Goal: Transaction & Acquisition: Purchase product/service

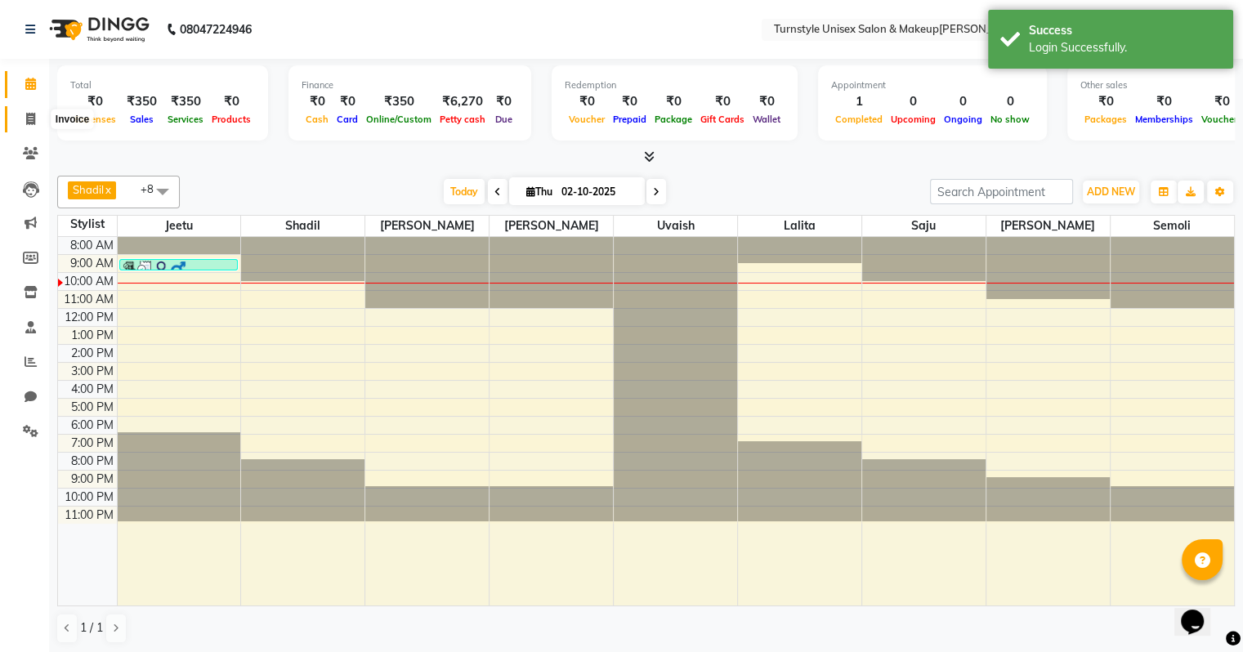
click at [31, 125] on icon at bounding box center [30, 119] width 9 height 12
select select "9091"
select select "service"
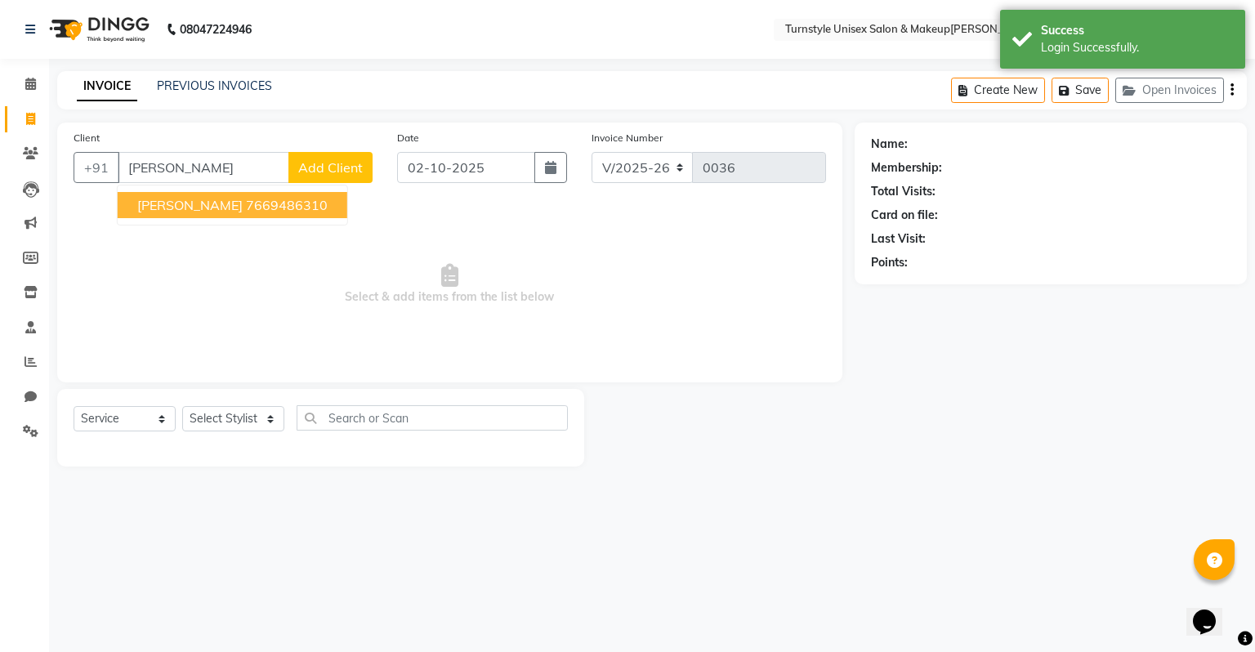
click at [246, 206] on ngb-highlight "7669486310" at bounding box center [287, 205] width 82 height 16
type input "7669486310"
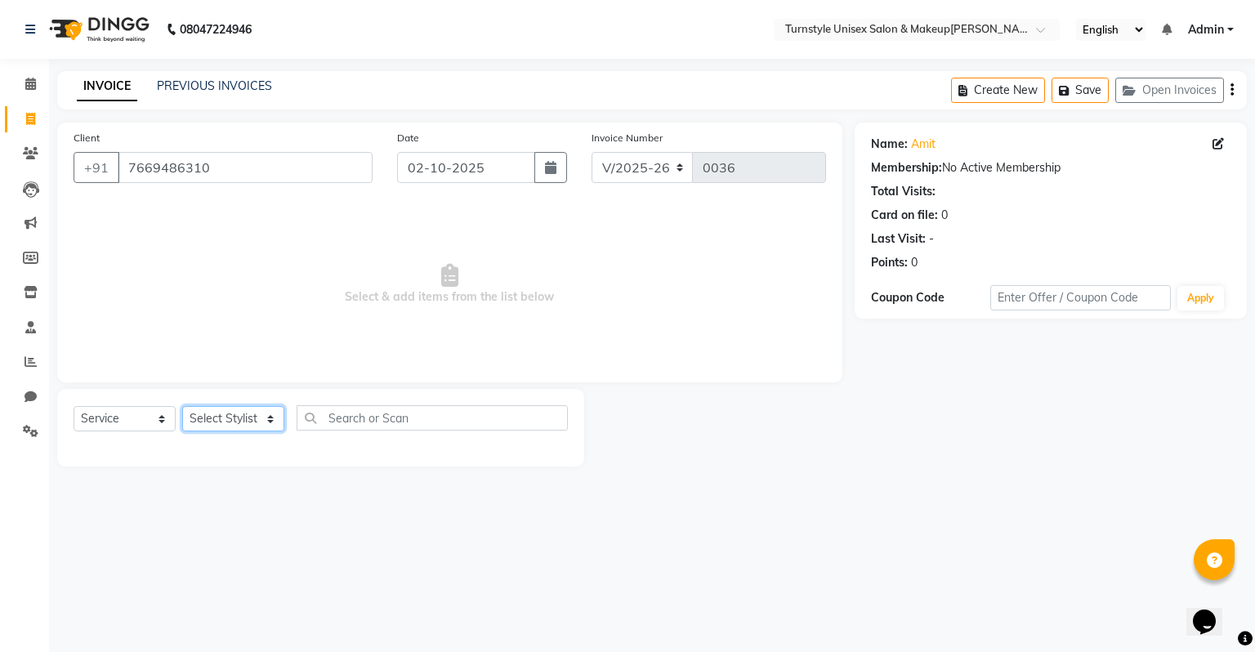
click at [250, 423] on select "Select Stylist [PERSON_NAME] [PERSON_NAME] [PERSON_NAME] [PERSON_NAME] [PERSON_…" at bounding box center [233, 418] width 102 height 25
select select "93343"
click at [182, 407] on select "Select Stylist [PERSON_NAME] [PERSON_NAME] [PERSON_NAME] [PERSON_NAME] [PERSON_…" at bounding box center [233, 418] width 102 height 25
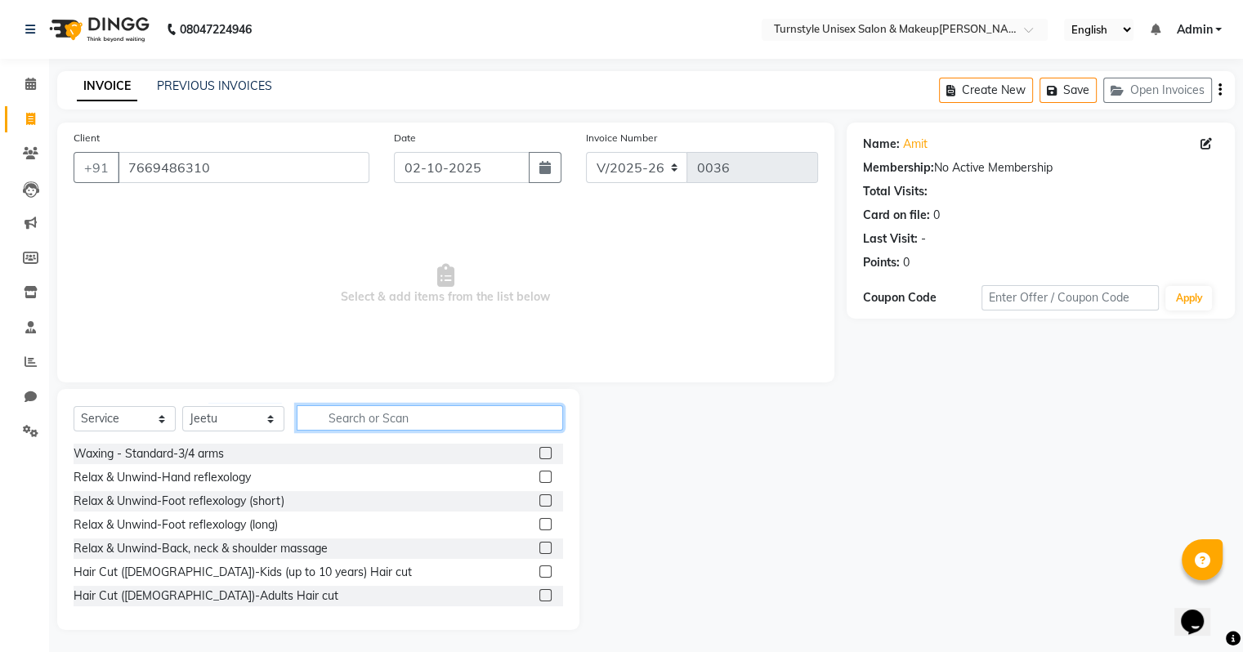
click at [348, 420] on input "text" at bounding box center [430, 417] width 266 height 25
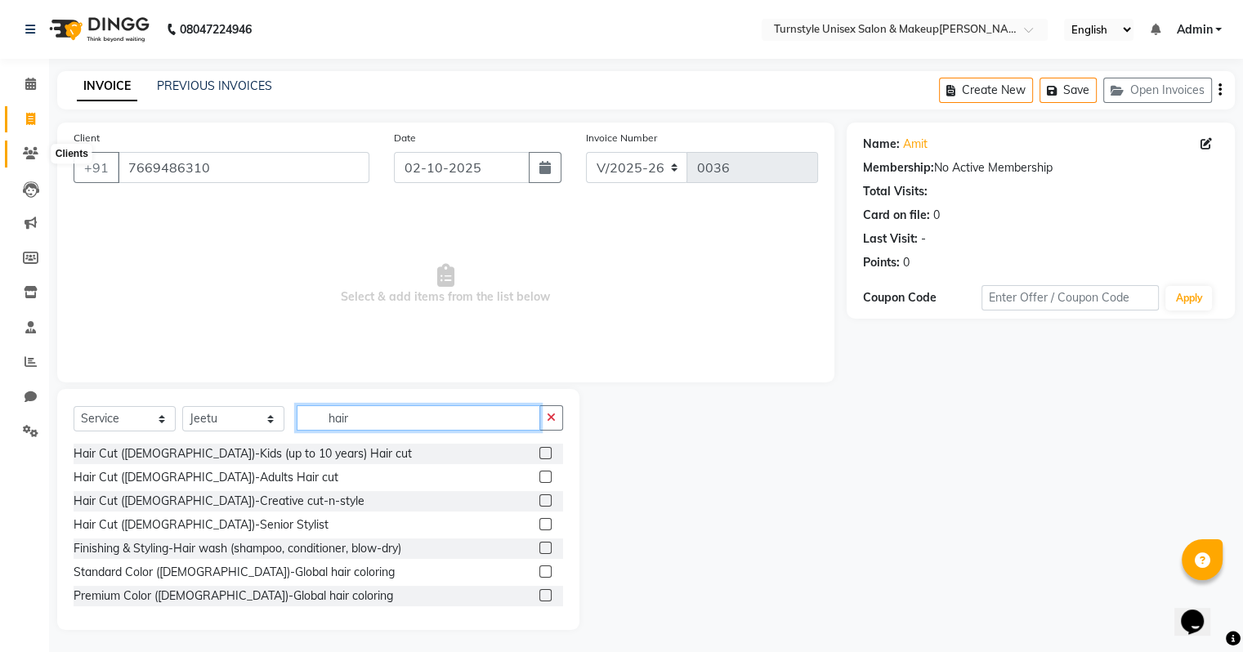
type input "hair"
click at [28, 154] on icon at bounding box center [31, 153] width 16 height 12
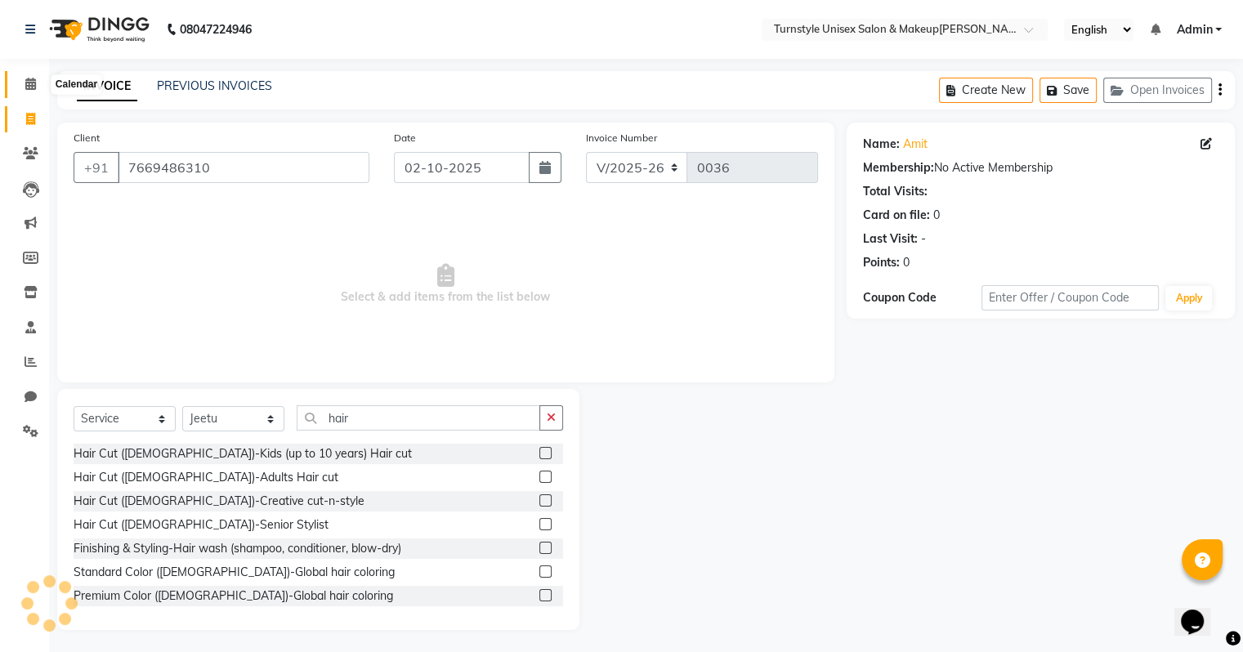
click at [29, 87] on icon at bounding box center [30, 84] width 11 height 12
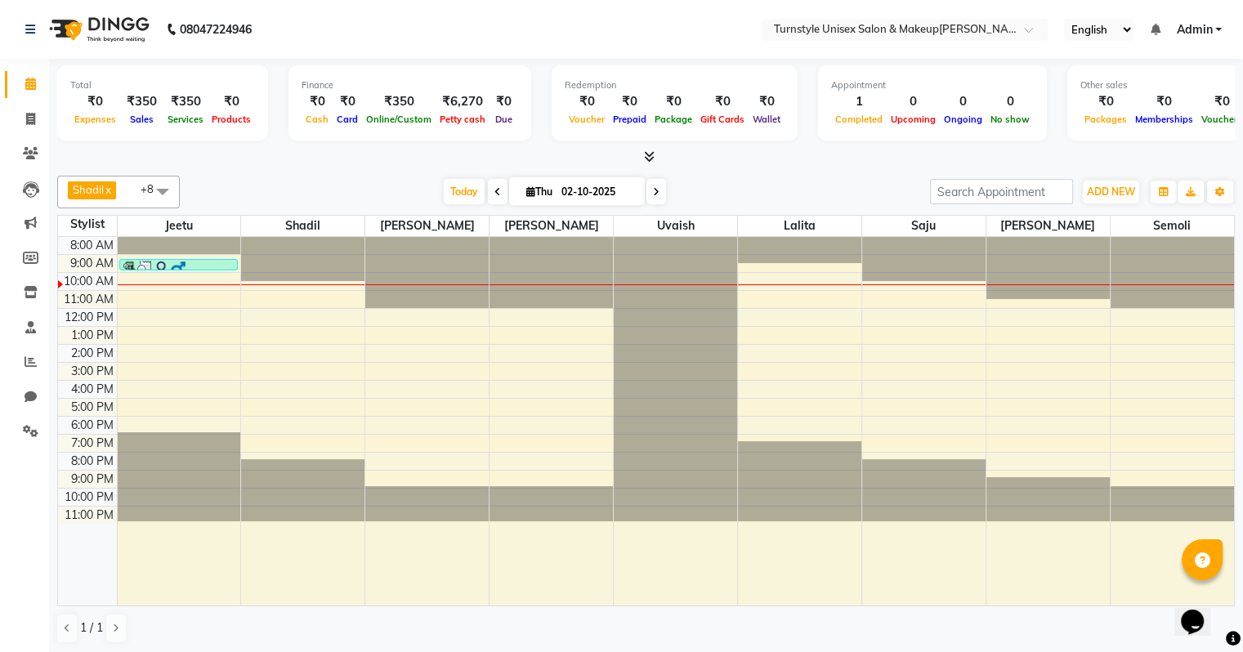
drag, startPoint x: 199, startPoint y: 246, endPoint x: 259, endPoint y: 315, distance: 91.6
click at [263, 312] on div "8:00 AM 9:00 AM 10:00 AM 11:00 AM 12:00 PM 1:00 PM 2:00 PM 3:00 PM 4:00 PM 5:00…" at bounding box center [646, 421] width 1176 height 369
click at [32, 116] on icon at bounding box center [30, 119] width 9 height 12
select select "service"
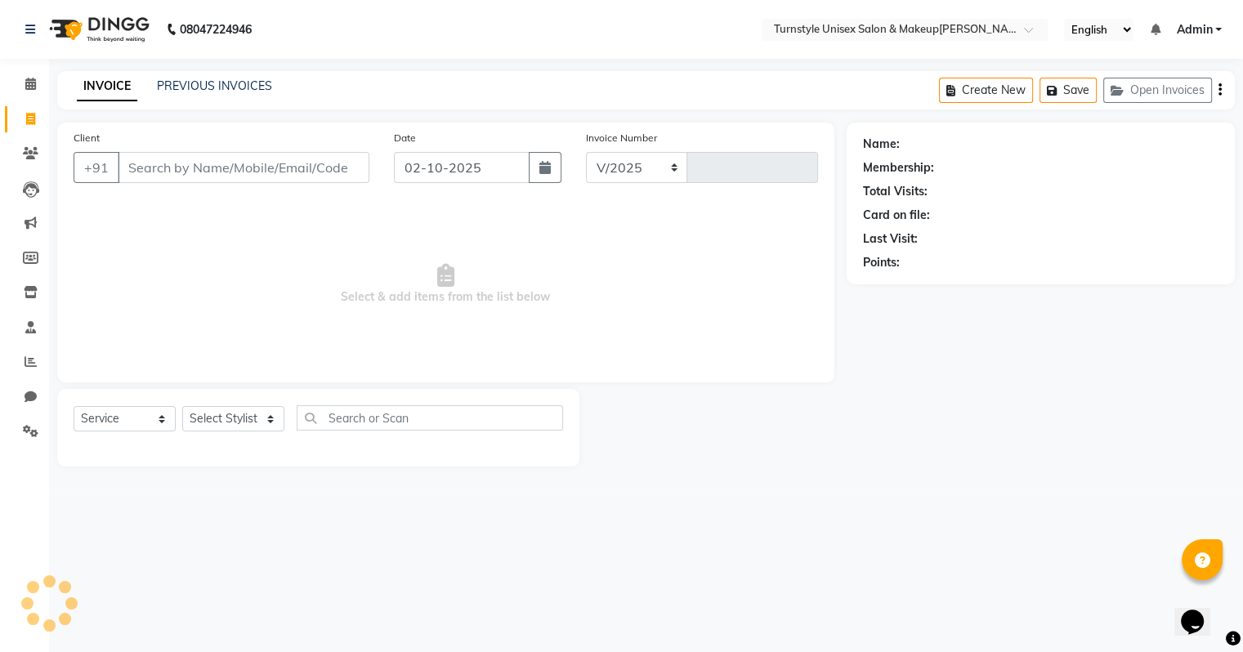
select select "9091"
type input "0036"
click at [36, 155] on icon at bounding box center [31, 153] width 16 height 12
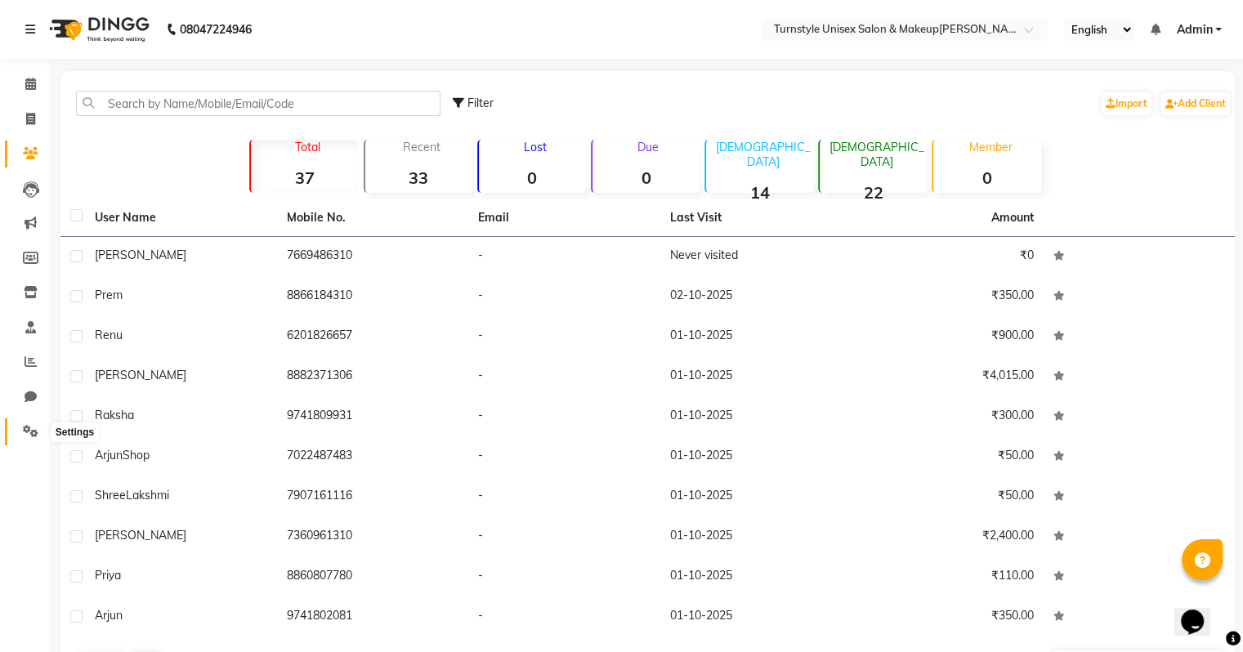
click at [29, 426] on icon at bounding box center [31, 431] width 16 height 12
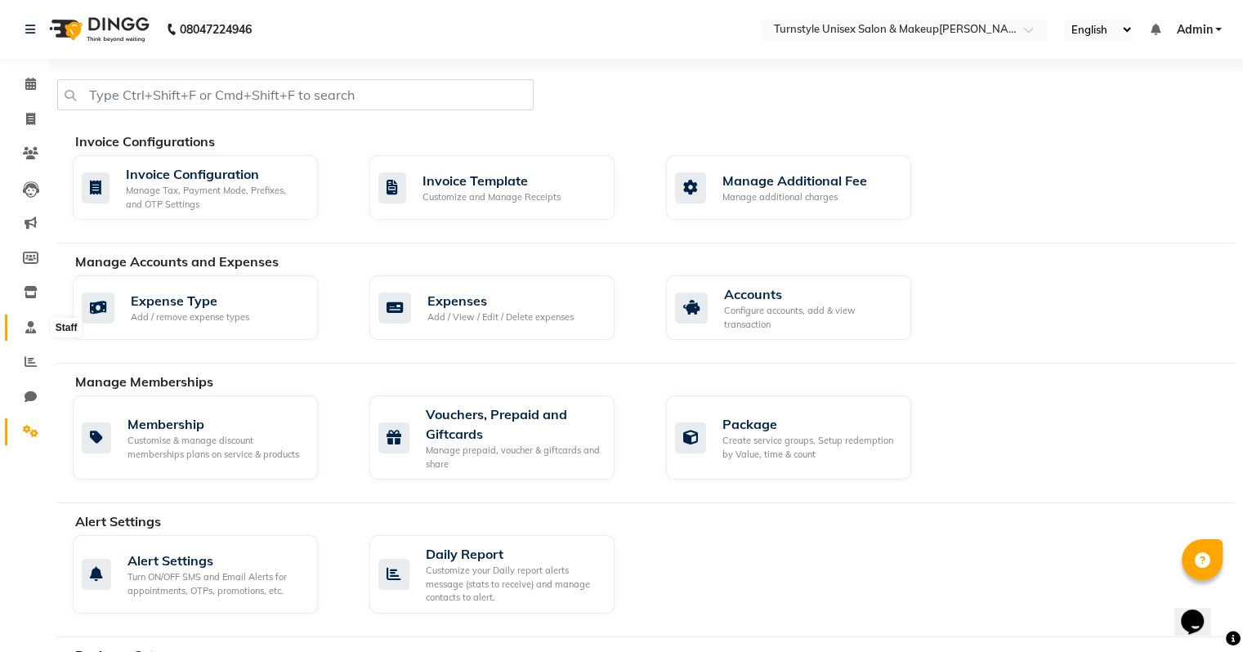
click at [27, 329] on icon at bounding box center [30, 327] width 11 height 12
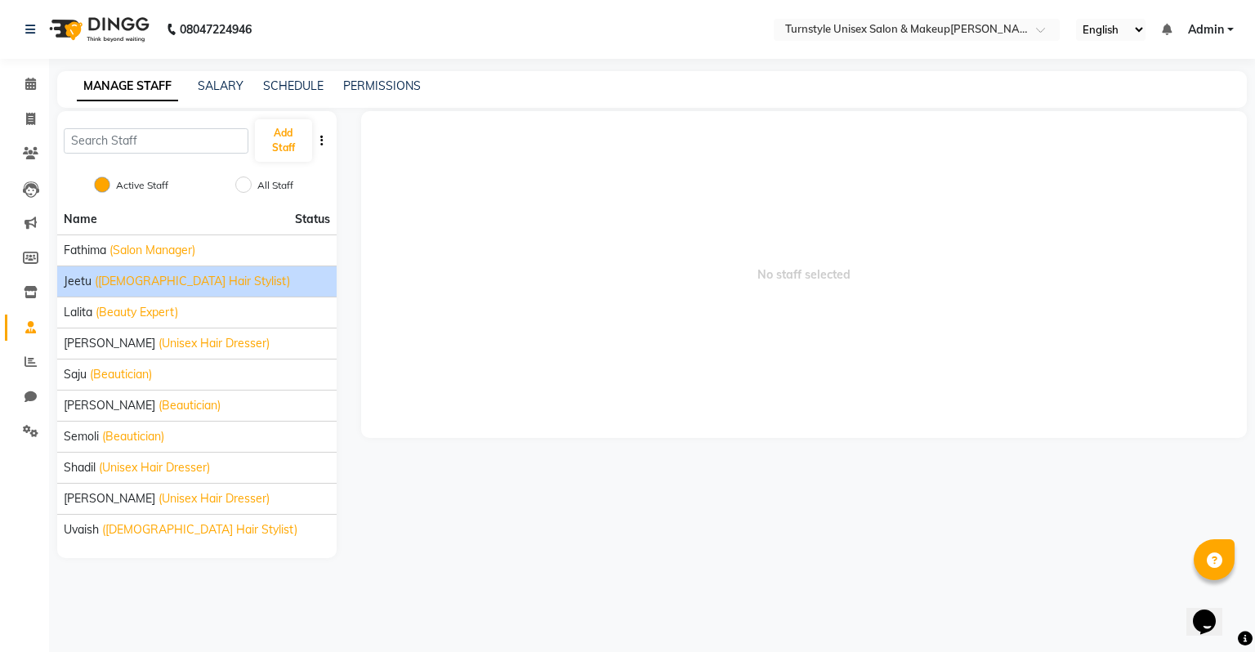
click at [157, 278] on span "([DEMOGRAPHIC_DATA] Hair Stylist)" at bounding box center [192, 281] width 195 height 17
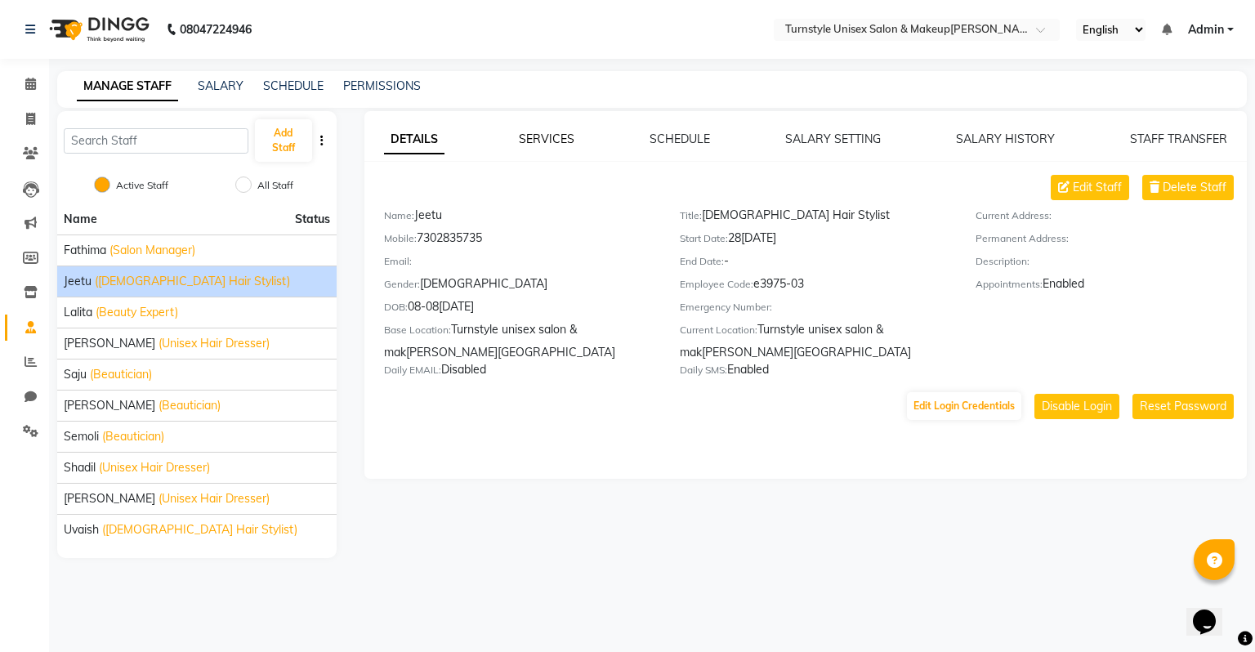
click at [540, 135] on link "SERVICES" at bounding box center [547, 139] width 56 height 15
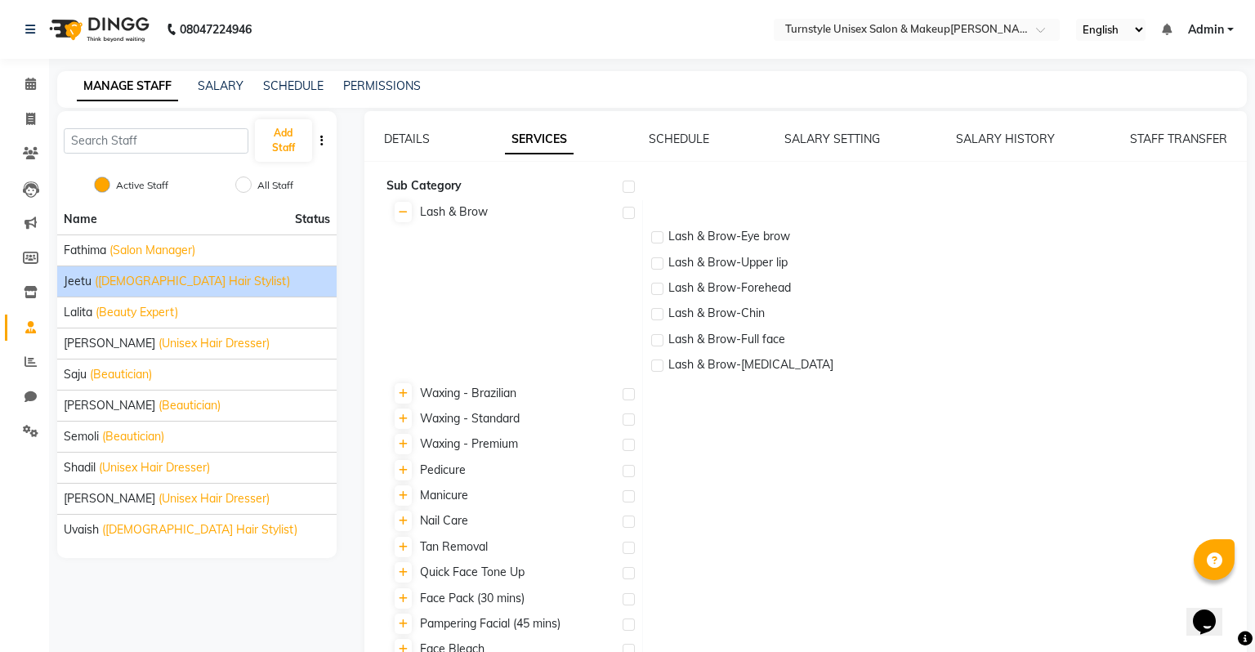
checkbox input "true"
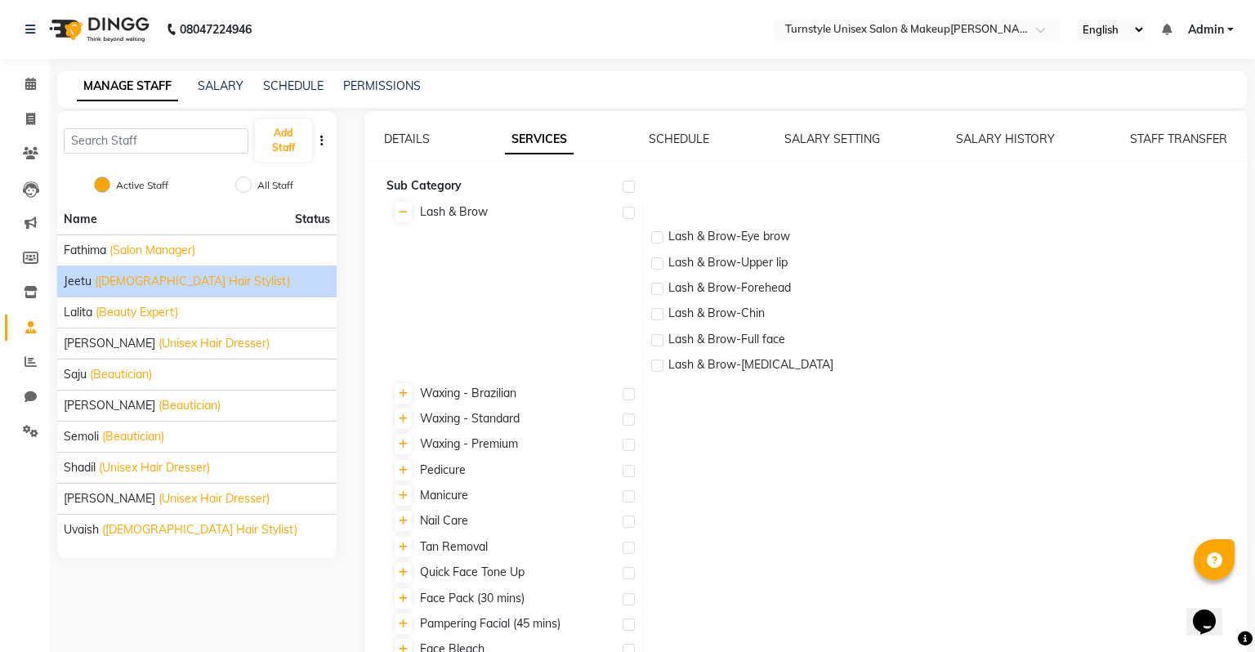
checkbox input "true"
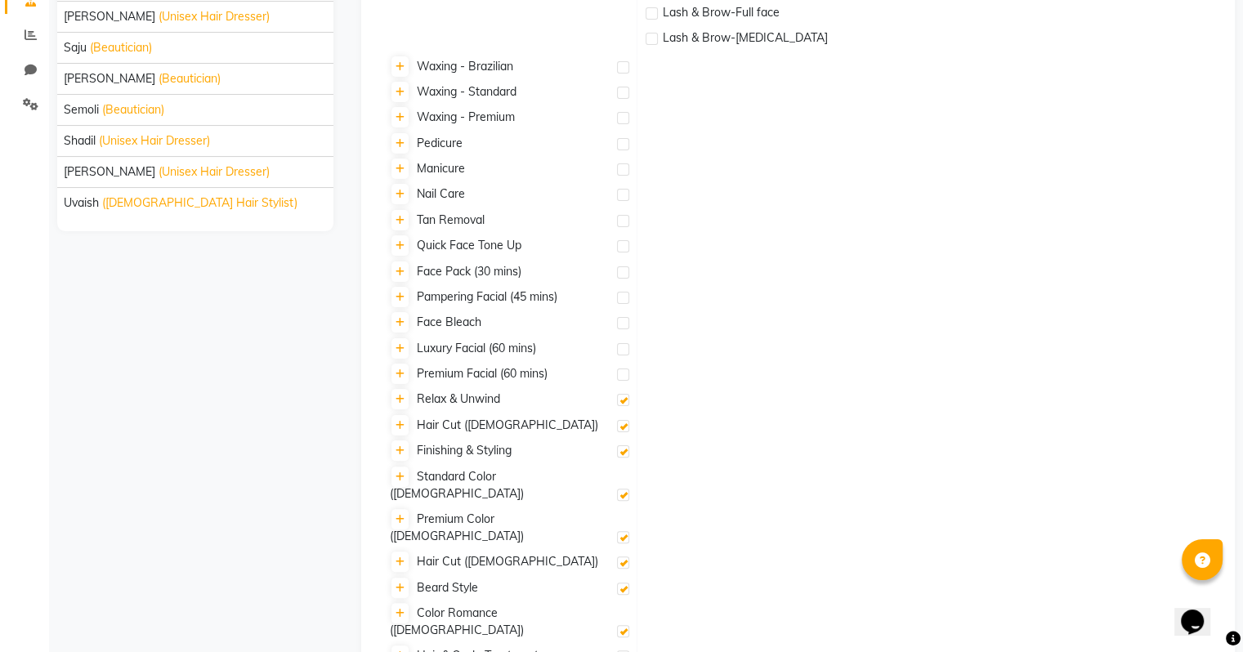
scroll to position [395, 0]
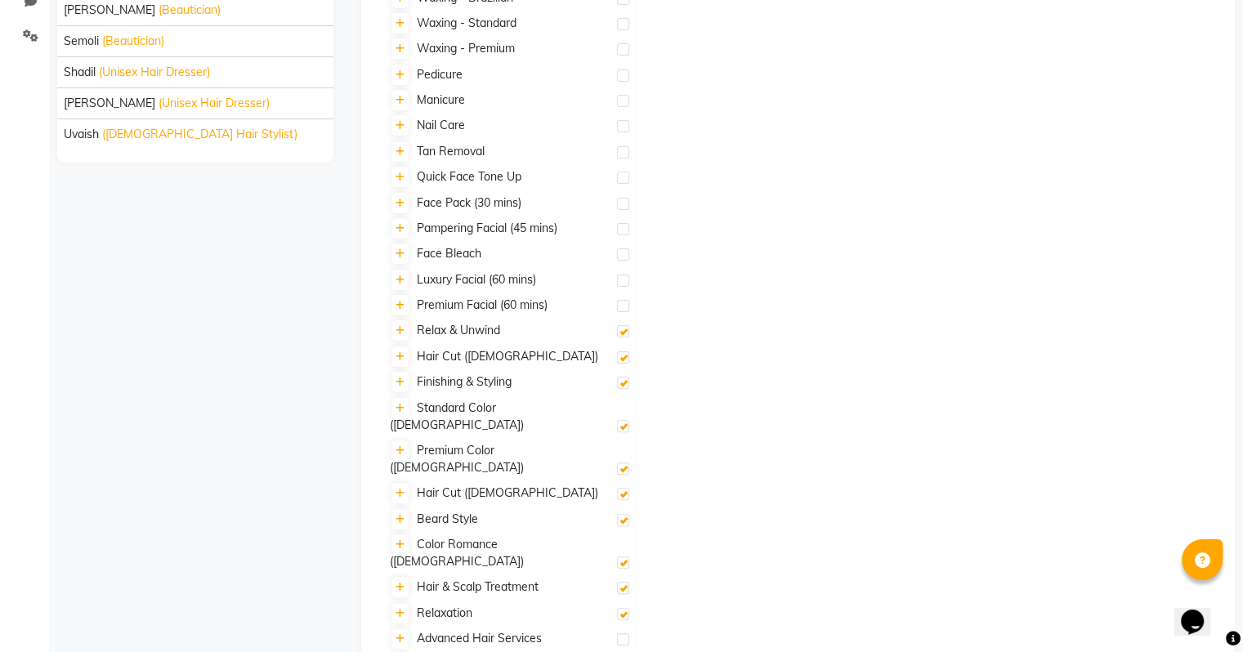
click at [625, 154] on label at bounding box center [623, 152] width 12 height 12
click at [625, 154] on input "checkbox" at bounding box center [622, 153] width 11 height 11
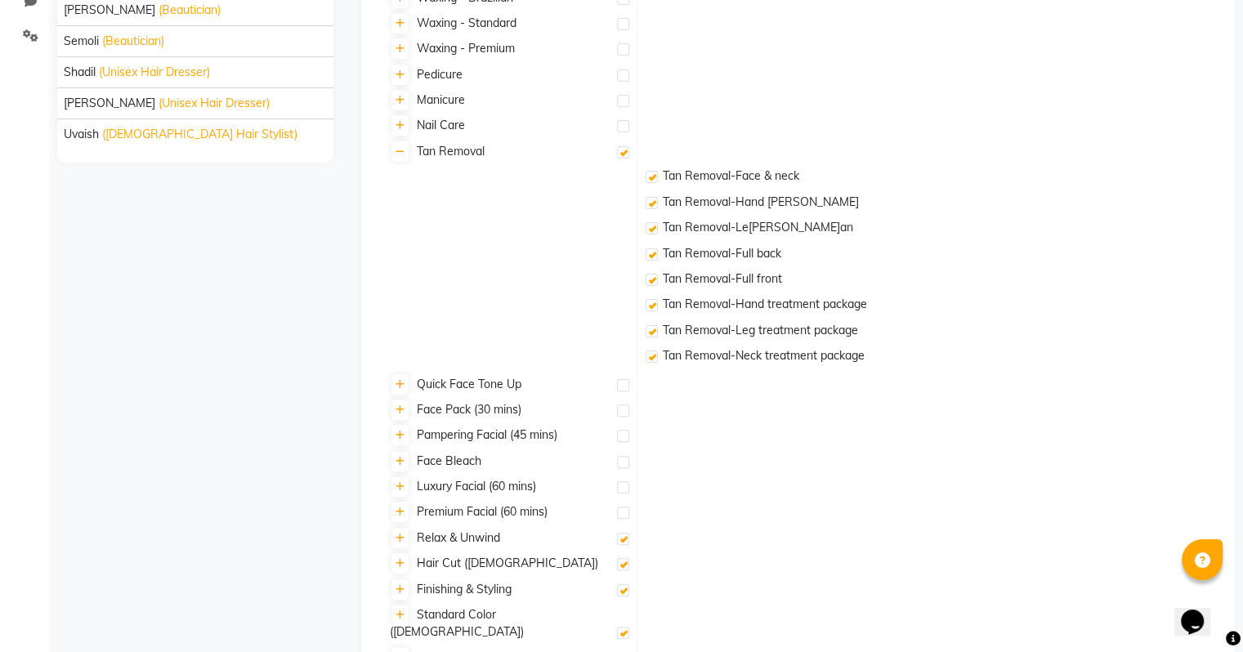
click at [625, 154] on label at bounding box center [623, 152] width 12 height 12
click at [625, 154] on input "checkbox" at bounding box center [622, 153] width 11 height 11
checkbox input "false"
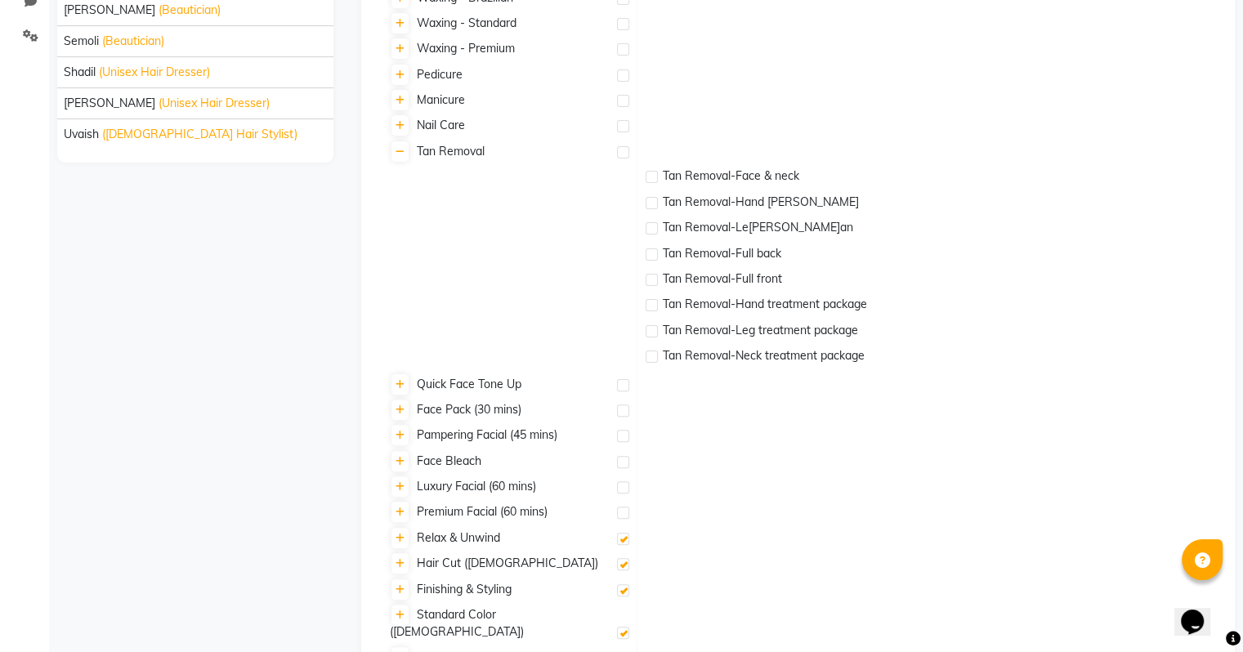
checkbox input "false"
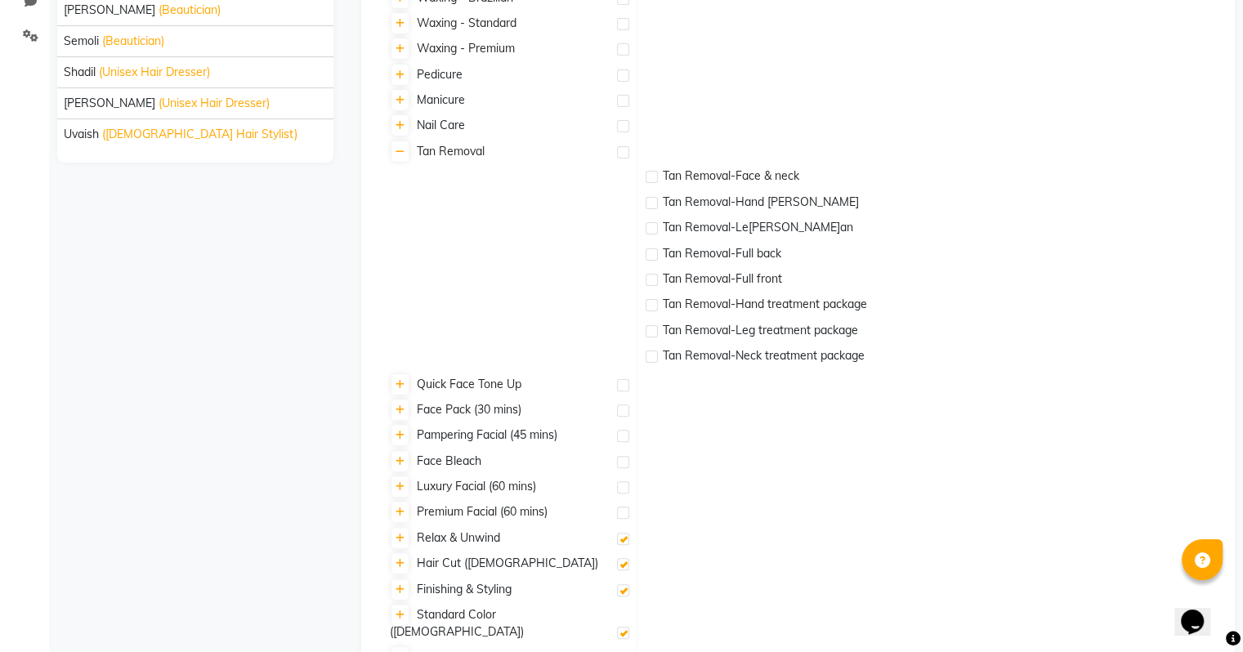
checkbox input "false"
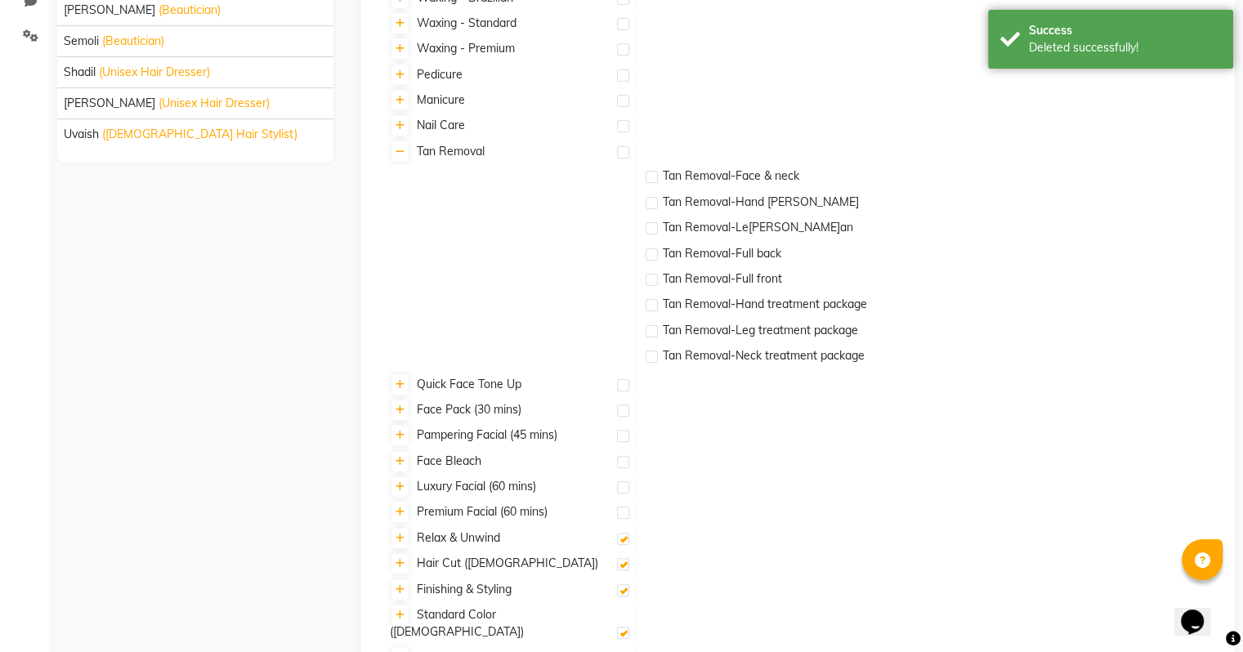
click at [625, 154] on label at bounding box center [623, 152] width 12 height 12
click at [625, 154] on input "checkbox" at bounding box center [622, 153] width 11 height 11
checkbox input "true"
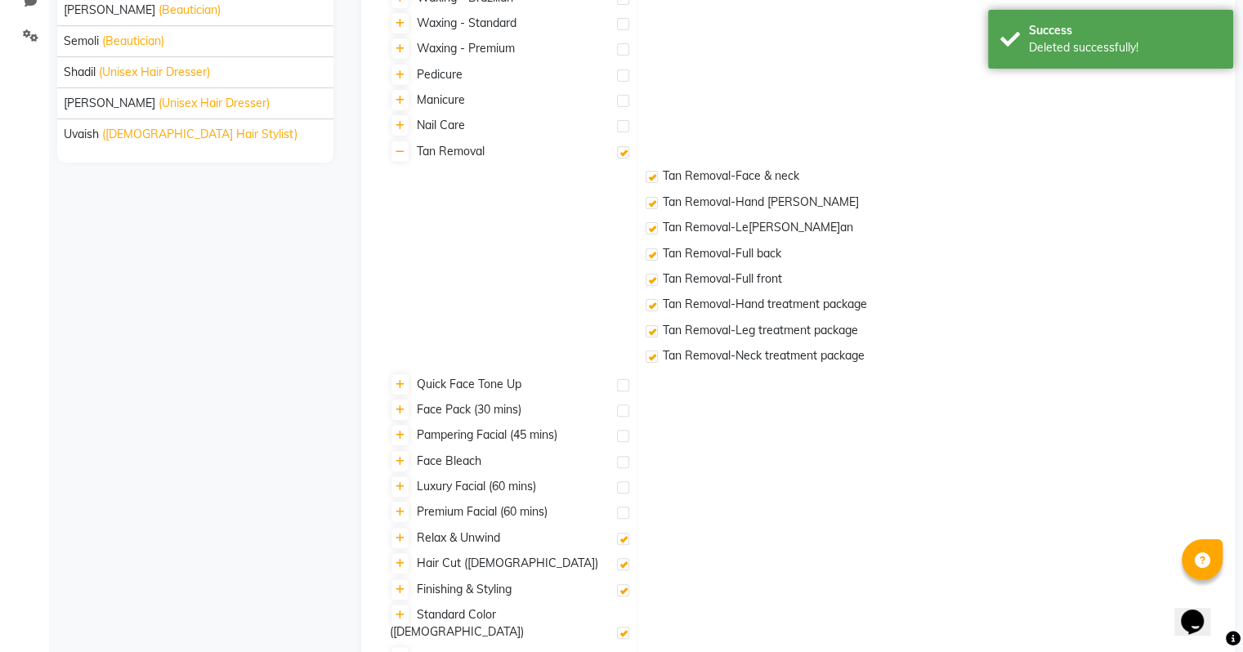
checkbox input "true"
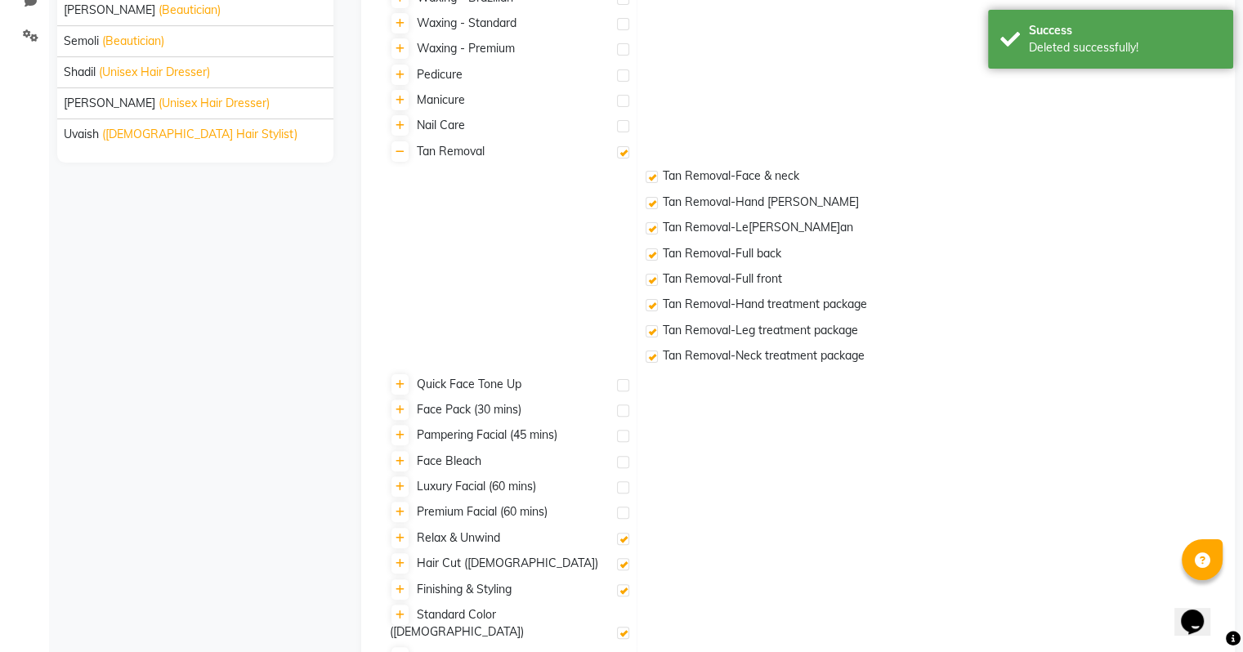
checkbox input "true"
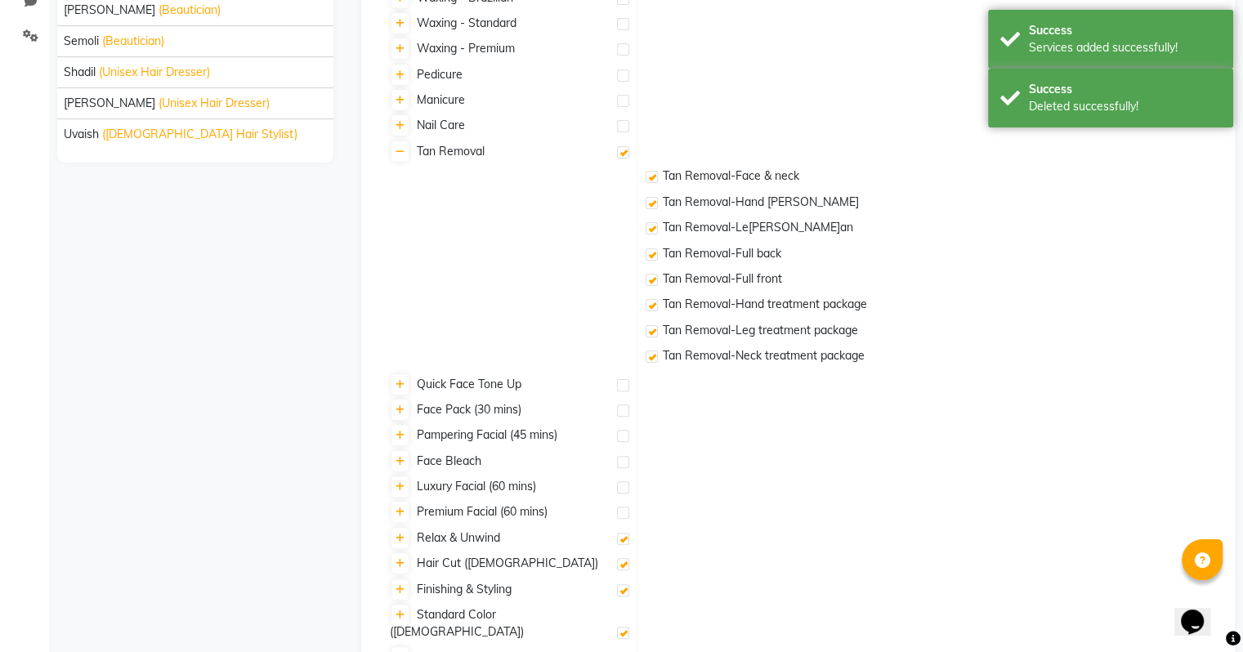
click at [626, 384] on label at bounding box center [623, 385] width 12 height 12
click at [626, 384] on input "checkbox" at bounding box center [622, 386] width 11 height 11
checkbox input "true"
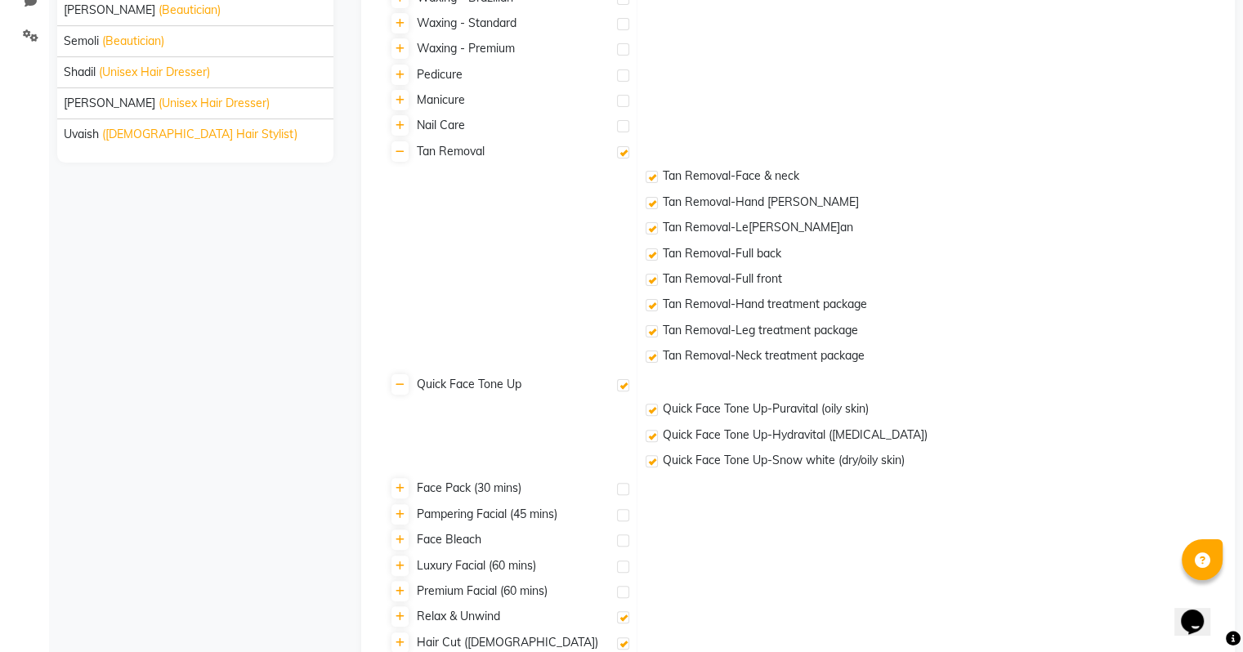
scroll to position [559, 0]
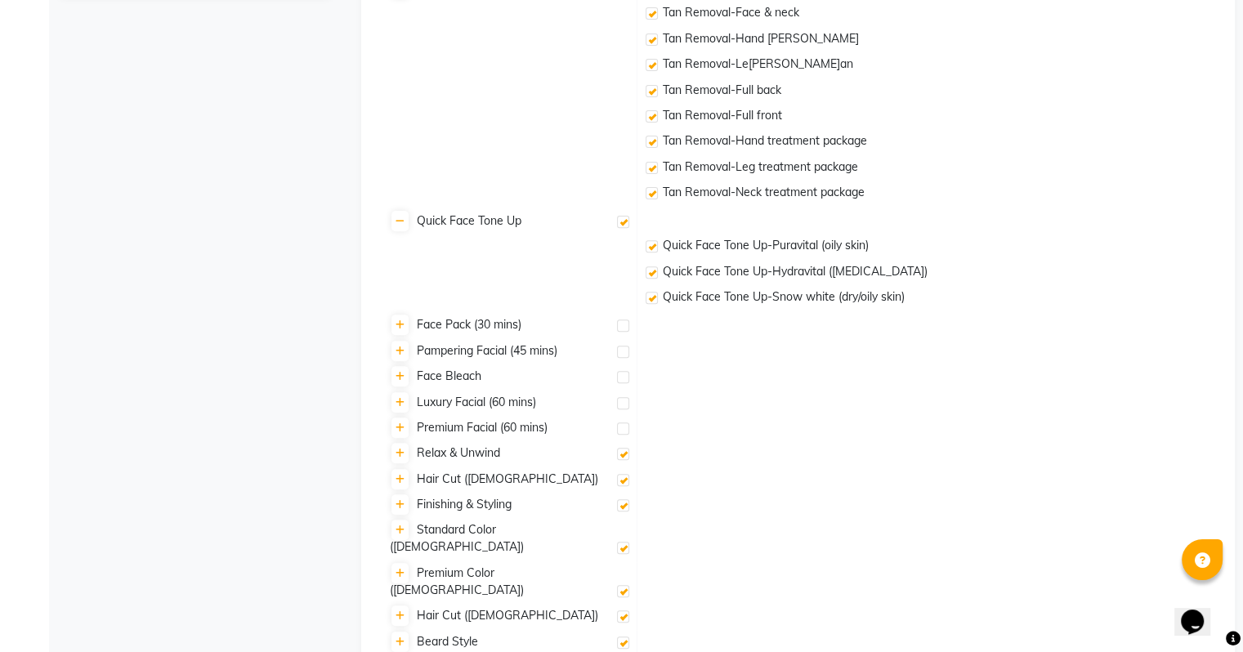
click at [617, 328] on label at bounding box center [623, 325] width 12 height 12
click at [617, 328] on input "checkbox" at bounding box center [622, 326] width 11 height 11
checkbox input "true"
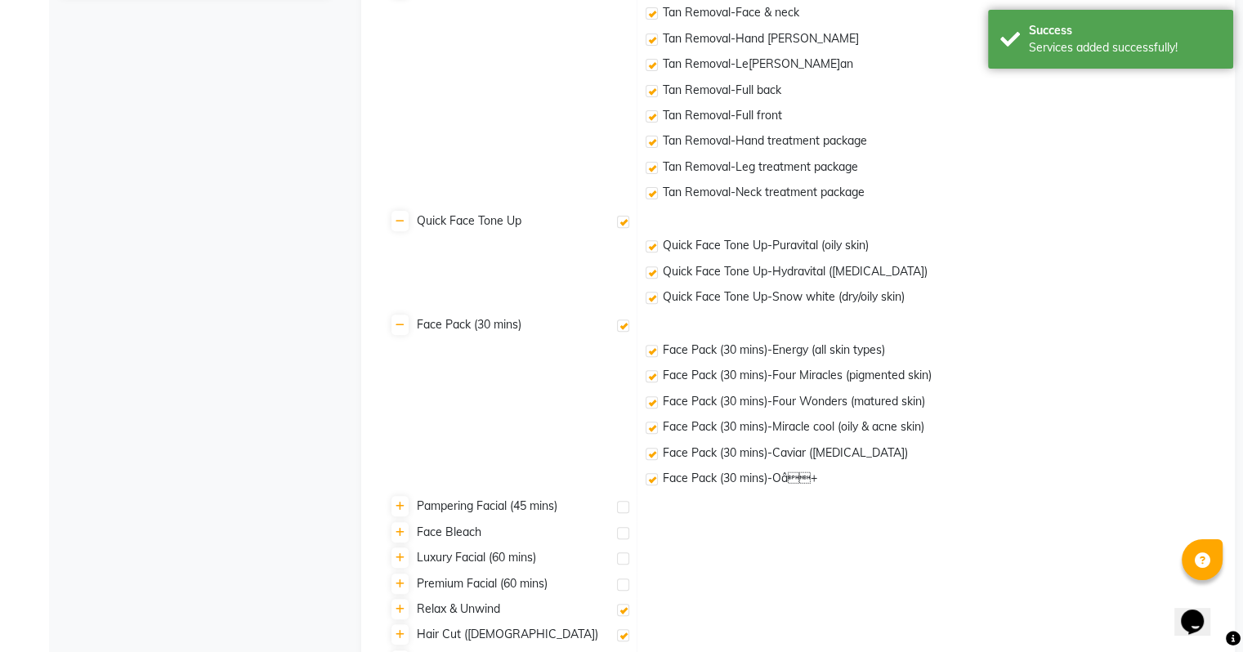
click at [621, 512] on label at bounding box center [623, 507] width 12 height 12
click at [621, 512] on input "checkbox" at bounding box center [622, 508] width 11 height 11
checkbox input "true"
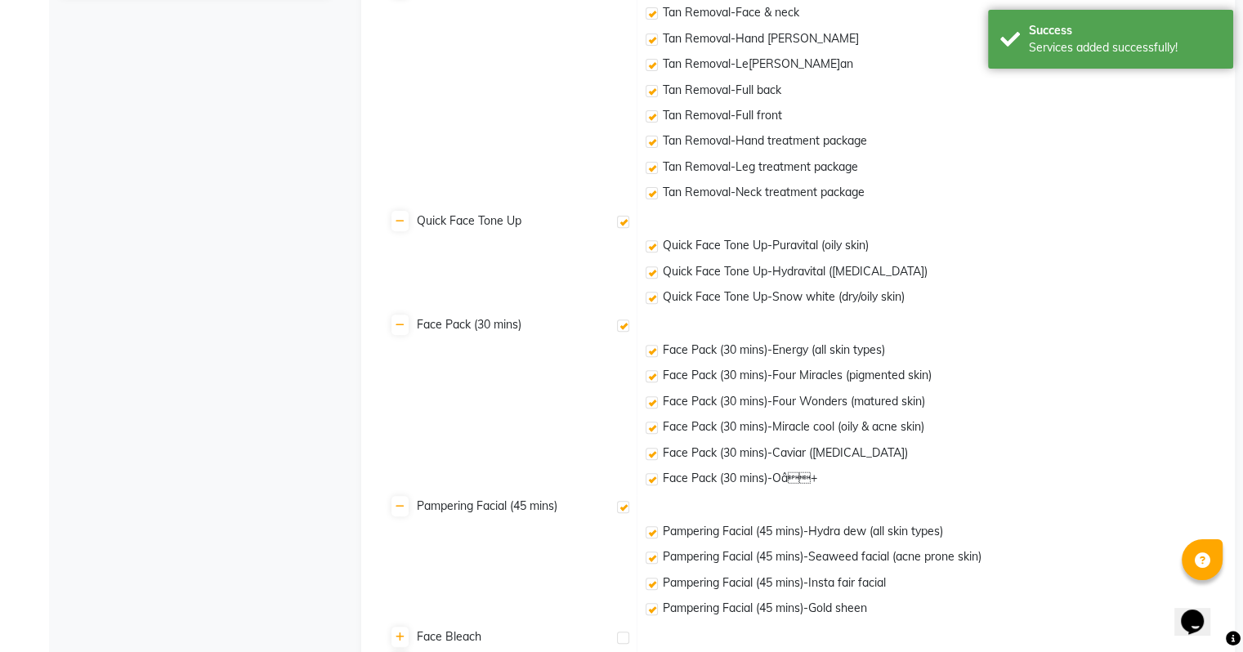
scroll to position [722, 0]
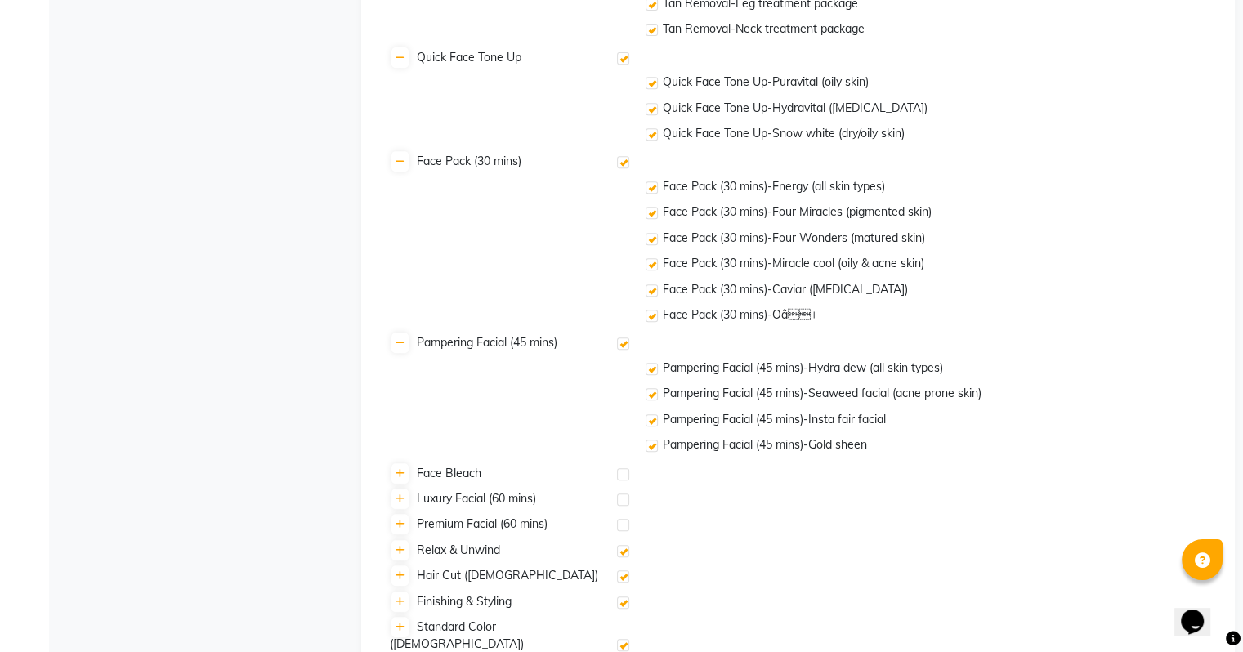
click at [619, 472] on label at bounding box center [623, 474] width 12 height 12
click at [619, 472] on input "checkbox" at bounding box center [622, 475] width 11 height 11
checkbox input "true"
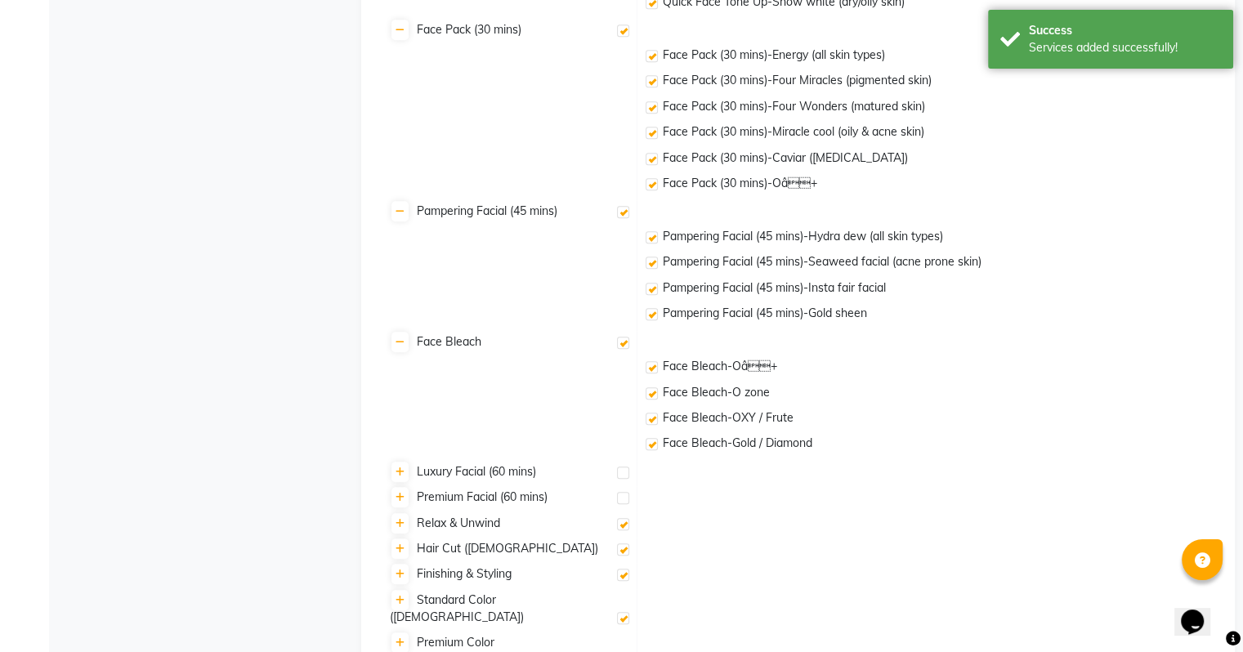
scroll to position [886, 0]
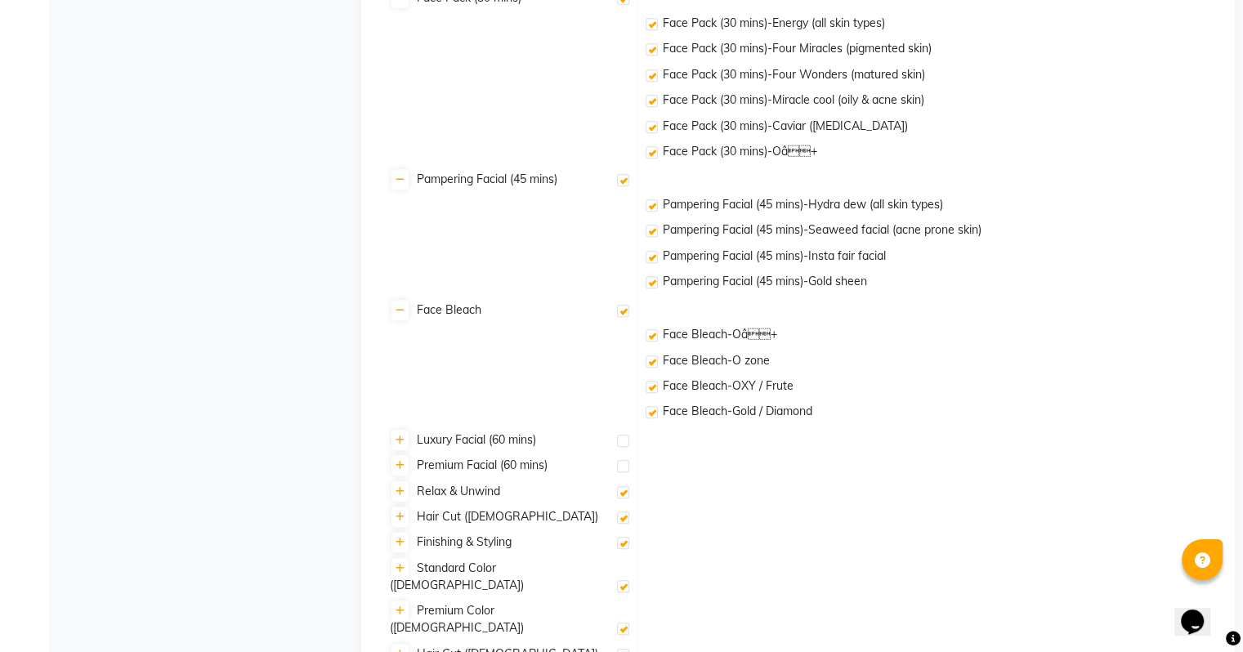
click at [620, 441] on label at bounding box center [623, 441] width 12 height 12
click at [620, 441] on input "checkbox" at bounding box center [622, 441] width 11 height 11
checkbox input "true"
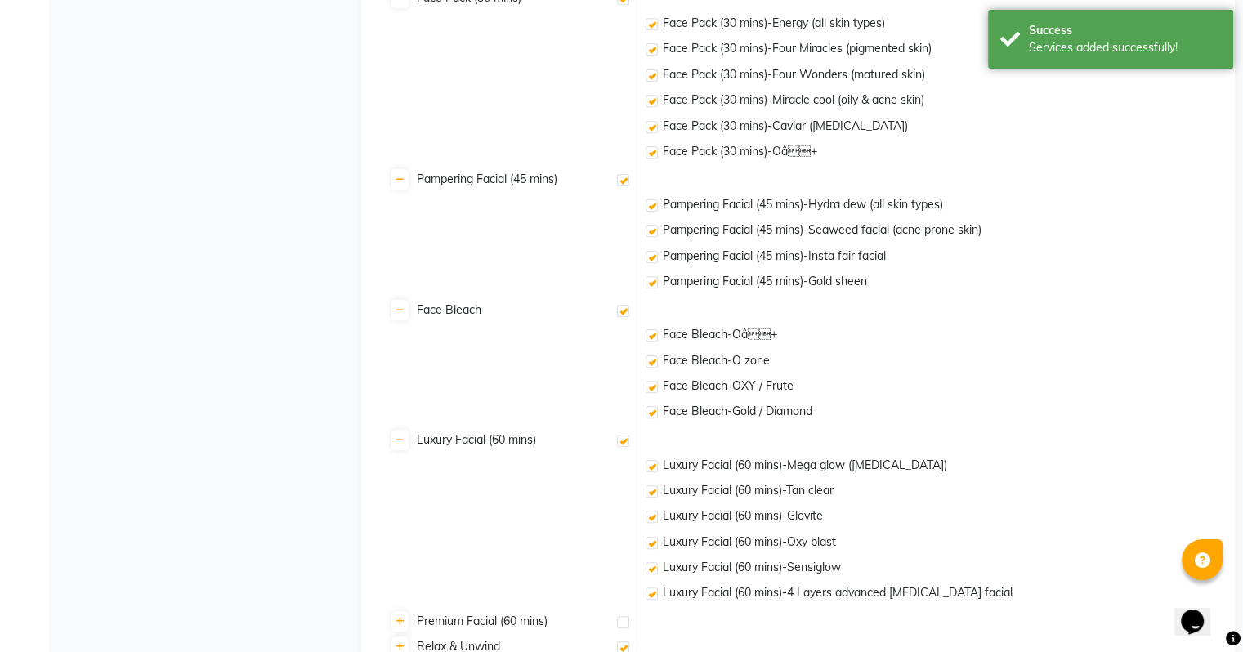
scroll to position [1131, 0]
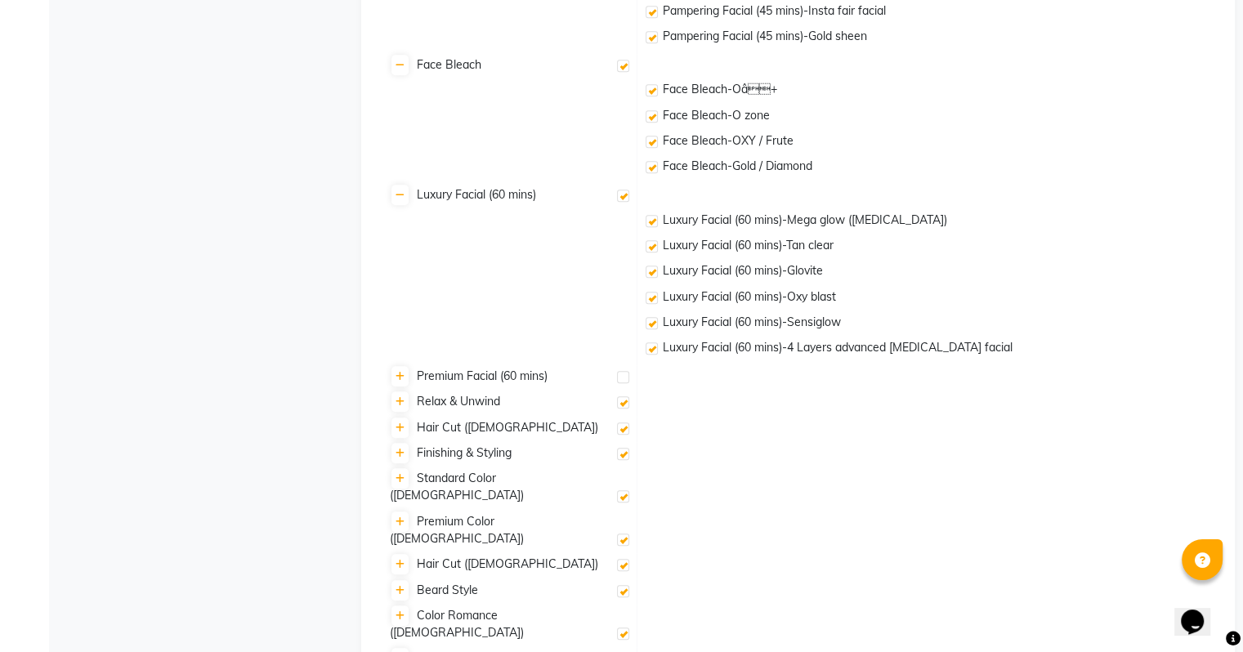
click at [624, 378] on label at bounding box center [623, 377] width 12 height 12
click at [624, 378] on input "checkbox" at bounding box center [622, 378] width 11 height 11
checkbox input "true"
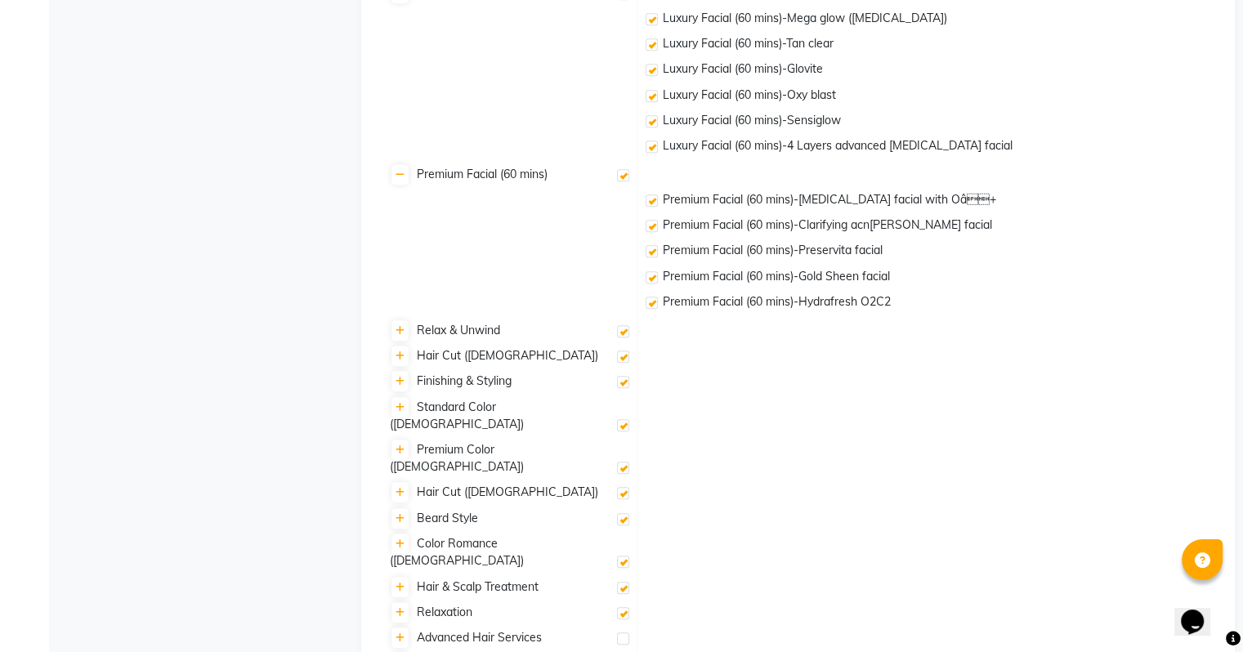
scroll to position [1251, 0]
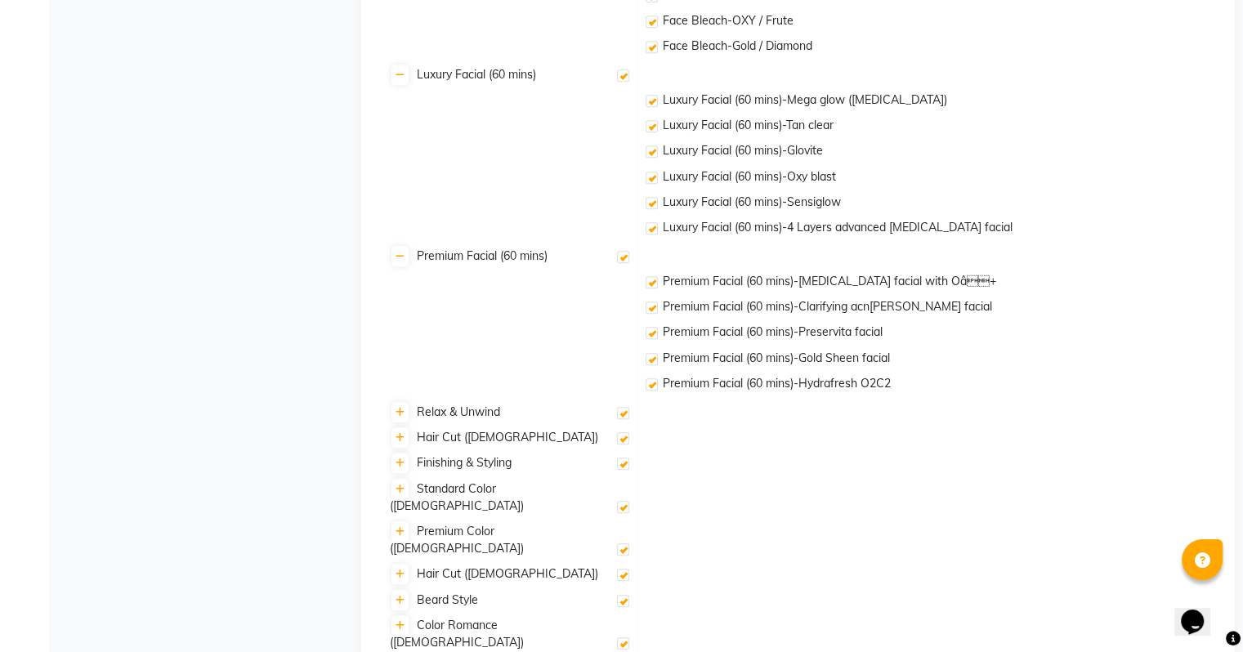
click at [706, 472] on td at bounding box center [936, 464] width 598 height 25
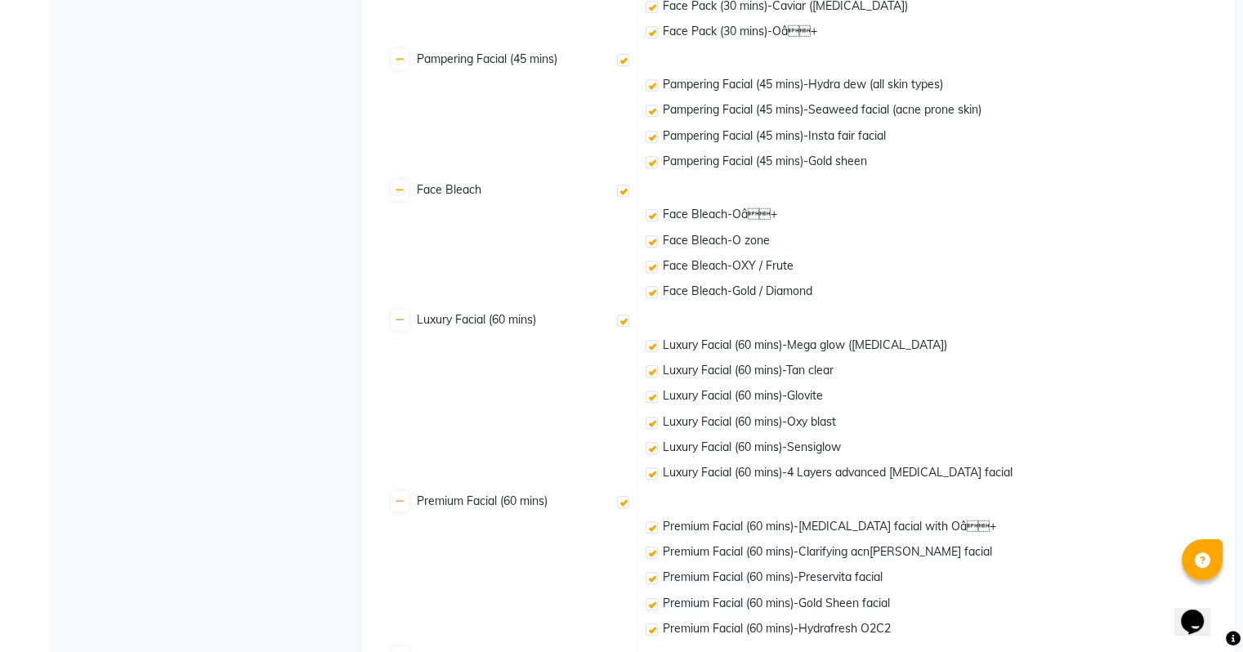
scroll to position [1333, 0]
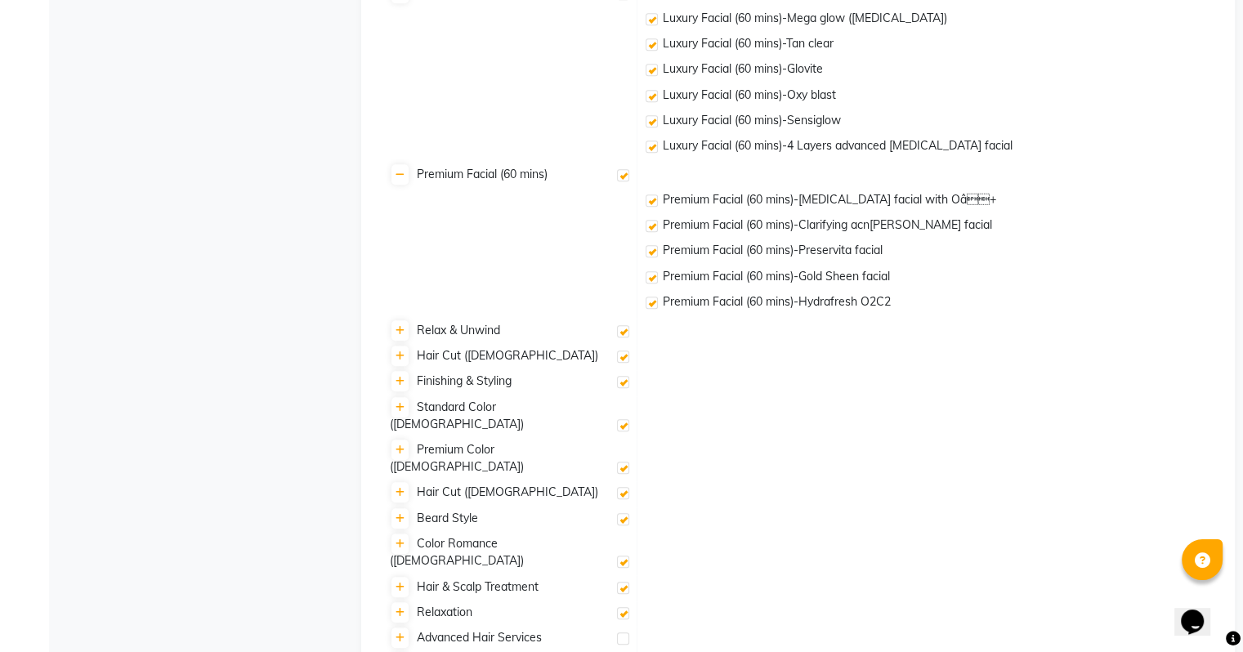
click at [624, 651] on label at bounding box center [623, 665] width 12 height 12
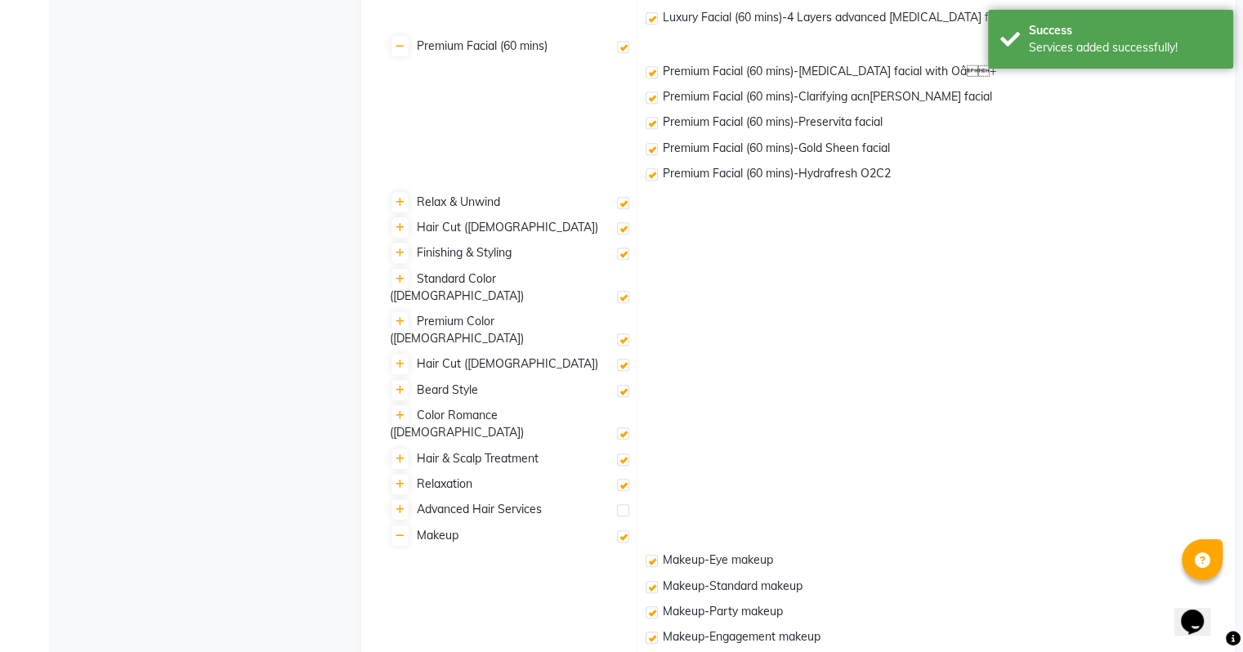
scroll to position [1463, 0]
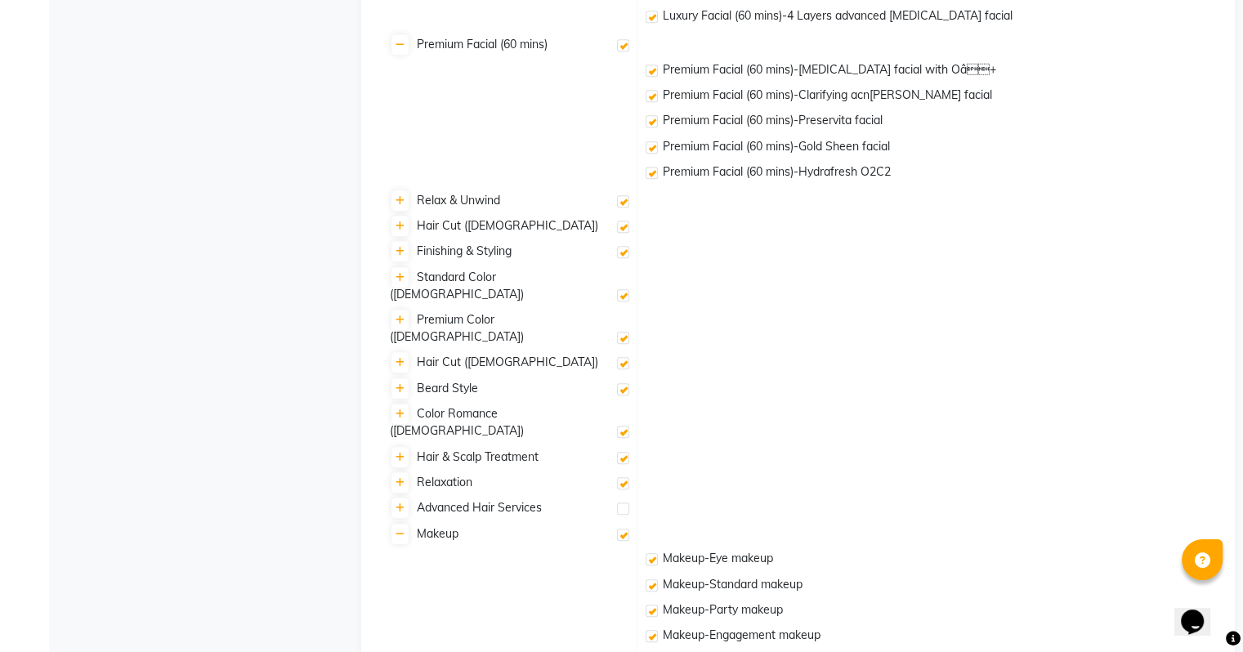
click at [625, 529] on label at bounding box center [623, 535] width 12 height 12
click at [625, 530] on input "checkbox" at bounding box center [622, 535] width 11 height 11
checkbox input "false"
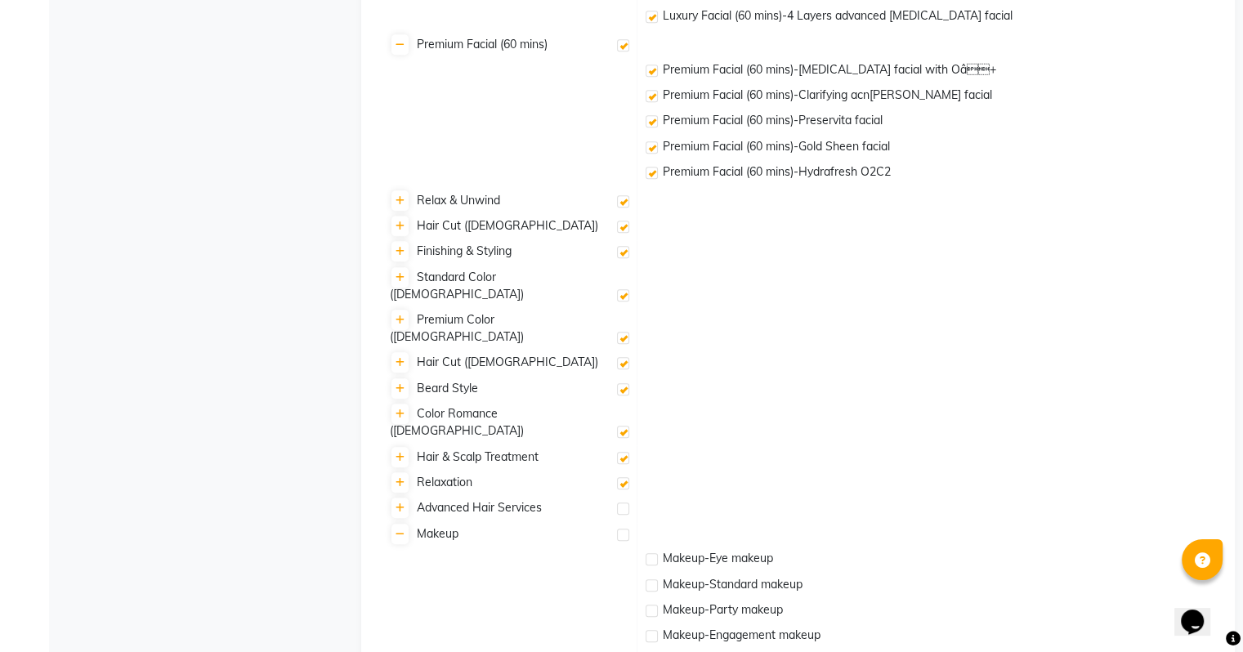
checkbox input "false"
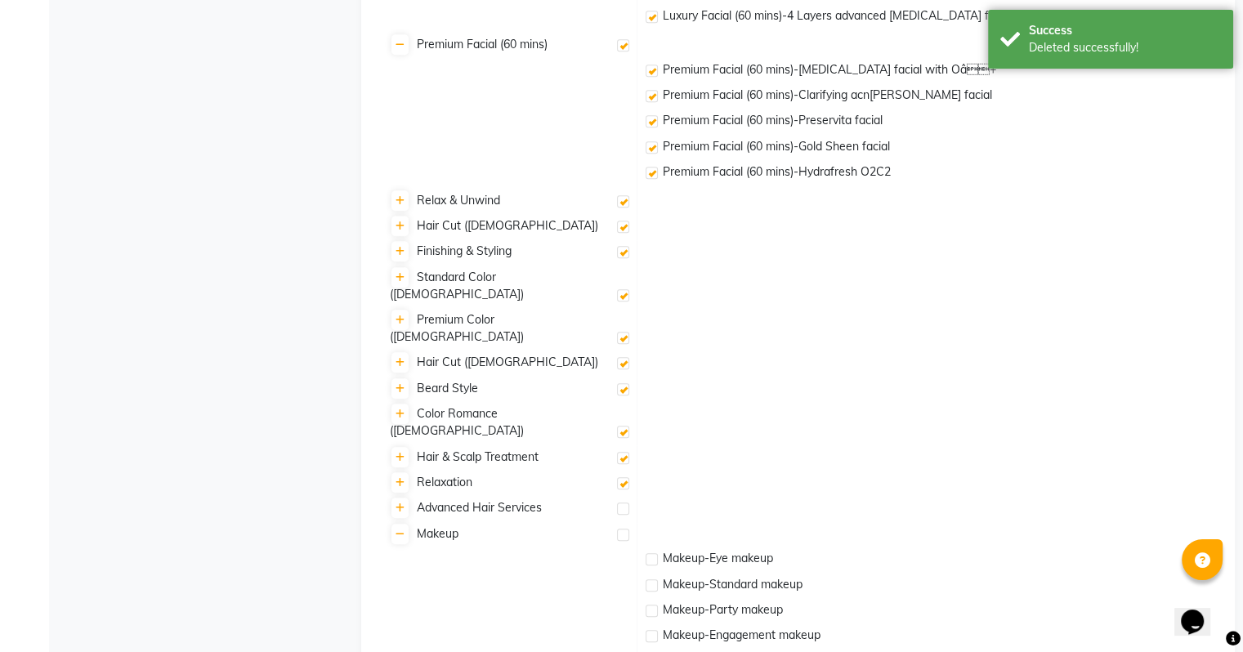
click at [621, 503] on label at bounding box center [623, 509] width 12 height 12
click at [621, 504] on input "checkbox" at bounding box center [622, 509] width 11 height 11
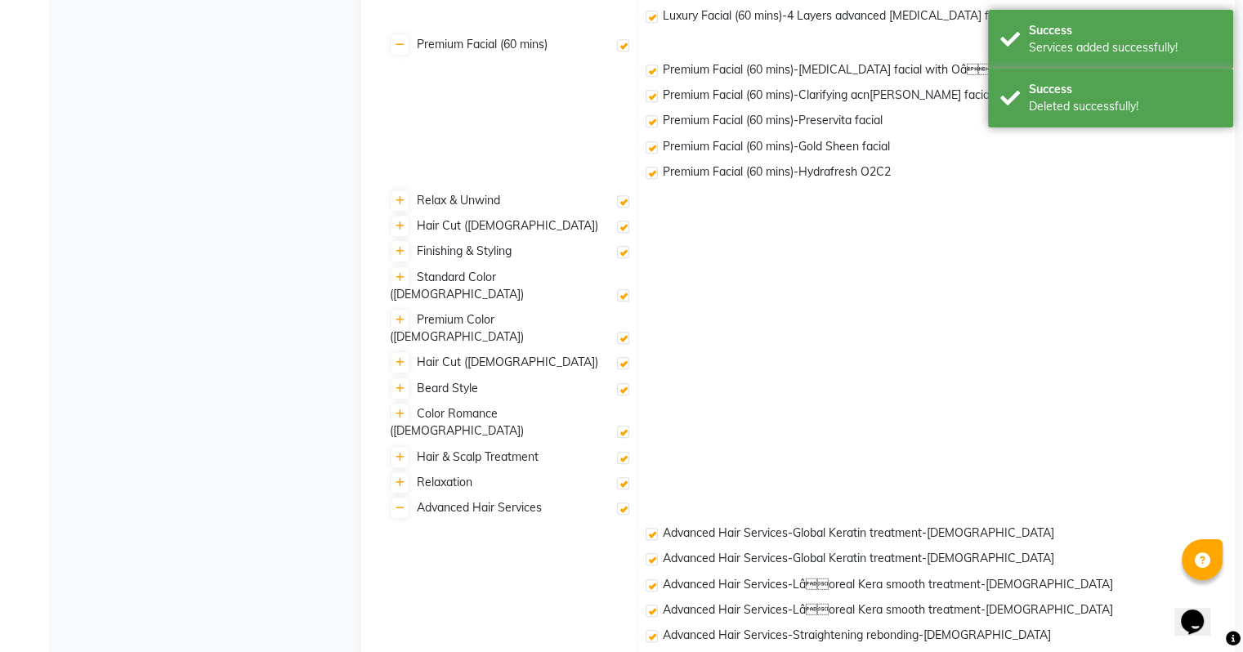
click at [621, 503] on label at bounding box center [623, 509] width 12 height 12
click at [621, 504] on input "checkbox" at bounding box center [622, 509] width 11 height 11
checkbox input "false"
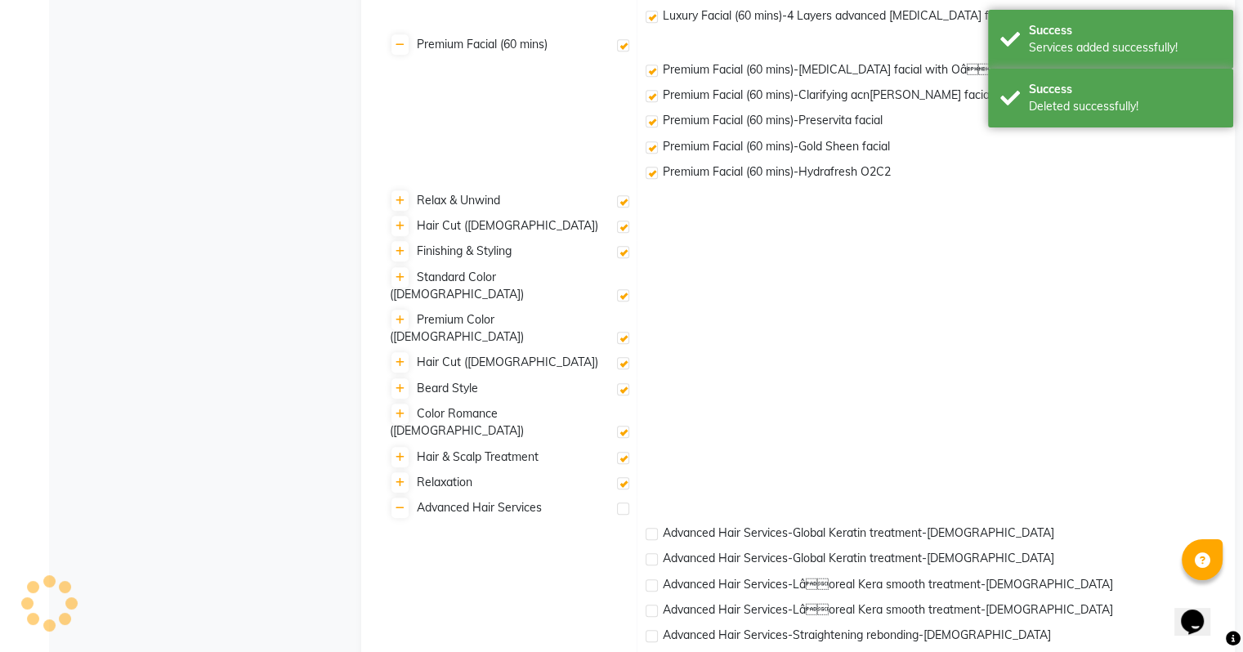
checkbox input "false"
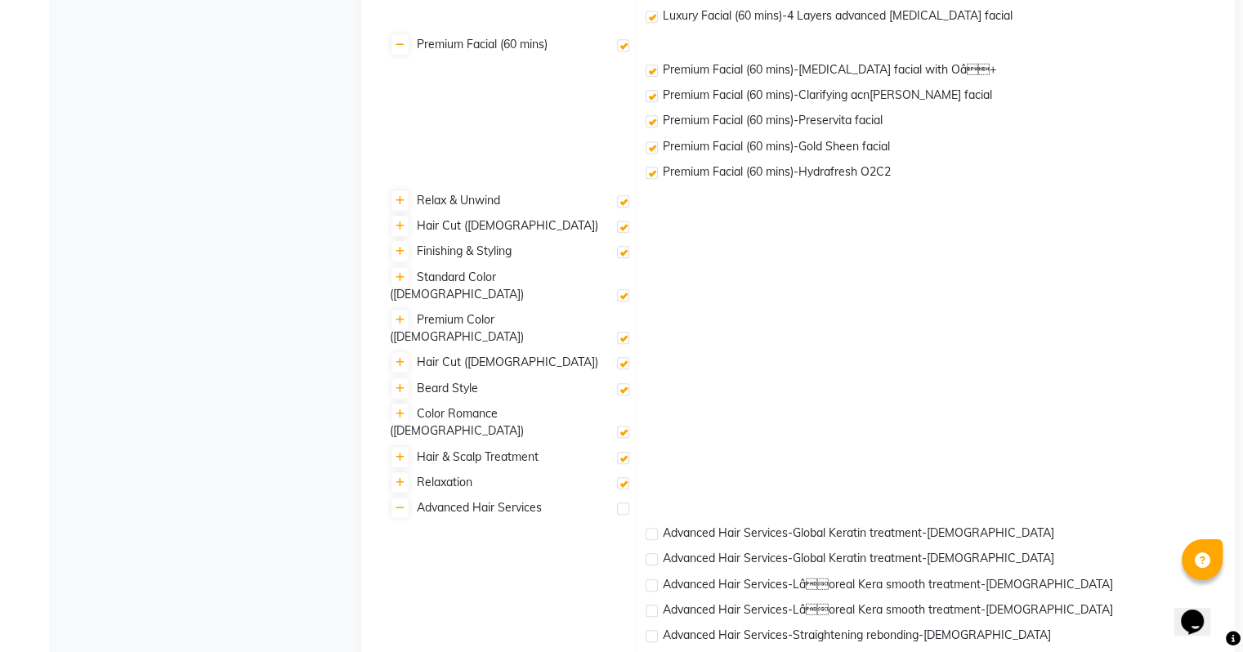
click at [595, 498] on td "Advanced Hair Services" at bounding box center [509, 587] width 257 height 181
click at [622, 503] on div at bounding box center [622, 511] width 11 height 17
click at [622, 503] on label at bounding box center [623, 509] width 12 height 12
click at [622, 504] on input "checkbox" at bounding box center [622, 509] width 11 height 11
checkbox input "true"
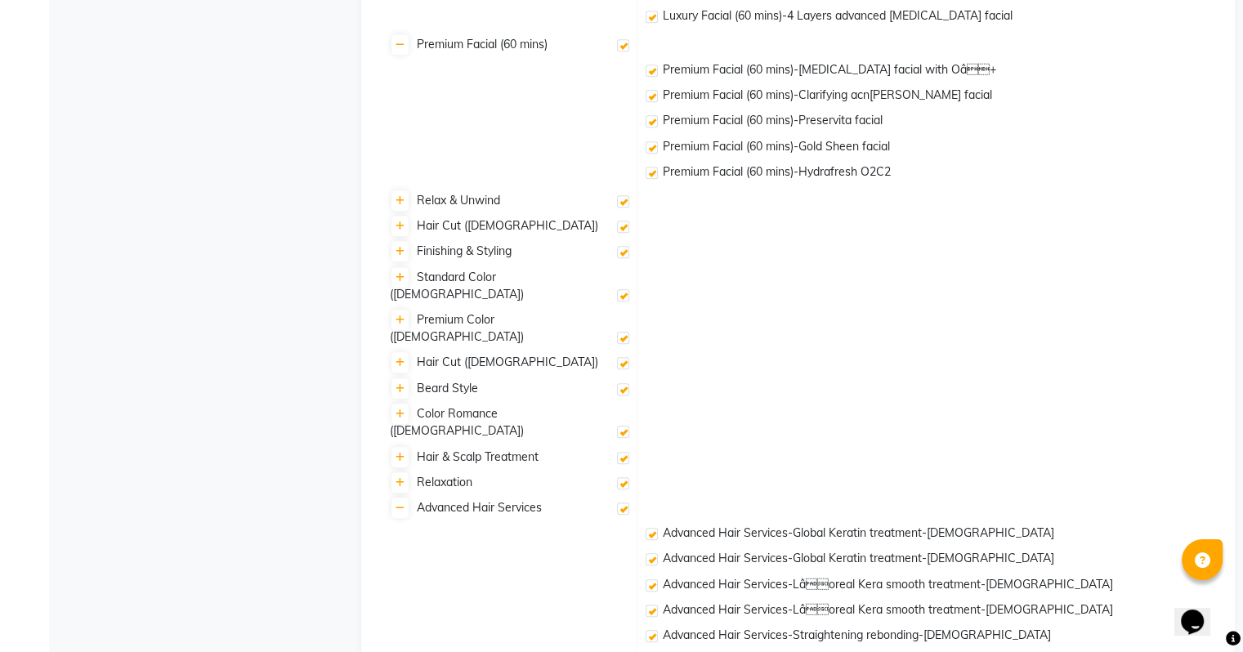
checkbox input "true"
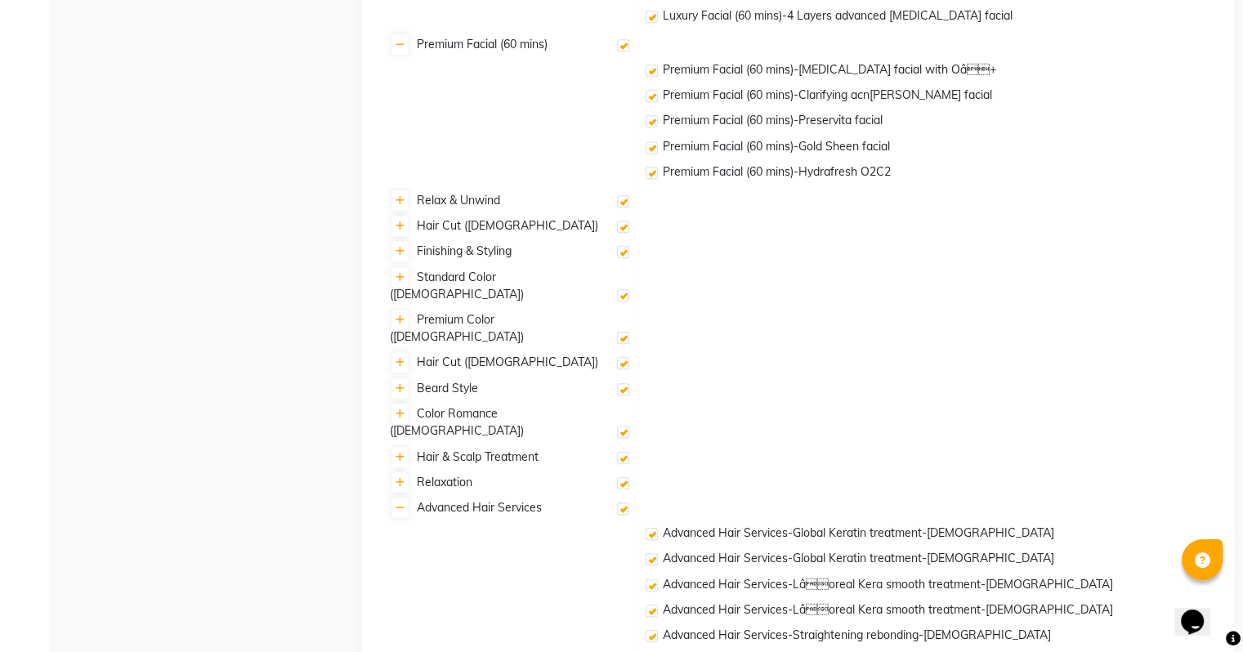
checkbox input "true"
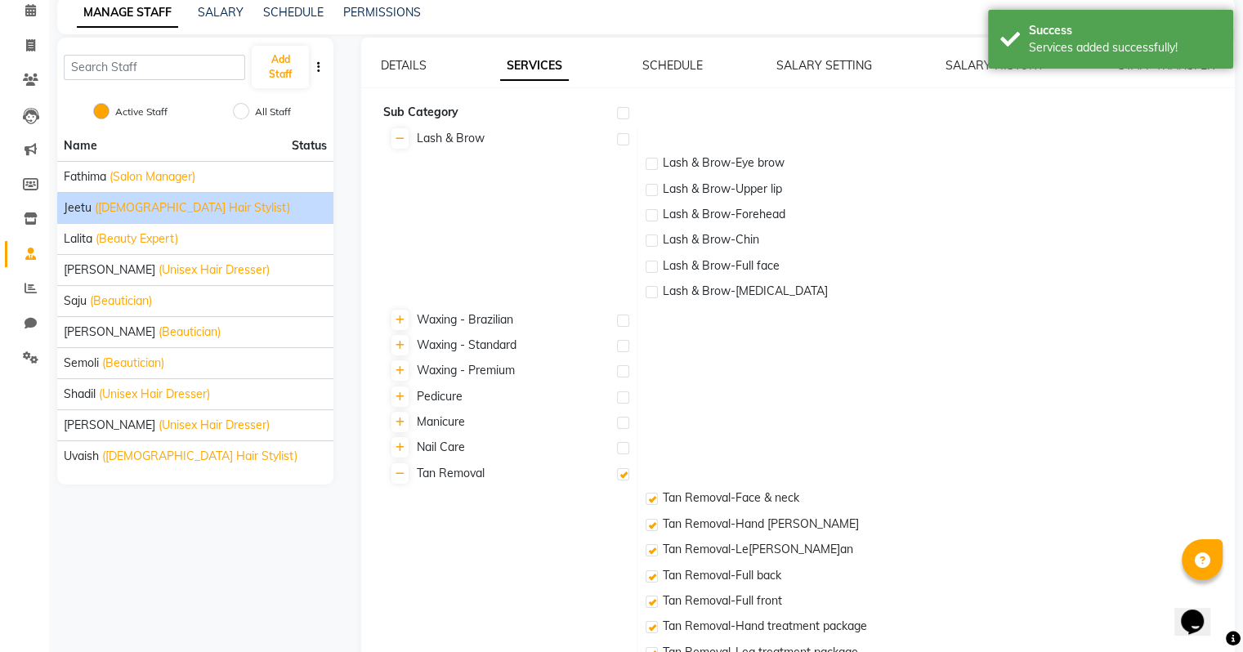
scroll to position [0, 0]
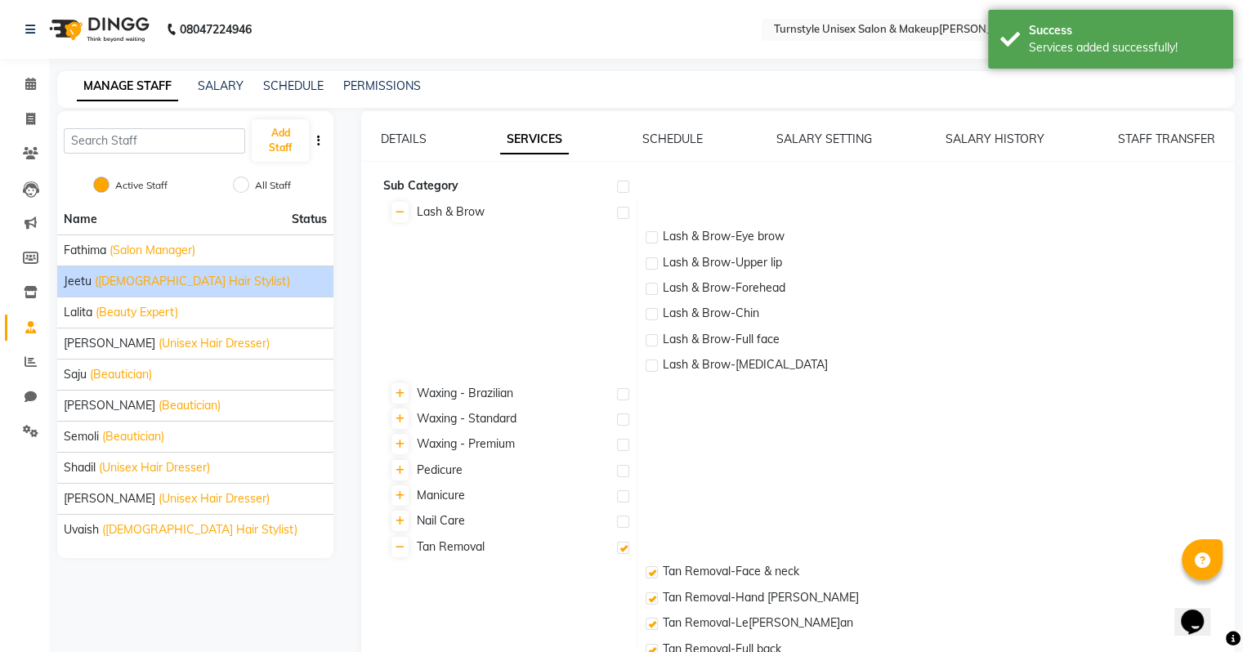
click at [628, 210] on label at bounding box center [623, 213] width 12 height 12
click at [628, 210] on input "checkbox" at bounding box center [622, 213] width 11 height 11
checkbox input "true"
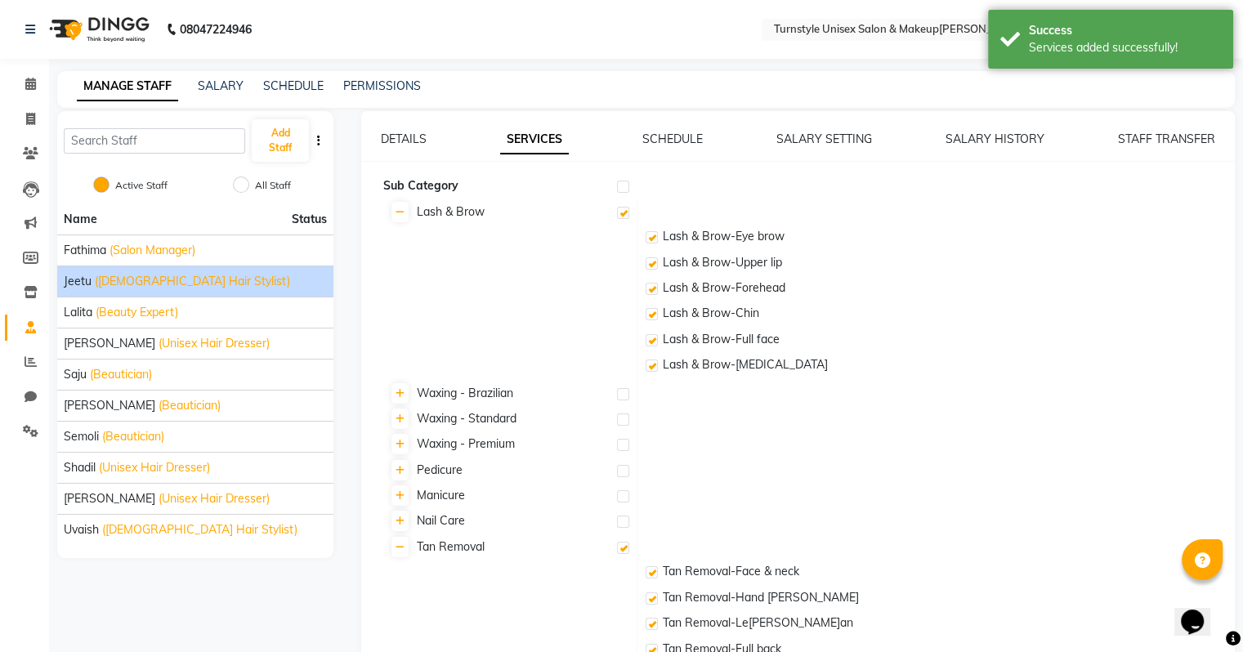
checkbox input "true"
click at [623, 392] on label at bounding box center [623, 394] width 12 height 12
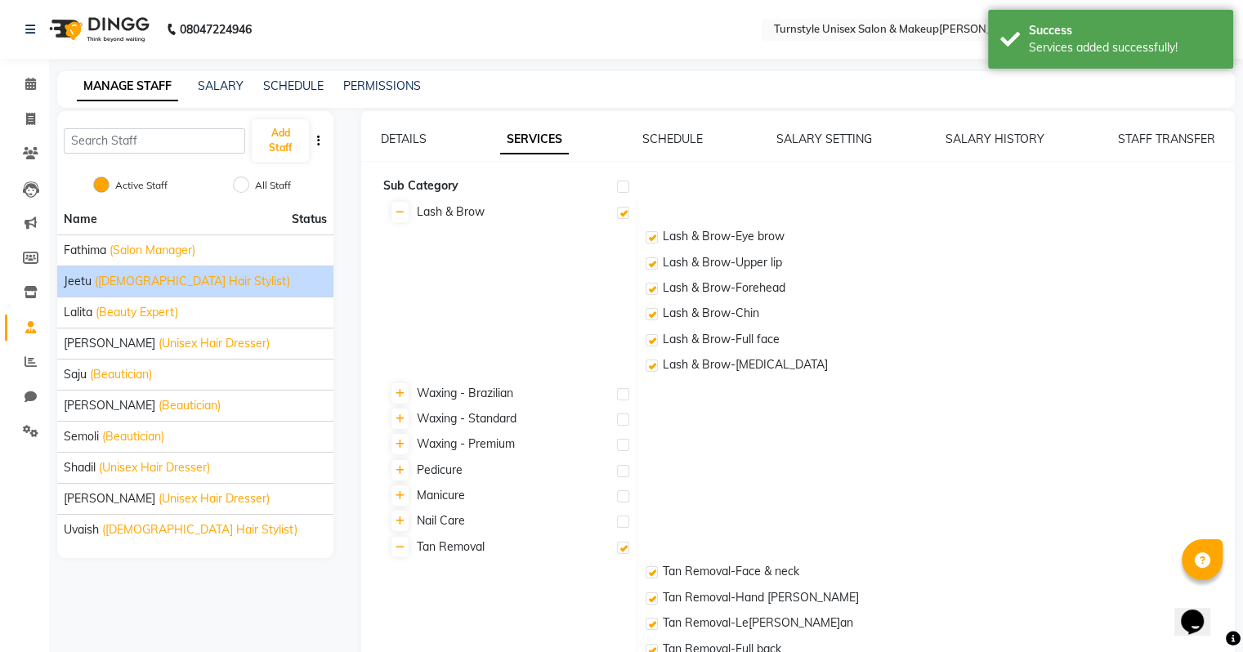
click at [623, 392] on input "checkbox" at bounding box center [622, 395] width 11 height 11
checkbox input "true"
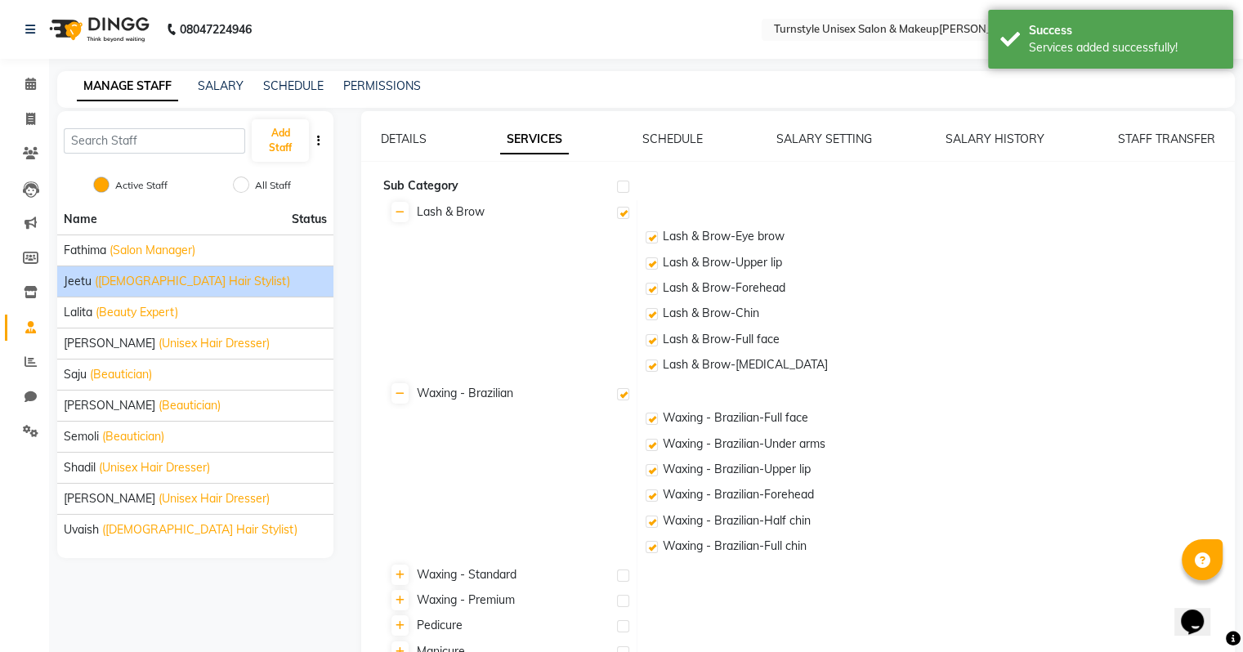
click at [626, 574] on label at bounding box center [623, 576] width 12 height 12
click at [626, 574] on input "checkbox" at bounding box center [622, 576] width 11 height 11
checkbox input "true"
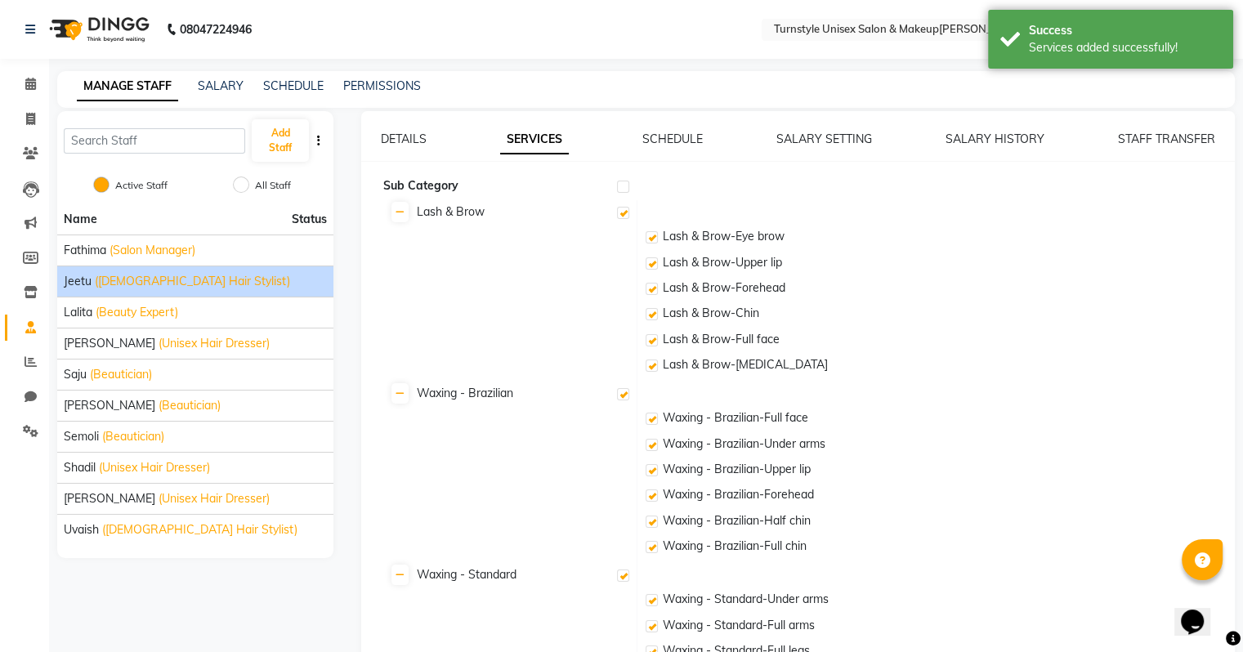
scroll to position [409, 0]
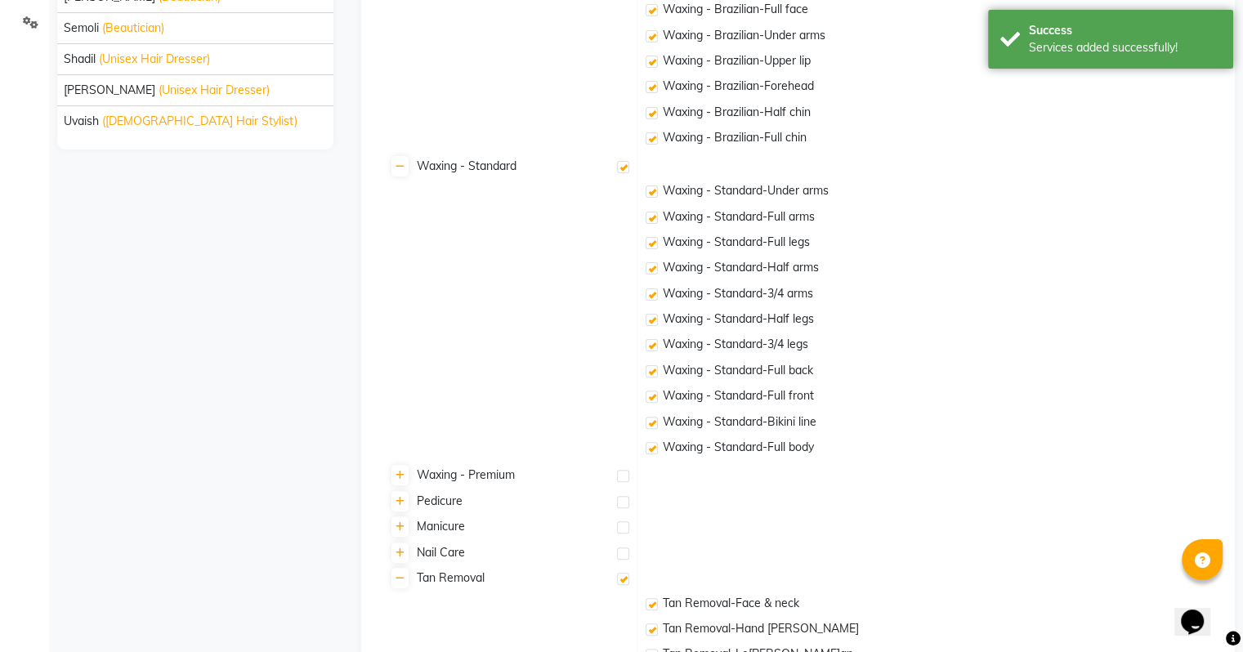
click at [622, 471] on label at bounding box center [623, 476] width 12 height 12
click at [622, 471] on input "checkbox" at bounding box center [622, 476] width 11 height 11
checkbox input "true"
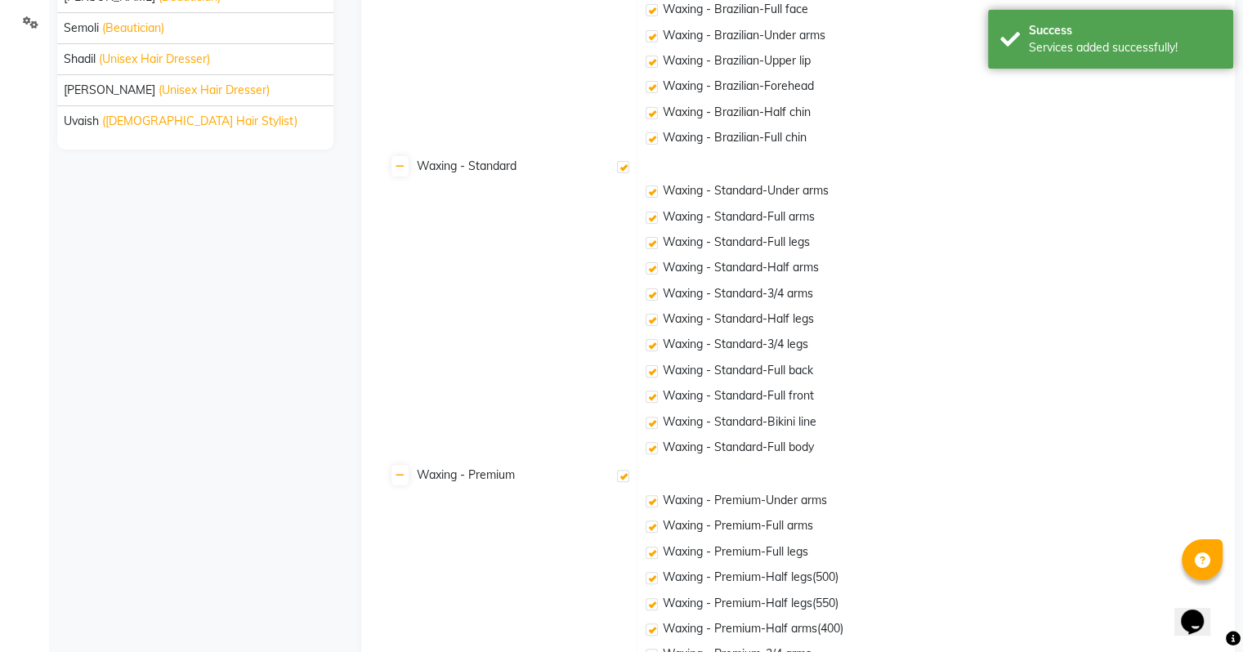
scroll to position [899, 0]
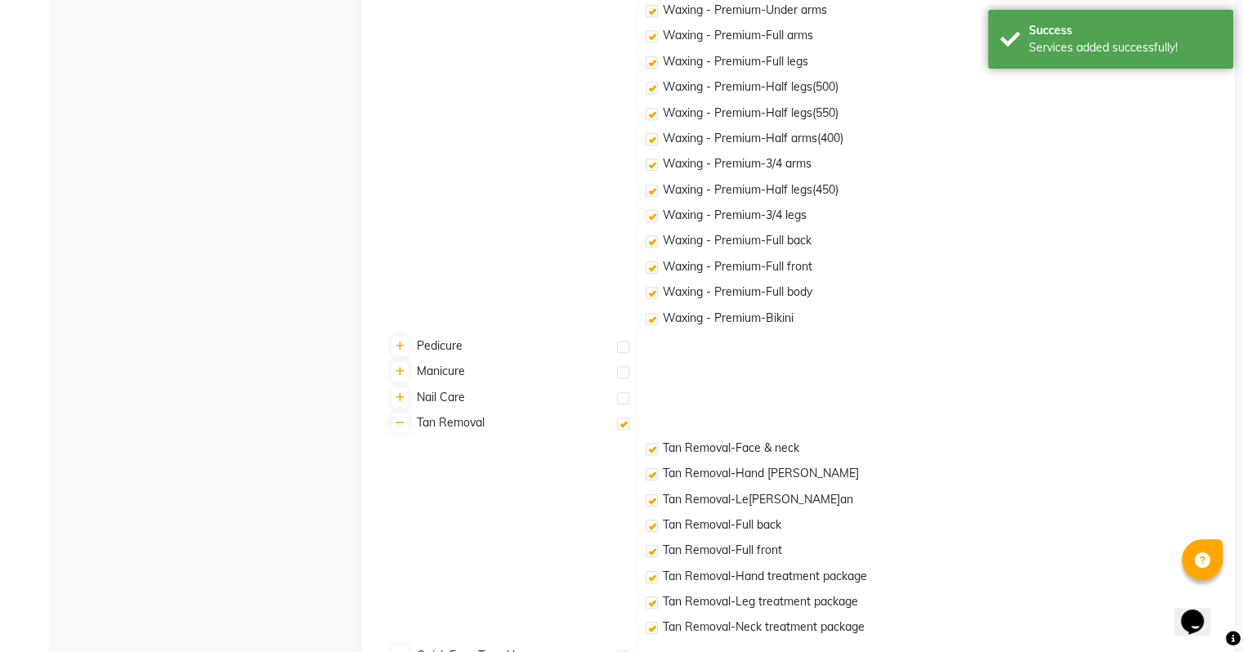
click at [620, 355] on div at bounding box center [622, 349] width 11 height 17
click at [620, 351] on label at bounding box center [623, 347] width 12 height 12
click at [620, 351] on input "checkbox" at bounding box center [622, 347] width 11 height 11
checkbox input "true"
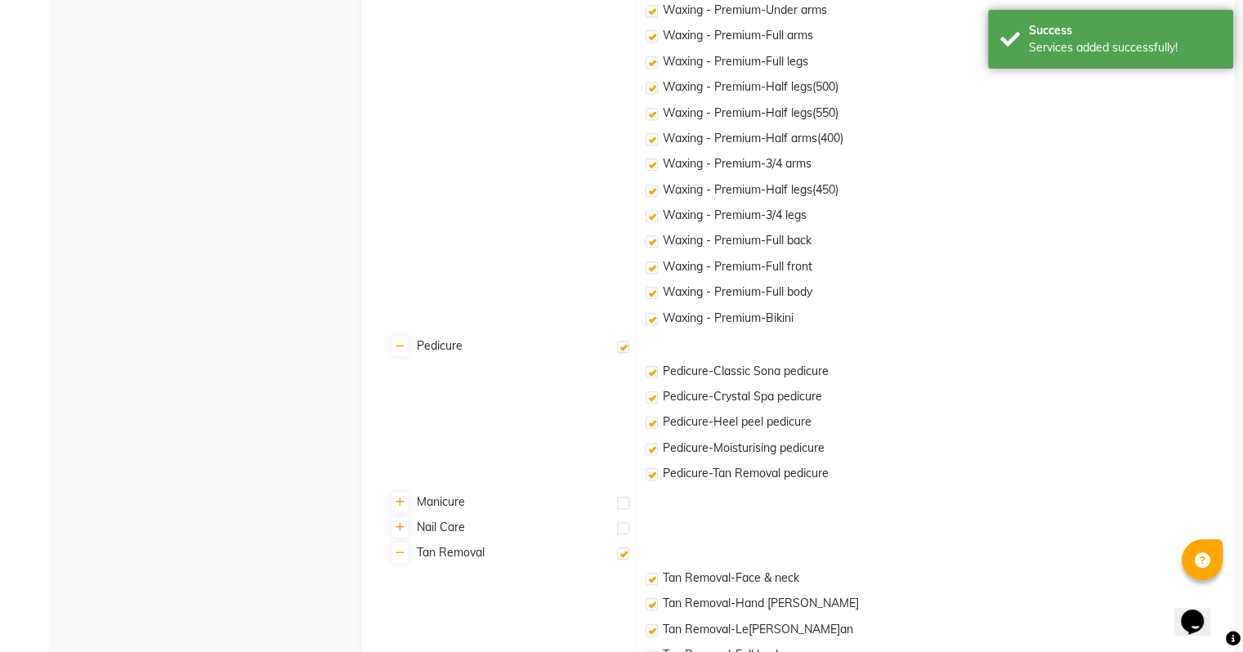
click at [617, 507] on label at bounding box center [623, 503] width 12 height 12
click at [617, 507] on input "checkbox" at bounding box center [622, 503] width 11 height 11
checkbox input "true"
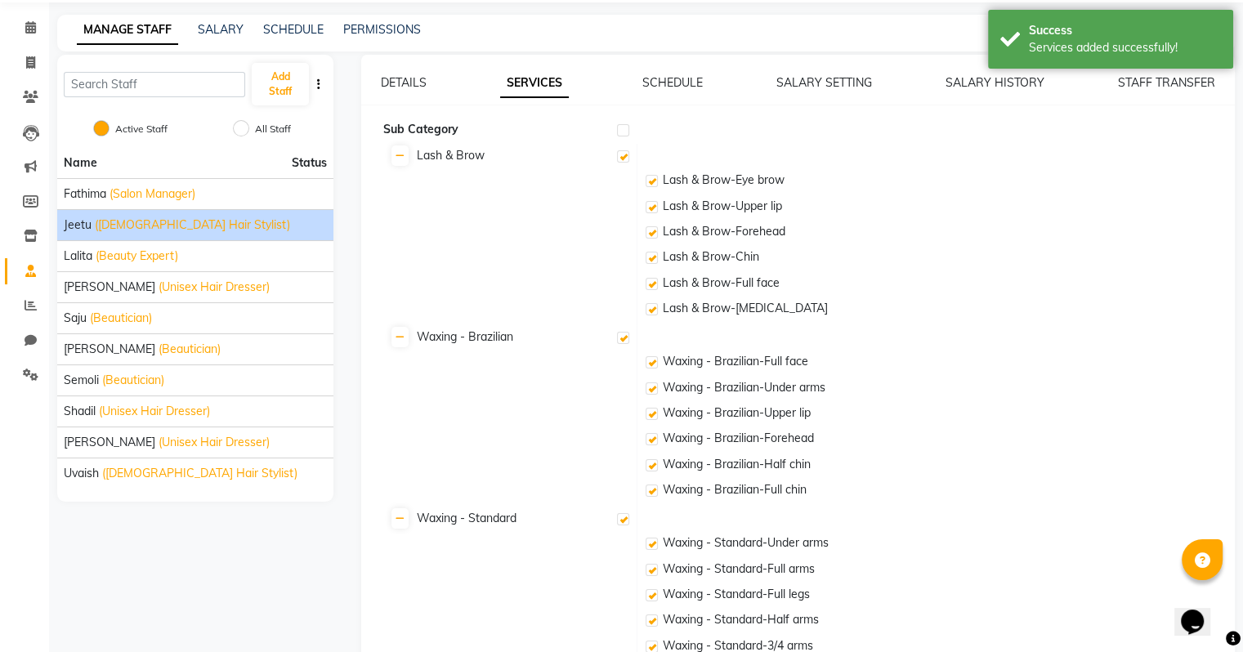
scroll to position [0, 0]
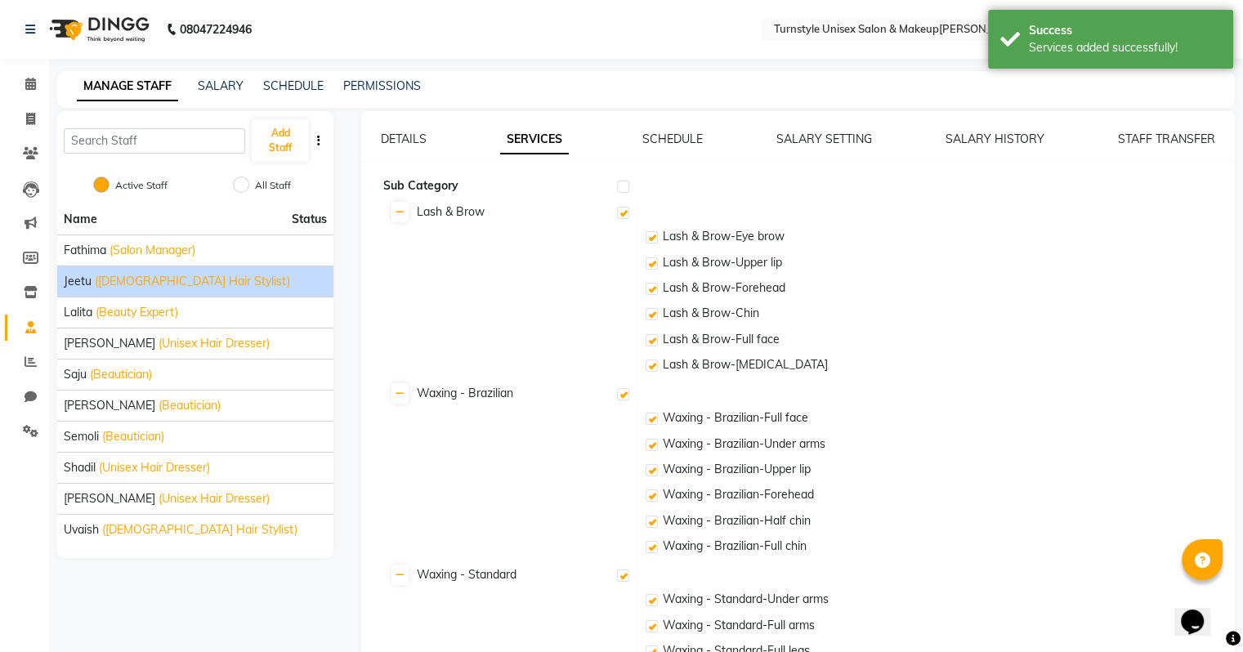
click at [631, 187] on td "Sub Category" at bounding box center [509, 187] width 257 height 25
click at [624, 183] on label at bounding box center [623, 187] width 12 height 12
click at [624, 183] on input "checkbox" at bounding box center [622, 187] width 11 height 11
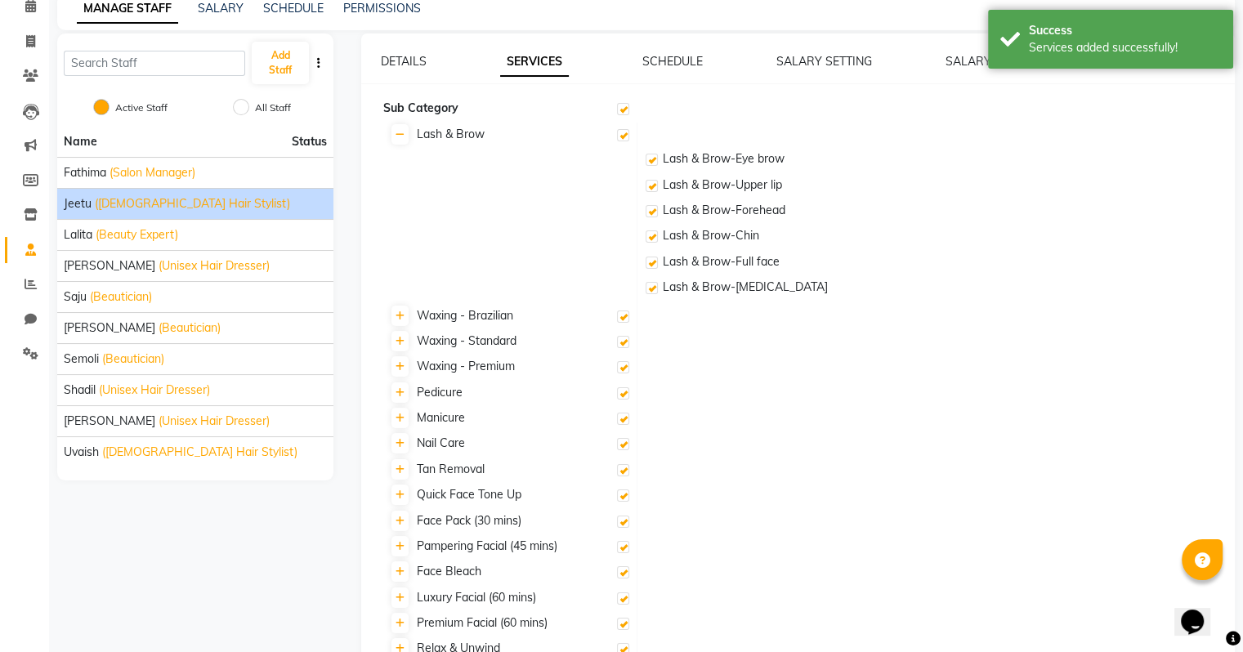
scroll to position [82, 0]
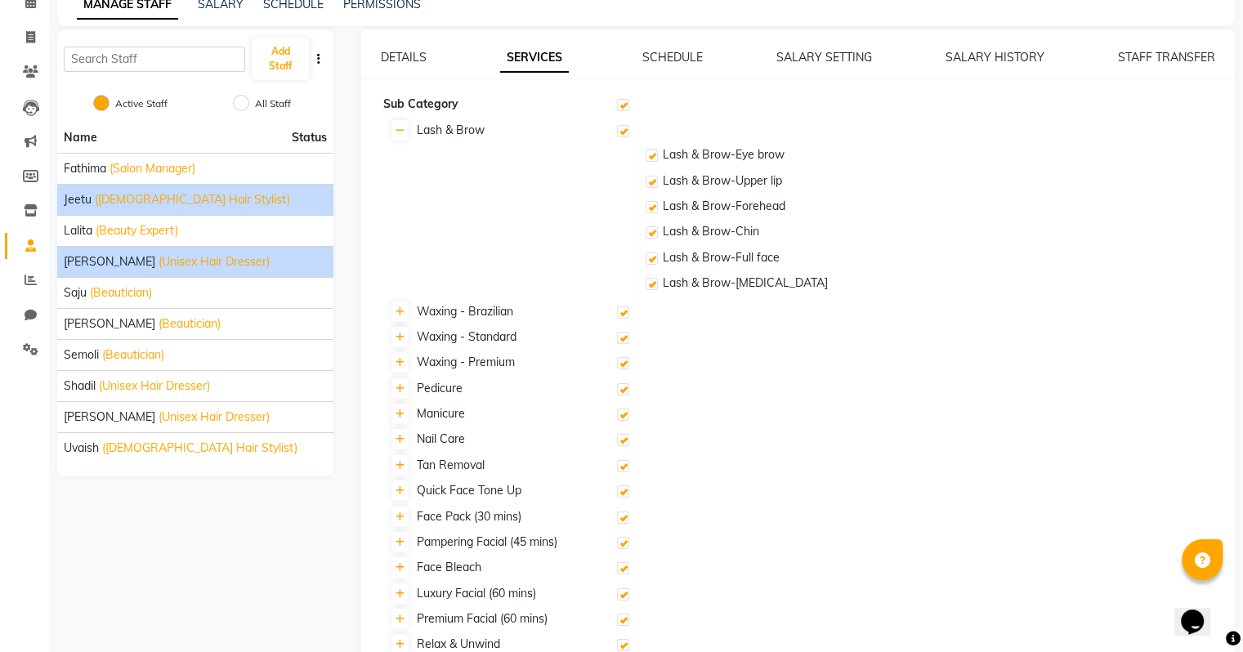
click at [159, 266] on span "(Unisex Hair Dresser)" at bounding box center [214, 261] width 111 height 17
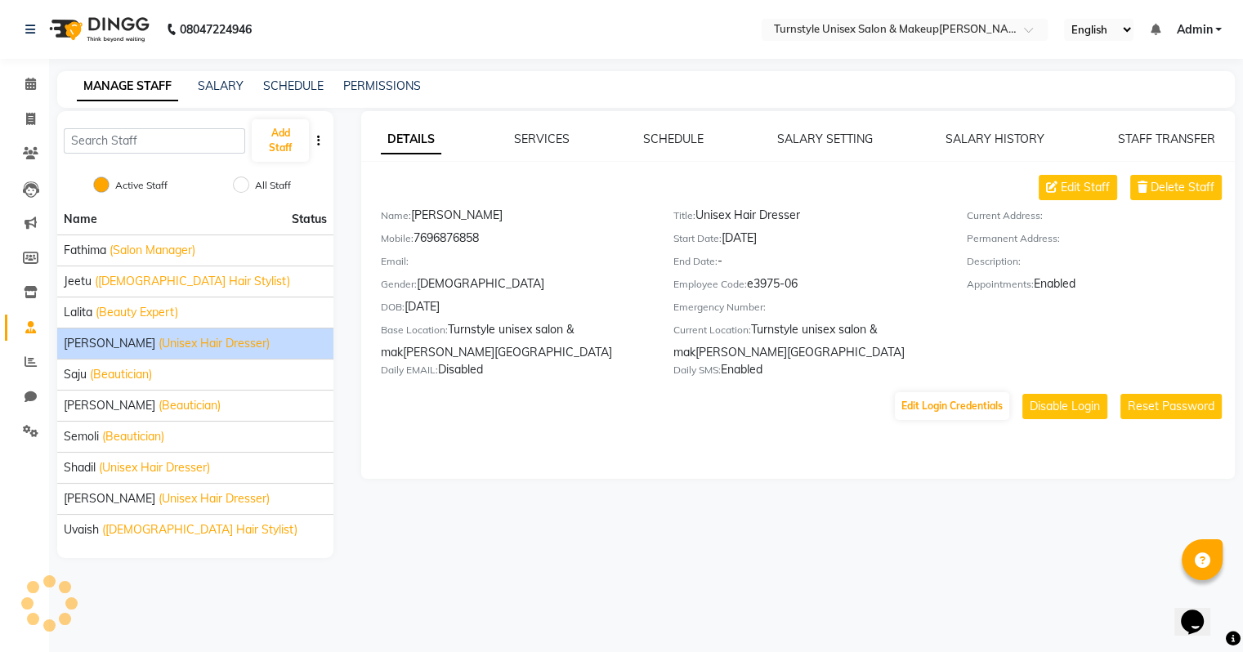
scroll to position [0, 0]
click at [544, 136] on link "SERVICES" at bounding box center [547, 139] width 56 height 15
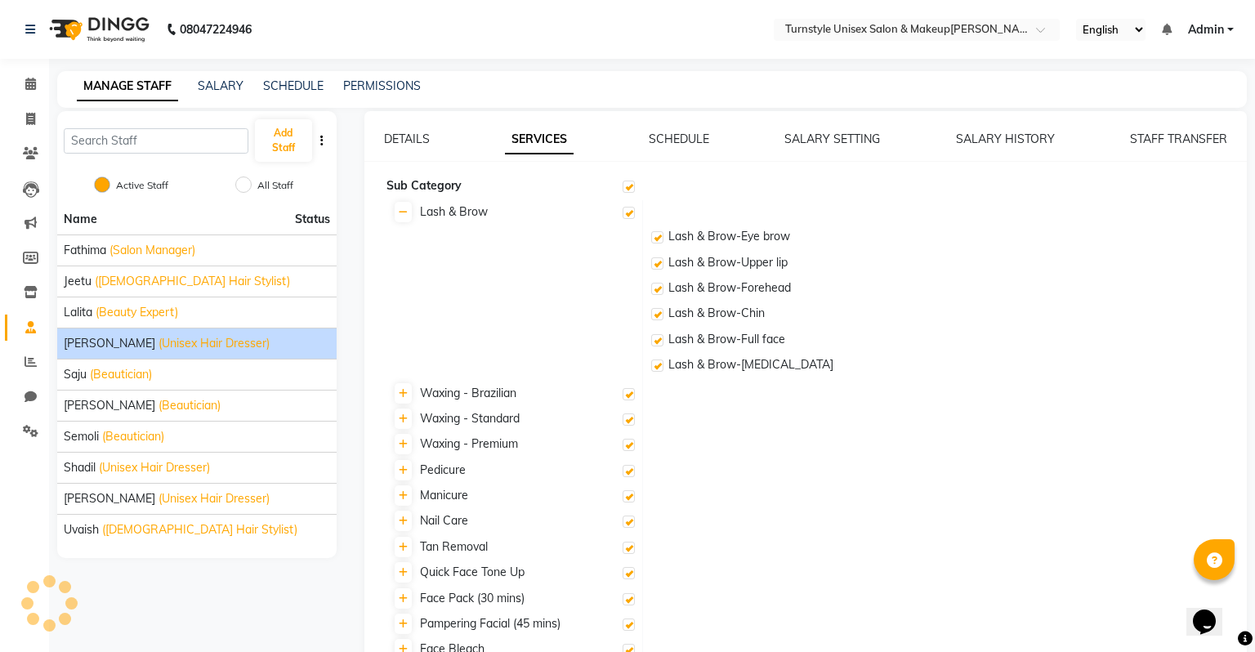
checkbox input "true"
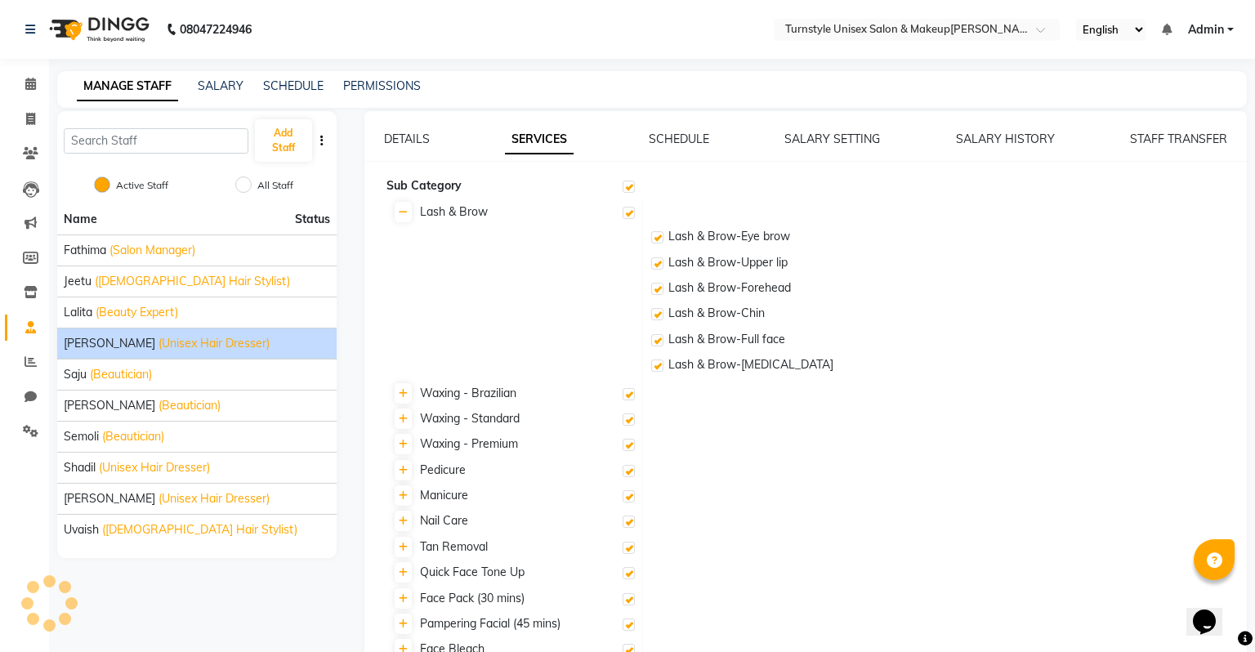
checkbox input "true"
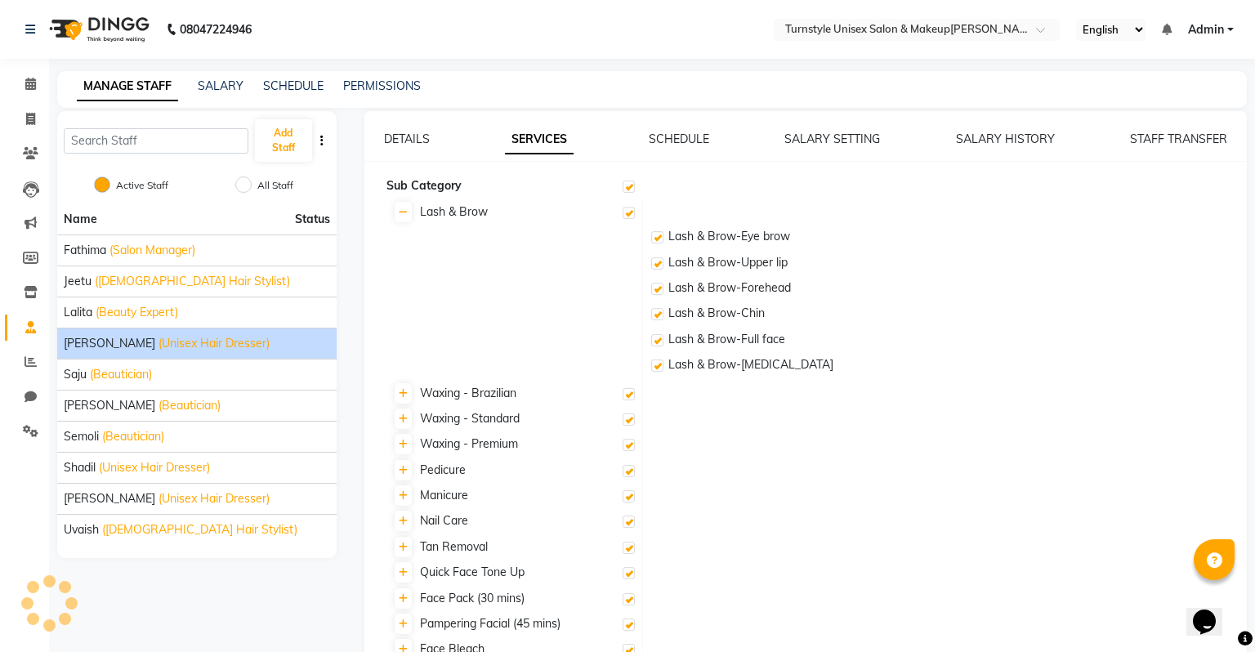
checkbox input "true"
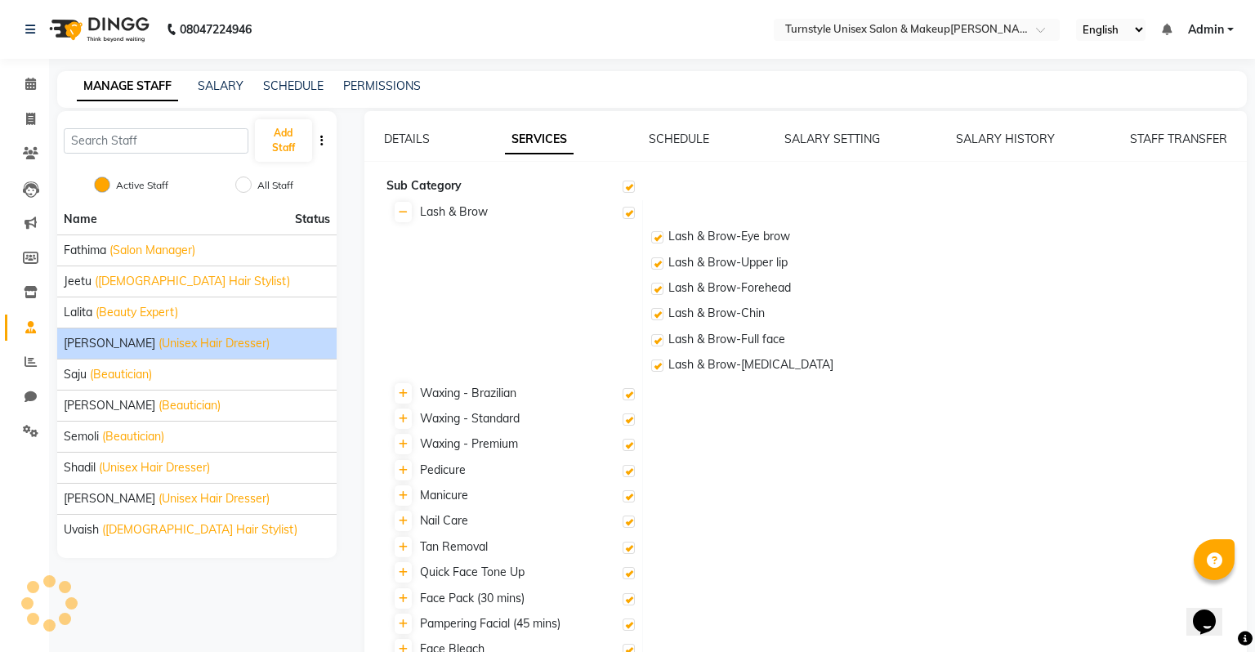
checkbox input "true"
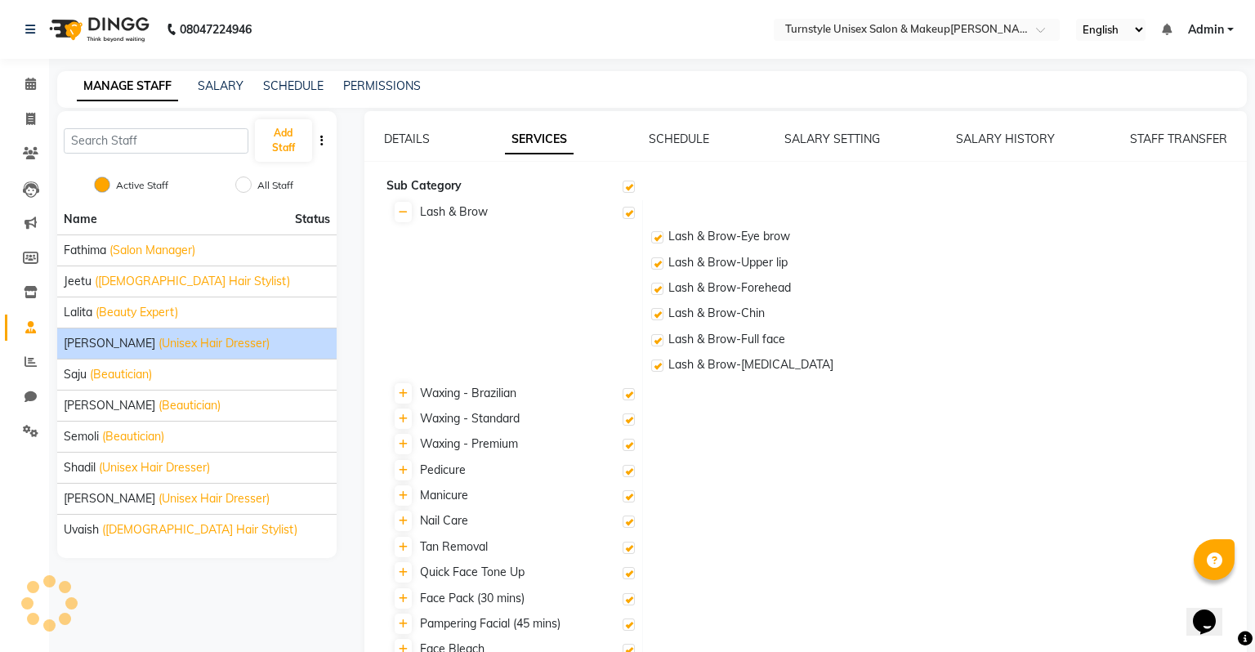
checkbox input "true"
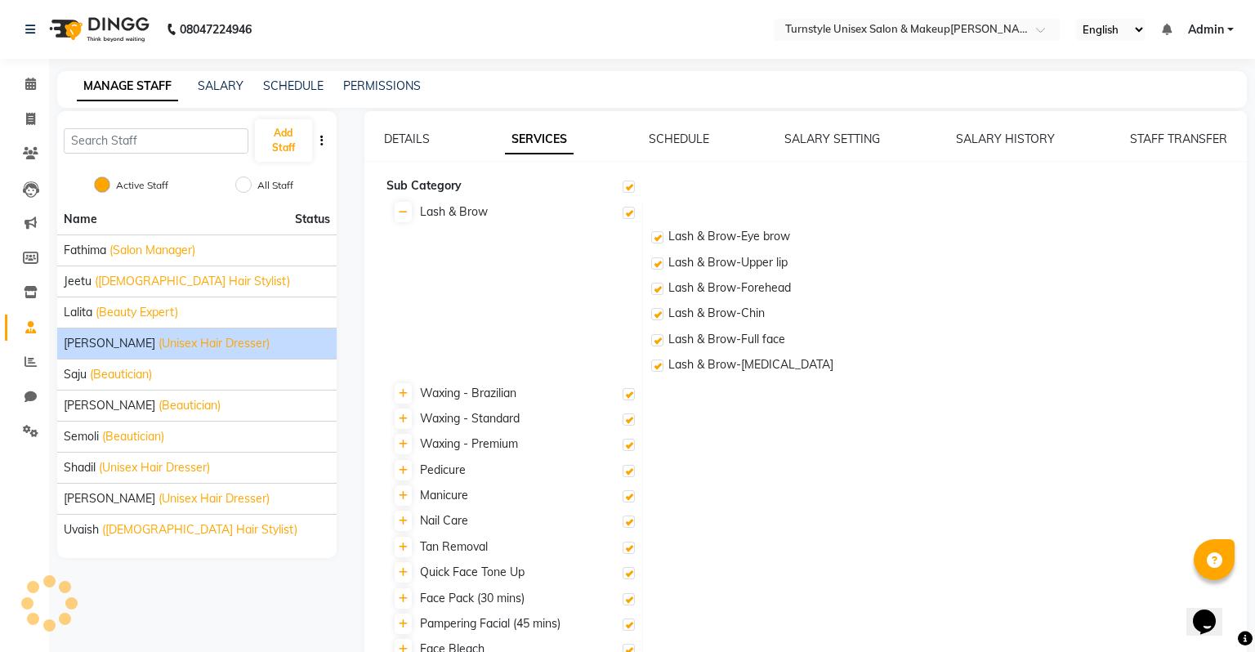
checkbox input "true"
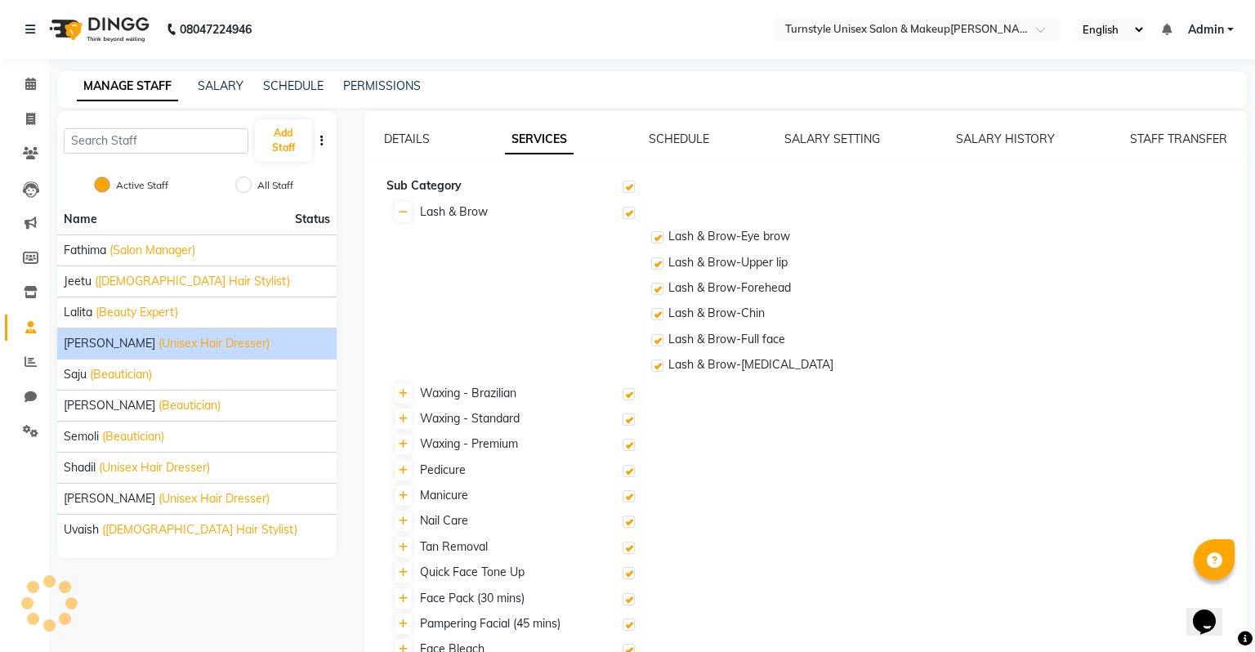
checkbox input "true"
click at [34, 87] on icon at bounding box center [30, 84] width 11 height 12
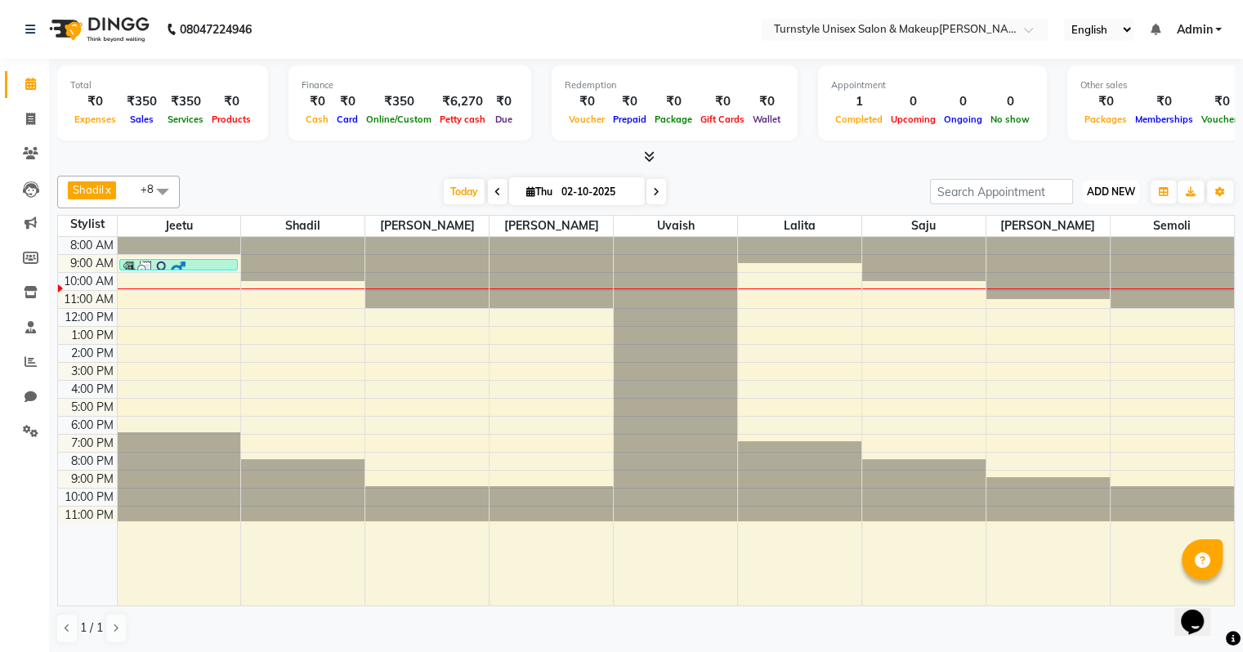
click at [1110, 191] on span "ADD NEW" at bounding box center [1111, 191] width 48 height 12
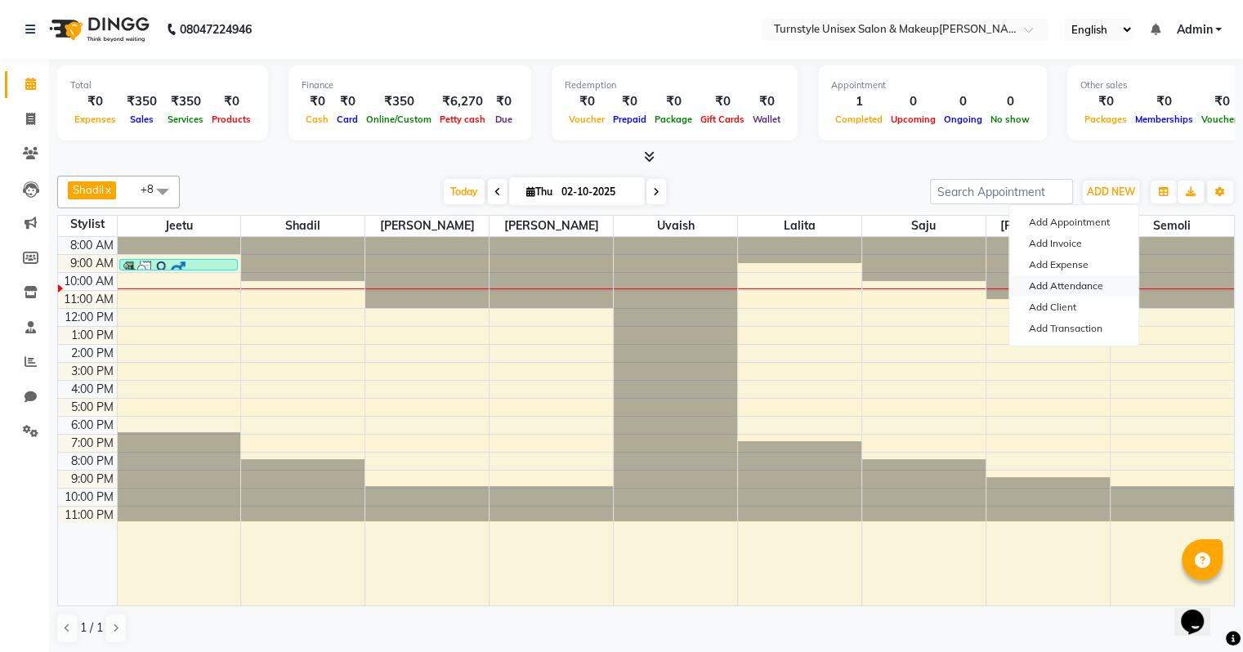
click at [1088, 288] on link "Add Attendance" at bounding box center [1073, 285] width 129 height 21
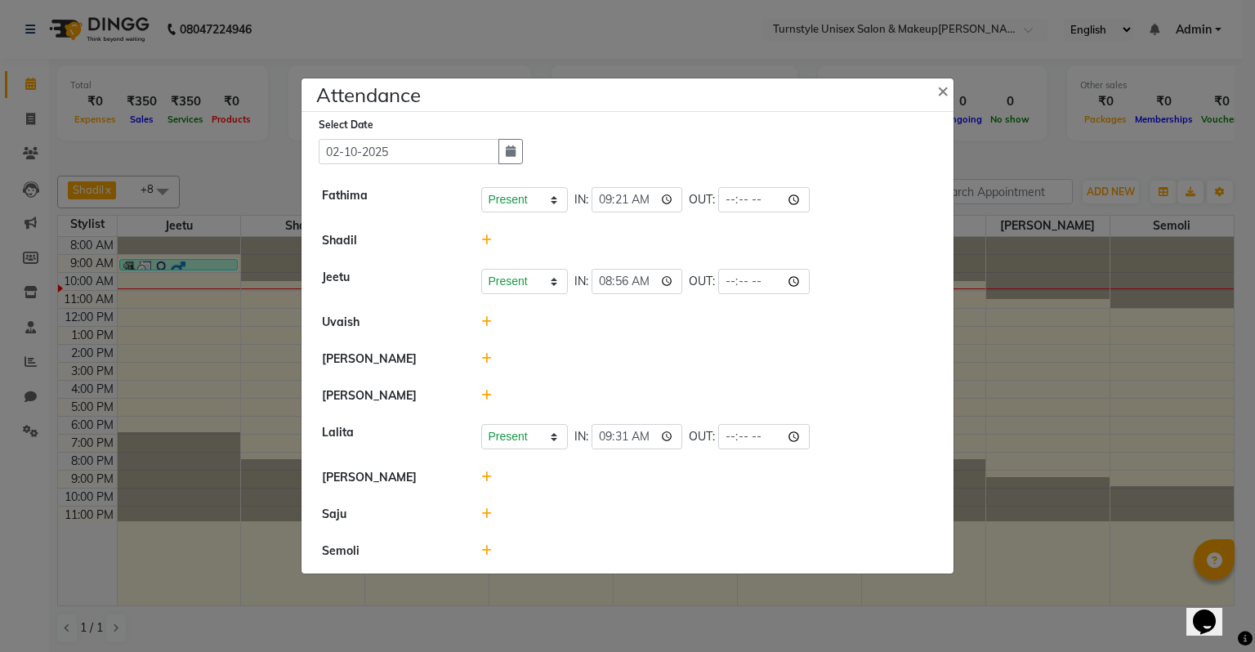
click at [488, 243] on icon at bounding box center [486, 240] width 11 height 11
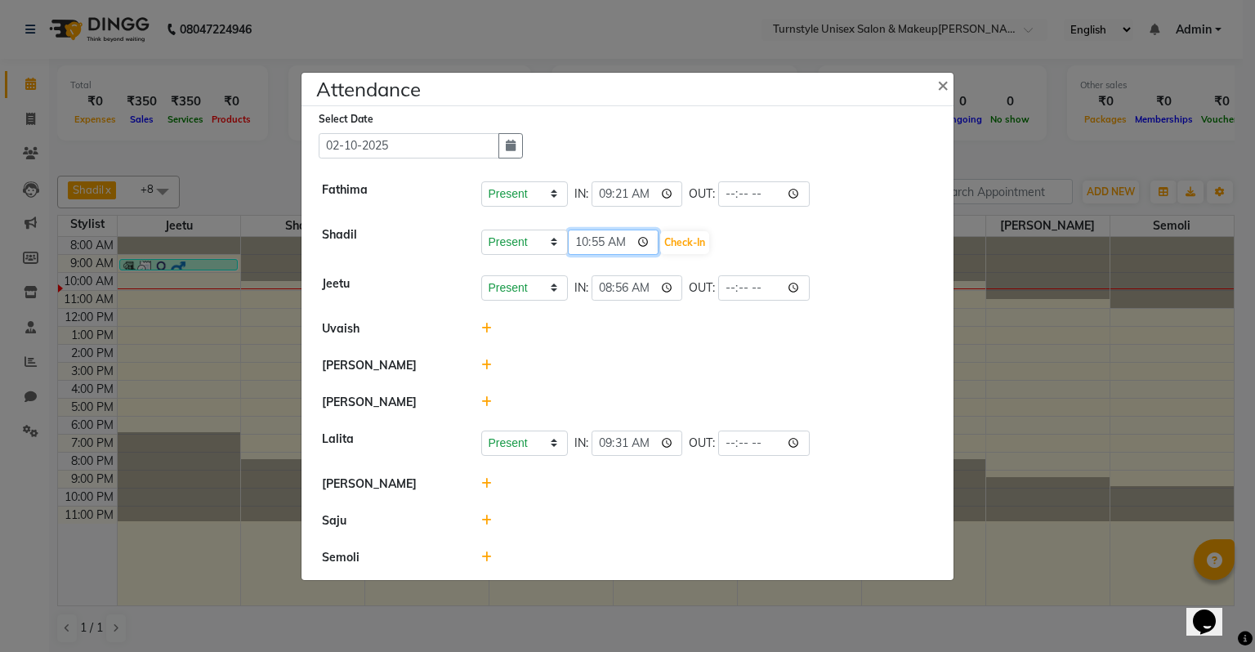
click at [623, 246] on input "10:55" at bounding box center [614, 242] width 92 height 25
click at [672, 247] on button "Check-In" at bounding box center [684, 242] width 49 height 23
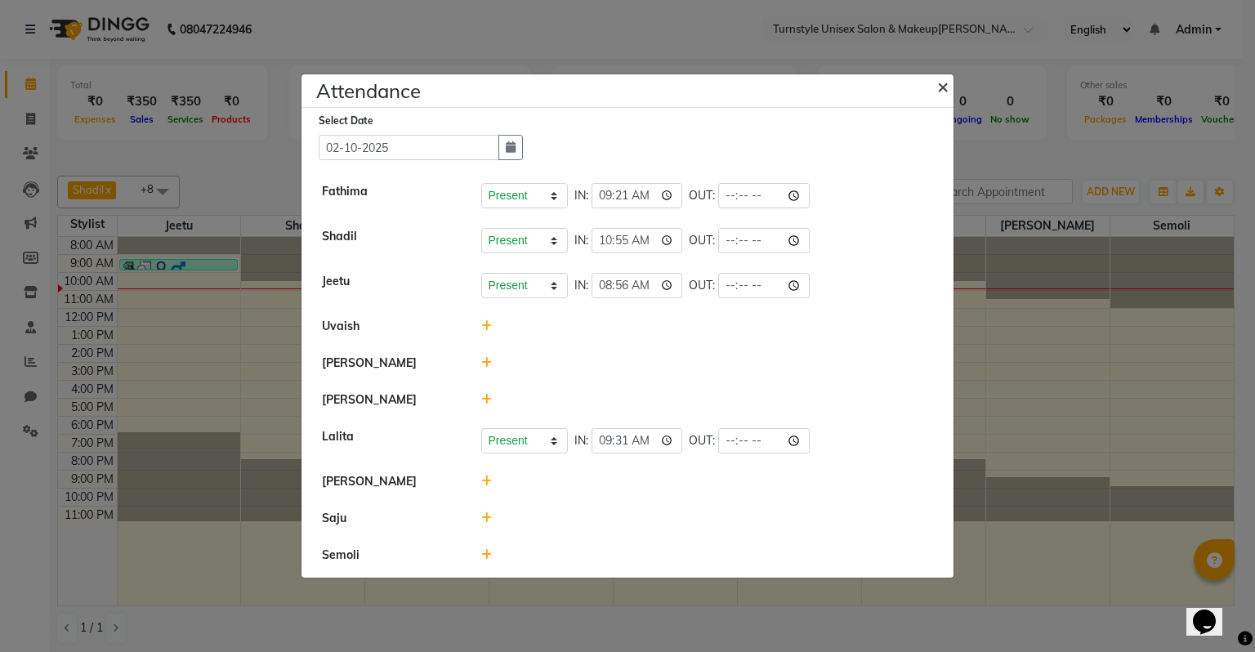
click at [942, 87] on span "×" at bounding box center [942, 86] width 11 height 25
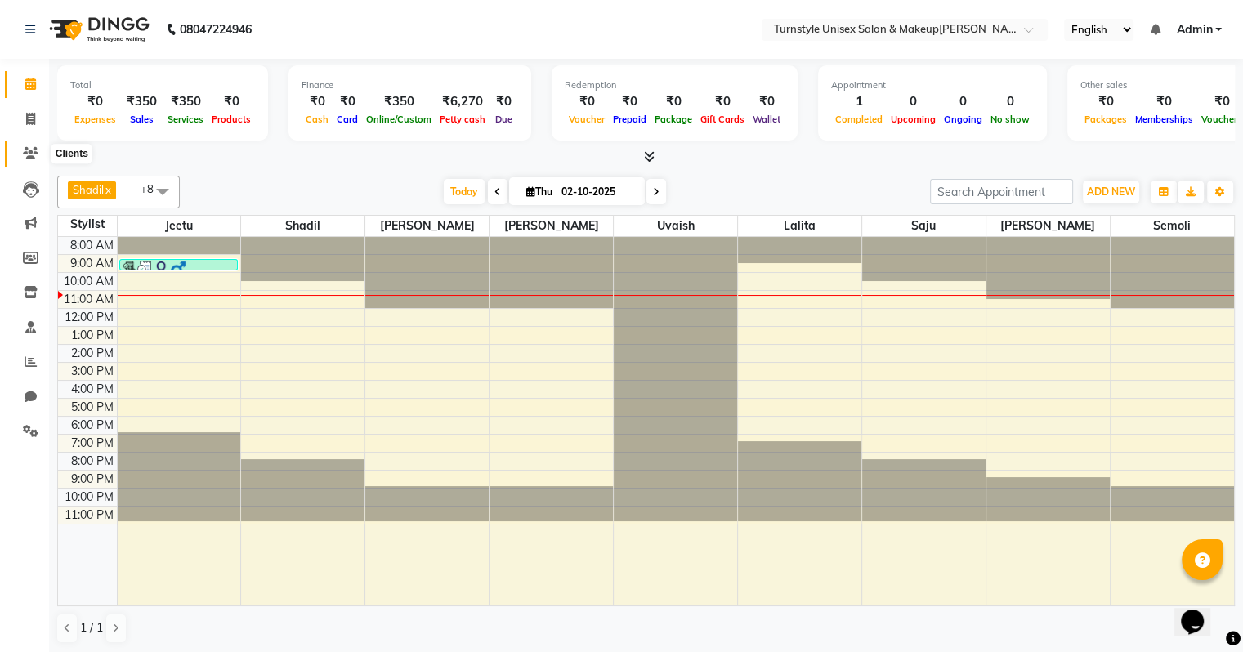
click at [39, 159] on span at bounding box center [30, 154] width 29 height 19
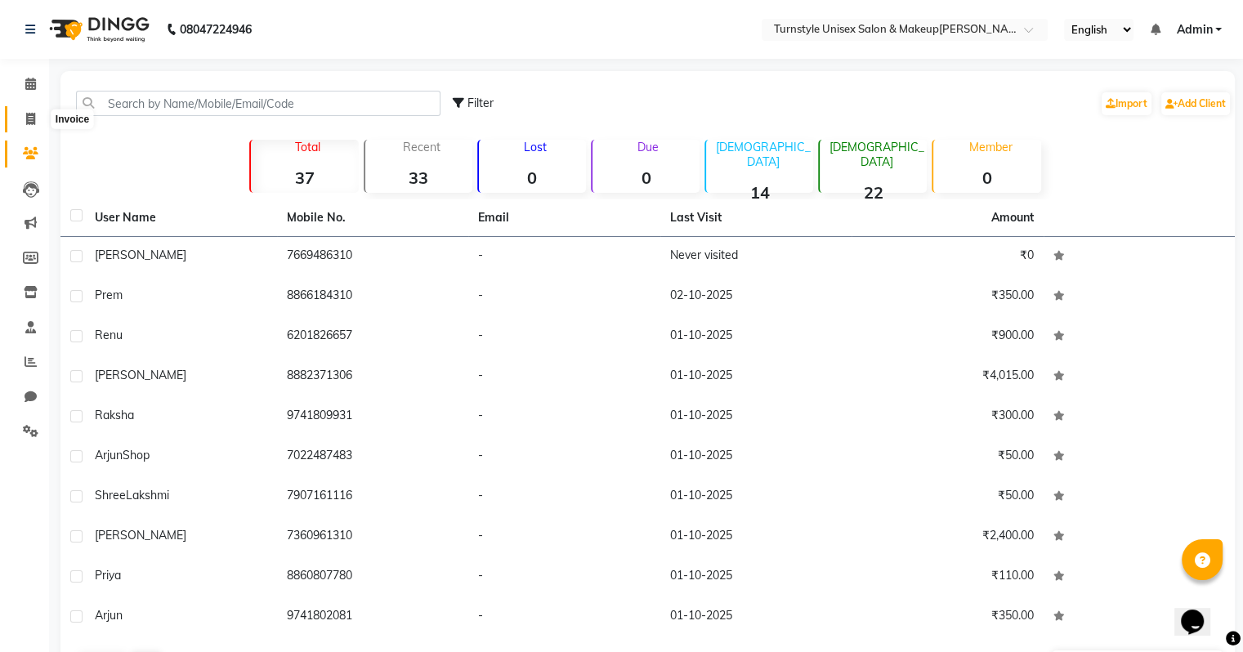
click at [25, 110] on span at bounding box center [30, 119] width 29 height 19
select select "9091"
select select "service"
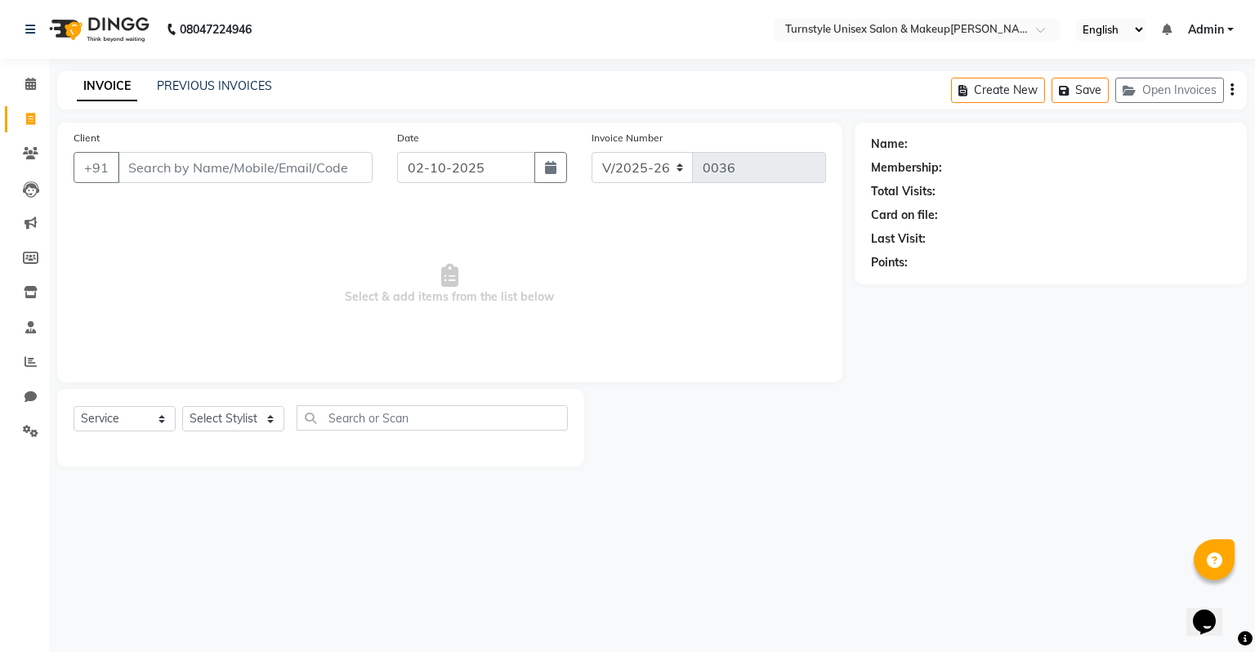
click at [255, 159] on input "Client" at bounding box center [245, 167] width 255 height 31
type input "7795338195"
click at [311, 178] on button "Add Client" at bounding box center [330, 167] width 84 height 31
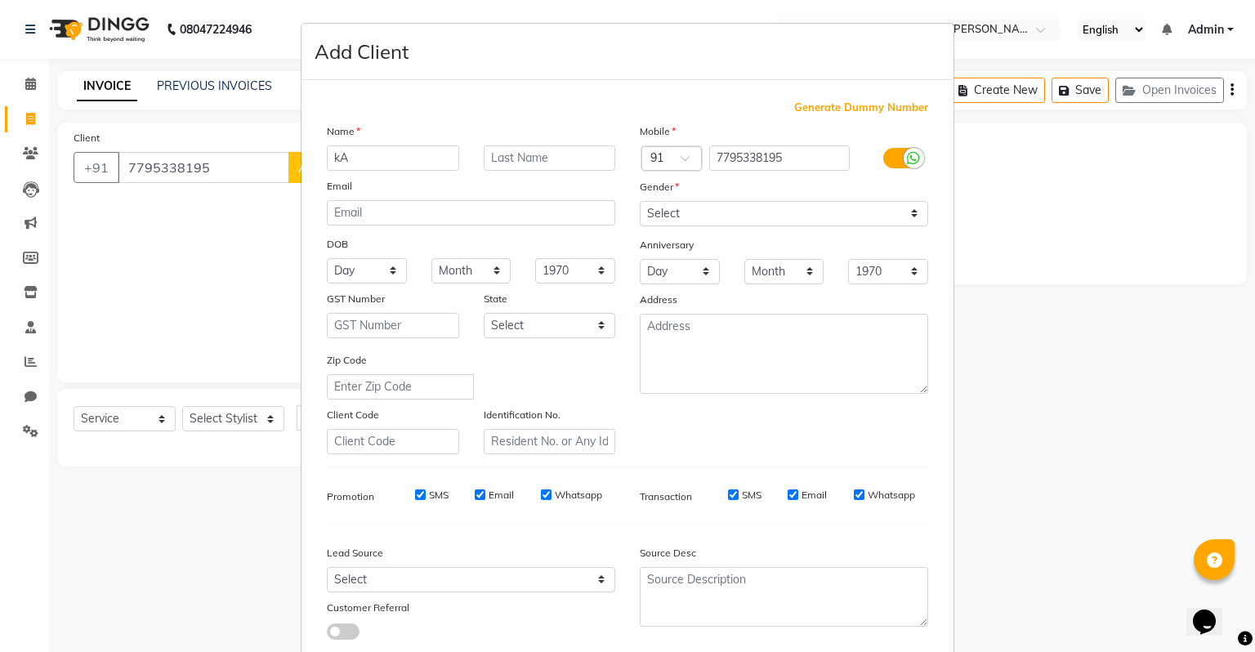
type input "k"
type input "[PERSON_NAME]"
click at [777, 207] on select "Select [DEMOGRAPHIC_DATA] [DEMOGRAPHIC_DATA] Other Prefer Not To Say" at bounding box center [784, 213] width 288 height 25
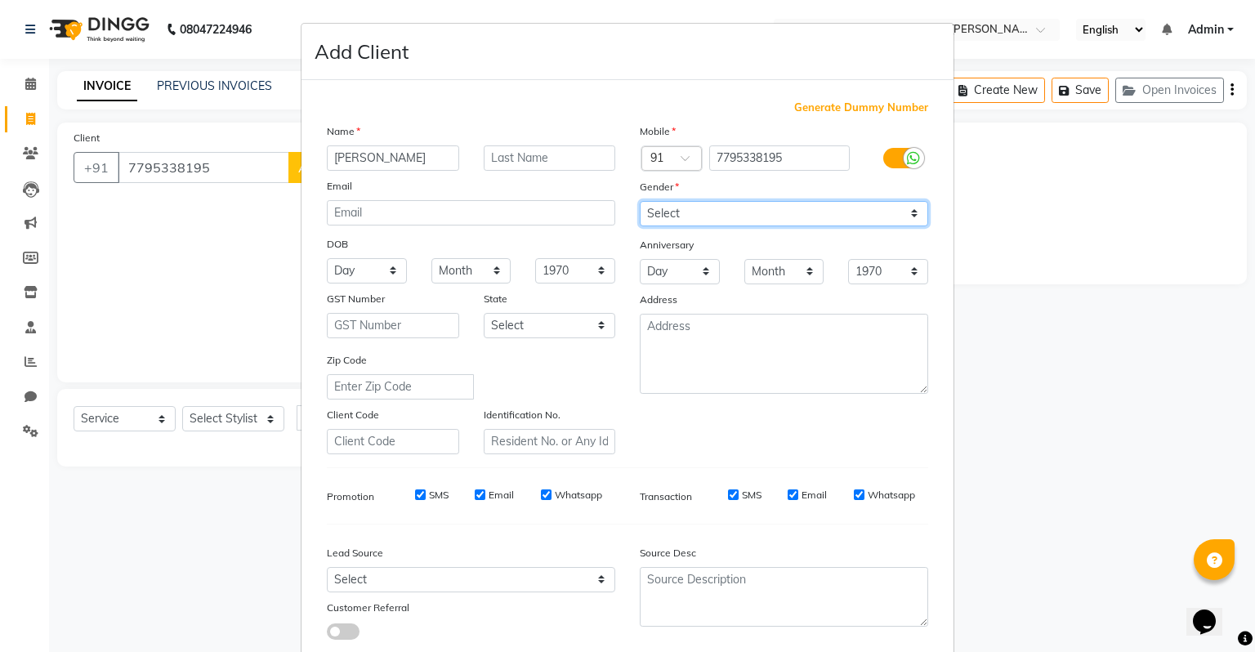
select select "[DEMOGRAPHIC_DATA]"
click at [640, 202] on select "Select [DEMOGRAPHIC_DATA] [DEMOGRAPHIC_DATA] Other Prefer Not To Say" at bounding box center [784, 213] width 288 height 25
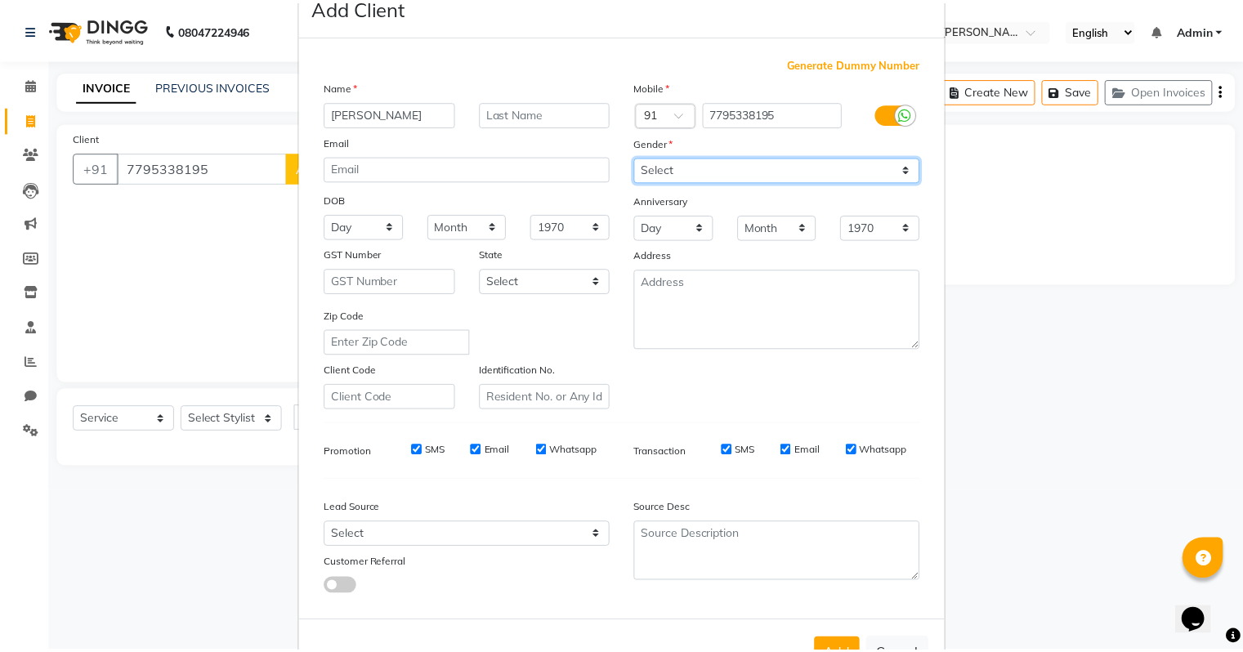
scroll to position [109, 0]
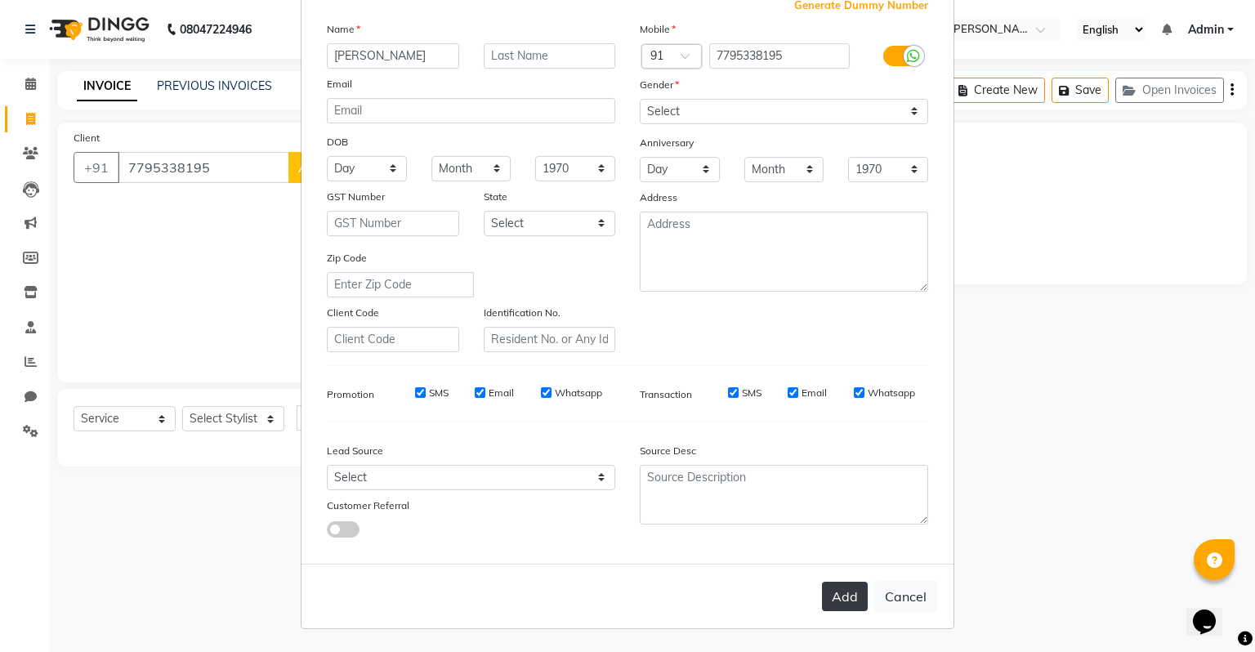
click at [833, 596] on button "Add" at bounding box center [845, 596] width 46 height 29
select select
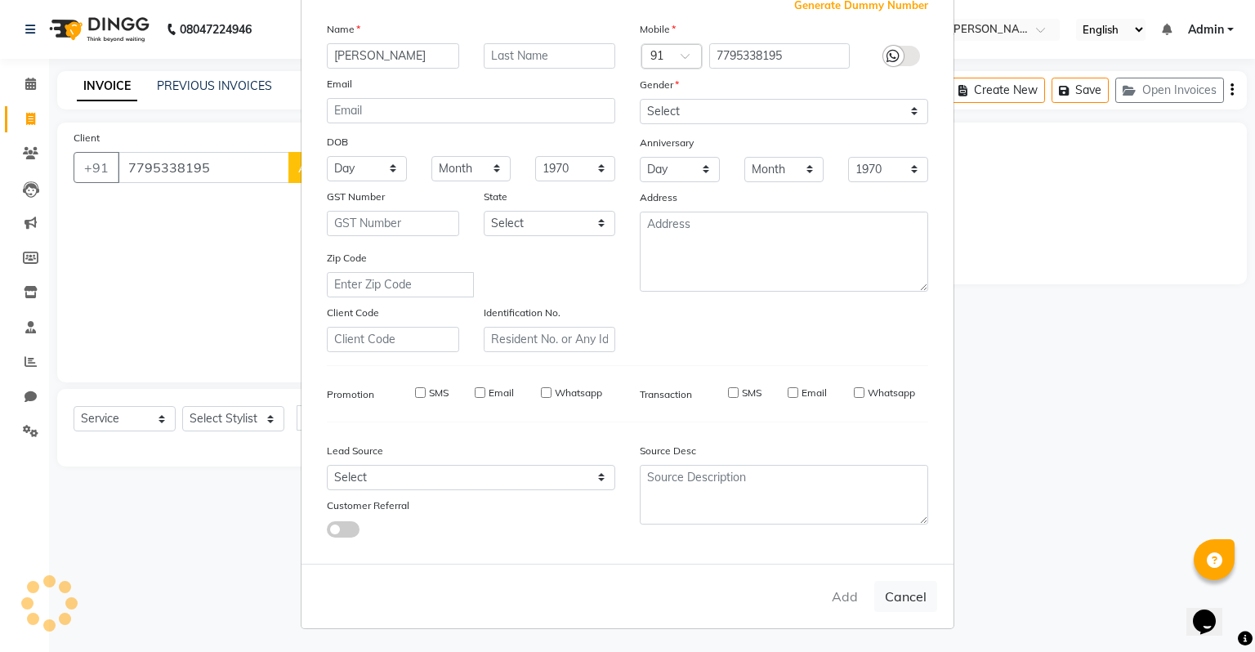
select select
checkbox input "false"
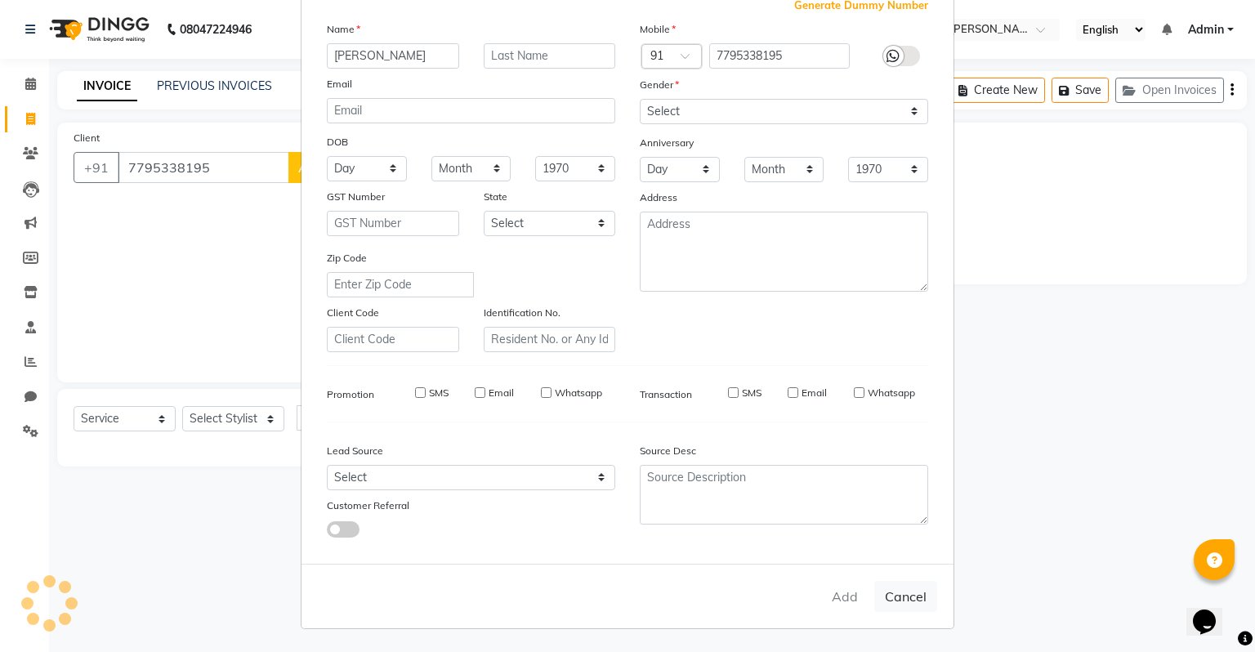
checkbox input "false"
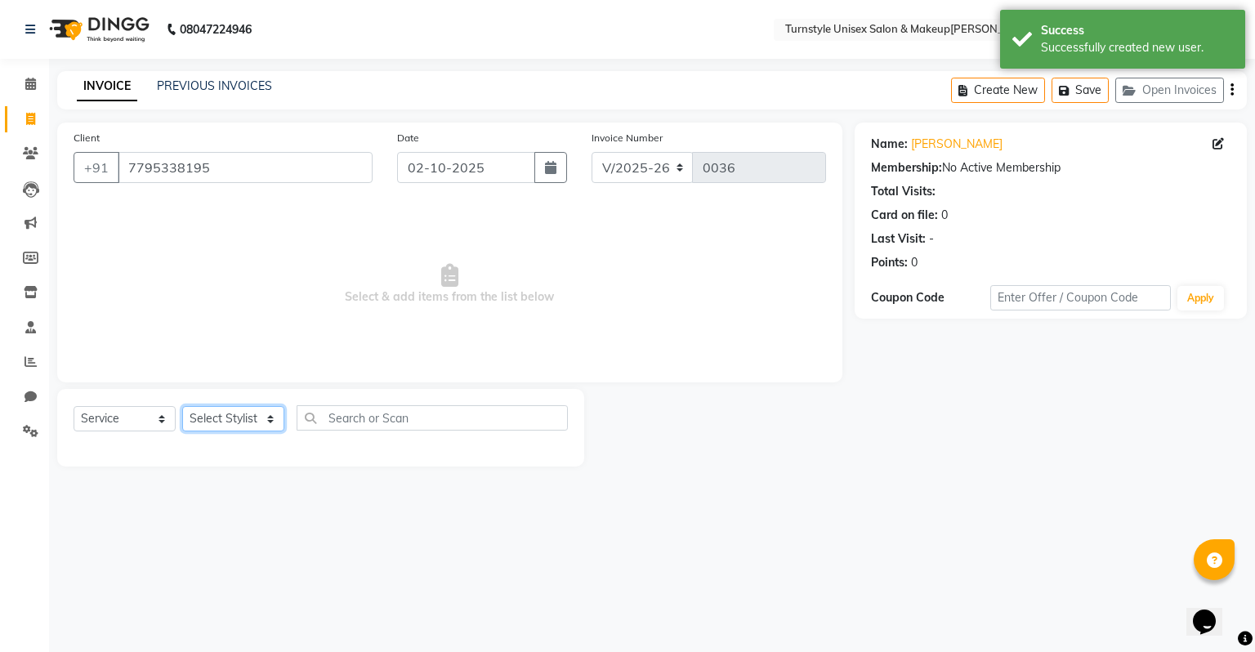
click at [266, 423] on select "Select Stylist [PERSON_NAME] [PERSON_NAME] [PERSON_NAME] [PERSON_NAME] [PERSON_…" at bounding box center [233, 418] width 102 height 25
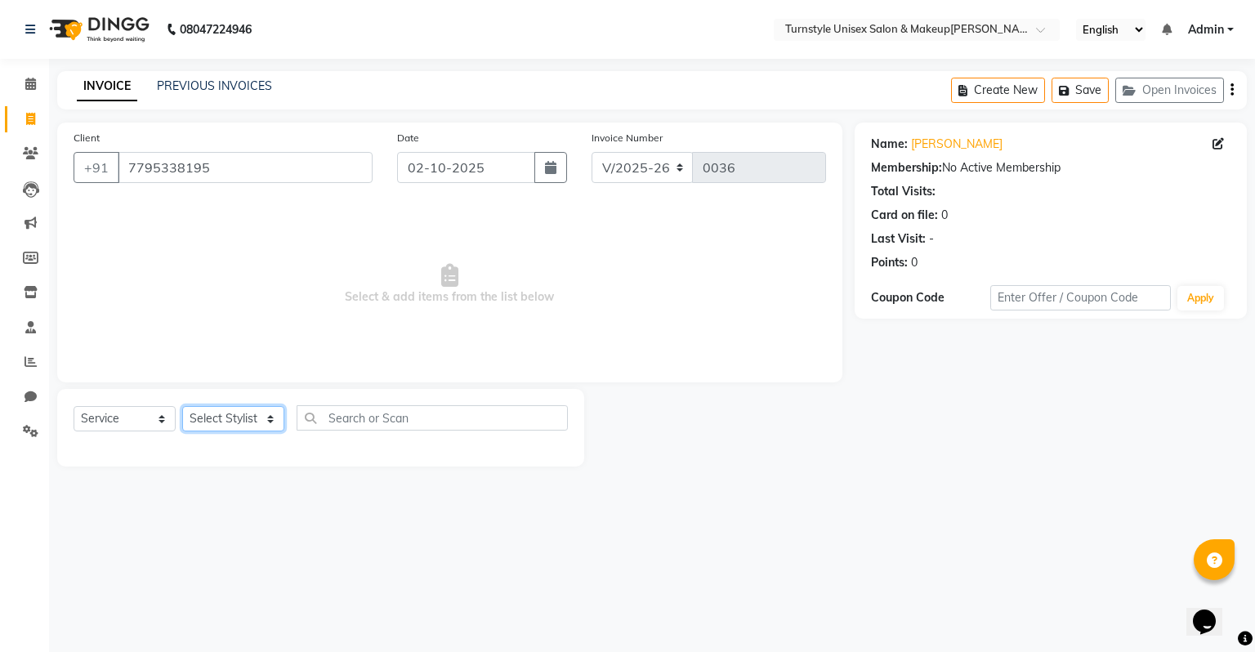
select select "93343"
click at [182, 407] on select "Select Stylist [PERSON_NAME] [PERSON_NAME] [PERSON_NAME] [PERSON_NAME] [PERSON_…" at bounding box center [233, 418] width 102 height 25
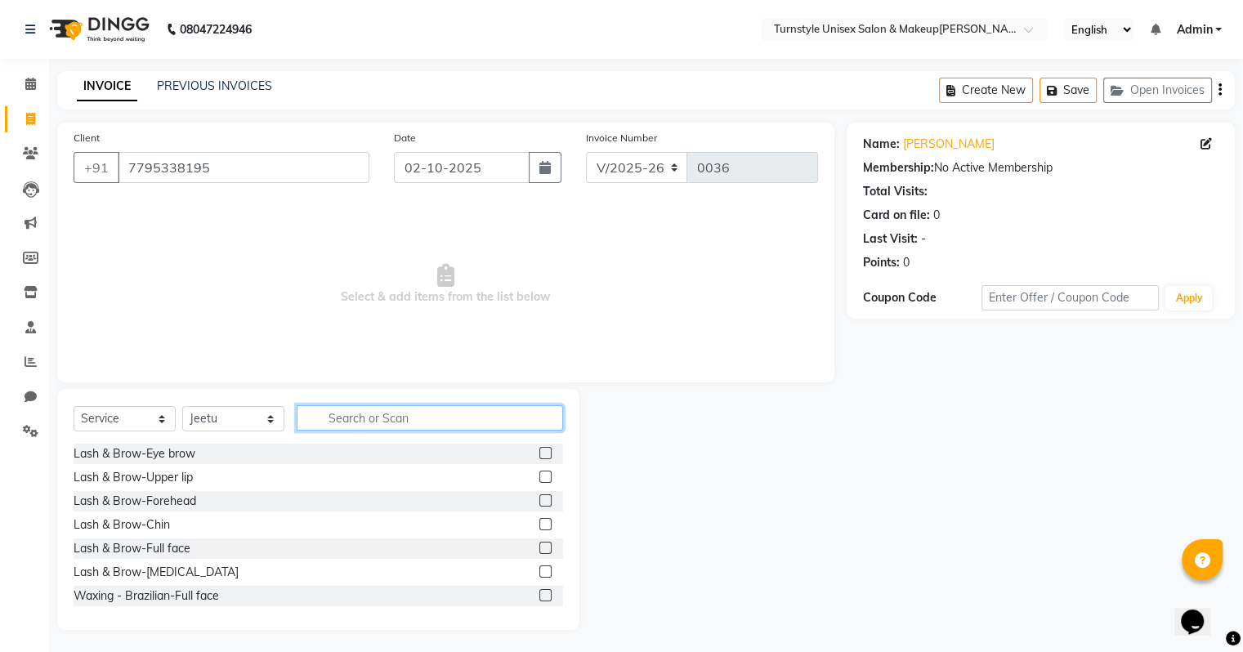
click at [344, 420] on input "text" at bounding box center [430, 417] width 266 height 25
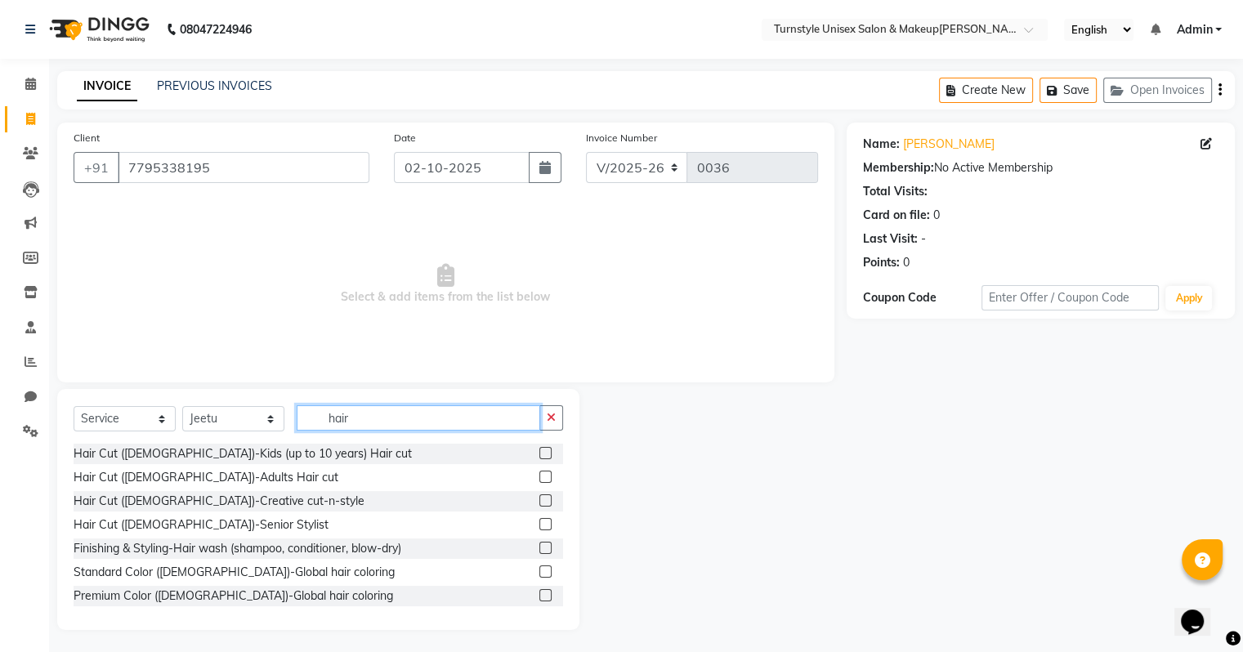
type input "hair"
click at [539, 476] on label at bounding box center [545, 477] width 12 height 12
click at [539, 476] on input "checkbox" at bounding box center [544, 477] width 11 height 11
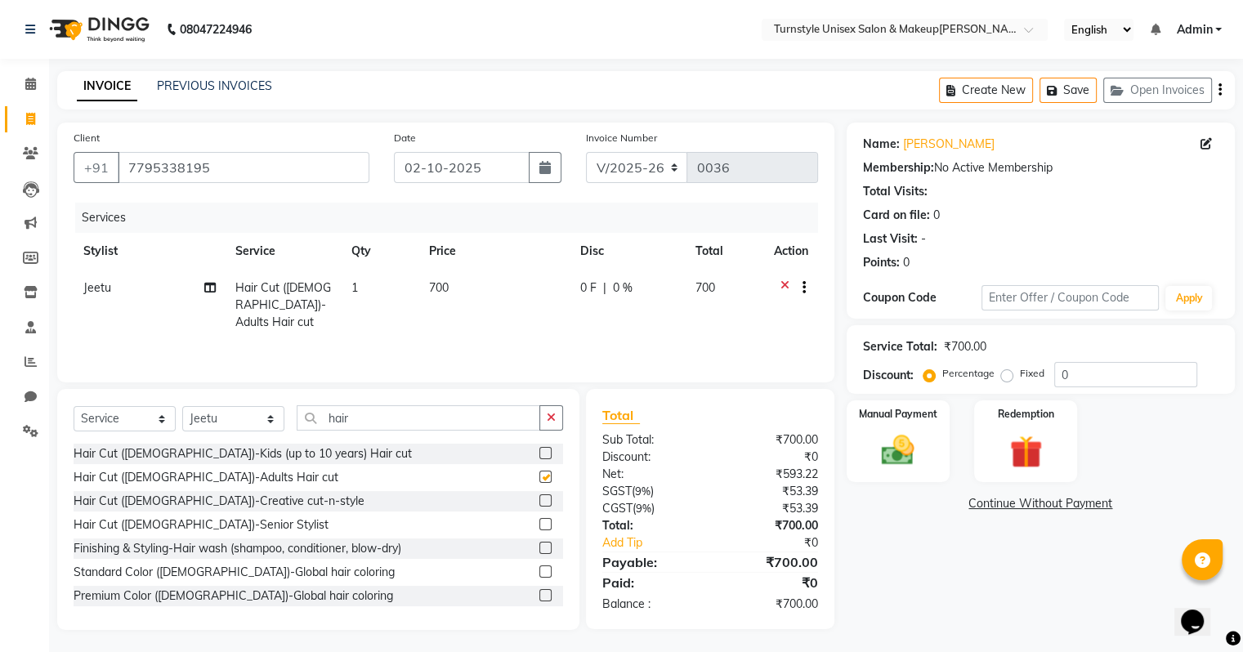
checkbox input "false"
click at [440, 428] on input "hair" at bounding box center [419, 417] width 244 height 25
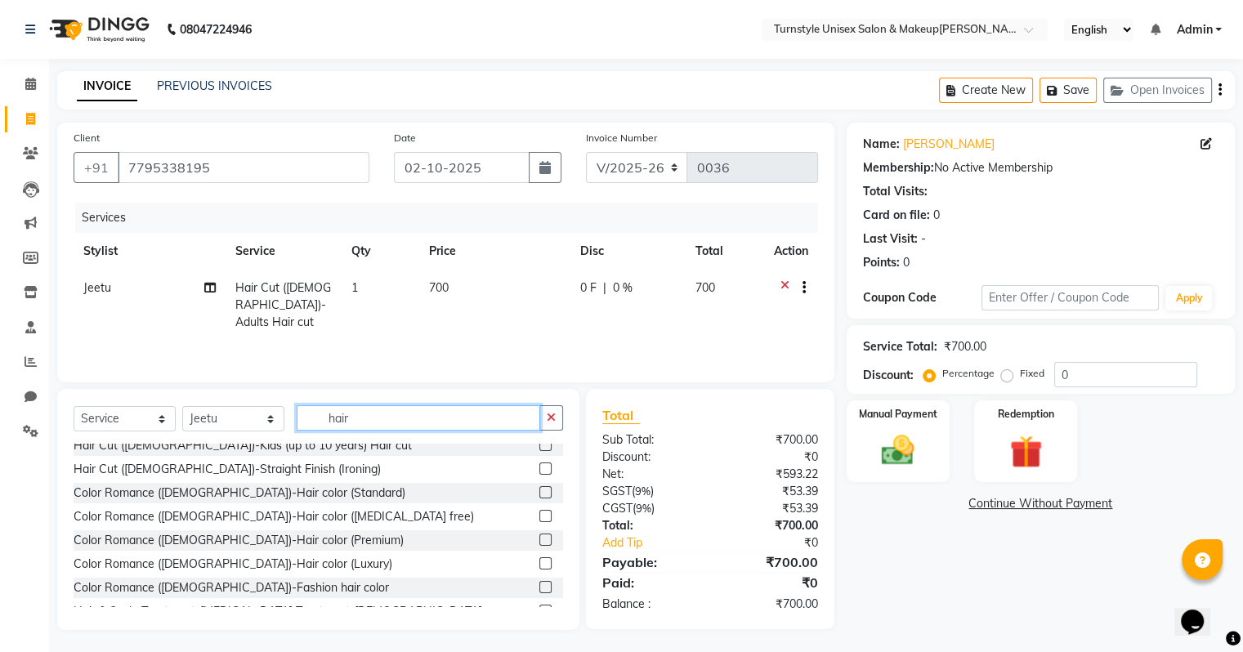
scroll to position [163, 0]
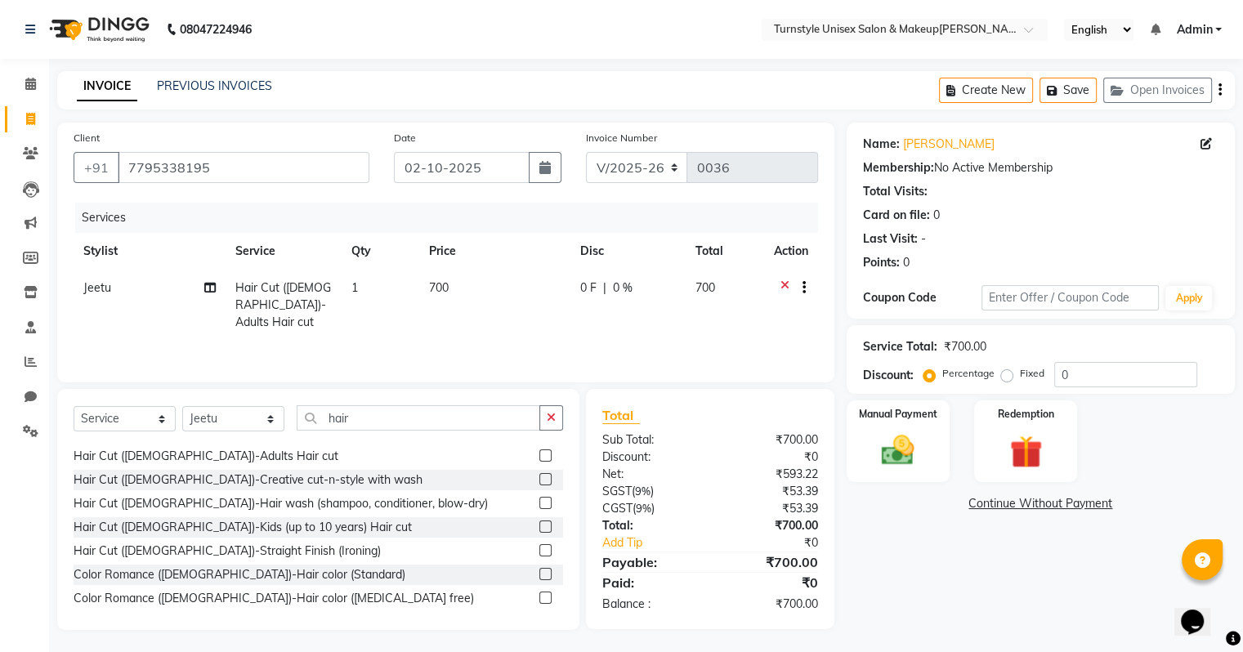
click at [539, 456] on label at bounding box center [545, 455] width 12 height 12
click at [539, 456] on input "checkbox" at bounding box center [544, 456] width 11 height 11
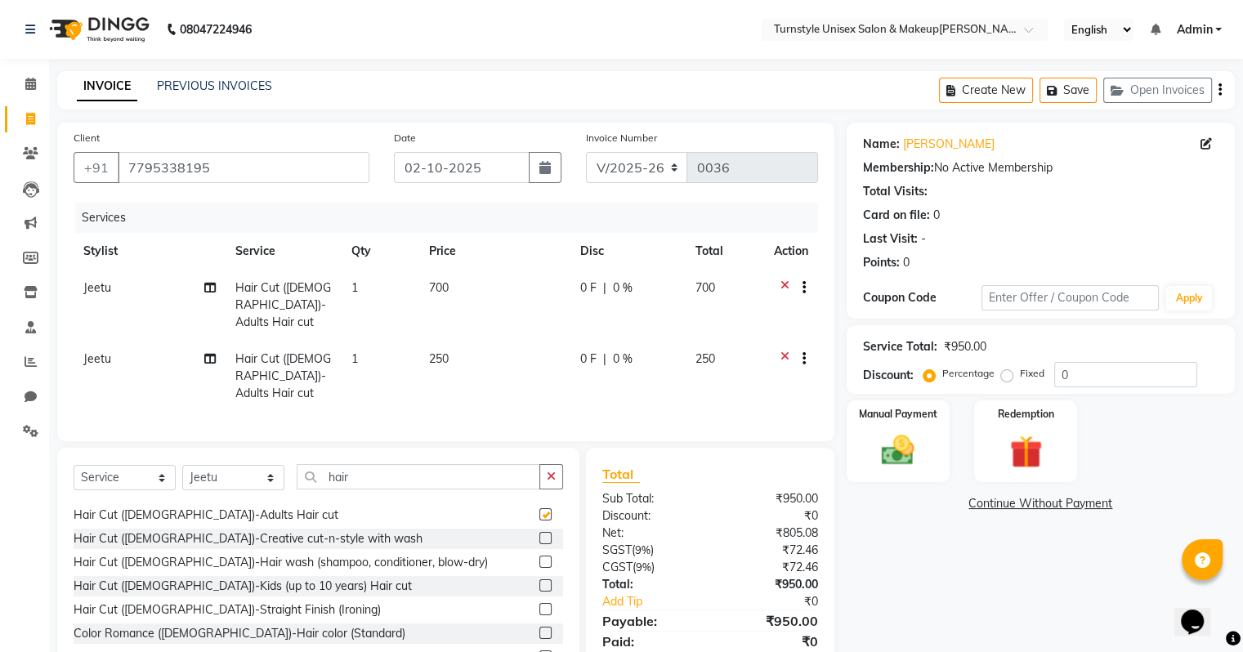
checkbox input "false"
click at [417, 464] on input "hair" at bounding box center [419, 476] width 244 height 25
type input "h"
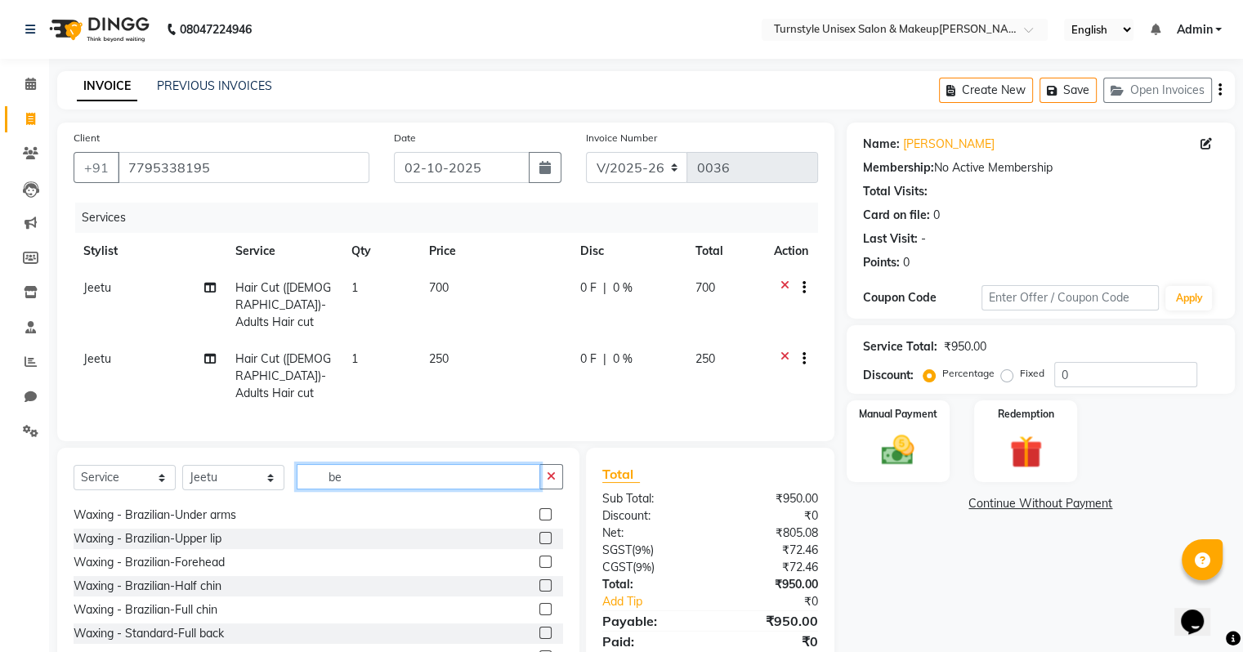
scroll to position [0, 0]
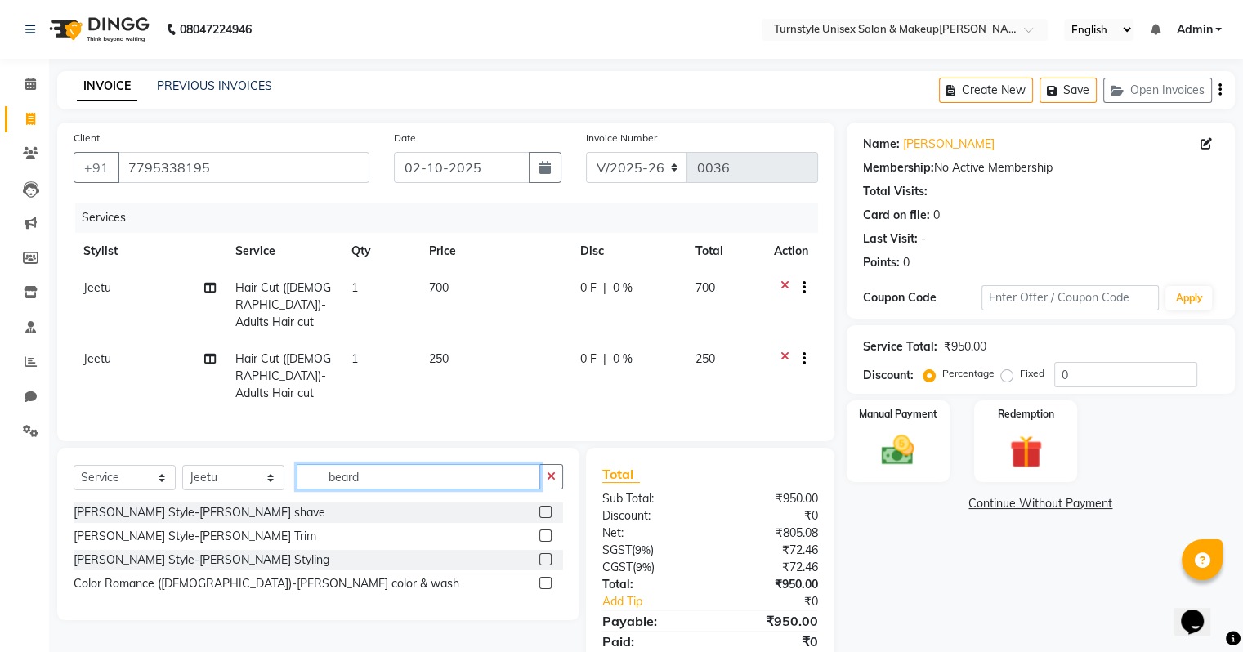
type input "beard"
click at [539, 529] on label at bounding box center [545, 535] width 12 height 12
click at [539, 531] on input "checkbox" at bounding box center [544, 536] width 11 height 11
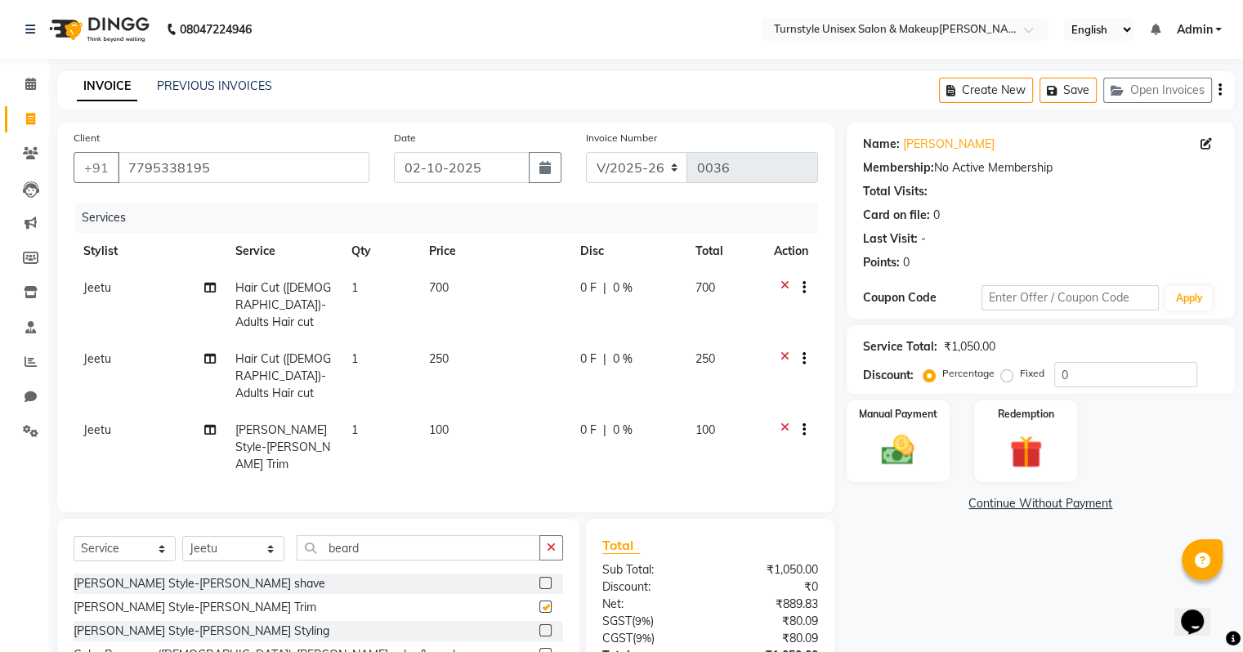
checkbox input "false"
click at [781, 283] on icon at bounding box center [784, 289] width 9 height 20
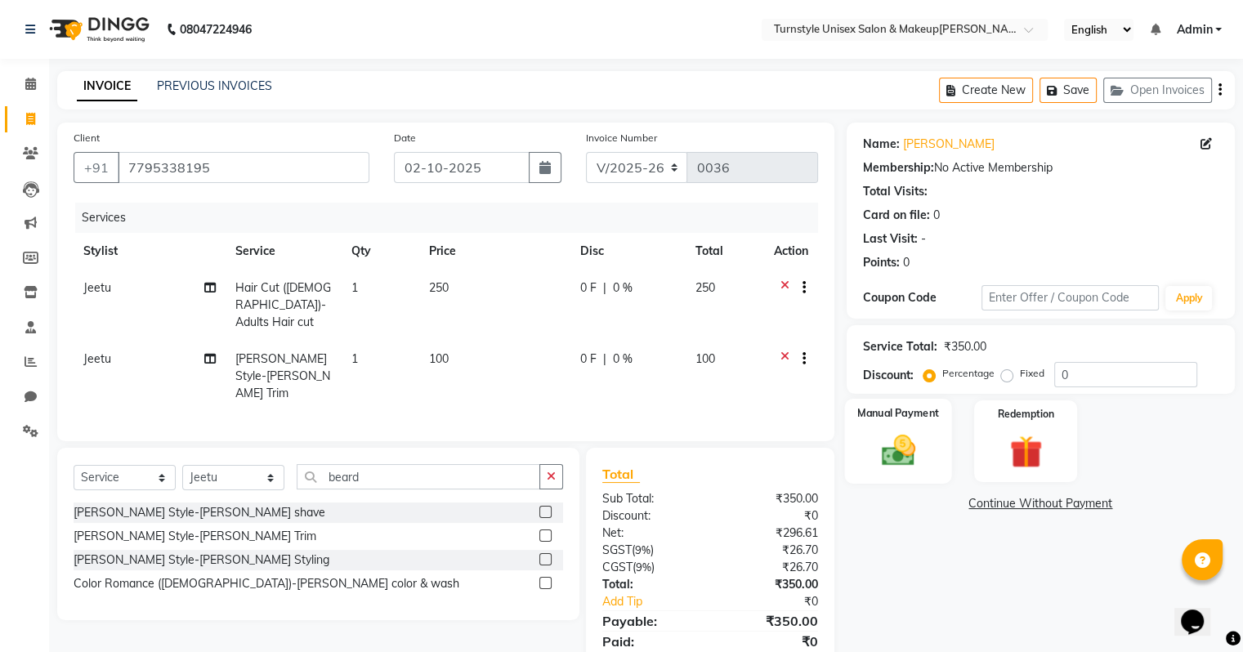
click at [889, 440] on img at bounding box center [897, 450] width 55 height 39
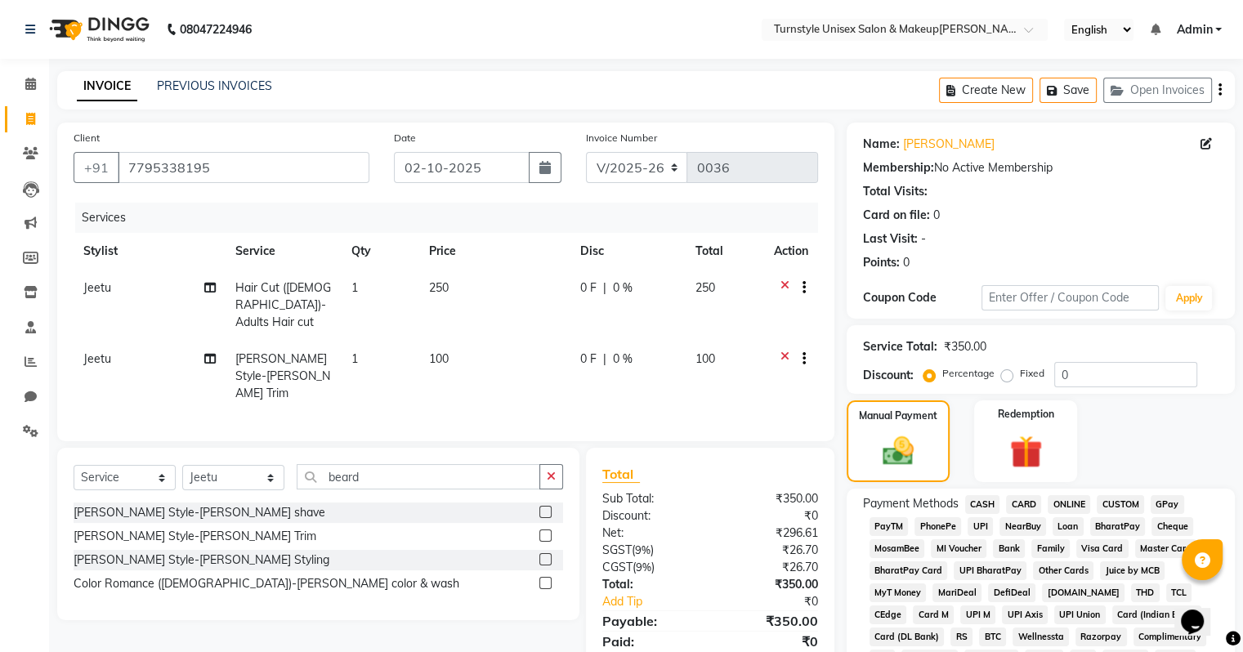
click at [985, 521] on span "UPI" at bounding box center [979, 526] width 25 height 19
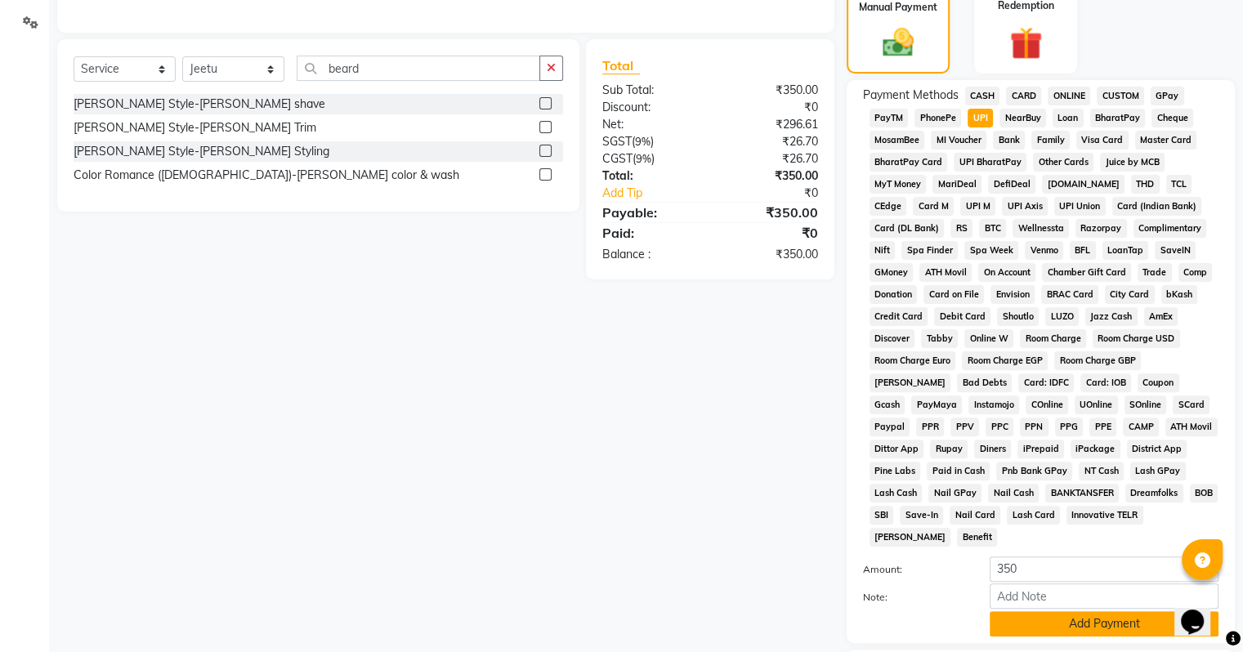
click at [1053, 611] on button "Add Payment" at bounding box center [1104, 623] width 229 height 25
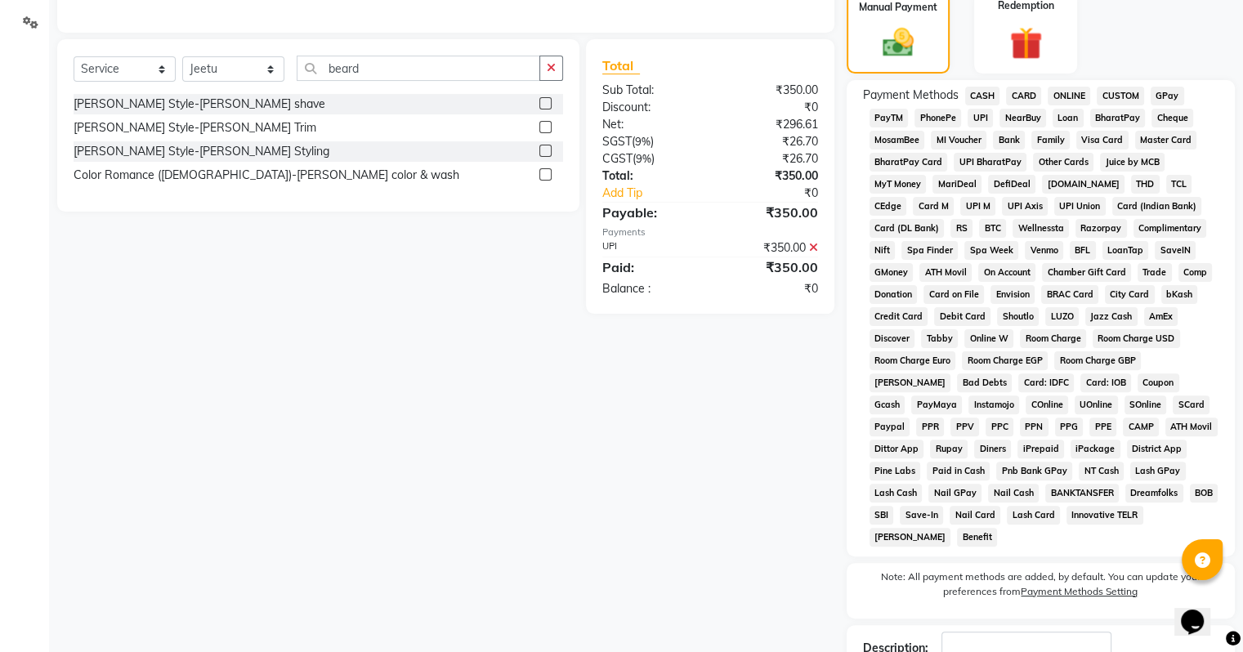
scroll to position [515, 0]
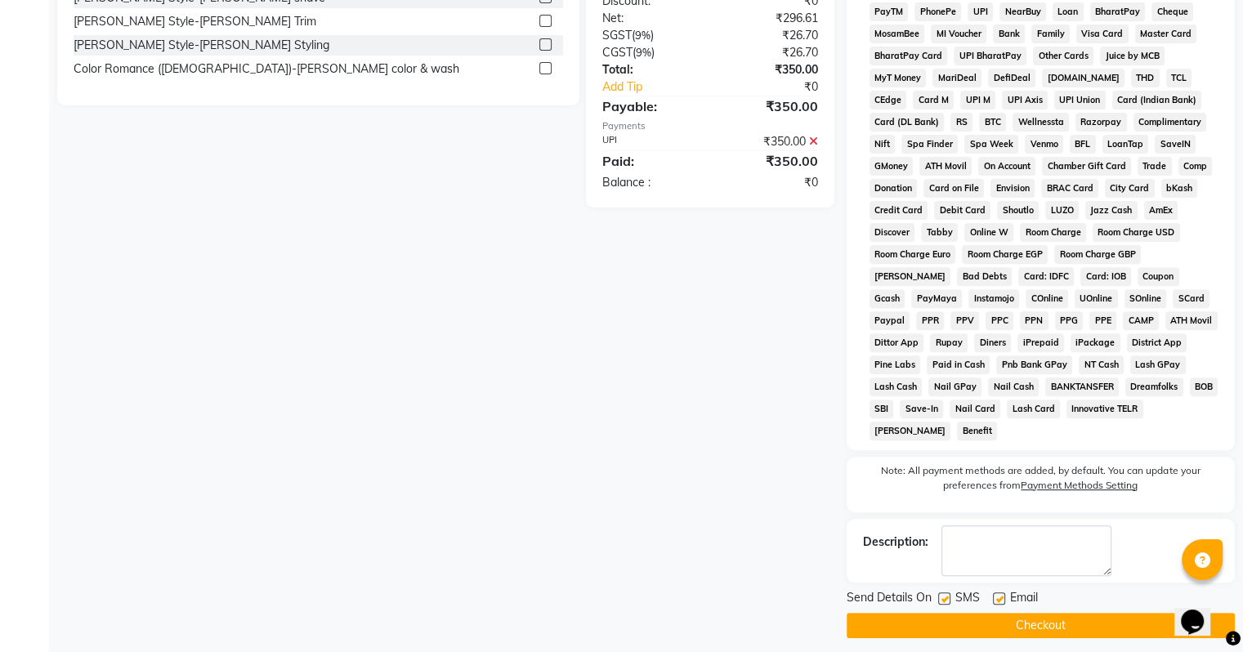
click at [1000, 592] on label at bounding box center [999, 598] width 12 height 12
click at [1000, 594] on input "checkbox" at bounding box center [998, 599] width 11 height 11
checkbox input "false"
click at [997, 613] on button "Checkout" at bounding box center [1041, 625] width 388 height 25
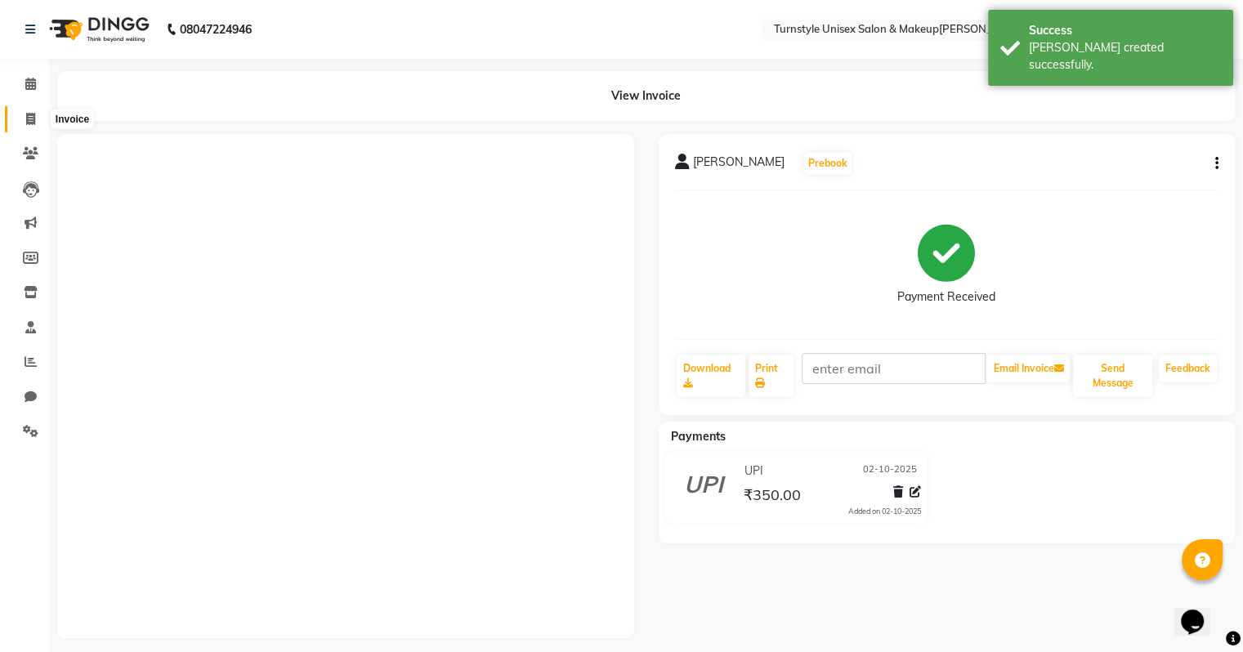
click at [30, 119] on icon at bounding box center [30, 119] width 9 height 12
select select "9091"
select select "service"
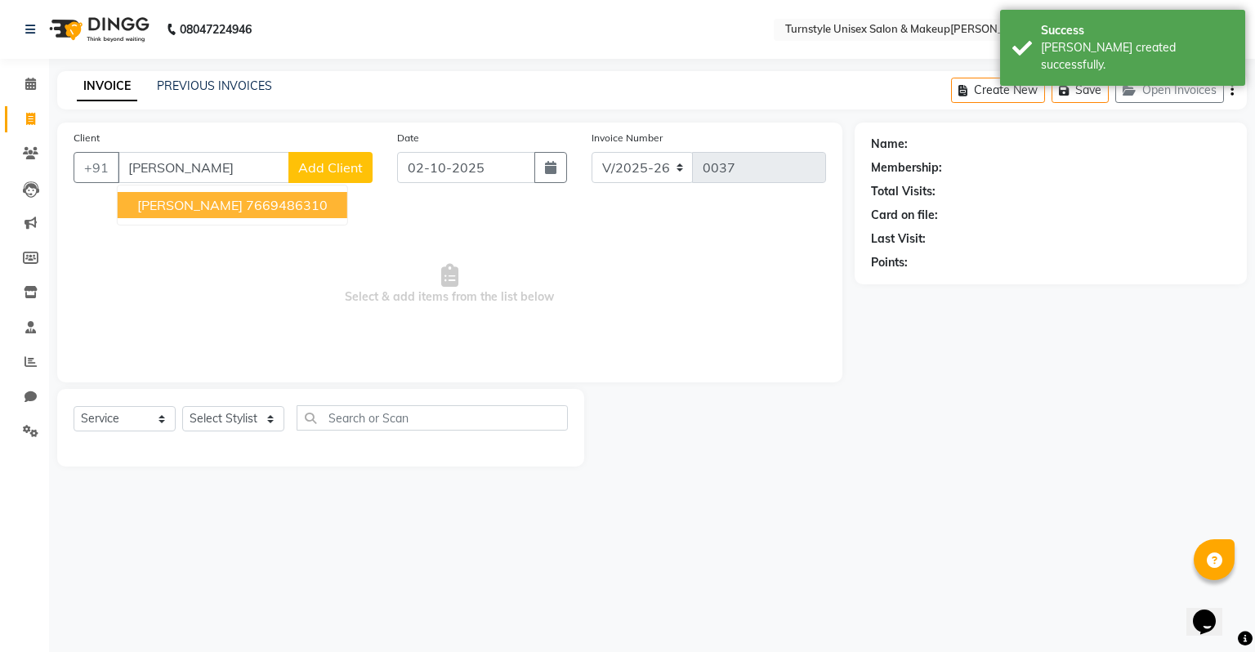
click at [246, 207] on ngb-highlight "7669486310" at bounding box center [287, 205] width 82 height 16
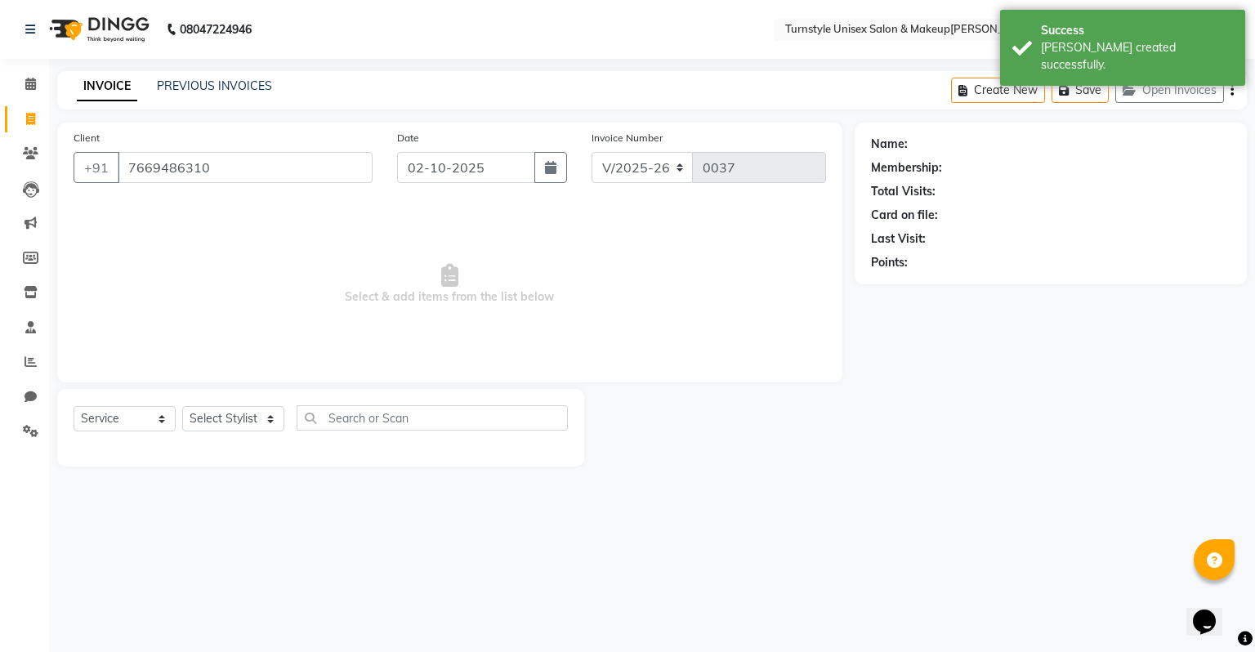
type input "7669486310"
click at [221, 418] on select "Select Stylist [PERSON_NAME] [PERSON_NAME] [PERSON_NAME] [PERSON_NAME] [PERSON_…" at bounding box center [233, 418] width 102 height 25
select select "93343"
click at [182, 407] on select "Select Stylist [PERSON_NAME] [PERSON_NAME] [PERSON_NAME] [PERSON_NAME] [PERSON_…" at bounding box center [233, 418] width 102 height 25
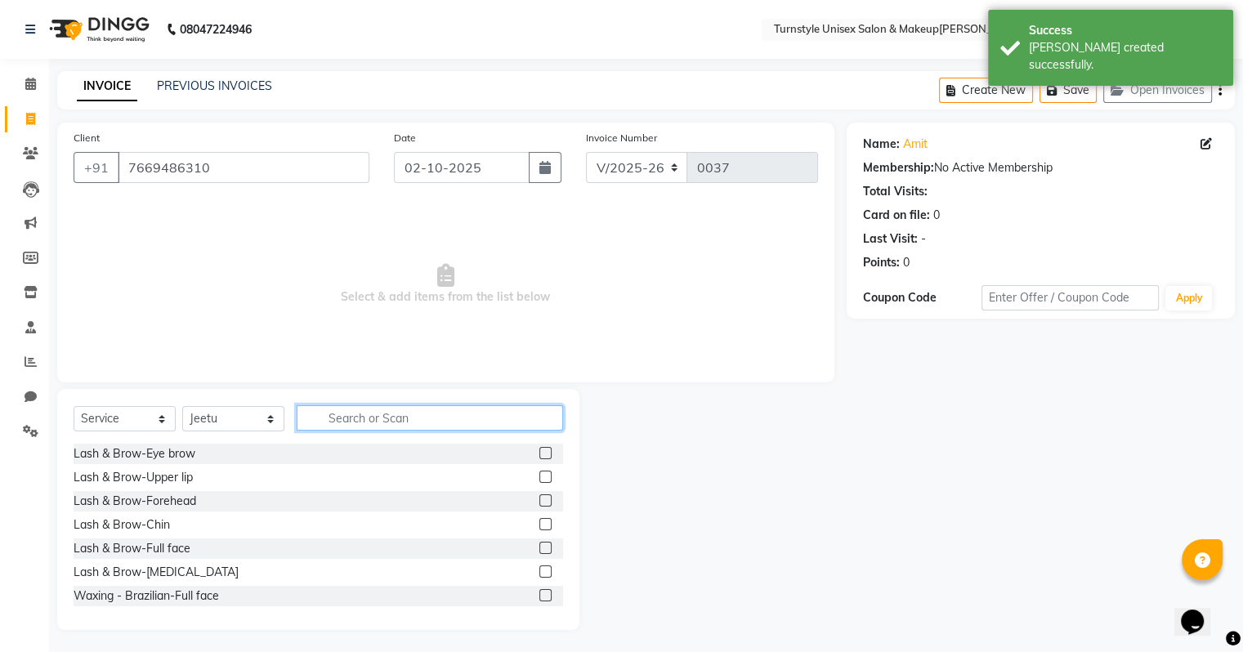
click at [348, 421] on input "text" at bounding box center [430, 417] width 266 height 25
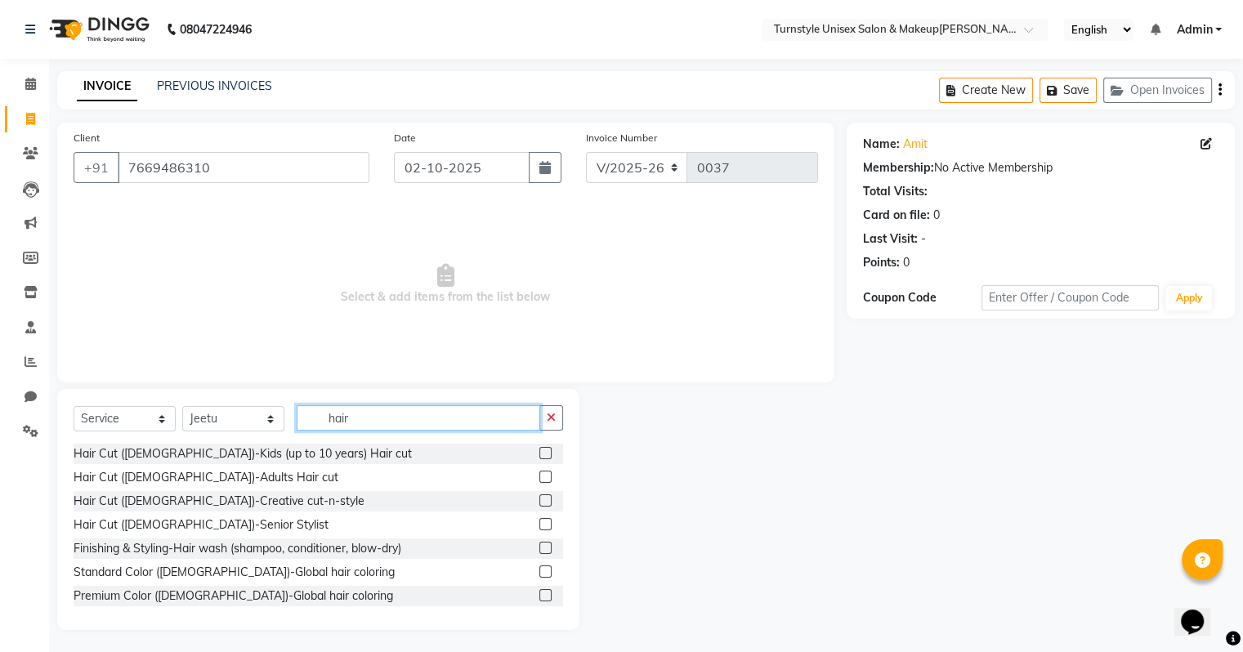
scroll to position [82, 0]
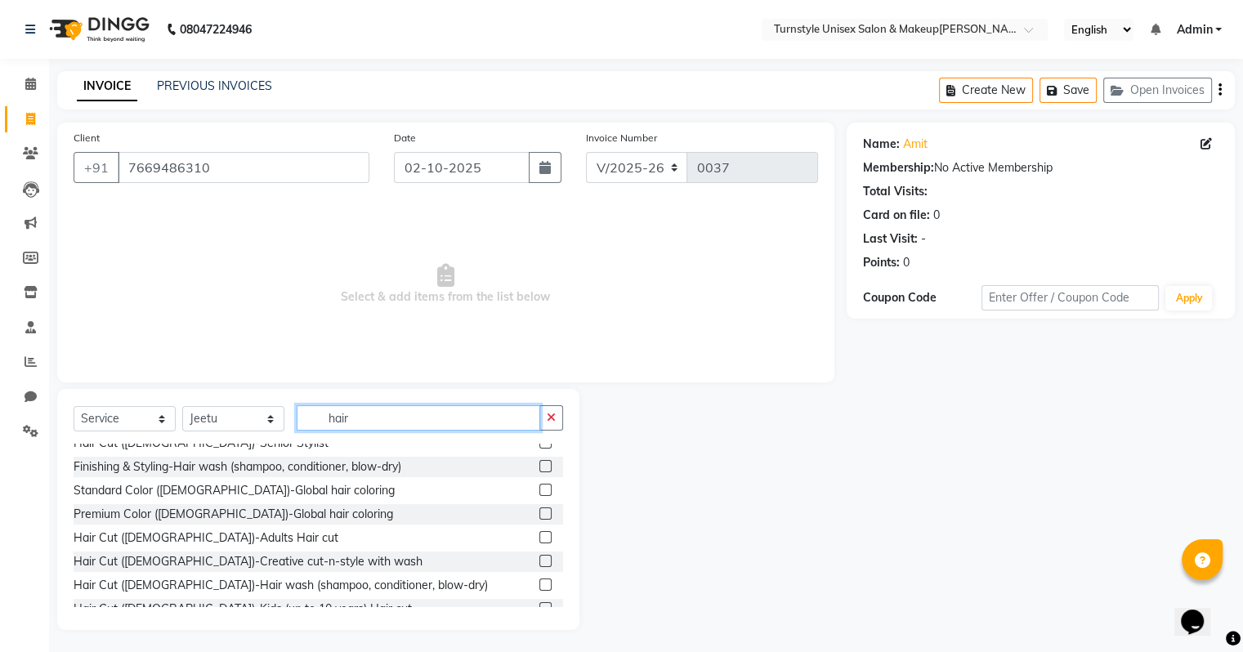
type input "hair"
click at [539, 538] on label at bounding box center [545, 537] width 12 height 12
click at [539, 538] on input "checkbox" at bounding box center [544, 538] width 11 height 11
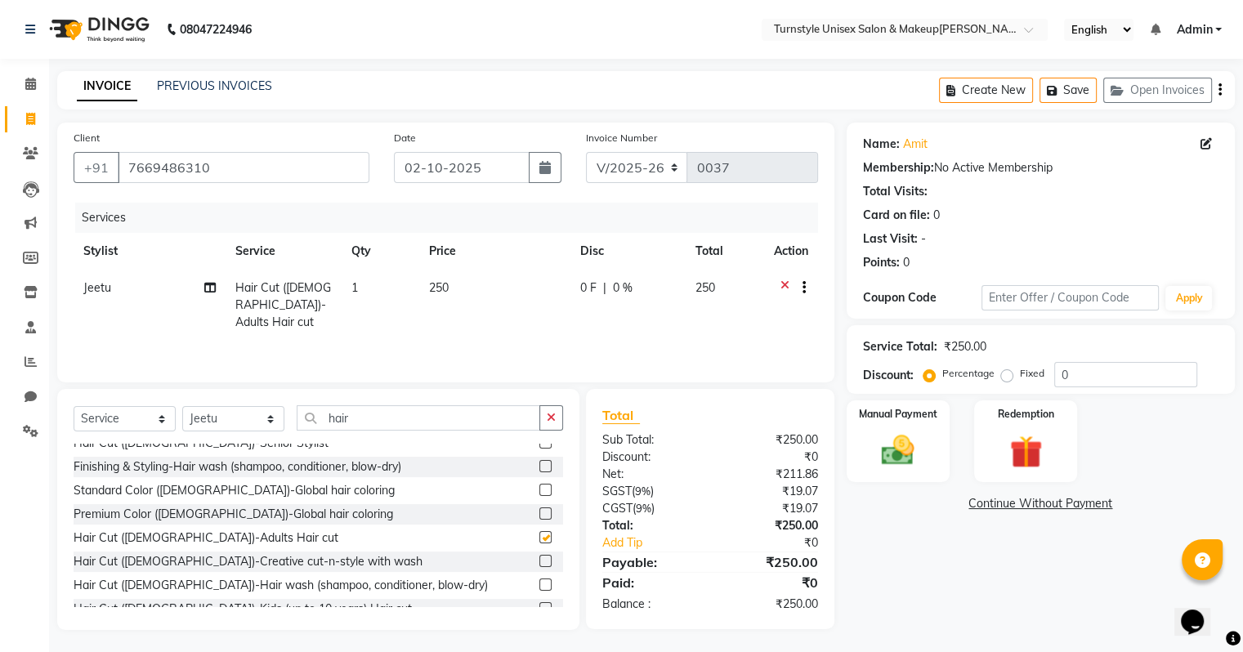
checkbox input "false"
click at [366, 417] on input "hair" at bounding box center [419, 417] width 244 height 25
type input "h"
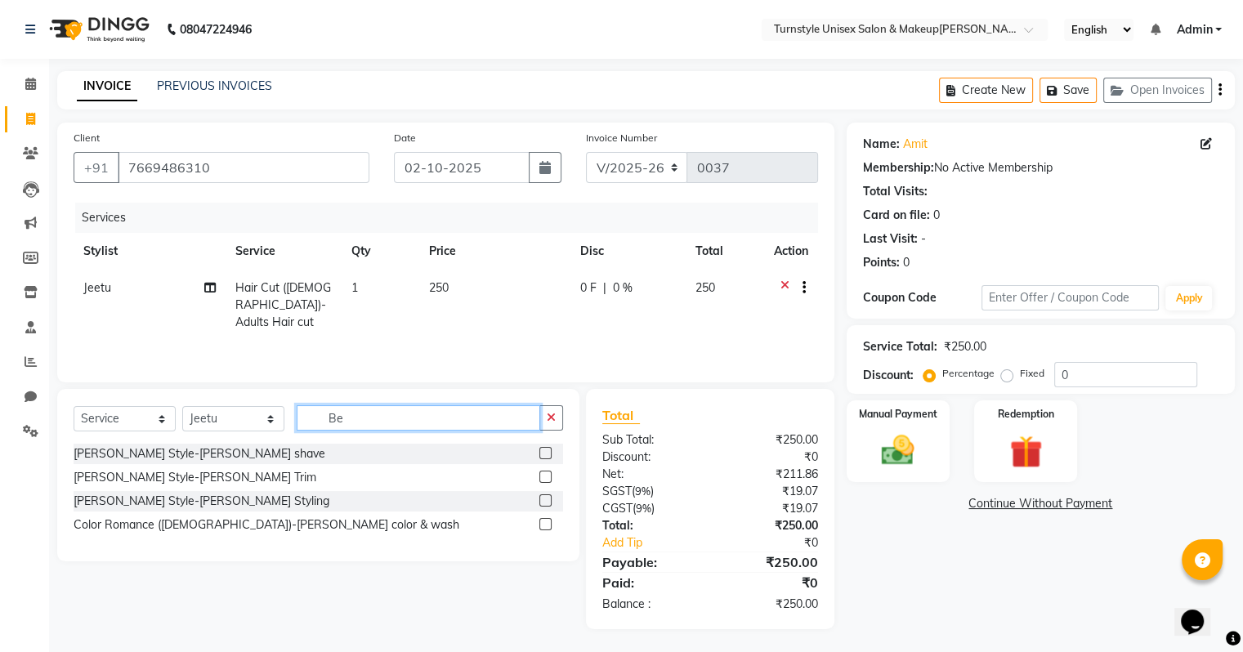
scroll to position [0, 0]
type input "Beard"
click at [543, 478] on label at bounding box center [545, 477] width 12 height 12
click at [543, 478] on input "checkbox" at bounding box center [544, 477] width 11 height 11
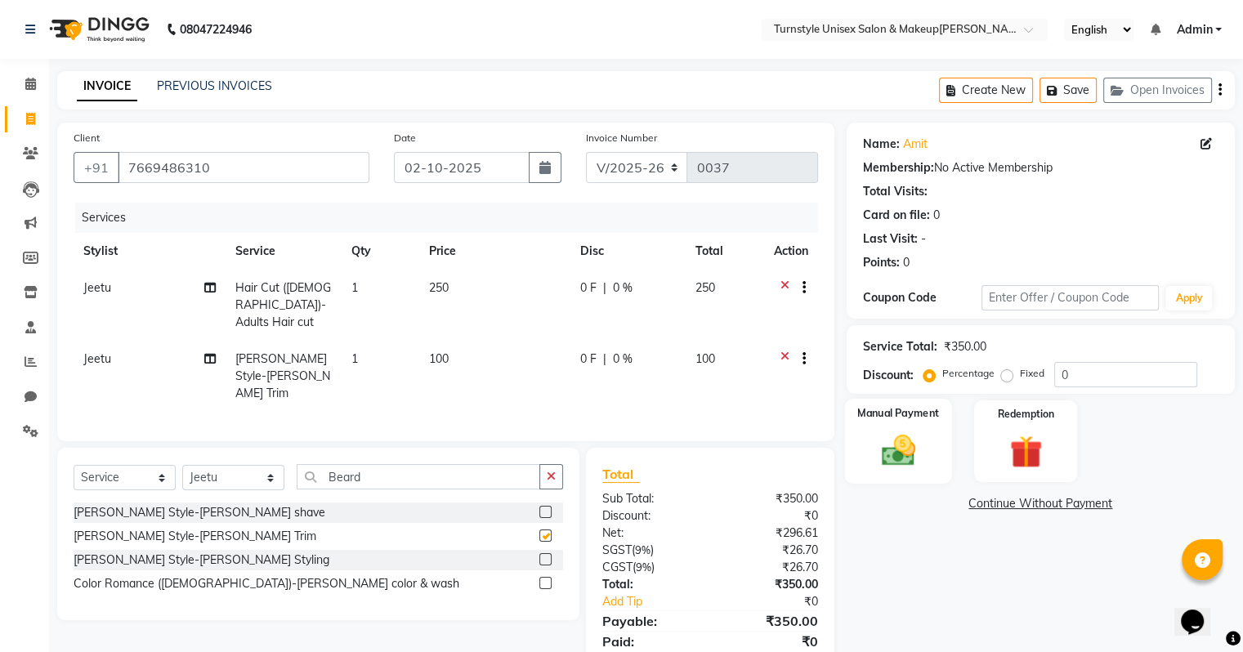
checkbox input "false"
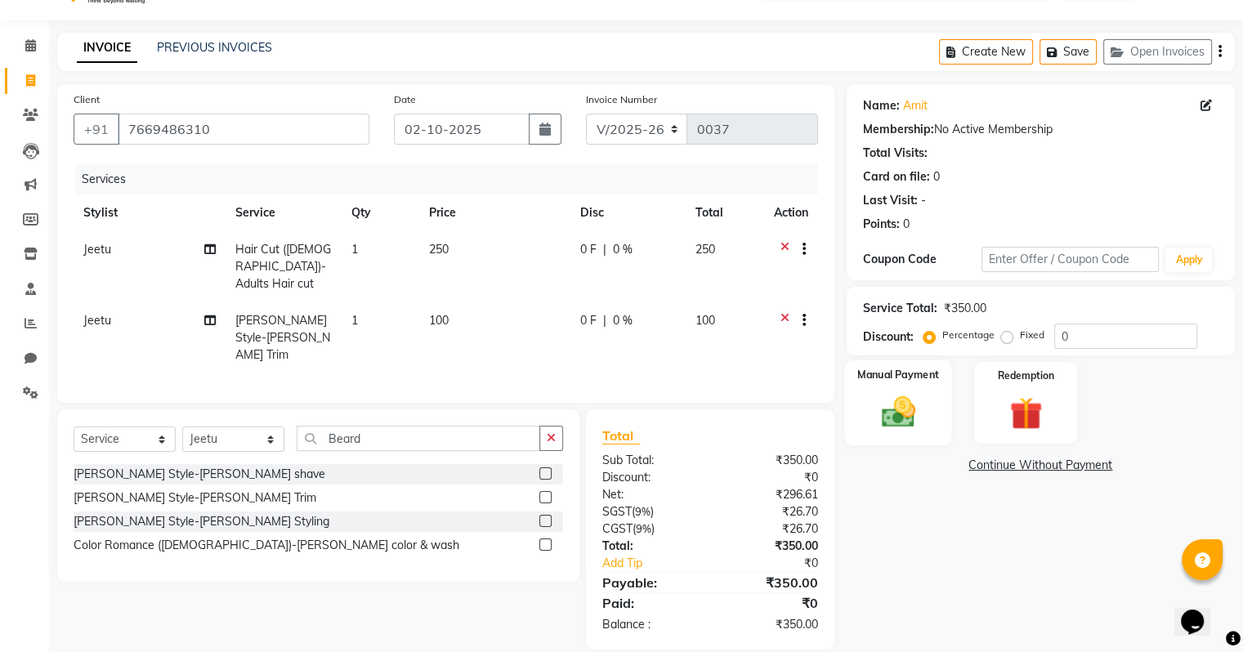
click at [887, 426] on img at bounding box center [897, 412] width 55 height 39
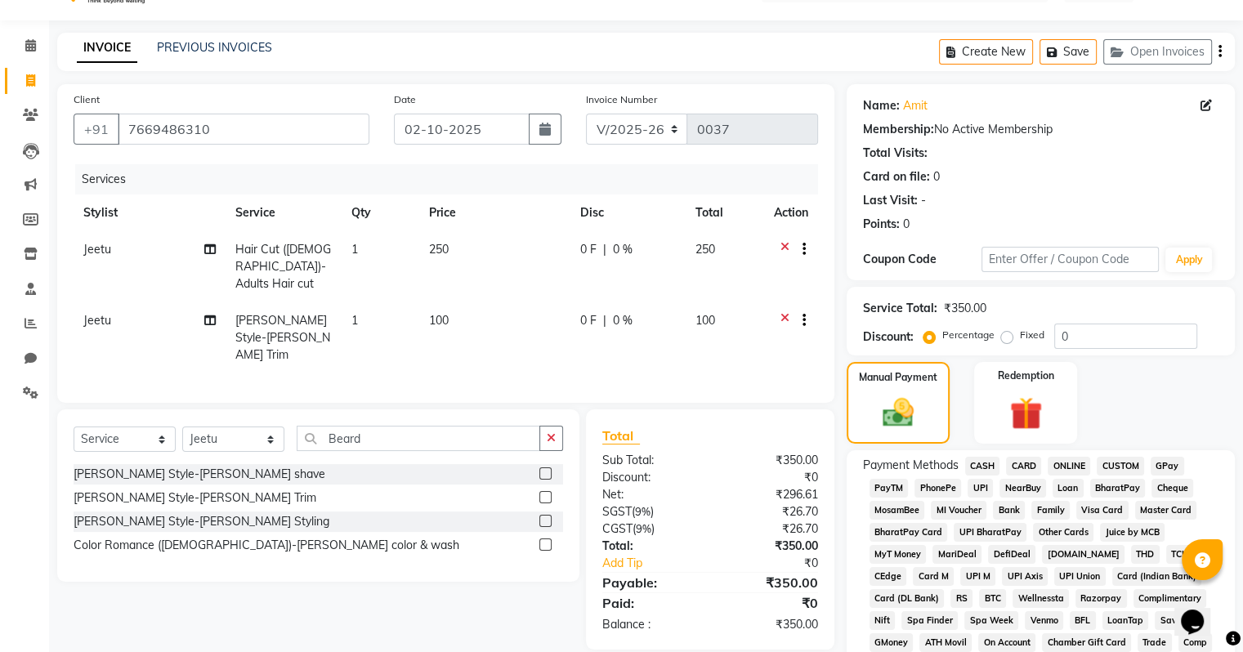
click at [982, 489] on span "UPI" at bounding box center [979, 488] width 25 height 19
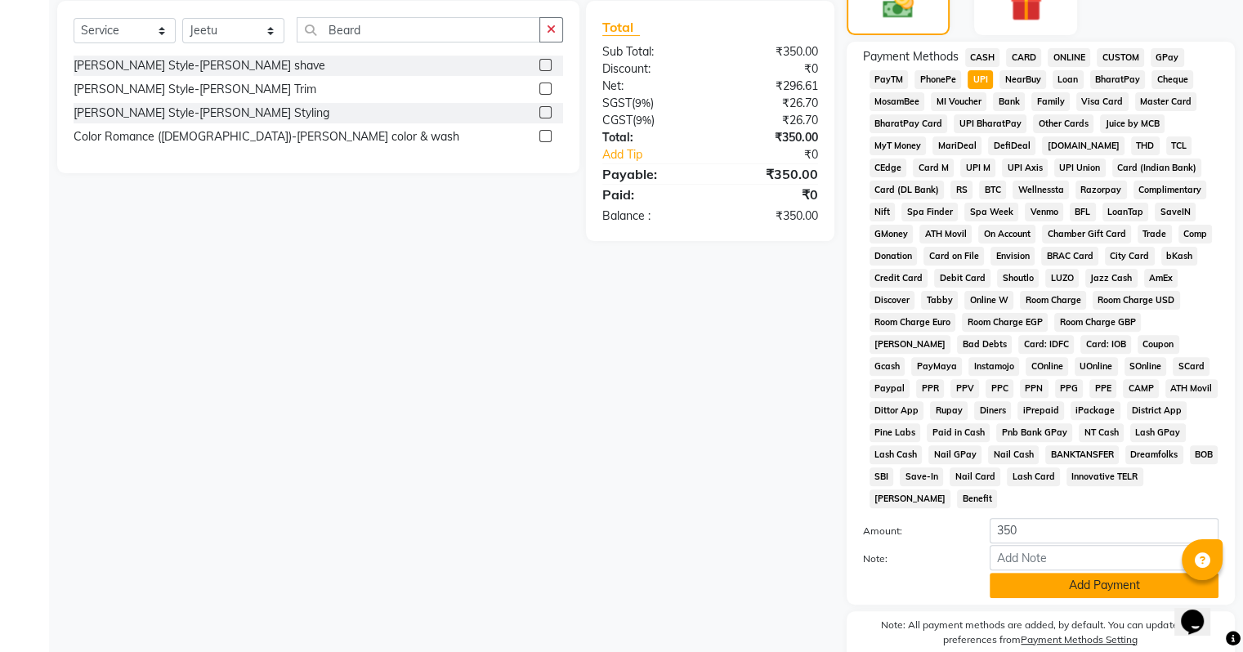
click at [1036, 582] on button "Add Payment" at bounding box center [1104, 585] width 229 height 25
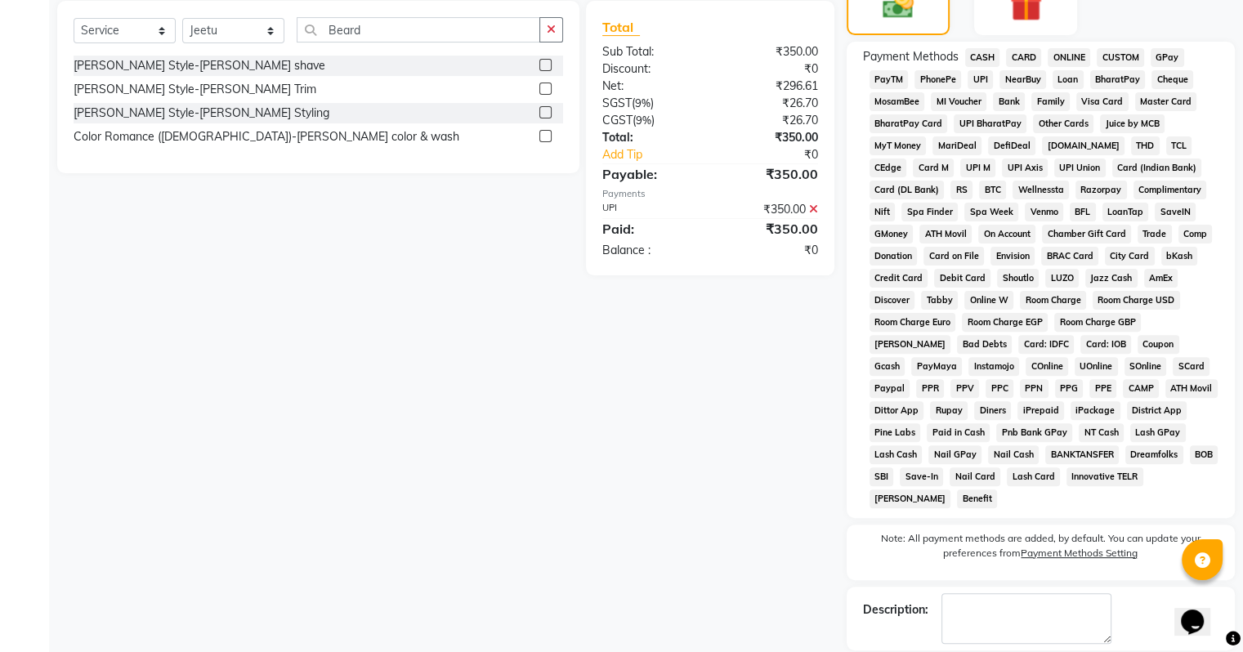
scroll to position [515, 0]
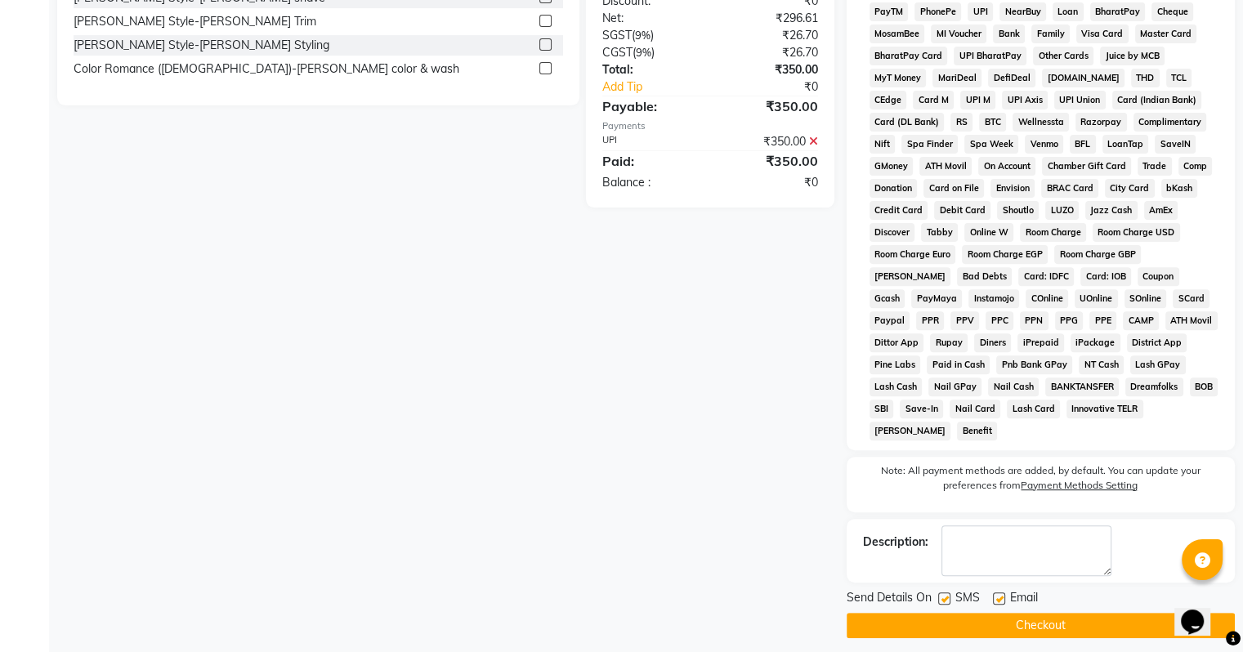
click at [995, 592] on label at bounding box center [999, 598] width 12 height 12
click at [995, 594] on input "checkbox" at bounding box center [998, 599] width 11 height 11
checkbox input "false"
click at [998, 613] on button "Checkout" at bounding box center [1041, 625] width 388 height 25
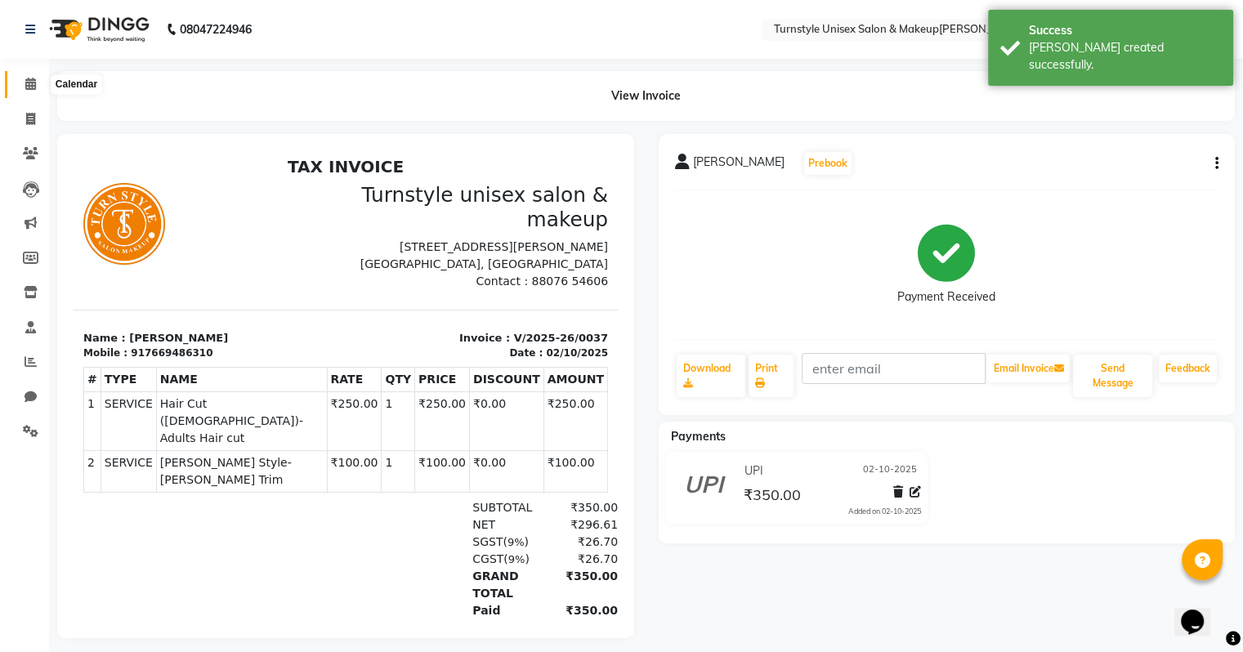
click at [31, 87] on icon at bounding box center [30, 84] width 11 height 12
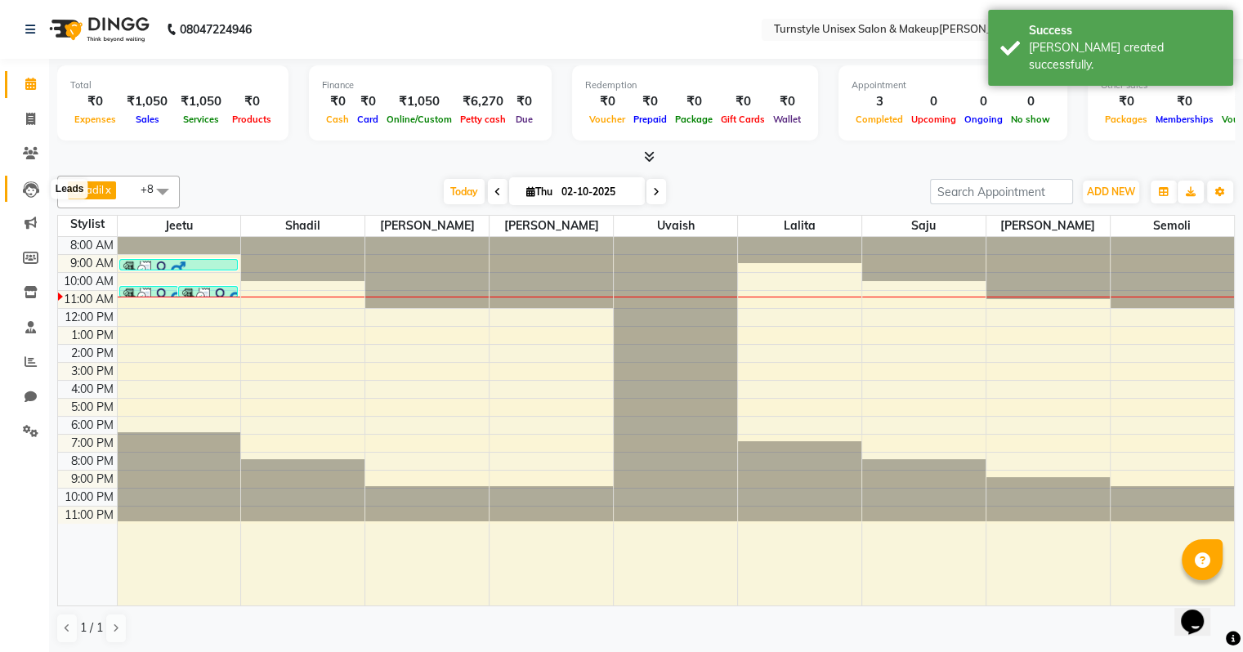
click at [29, 193] on icon at bounding box center [31, 189] width 16 height 16
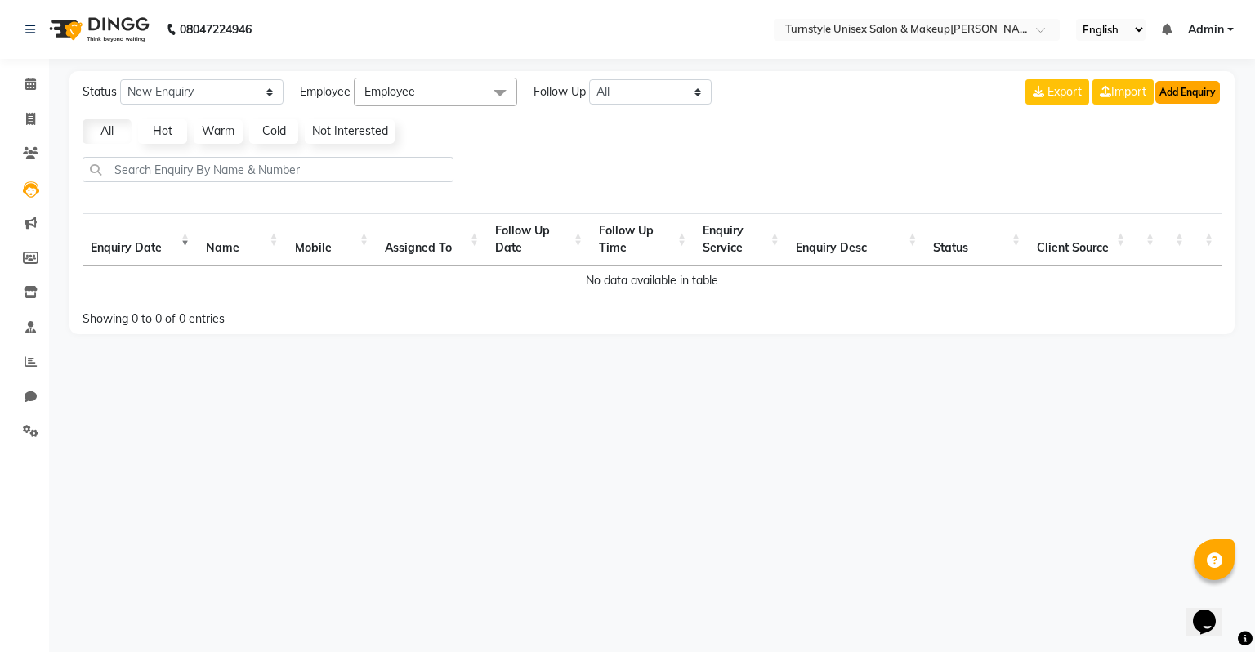
click at [1183, 91] on button "Add Enquiry" at bounding box center [1187, 92] width 65 height 23
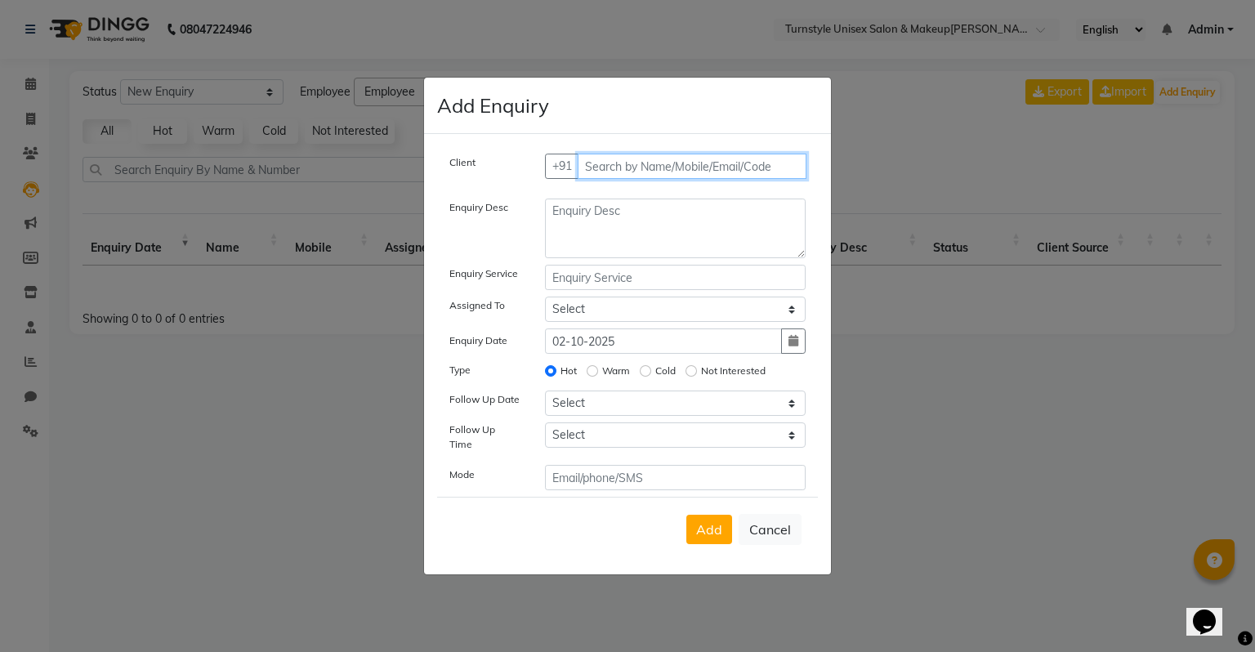
click at [619, 179] on input "text" at bounding box center [693, 166] width 230 height 25
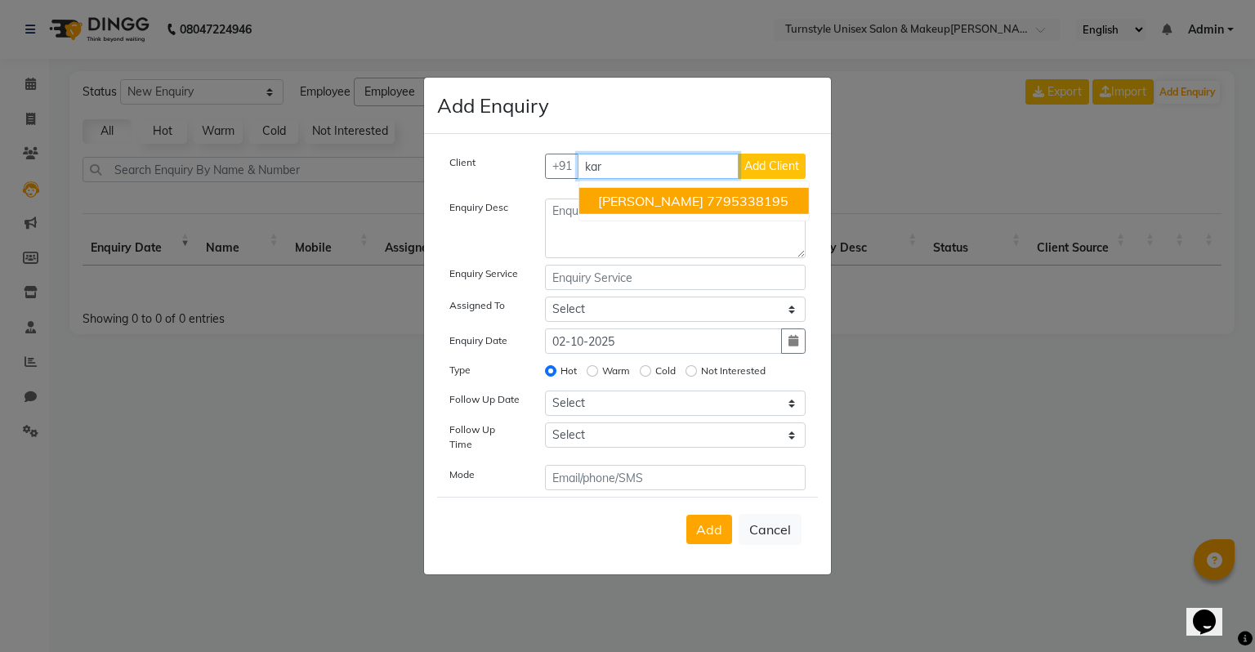
click at [614, 206] on span "[PERSON_NAME]" at bounding box center [650, 201] width 105 height 16
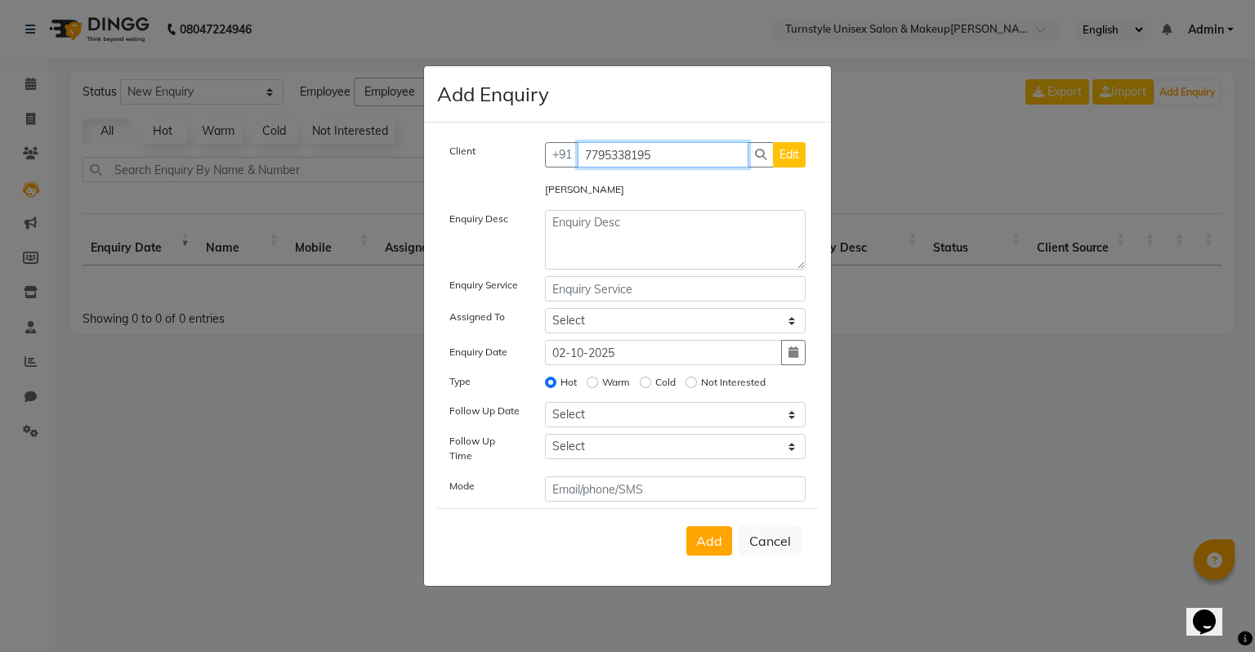
type input "7795338195"
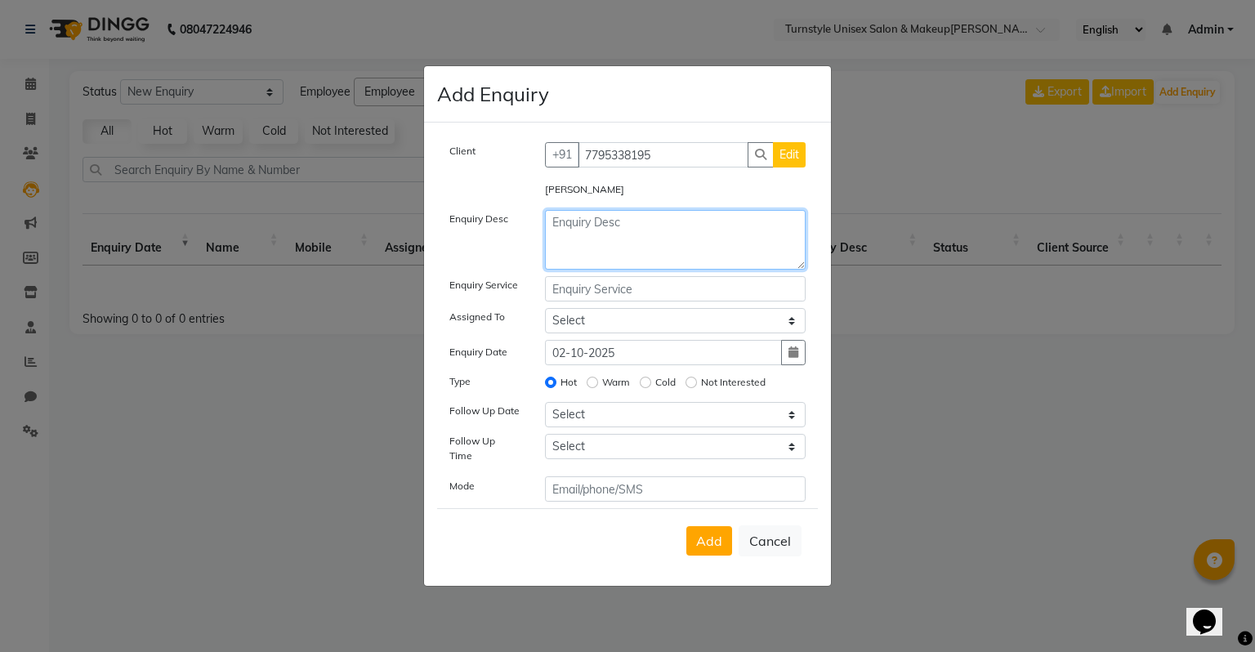
click at [616, 217] on textarea at bounding box center [675, 240] width 261 height 60
click at [619, 227] on textarea "Faical for engement" at bounding box center [675, 240] width 261 height 60
click at [706, 260] on textarea "Faical for enagement" at bounding box center [675, 240] width 261 height 60
click at [579, 230] on textarea "Faical for enagement" at bounding box center [675, 240] width 261 height 60
click at [574, 230] on textarea "Faical for enagement" at bounding box center [675, 240] width 261 height 60
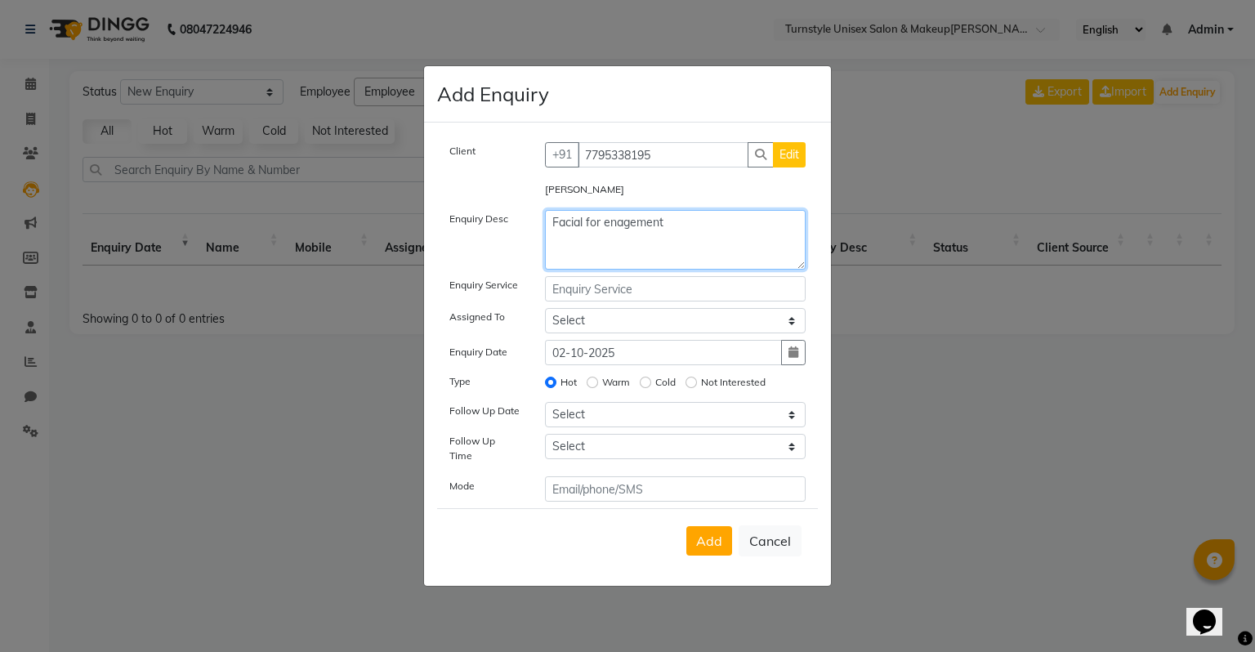
click at [601, 235] on textarea "Facial for enagement" at bounding box center [675, 240] width 261 height 60
click at [686, 243] on textarea "Facial for enagement" at bounding box center [675, 240] width 261 height 60
click at [686, 232] on textarea "Facial for enagement" at bounding box center [675, 240] width 261 height 60
type textarea "Facial for function"
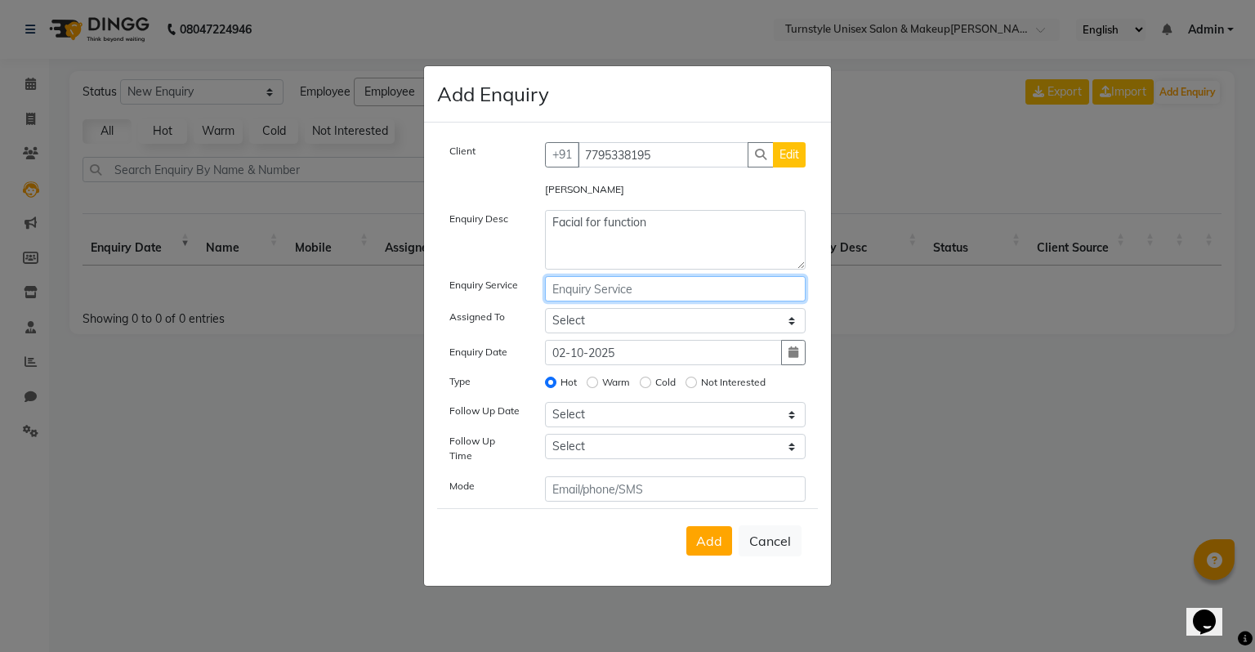
click at [627, 293] on input "text" at bounding box center [675, 288] width 261 height 25
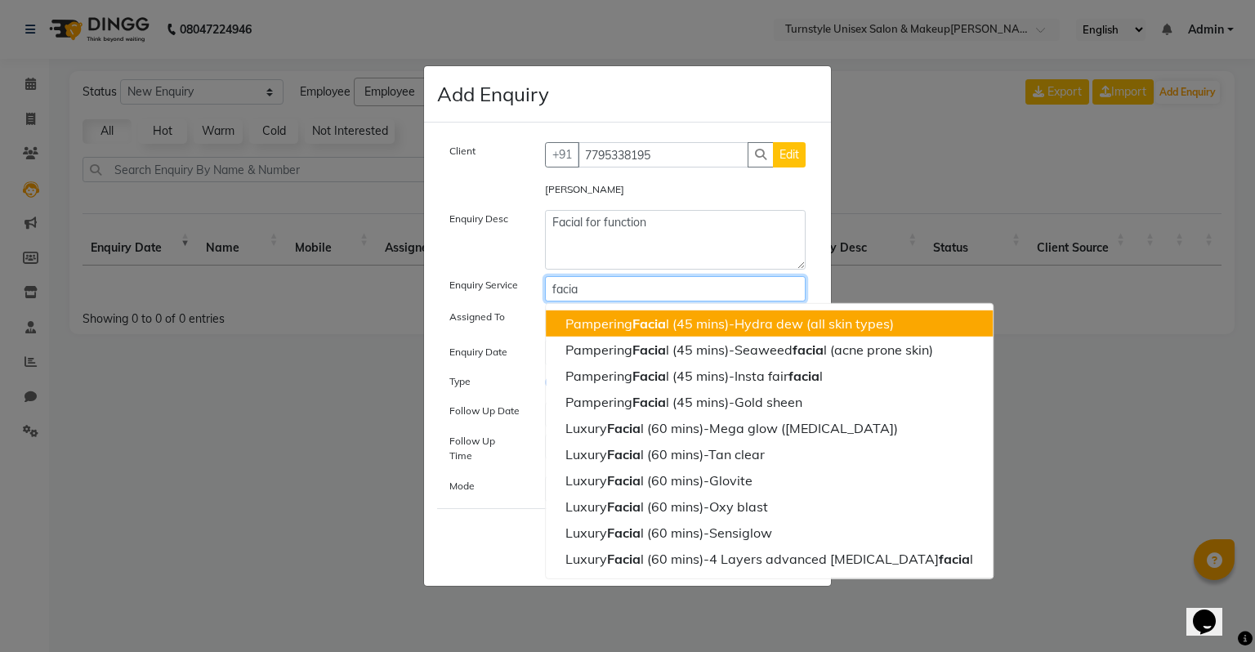
click at [769, 336] on button "Pampering Facia l (45 mins)-Hydra dew (all skin types)" at bounding box center [769, 324] width 447 height 26
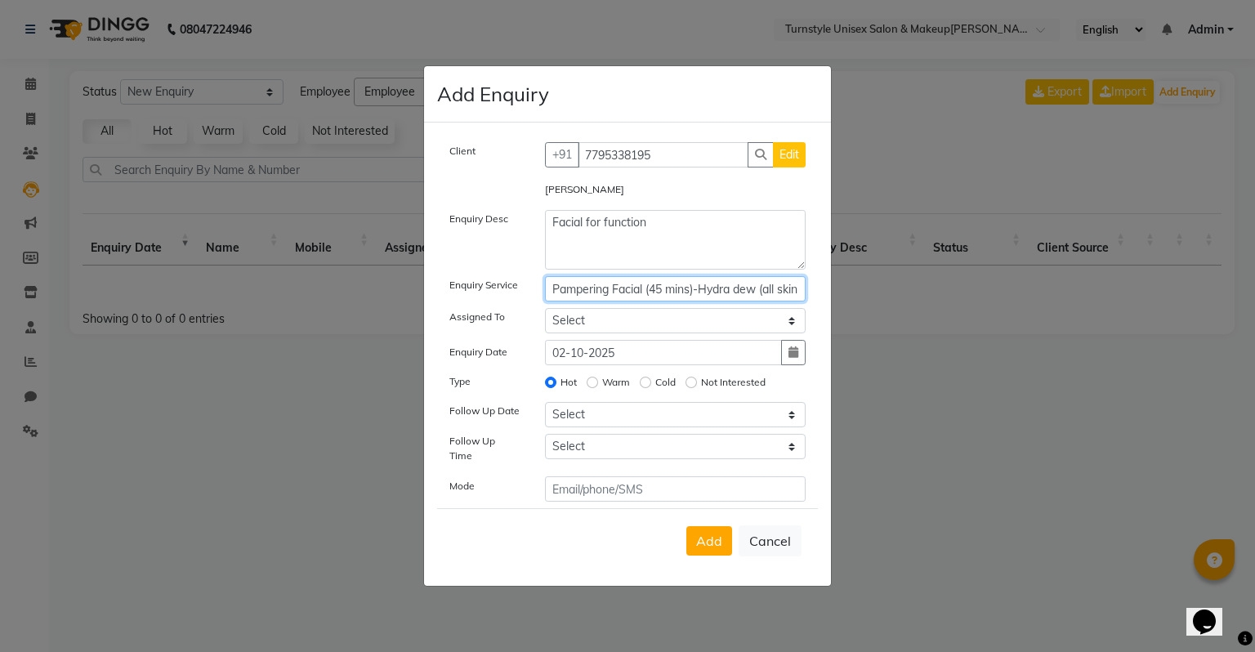
click at [694, 297] on input "Pampering Facial (45 mins)-Hydra dew (all skin types)" at bounding box center [675, 288] width 261 height 25
click at [736, 295] on input "Pampering Facial (45 mins)-Hydra dew (all skin types)" at bounding box center [675, 288] width 261 height 25
type input "Pampering Facial (45 mins)-Hydra dew (all skin types)"
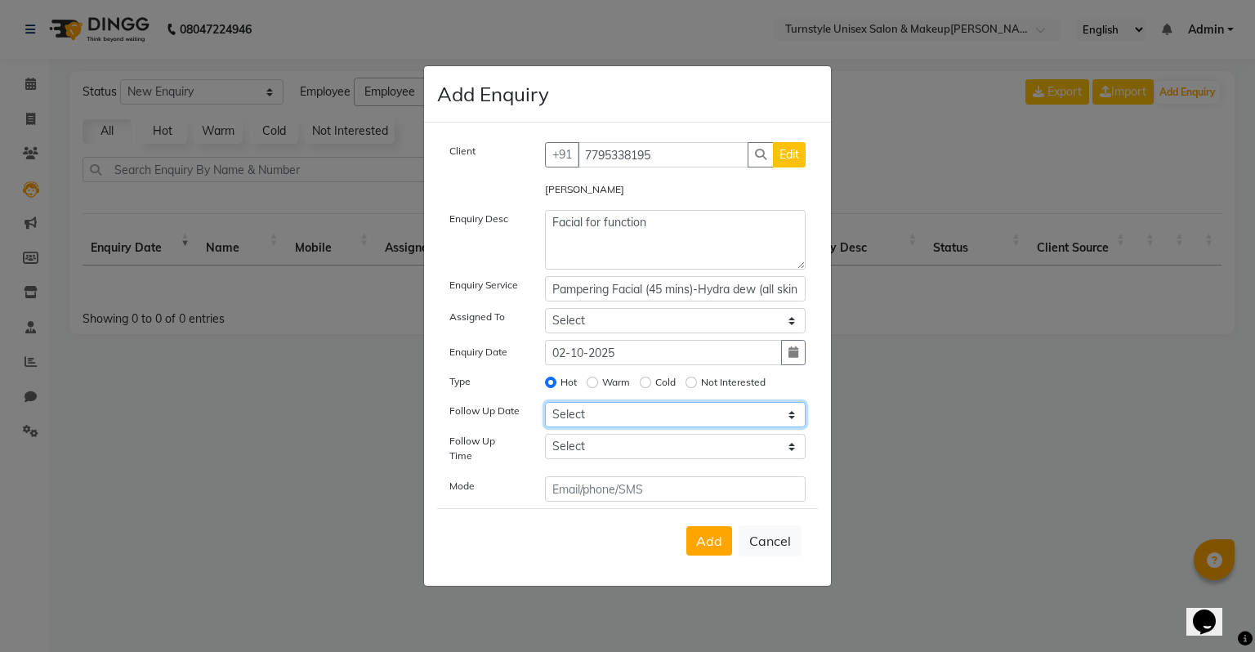
click at [638, 427] on select "Select Today[DATE]r[DATE] [DATE]ur[DATE]3 [DATE]da[DATE]4 [DATE]da[DATE]5 [DATE…" at bounding box center [675, 414] width 261 height 25
select select "2025-[DATE]"
click at [545, 409] on select "Select Today[DATE]r[DATE] [DATE]ur[DATE]3 [DATE]da[DATE]4 [DATE]da[DATE]5 [DATE…" at bounding box center [675, 414] width 261 height 25
click at [631, 456] on select "Select 07:00 AM 07:15 AM 07:30 AM 07:45 AM 08:00 AM 08:15 AM 08:30 AM 08:45 AM …" at bounding box center [675, 446] width 261 height 25
select select "600"
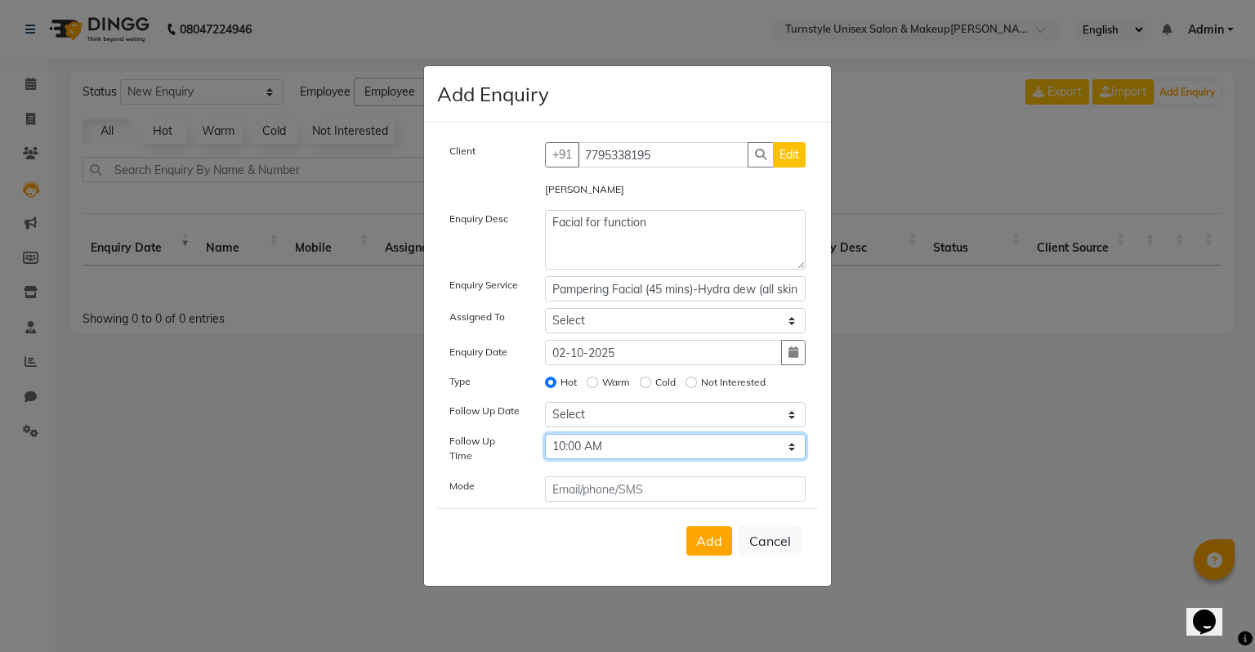
click at [545, 440] on select "Select 07:00 AM 07:15 AM 07:30 AM 07:45 AM 08:00 AM 08:15 AM 08:30 AM 08:45 AM …" at bounding box center [675, 446] width 261 height 25
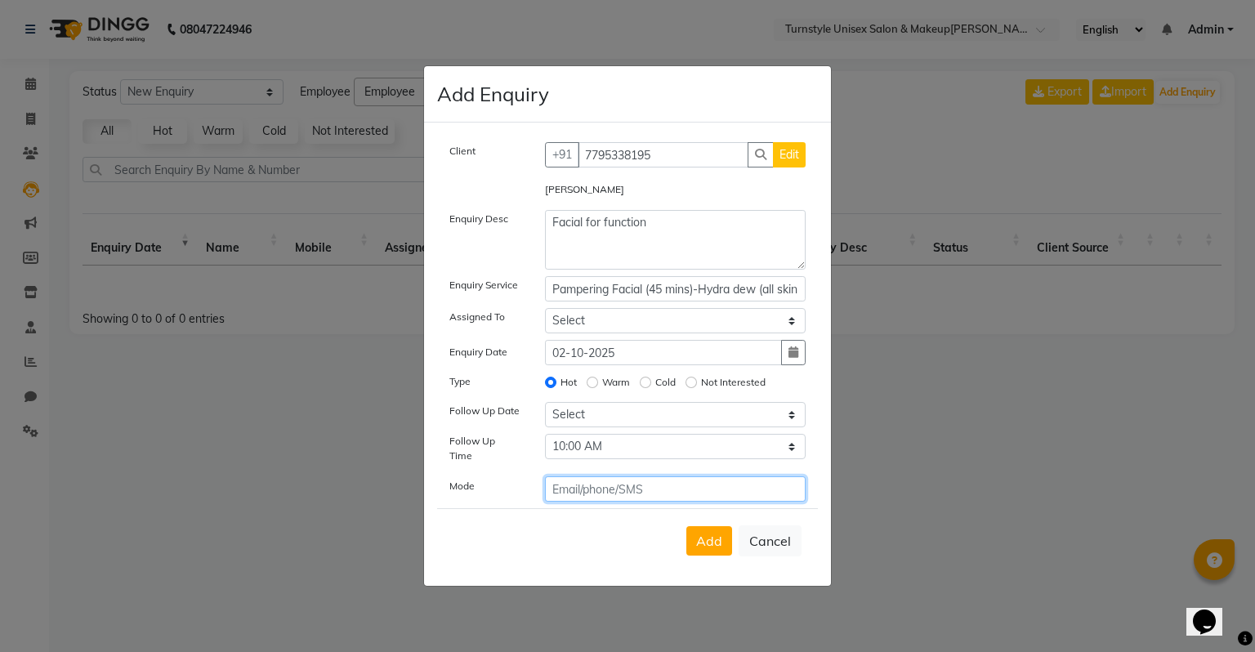
click at [659, 491] on input "text" at bounding box center [675, 488] width 261 height 25
click at [699, 534] on span "Add" at bounding box center [709, 541] width 26 height 16
select select
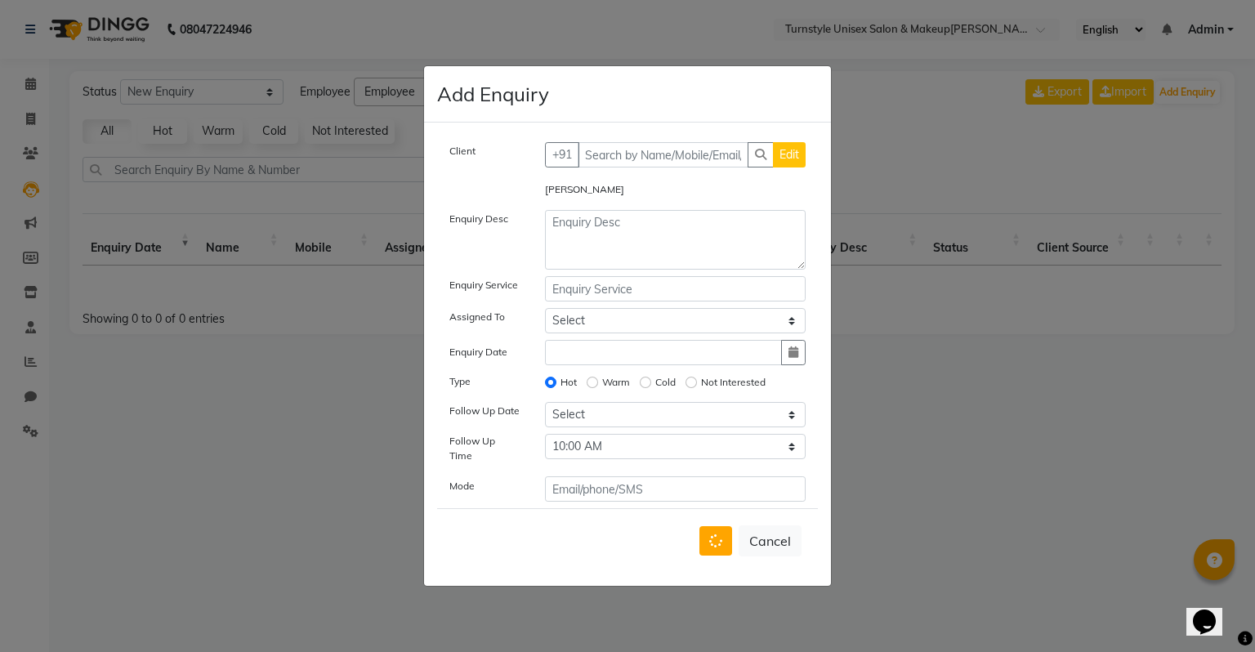
radio input "false"
select select
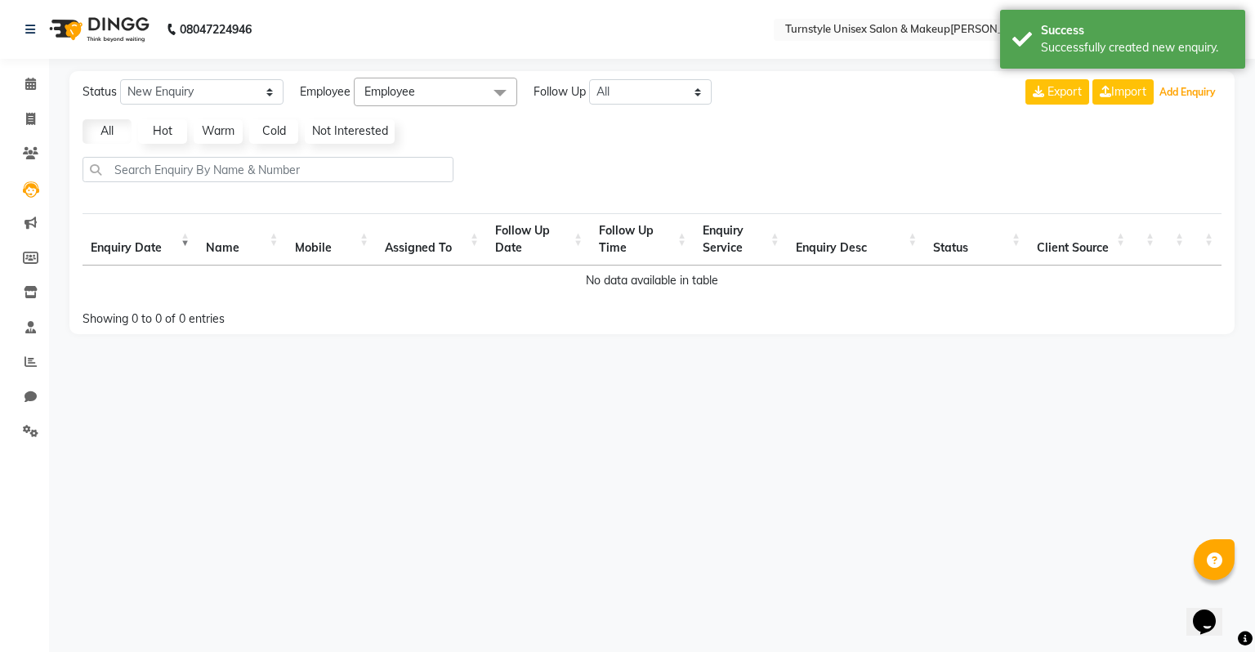
select select "10"
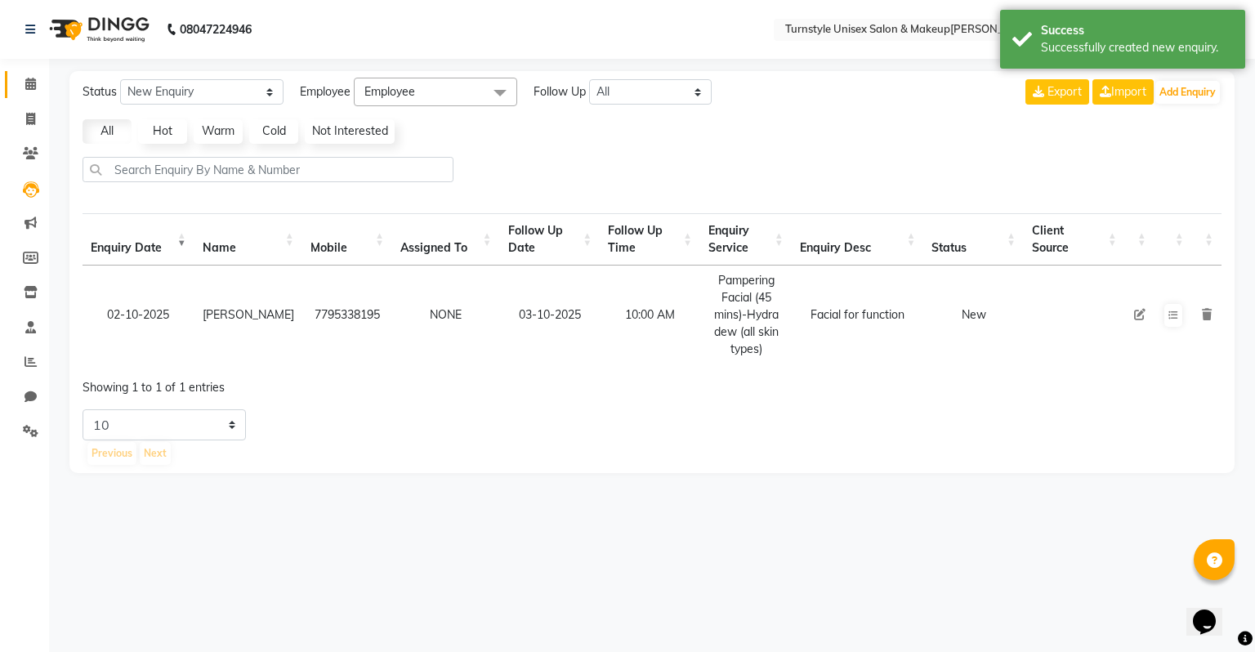
click at [29, 96] on link "Calendar" at bounding box center [24, 84] width 39 height 27
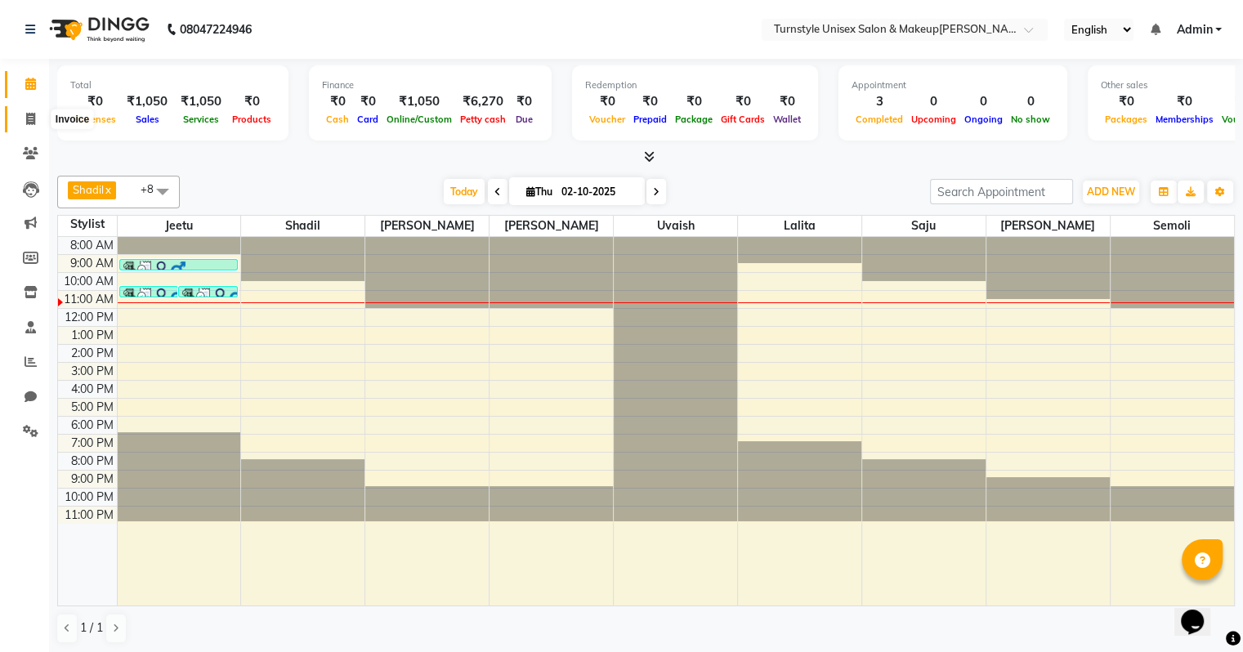
click at [29, 118] on icon at bounding box center [30, 119] width 9 height 12
select select "9091"
select select "service"
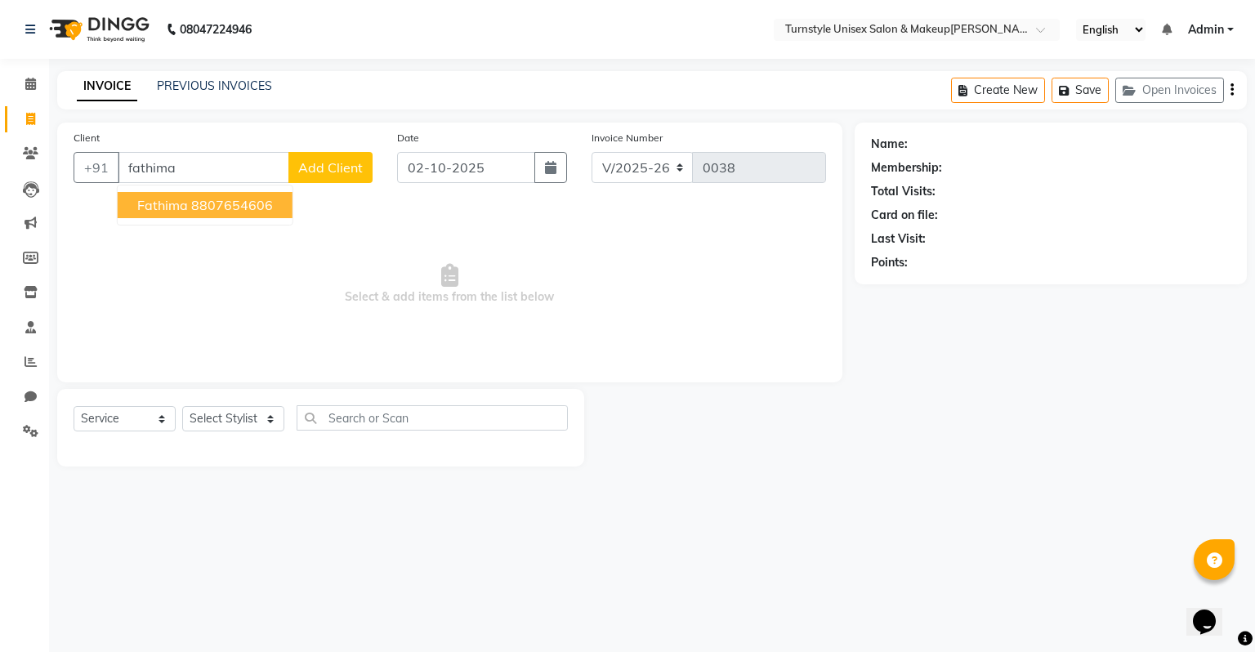
click at [252, 208] on ngb-highlight "8807654606" at bounding box center [232, 205] width 82 height 16
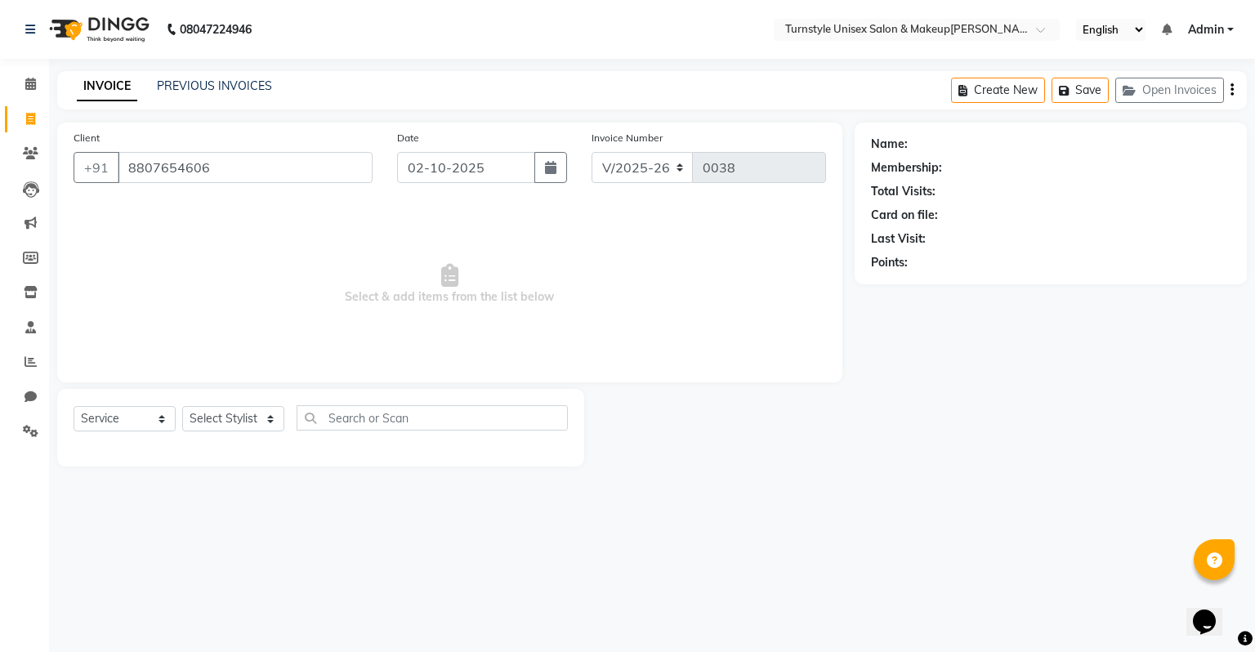
type input "8807654606"
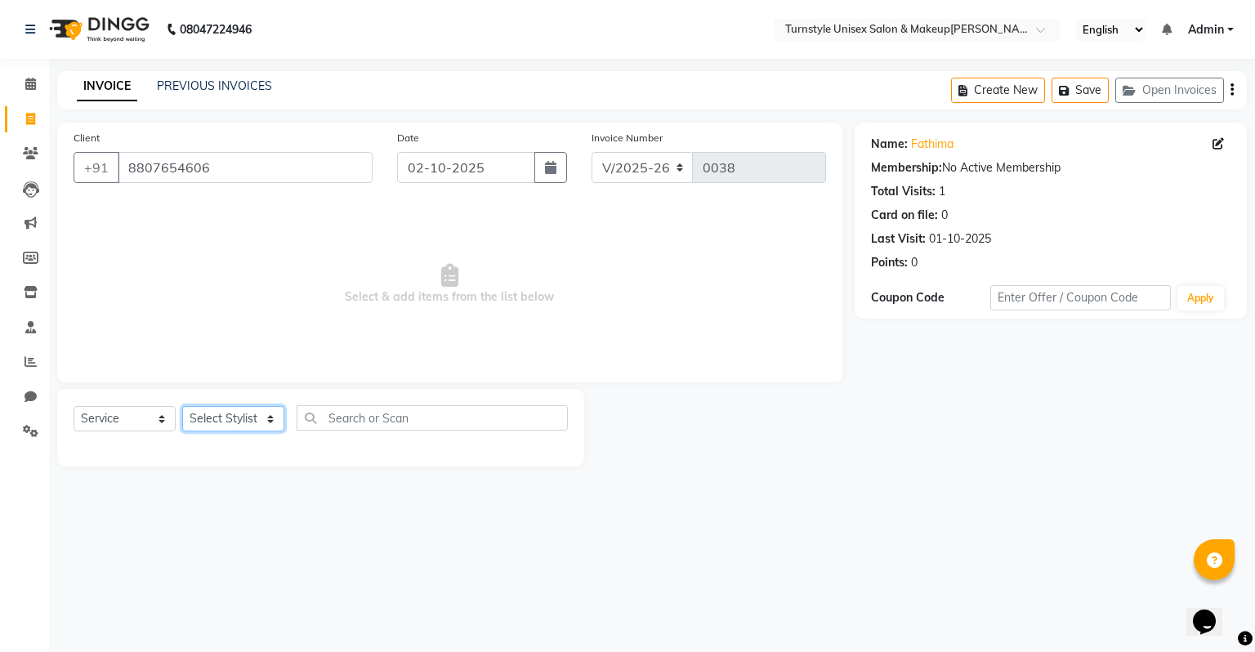
click at [252, 413] on select "Select Stylist [PERSON_NAME] [PERSON_NAME] [PERSON_NAME] [PERSON_NAME] [PERSON_…" at bounding box center [233, 418] width 102 height 25
select select "93346"
click at [182, 407] on select "Select Stylist [PERSON_NAME] [PERSON_NAME] [PERSON_NAME] [PERSON_NAME] [PERSON_…" at bounding box center [233, 418] width 102 height 25
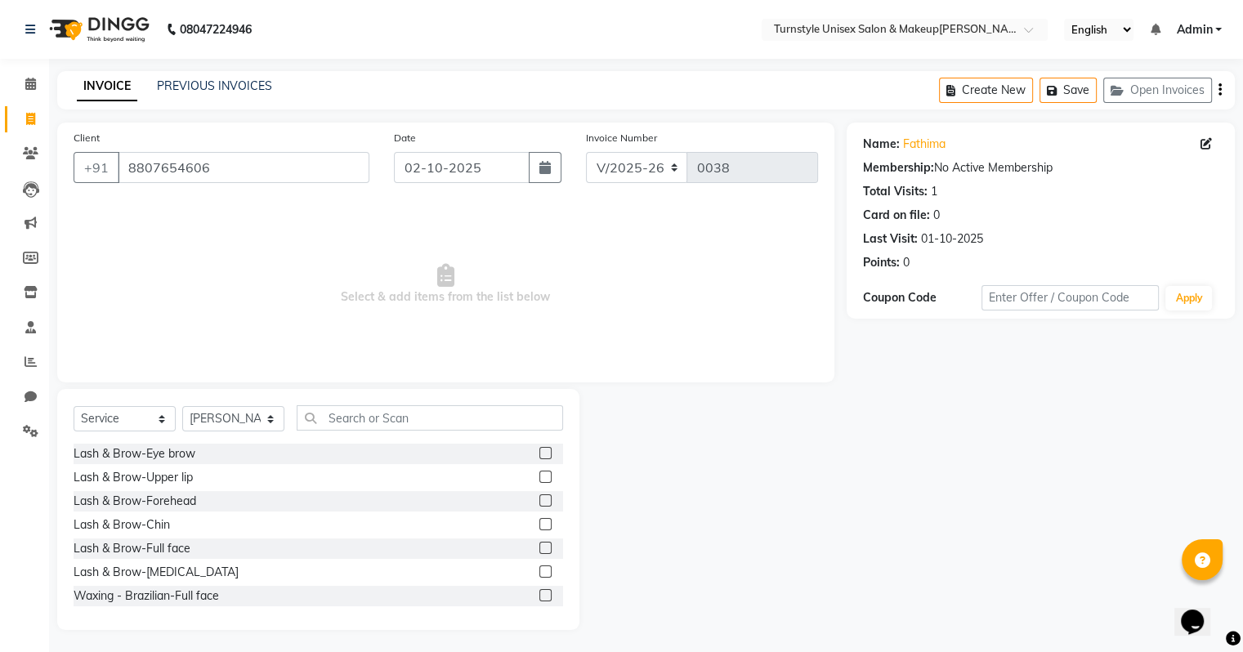
click at [539, 471] on label at bounding box center [545, 477] width 12 height 12
click at [539, 472] on input "checkbox" at bounding box center [544, 477] width 11 height 11
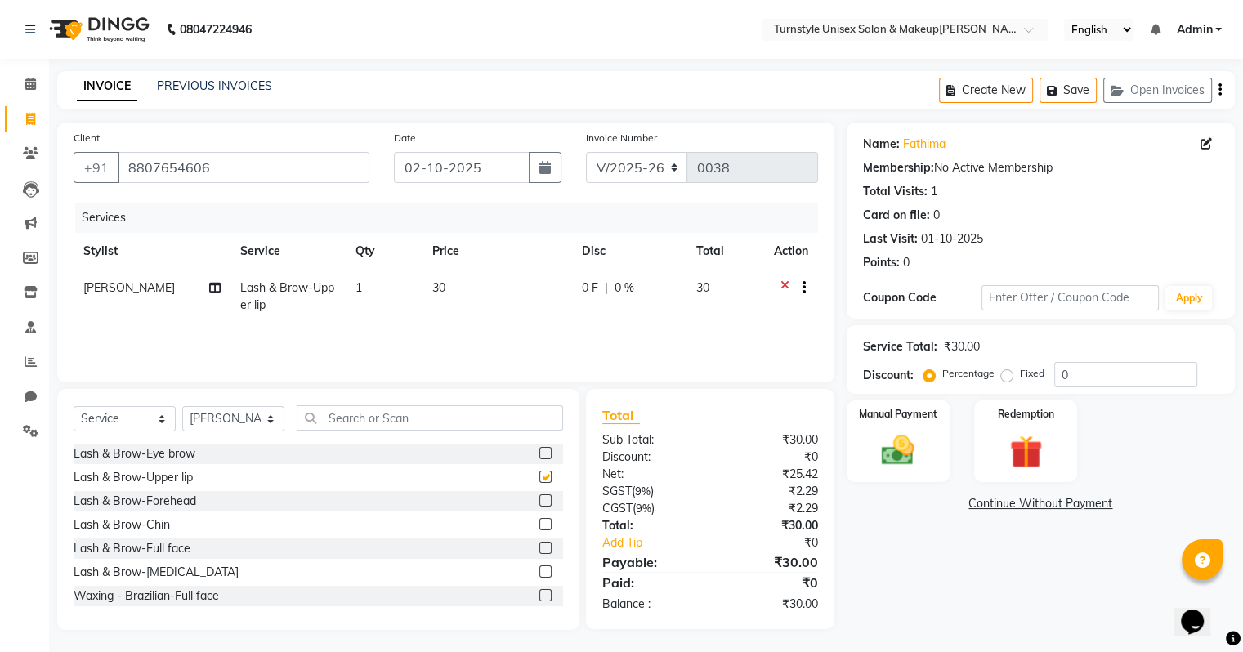
checkbox input "false"
click at [802, 288] on icon "button" at bounding box center [803, 288] width 3 height 1
click at [29, 96] on link "Calendar" at bounding box center [24, 84] width 39 height 27
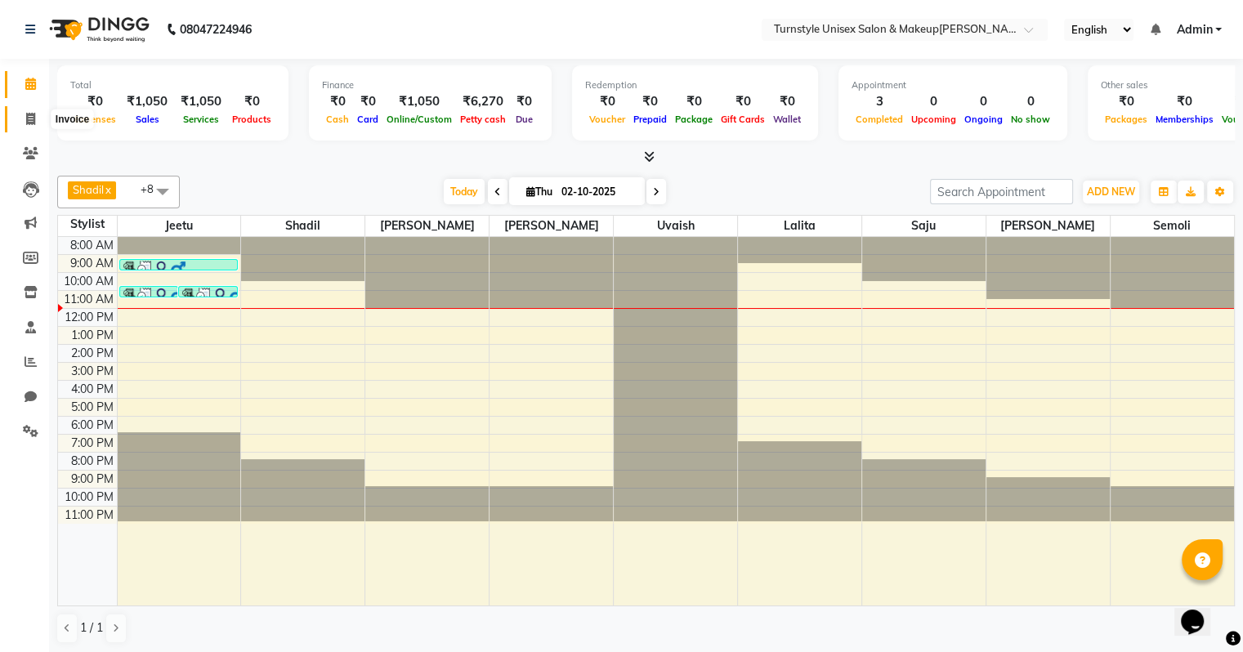
click at [29, 124] on icon at bounding box center [30, 119] width 9 height 12
select select "9091"
select select "service"
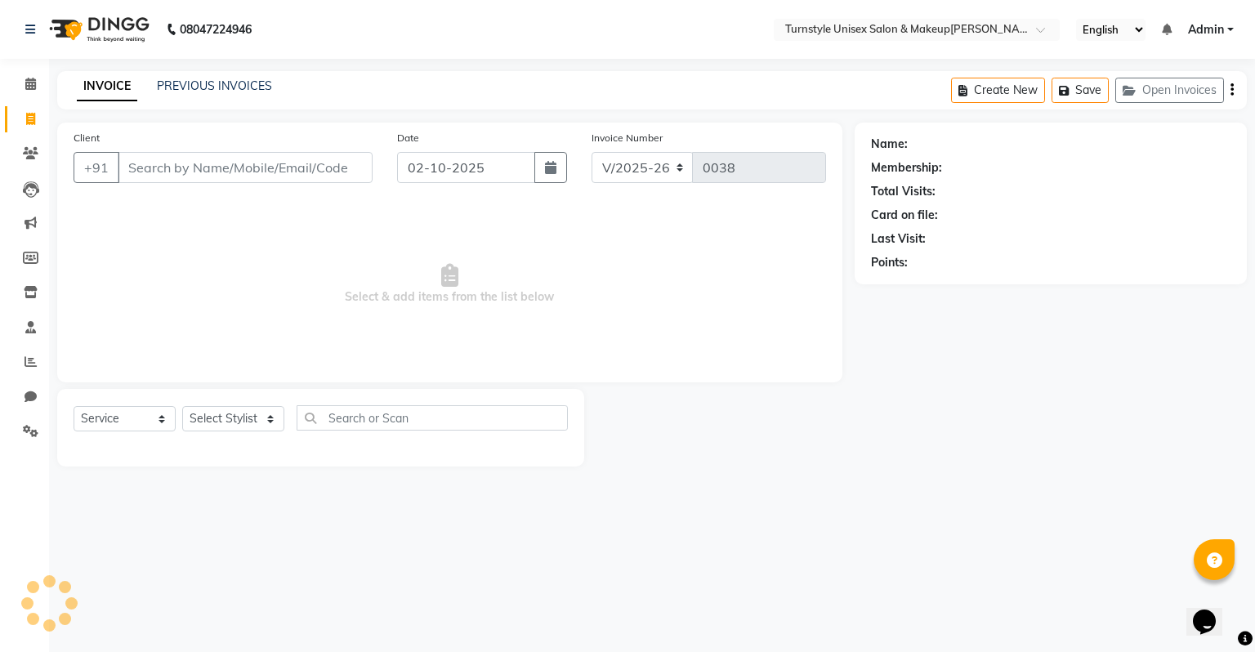
click at [174, 172] on input "Client" at bounding box center [245, 167] width 255 height 31
type input "9886494064"
click at [312, 169] on span "Add Client" at bounding box center [330, 167] width 65 height 16
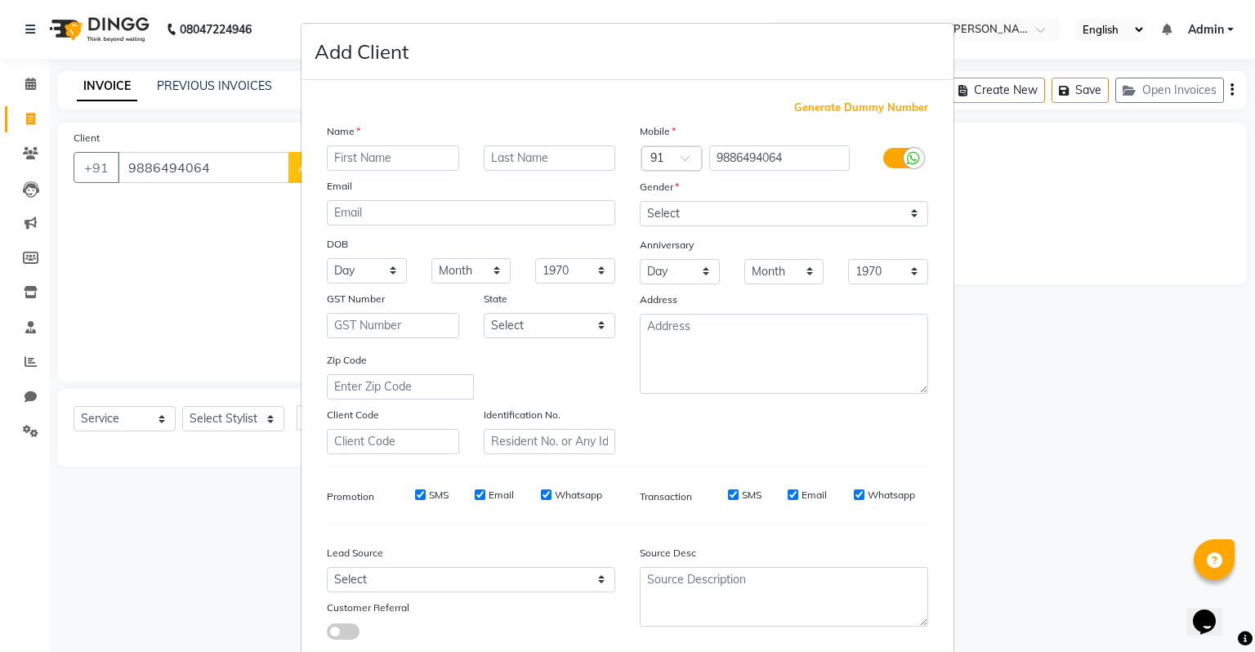
click at [412, 161] on input "text" at bounding box center [393, 157] width 132 height 25
type input "Yeon"
click at [761, 200] on div "Gender" at bounding box center [784, 189] width 313 height 23
click at [762, 209] on select "Select [DEMOGRAPHIC_DATA] [DEMOGRAPHIC_DATA] Other Prefer Not To Say" at bounding box center [784, 213] width 288 height 25
click at [640, 202] on select "Select [DEMOGRAPHIC_DATA] [DEMOGRAPHIC_DATA] Other Prefer Not To Say" at bounding box center [784, 213] width 288 height 25
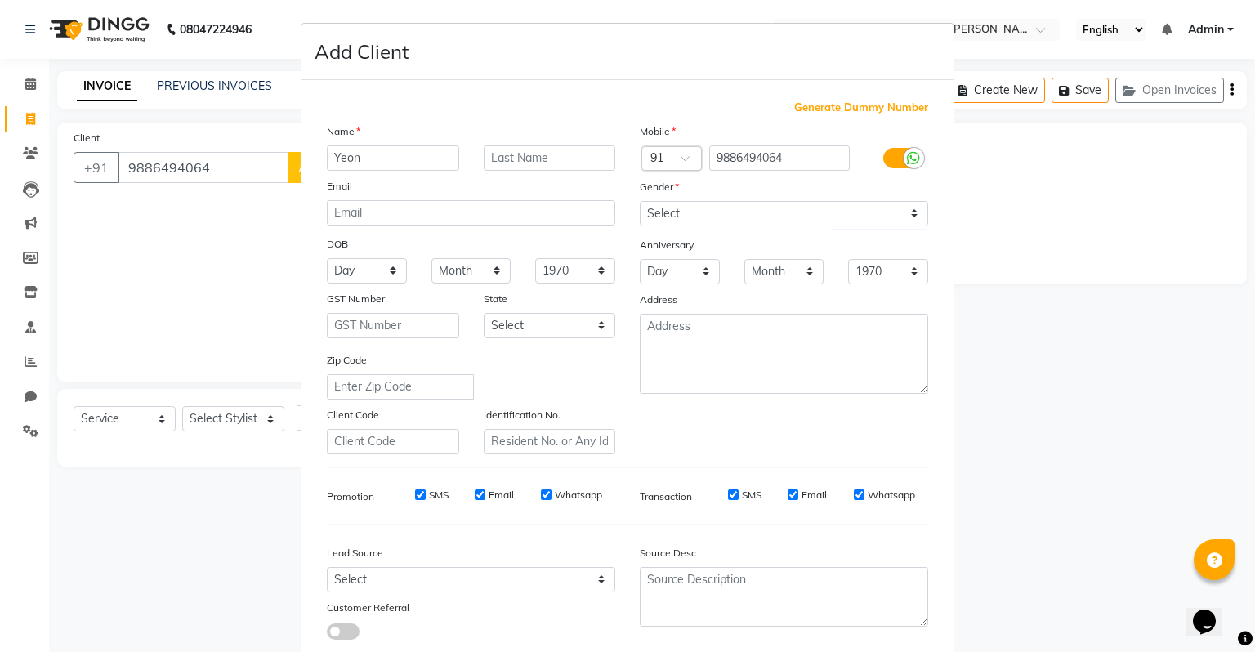
click at [729, 227] on div "Mobile Country Code × 91 9886494064 Gender Select [DEMOGRAPHIC_DATA] [DEMOGRAPH…" at bounding box center [784, 289] width 313 height 332
click at [726, 221] on select "Select [DEMOGRAPHIC_DATA] [DEMOGRAPHIC_DATA] Other Prefer Not To Say" at bounding box center [784, 213] width 288 height 25
select select "[DEMOGRAPHIC_DATA]"
click at [640, 202] on select "Select [DEMOGRAPHIC_DATA] [DEMOGRAPHIC_DATA] Other Prefer Not To Say" at bounding box center [784, 213] width 288 height 25
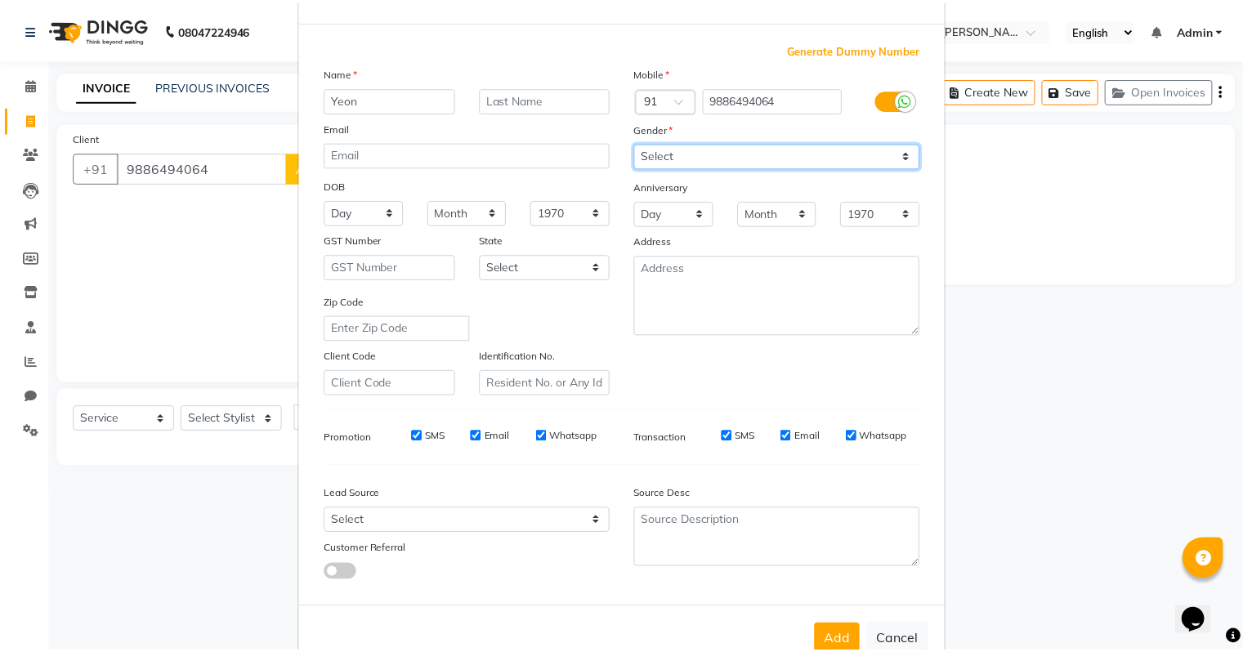
scroll to position [109, 0]
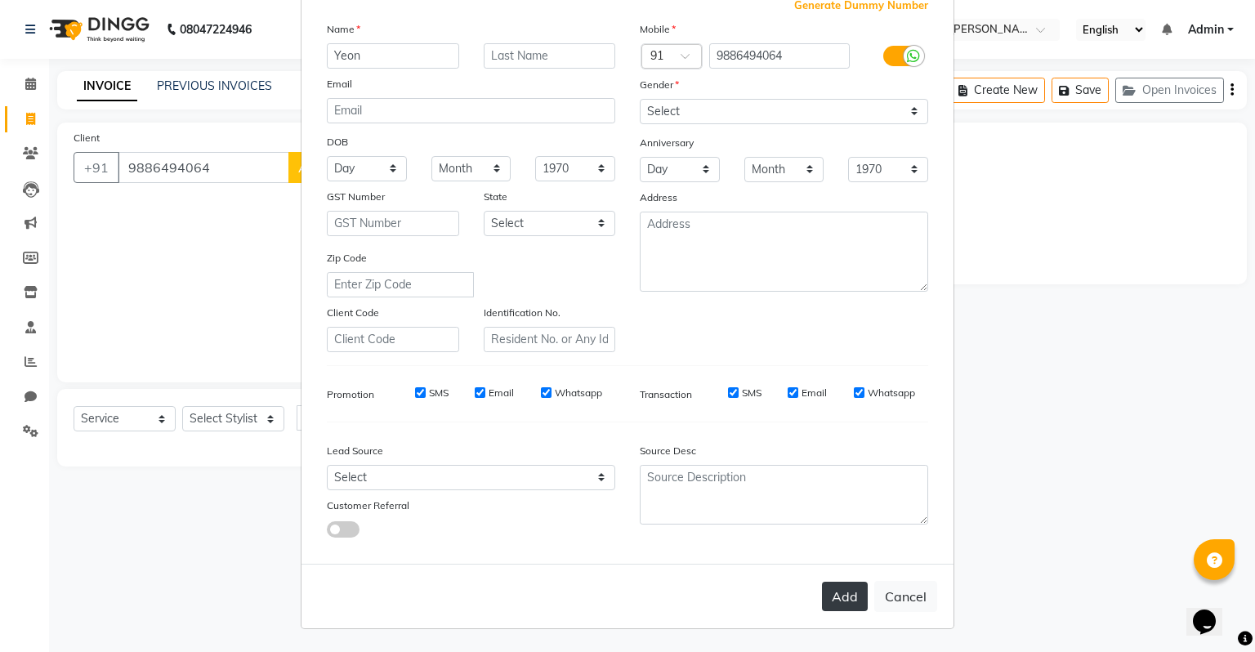
click at [842, 603] on button "Add" at bounding box center [845, 596] width 46 height 29
select select
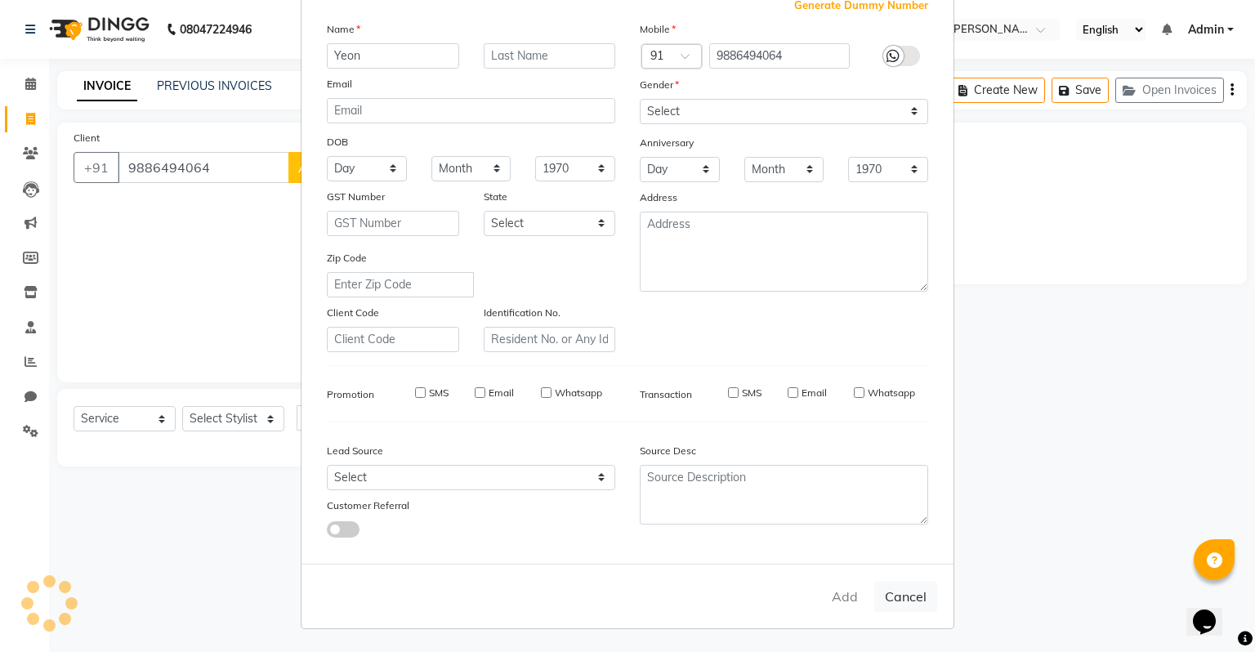
select select
checkbox input "false"
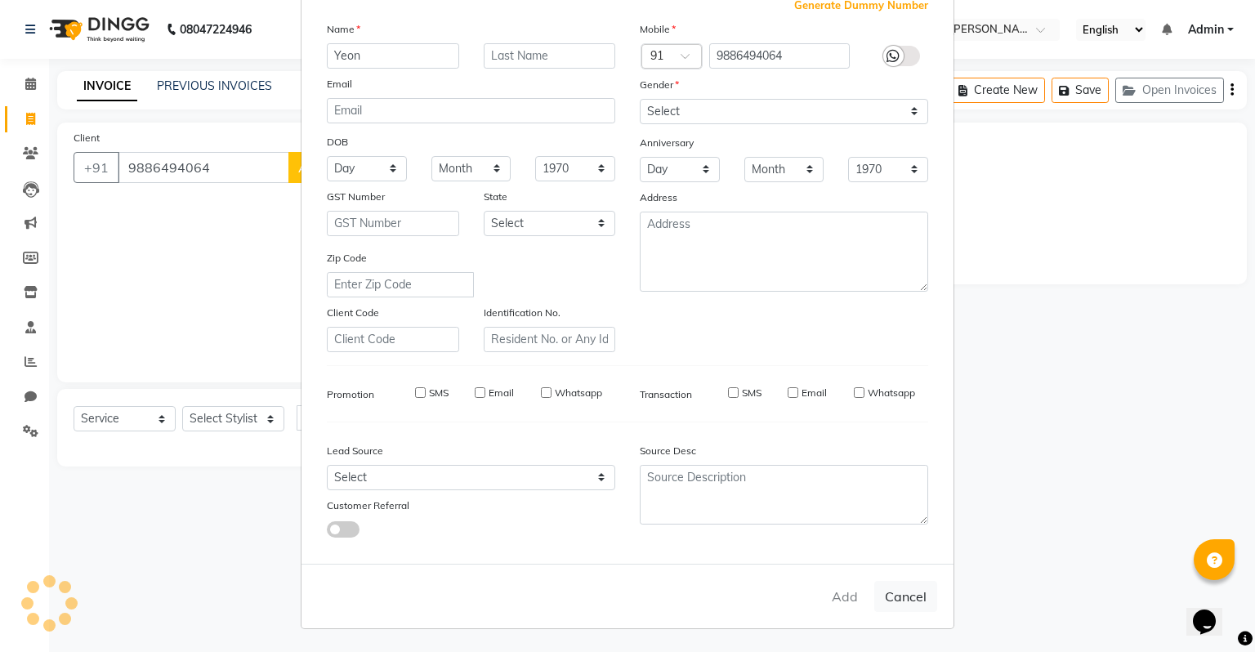
checkbox input "false"
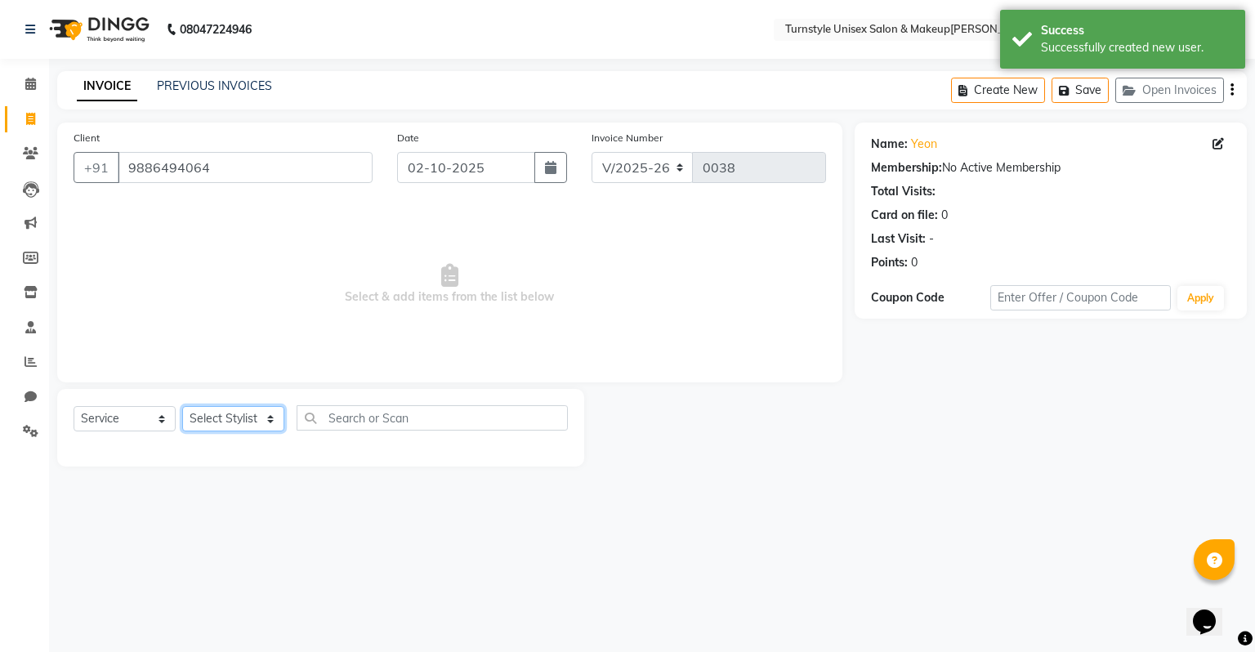
click at [235, 418] on select "Select Stylist [PERSON_NAME] [PERSON_NAME] [PERSON_NAME] [PERSON_NAME] [PERSON_…" at bounding box center [233, 418] width 102 height 25
select select "93343"
click at [182, 407] on select "Select Stylist [PERSON_NAME] [PERSON_NAME] [PERSON_NAME] [PERSON_NAME] [PERSON_…" at bounding box center [233, 418] width 102 height 25
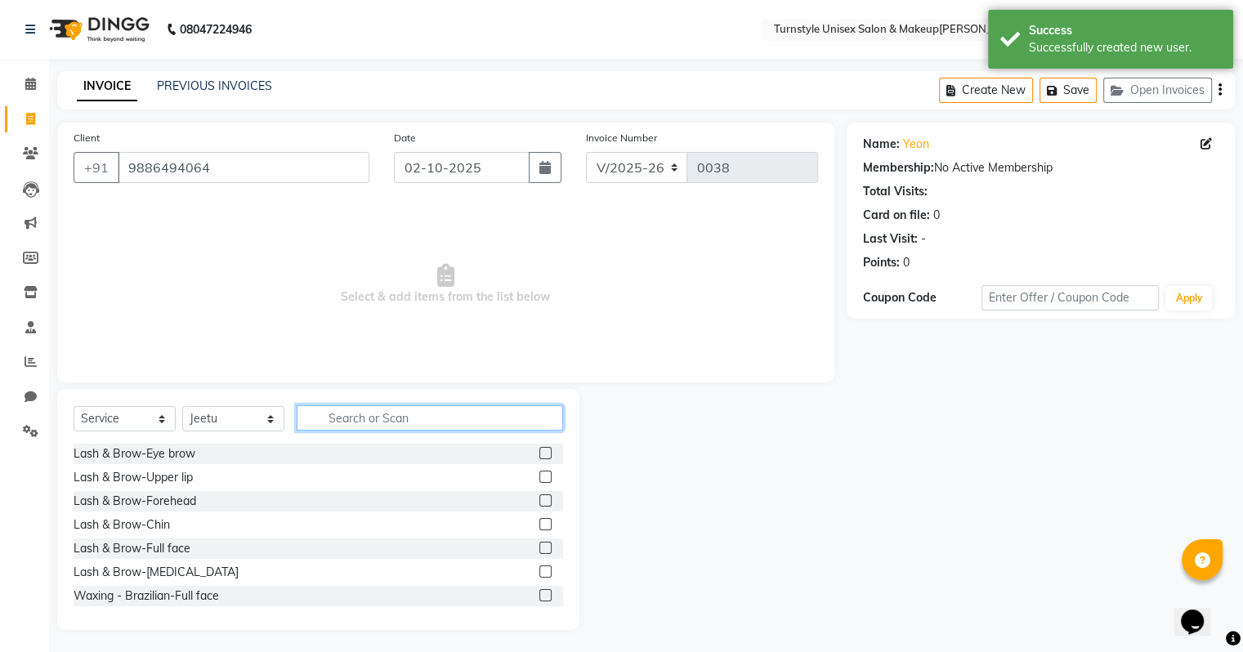
click at [392, 415] on input "text" at bounding box center [430, 417] width 266 height 25
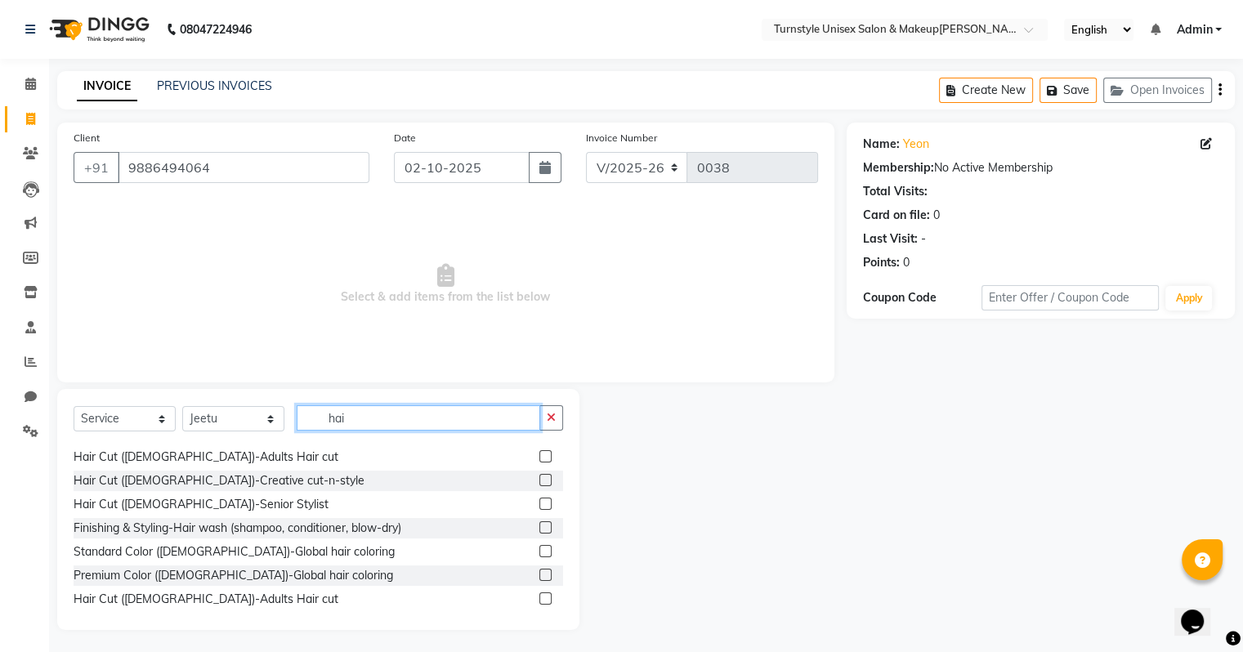
scroll to position [82, 0]
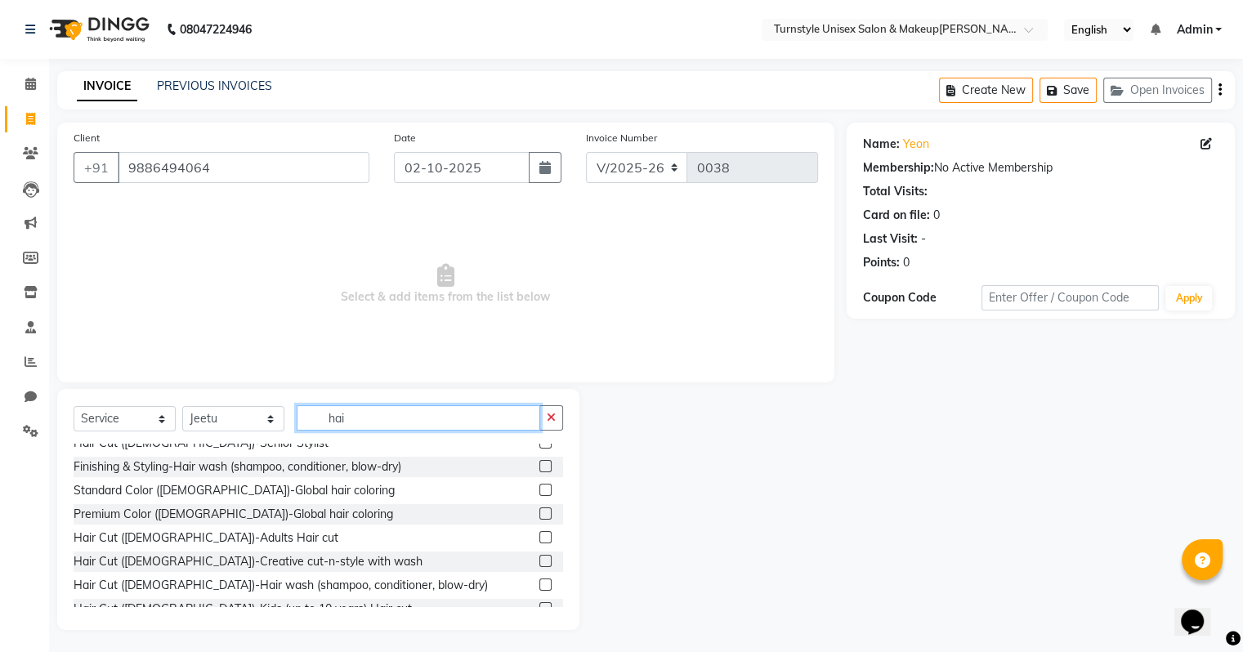
type input "hai"
click at [539, 537] on label at bounding box center [545, 537] width 12 height 12
click at [539, 537] on input "checkbox" at bounding box center [544, 538] width 11 height 11
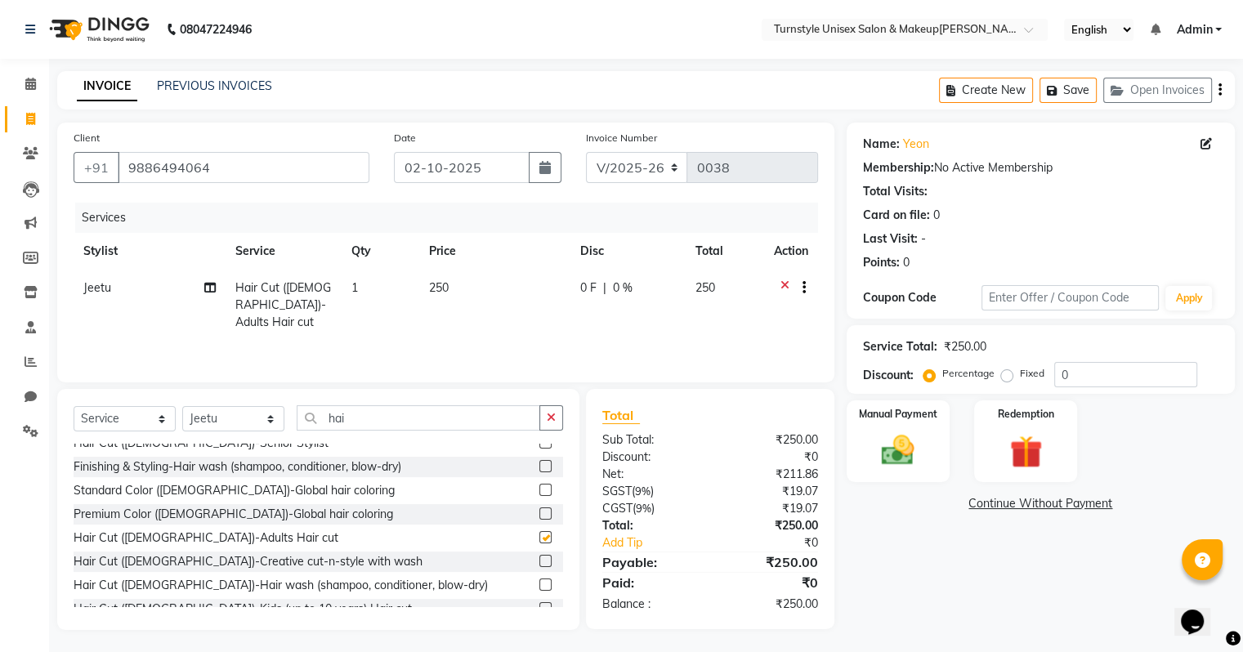
checkbox input "false"
click at [944, 465] on div "Manual Payment" at bounding box center [897, 441] width 107 height 84
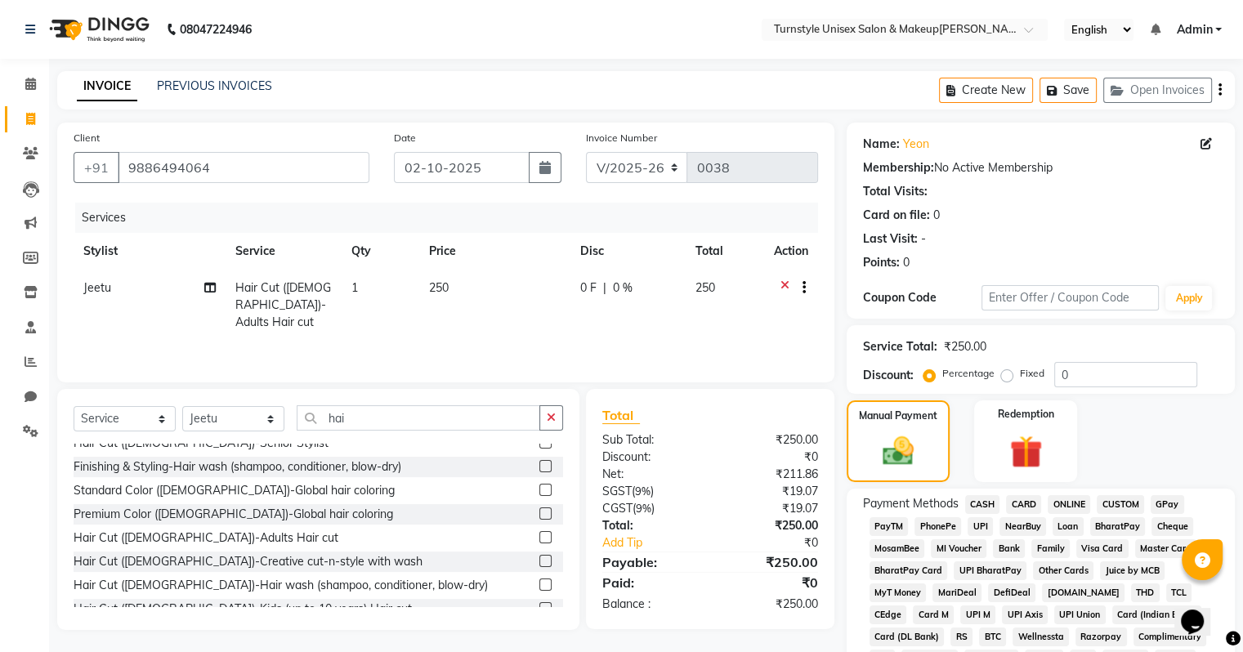
click at [981, 524] on span "UPI" at bounding box center [979, 526] width 25 height 19
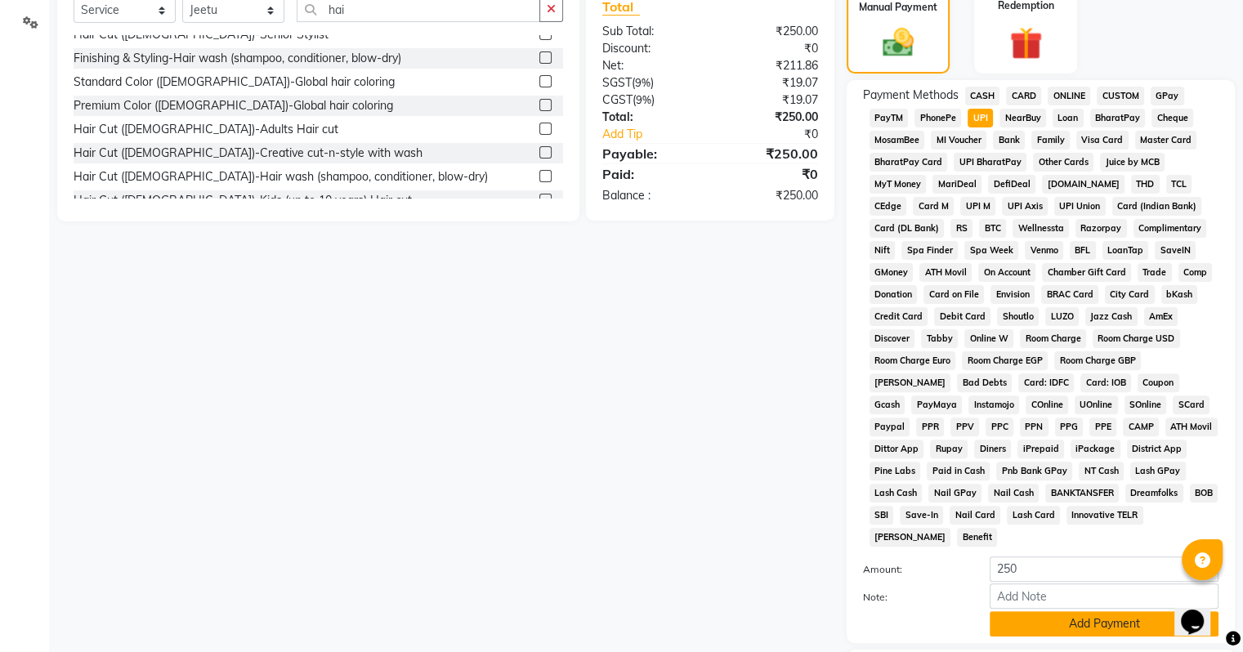
click at [1055, 615] on button "Add Payment" at bounding box center [1104, 623] width 229 height 25
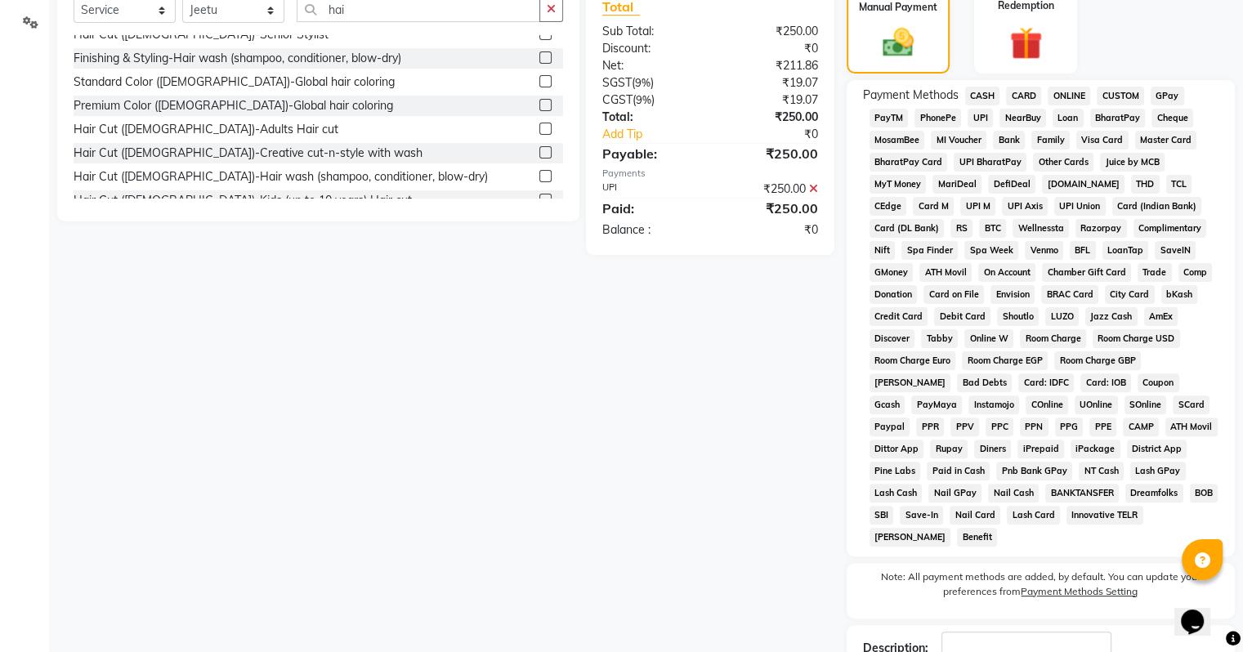
scroll to position [515, 0]
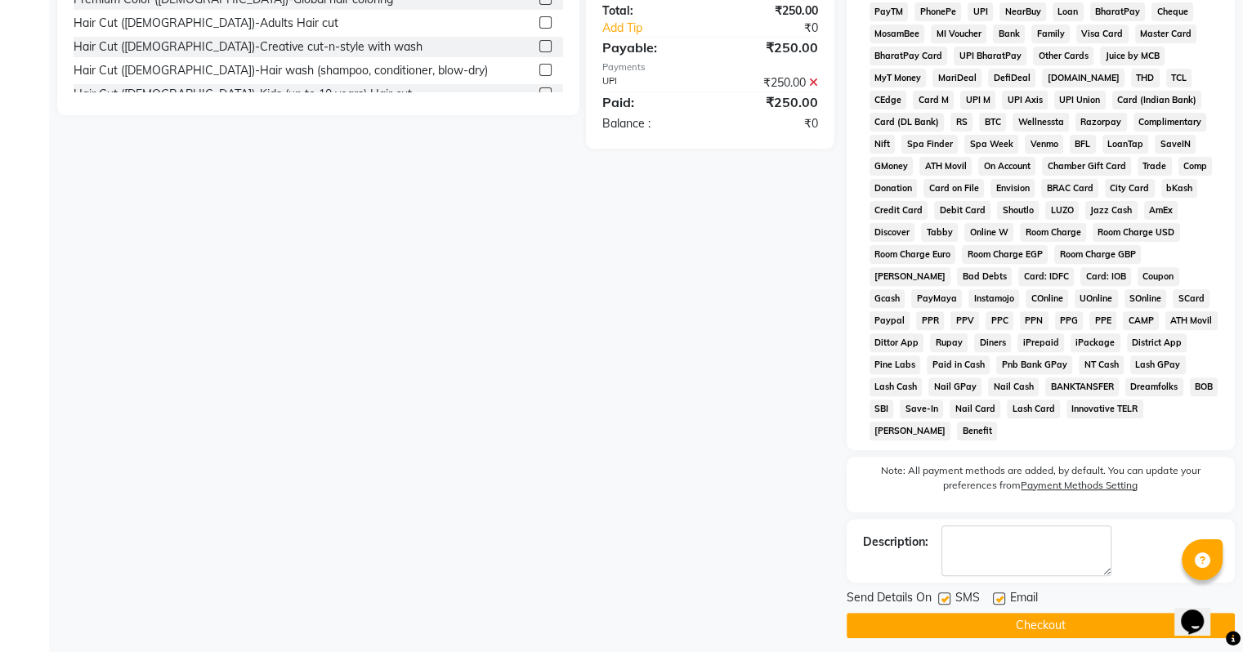
click at [1003, 592] on label at bounding box center [999, 598] width 12 height 12
click at [1003, 594] on input "checkbox" at bounding box center [998, 599] width 11 height 11
checkbox input "false"
click at [1000, 623] on button "Checkout" at bounding box center [1041, 625] width 388 height 25
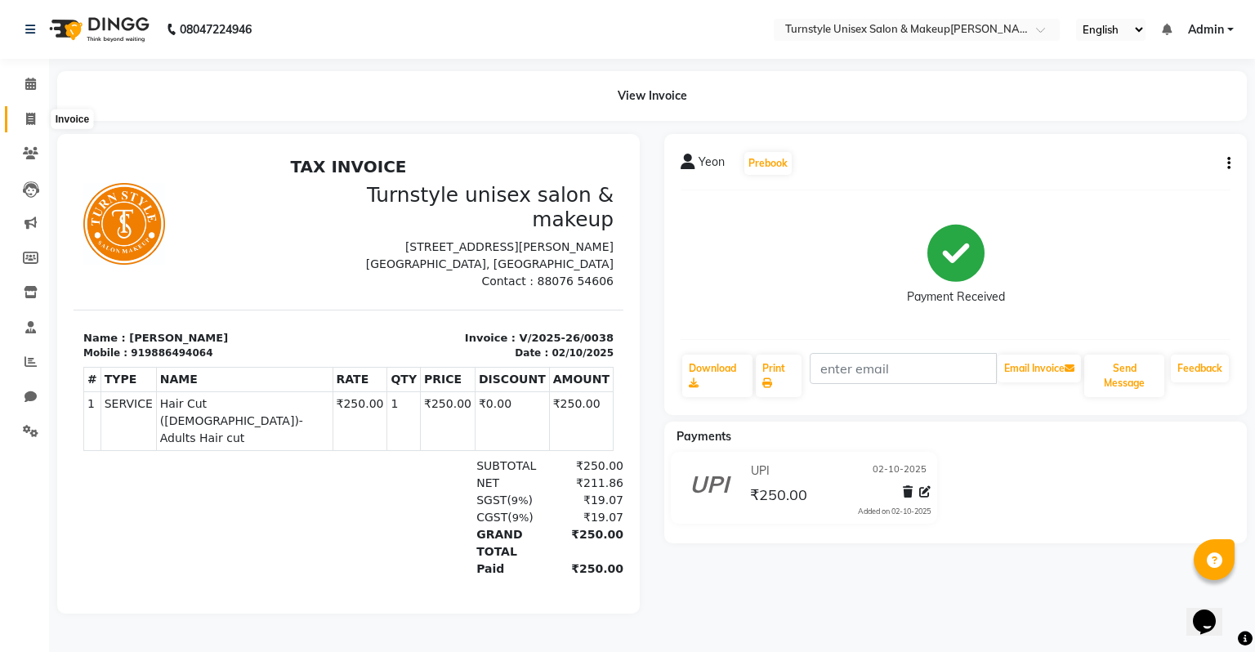
click at [33, 123] on icon at bounding box center [30, 119] width 9 height 12
select select "service"
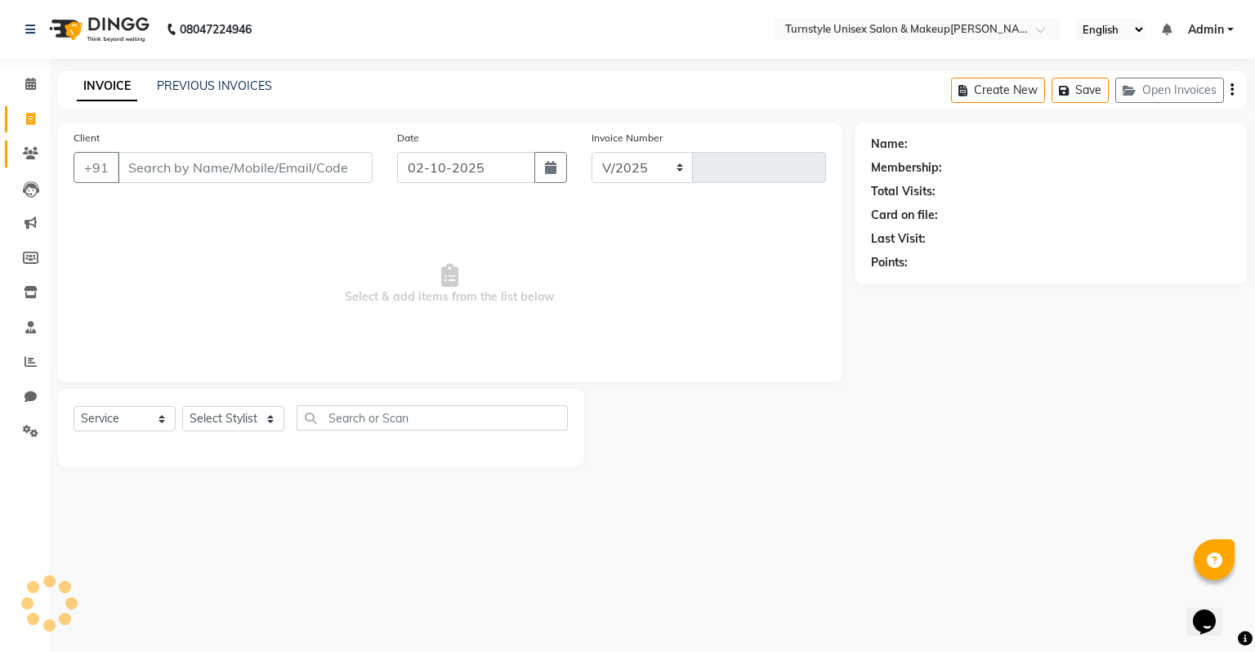
select select "9091"
type input "0039"
click at [31, 155] on icon at bounding box center [31, 153] width 16 height 12
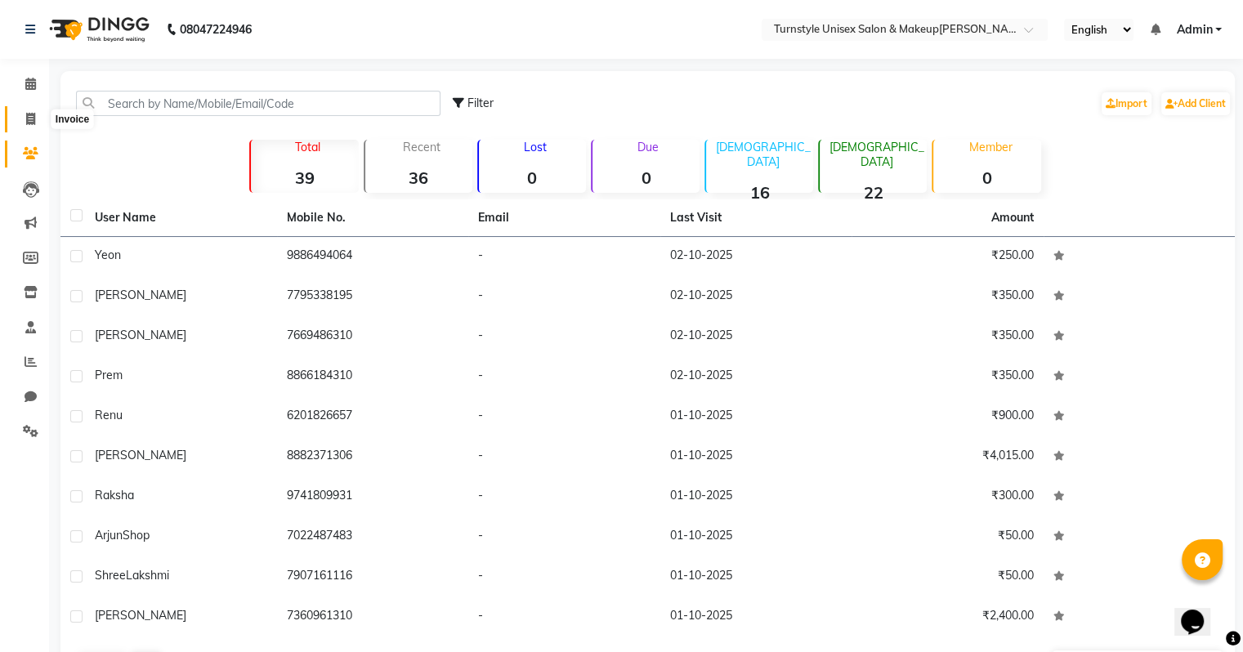
click at [25, 118] on span at bounding box center [30, 119] width 29 height 19
select select "9091"
select select "service"
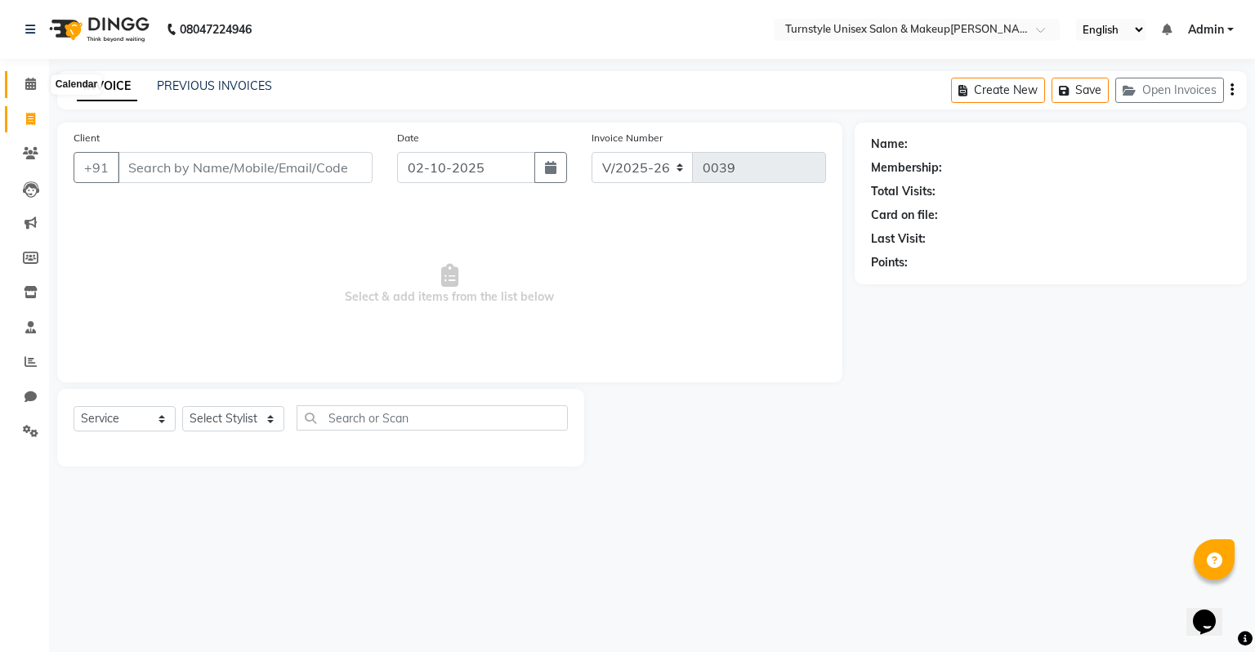
click at [33, 82] on icon at bounding box center [30, 84] width 11 height 12
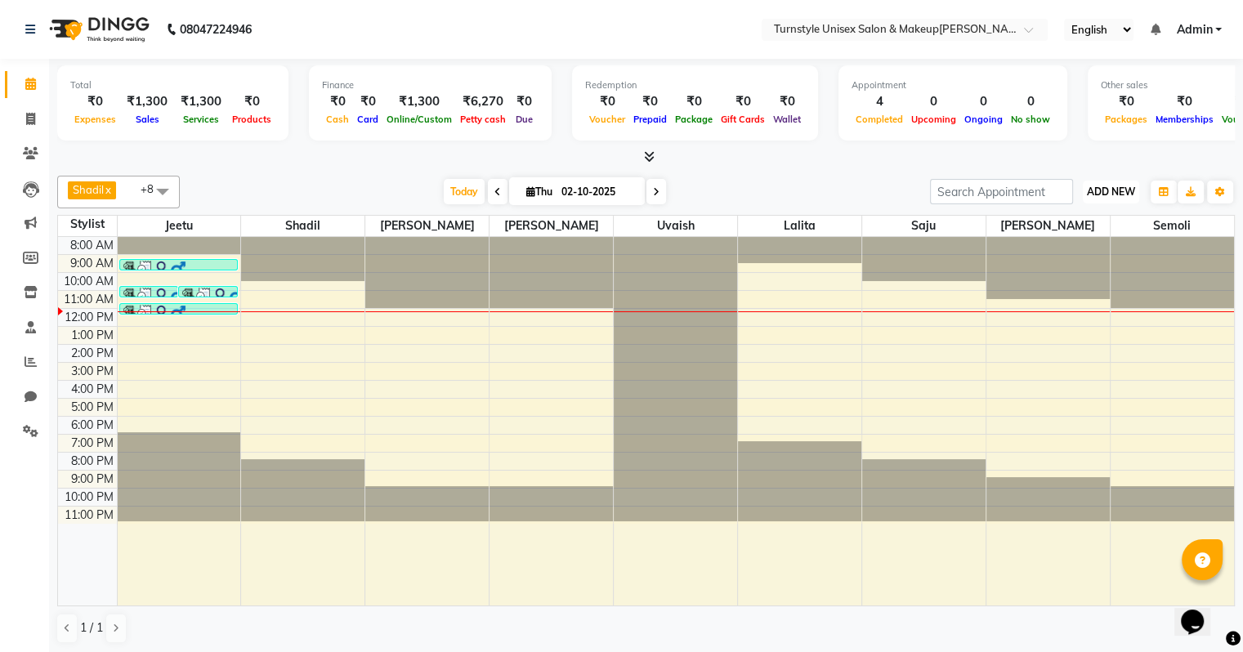
click at [1098, 199] on button "ADD NEW Toggle Dropdown" at bounding box center [1111, 192] width 56 height 23
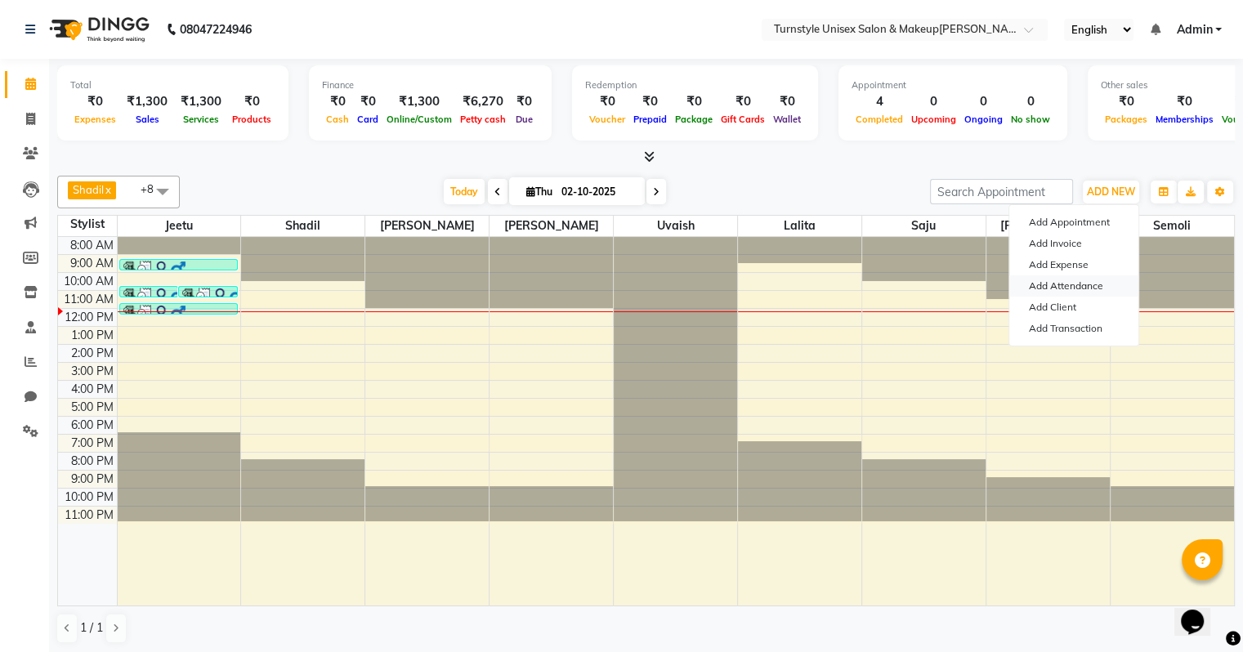
click at [1075, 286] on link "Add Attendance" at bounding box center [1073, 285] width 129 height 21
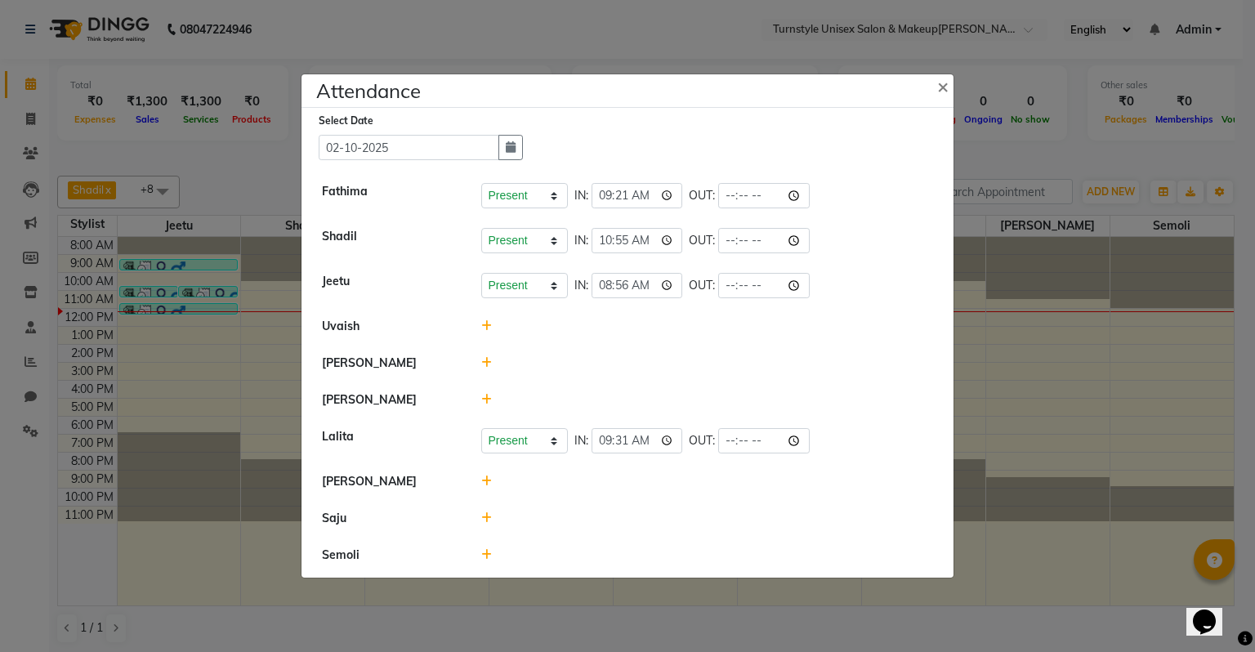
click at [486, 403] on icon at bounding box center [486, 399] width 11 height 11
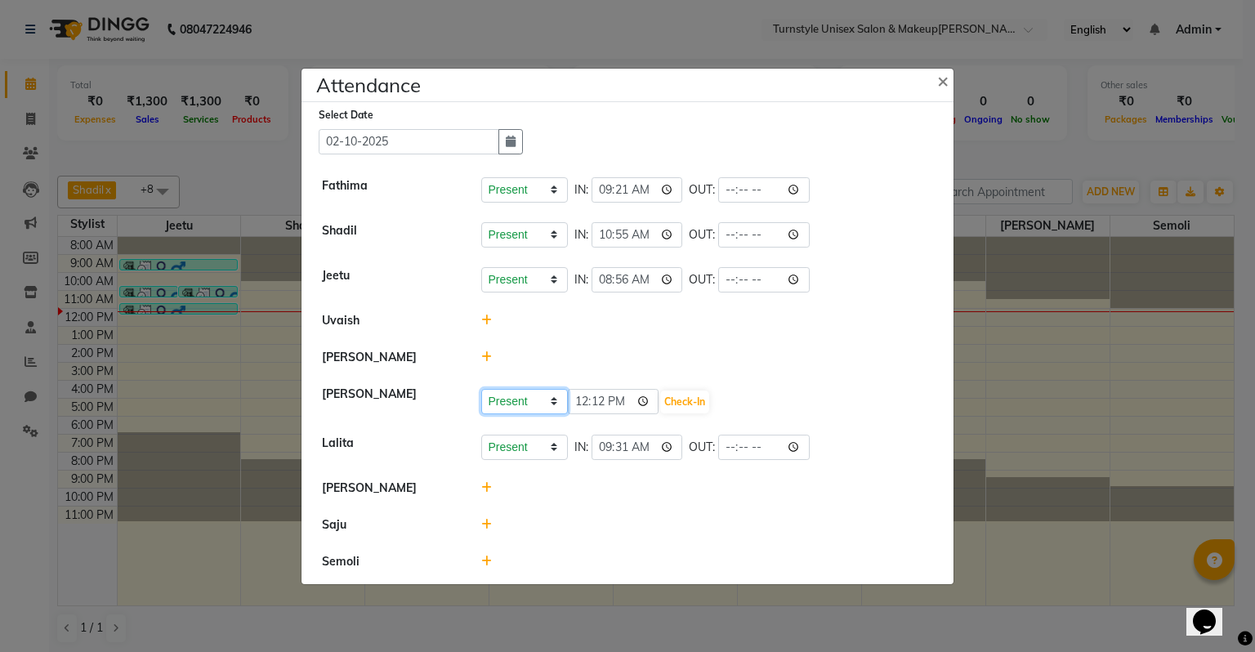
click at [550, 404] on select "Present Absent Late Half Day Weekly Off" at bounding box center [524, 401] width 87 height 25
select select "W"
click at [481, 389] on select "Present Absent Late Half Day Weekly Off" at bounding box center [524, 401] width 87 height 25
click at [483, 478] on li "[PERSON_NAME]" at bounding box center [628, 489] width 644 height 38
click at [485, 484] on icon at bounding box center [486, 487] width 11 height 11
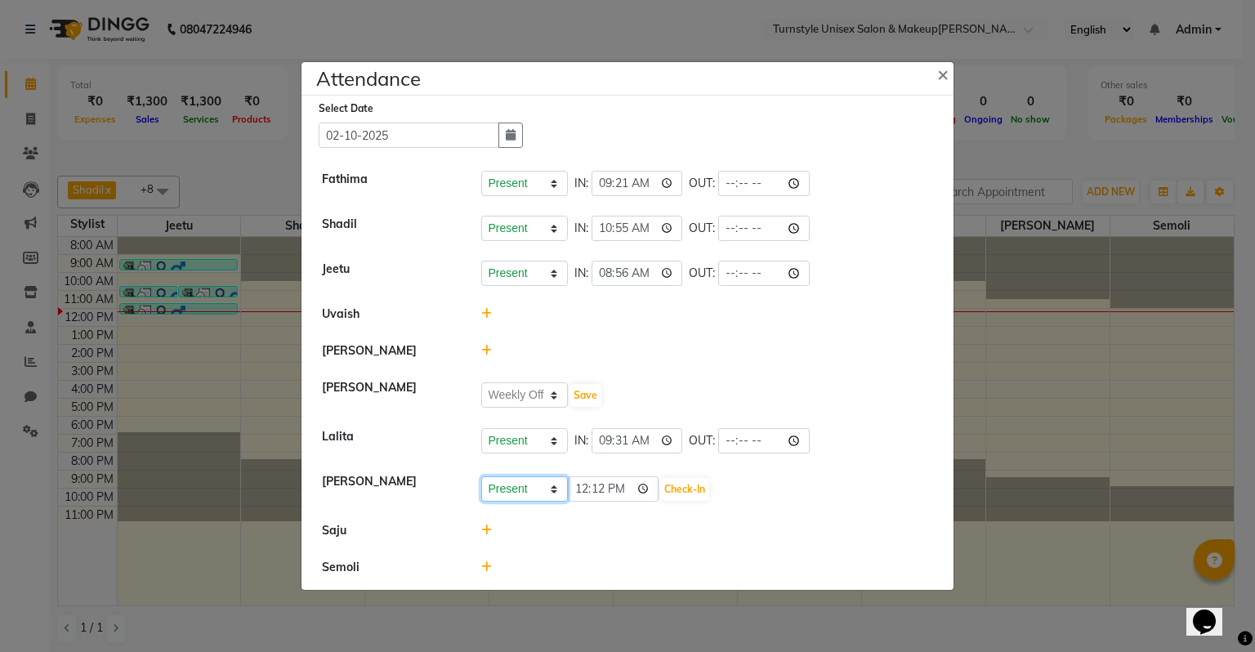
click at [556, 492] on select "Present Absent Late Half Day Weekly Off" at bounding box center [524, 488] width 87 height 25
select select "W"
click at [481, 476] on select "Present Absent Late Half Day Weekly Off" at bounding box center [524, 488] width 87 height 25
click at [483, 534] on icon at bounding box center [486, 530] width 11 height 11
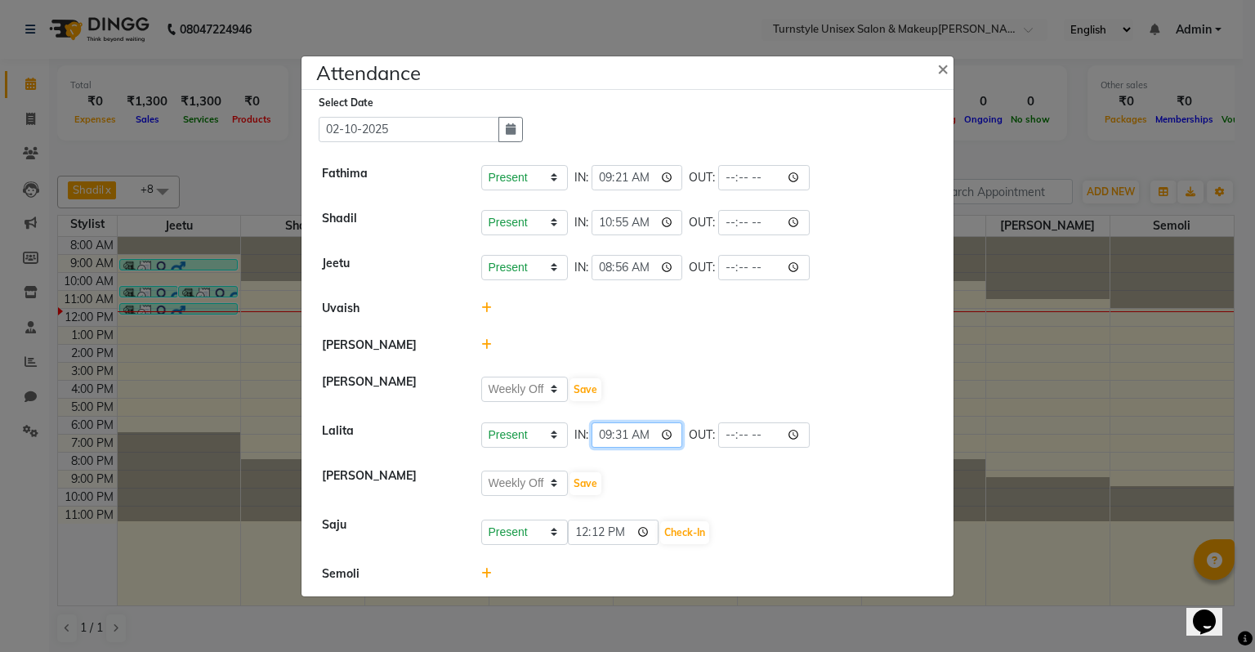
click at [645, 440] on input "09:31" at bounding box center [638, 434] width 92 height 25
type input "11:41"
click at [676, 471] on div "Present Absent Late Half Day Weekly Off Save" at bounding box center [707, 484] width 453 height 26
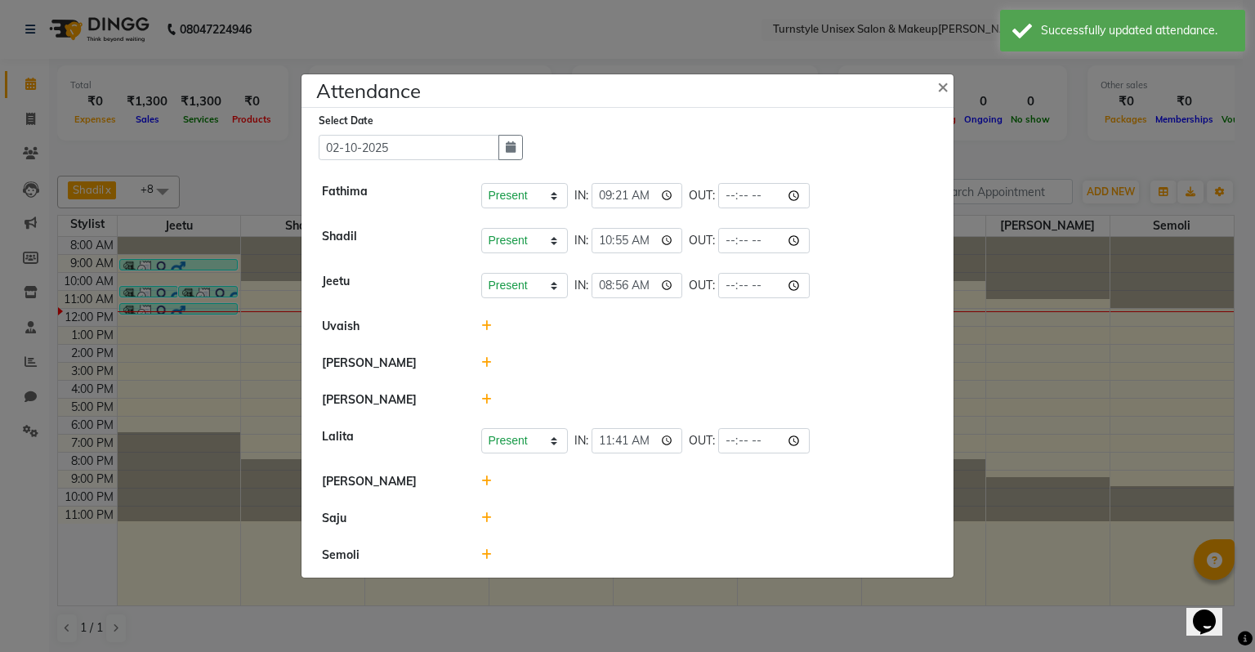
click at [488, 484] on icon at bounding box center [486, 481] width 11 height 11
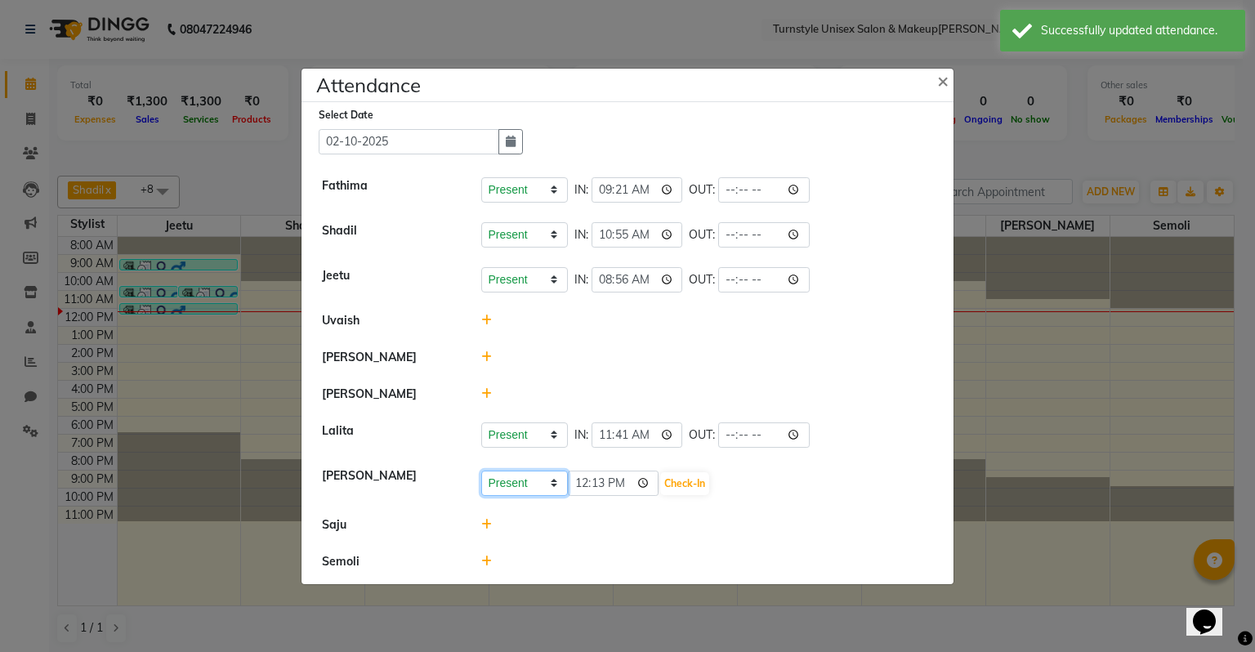
click at [546, 480] on select "Present Absent Late Half Day Weekly Off" at bounding box center [524, 483] width 87 height 25
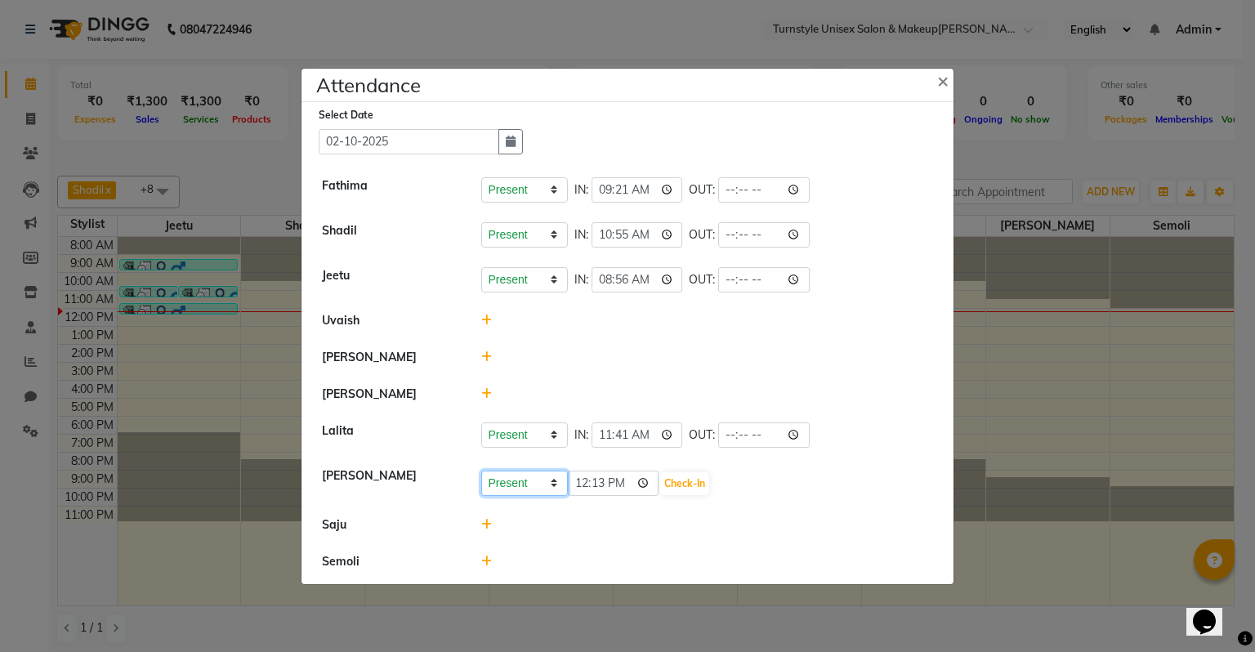
select select "W"
click at [481, 471] on select "Present Absent Late Half Day Weekly Off" at bounding box center [524, 483] width 87 height 25
click at [562, 556] on div at bounding box center [707, 561] width 477 height 17
click at [595, 476] on button "Save" at bounding box center [586, 483] width 32 height 23
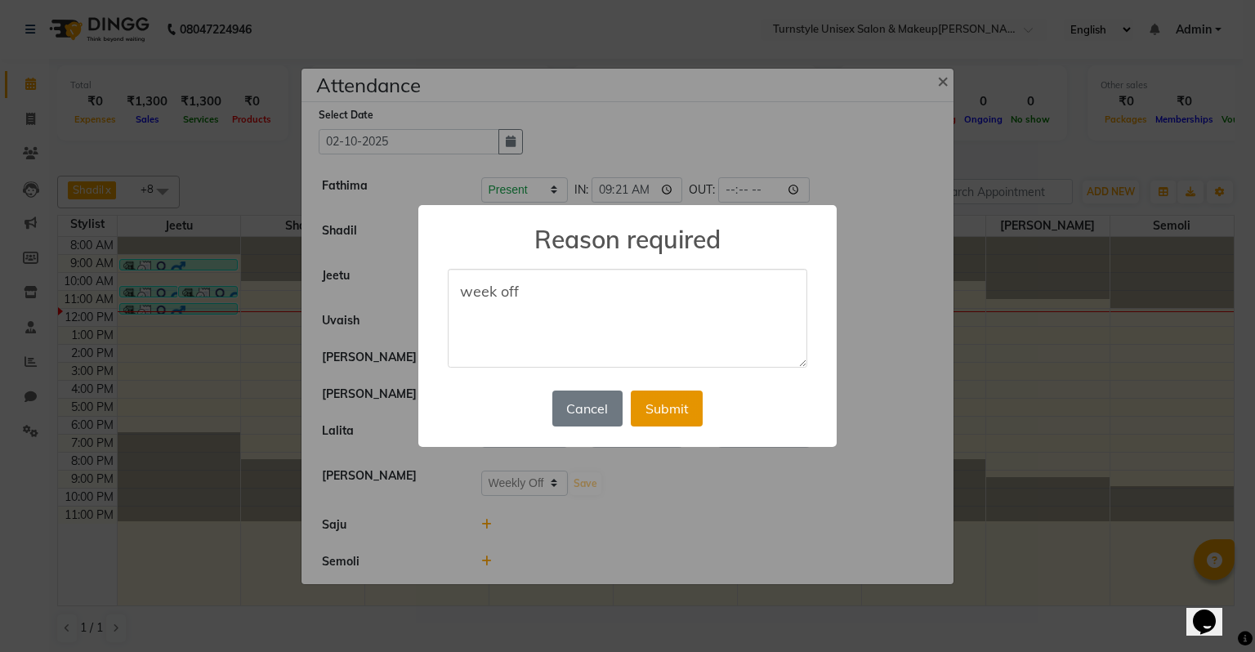
type textarea "week off"
click at [672, 416] on button "Submit" at bounding box center [667, 409] width 72 height 36
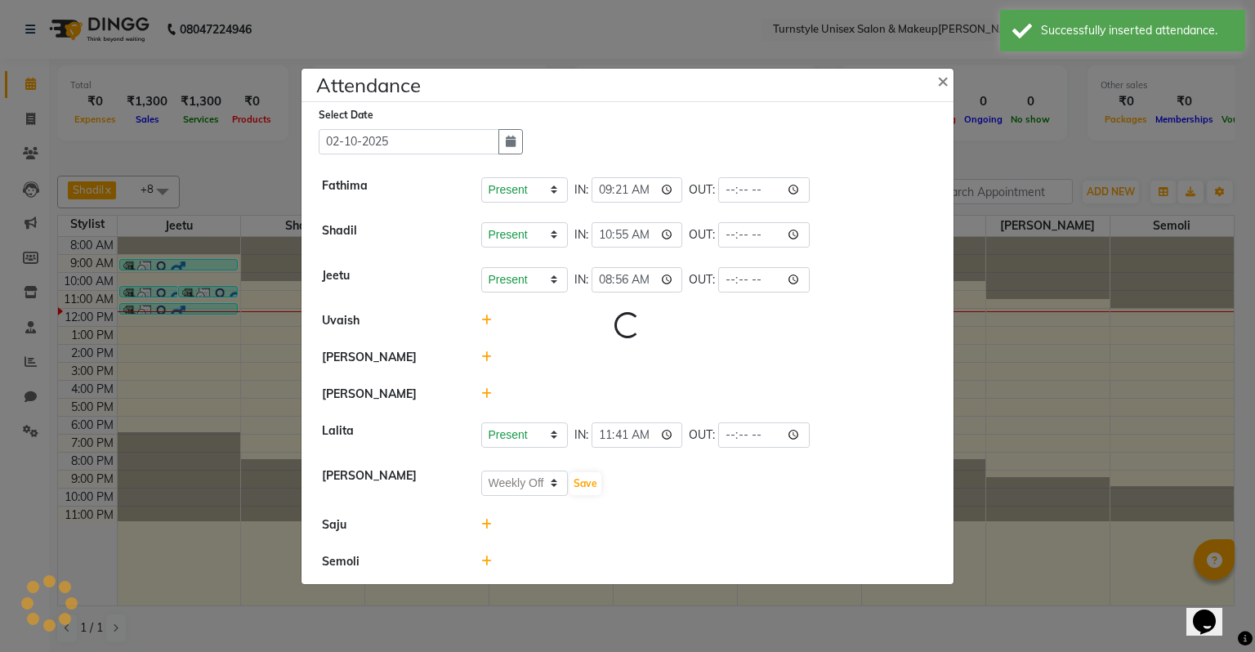
select select "W"
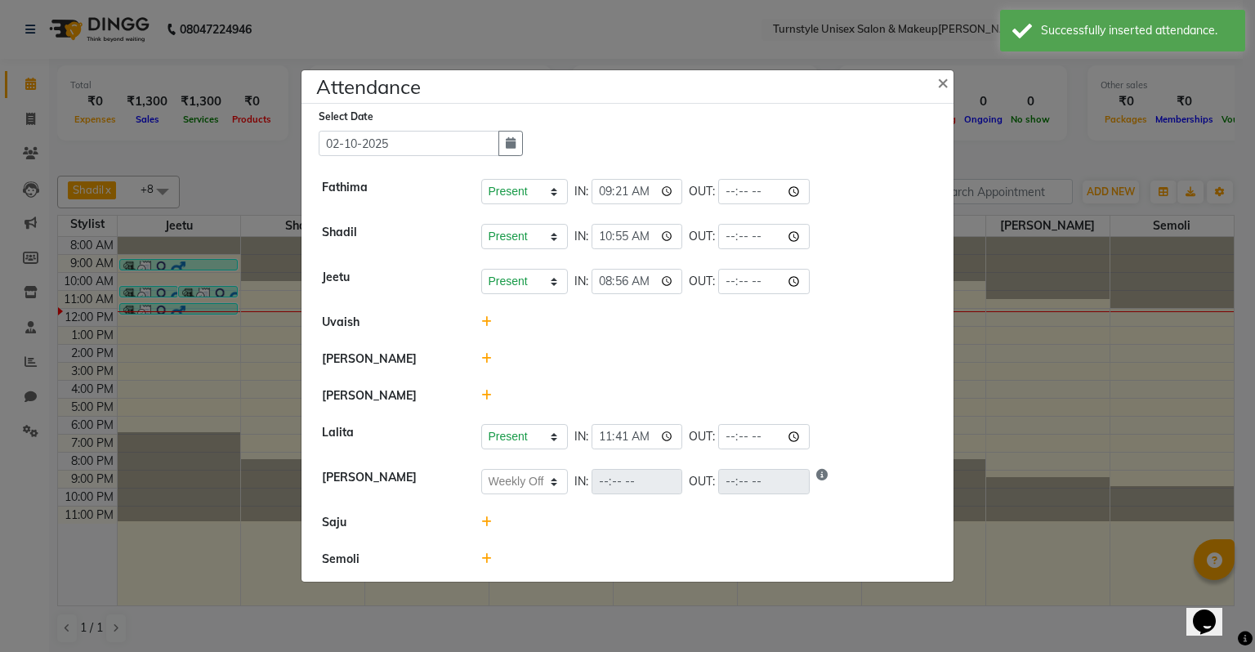
click at [488, 399] on icon at bounding box center [486, 395] width 11 height 11
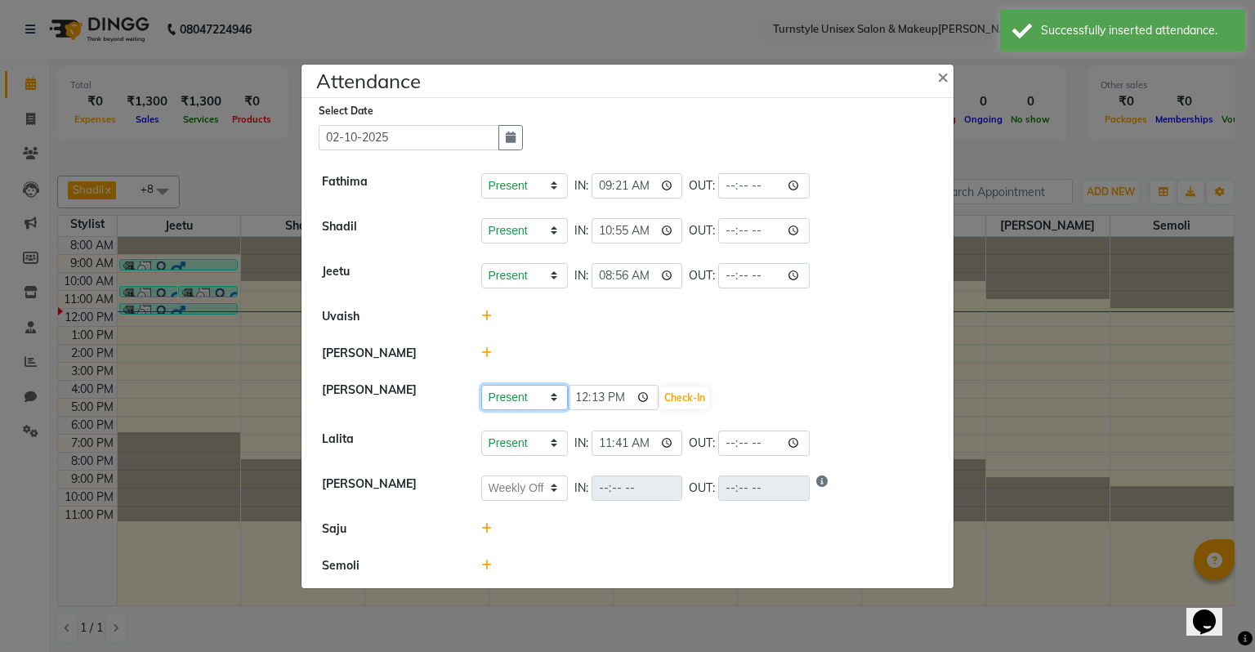
click at [549, 400] on select "Present Absent Late Half Day Weekly Off" at bounding box center [524, 397] width 87 height 25
select select "W"
click at [481, 385] on select "Present Absent Late Half Day Weekly Off" at bounding box center [524, 397] width 87 height 25
click at [583, 408] on button "Save" at bounding box center [586, 397] width 32 height 23
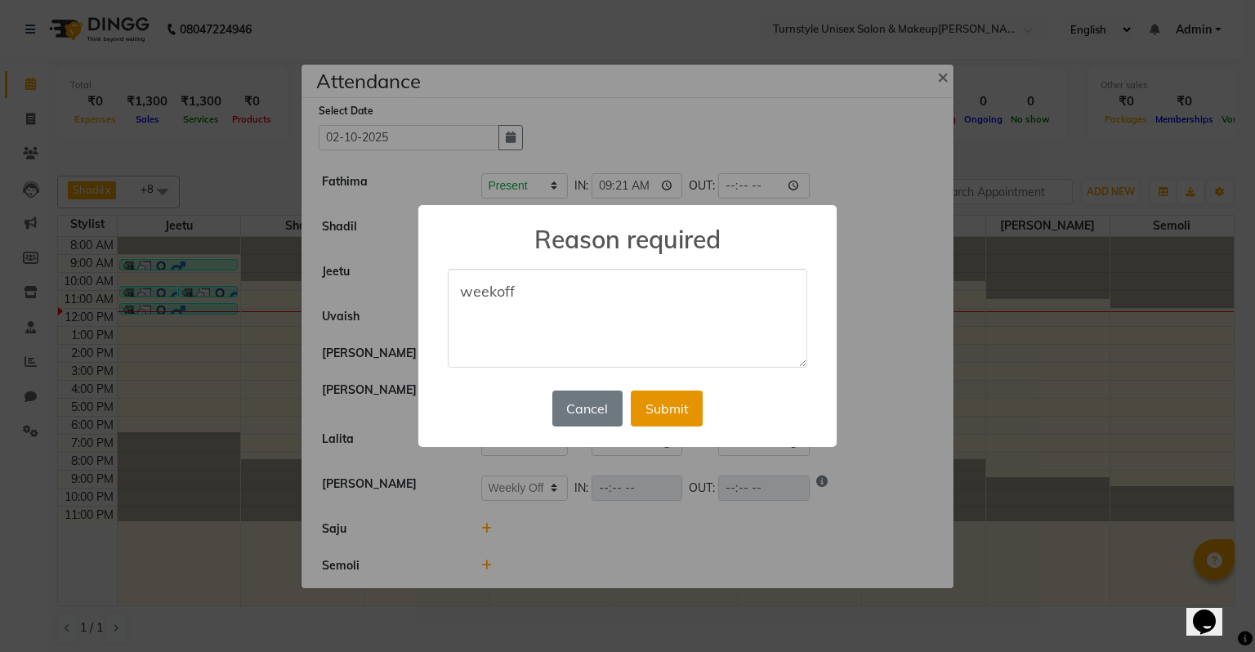
type textarea "weekoff"
click at [644, 420] on button "Submit" at bounding box center [667, 409] width 72 height 36
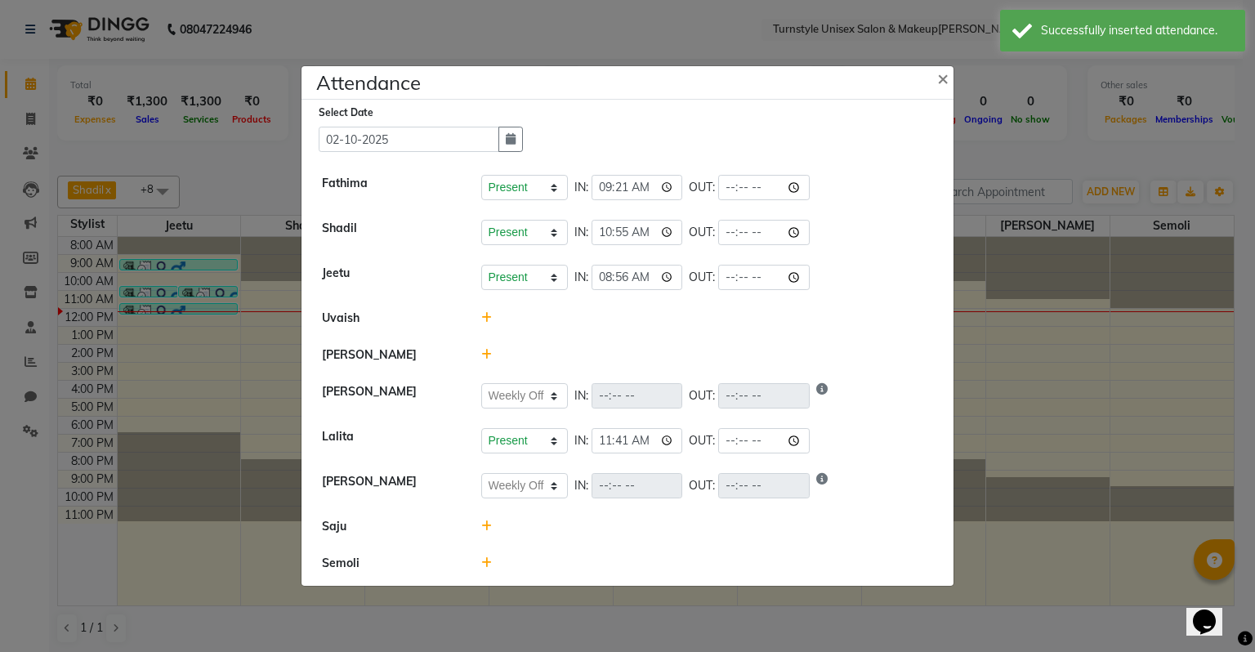
click at [484, 529] on icon at bounding box center [486, 526] width 11 height 11
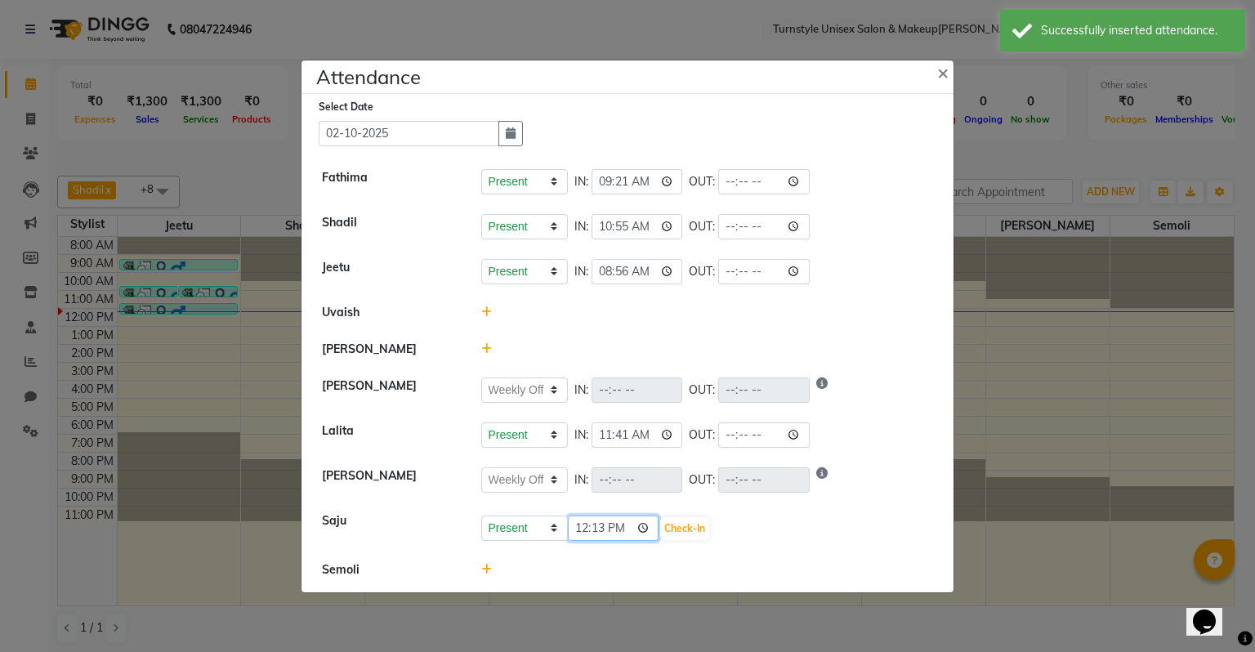
click at [618, 528] on input "12:13" at bounding box center [614, 528] width 92 height 25
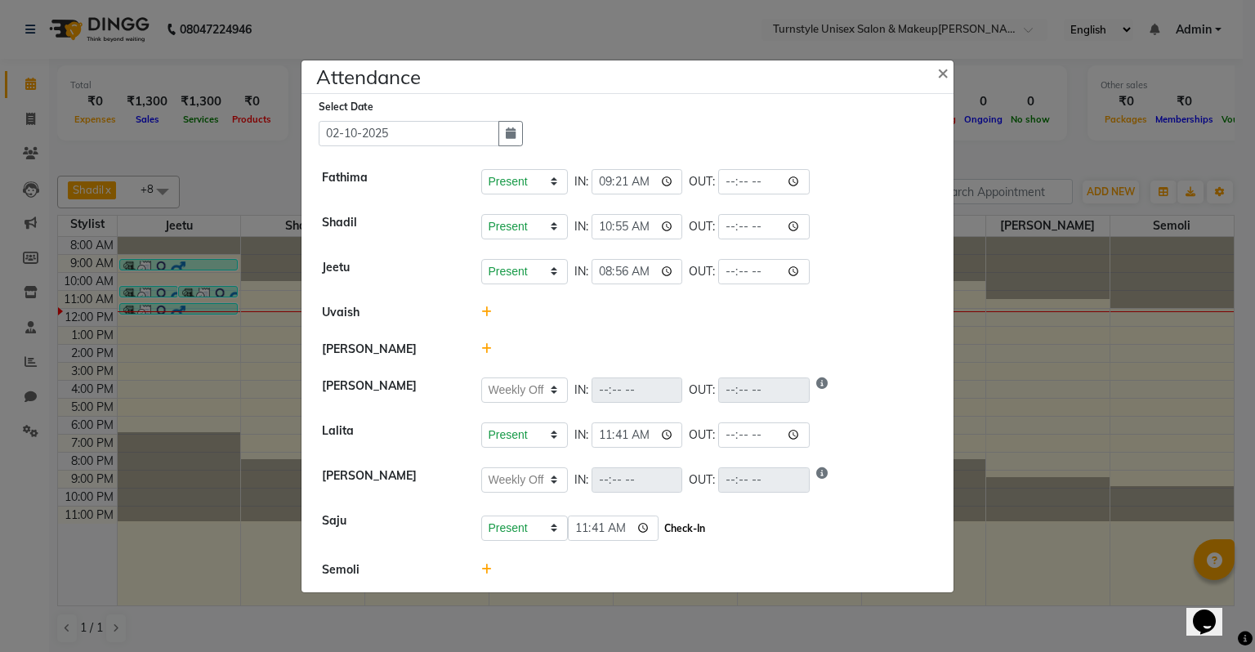
click at [667, 526] on button "Check-In" at bounding box center [684, 528] width 49 height 23
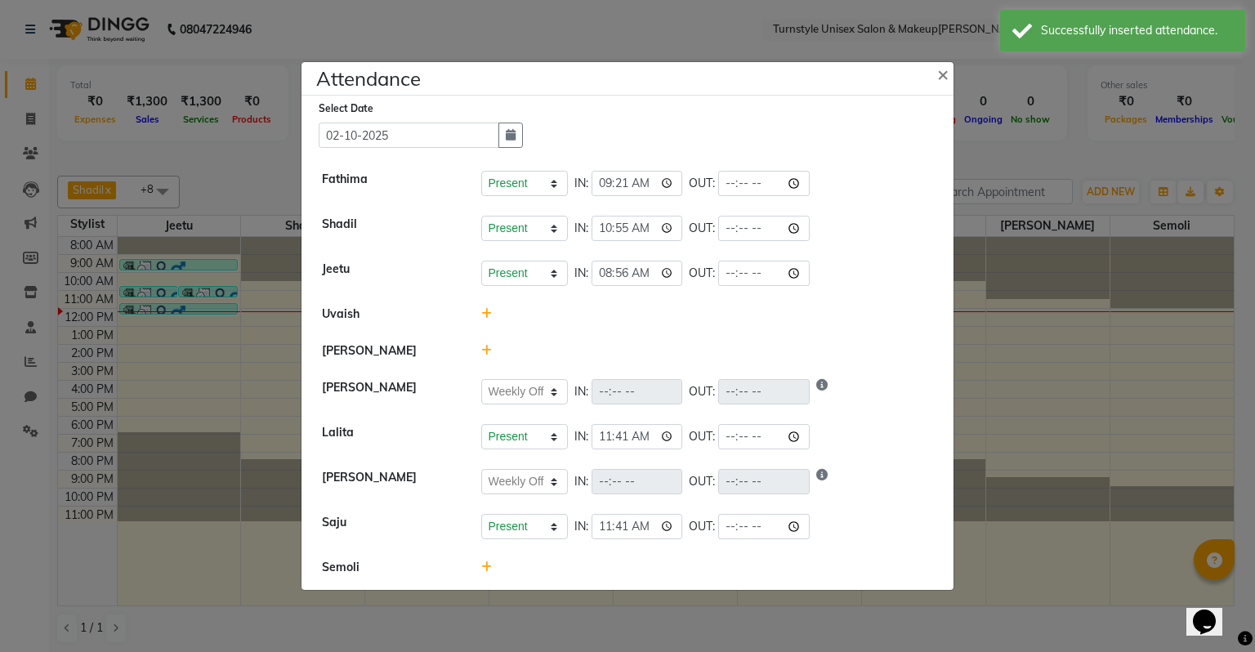
click at [488, 572] on icon at bounding box center [486, 566] width 11 height 11
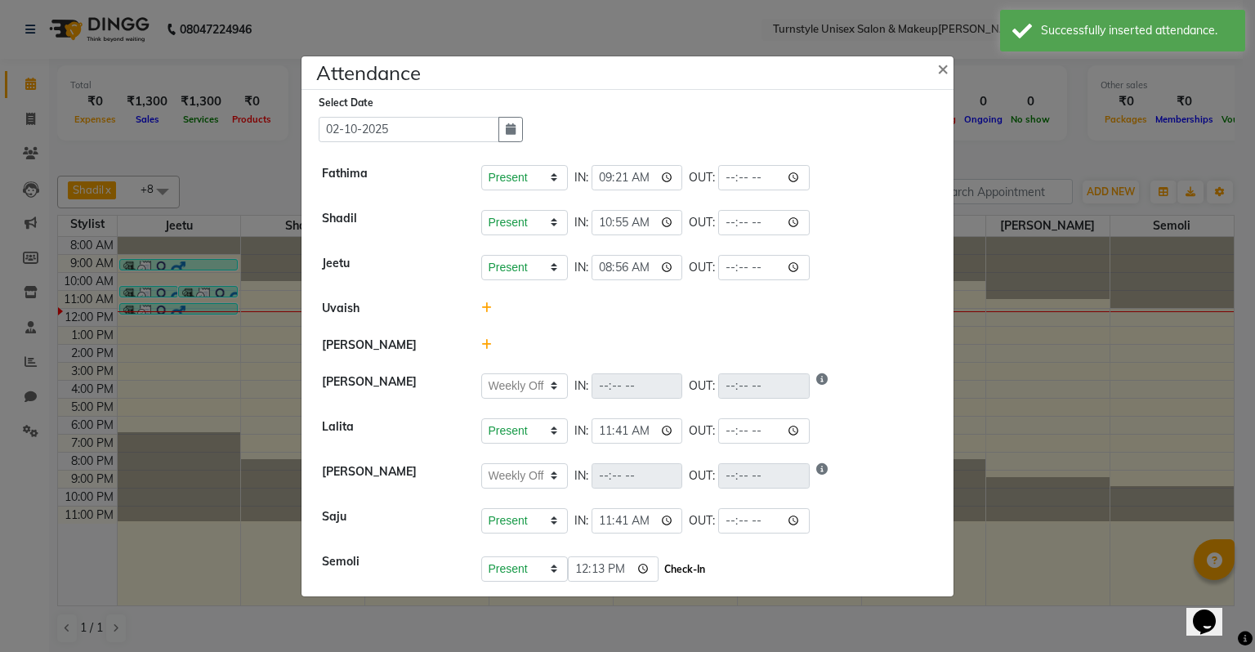
click at [660, 570] on button "Check-In" at bounding box center [684, 569] width 49 height 23
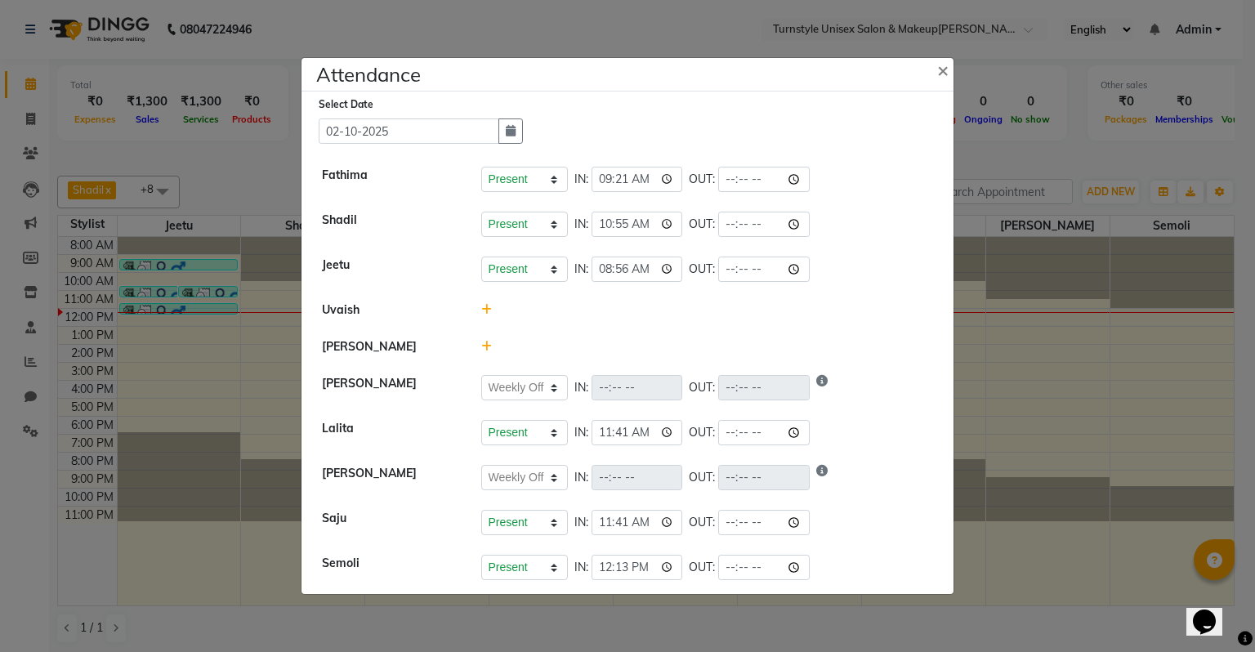
click at [147, 567] on ngb-modal-window "Attendance × Select Date [DATE] [PERSON_NAME] Present Absent Late Half Day Week…" at bounding box center [627, 326] width 1255 height 652
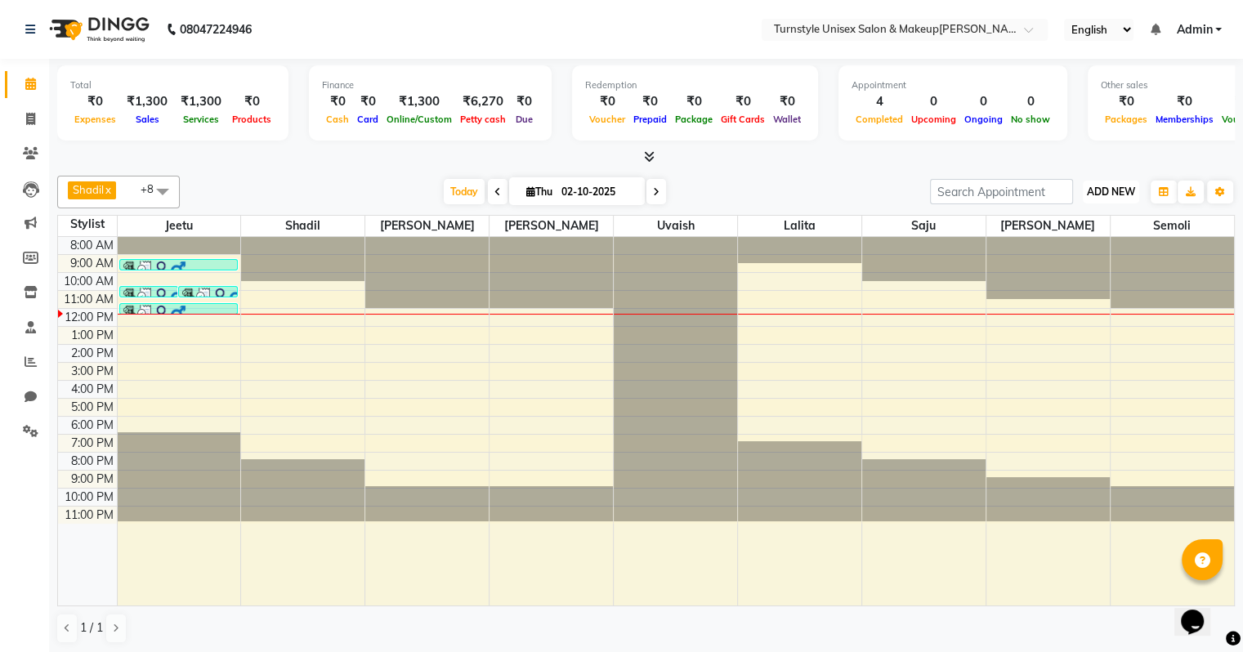
click at [1113, 185] on span "ADD NEW" at bounding box center [1111, 191] width 48 height 12
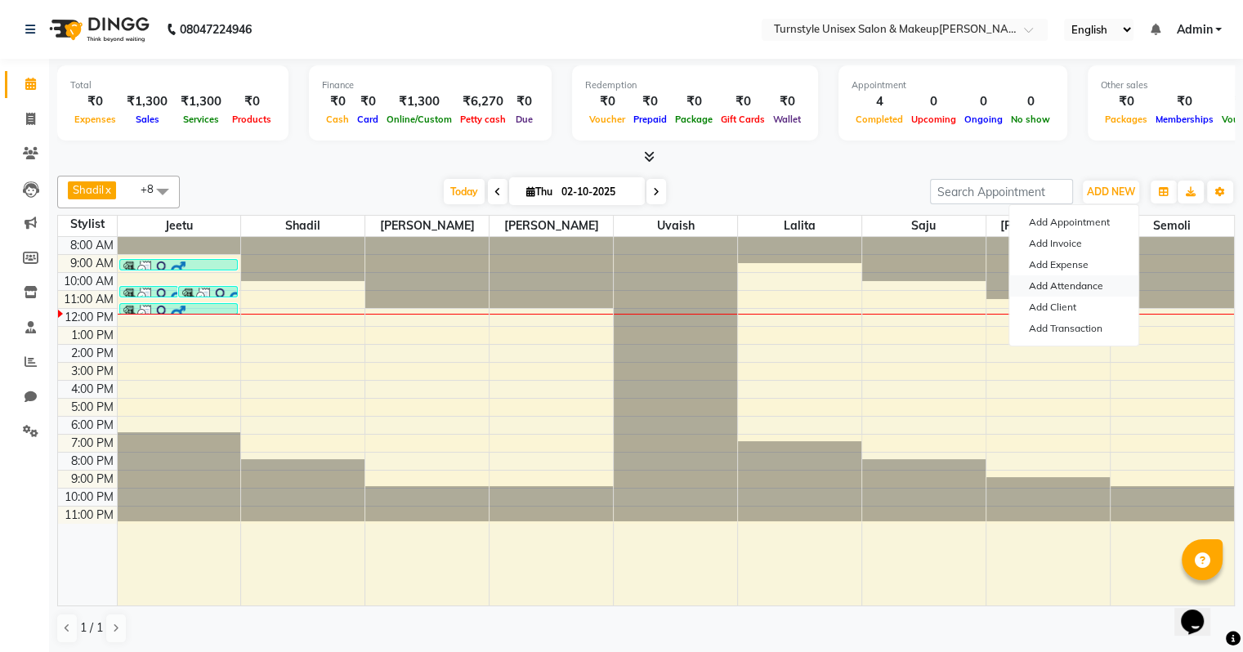
click at [1072, 285] on link "Add Attendance" at bounding box center [1073, 285] width 129 height 21
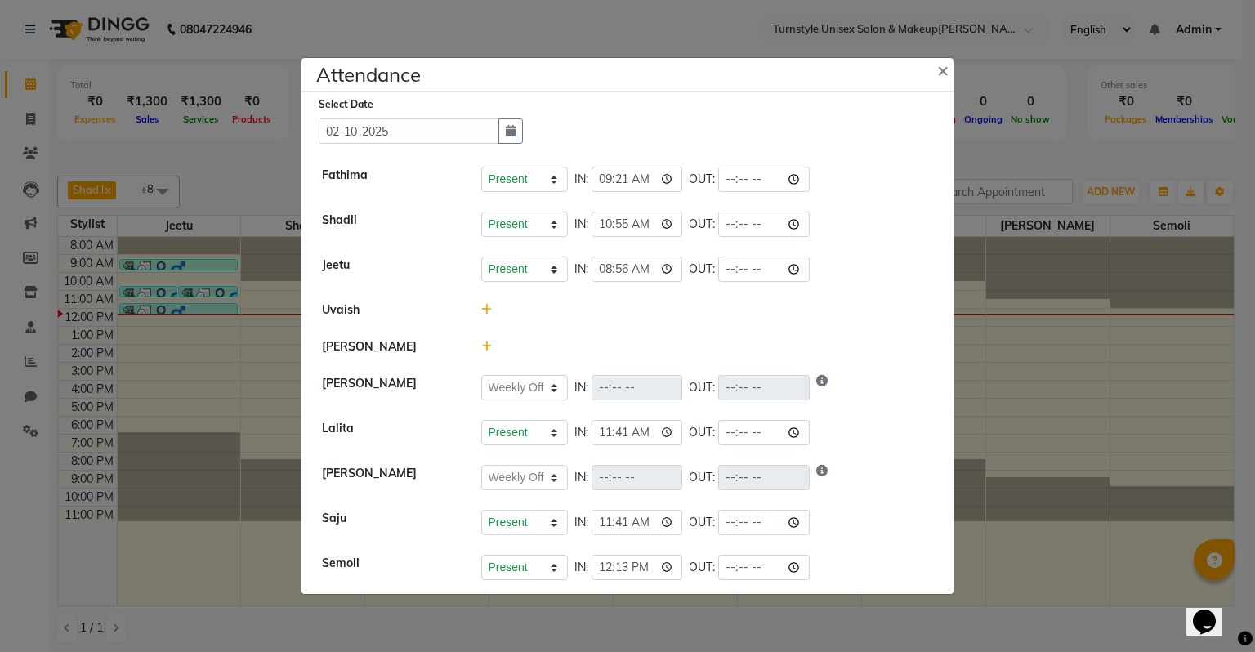
click at [490, 346] on div at bounding box center [707, 346] width 477 height 17
click at [484, 347] on icon at bounding box center [486, 346] width 11 height 11
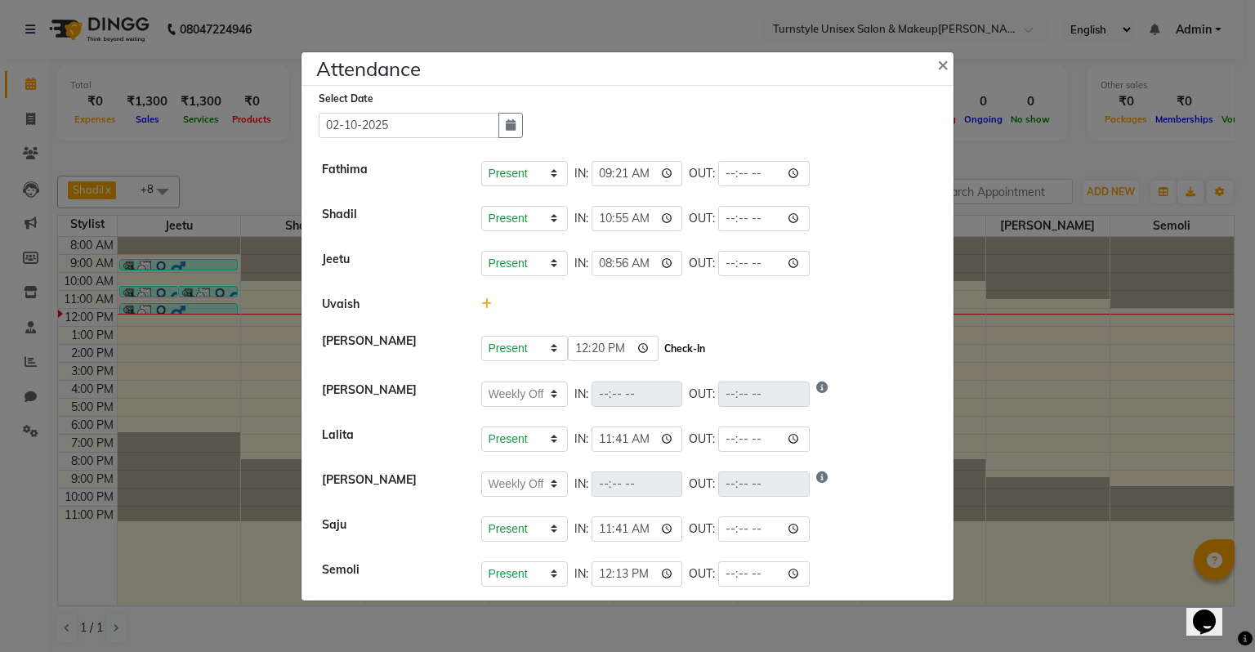
click at [664, 353] on button "Check-In" at bounding box center [684, 348] width 49 height 23
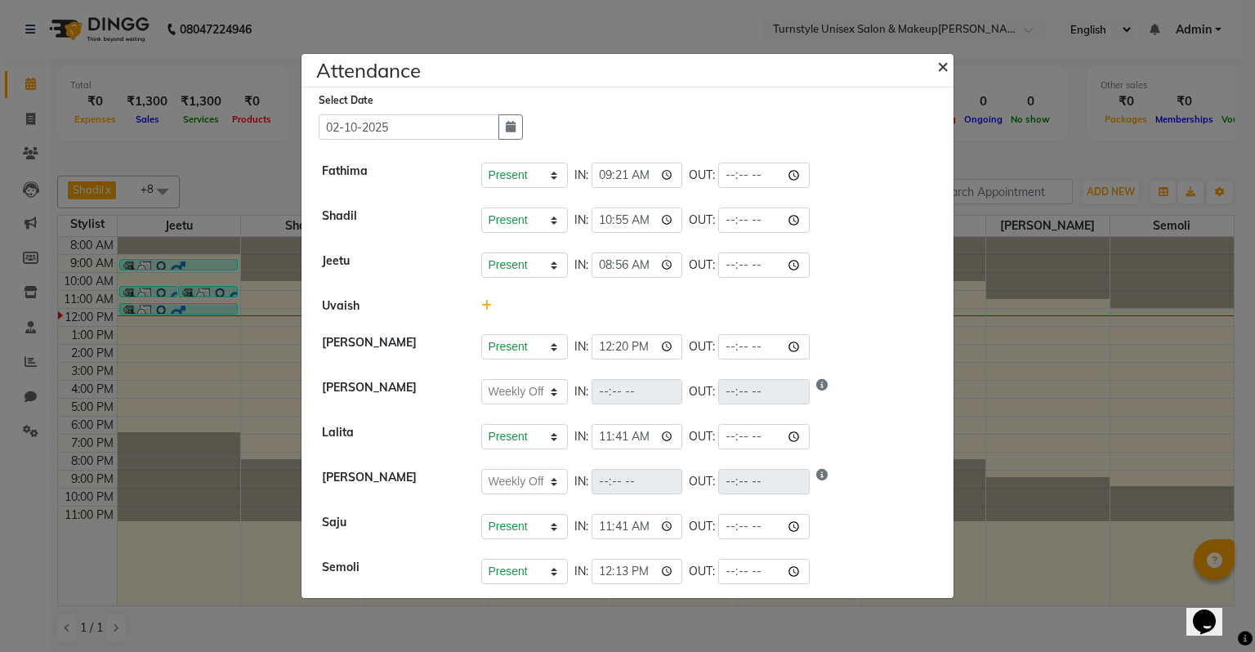
click at [941, 67] on span "×" at bounding box center [942, 65] width 11 height 25
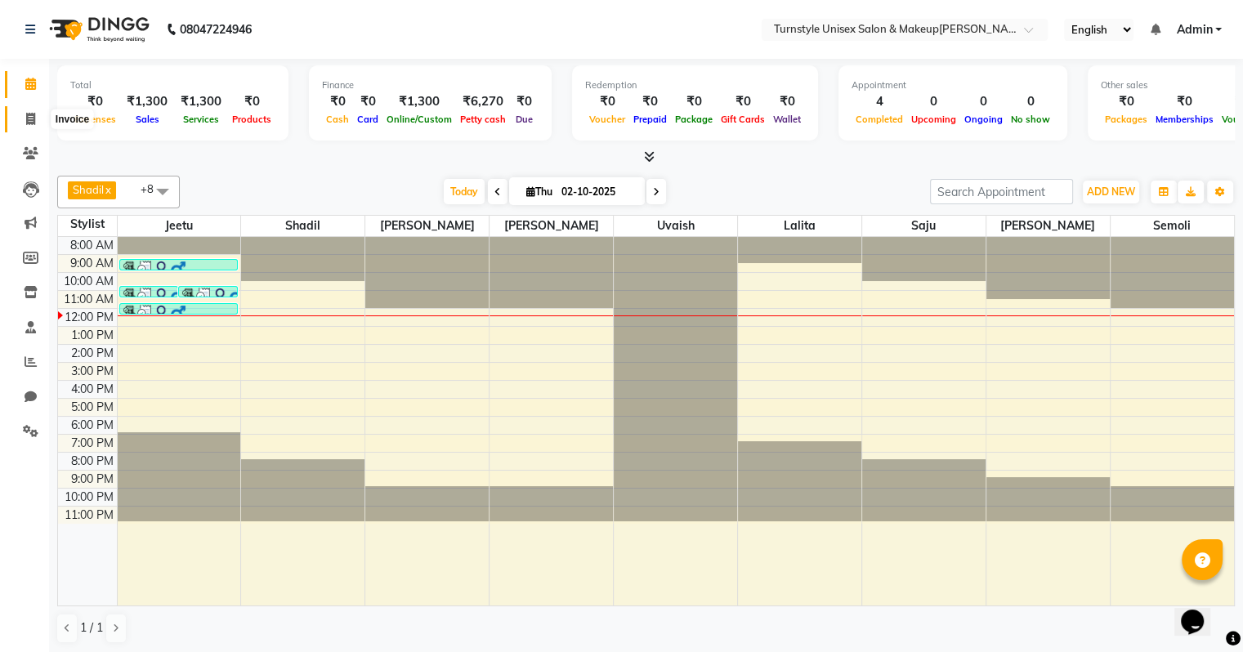
click at [29, 121] on icon at bounding box center [30, 119] width 9 height 12
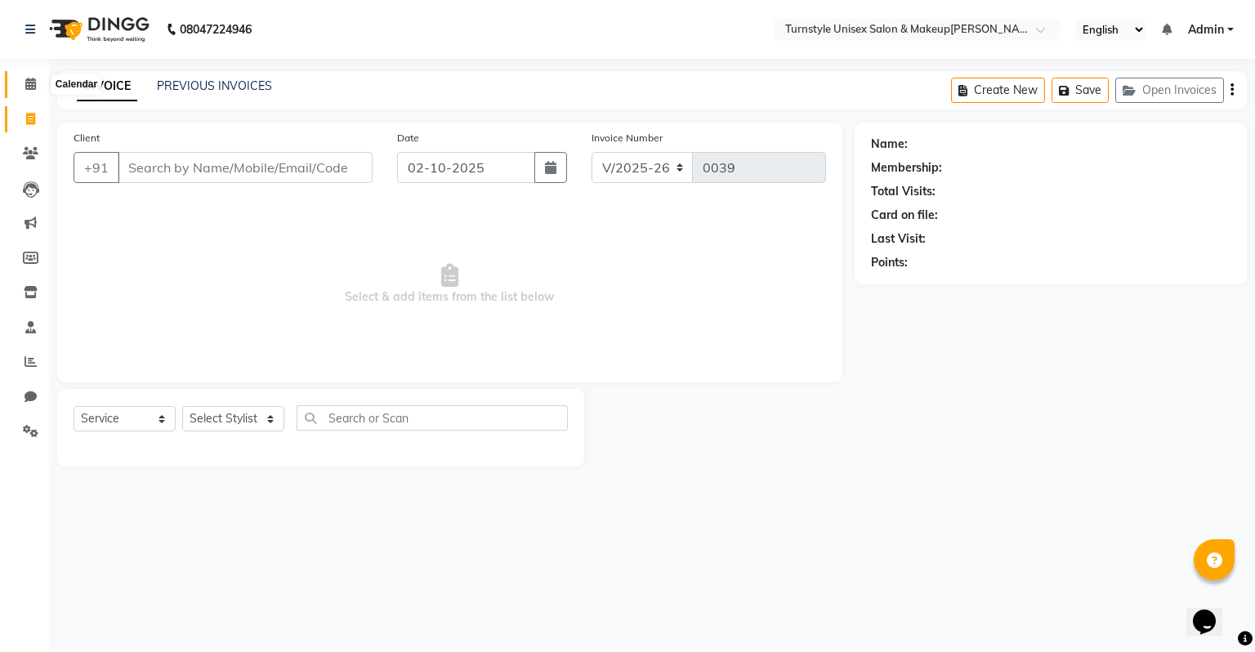
click at [30, 84] on icon at bounding box center [30, 84] width 11 height 12
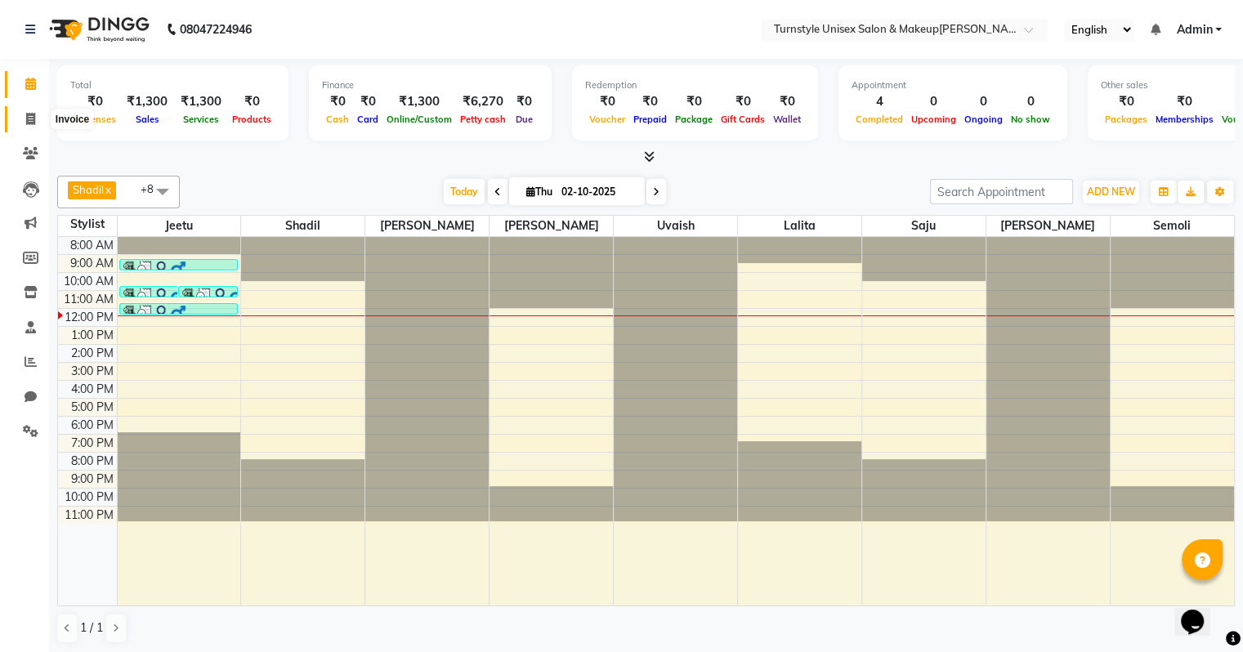
click at [20, 122] on span at bounding box center [30, 119] width 29 height 19
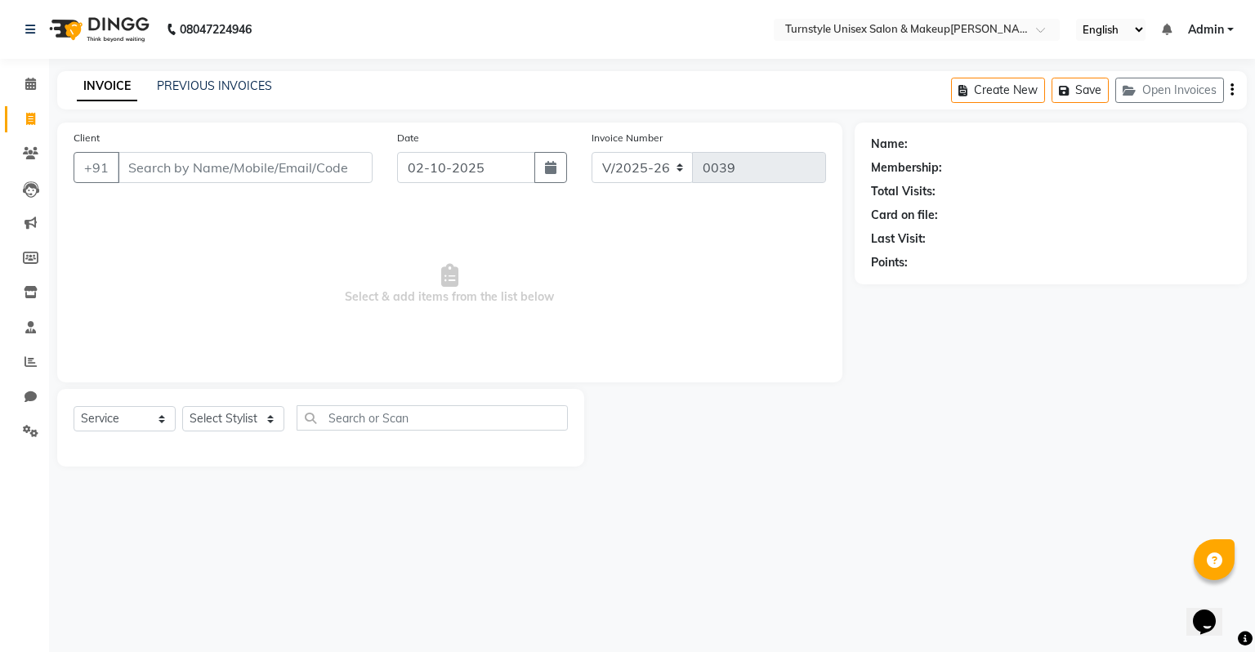
click at [226, 436] on div "Select Service Product Membership Package Voucher Prepaid Gift Card Select Styl…" at bounding box center [321, 424] width 494 height 38
click at [247, 423] on select "Select Stylist [PERSON_NAME] [PERSON_NAME] [PERSON_NAME] [PERSON_NAME] [PERSON_…" at bounding box center [233, 418] width 102 height 25
click at [182, 407] on select "Select Stylist [PERSON_NAME] [PERSON_NAME] [PERSON_NAME] [PERSON_NAME] [PERSON_…" at bounding box center [233, 418] width 102 height 25
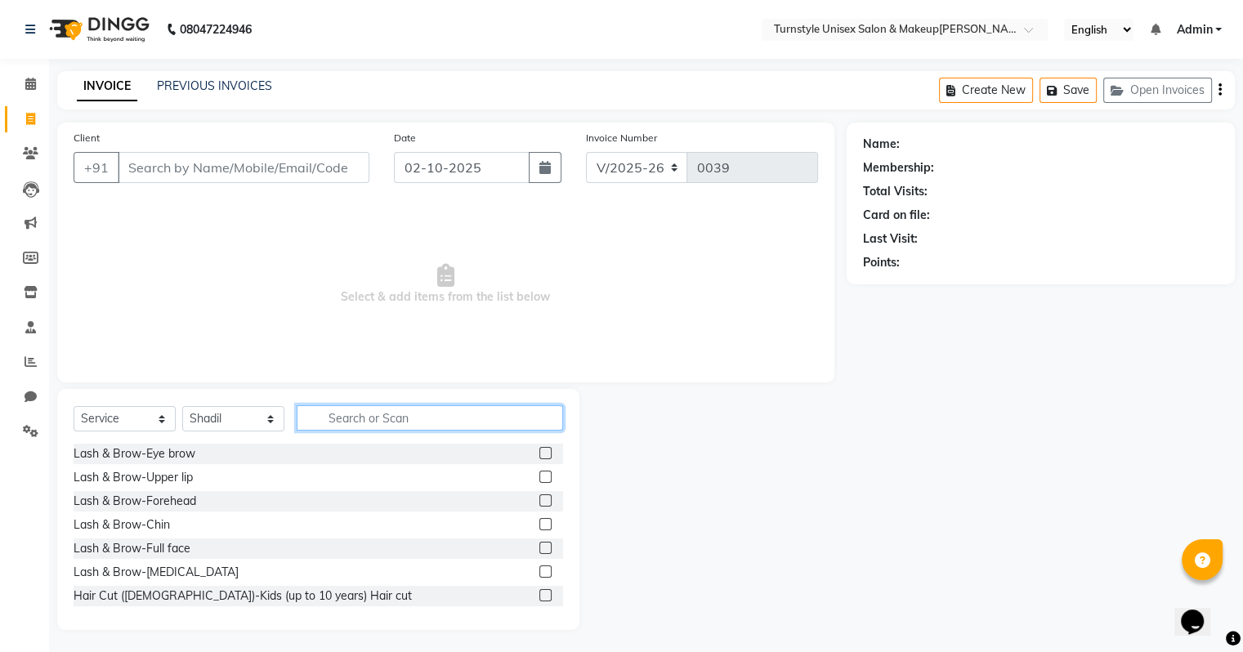
click at [325, 410] on input "text" at bounding box center [430, 417] width 266 height 25
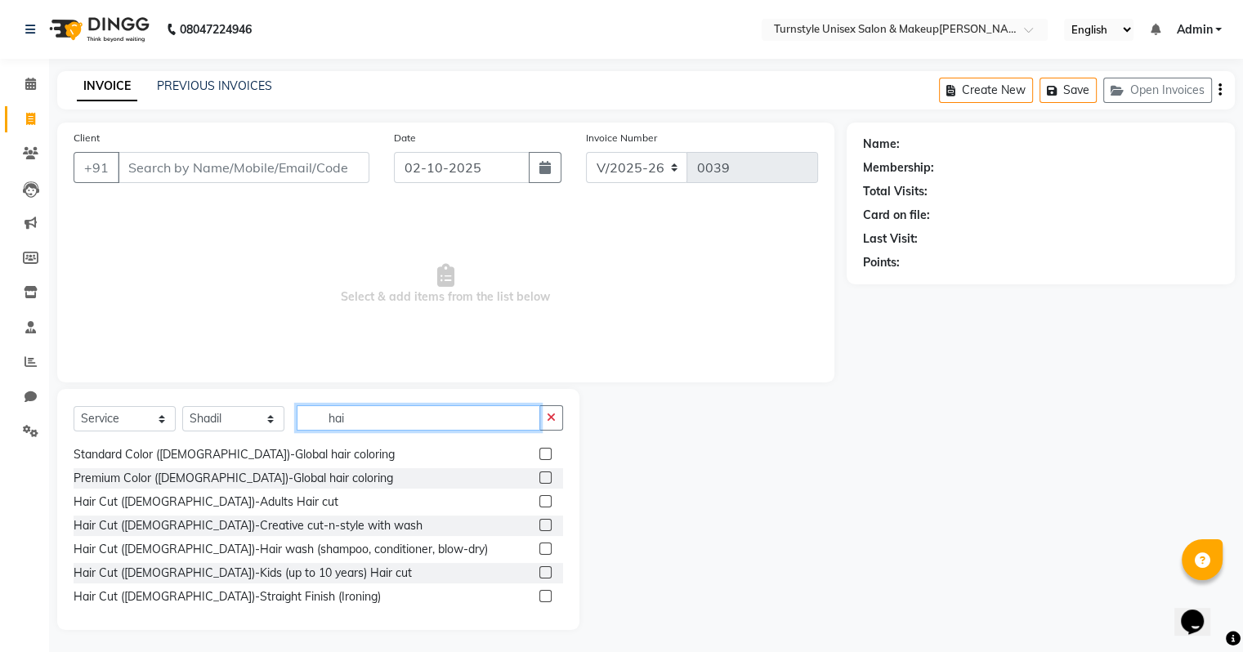
scroll to position [82, 0]
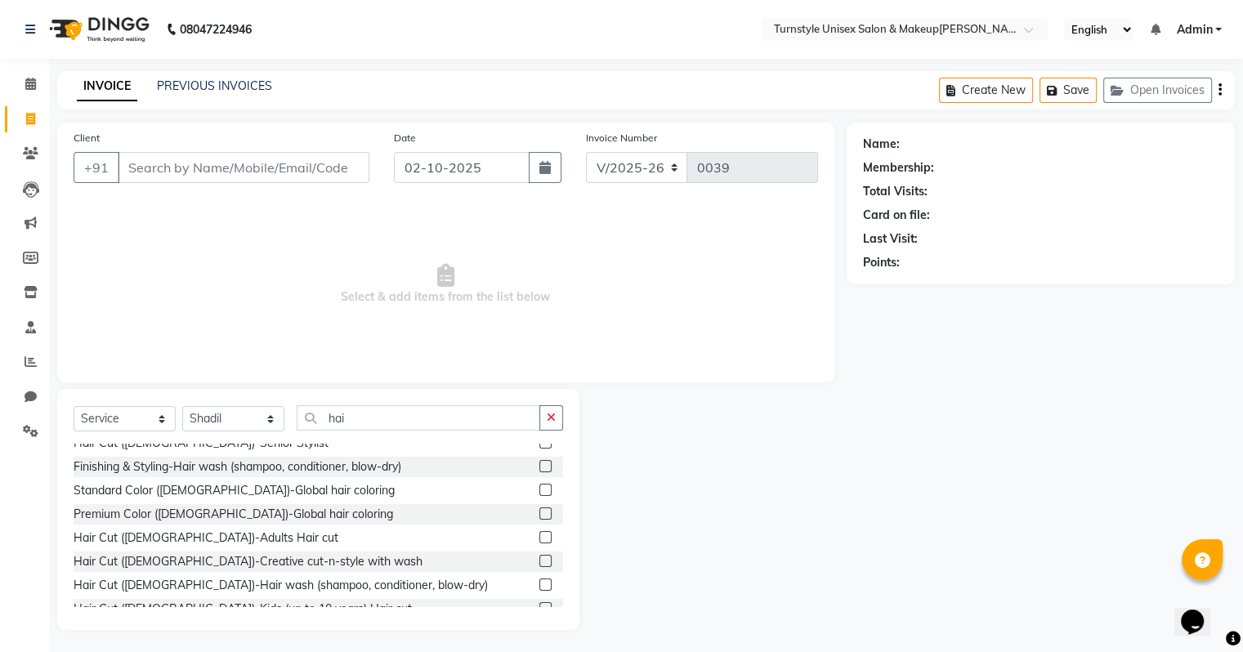
click at [539, 541] on label at bounding box center [545, 537] width 12 height 12
click at [539, 541] on input "checkbox" at bounding box center [544, 538] width 11 height 11
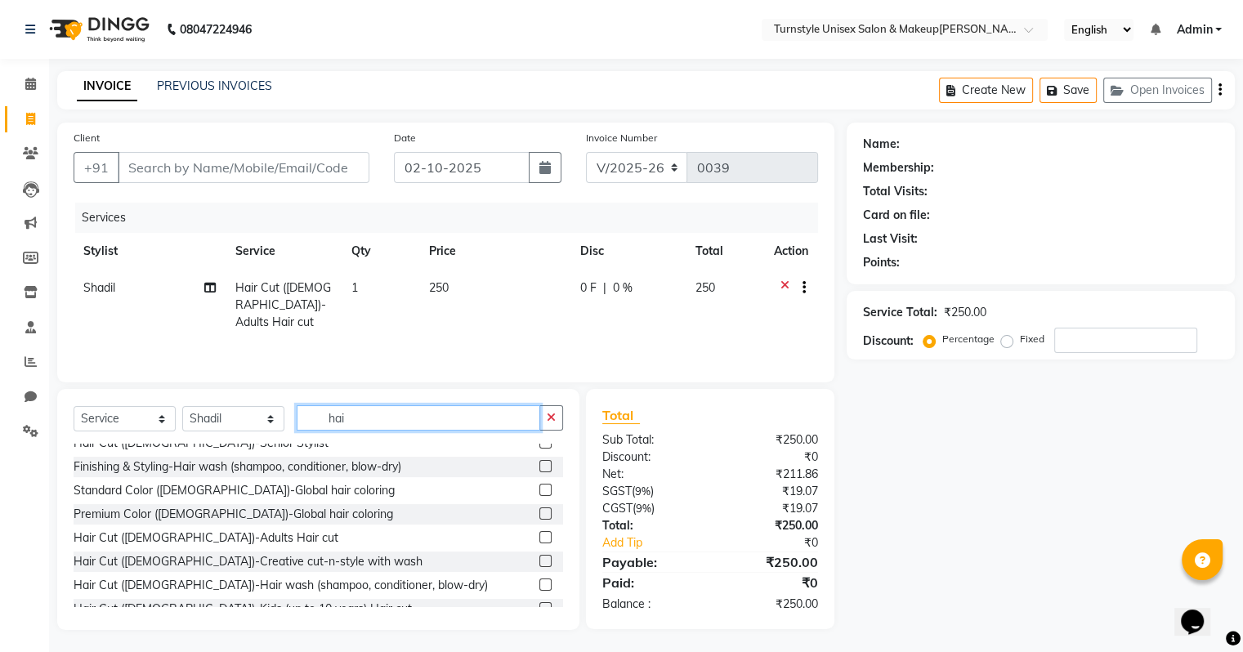
click at [432, 412] on input "hai" at bounding box center [419, 417] width 244 height 25
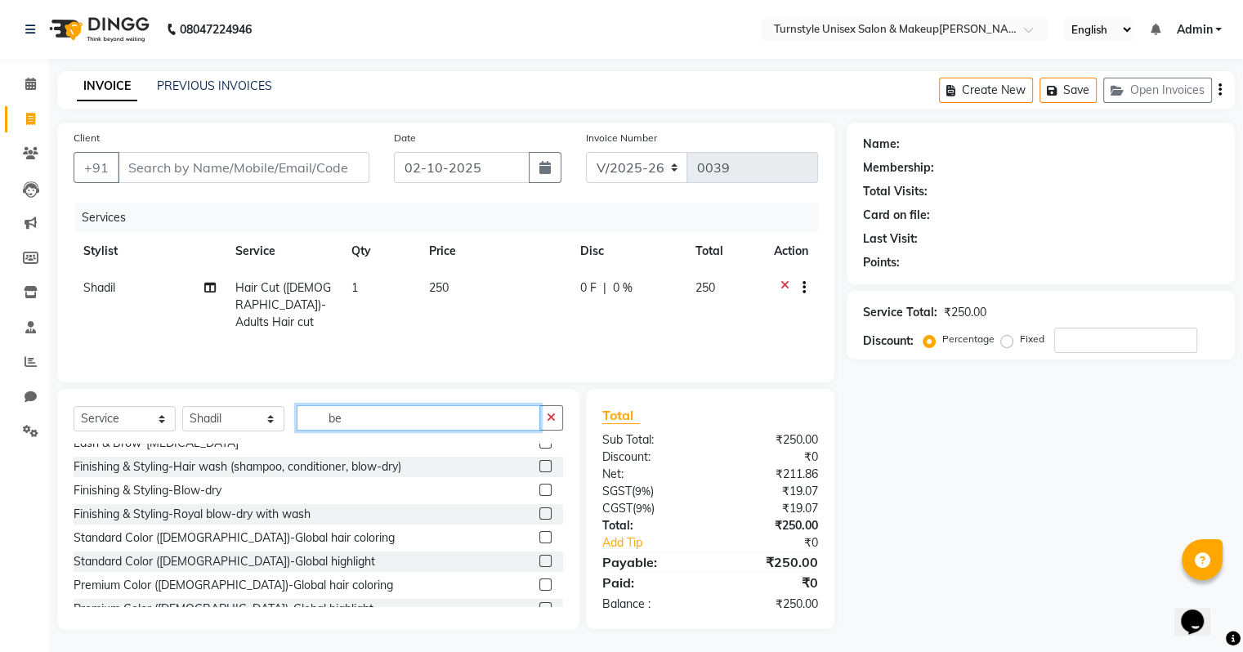
scroll to position [0, 0]
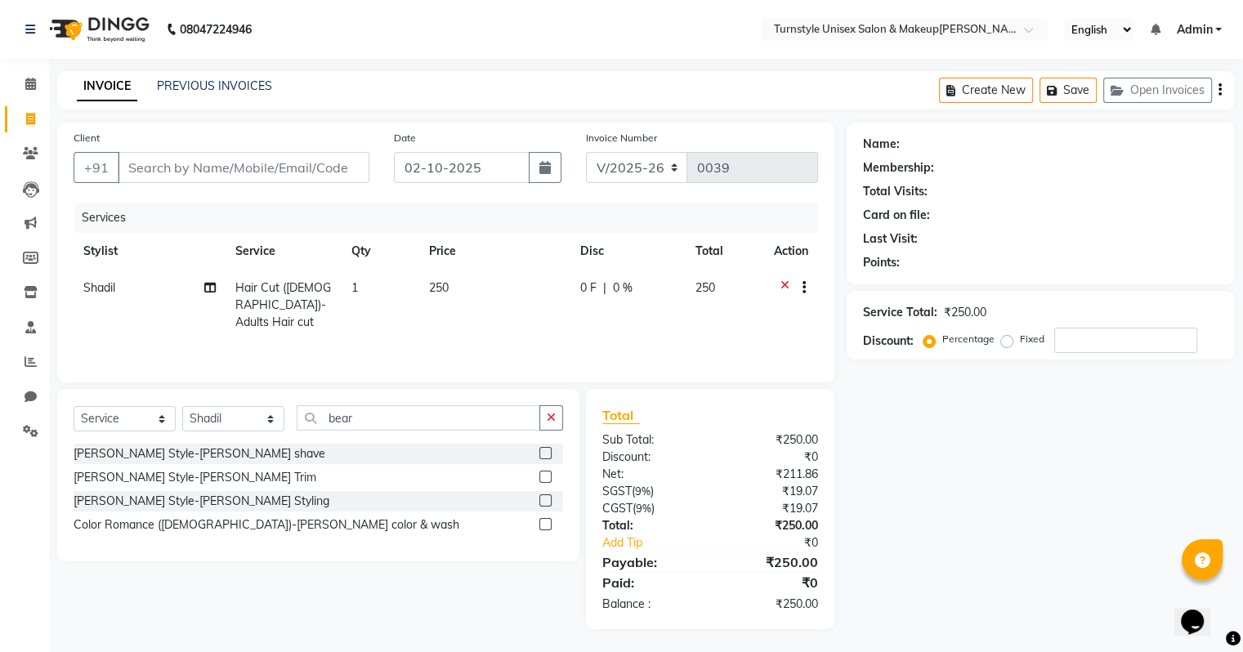
click at [543, 479] on label at bounding box center [545, 477] width 12 height 12
click at [543, 479] on input "checkbox" at bounding box center [544, 477] width 11 height 11
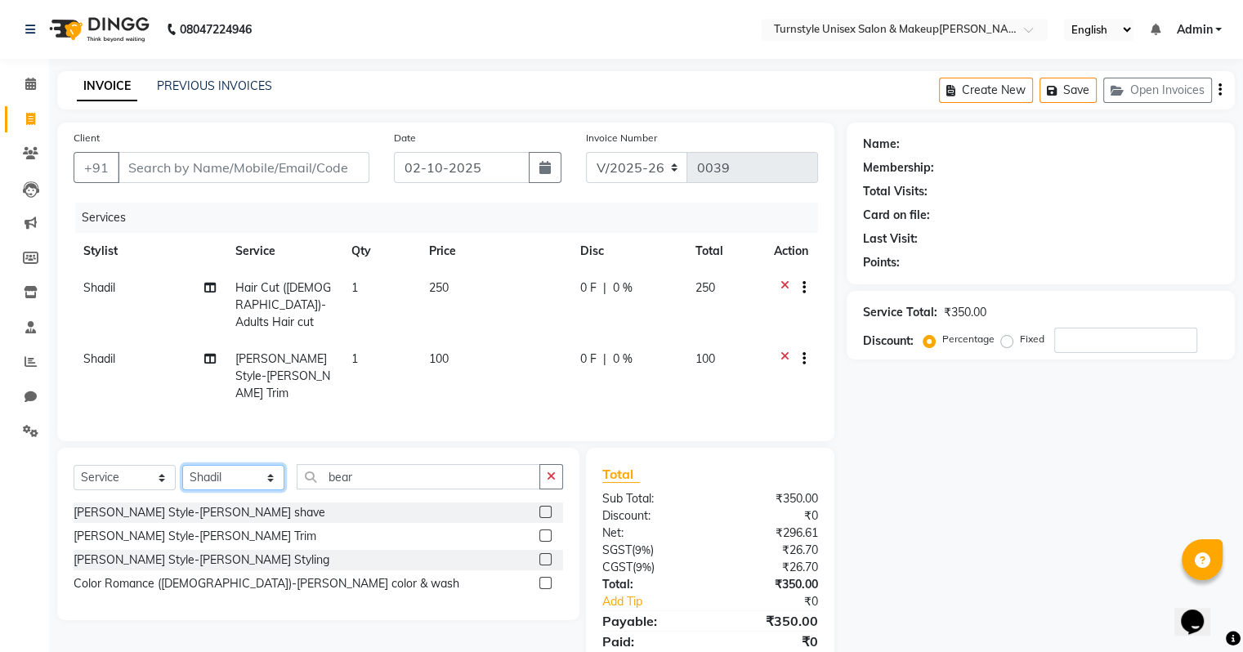
click at [268, 465] on select "Select Stylist [PERSON_NAME] [PERSON_NAME] [PERSON_NAME] [PERSON_NAME] [PERSON_…" at bounding box center [233, 477] width 102 height 25
click at [182, 465] on select "Select Stylist [PERSON_NAME] [PERSON_NAME] [PERSON_NAME] [PERSON_NAME] [PERSON_…" at bounding box center [233, 477] width 102 height 25
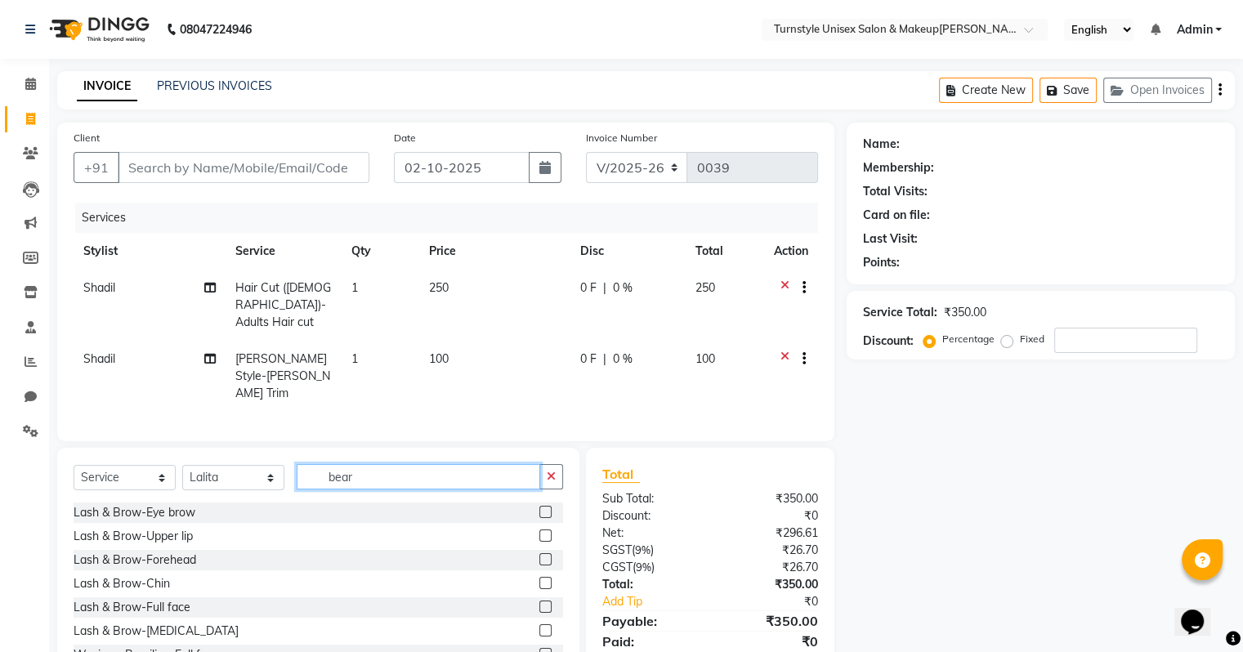
click at [360, 464] on input "bear" at bounding box center [419, 476] width 244 height 25
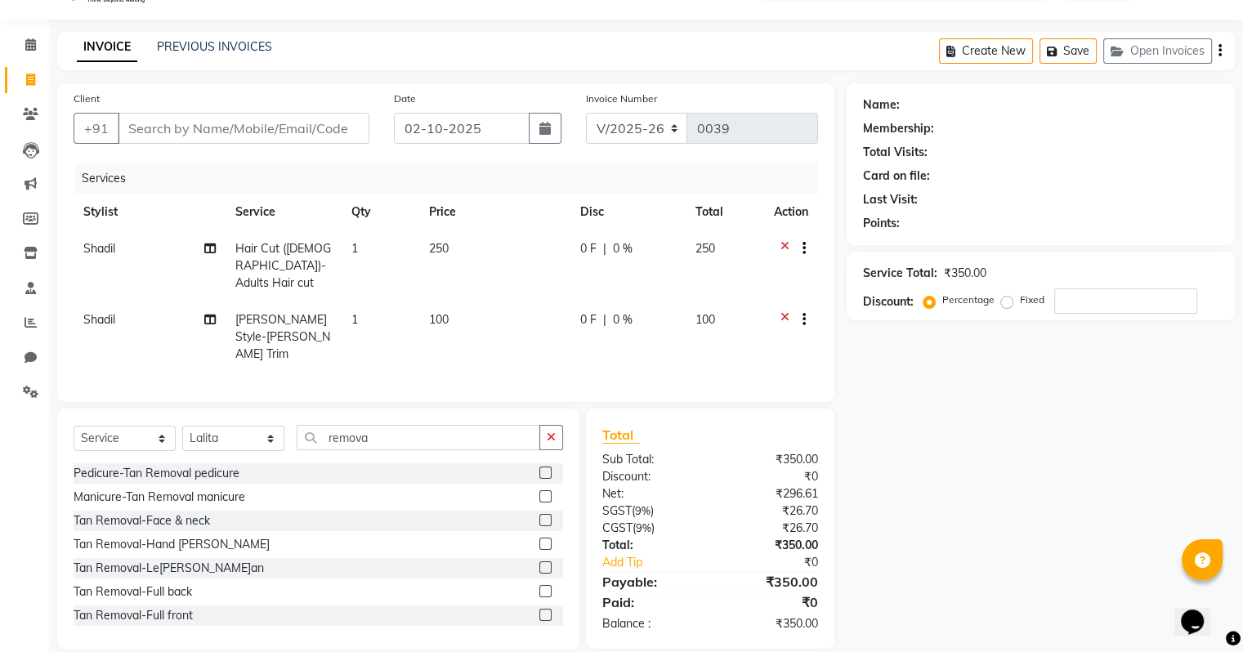
click at [539, 514] on label at bounding box center [545, 520] width 12 height 12
click at [539, 516] on input "checkbox" at bounding box center [544, 521] width 11 height 11
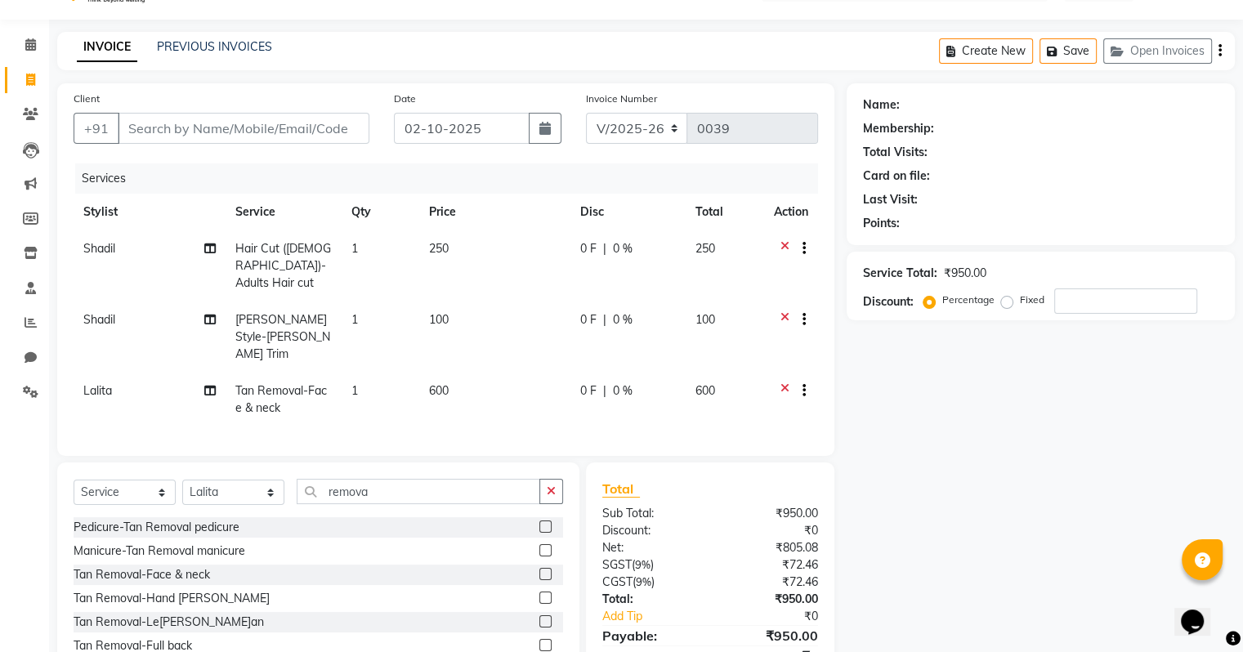
click at [458, 462] on div "Select Service Product Membership Package Voucher Prepaid Gift Card Select Styl…" at bounding box center [318, 582] width 522 height 241
click at [459, 479] on input "remova" at bounding box center [419, 491] width 244 height 25
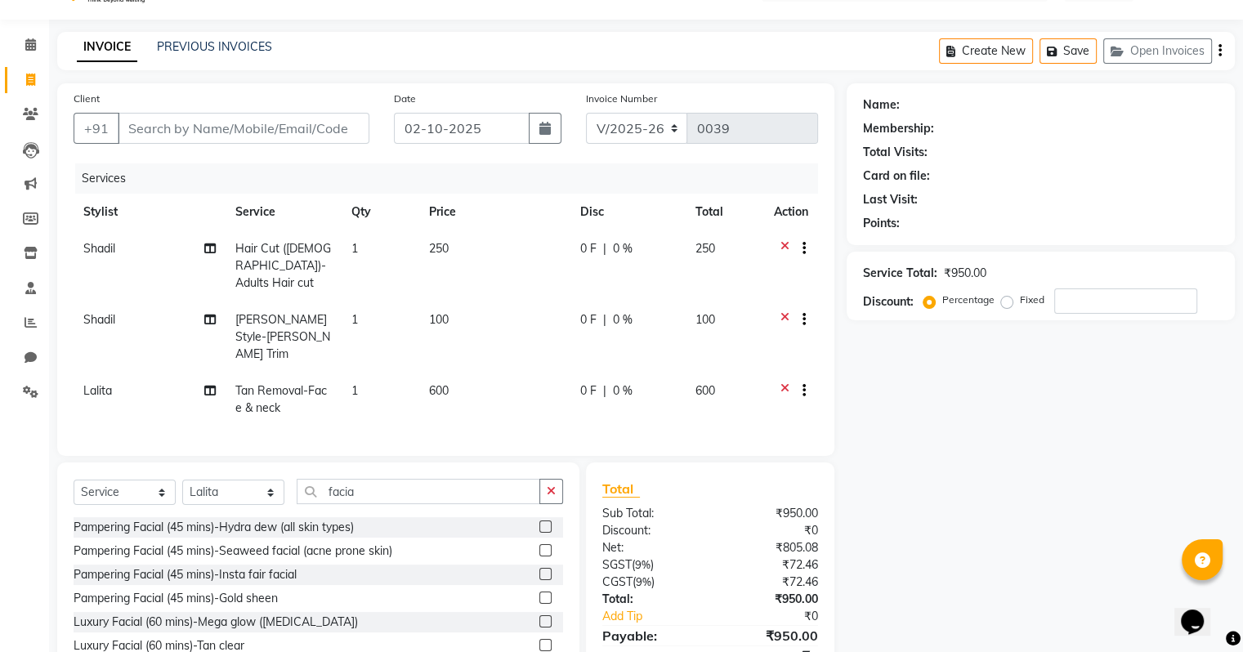
click at [539, 521] on label at bounding box center [545, 527] width 12 height 12
click at [539, 522] on input "checkbox" at bounding box center [544, 527] width 11 height 11
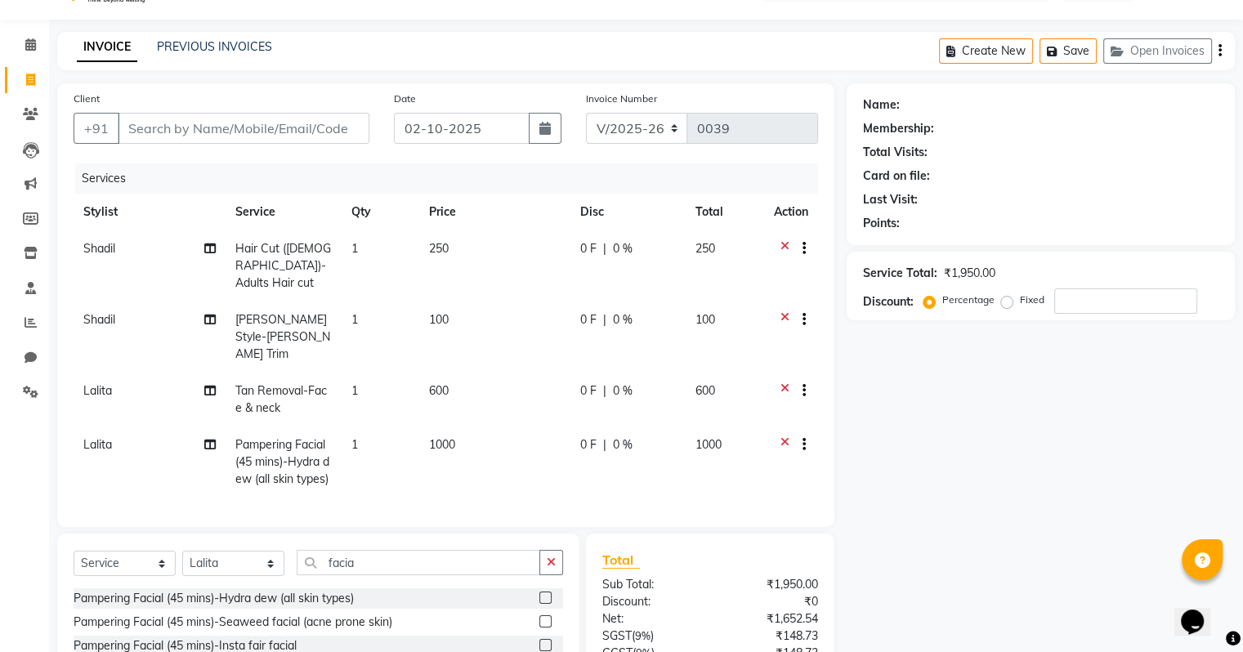
click at [776, 436] on div at bounding box center [791, 446] width 34 height 20
click at [780, 436] on icon at bounding box center [784, 446] width 9 height 20
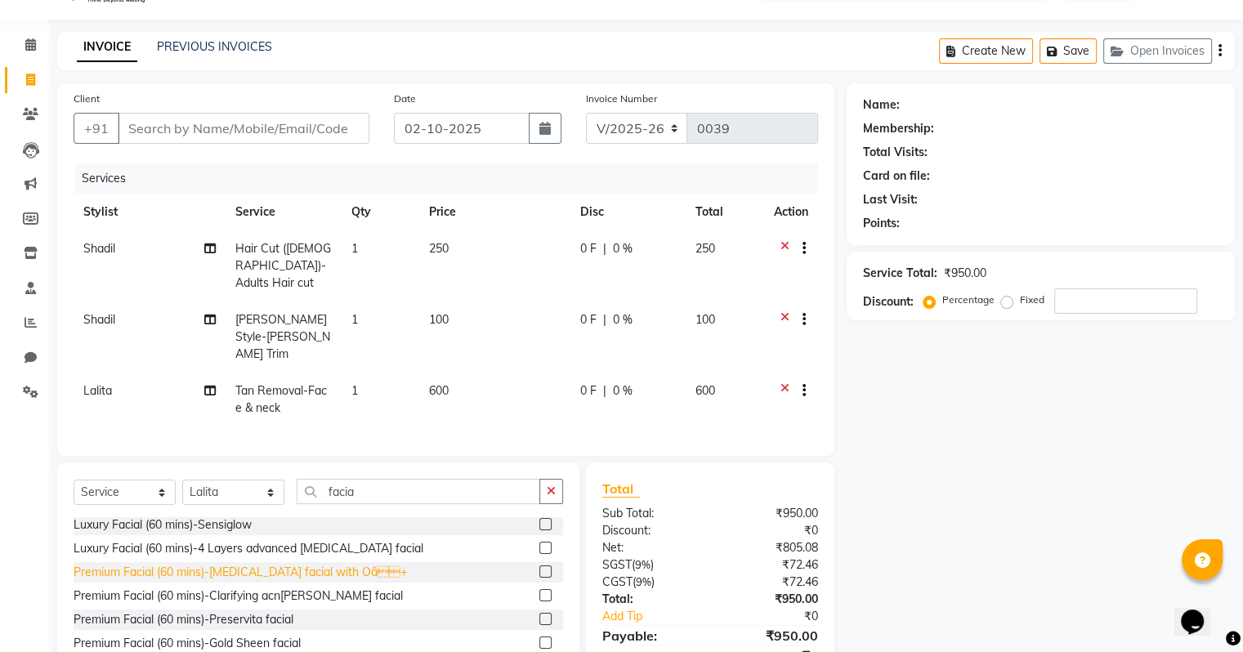
scroll to position [93, 0]
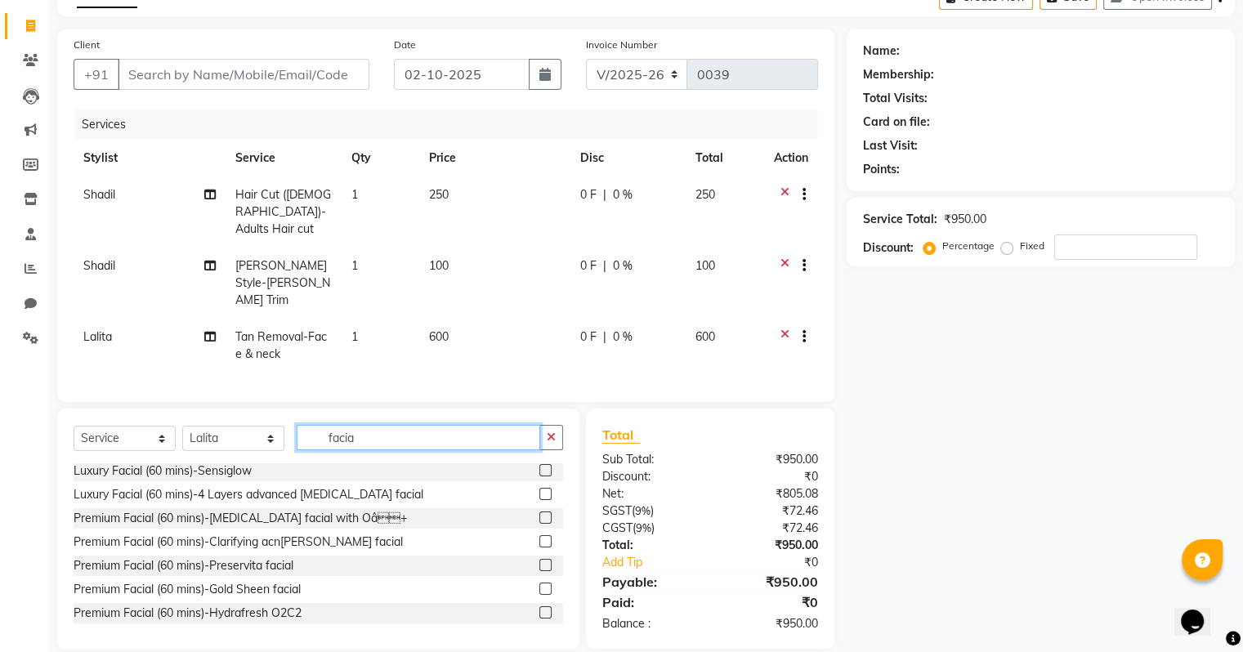
click at [402, 425] on input "facia" at bounding box center [419, 437] width 244 height 25
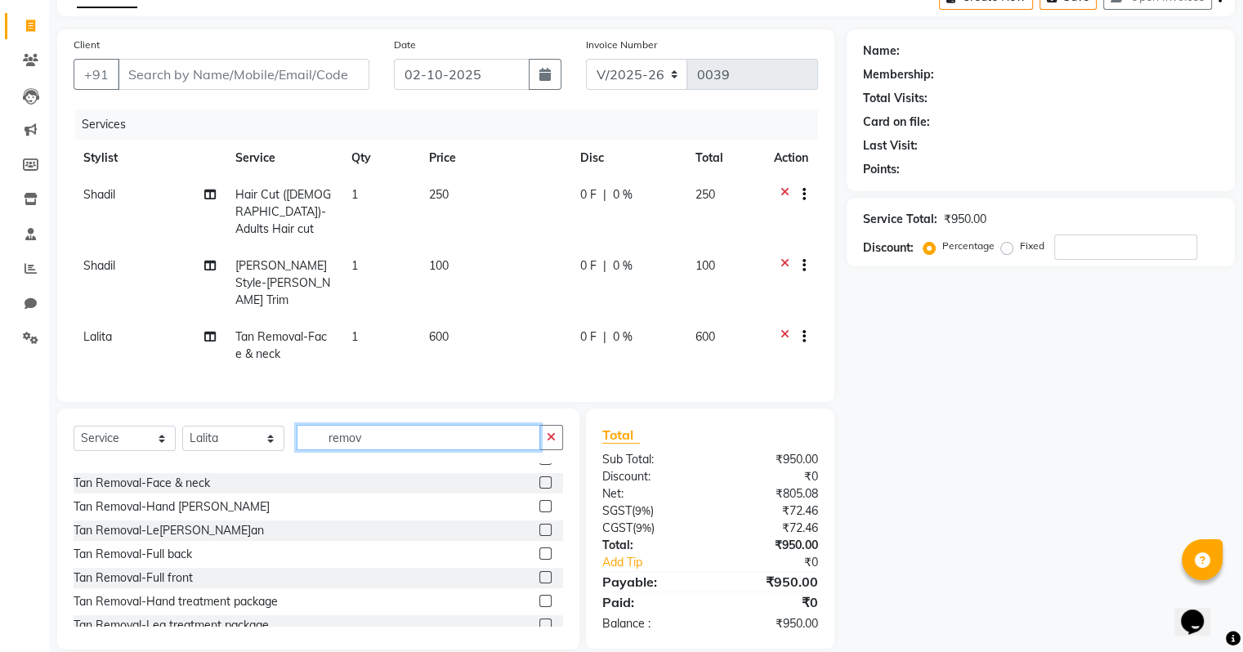
scroll to position [73, 0]
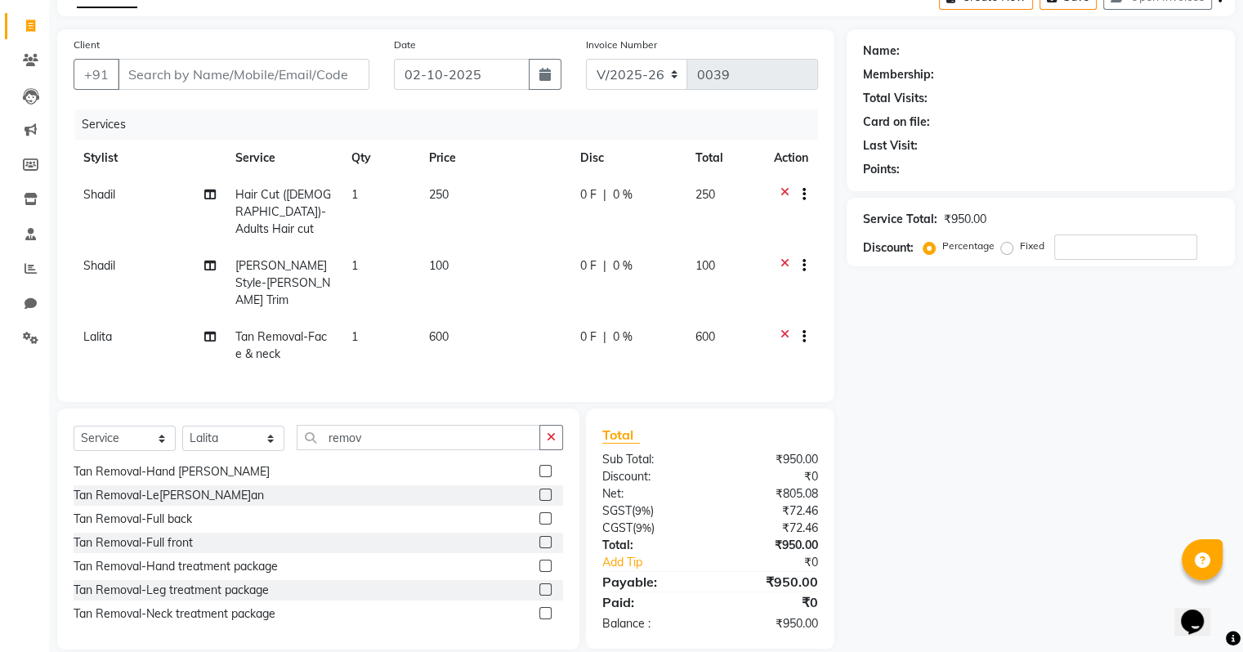
click at [379, 433] on div "Select Service Product Membership Package Voucher Prepaid Gift Card Select Styl…" at bounding box center [318, 444] width 489 height 38
click at [388, 425] on input "remov" at bounding box center [419, 437] width 244 height 25
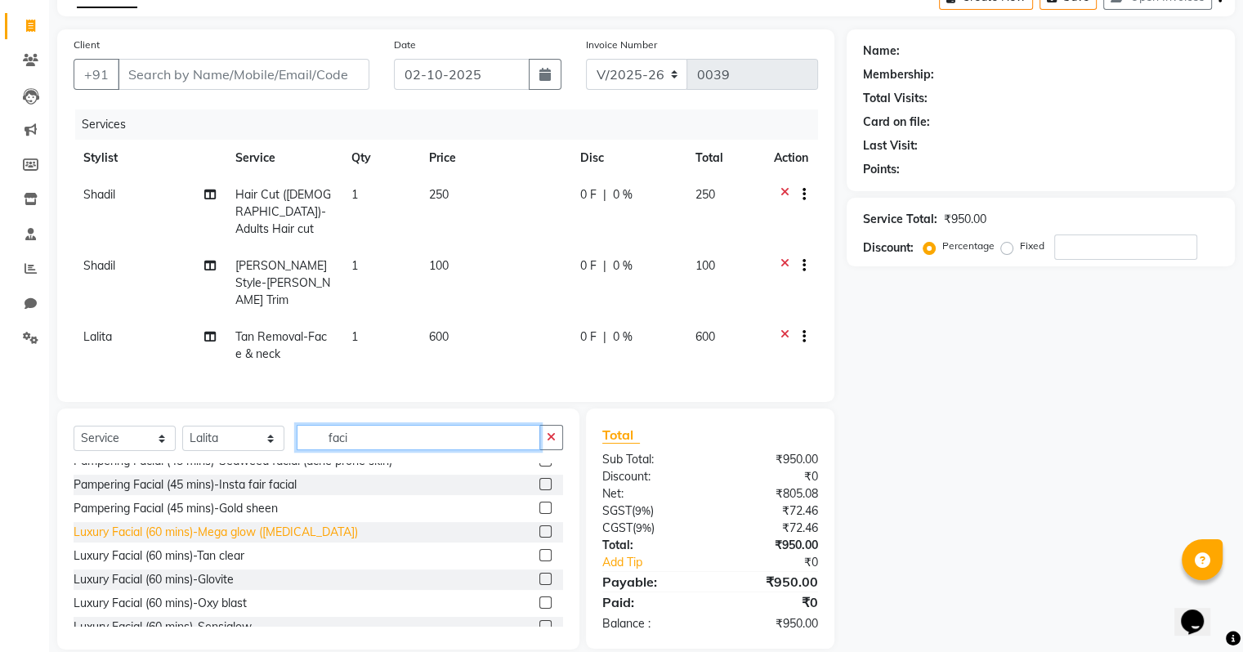
scroll to position [82, 0]
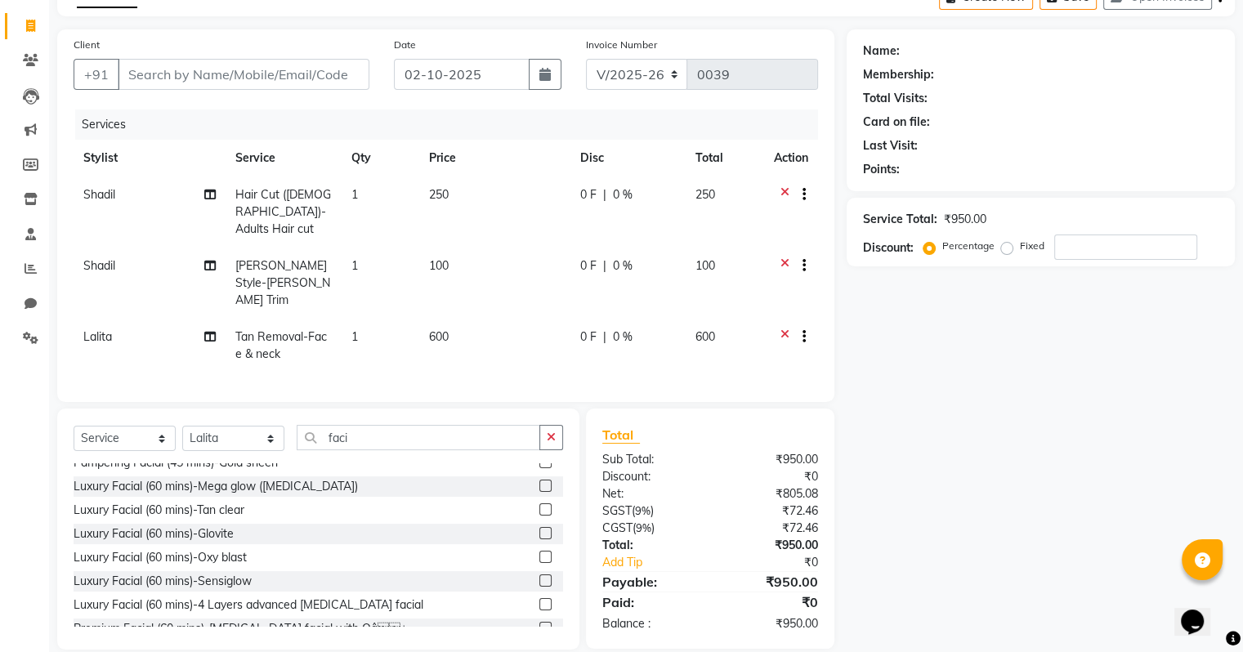
click at [539, 503] on label at bounding box center [545, 509] width 12 height 12
click at [539, 505] on input "checkbox" at bounding box center [544, 510] width 11 height 11
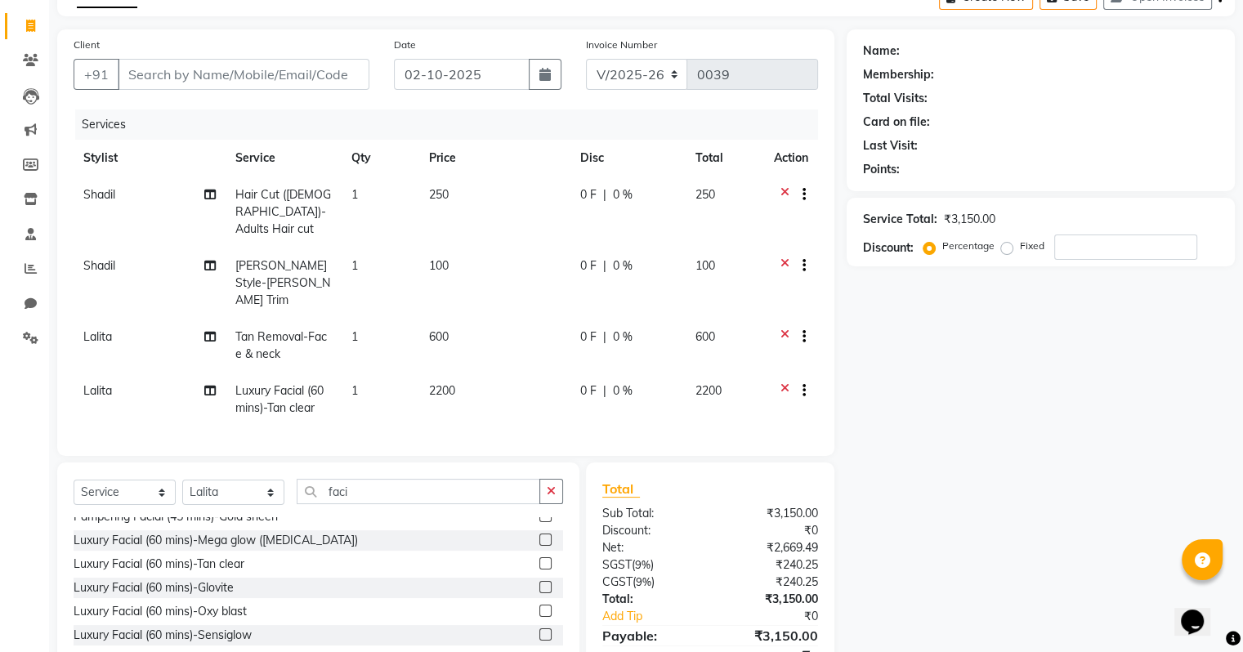
scroll to position [147, 0]
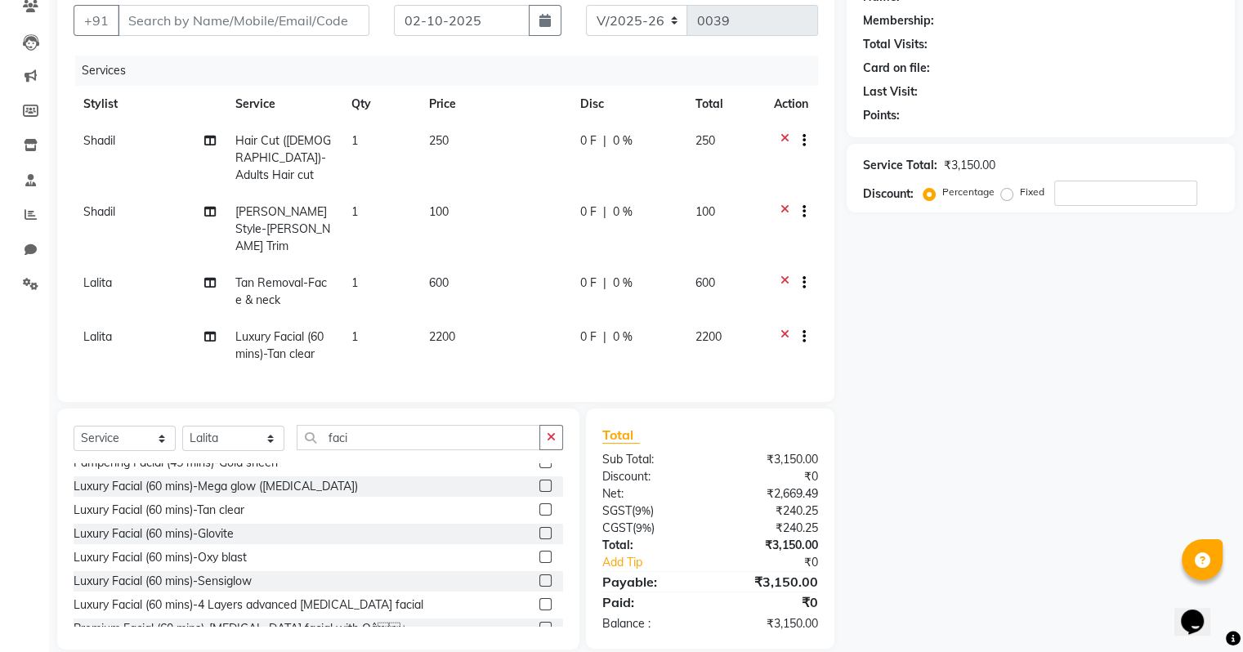
click at [781, 275] on icon at bounding box center [784, 285] width 9 height 20
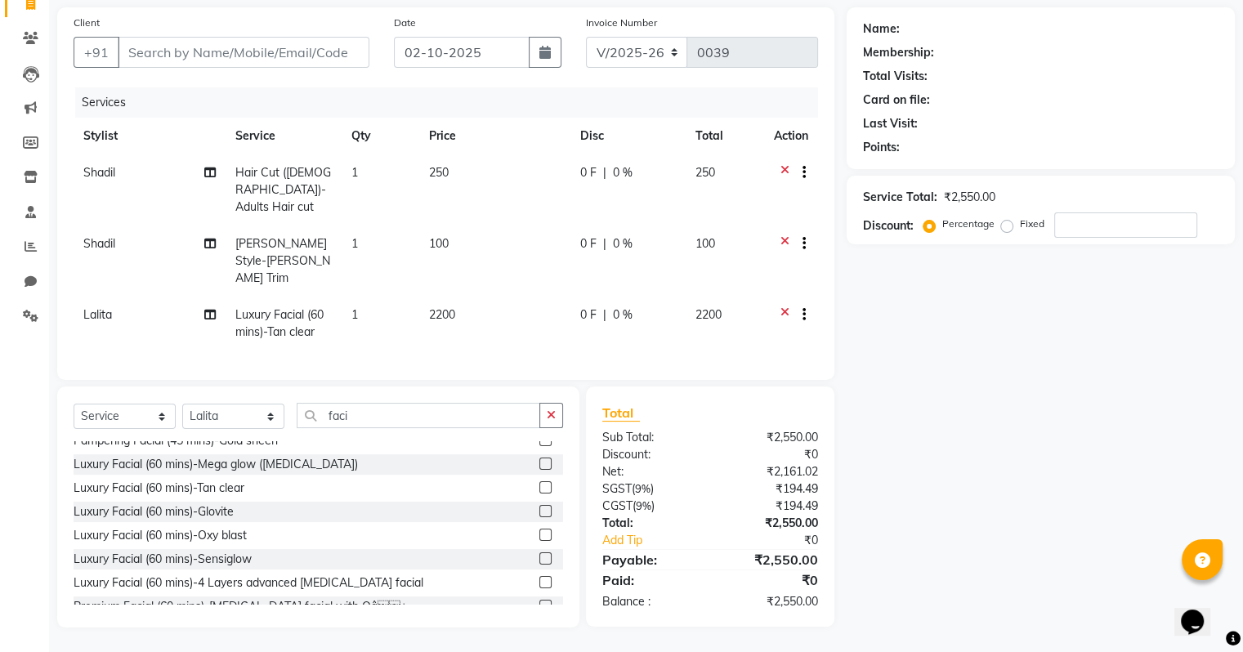
scroll to position [93, 0]
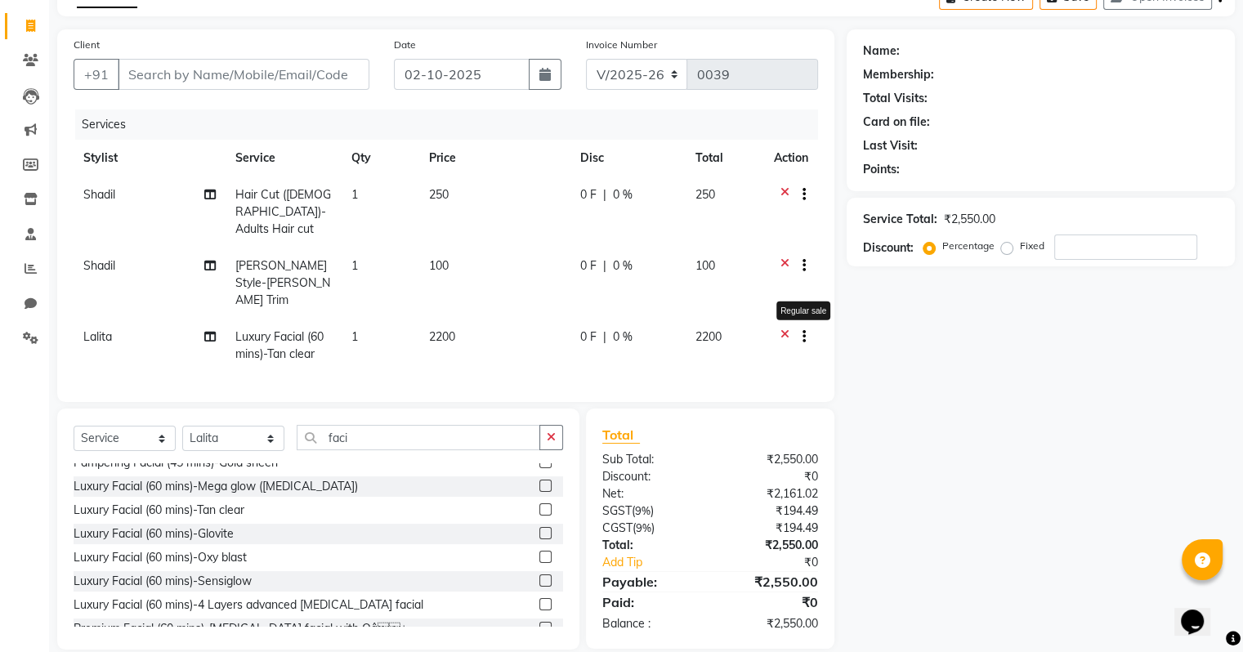
click at [802, 337] on icon "button" at bounding box center [803, 337] width 3 height 1
click at [815, 253] on label "Up Sale" at bounding box center [800, 250] width 49 height 16
click at [787, 252] on input "Up Sale" at bounding box center [781, 247] width 11 height 11
click at [802, 331] on icon "button" at bounding box center [803, 336] width 9 height 11
click at [803, 331] on icon "button" at bounding box center [803, 336] width 9 height 11
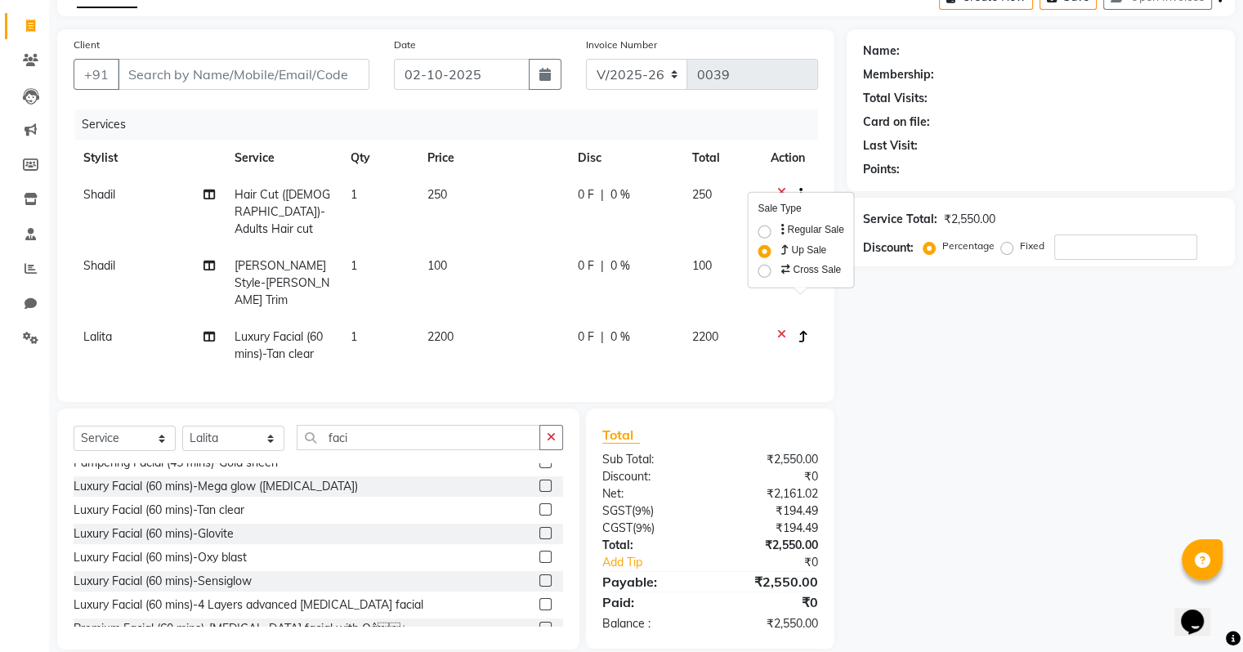
click at [796, 272] on label "Cross Sale" at bounding box center [809, 269] width 64 height 16
click at [788, 272] on input "Cross Sale" at bounding box center [782, 266] width 11 height 11
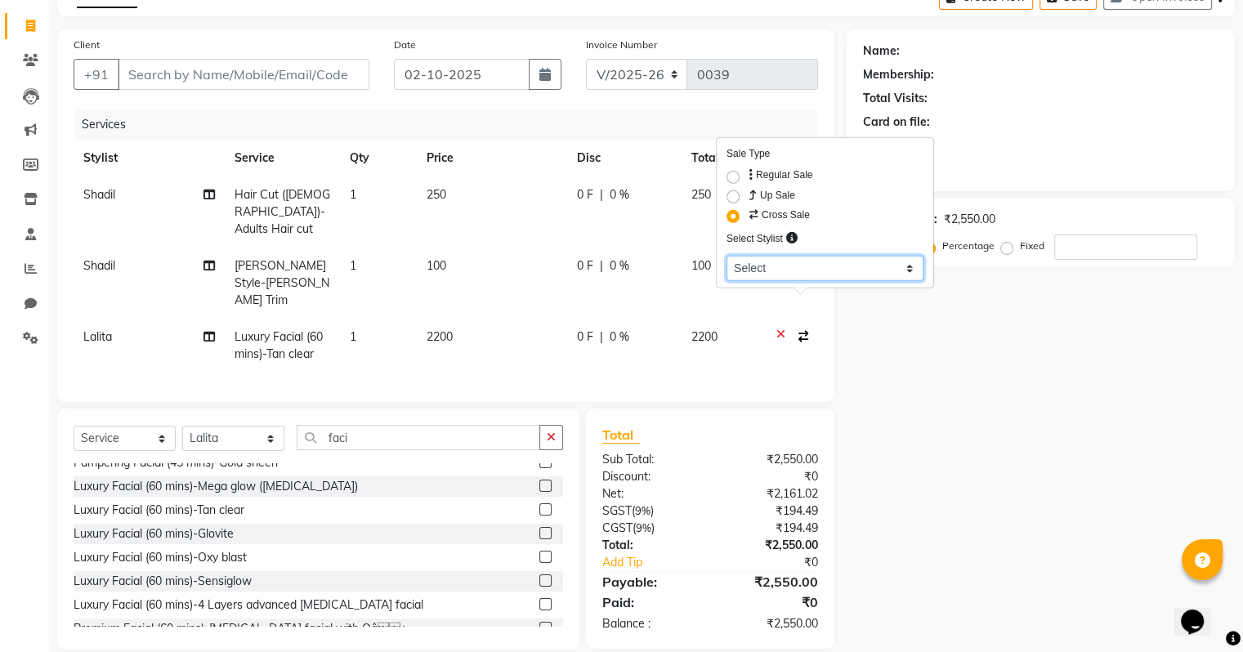
click at [853, 263] on select "Sele[PERSON_NAME]etu Sa[PERSON_NAME]ara Semo[PERSON_NAME]uk[PERSON_NAME]ish" at bounding box center [824, 268] width 197 height 25
click at [726, 256] on select "Sele[PERSON_NAME]etu Sa[PERSON_NAME]ara Semo[PERSON_NAME]uk[PERSON_NAME]ish" at bounding box center [824, 268] width 197 height 25
click at [925, 431] on div "Name: Membership: Total Visits: Card on file: Last Visit: Points: Service Total…" at bounding box center [1047, 339] width 400 height 620
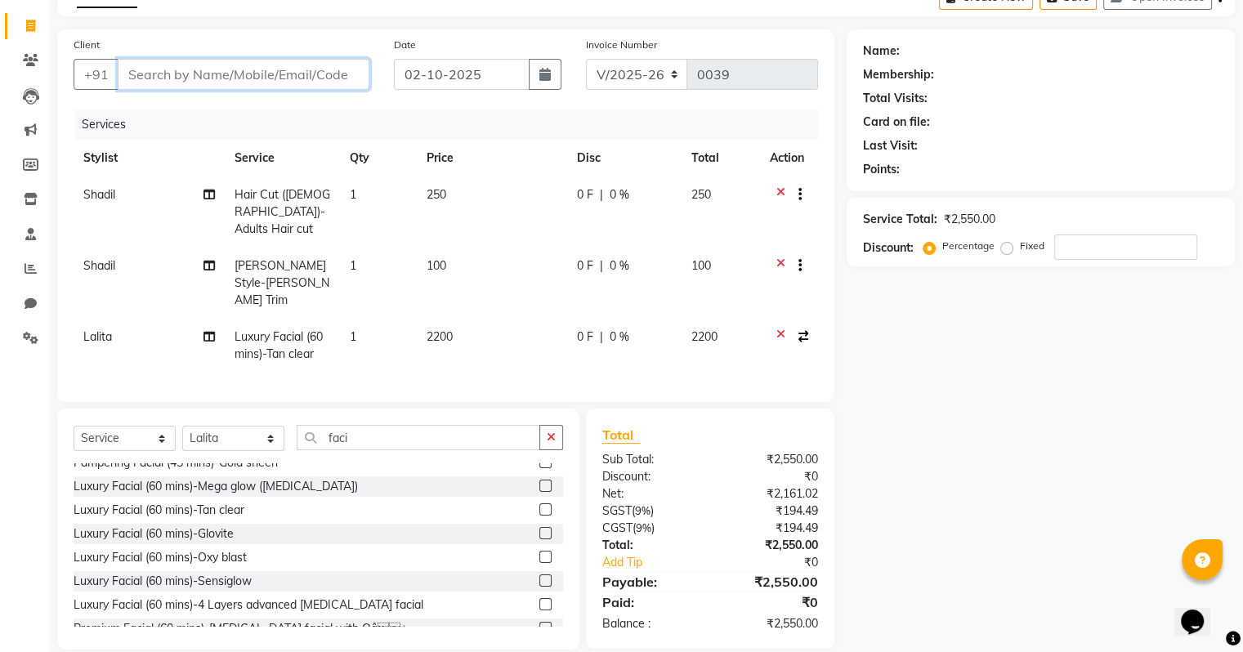
click at [235, 67] on input "Client" at bounding box center [244, 74] width 252 height 31
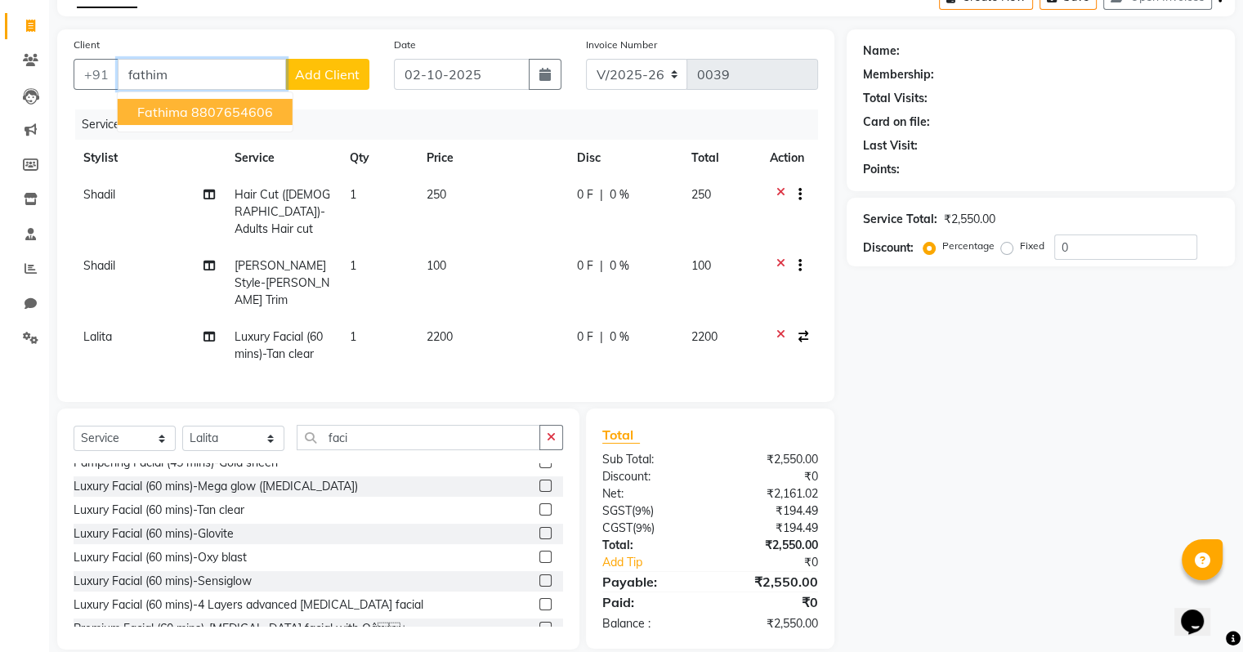
click at [239, 109] on ngb-highlight "8807654606" at bounding box center [232, 112] width 82 height 16
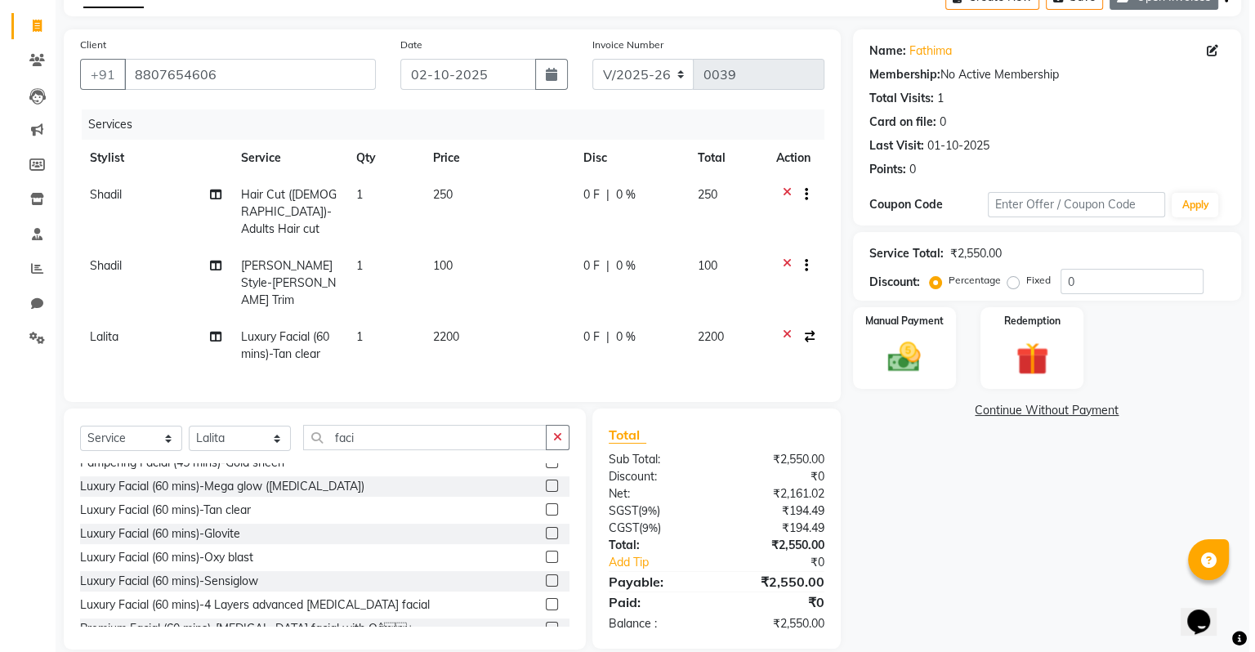
scroll to position [0, 0]
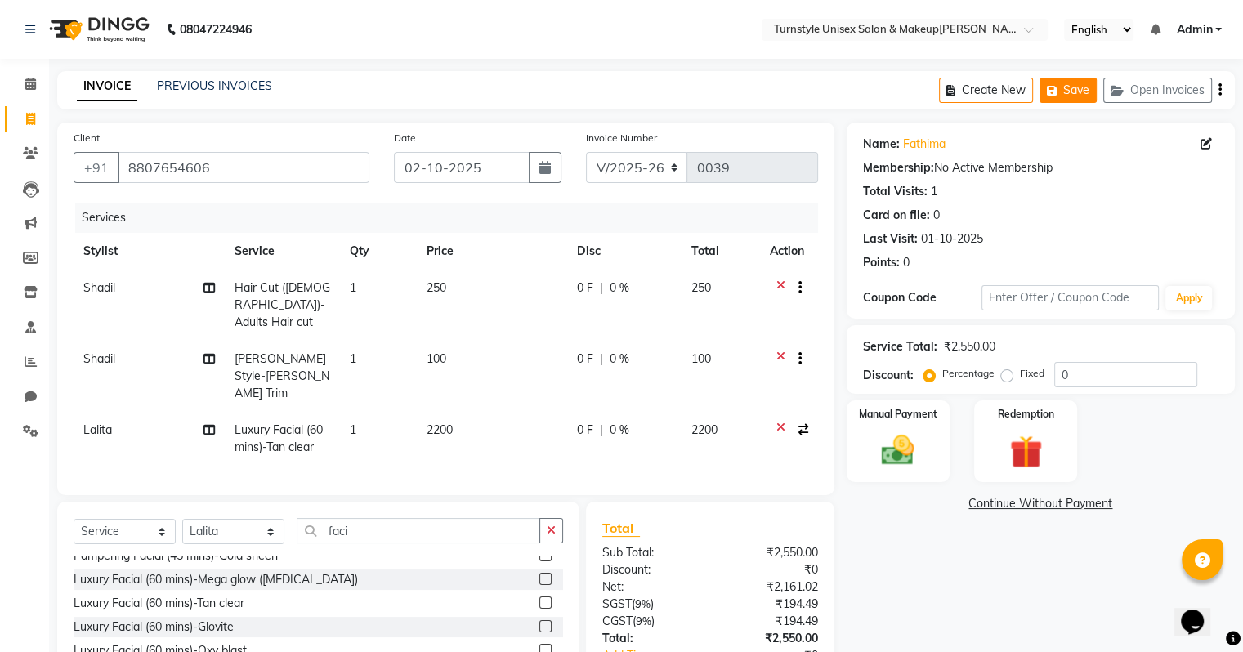
click at [1071, 92] on button "Save" at bounding box center [1067, 90] width 57 height 25
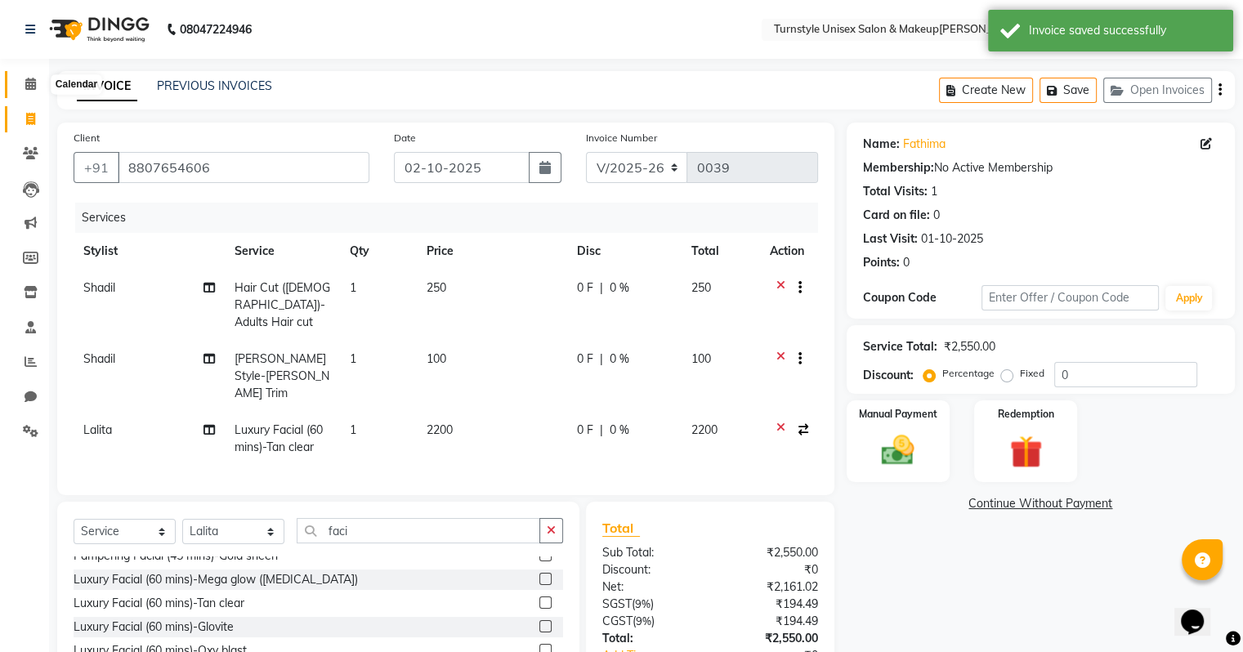
click at [23, 80] on span at bounding box center [30, 84] width 29 height 19
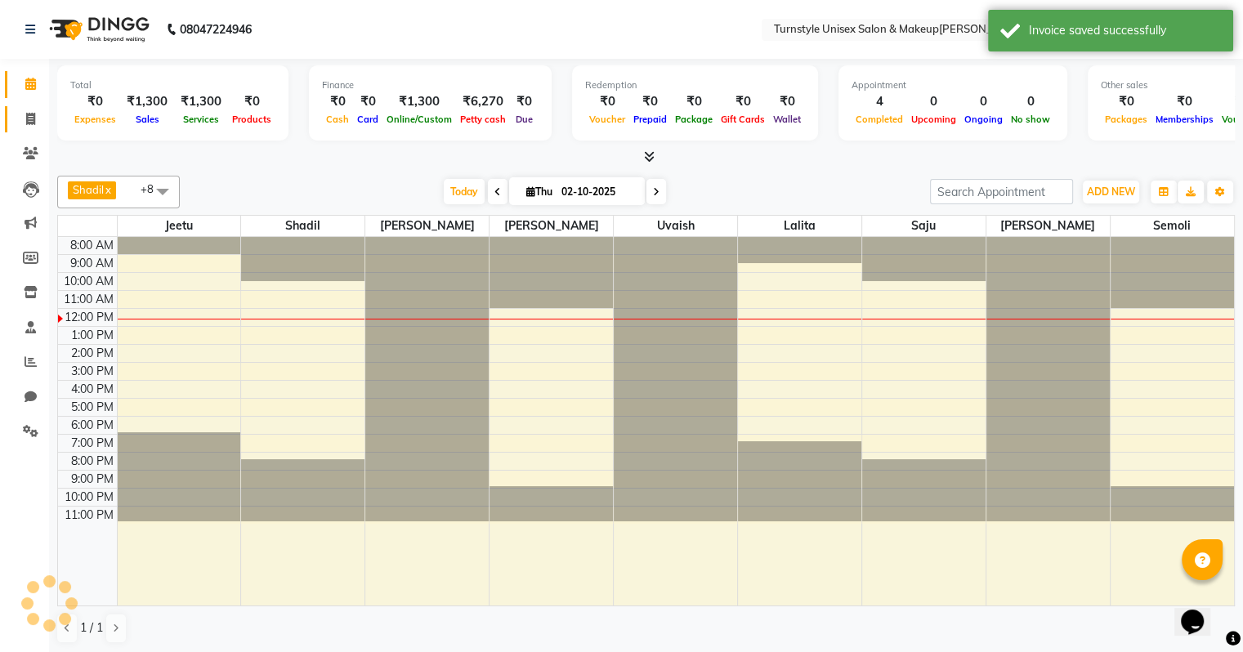
click at [36, 123] on span at bounding box center [30, 119] width 29 height 19
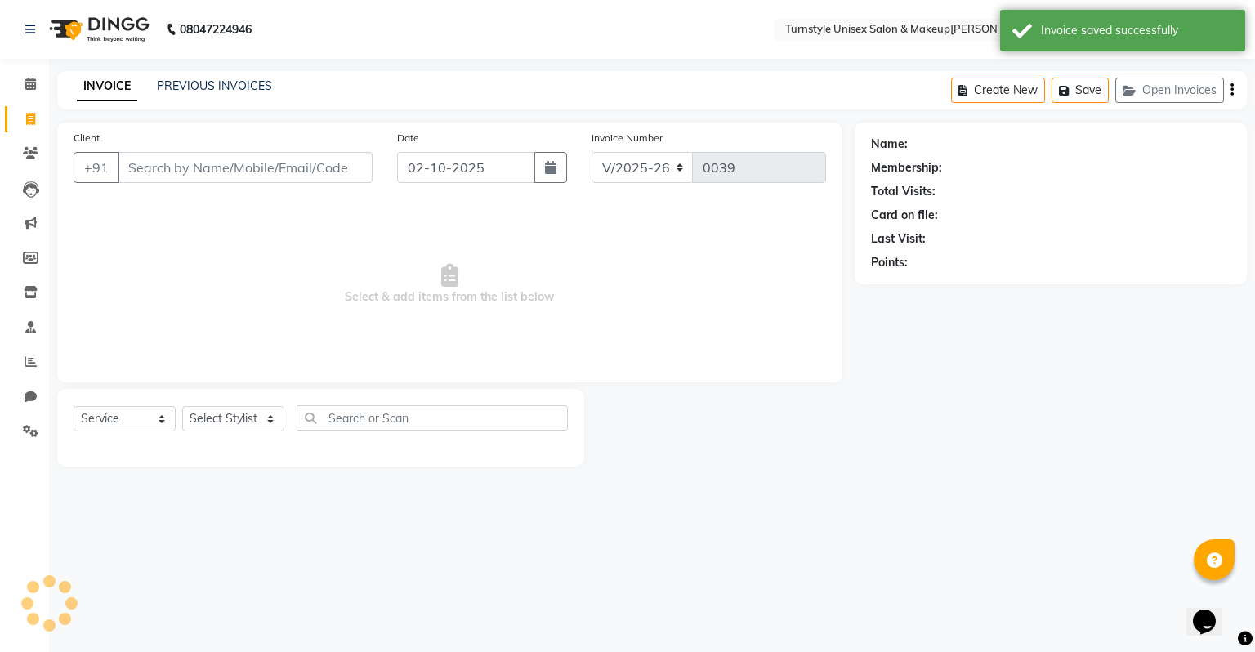
click at [176, 186] on div "Client +91" at bounding box center [223, 162] width 324 height 67
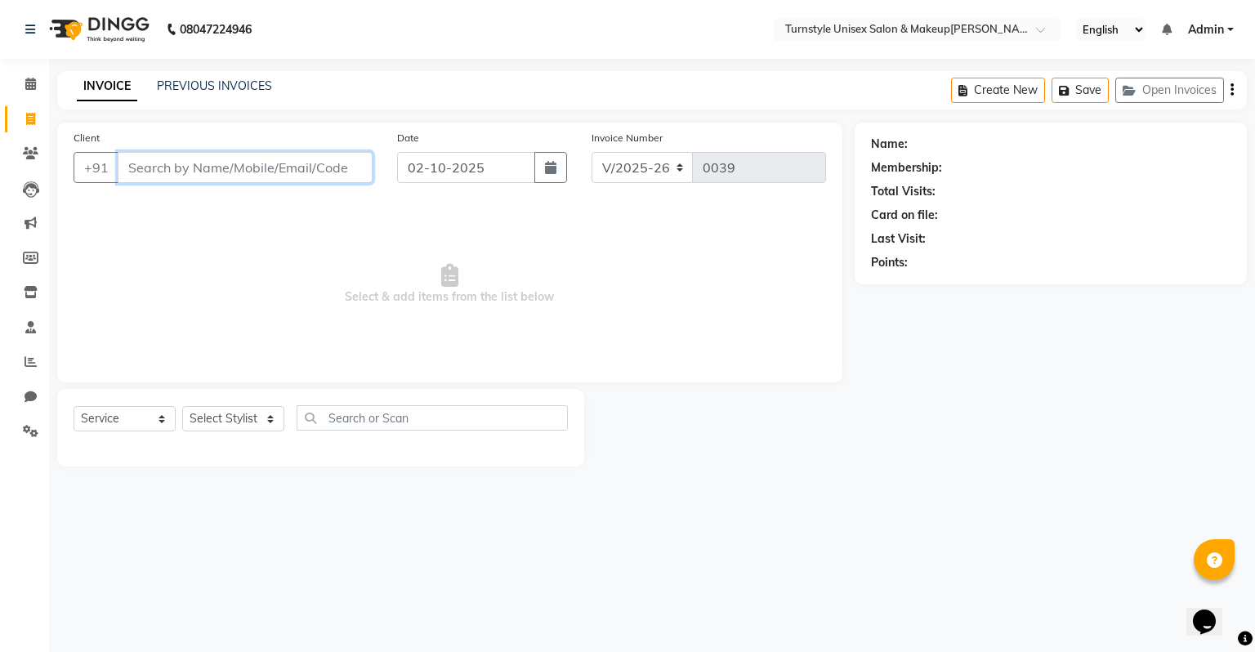
click at [264, 176] on input "Client" at bounding box center [245, 167] width 255 height 31
click at [329, 178] on button "Add Client" at bounding box center [330, 167] width 84 height 31
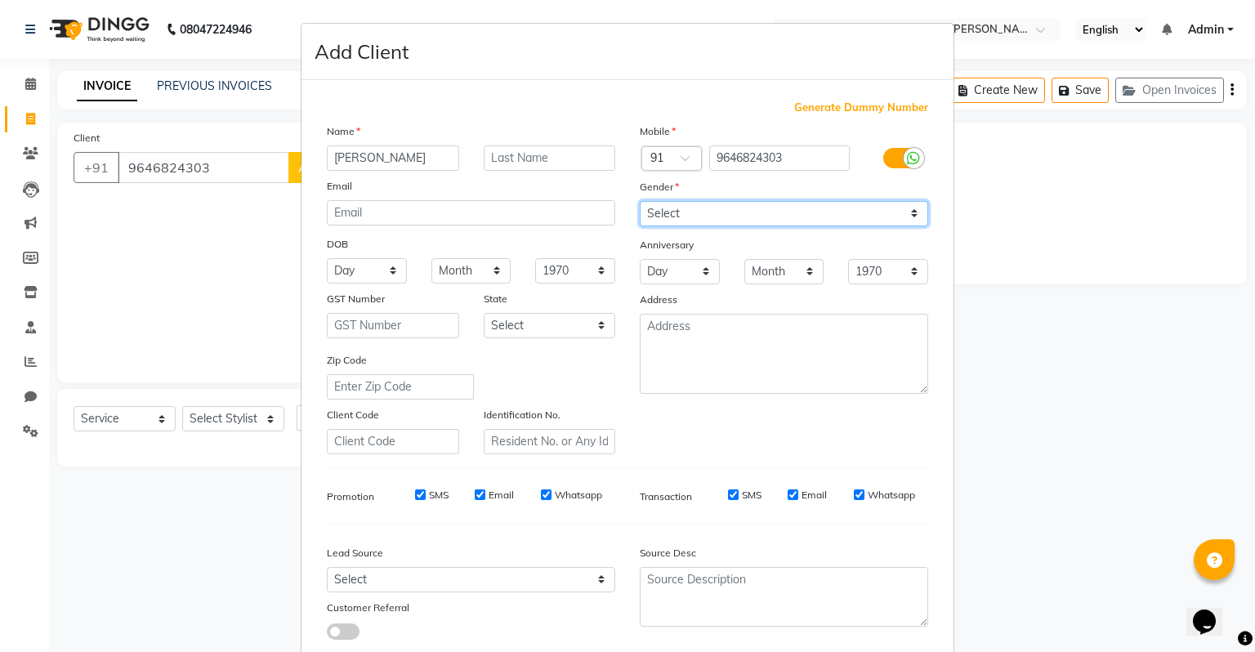
click at [660, 210] on select "Select [DEMOGRAPHIC_DATA] [DEMOGRAPHIC_DATA] Other Prefer Not To Say" at bounding box center [784, 213] width 288 height 25
click at [640, 202] on select "Select [DEMOGRAPHIC_DATA] [DEMOGRAPHIC_DATA] Other Prefer Not To Say" at bounding box center [784, 213] width 288 height 25
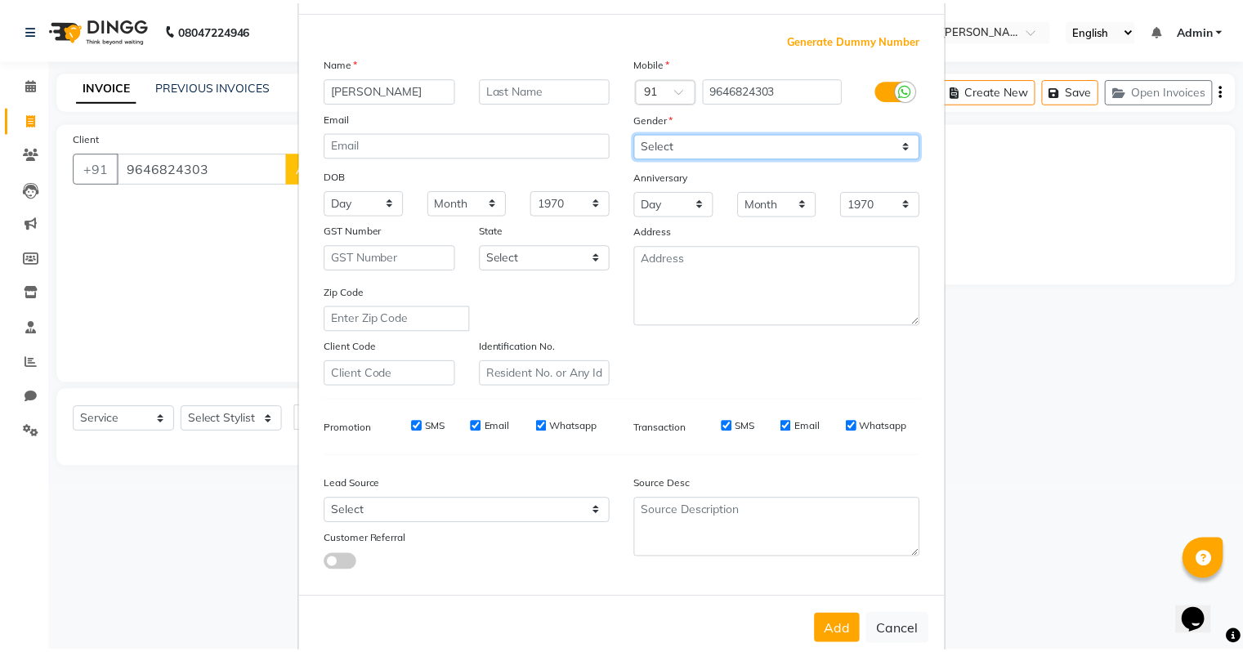
scroll to position [109, 0]
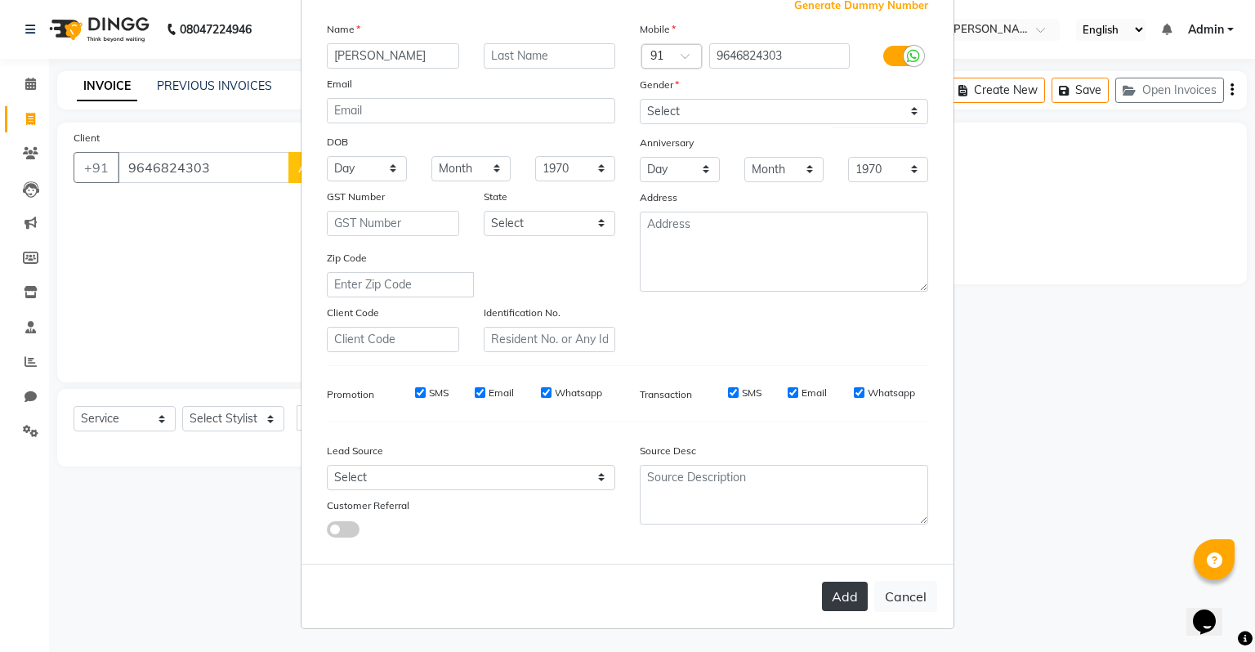
click at [838, 607] on button "Add" at bounding box center [845, 596] width 46 height 29
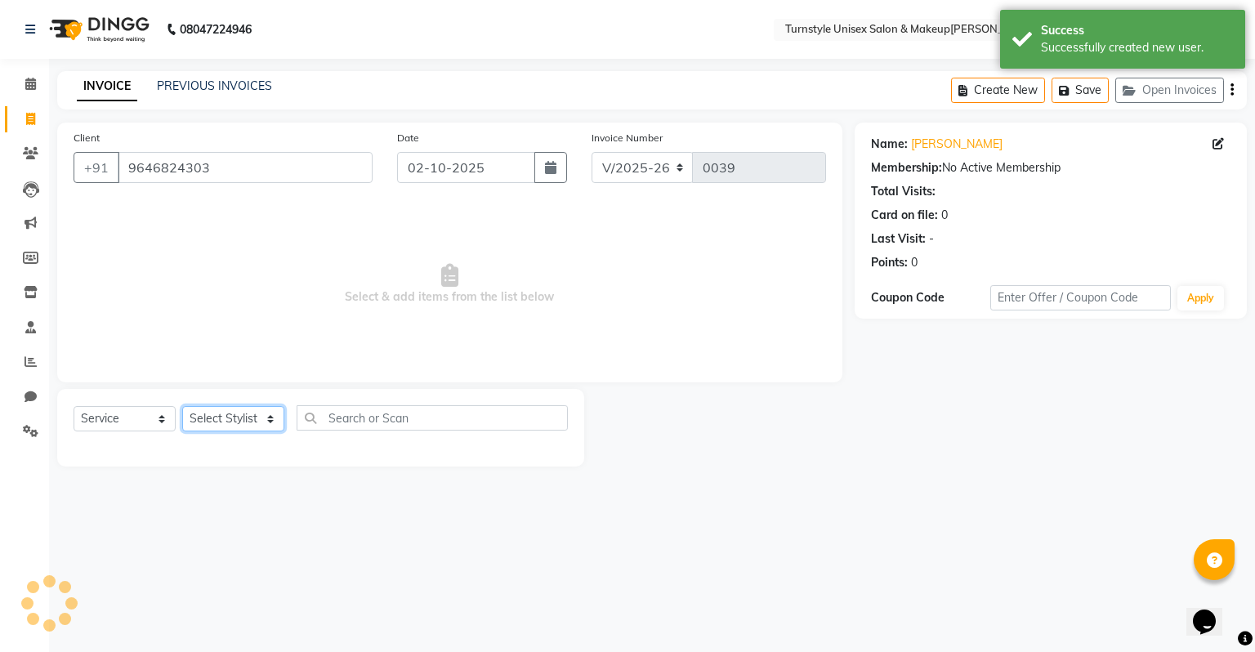
click at [221, 428] on select "Select Stylist [PERSON_NAME] [PERSON_NAME] [PERSON_NAME] [PERSON_NAME] [PERSON_…" at bounding box center [233, 418] width 102 height 25
click at [182, 407] on select "Select Stylist [PERSON_NAME] [PERSON_NAME] [PERSON_NAME] [PERSON_NAME] [PERSON_…" at bounding box center [233, 418] width 102 height 25
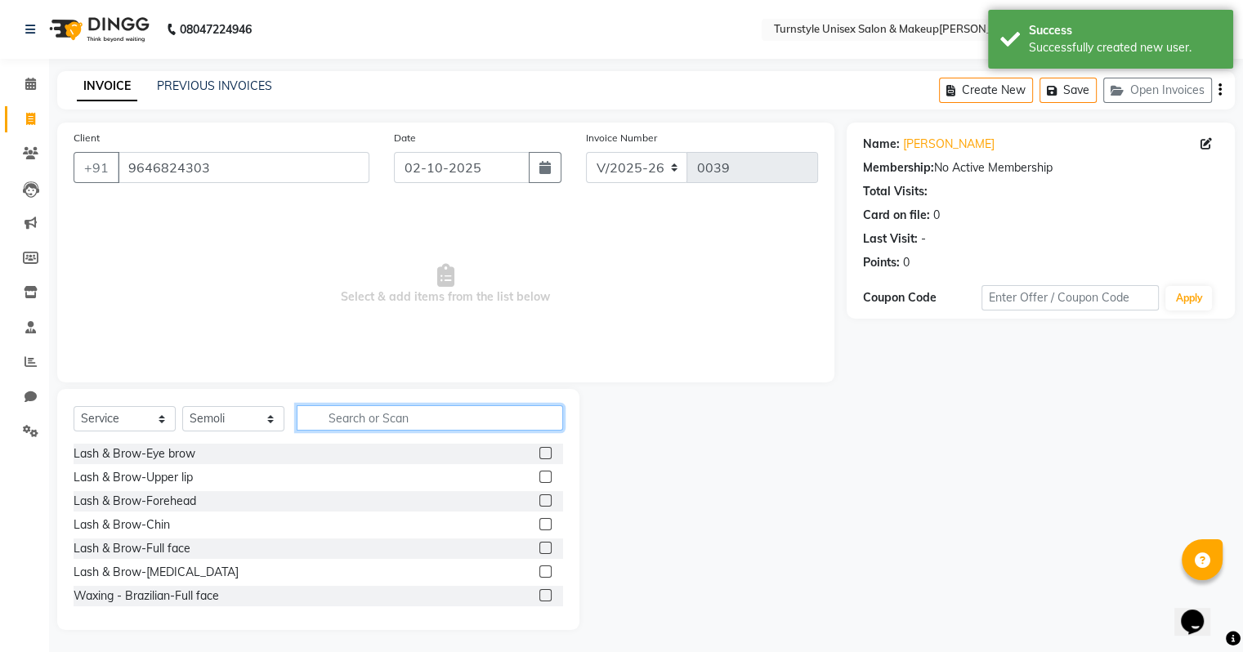
click at [343, 410] on input "text" at bounding box center [430, 417] width 266 height 25
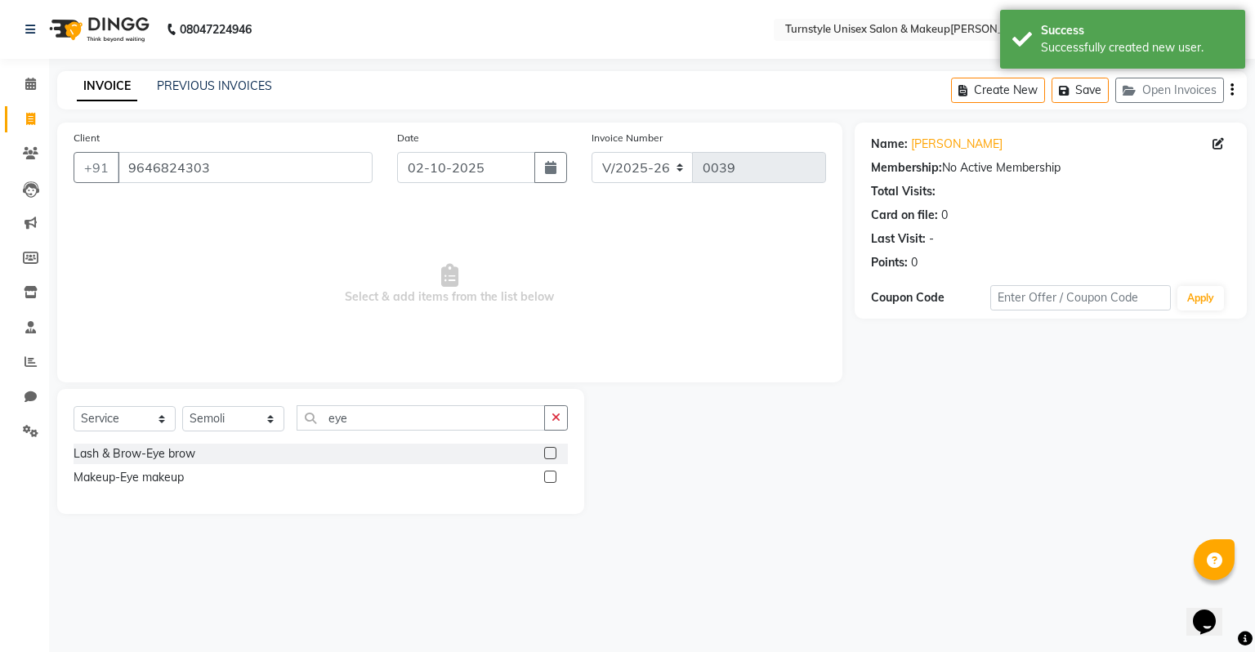
click at [554, 457] on label at bounding box center [550, 453] width 12 height 12
click at [554, 457] on input "checkbox" at bounding box center [549, 454] width 11 height 11
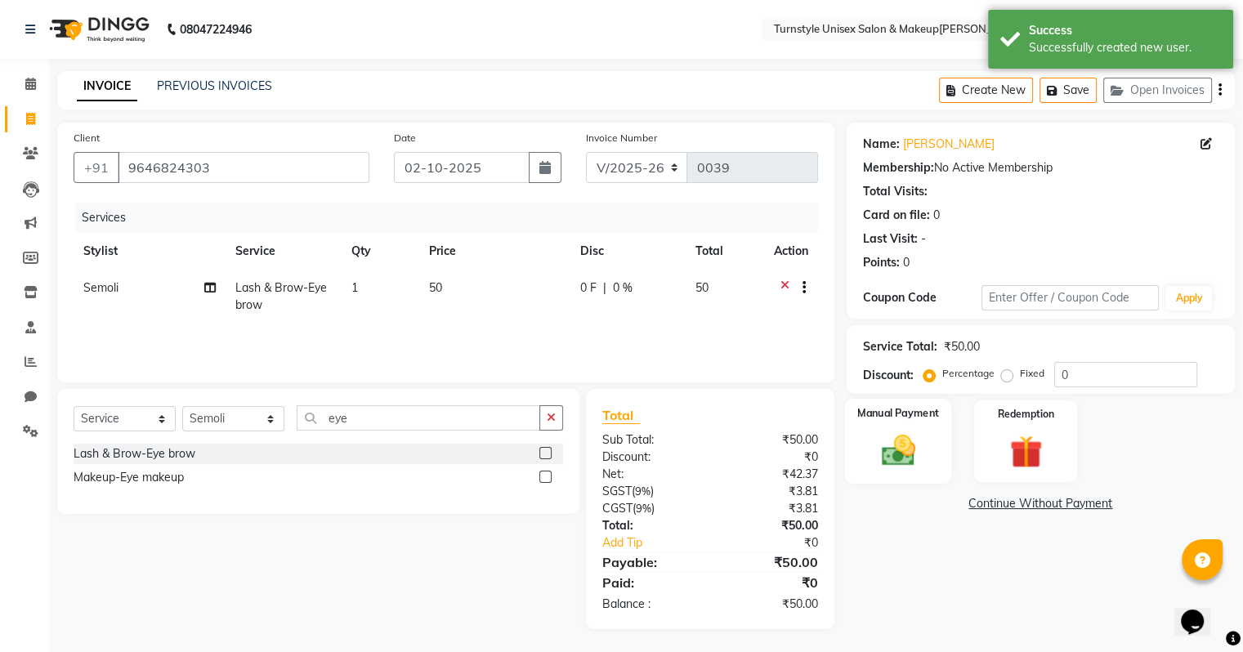
click at [858, 431] on div "Manual Payment" at bounding box center [897, 441] width 107 height 84
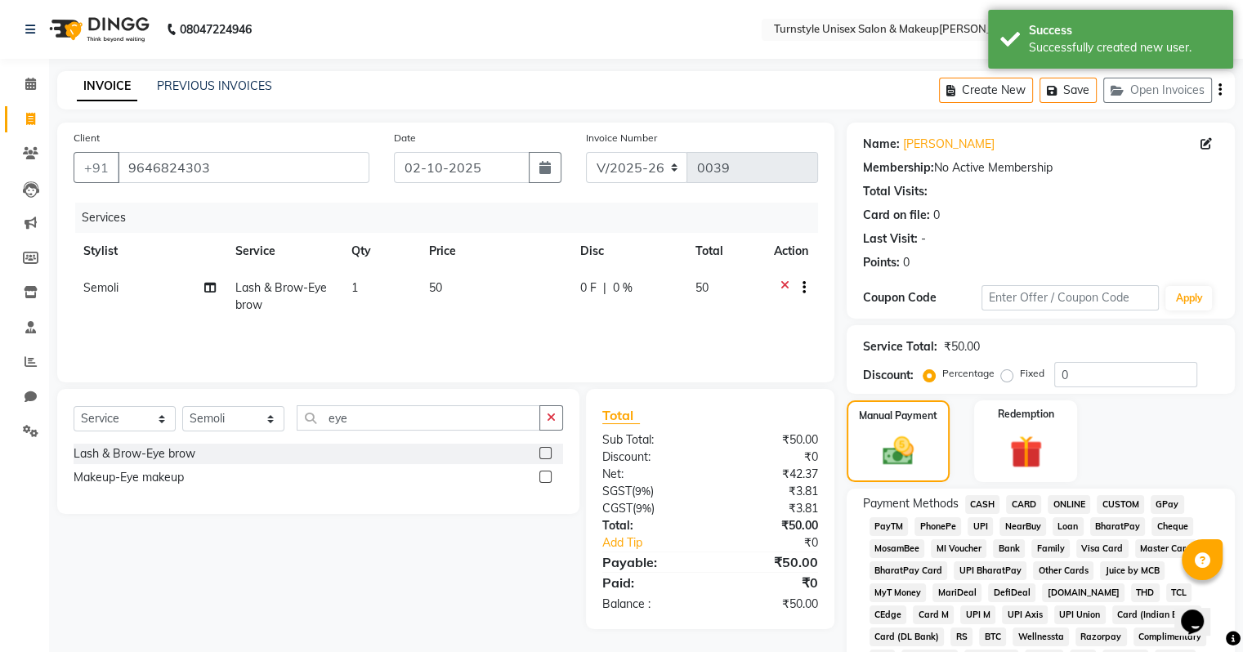
click at [969, 521] on span "UPI" at bounding box center [979, 526] width 25 height 19
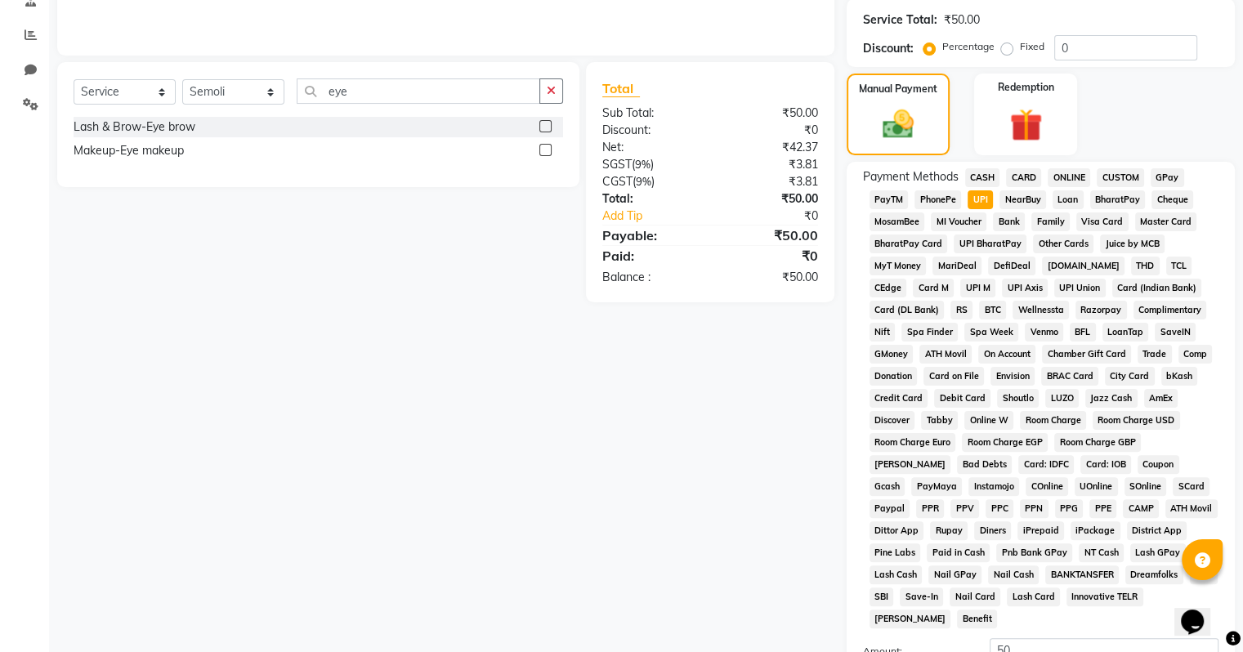
scroll to position [510, 0]
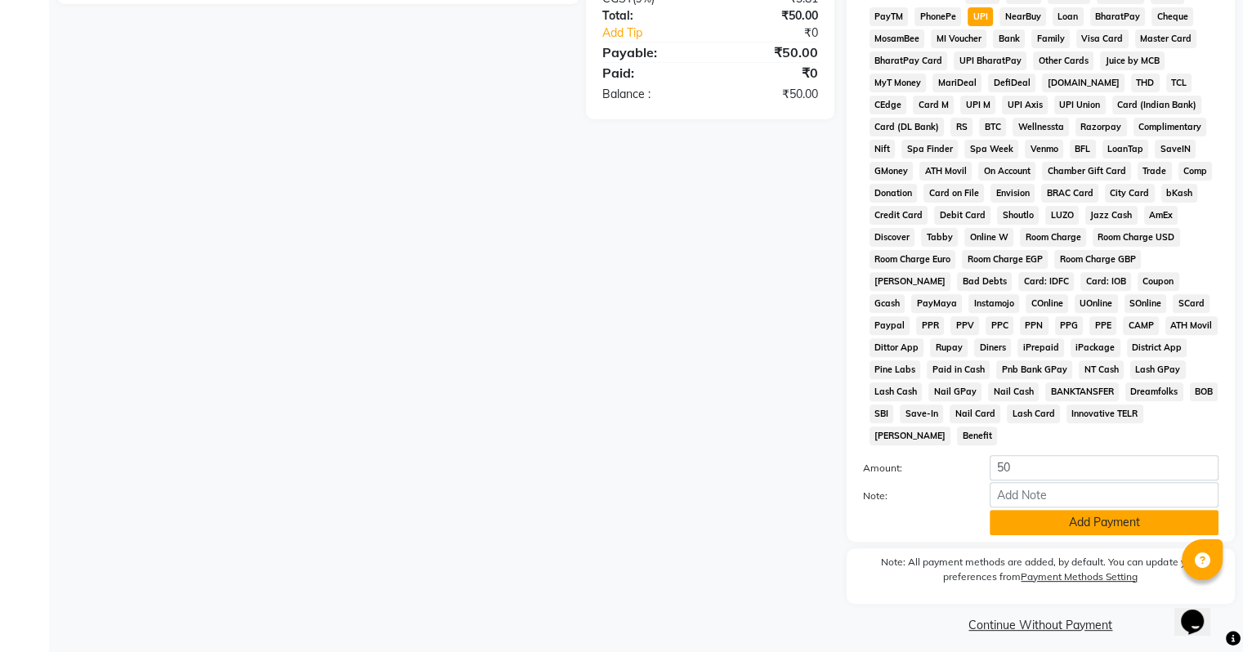
click at [1056, 512] on button "Add Payment" at bounding box center [1104, 522] width 229 height 25
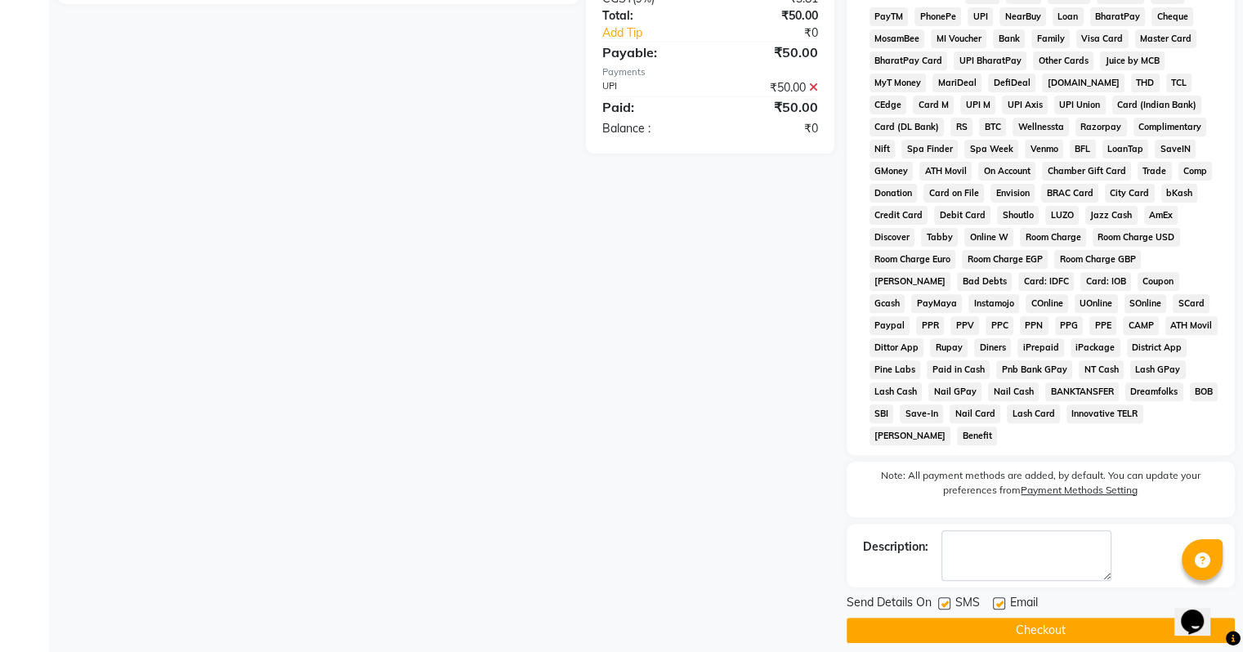
click at [1000, 597] on label at bounding box center [999, 603] width 12 height 12
click at [1000, 599] on input "checkbox" at bounding box center [998, 604] width 11 height 11
click at [1001, 605] on div "Send Details On SMS Email Checkout" at bounding box center [1041, 618] width 388 height 49
click at [1001, 618] on button "Checkout" at bounding box center [1041, 630] width 388 height 25
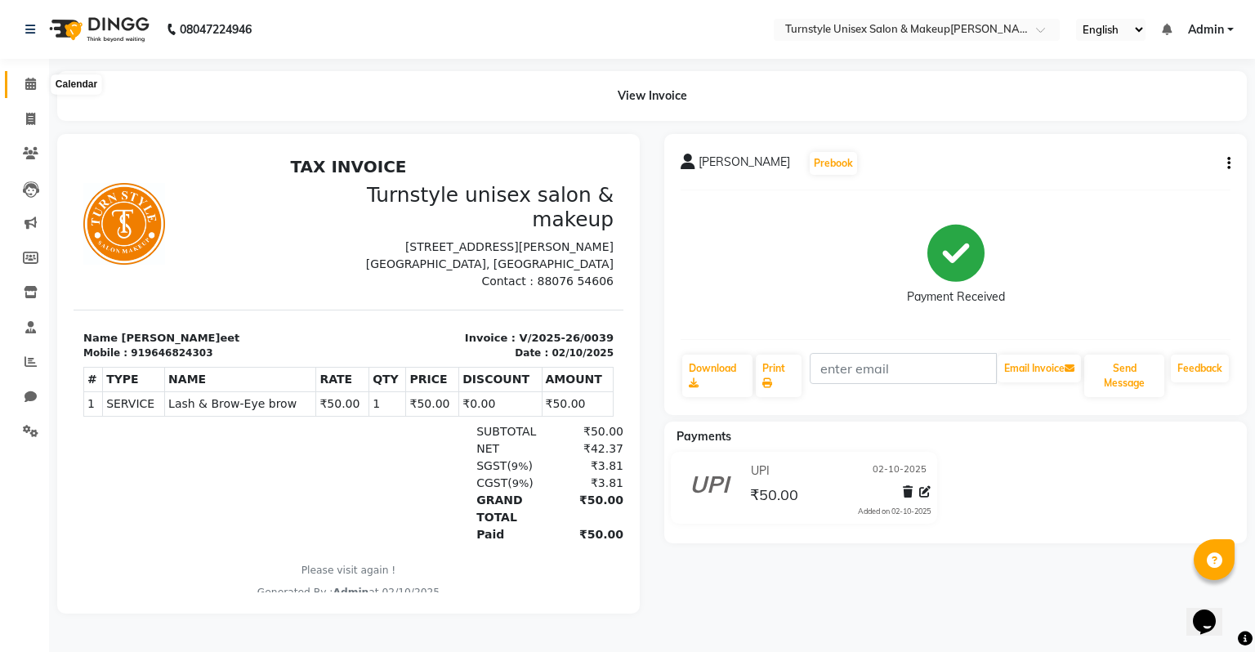
click at [35, 81] on icon at bounding box center [30, 84] width 11 height 12
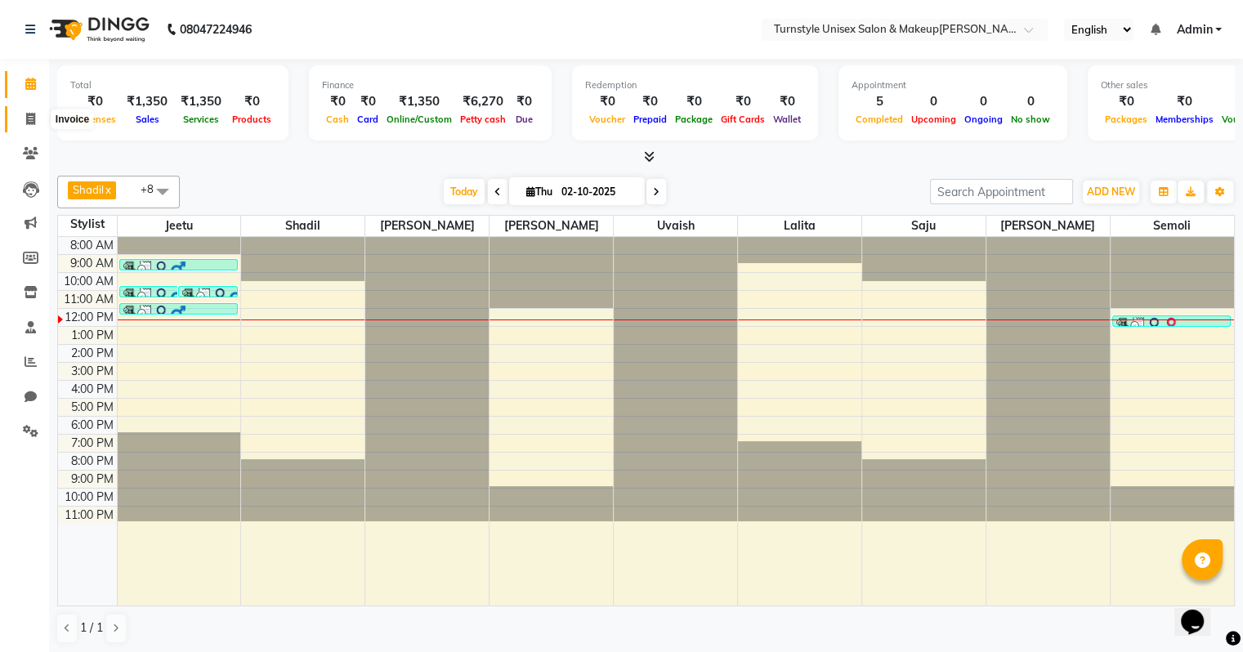
click at [29, 123] on icon at bounding box center [30, 119] width 9 height 12
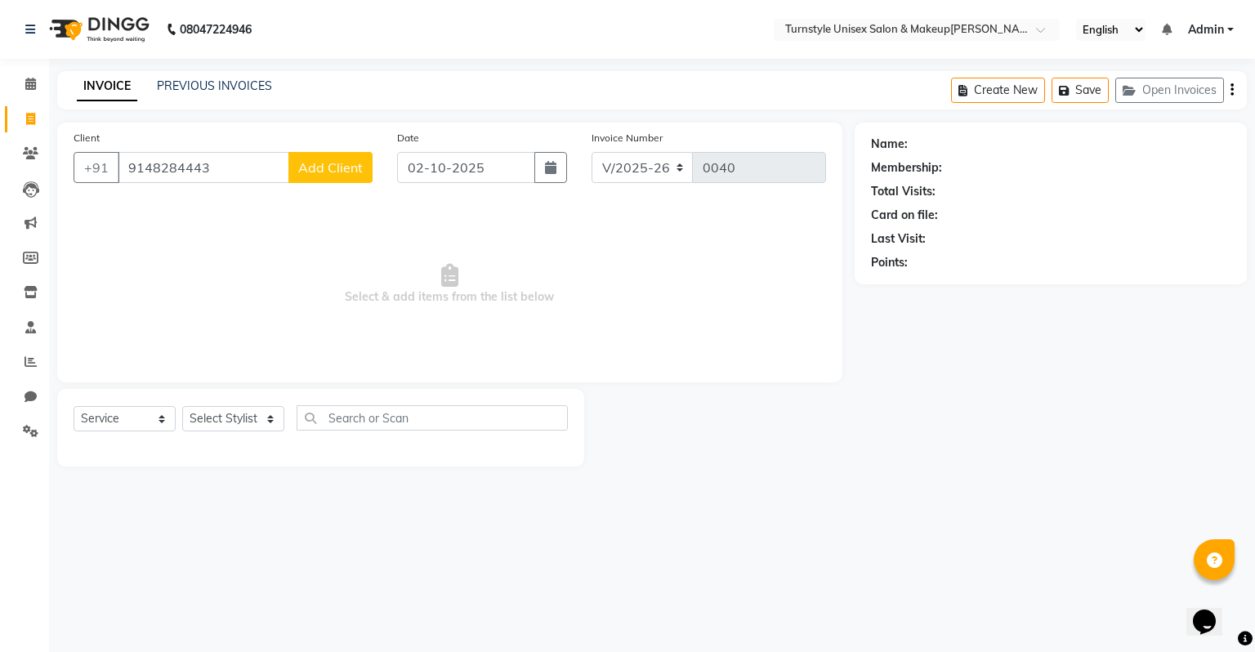
click at [344, 179] on button "Add Client" at bounding box center [330, 167] width 84 height 31
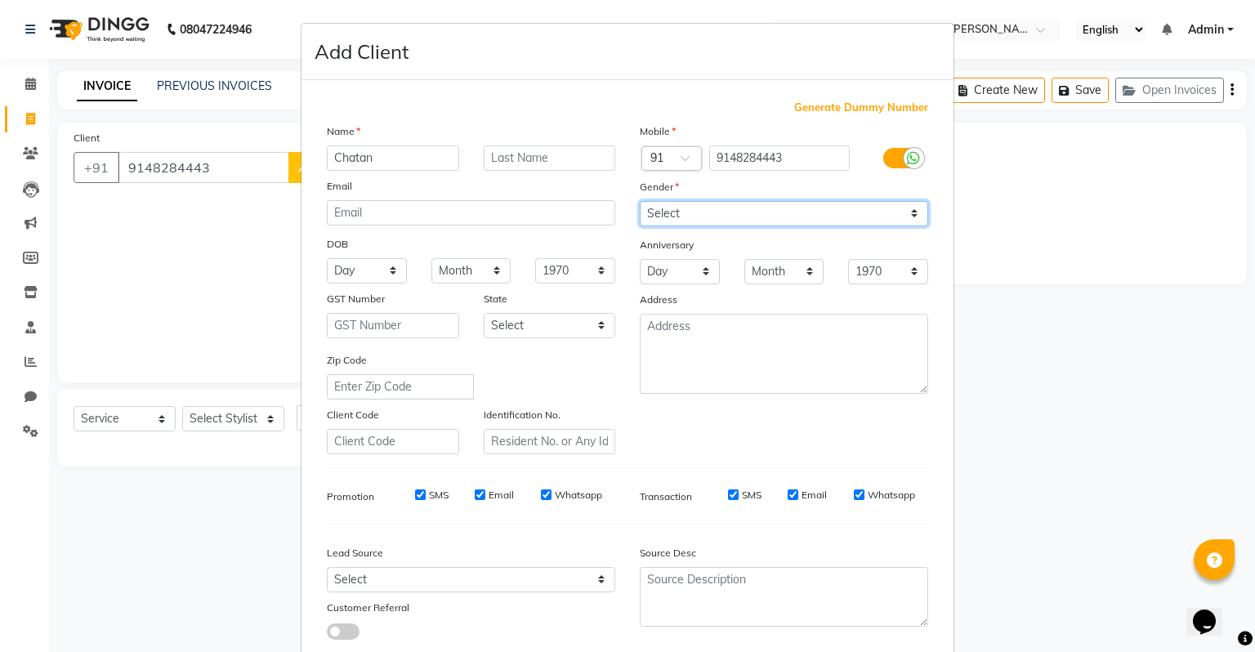
click at [763, 222] on select "Select [DEMOGRAPHIC_DATA] [DEMOGRAPHIC_DATA] Other Prefer Not To Say" at bounding box center [784, 213] width 288 height 25
click at [640, 202] on select "Select [DEMOGRAPHIC_DATA] [DEMOGRAPHIC_DATA] Other Prefer Not To Say" at bounding box center [784, 213] width 288 height 25
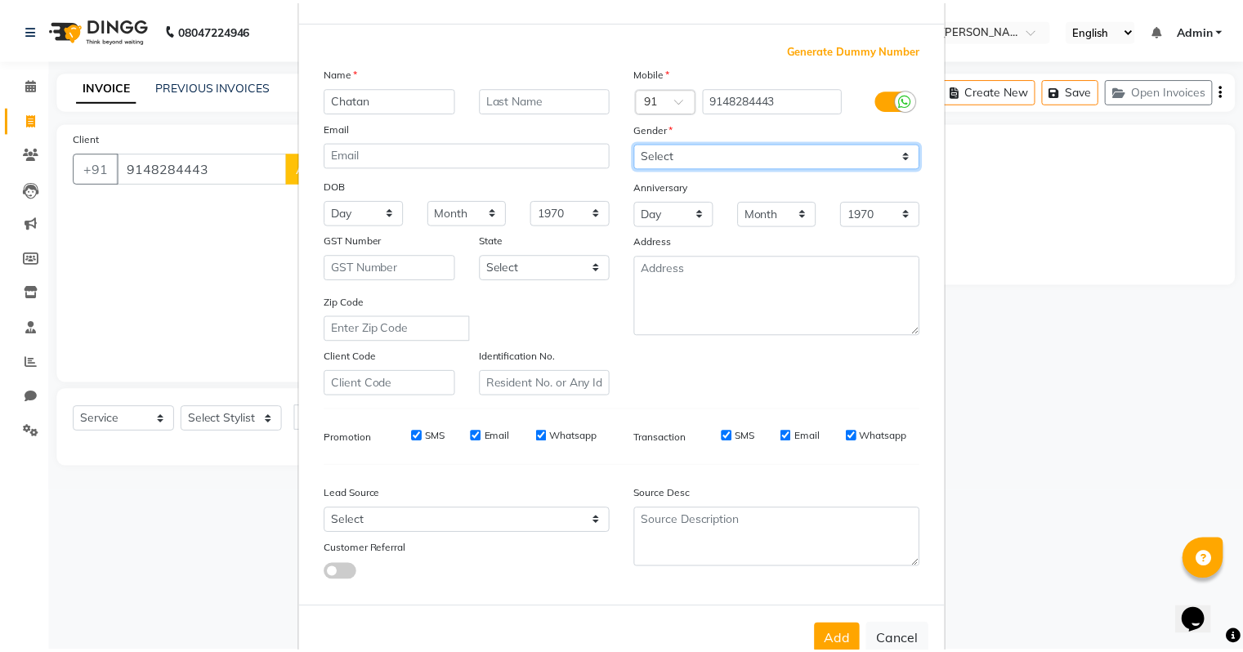
scroll to position [109, 0]
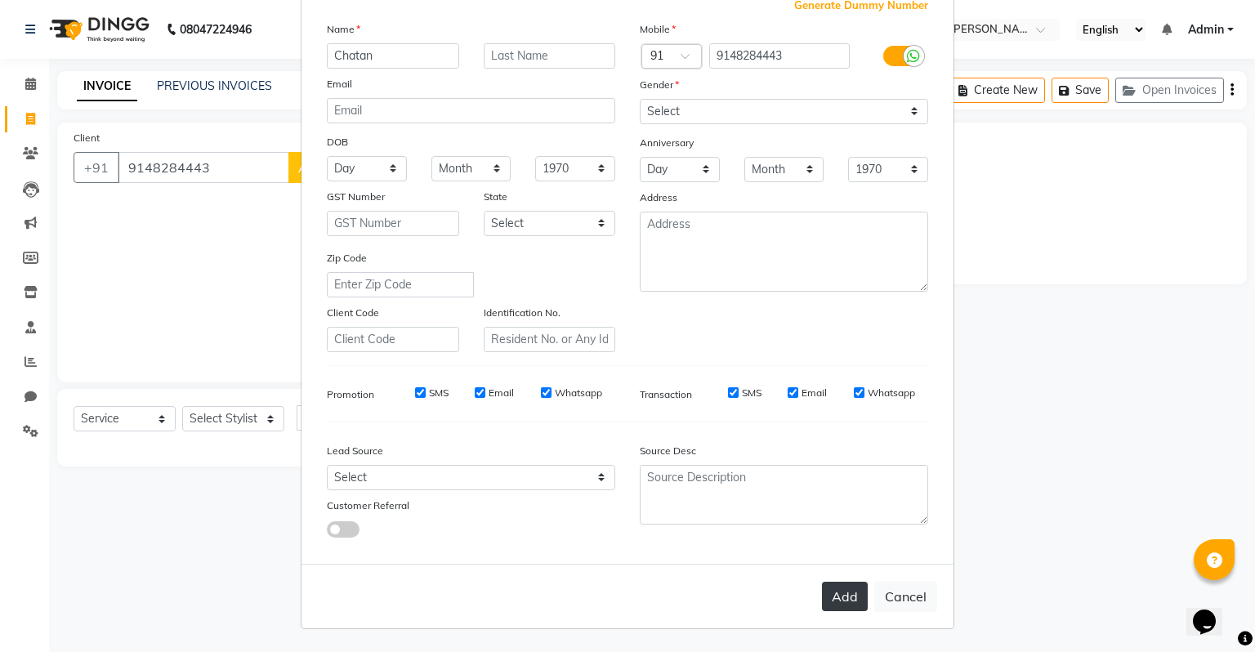
click at [828, 605] on button "Add" at bounding box center [845, 596] width 46 height 29
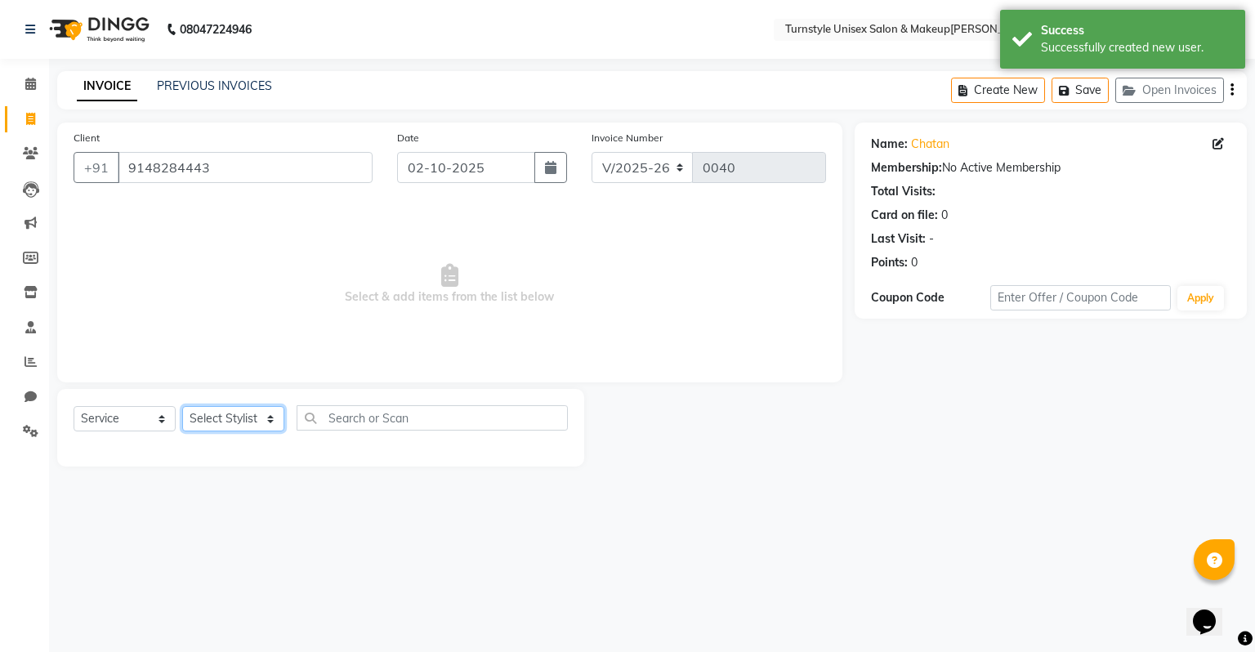
click at [267, 422] on select "Select Stylist [PERSON_NAME] [PERSON_NAME] [PERSON_NAME] [PERSON_NAME] [PERSON_…" at bounding box center [233, 418] width 102 height 25
click at [182, 407] on select "Select Stylist [PERSON_NAME] [PERSON_NAME] [PERSON_NAME] [PERSON_NAME] [PERSON_…" at bounding box center [233, 418] width 102 height 25
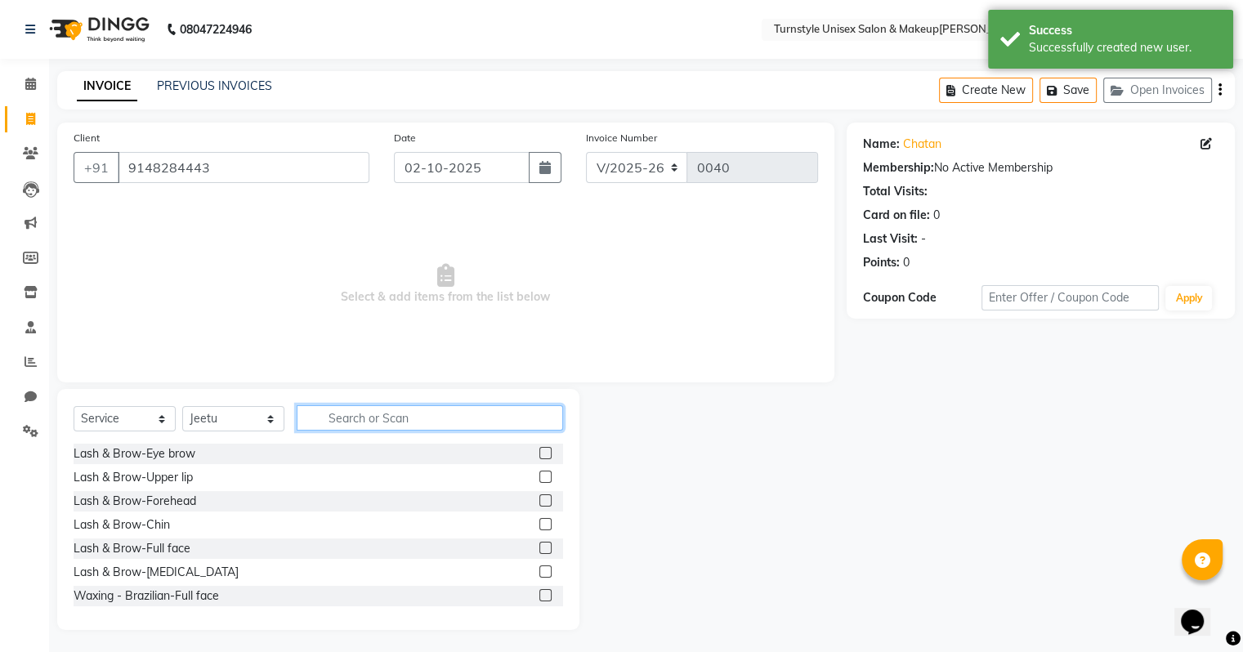
click at [369, 420] on input "text" at bounding box center [430, 417] width 266 height 25
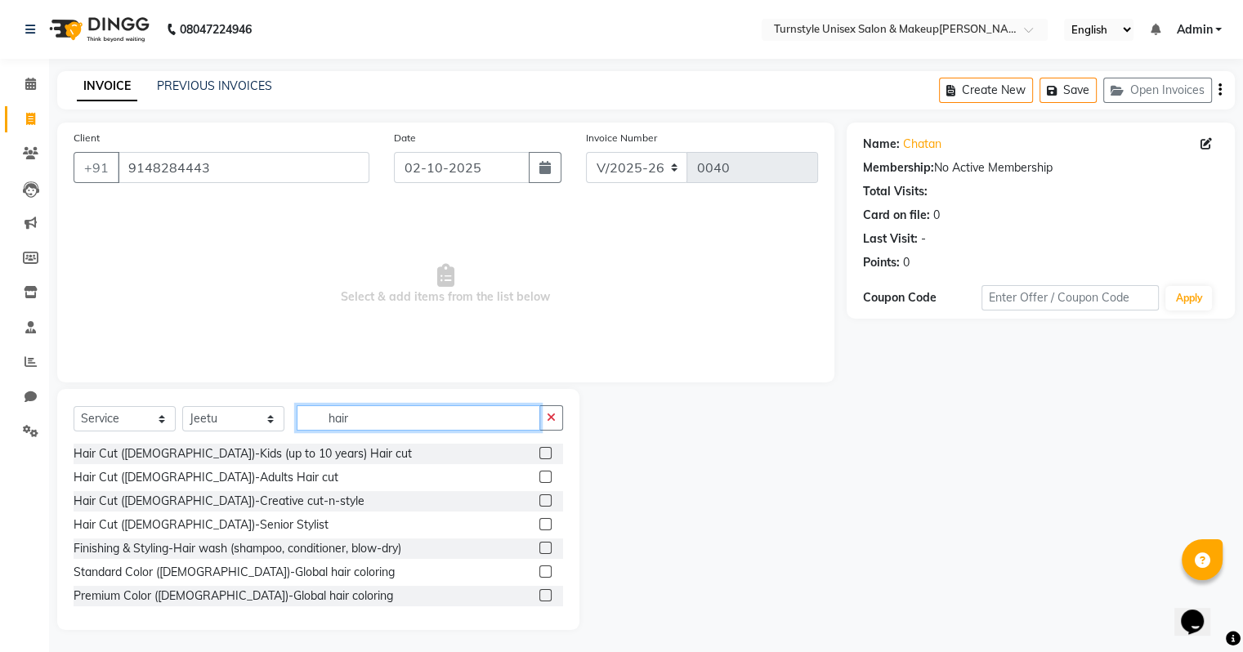
scroll to position [82, 0]
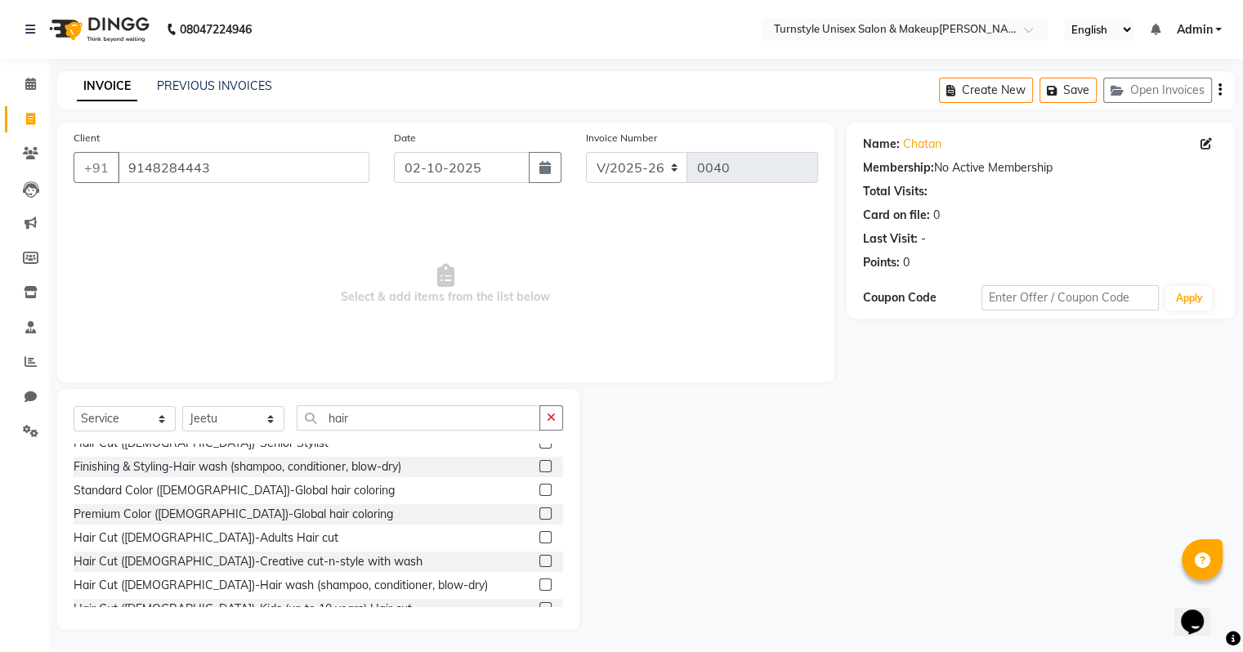
click at [539, 538] on label at bounding box center [545, 537] width 12 height 12
click at [539, 538] on input "checkbox" at bounding box center [544, 538] width 11 height 11
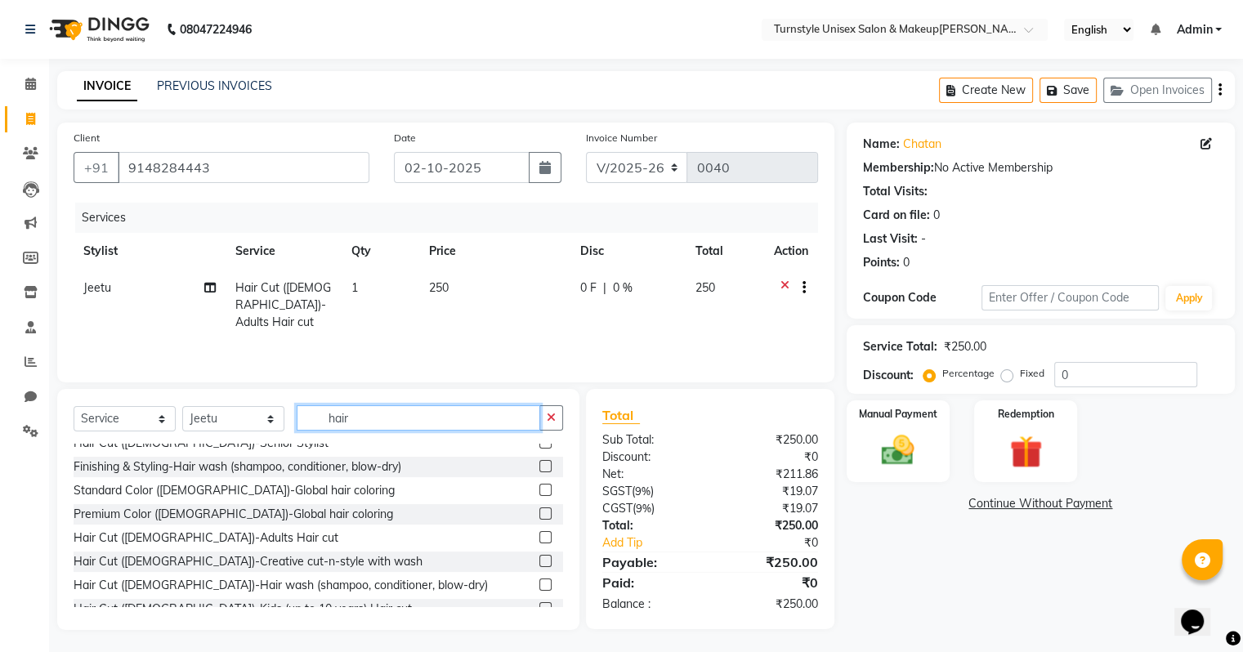
click at [368, 406] on input "hair" at bounding box center [419, 417] width 244 height 25
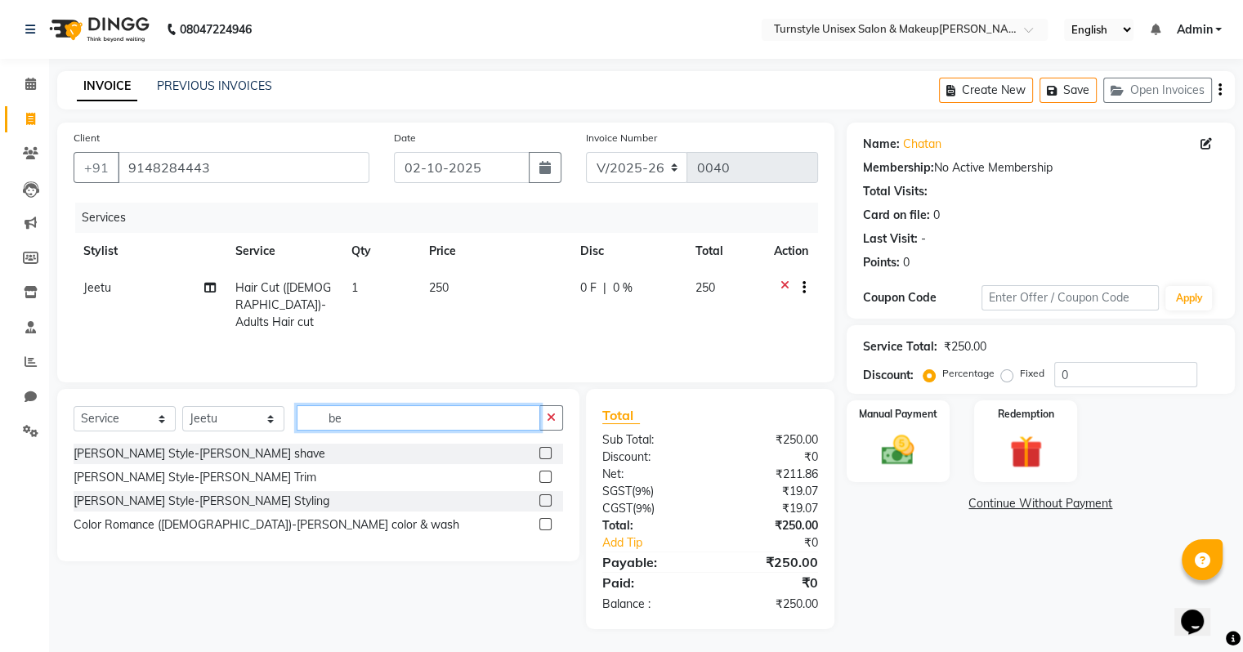
scroll to position [0, 0]
click at [543, 478] on label at bounding box center [545, 477] width 12 height 12
click at [543, 478] on input "checkbox" at bounding box center [544, 477] width 11 height 11
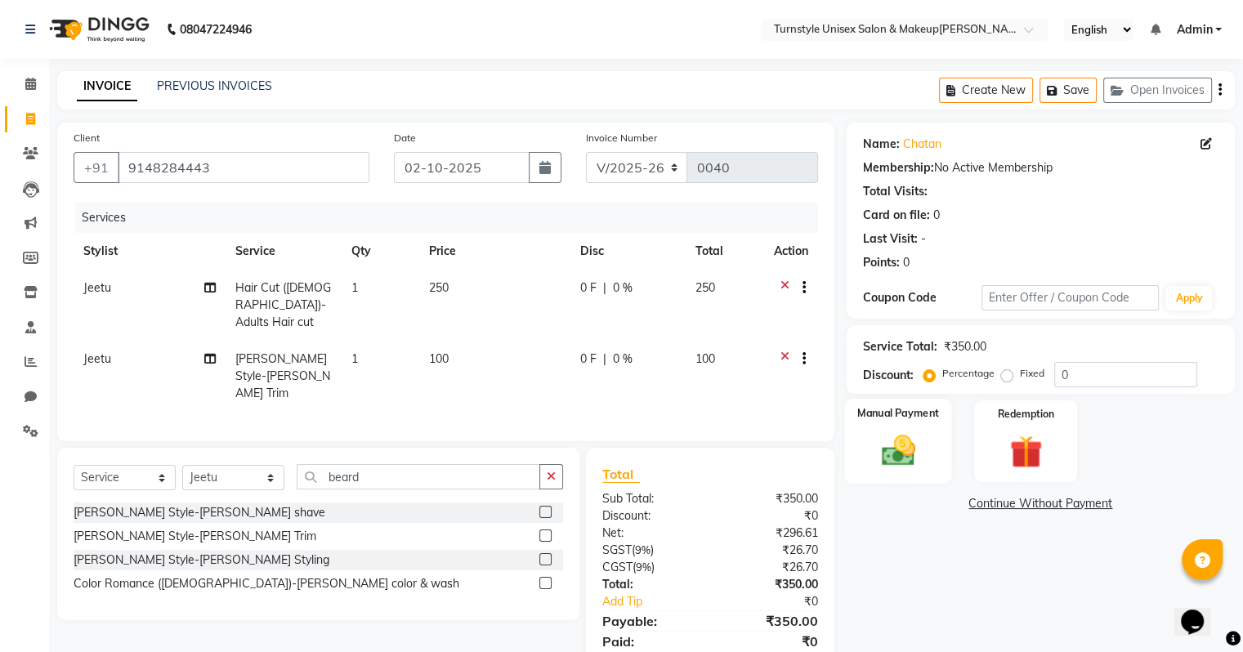
scroll to position [38, 0]
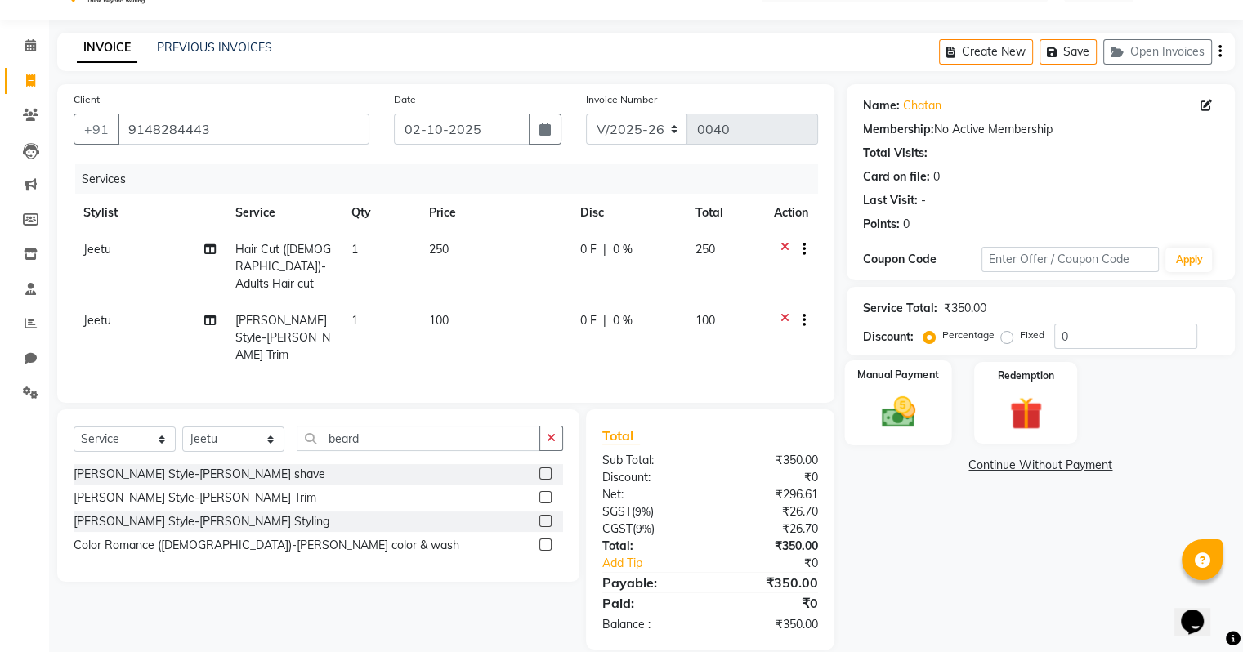
click at [936, 423] on div "Manual Payment" at bounding box center [897, 402] width 107 height 84
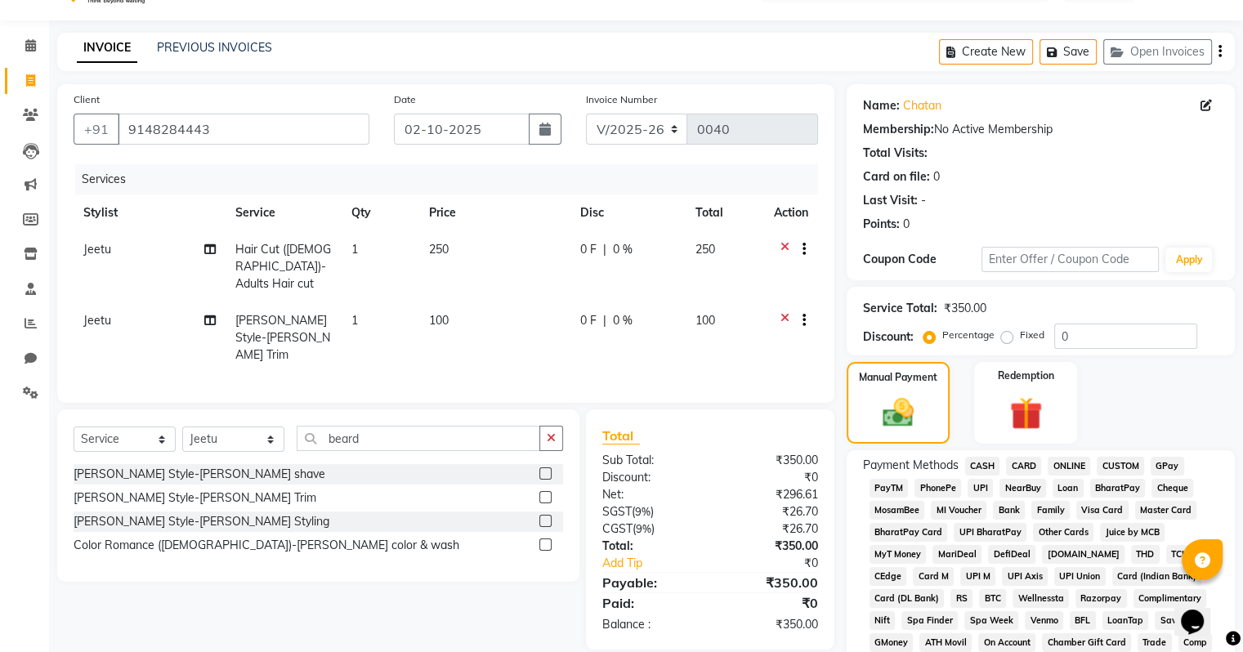
click at [977, 482] on span "UPI" at bounding box center [979, 488] width 25 height 19
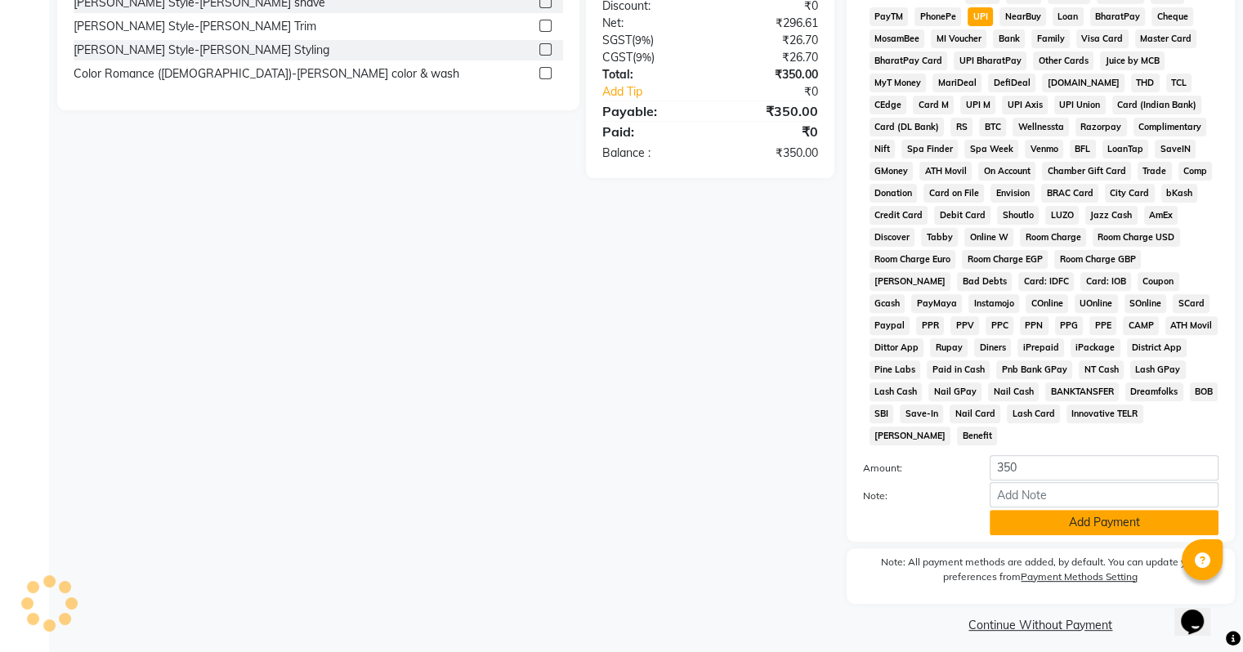
click at [1049, 525] on button "Add Payment" at bounding box center [1104, 522] width 229 height 25
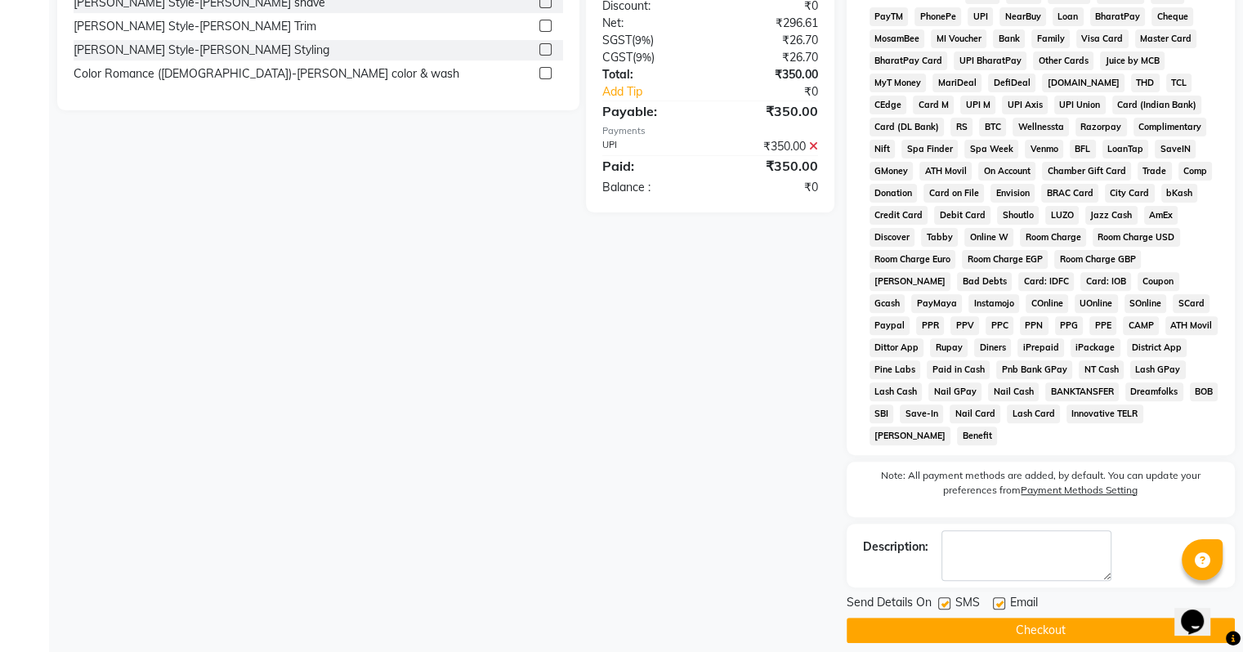
click at [997, 598] on label at bounding box center [999, 603] width 12 height 12
click at [997, 599] on input "checkbox" at bounding box center [998, 604] width 11 height 11
click at [988, 618] on button "Checkout" at bounding box center [1041, 630] width 388 height 25
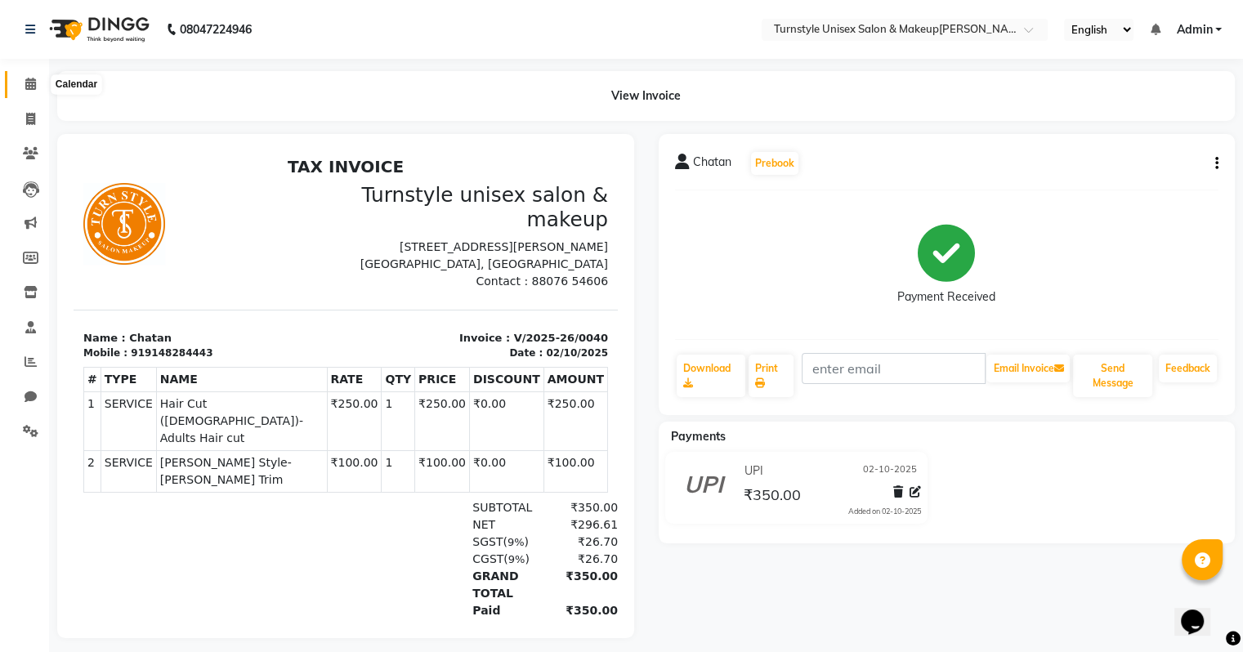
click at [31, 85] on icon at bounding box center [30, 84] width 11 height 12
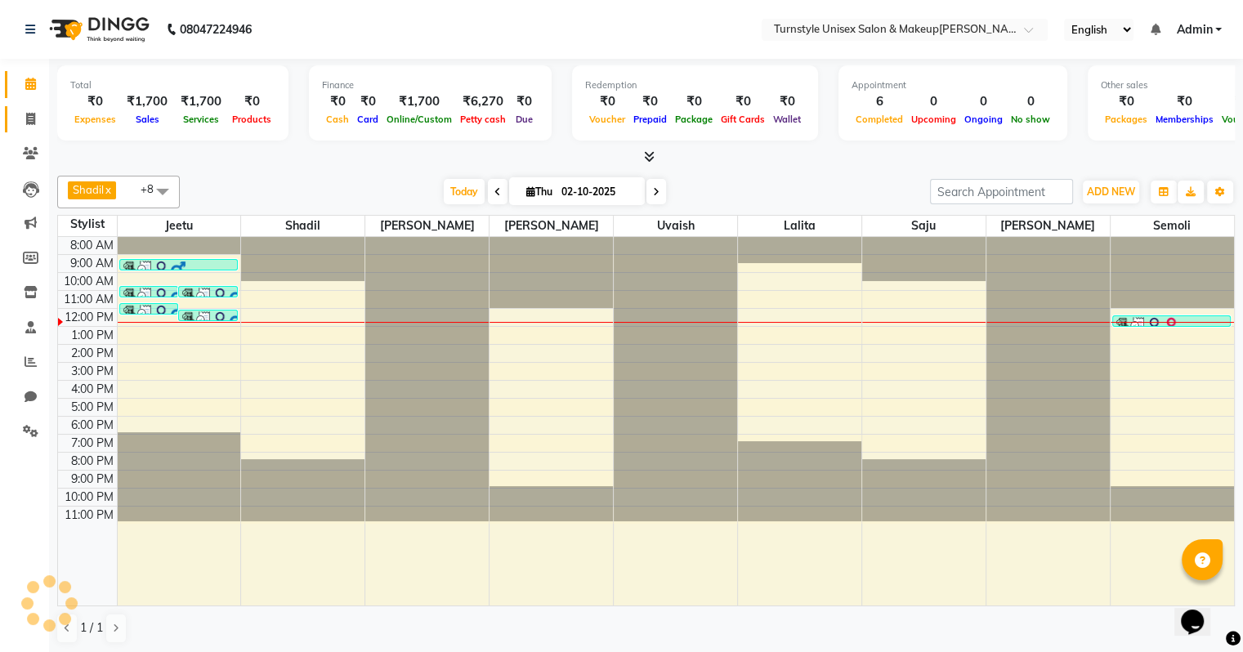
click at [30, 114] on icon at bounding box center [30, 119] width 9 height 12
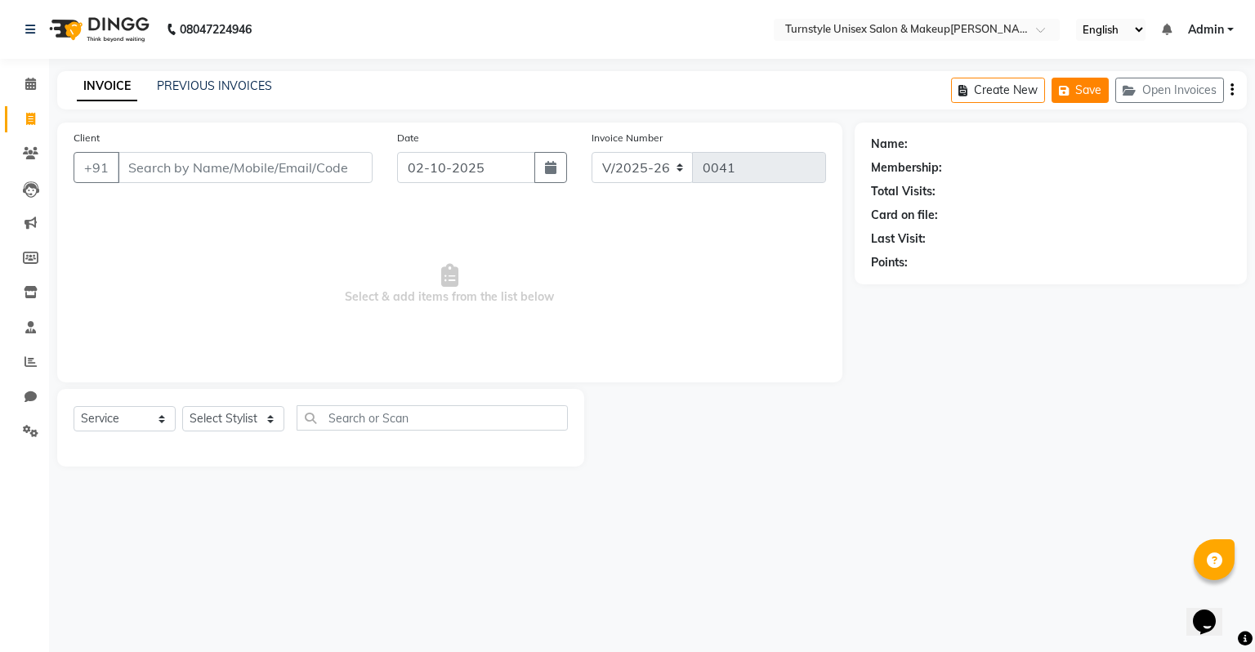
click at [1098, 85] on button "Save" at bounding box center [1080, 90] width 57 height 25
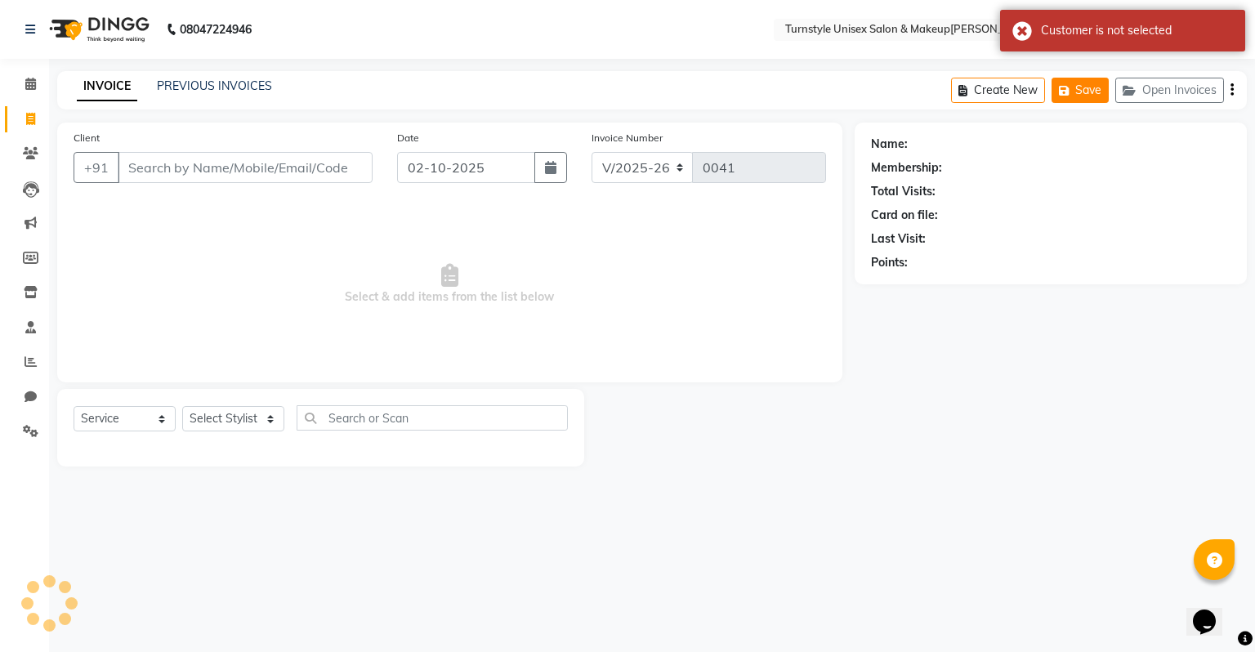
click at [1079, 88] on button "Save" at bounding box center [1080, 90] width 57 height 25
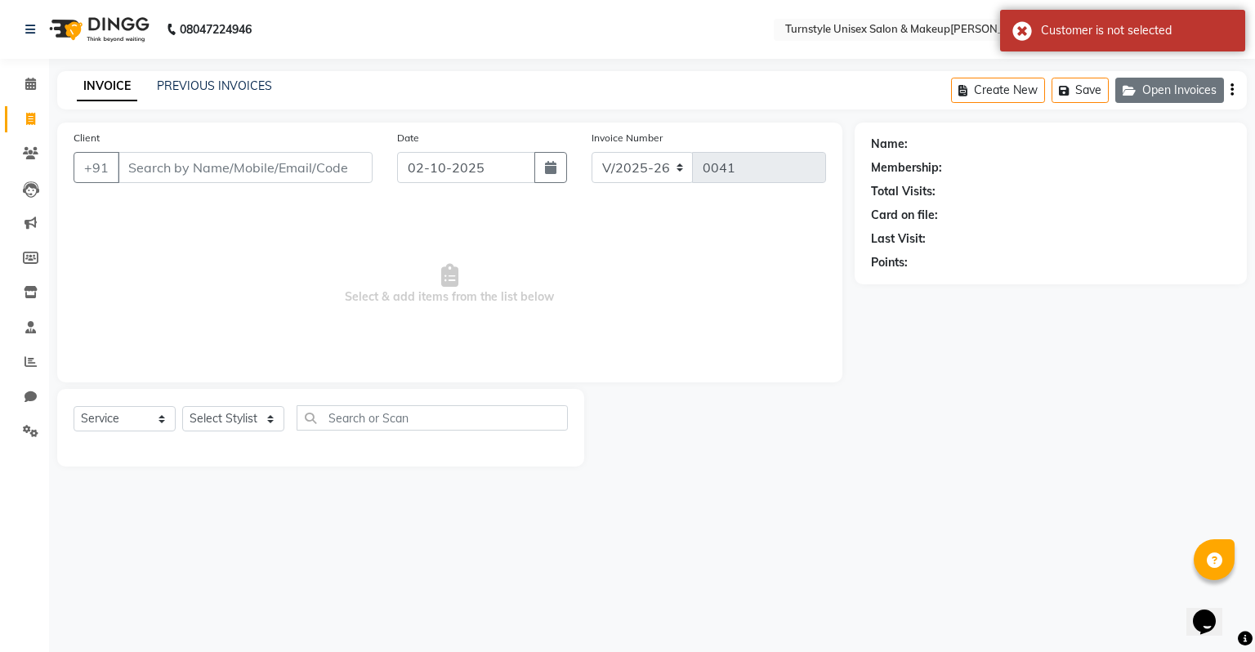
click at [1148, 83] on button "Open Invoices" at bounding box center [1169, 90] width 109 height 25
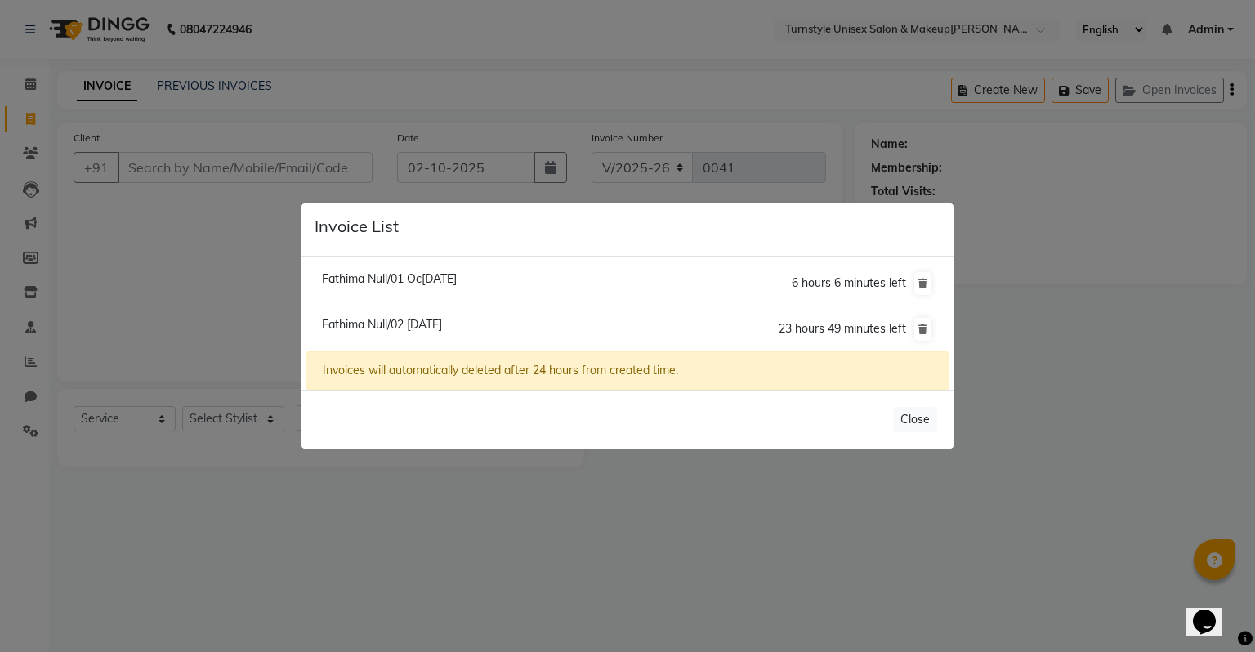
click at [457, 279] on span "Fathima Null/01 Oc[DATE]" at bounding box center [389, 278] width 135 height 15
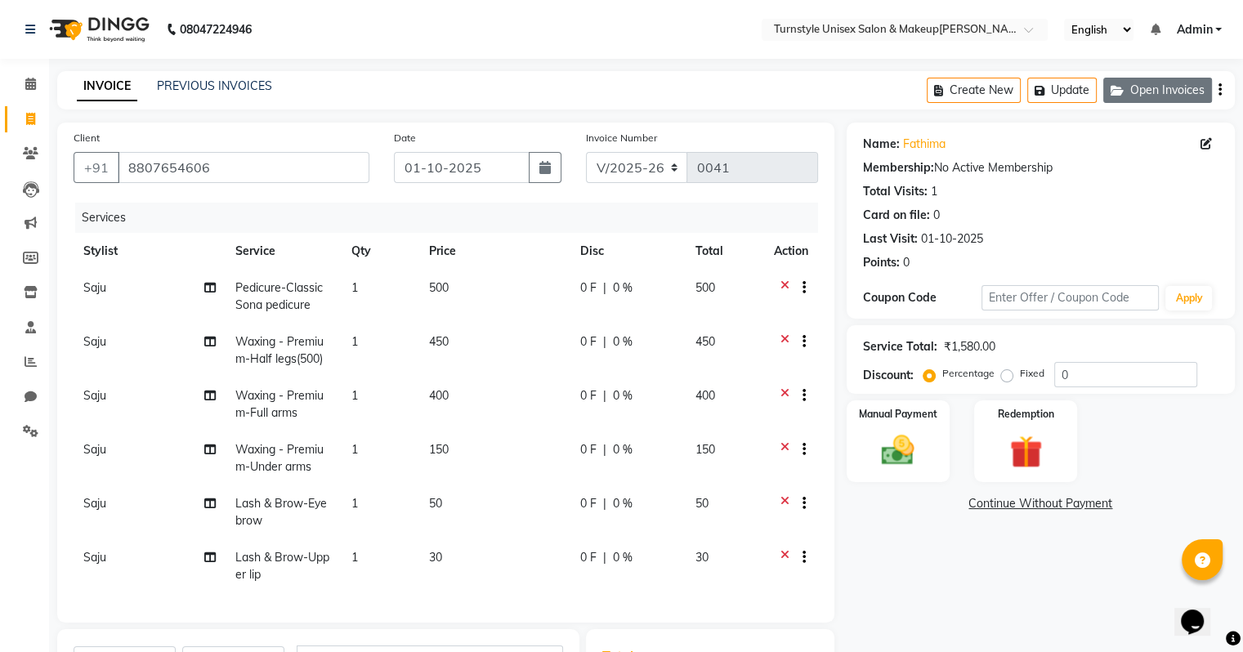
click at [1145, 93] on button "Open Invoices" at bounding box center [1157, 90] width 109 height 25
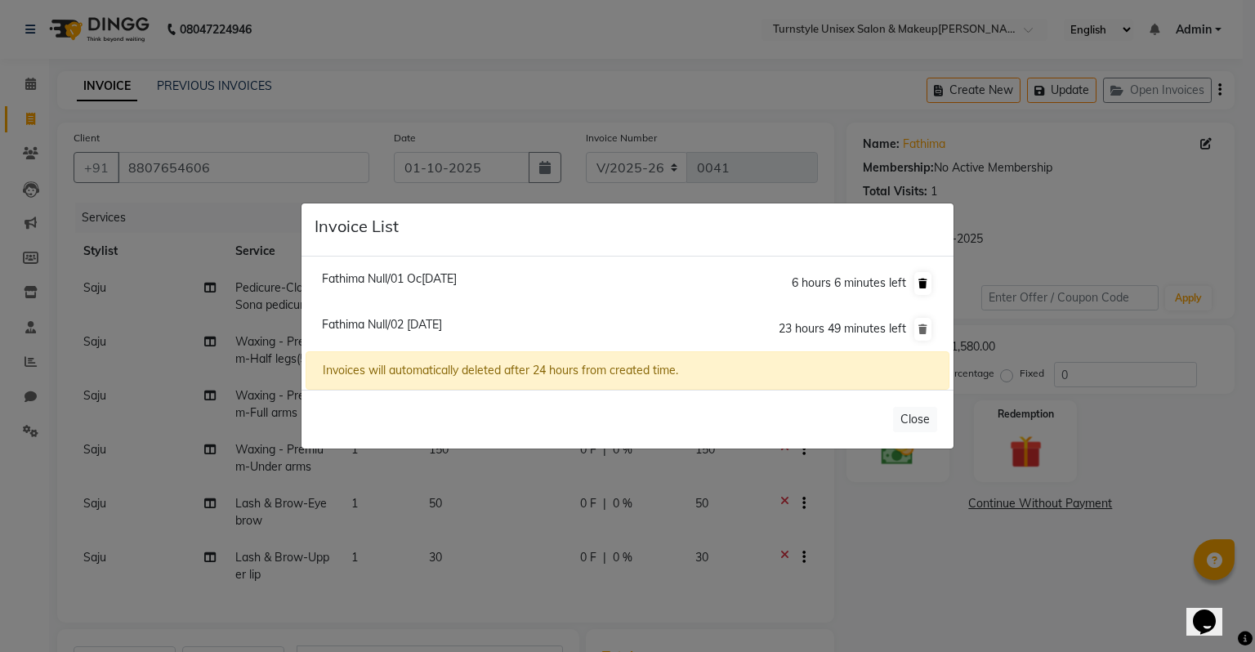
click at [914, 283] on button at bounding box center [922, 283] width 17 height 23
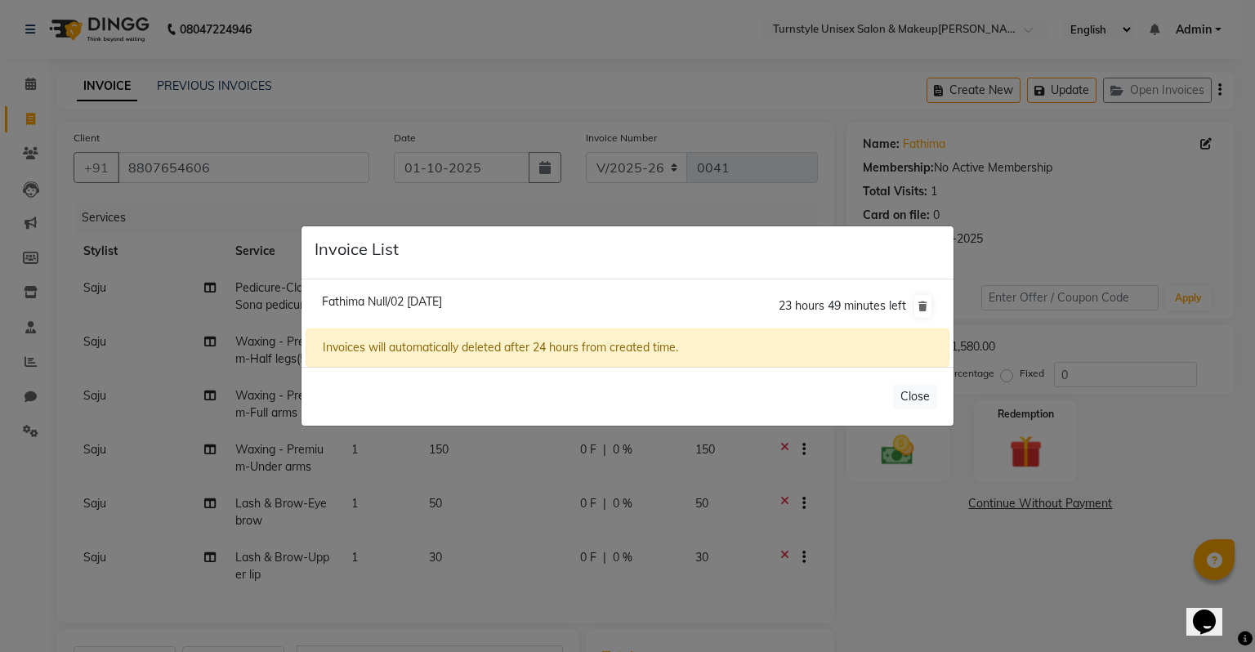
click at [429, 297] on span "Fathima Null/02 [DATE]" at bounding box center [382, 301] width 120 height 15
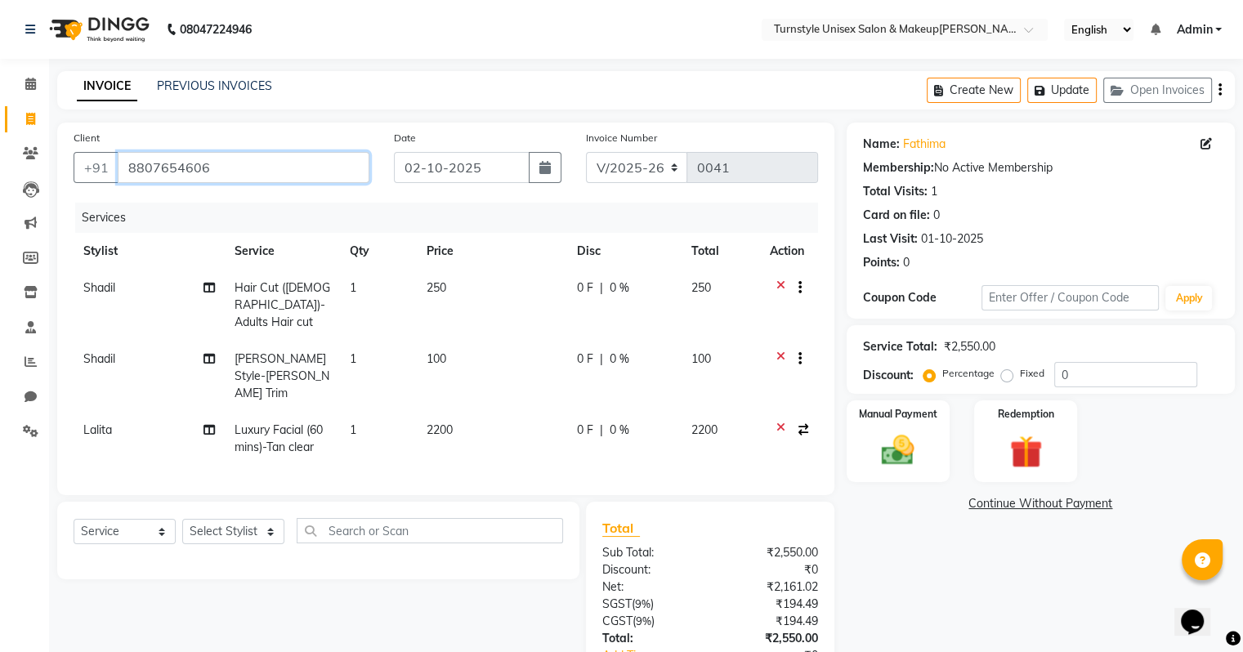
click at [307, 164] on input "8807654606" at bounding box center [244, 167] width 252 height 31
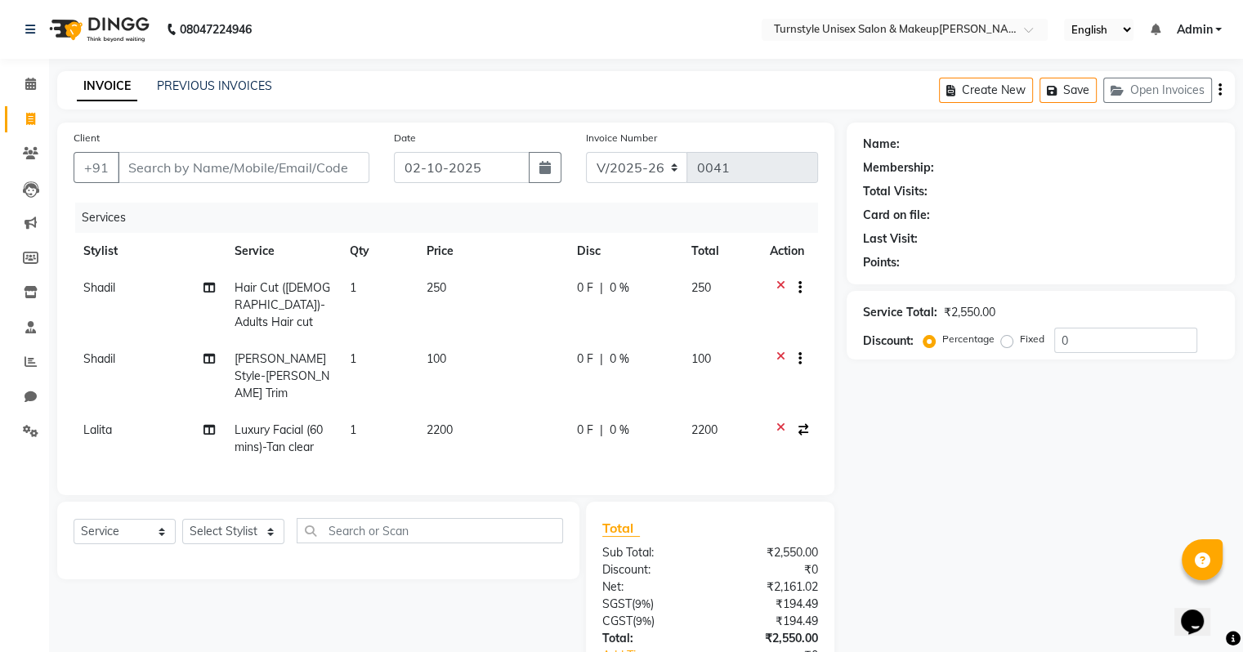
click at [618, 422] on span "0 %" at bounding box center [620, 430] width 20 height 17
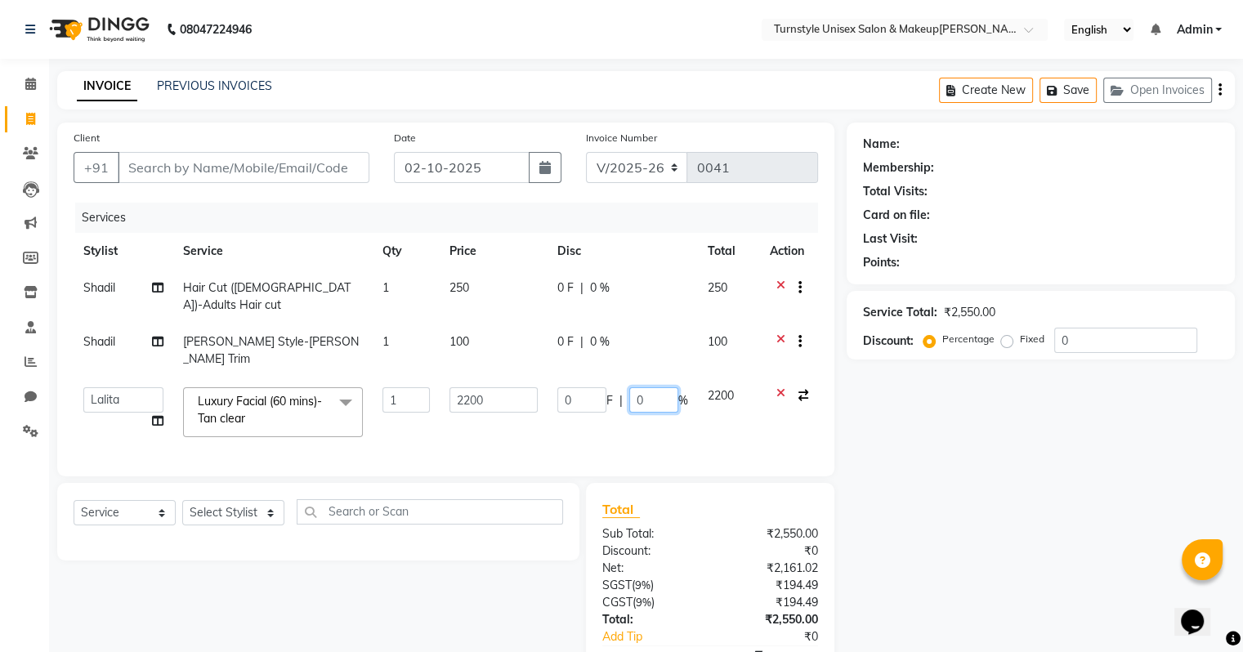
click at [644, 387] on input "0" at bounding box center [653, 399] width 49 height 25
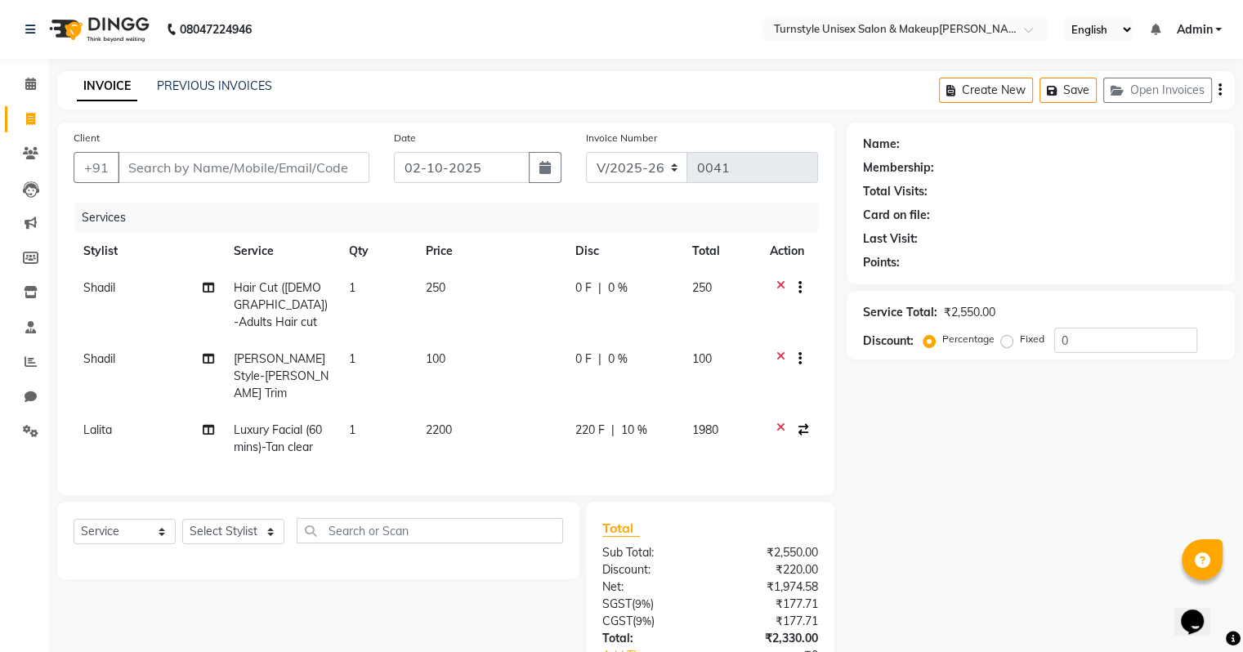
click at [785, 412] on td at bounding box center [789, 439] width 58 height 54
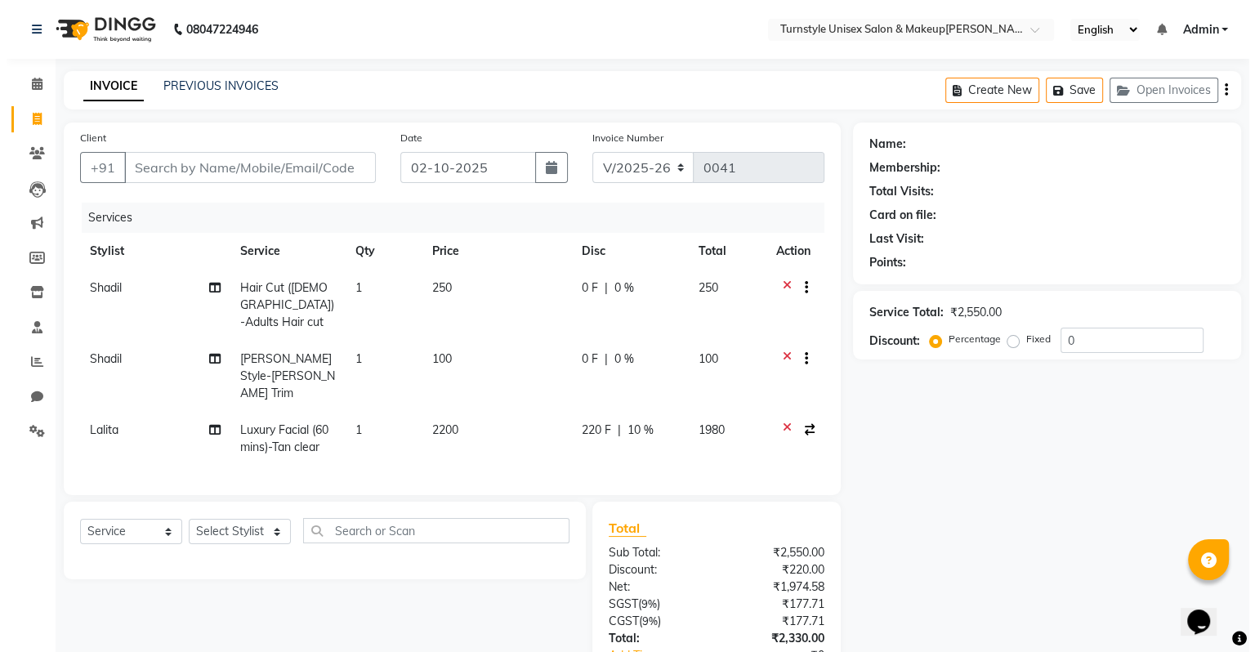
scroll to position [92, 0]
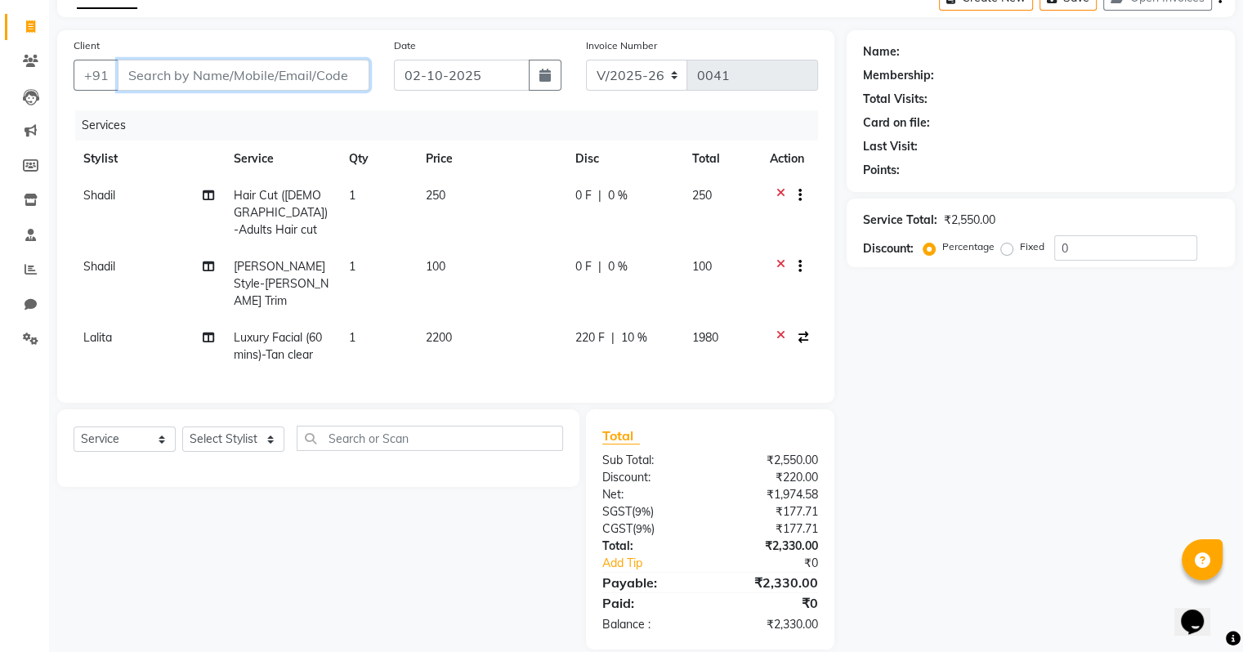
click at [159, 80] on input "Client" at bounding box center [244, 75] width 252 height 31
click at [307, 77] on span "Add Client" at bounding box center [327, 75] width 65 height 16
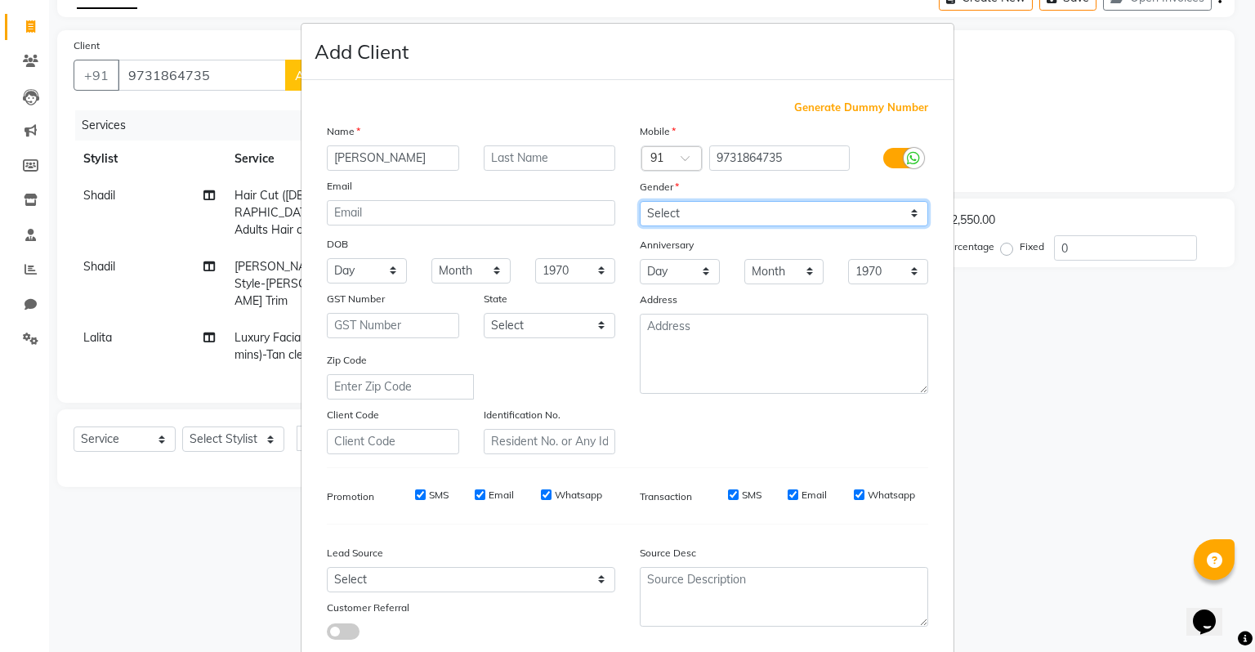
click at [727, 207] on select "Select [DEMOGRAPHIC_DATA] [DEMOGRAPHIC_DATA] Other Prefer Not To Say" at bounding box center [784, 213] width 288 height 25
click at [640, 202] on select "Select [DEMOGRAPHIC_DATA] [DEMOGRAPHIC_DATA] Other Prefer Not To Say" at bounding box center [784, 213] width 288 height 25
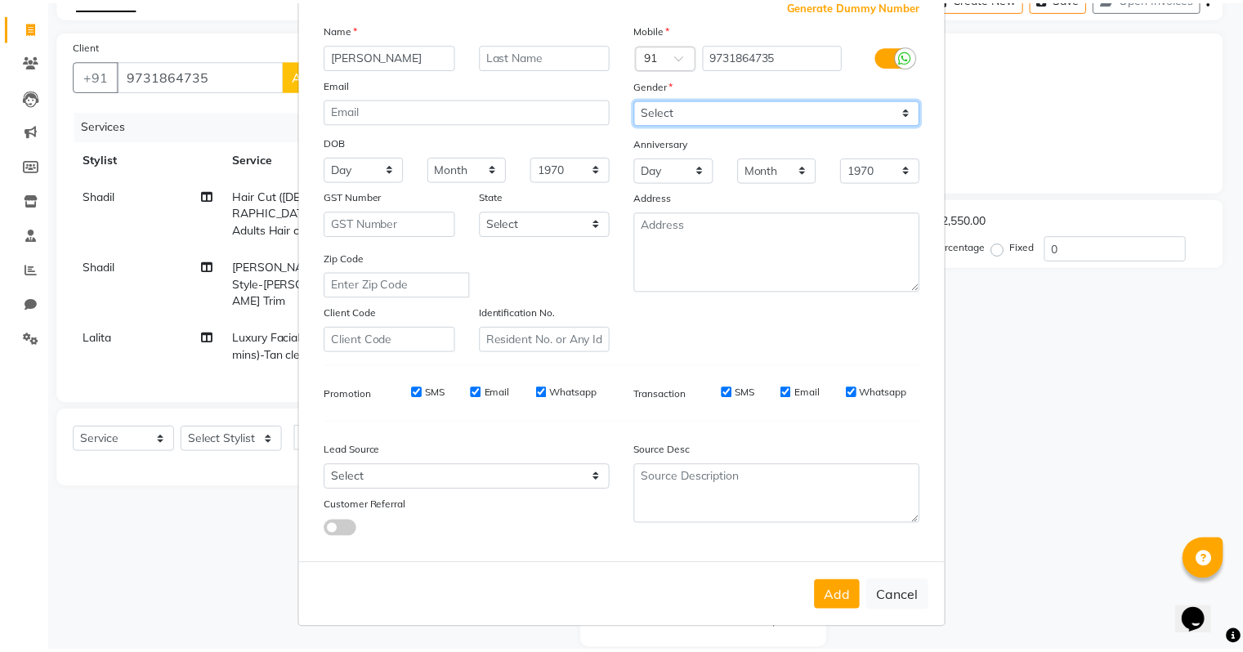
scroll to position [109, 0]
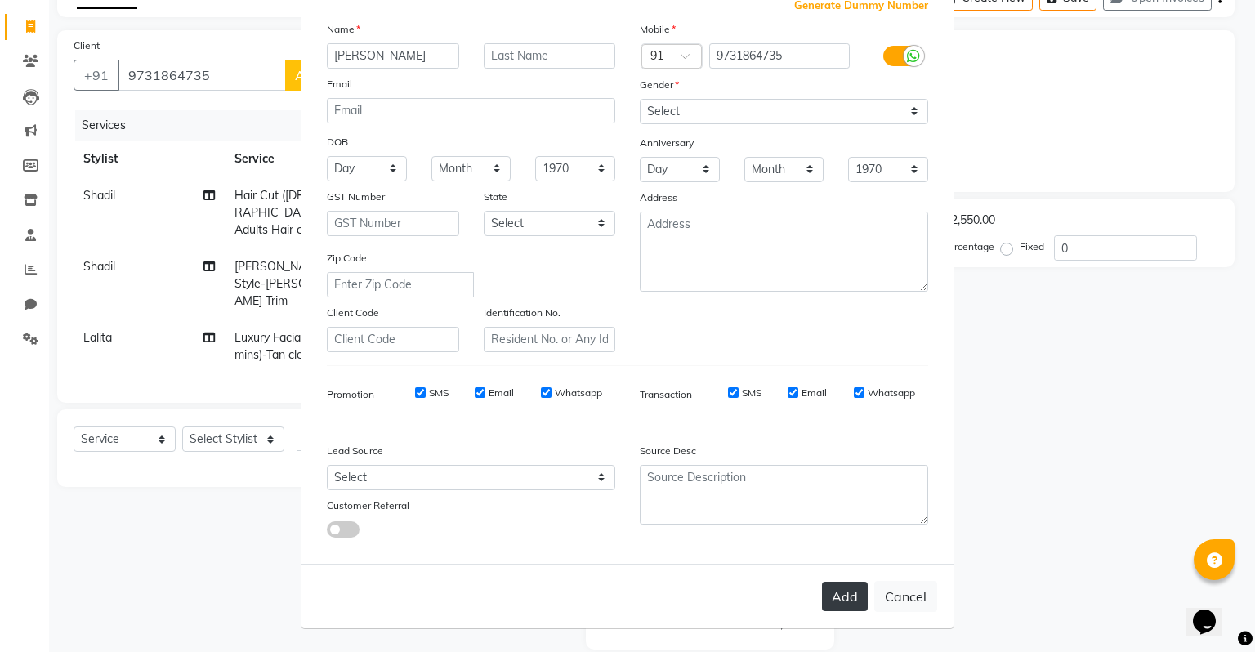
click at [847, 604] on button "Add" at bounding box center [845, 596] width 46 height 29
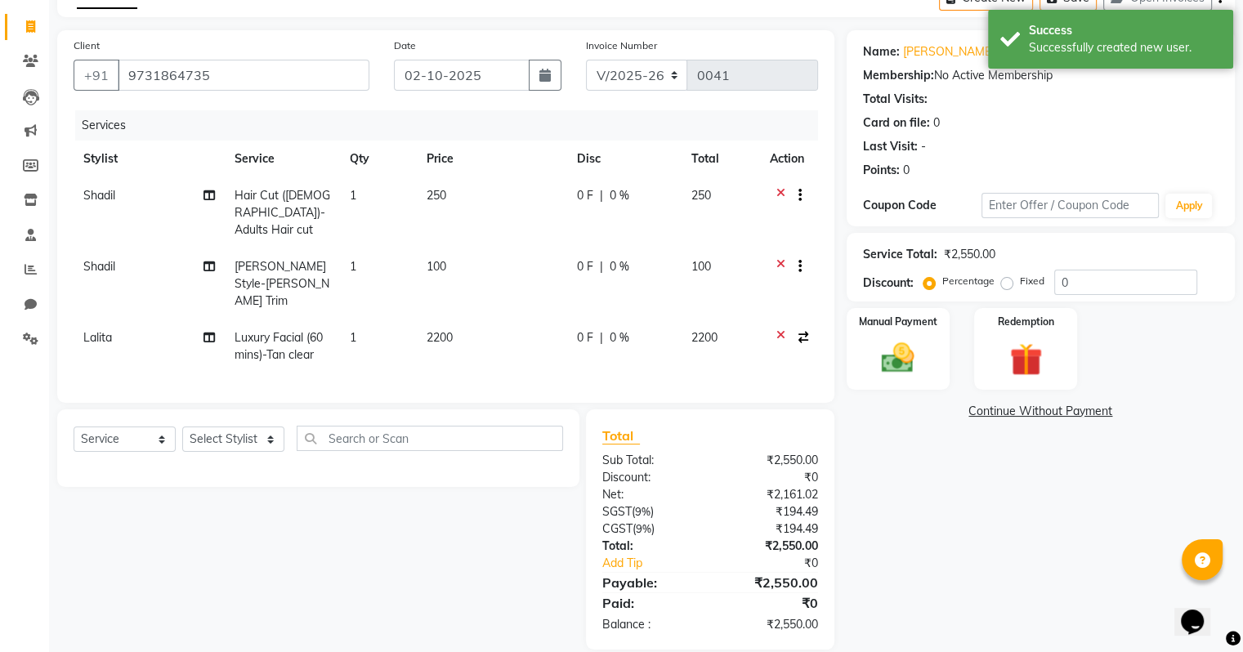
scroll to position [11, 0]
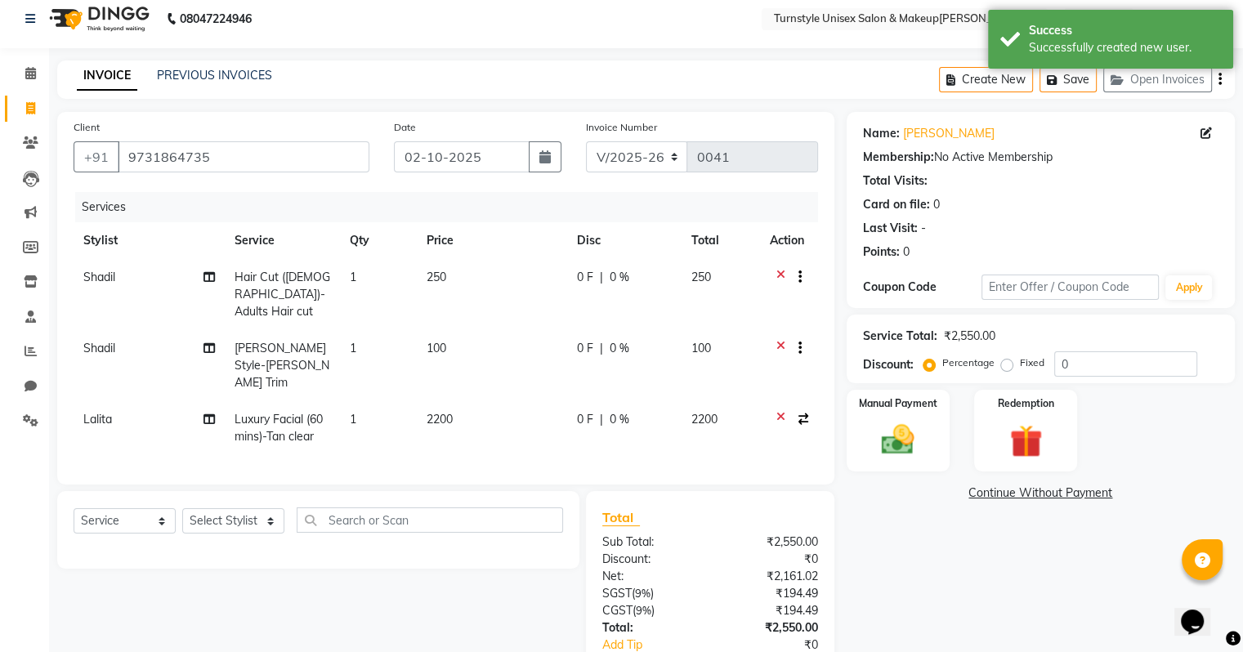
click at [623, 411] on span "0 %" at bounding box center [620, 419] width 20 height 17
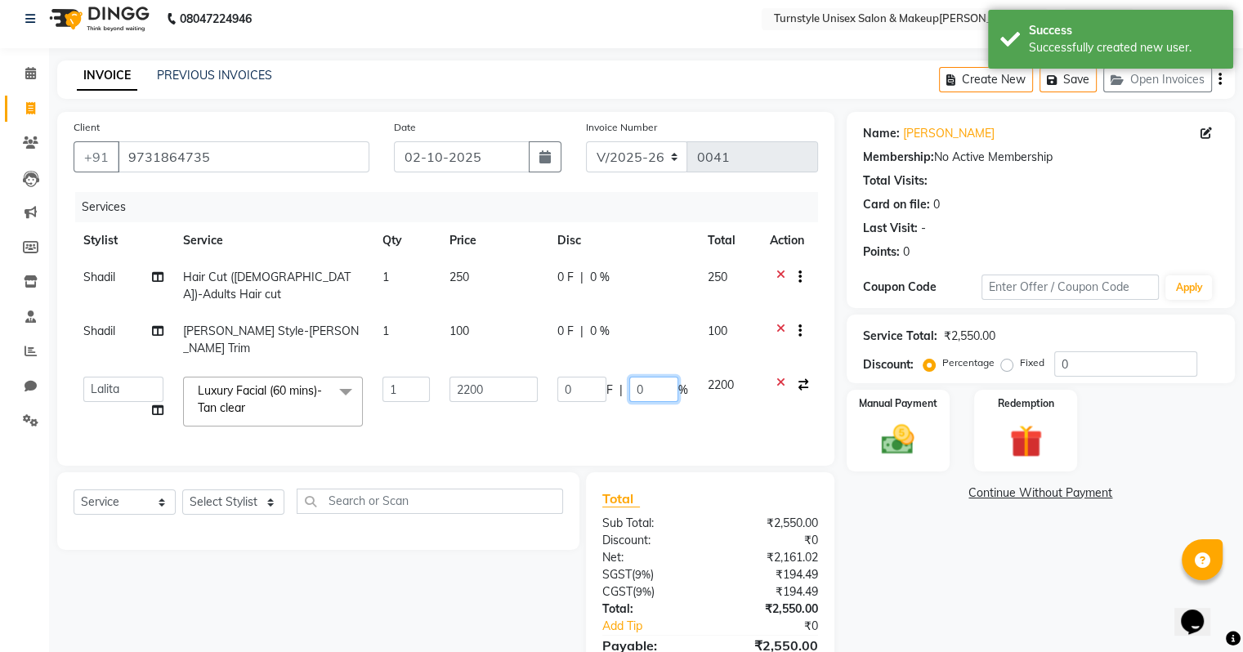
click at [644, 377] on input "0" at bounding box center [653, 389] width 49 height 25
click at [671, 391] on td "0 F | 10 %" at bounding box center [622, 401] width 150 height 69
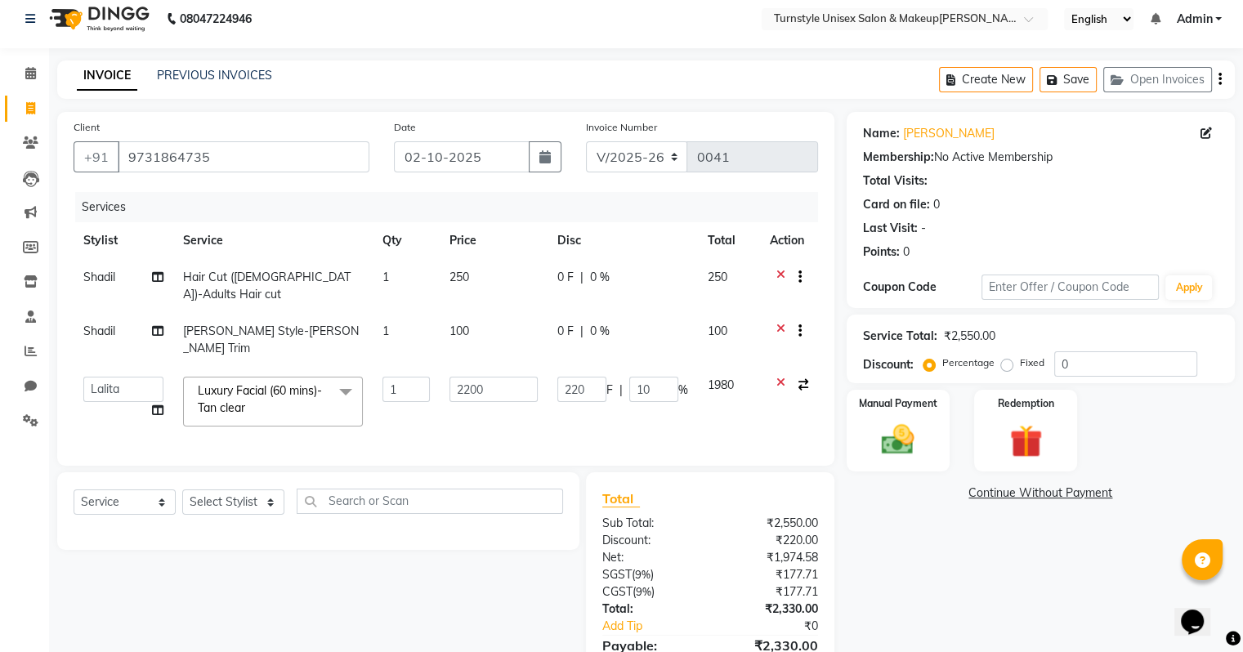
scroll to position [79, 0]
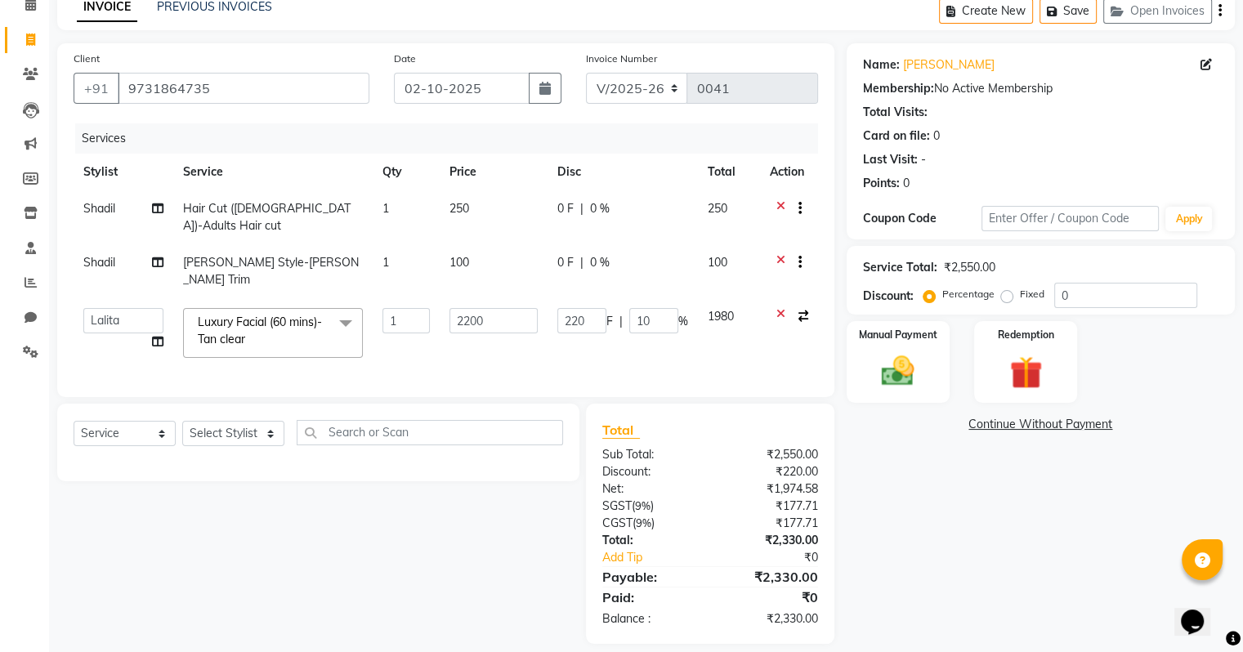
click at [787, 463] on div "₹220.00" at bounding box center [770, 471] width 120 height 17
click at [888, 372] on img at bounding box center [897, 371] width 55 height 39
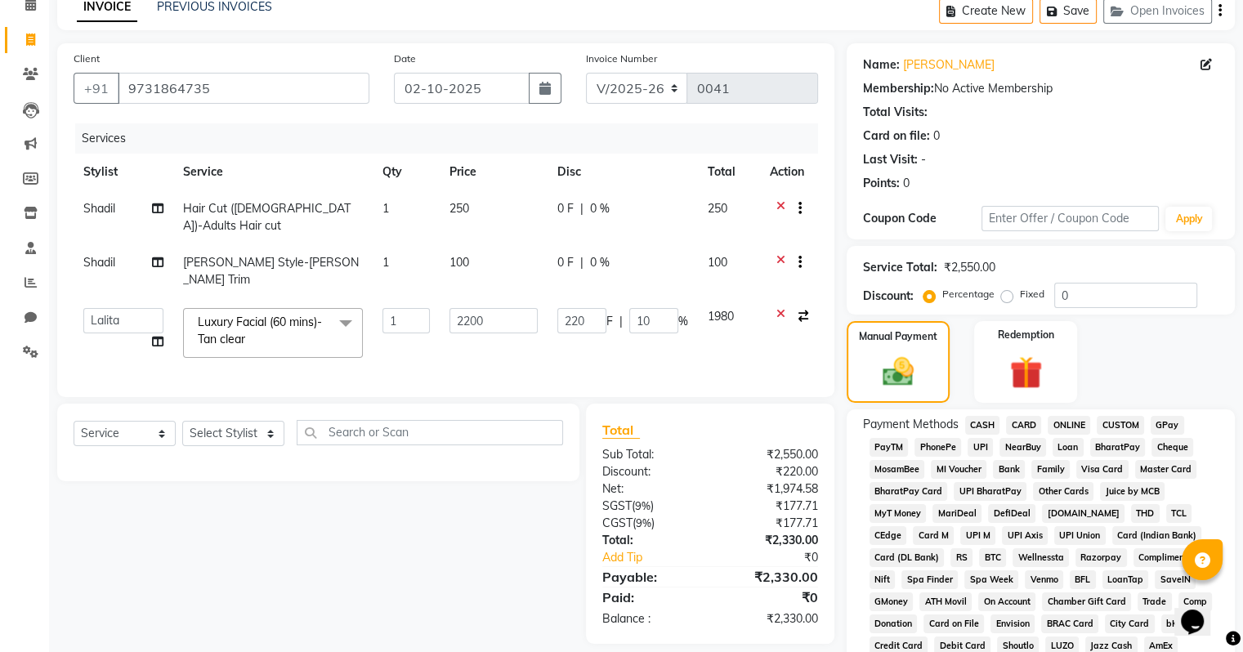
click at [977, 442] on span "UPI" at bounding box center [979, 447] width 25 height 19
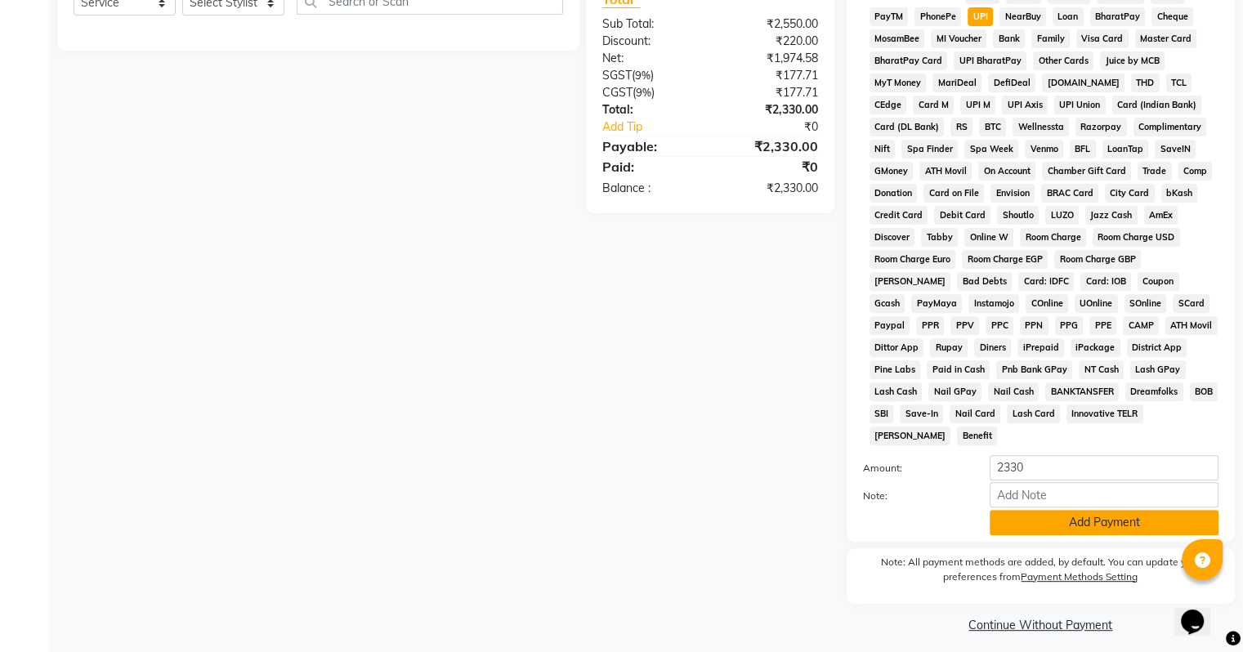
click at [1041, 513] on button "Add Payment" at bounding box center [1104, 522] width 229 height 25
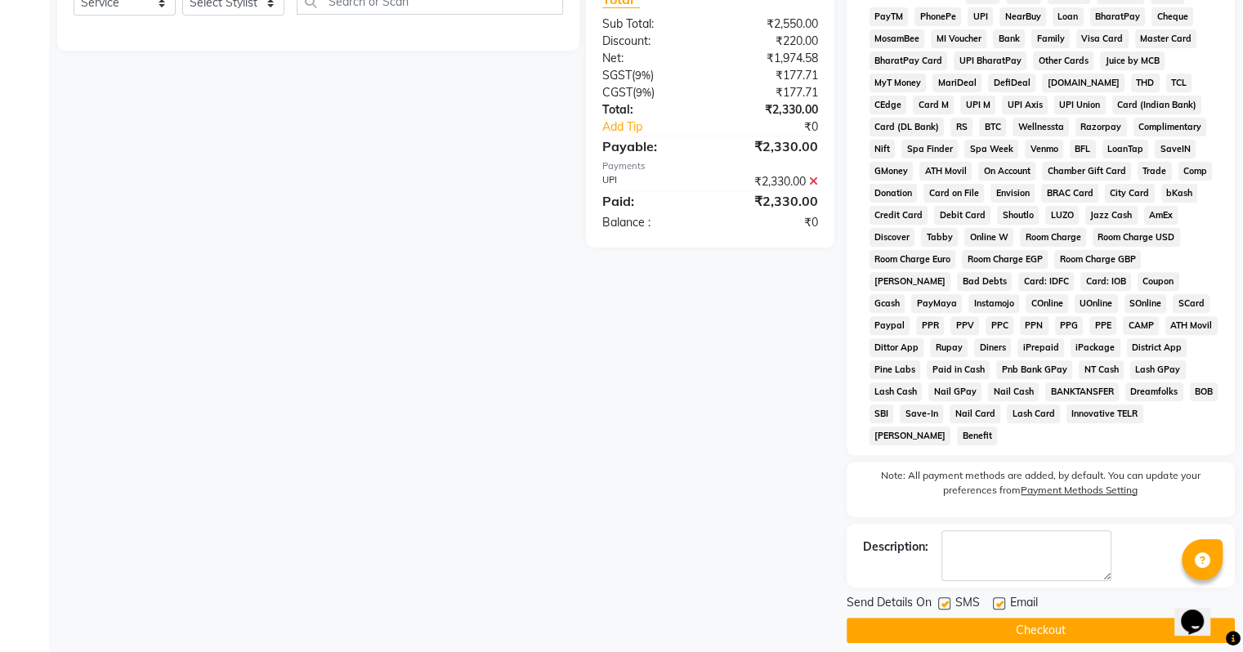
click at [997, 597] on label at bounding box center [999, 603] width 12 height 12
click at [997, 599] on input "checkbox" at bounding box center [998, 604] width 11 height 11
click at [999, 618] on button "Checkout" at bounding box center [1041, 630] width 388 height 25
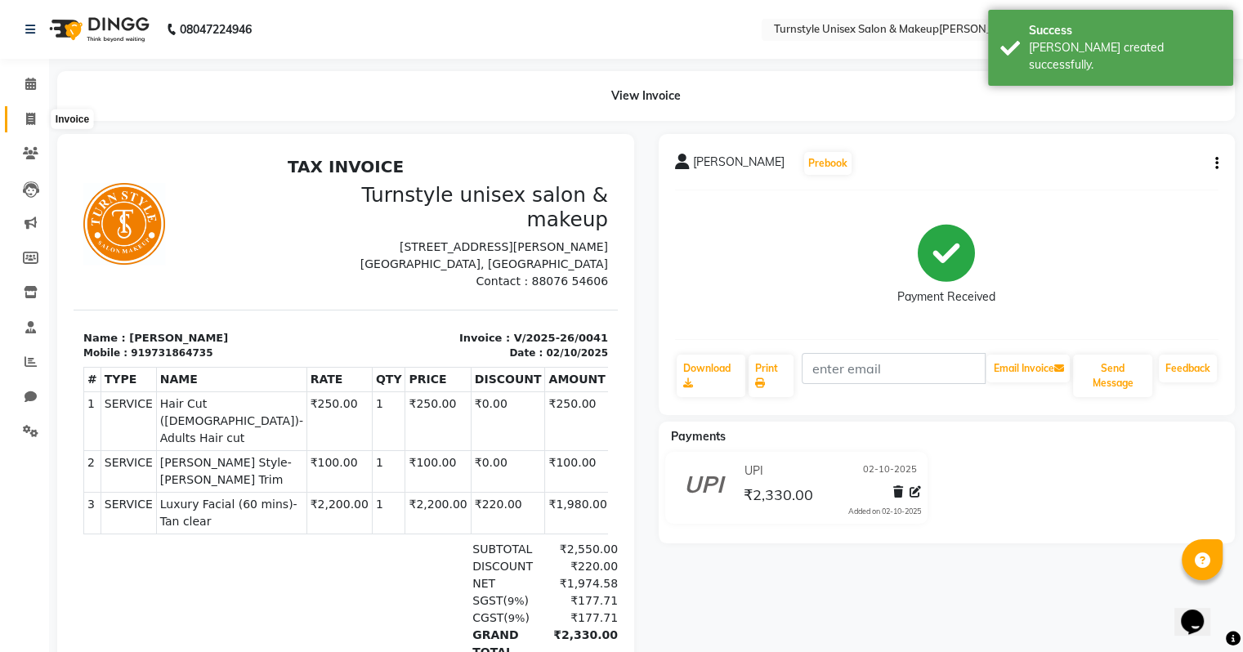
click at [34, 117] on icon at bounding box center [30, 119] width 9 height 12
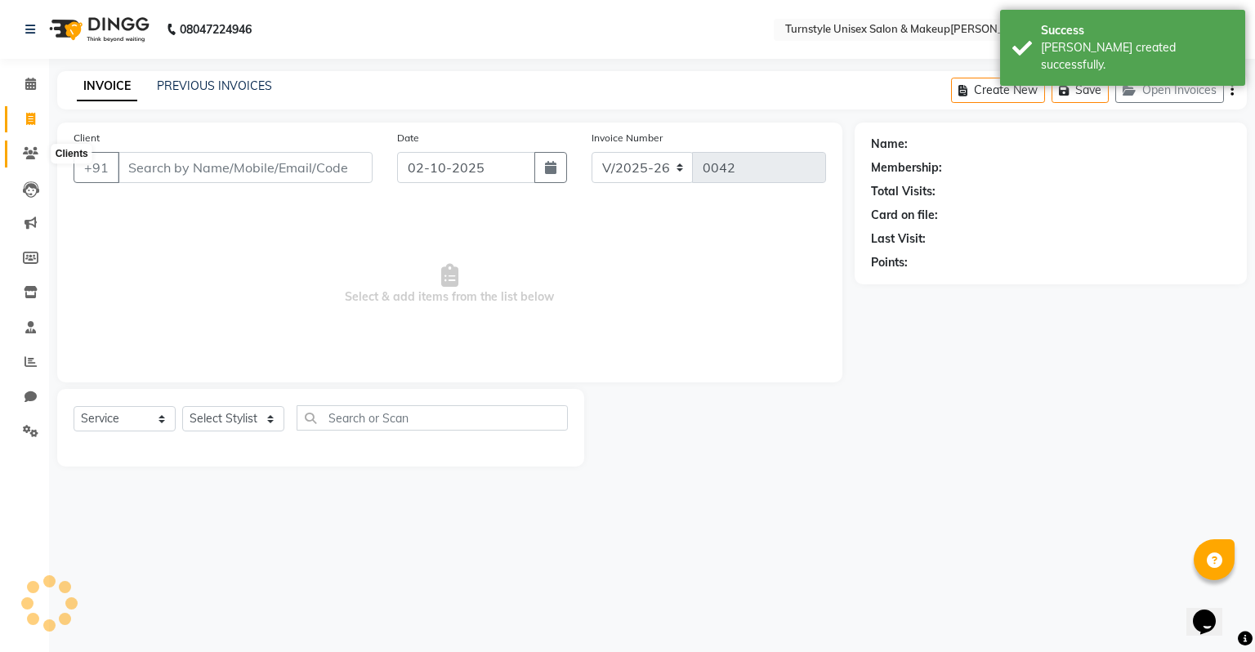
click at [33, 155] on icon at bounding box center [31, 153] width 16 height 12
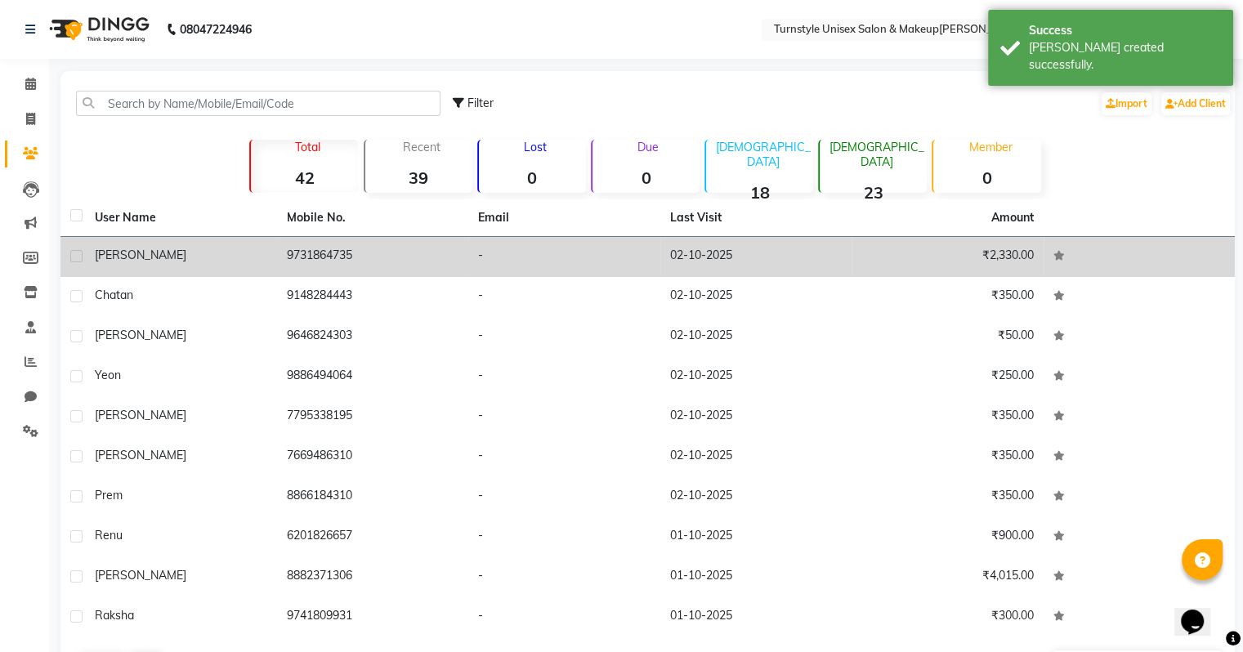
click at [132, 265] on td "[PERSON_NAME]" at bounding box center [181, 257] width 192 height 40
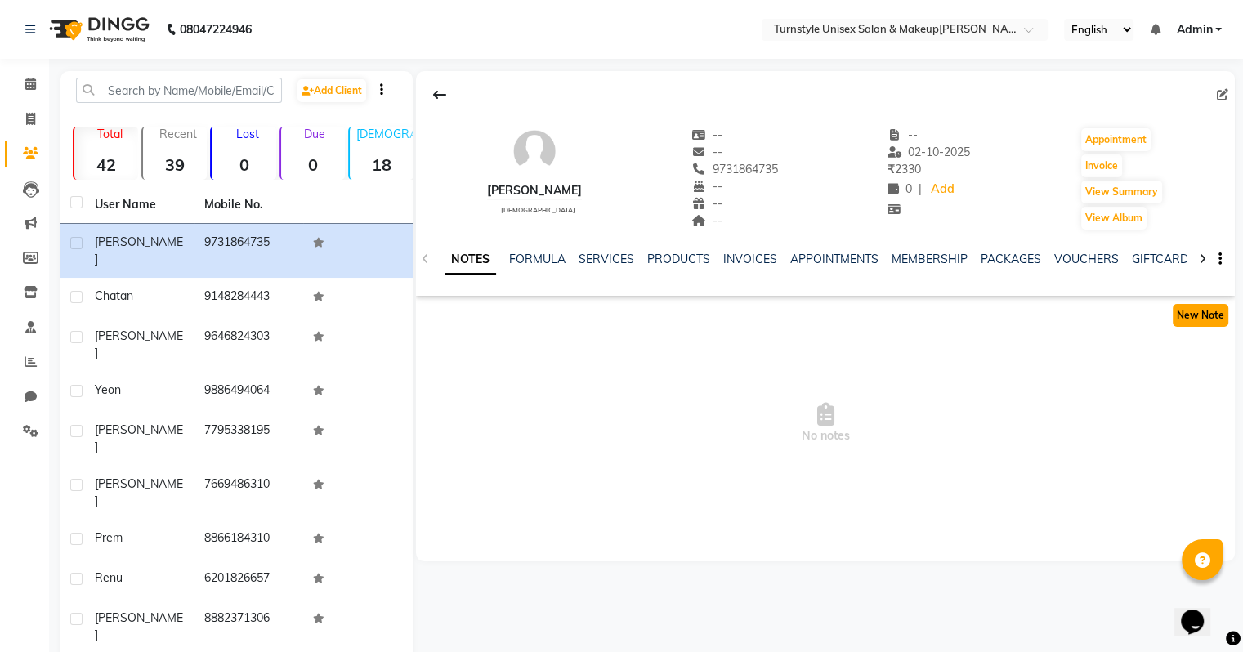
click at [1182, 319] on button "New Note" at bounding box center [1201, 315] width 56 height 23
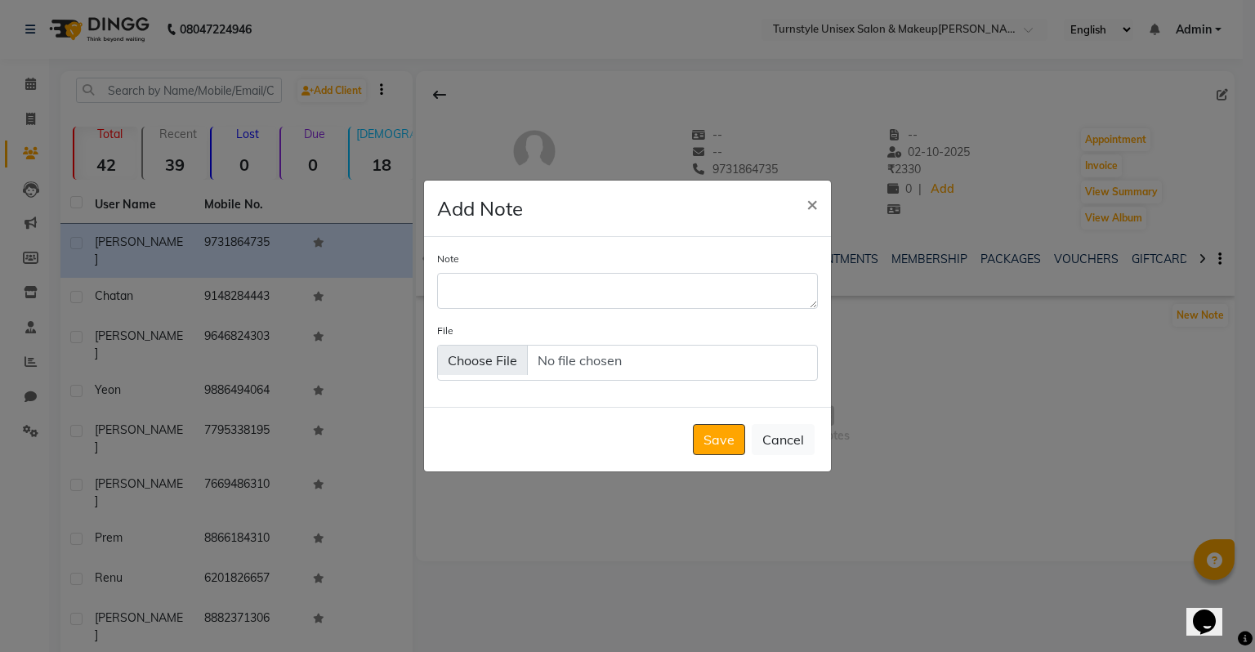
click at [793, 181] on button "×" at bounding box center [812, 204] width 38 height 46
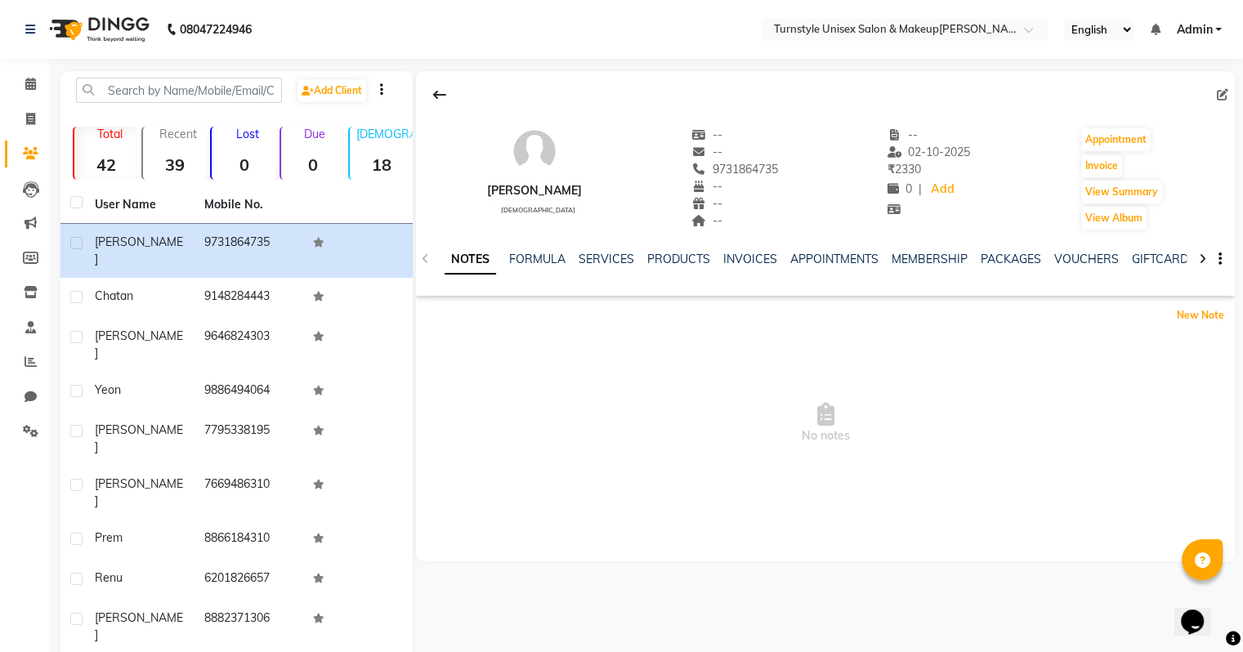
click at [1182, 317] on button "New Note" at bounding box center [1201, 315] width 56 height 23
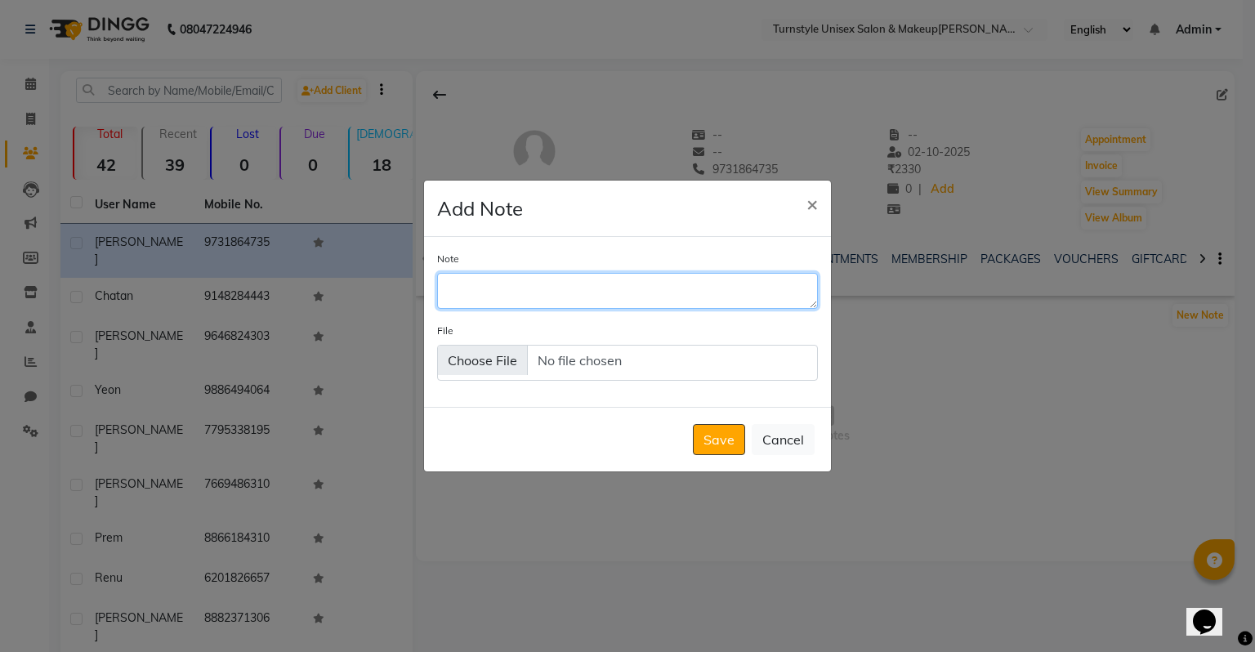
click at [471, 292] on textarea "Note" at bounding box center [627, 291] width 381 height 36
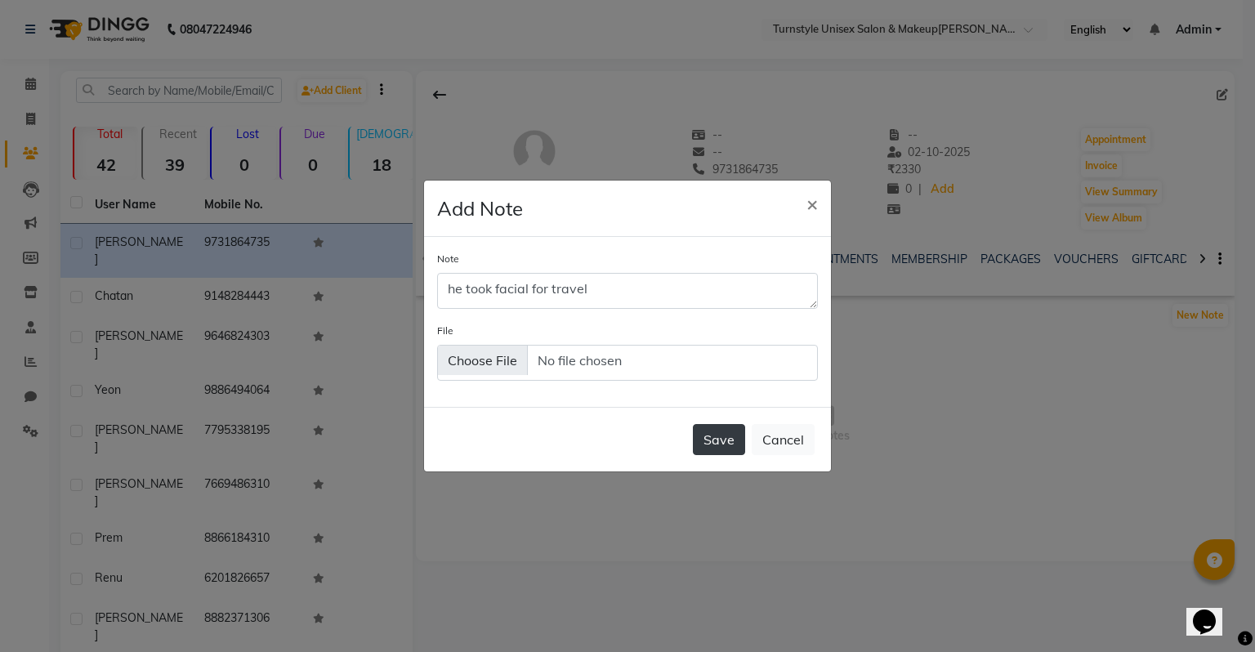
click at [723, 435] on button "Save" at bounding box center [719, 439] width 52 height 31
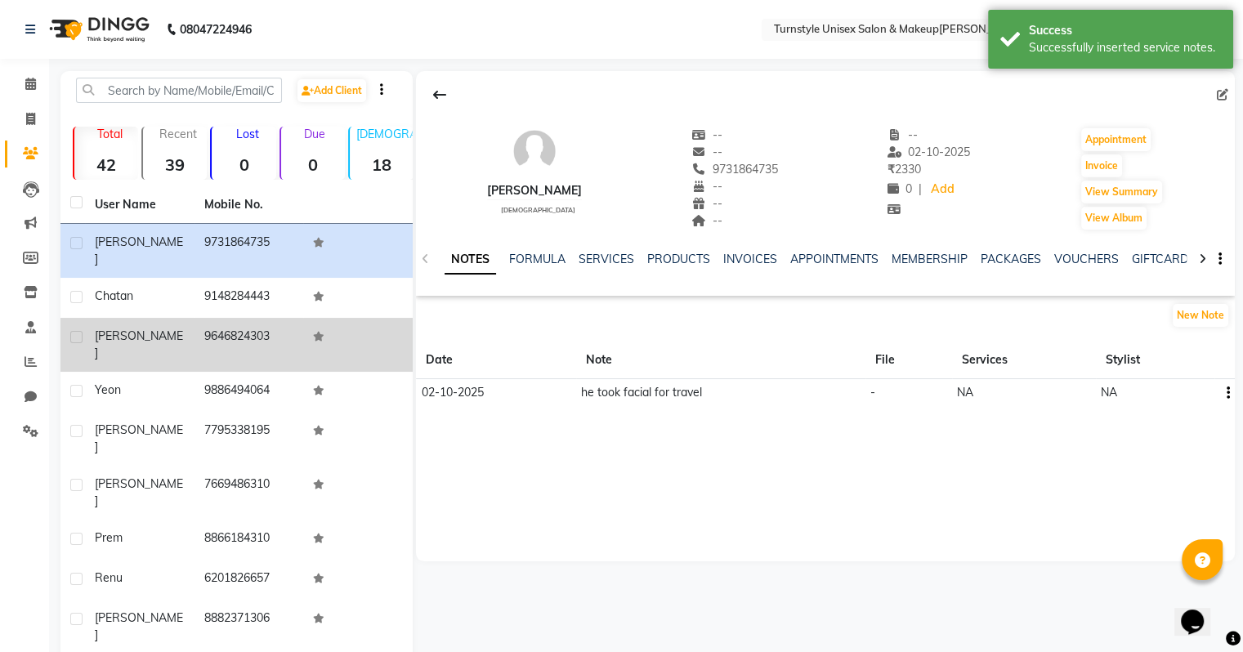
click at [249, 332] on td "9646824303" at bounding box center [248, 345] width 109 height 54
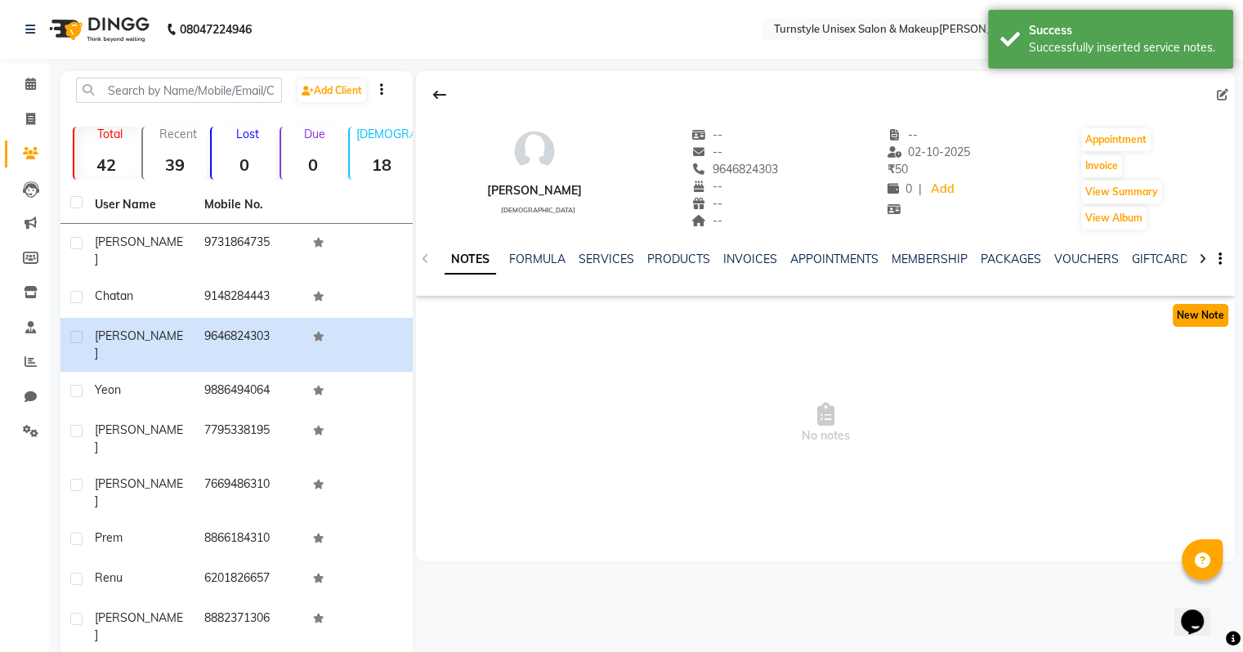
click at [1173, 311] on button "New Note" at bounding box center [1201, 315] width 56 height 23
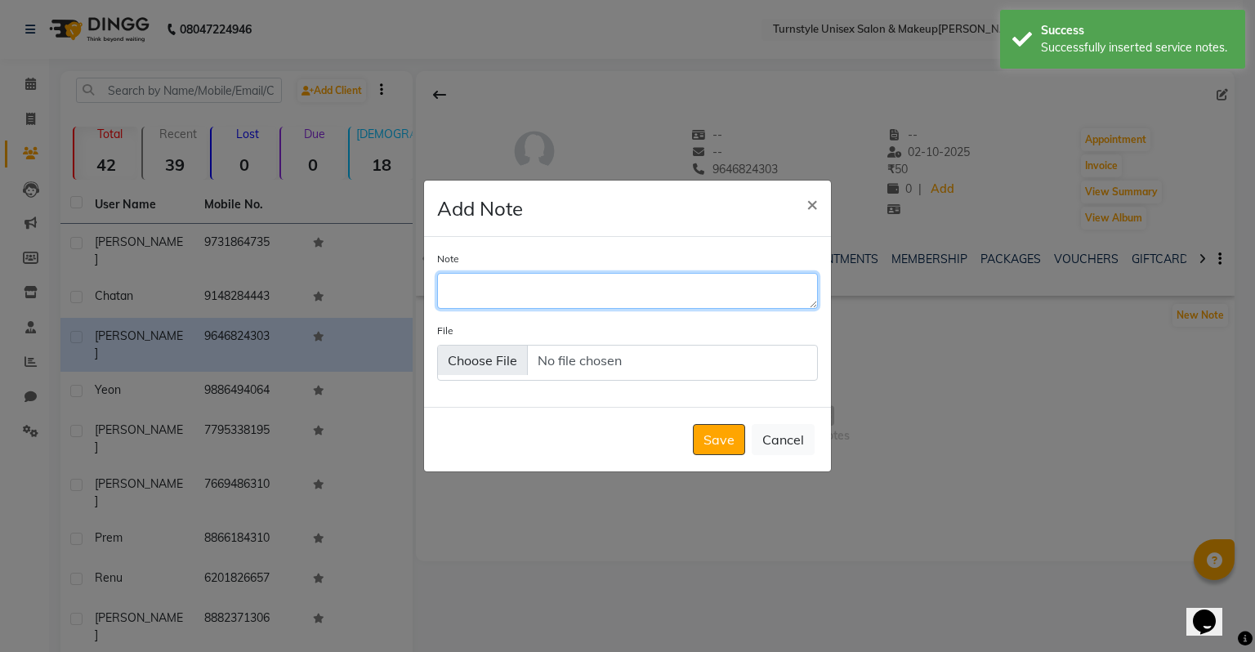
click at [559, 278] on textarea "Note" at bounding box center [627, 291] width 381 height 36
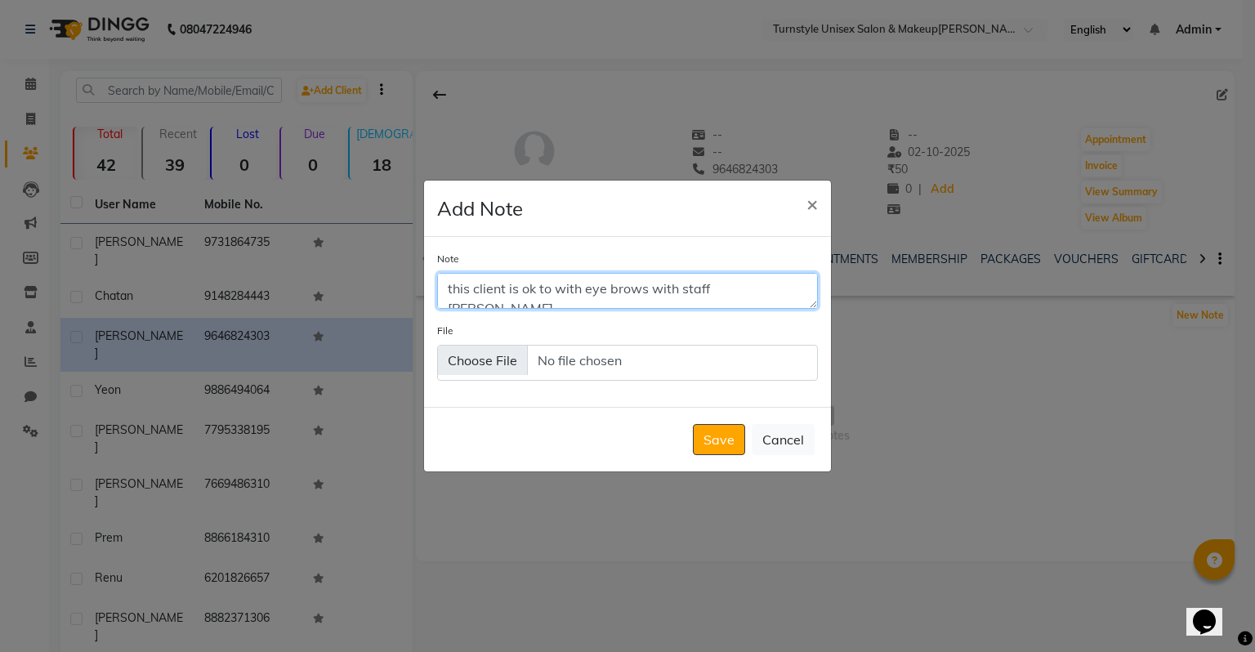
click at [551, 288] on textarea "this client is ok to with eye brows with staff [PERSON_NAME]" at bounding box center [627, 291] width 381 height 36
click at [602, 286] on textarea "this client is ok to do with eye brows with staff [PERSON_NAME]" at bounding box center [627, 291] width 381 height 36
click at [639, 288] on textarea "this client is ok to do eye brows with staff [PERSON_NAME]" at bounding box center [627, 291] width 381 height 36
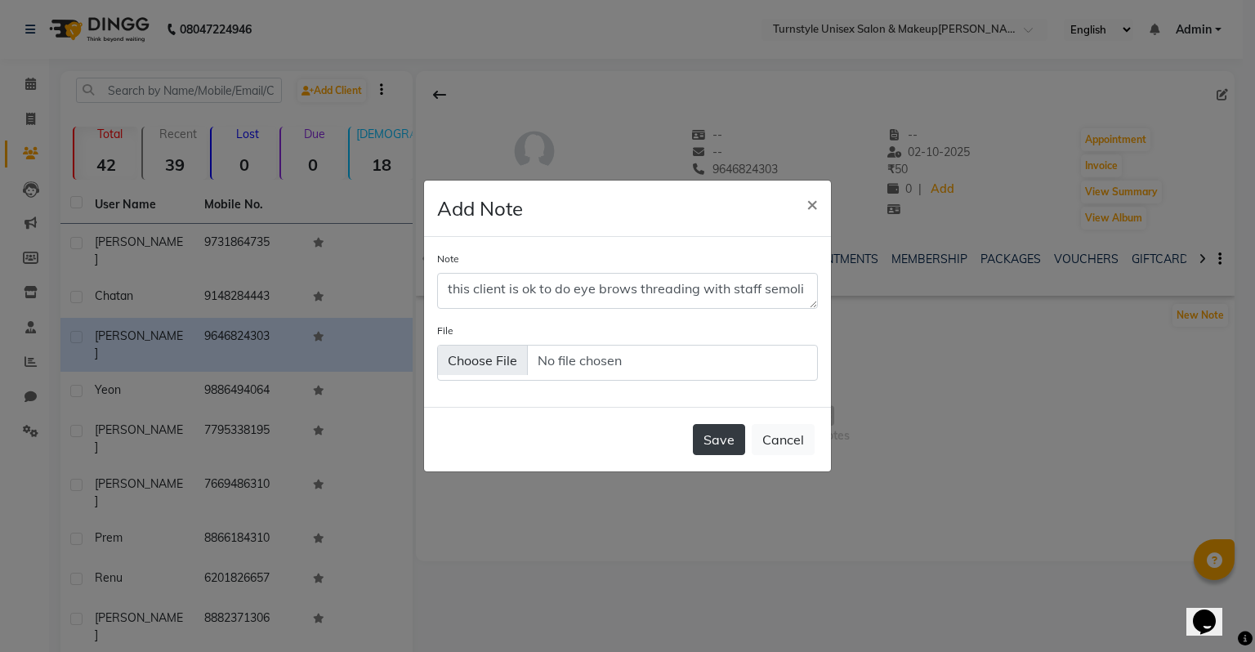
click at [716, 440] on button "Save" at bounding box center [719, 439] width 52 height 31
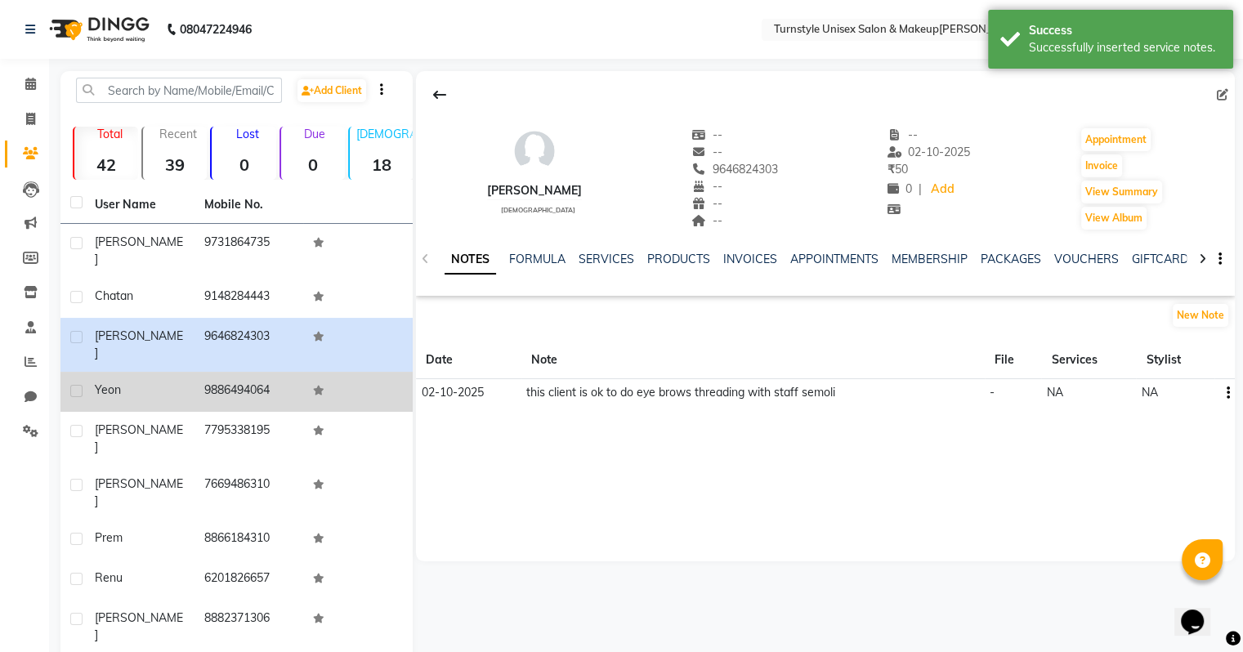
click at [154, 378] on td "Yeon" at bounding box center [139, 392] width 109 height 40
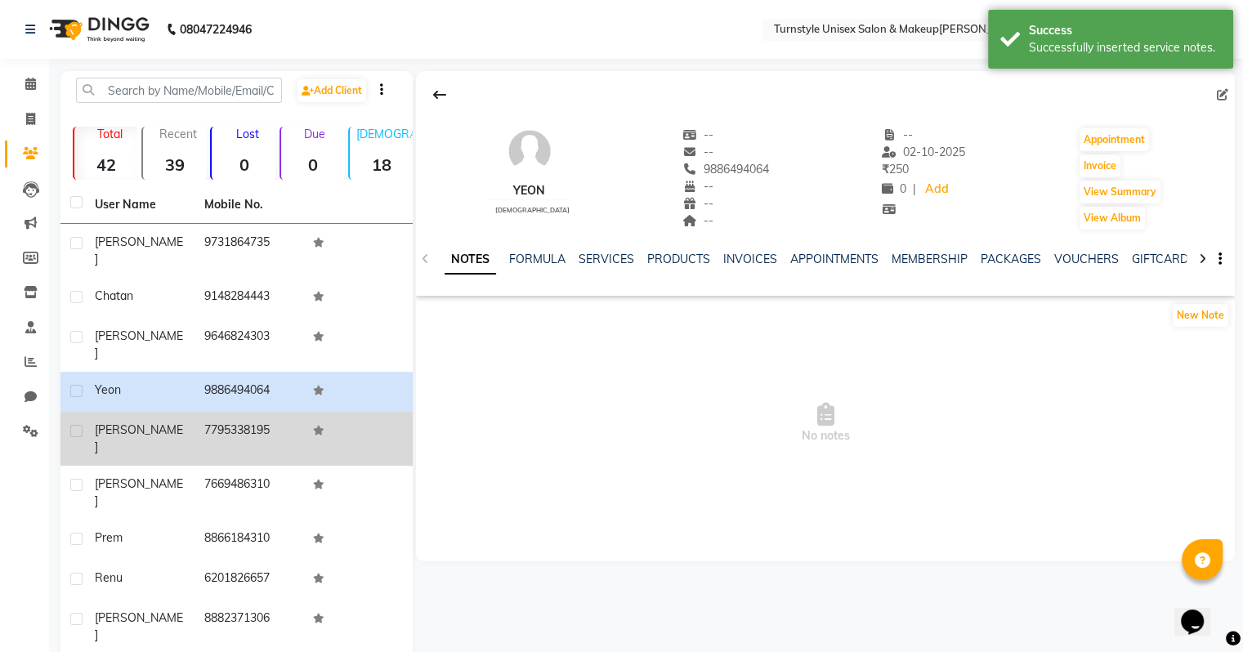
click at [172, 422] on div "[PERSON_NAME]" at bounding box center [140, 439] width 90 height 34
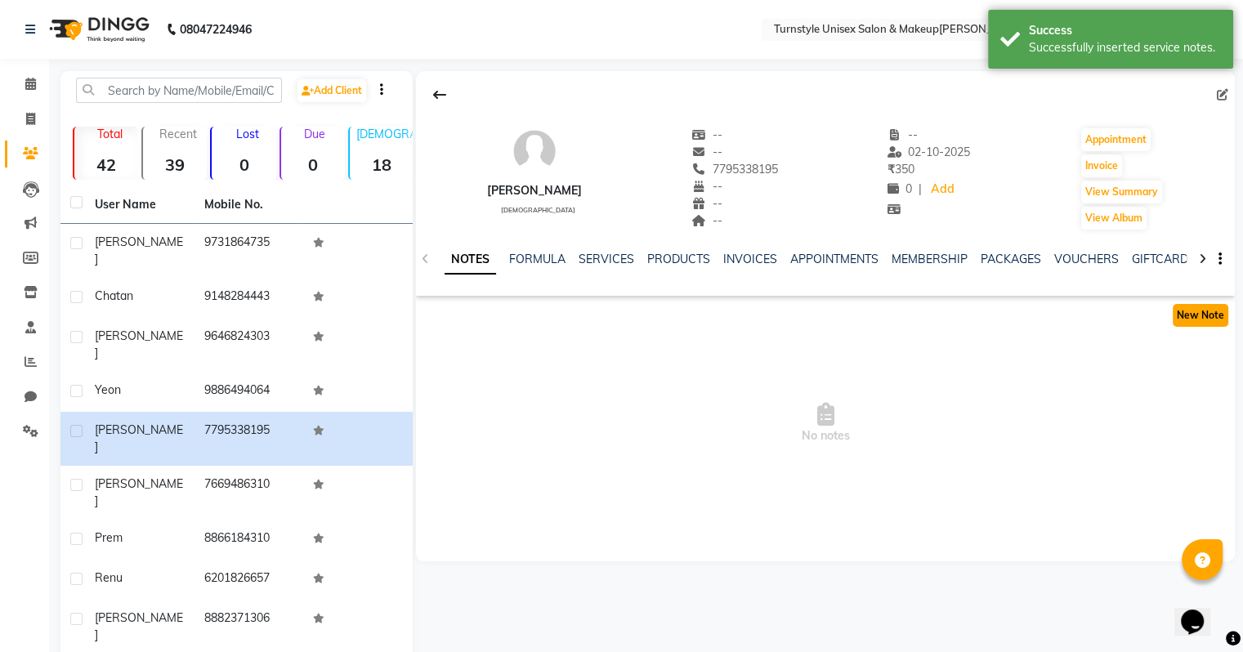
click at [1212, 314] on button "New Note" at bounding box center [1201, 315] width 56 height 23
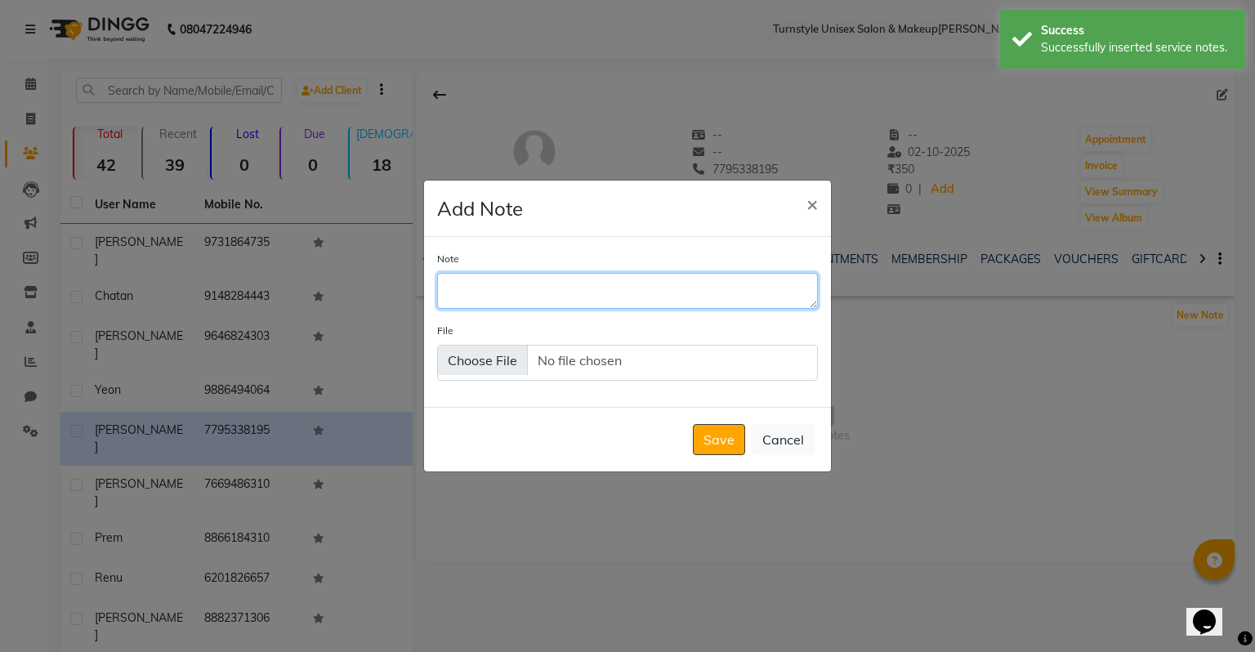
click at [639, 300] on textarea "Note" at bounding box center [627, 291] width 381 height 36
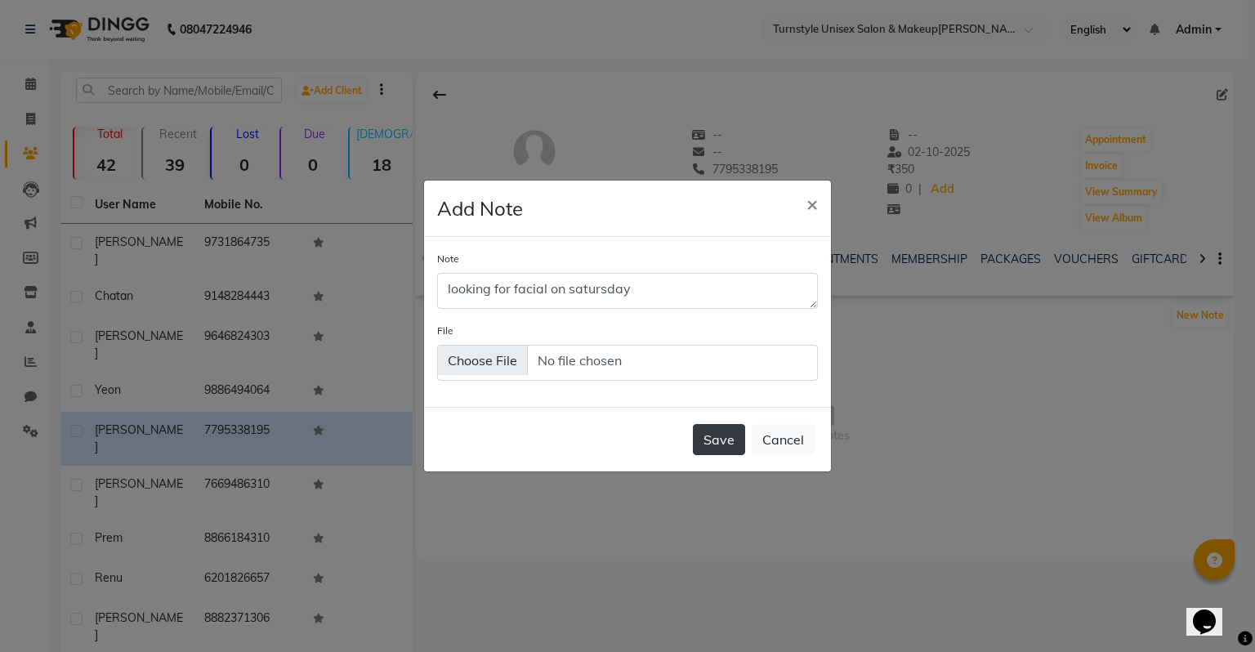
click at [701, 430] on button "Save" at bounding box center [719, 439] width 52 height 31
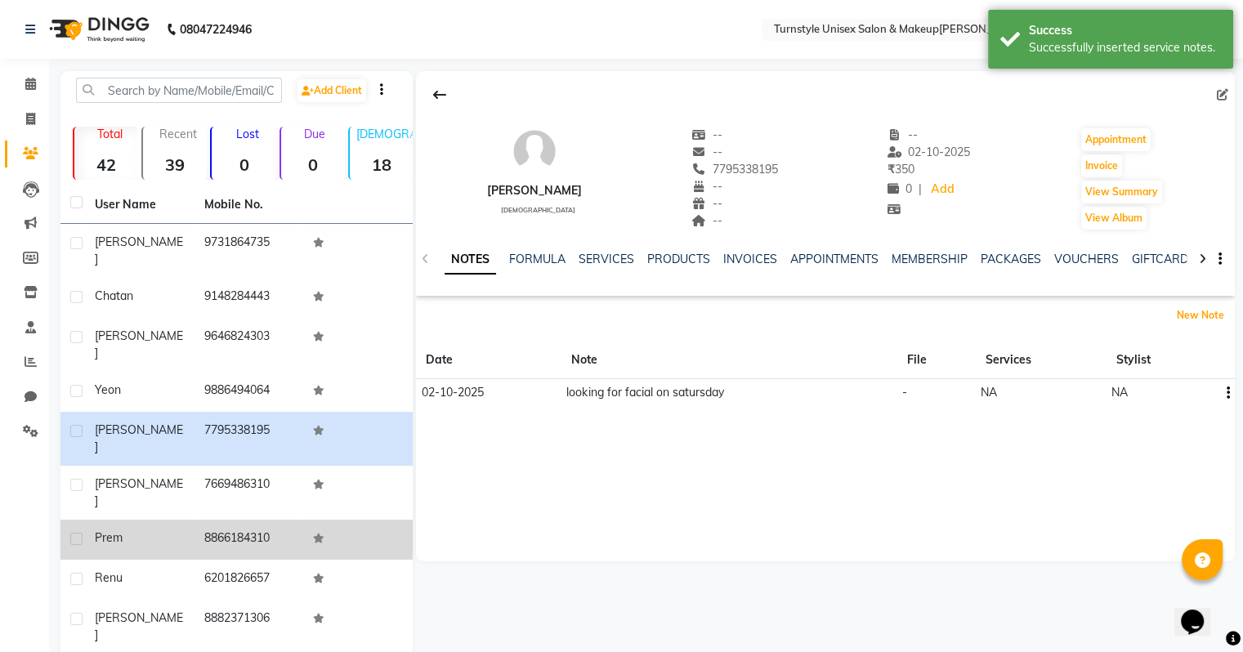
scroll to position [42, 0]
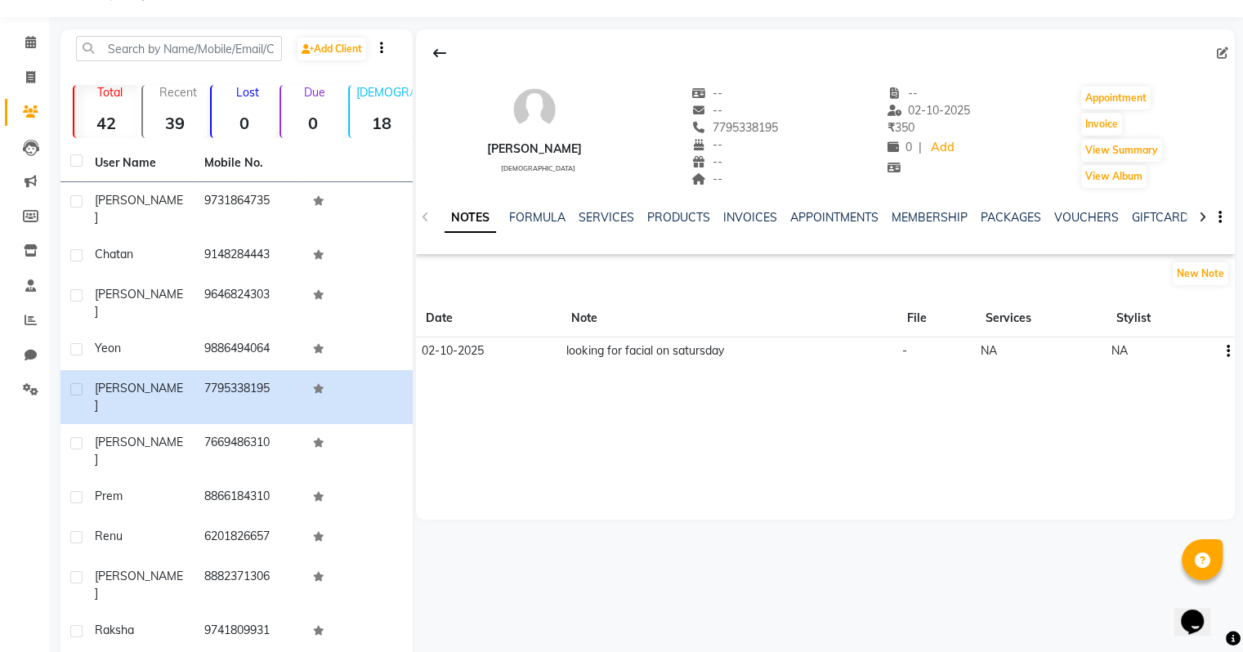
click at [1227, 351] on icon "button" at bounding box center [1227, 351] width 3 height 1
click at [1146, 416] on div "[PERSON_NAME]ik [DEMOGRAPHIC_DATA] -- -- 7795338195 -- -- -- -- 02[DATE] 350 0 …" at bounding box center [825, 274] width 819 height 490
click at [26, 80] on icon at bounding box center [30, 77] width 9 height 12
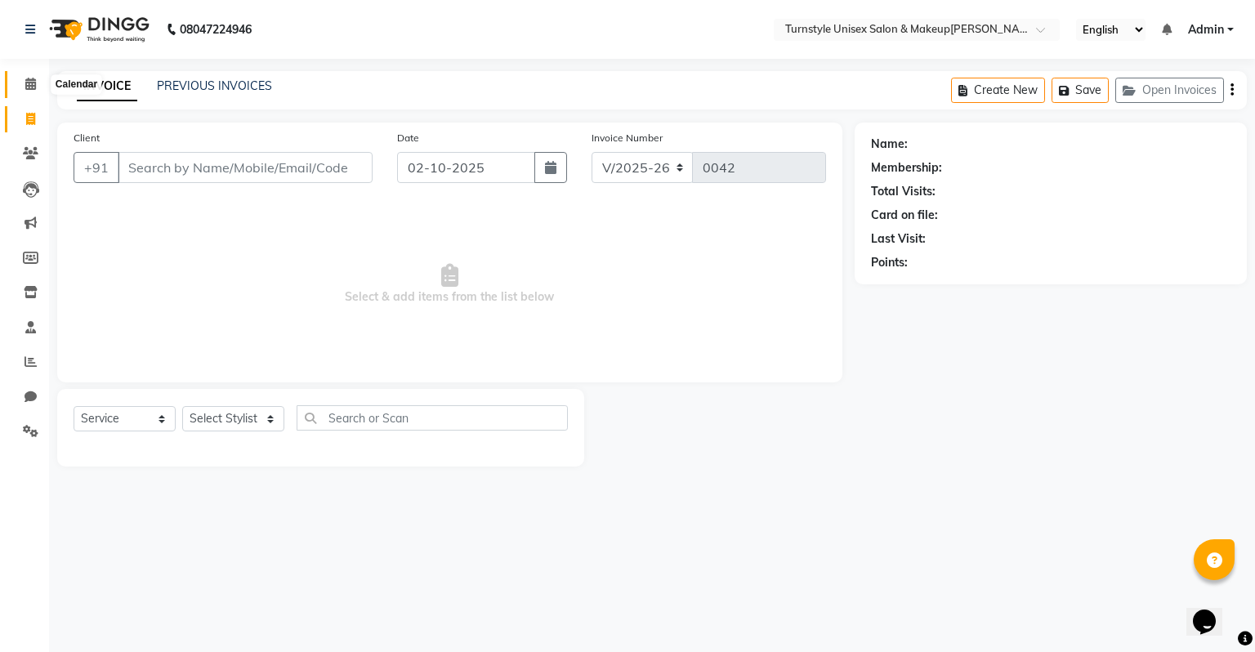
click at [26, 80] on icon at bounding box center [30, 84] width 11 height 12
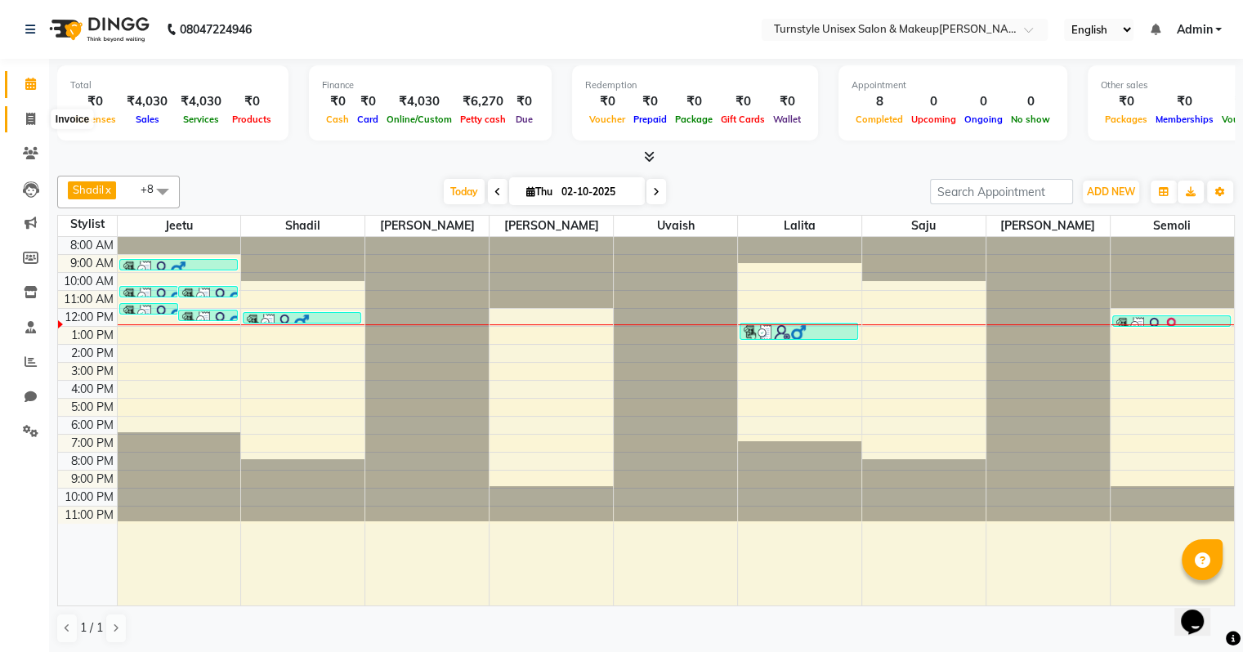
click at [32, 116] on icon at bounding box center [30, 119] width 9 height 12
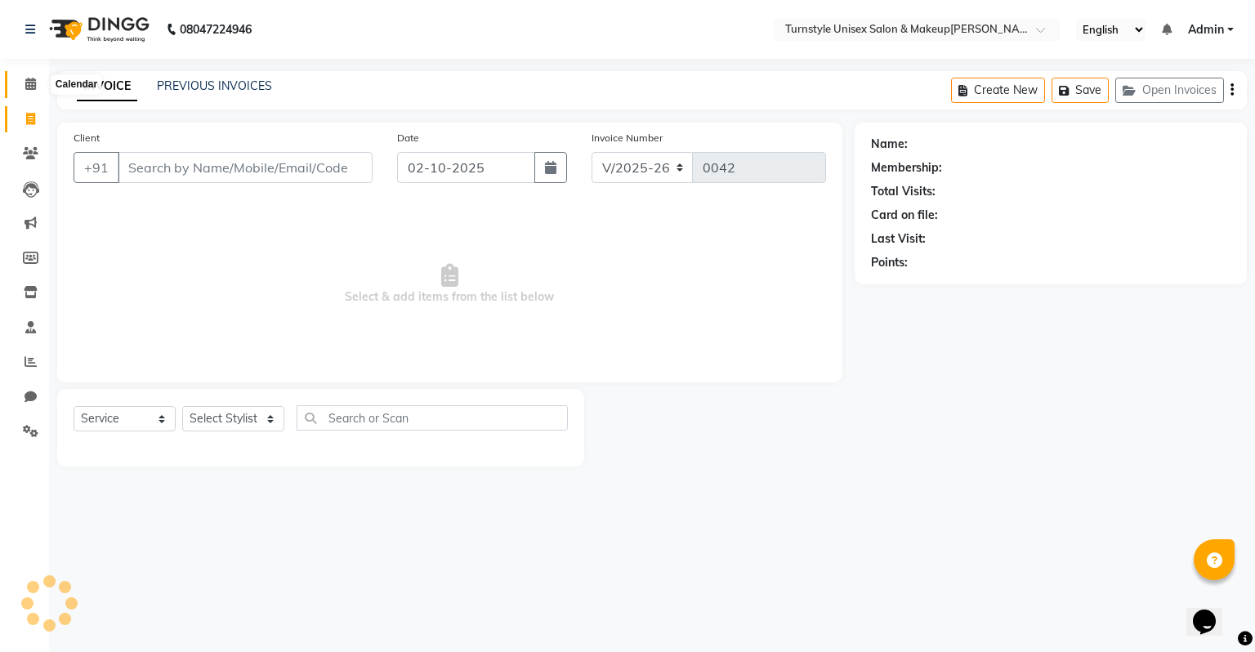
click at [34, 84] on icon at bounding box center [30, 84] width 11 height 12
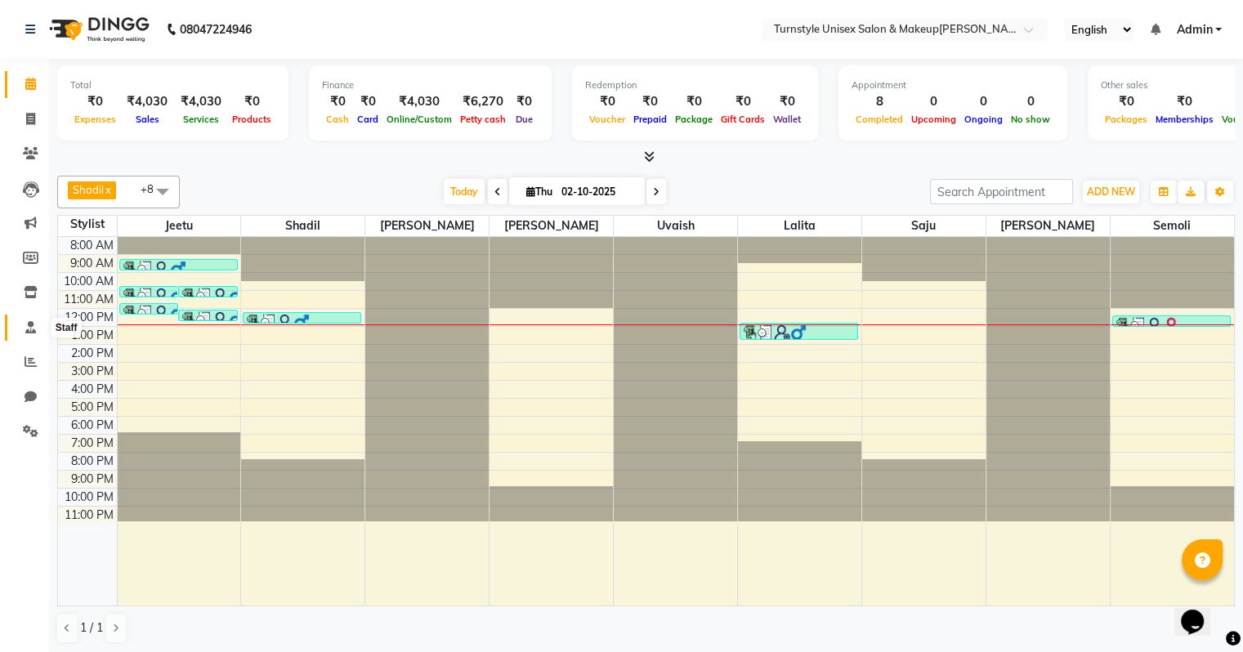
click at [35, 327] on icon at bounding box center [30, 327] width 11 height 12
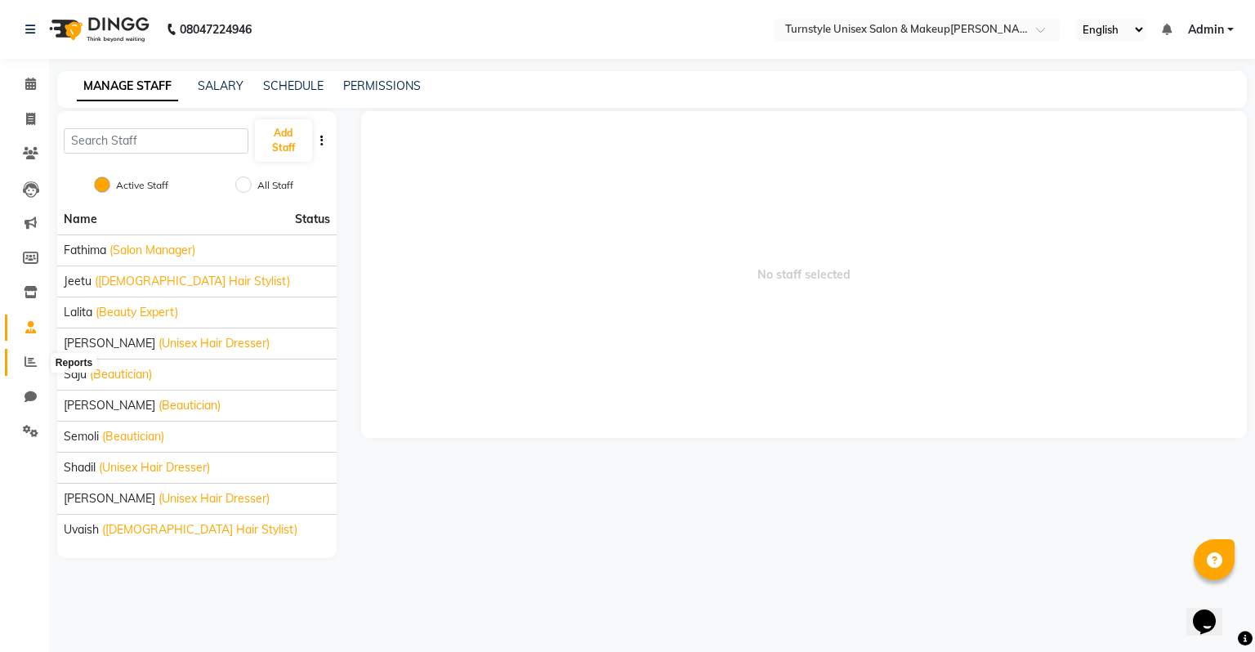
click at [35, 360] on icon at bounding box center [31, 361] width 12 height 12
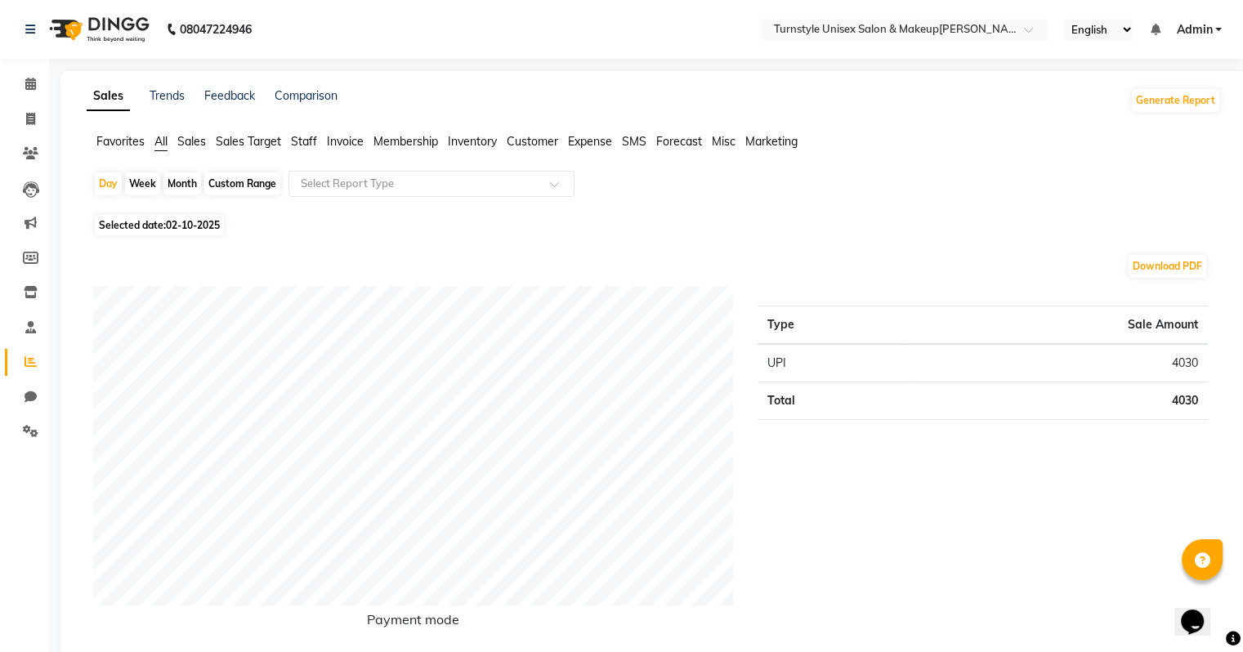
click at [239, 144] on span "Sales Target" at bounding box center [248, 141] width 65 height 15
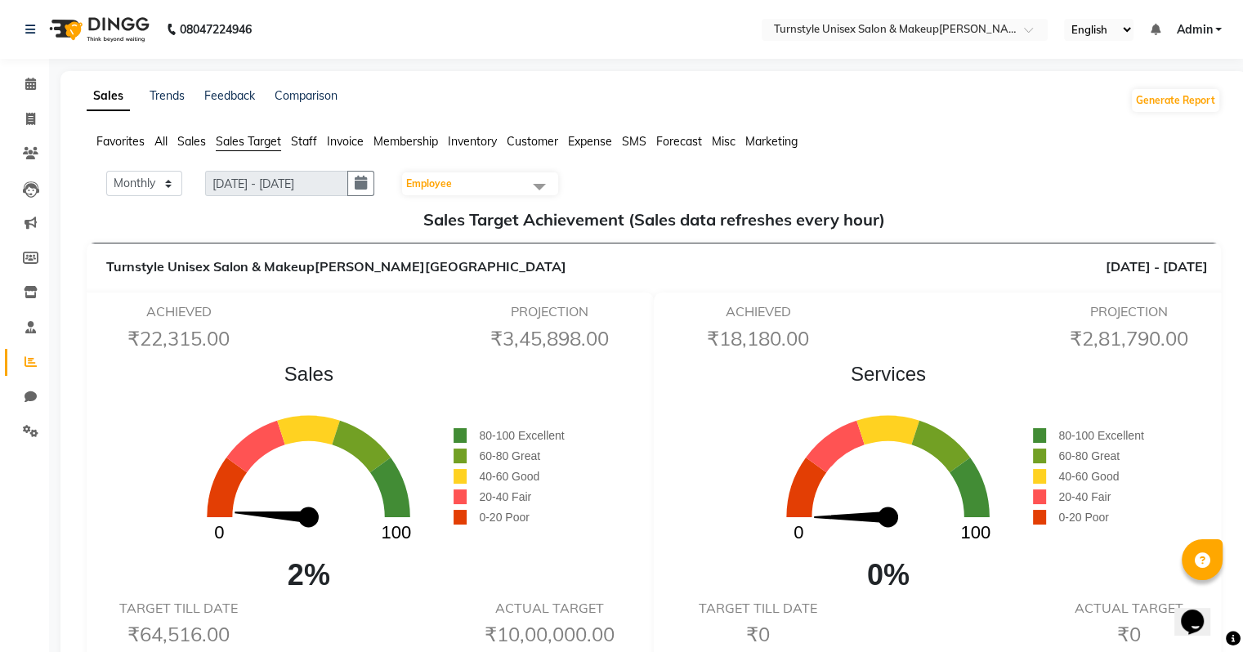
click at [160, 145] on span "All" at bounding box center [160, 141] width 13 height 15
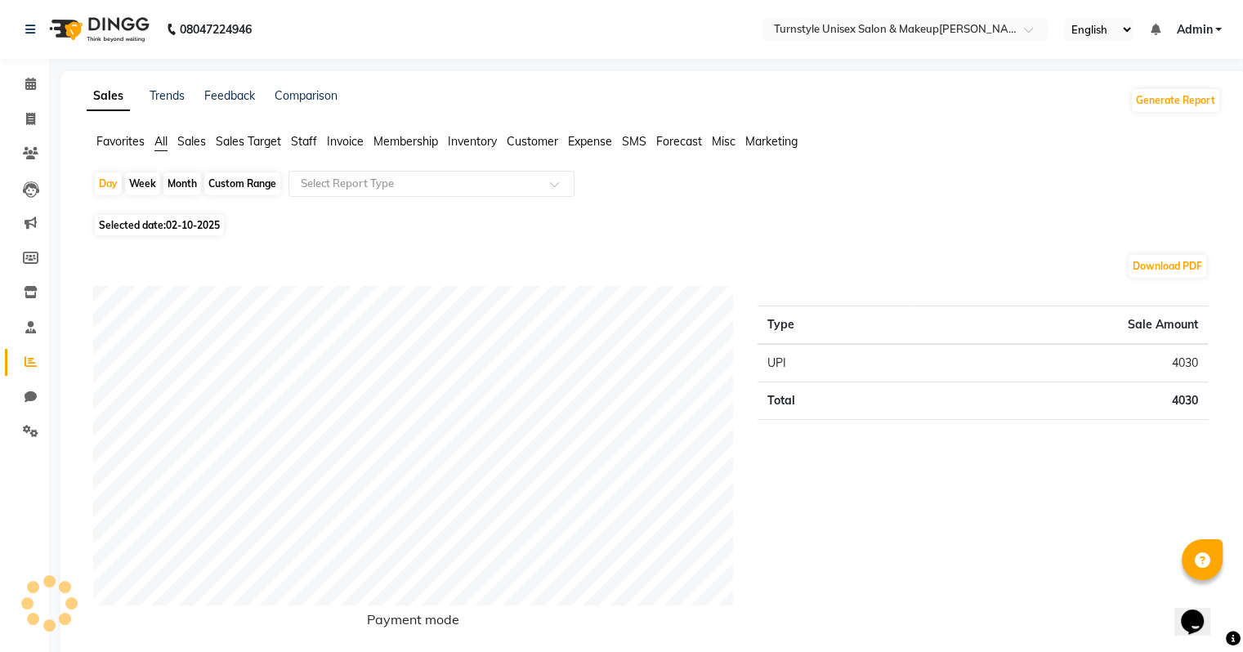
click at [192, 145] on span "Sales" at bounding box center [191, 141] width 29 height 15
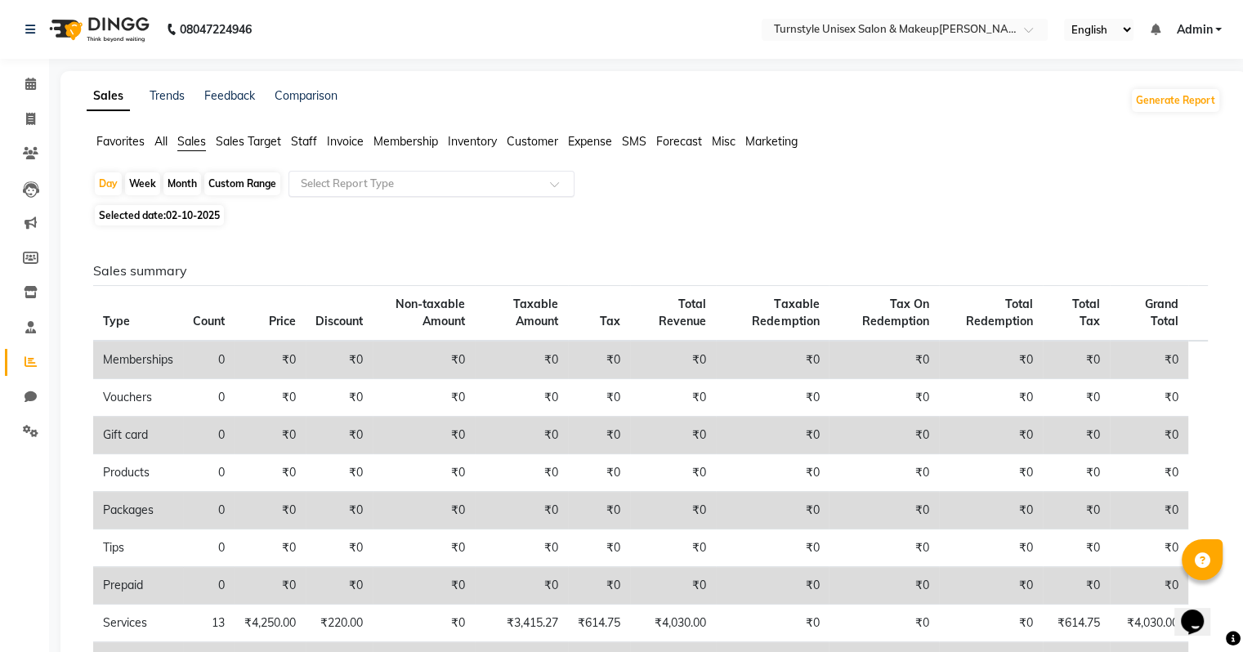
click at [406, 180] on input "text" at bounding box center [414, 184] width 235 height 16
click at [311, 133] on li "Staff" at bounding box center [304, 141] width 26 height 17
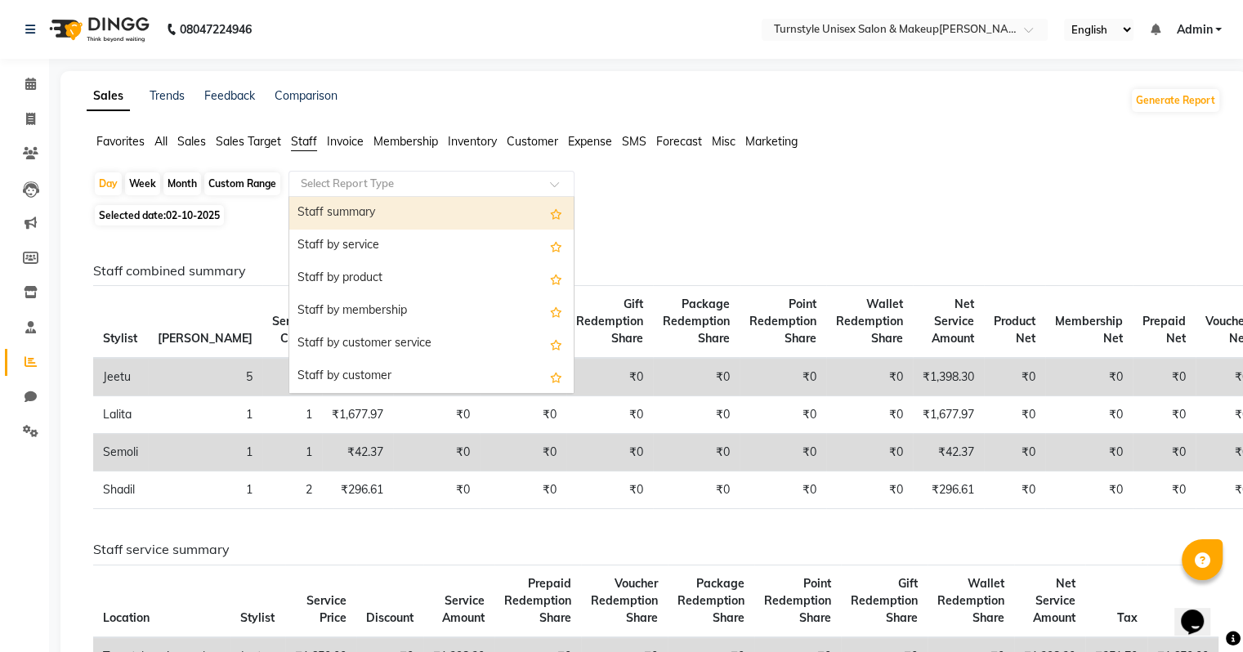
click at [390, 185] on input "text" at bounding box center [414, 184] width 235 height 16
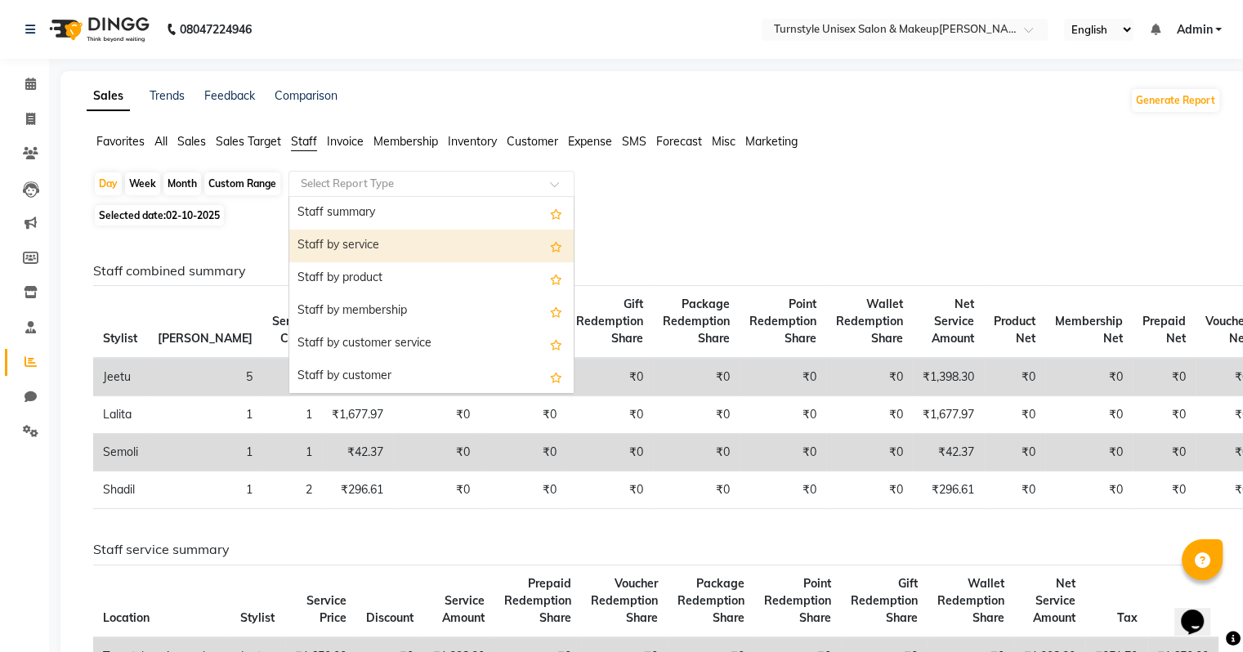
click at [419, 240] on div "Staff by service" at bounding box center [431, 246] width 284 height 33
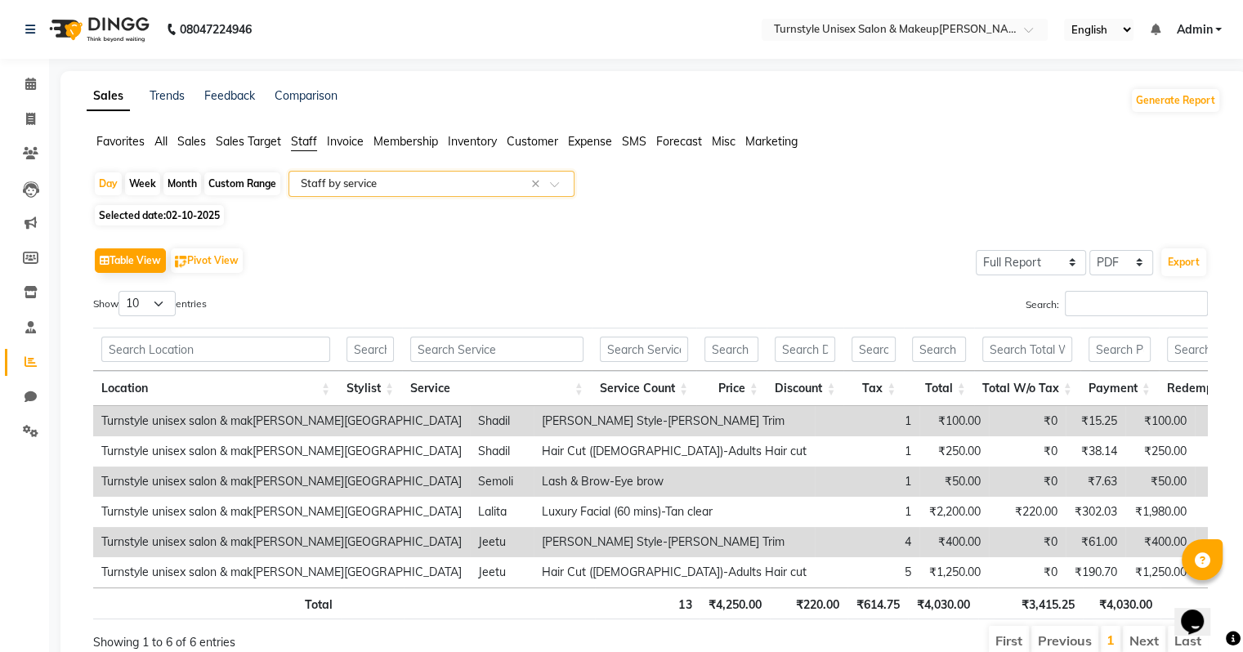
click at [187, 142] on span "Sales" at bounding box center [191, 141] width 29 height 15
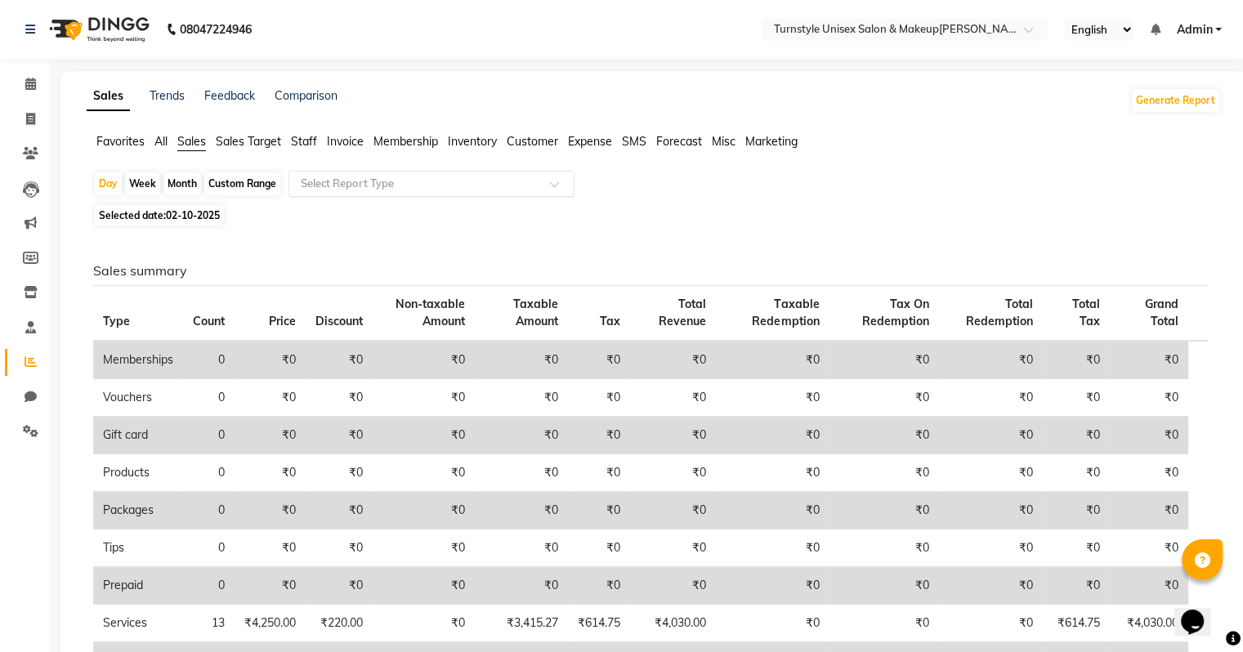
click at [339, 176] on input "text" at bounding box center [414, 184] width 235 height 16
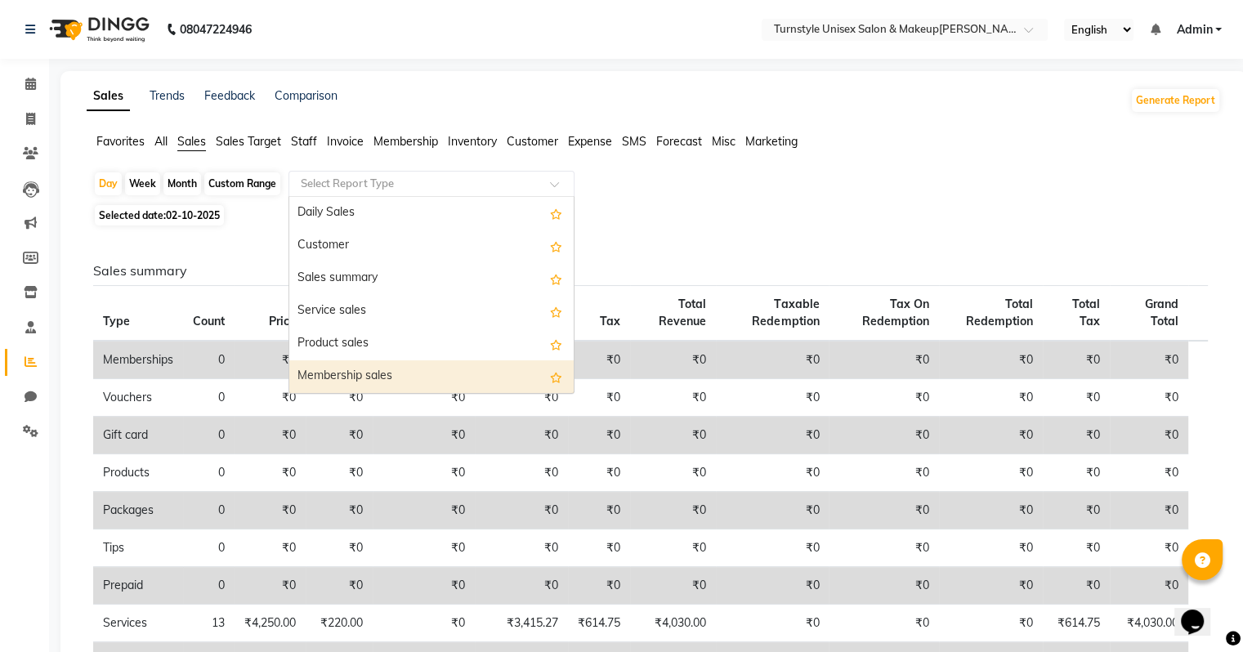
click at [660, 247] on div "Sales summary Type Count Price Discount Non-taxable Amount Taxable Amount Tax T…" at bounding box center [650, 543] width 1141 height 627
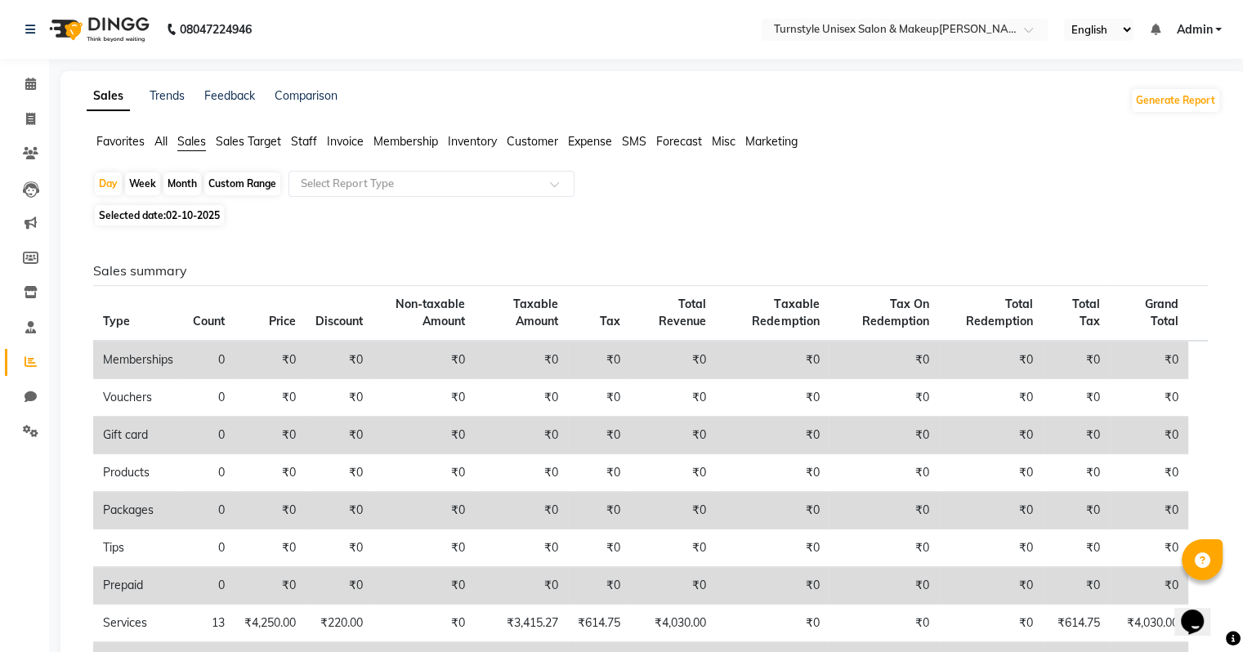
click at [1190, 611] on icon "Chat widget" at bounding box center [1192, 622] width 23 height 25
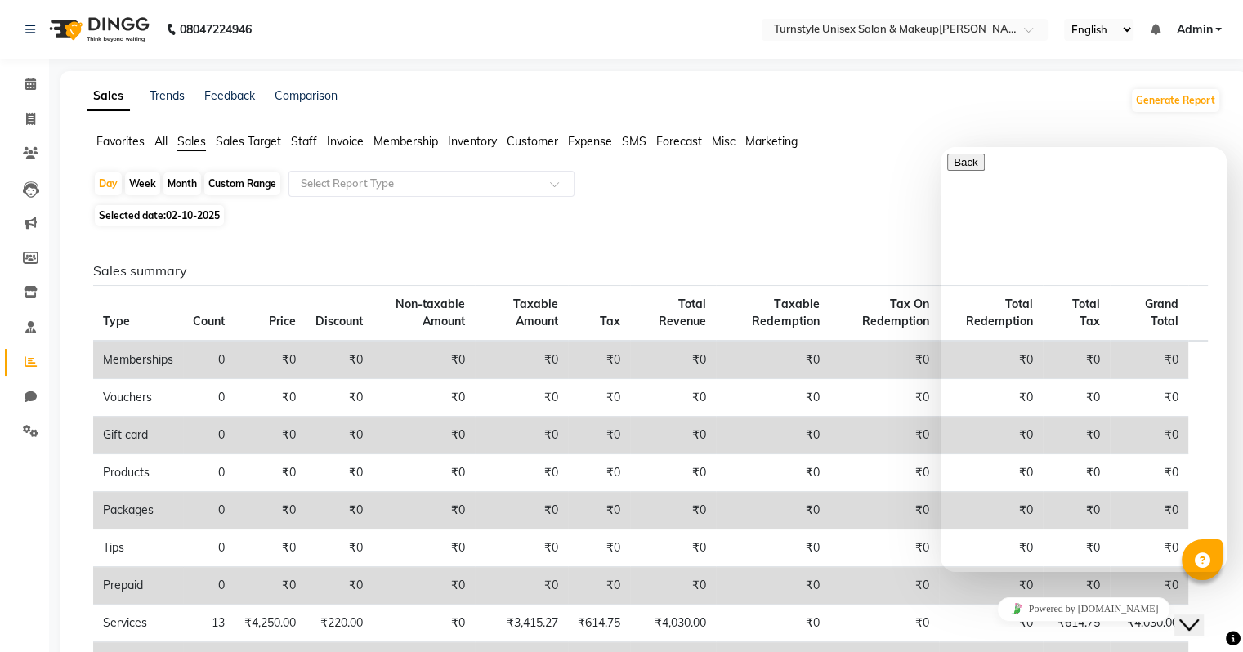
click at [1048, 630] on textarea at bounding box center [1021, 636] width 149 height 13
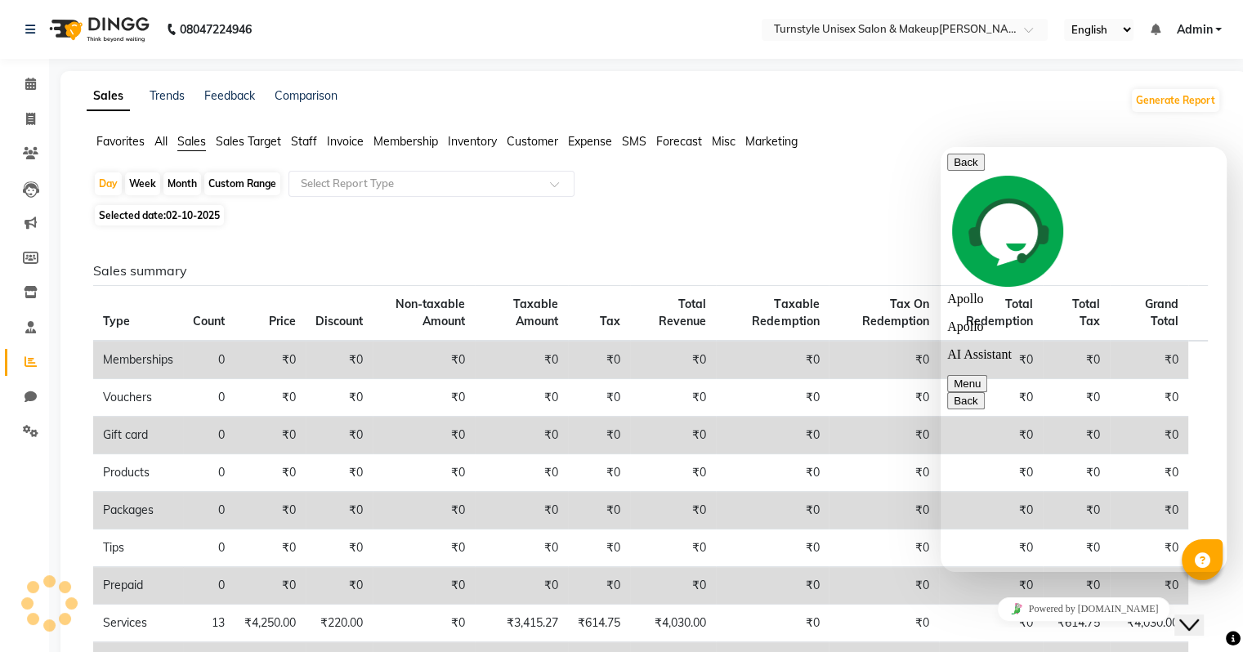
click at [1199, 615] on div "Close Chat This icon closes the chat window." at bounding box center [1189, 625] width 20 height 20
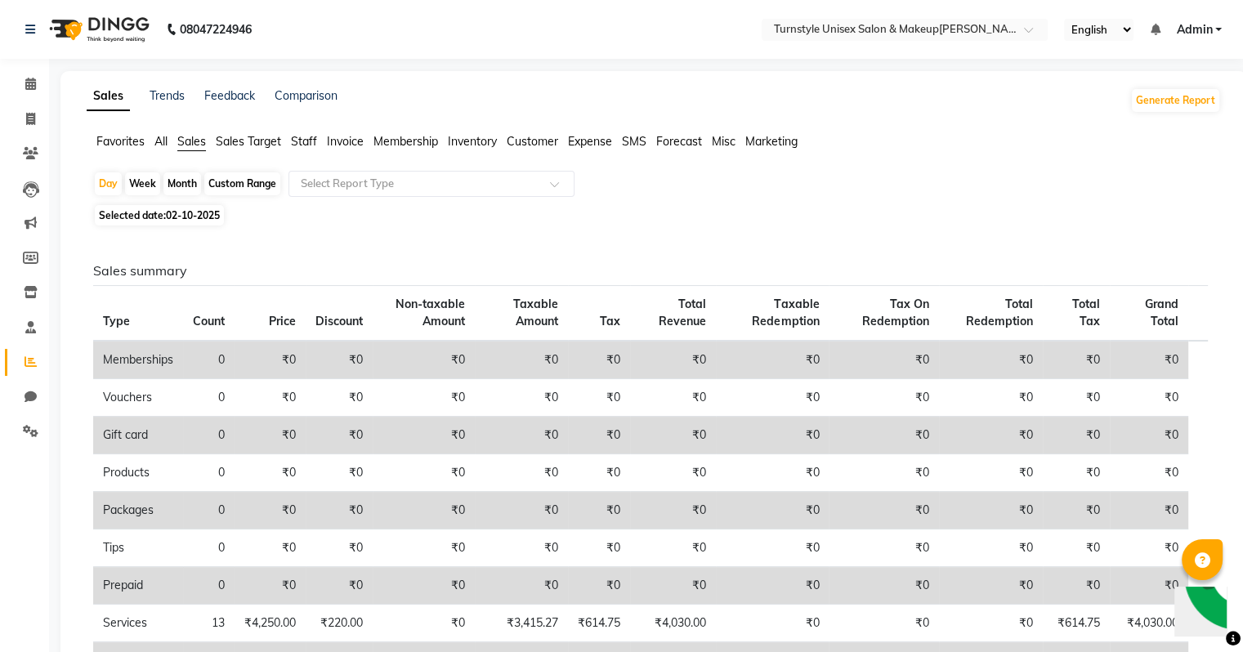
click at [353, 140] on span "Invoice" at bounding box center [345, 141] width 37 height 15
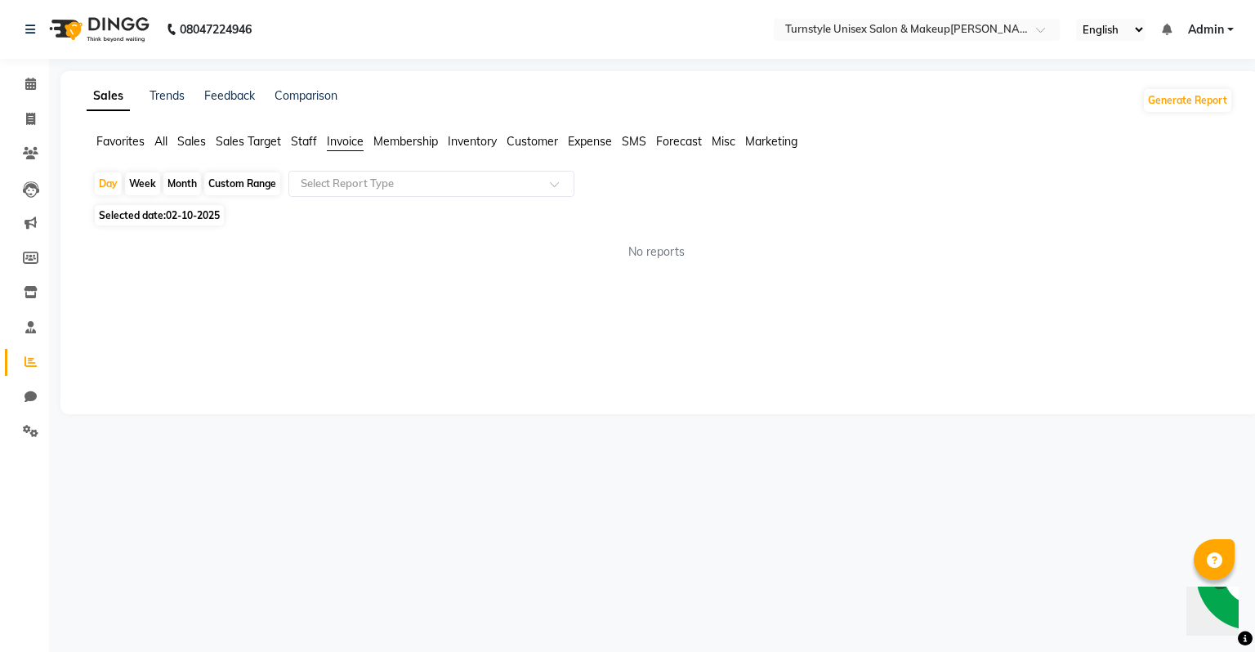
click at [316, 141] on span "Staff" at bounding box center [304, 141] width 26 height 15
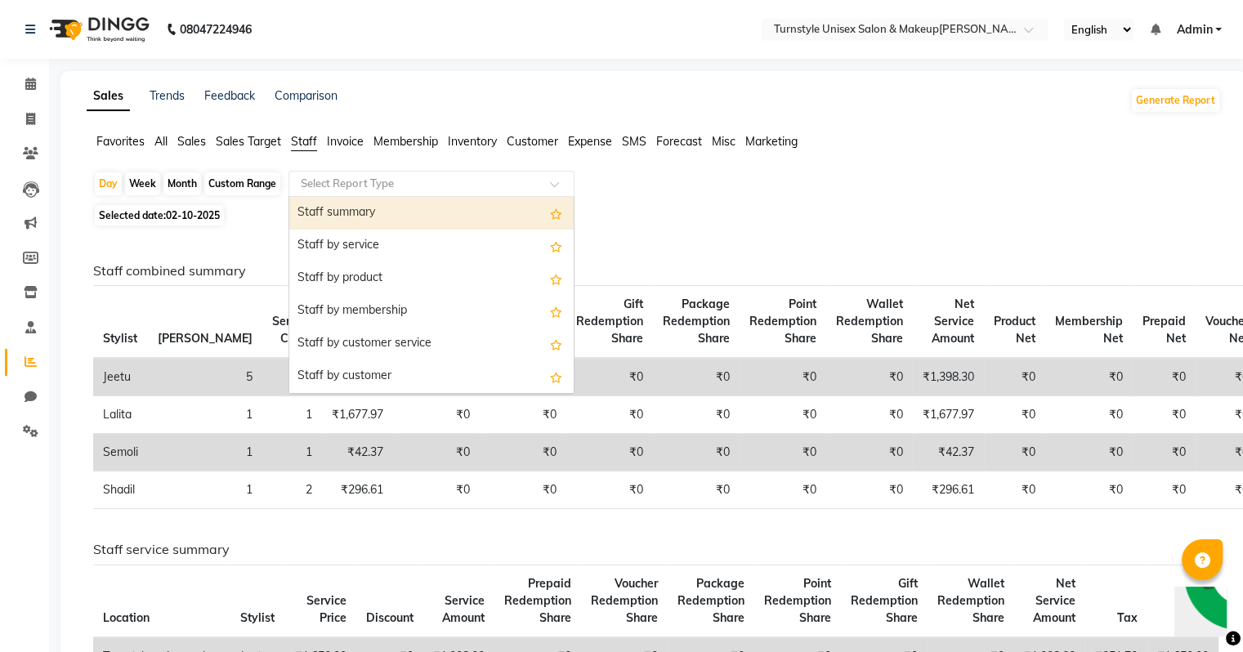
click at [389, 193] on div "Select Report Type" at bounding box center [431, 184] width 286 height 26
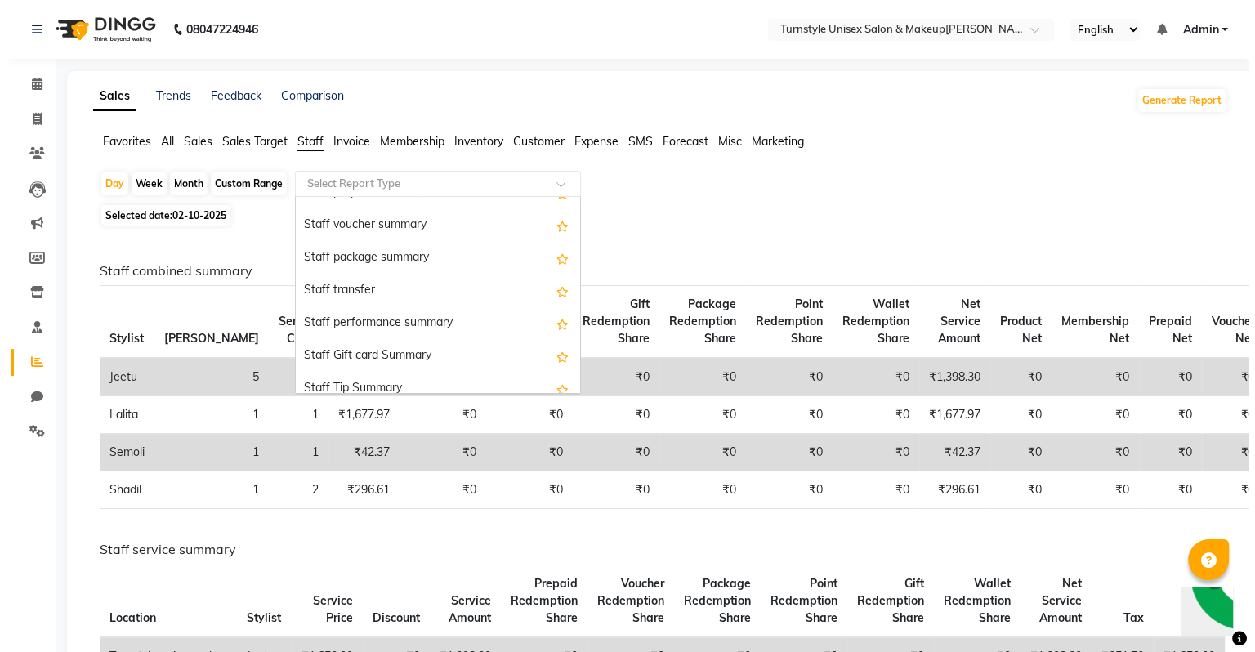
scroll to position [523, 0]
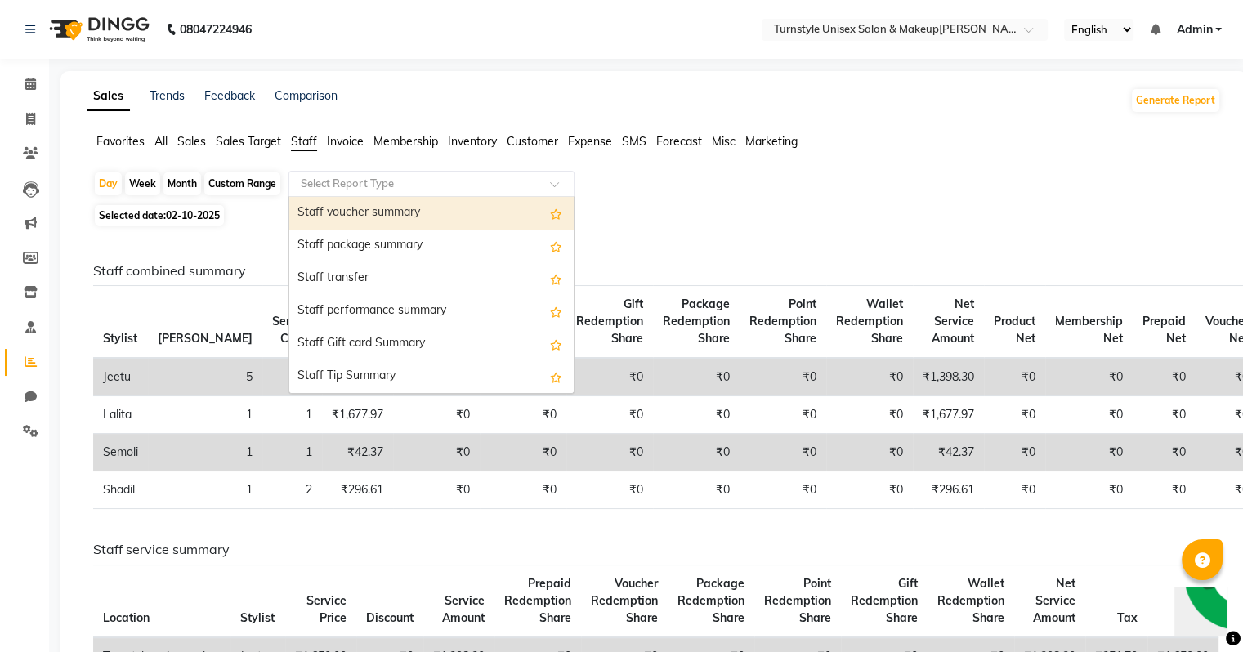
click at [351, 145] on span "Invoice" at bounding box center [345, 141] width 37 height 15
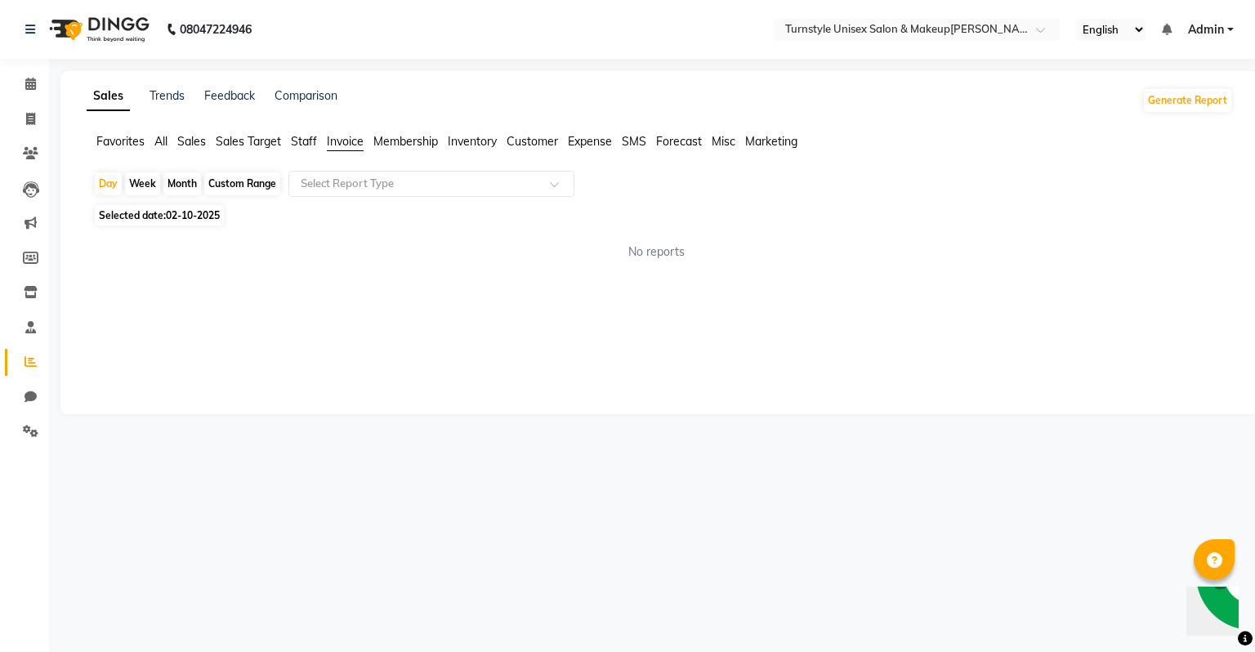
click at [392, 143] on span "Membership" at bounding box center [405, 141] width 65 height 15
click at [461, 149] on span "Inventory" at bounding box center [472, 141] width 49 height 15
click at [478, 173] on div "Select Report Type" at bounding box center [431, 184] width 286 height 26
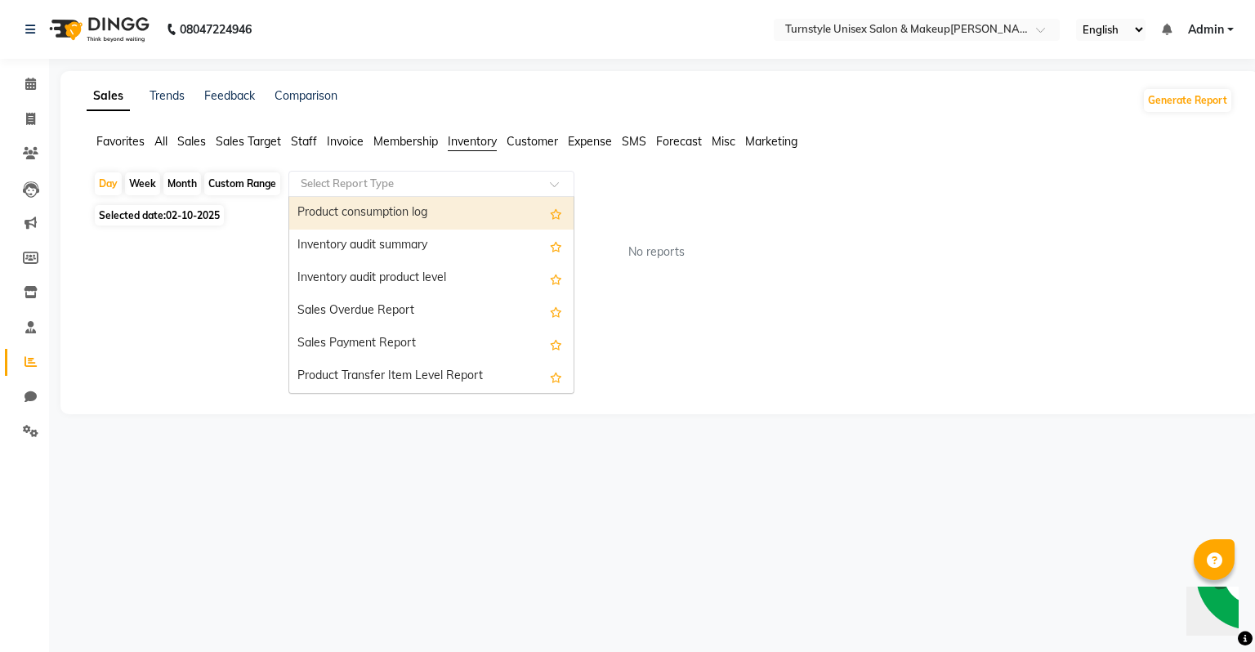
click at [395, 138] on span "Membership" at bounding box center [405, 141] width 65 height 15
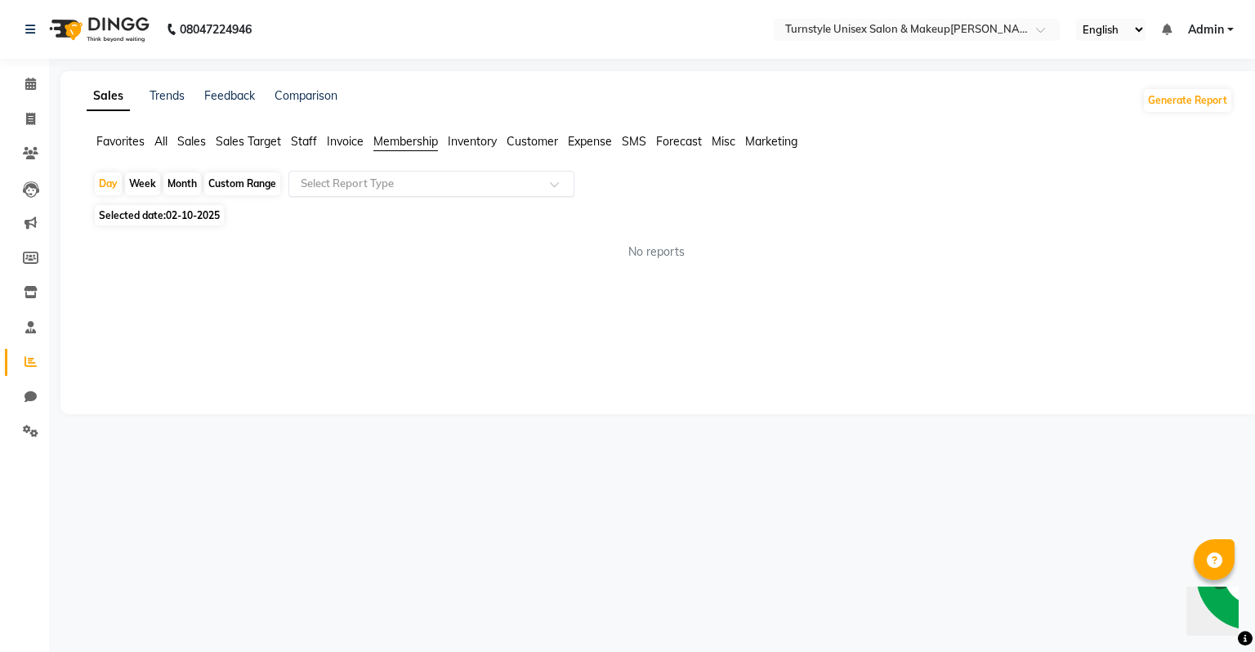
click at [445, 185] on input "text" at bounding box center [414, 184] width 235 height 16
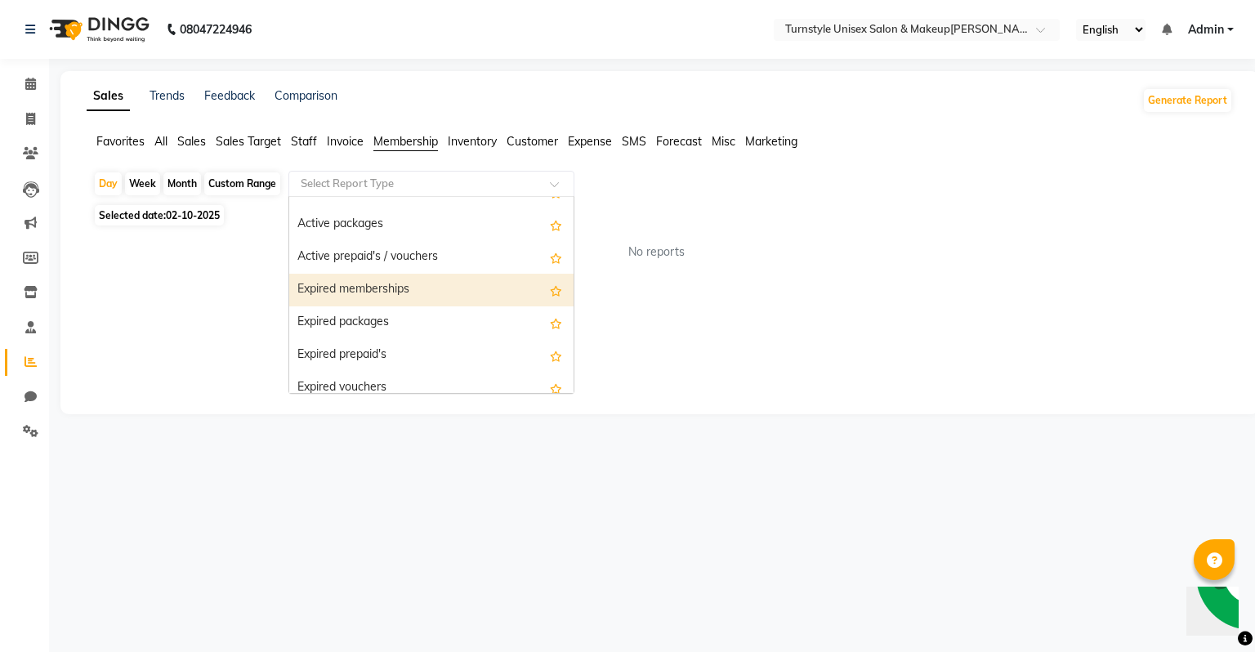
scroll to position [33, 0]
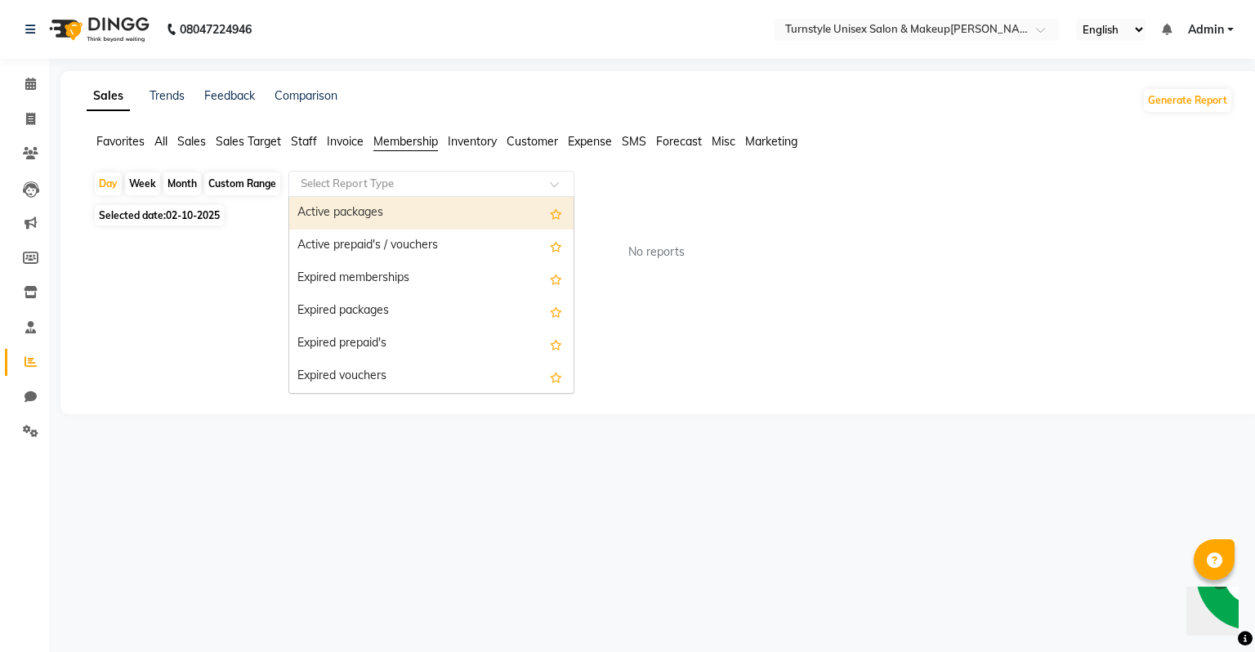
click at [540, 149] on li "Customer" at bounding box center [532, 141] width 51 height 17
click at [467, 188] on input "text" at bounding box center [414, 184] width 235 height 16
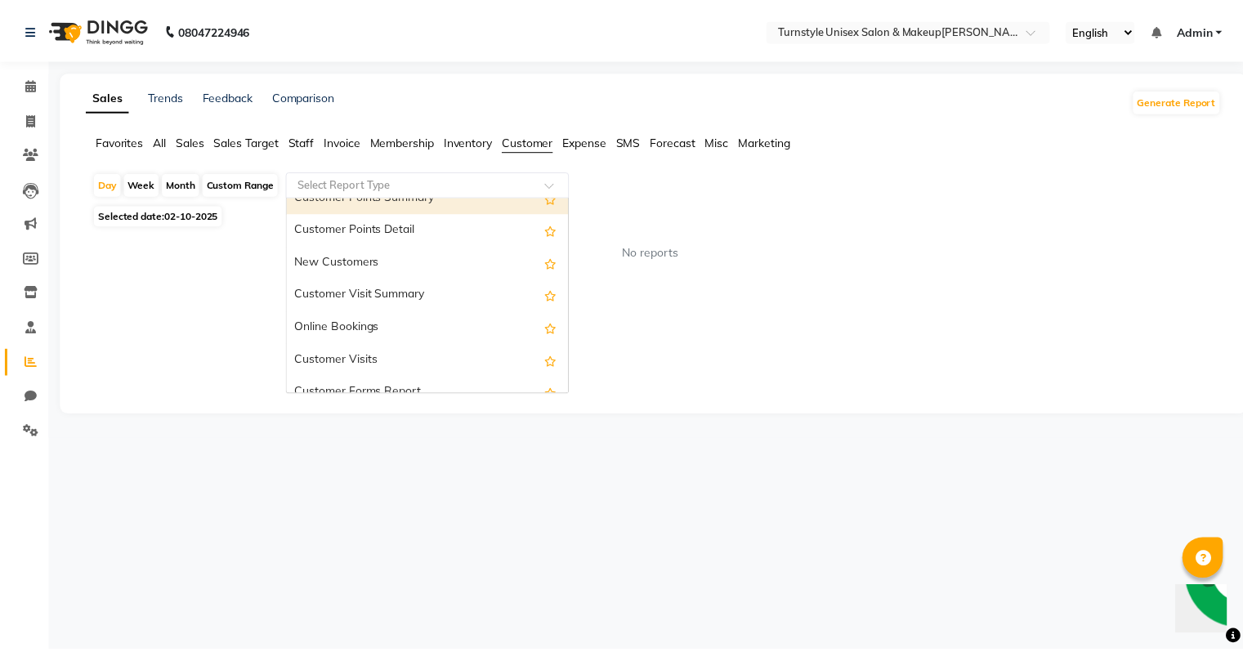
scroll to position [261, 0]
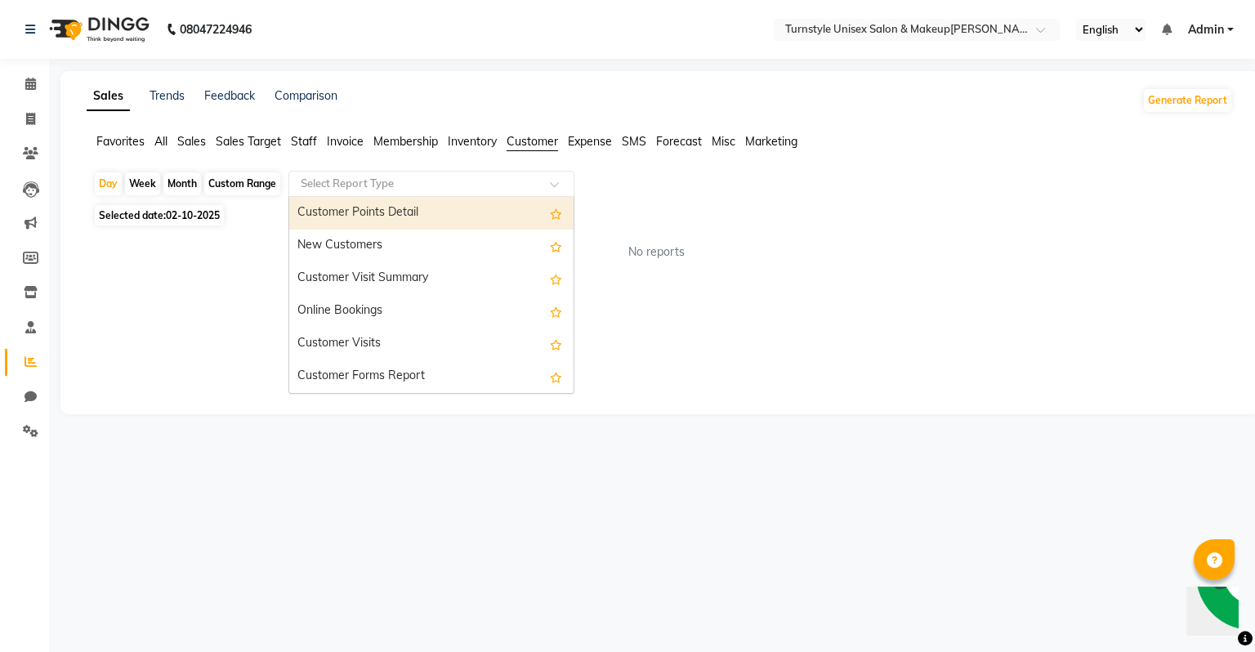
click at [600, 144] on span "Expense" at bounding box center [590, 141] width 44 height 15
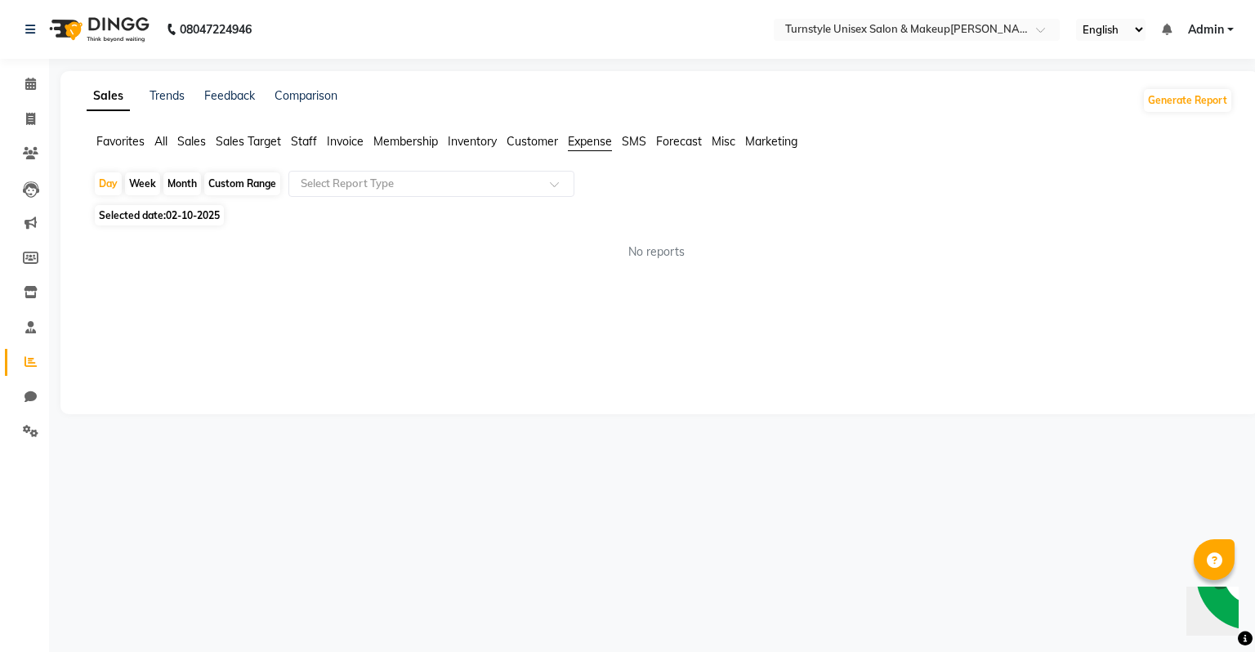
click at [199, 145] on span "Sales" at bounding box center [191, 141] width 29 height 15
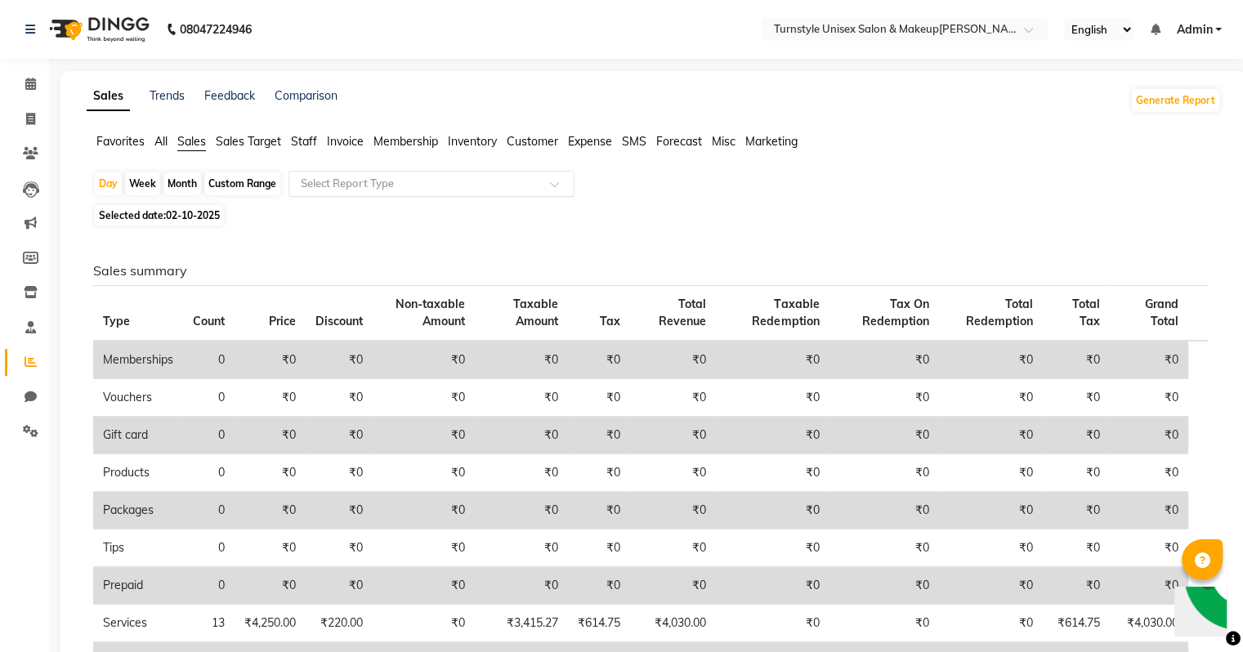
click at [342, 186] on input "text" at bounding box center [414, 184] width 235 height 16
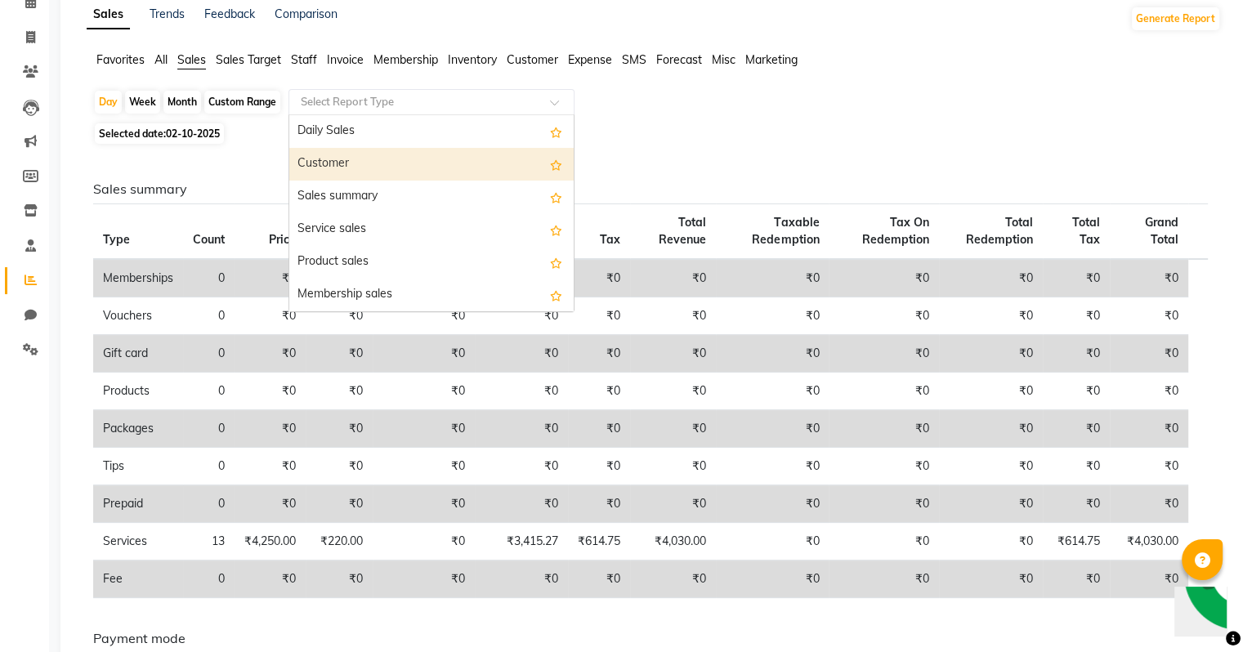
scroll to position [0, 0]
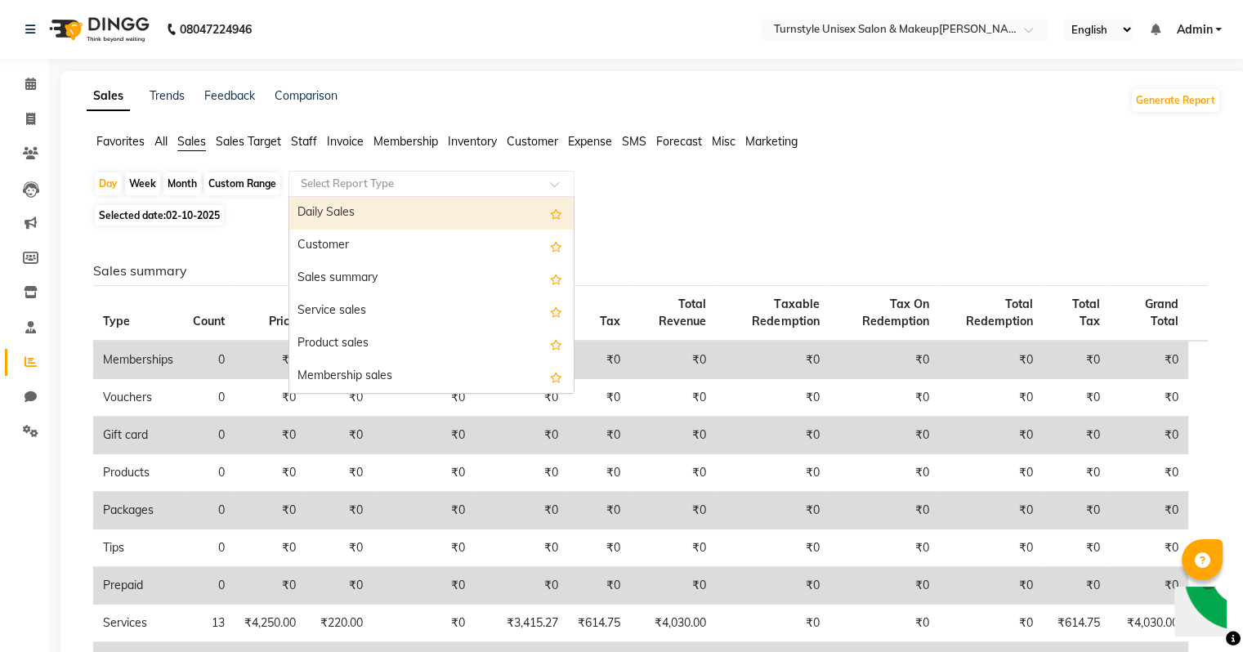
click at [250, 147] on span "Sales Target" at bounding box center [248, 141] width 65 height 15
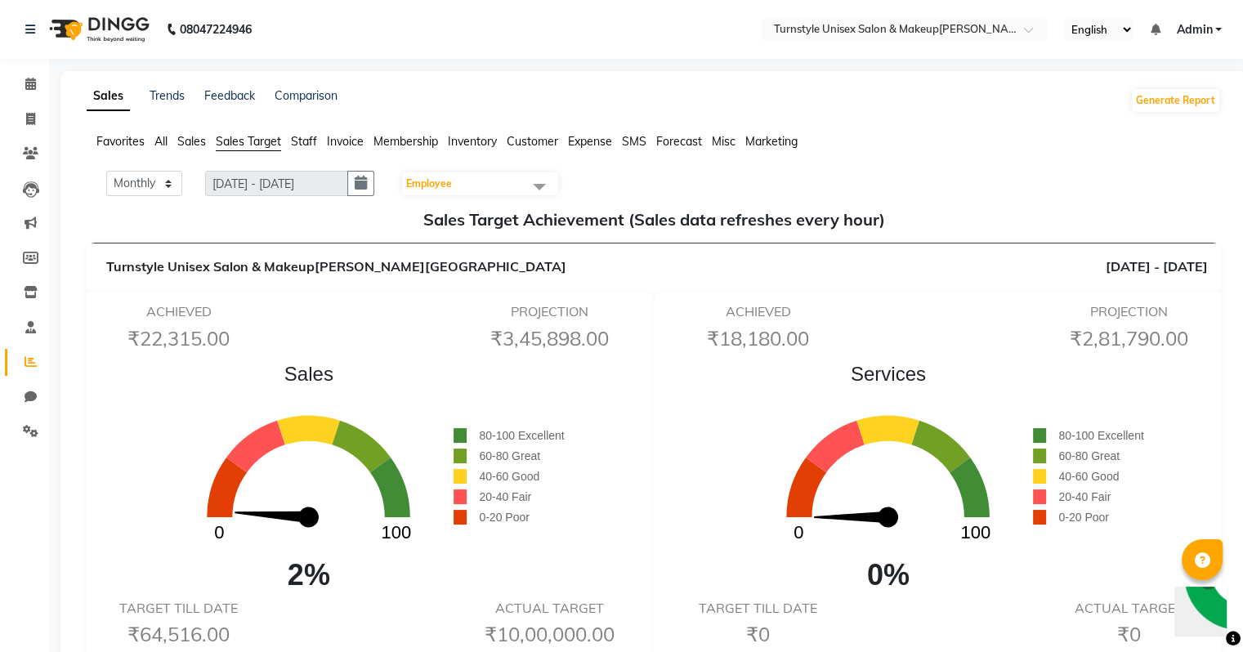
click at [441, 179] on span "Employee" at bounding box center [429, 183] width 46 height 12
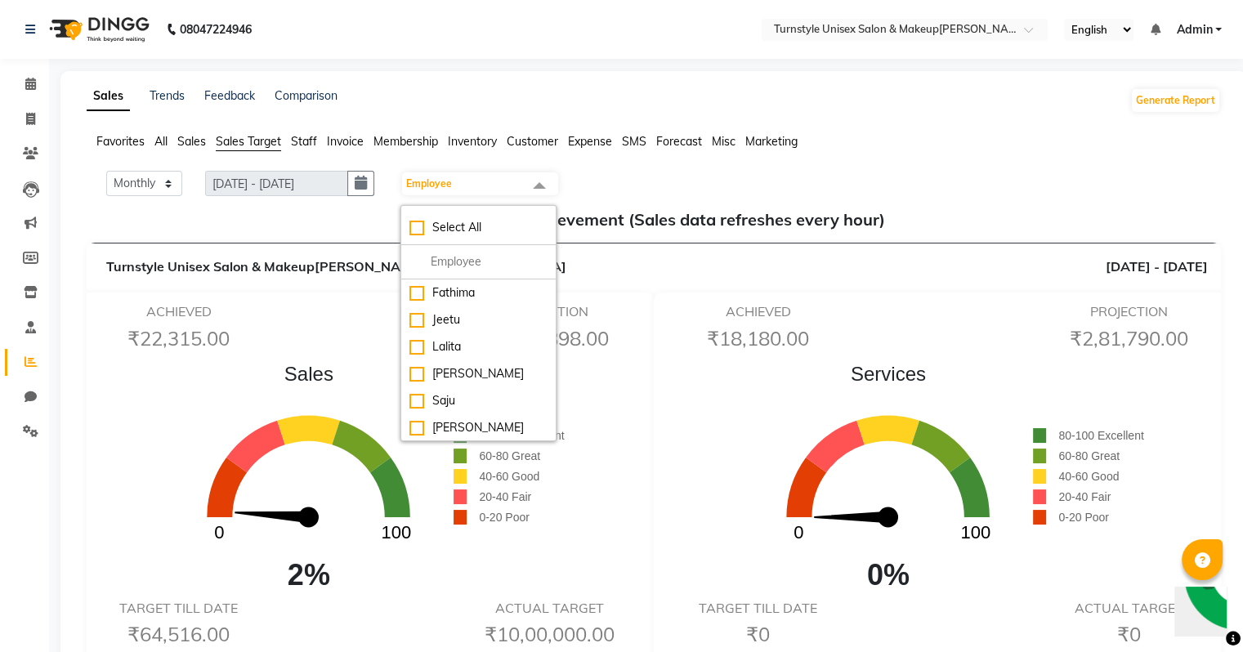
click at [304, 146] on span "Staff" at bounding box center [304, 141] width 26 height 15
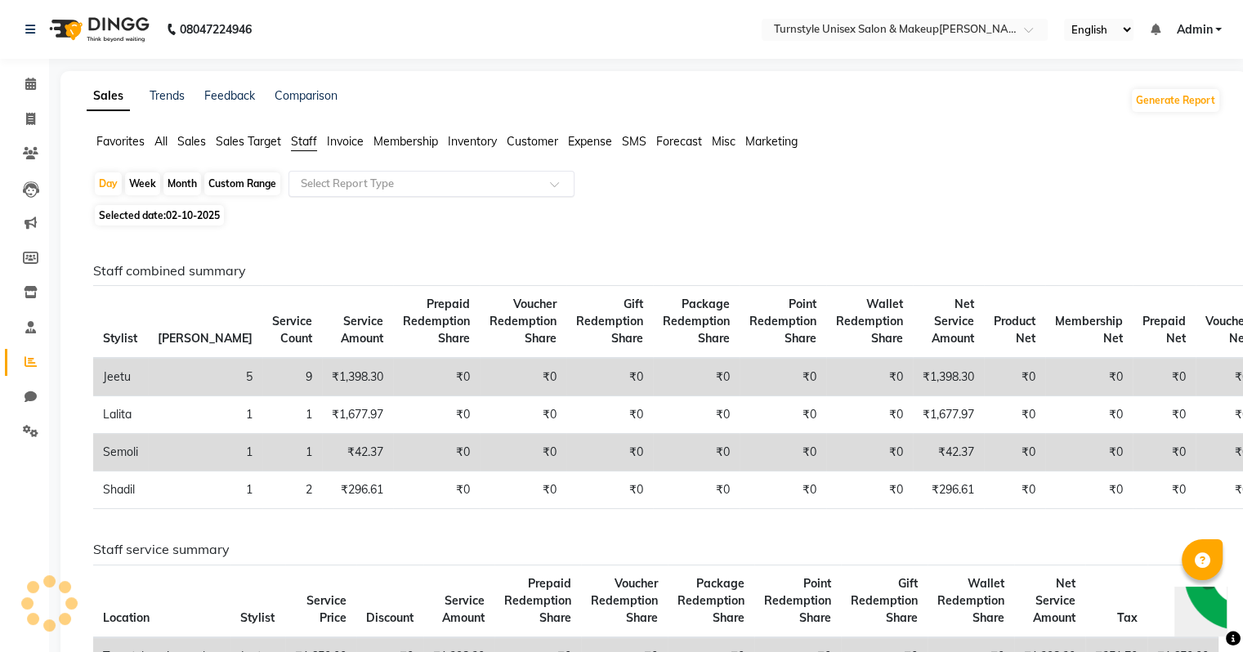
click at [408, 179] on input "text" at bounding box center [414, 184] width 235 height 16
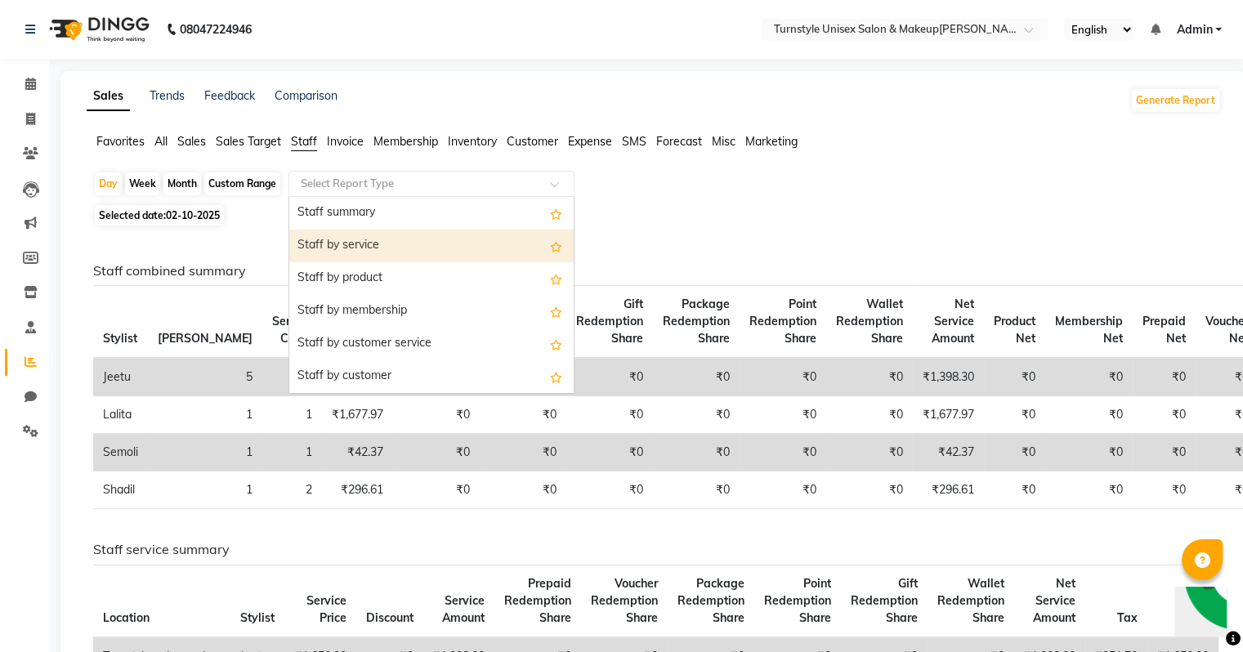
click at [422, 254] on div "Staff by service" at bounding box center [431, 246] width 284 height 33
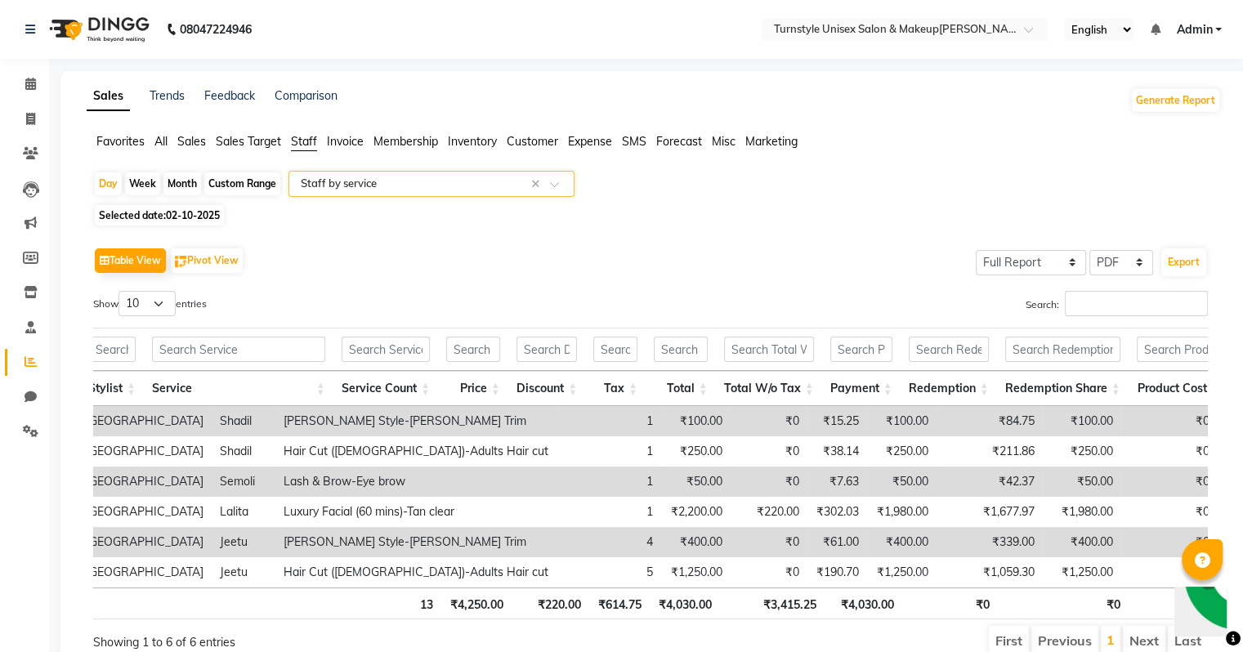
scroll to position [0, 278]
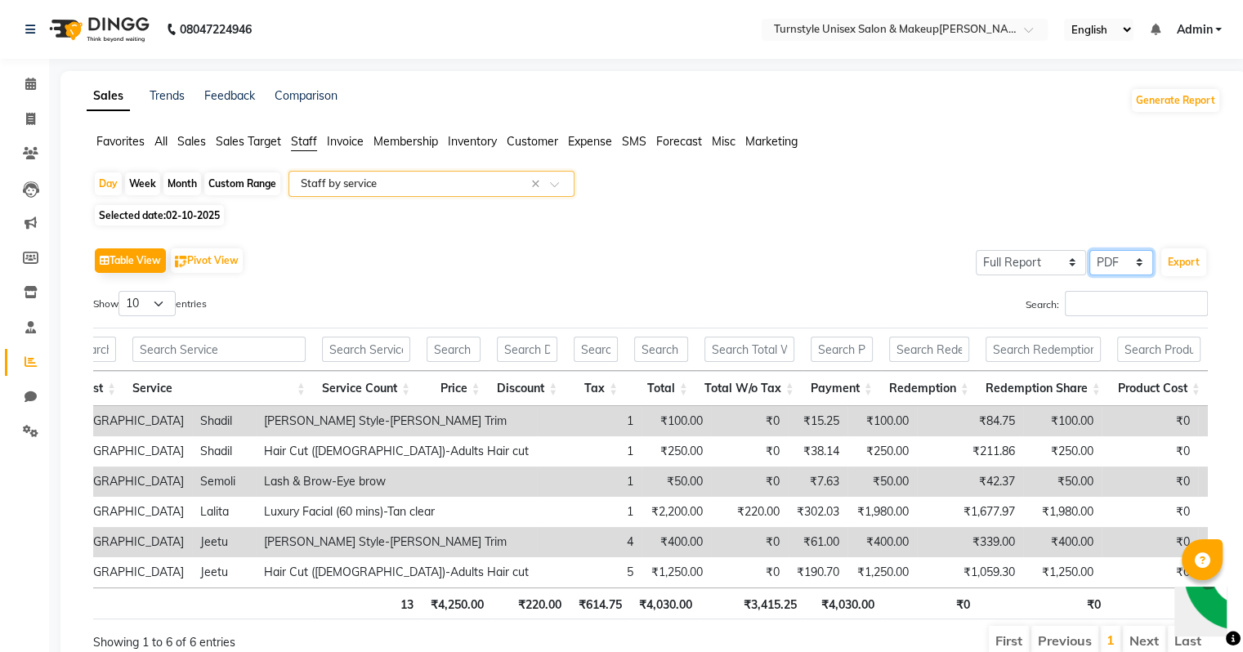
click at [1124, 269] on select "Select CSV PDF" at bounding box center [1121, 262] width 64 height 25
click at [1090, 250] on select "Select CSV PDF" at bounding box center [1121, 262] width 64 height 25
click at [1200, 263] on button "Export" at bounding box center [1183, 262] width 45 height 28
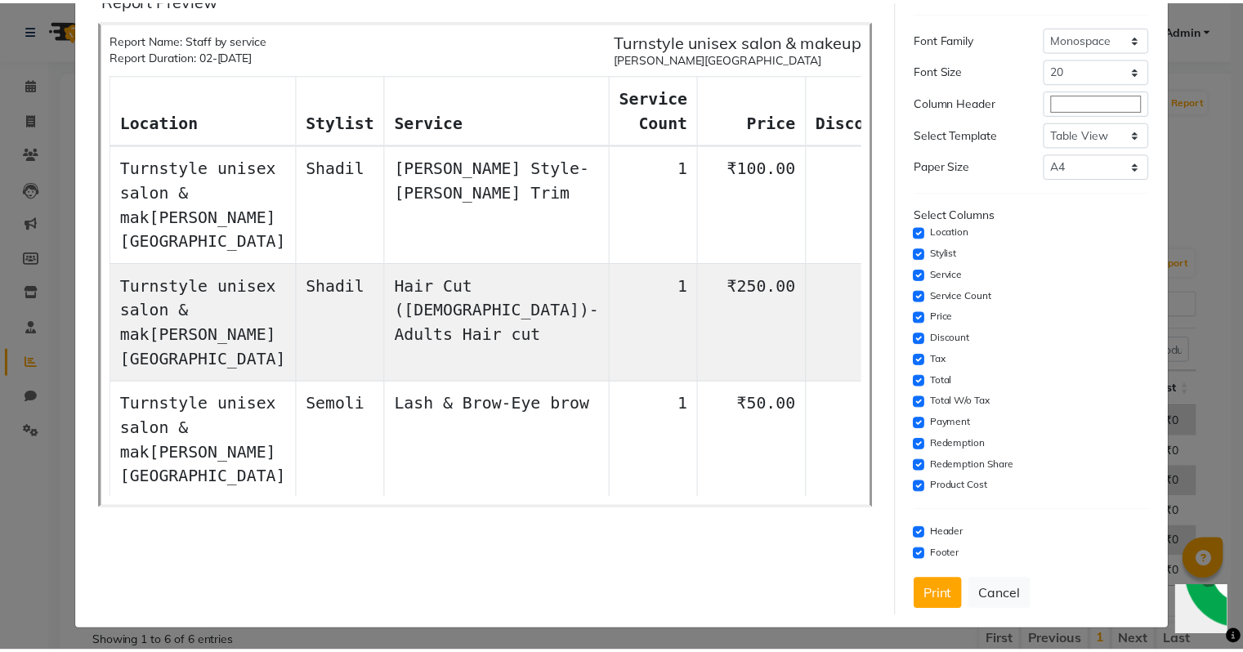
scroll to position [0, 0]
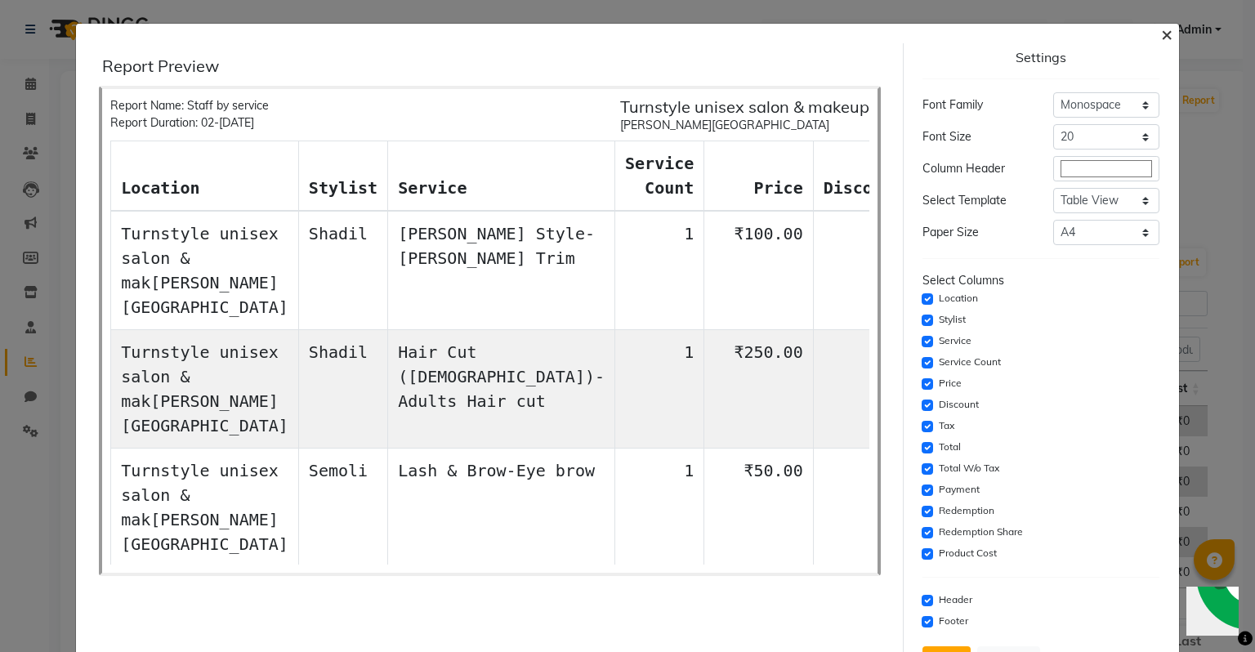
click at [1161, 34] on span "×" at bounding box center [1166, 33] width 11 height 25
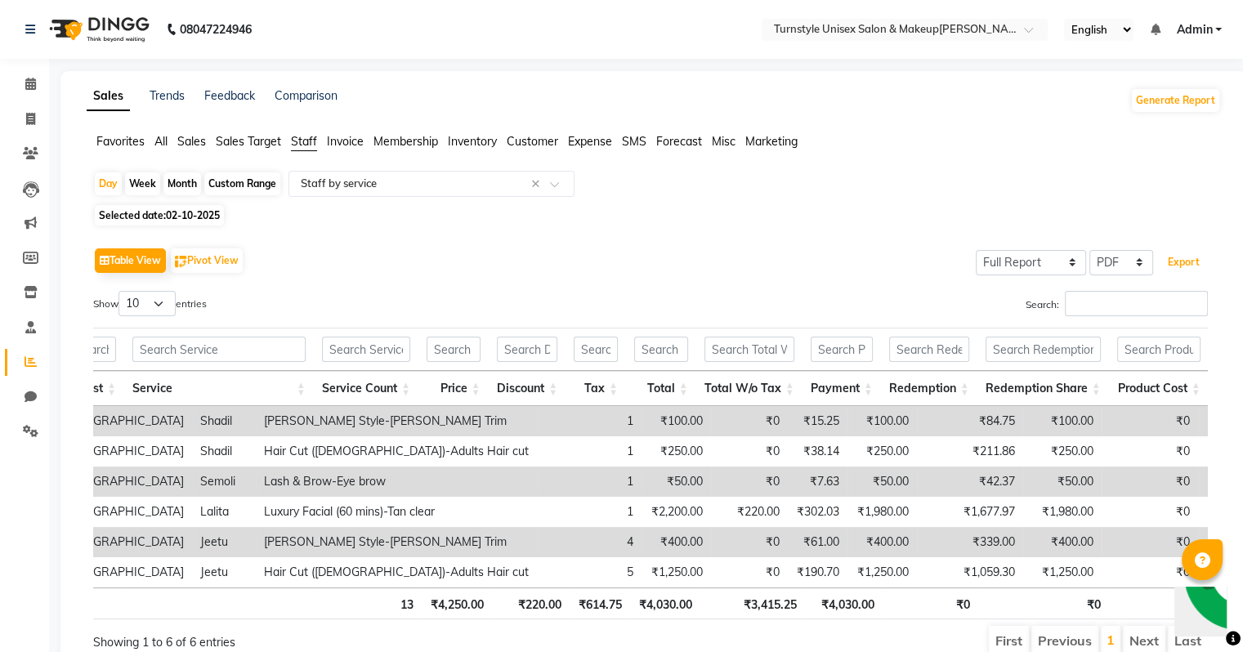
scroll to position [0, 266]
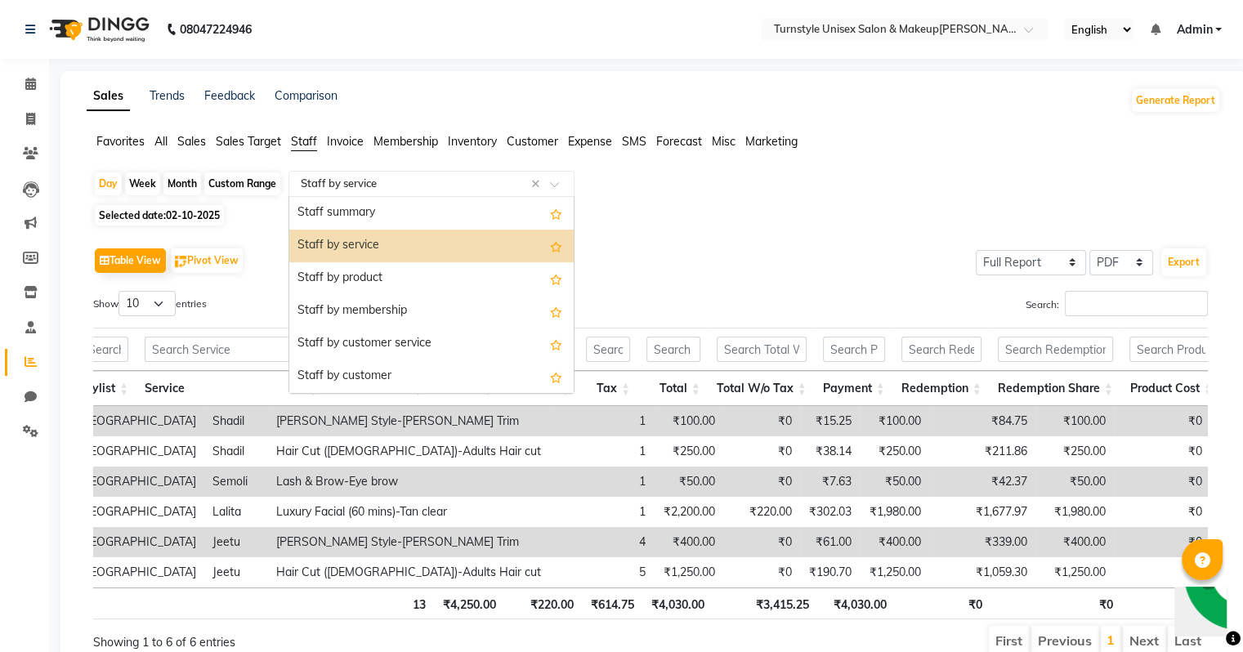
click at [342, 187] on input "text" at bounding box center [414, 184] width 235 height 16
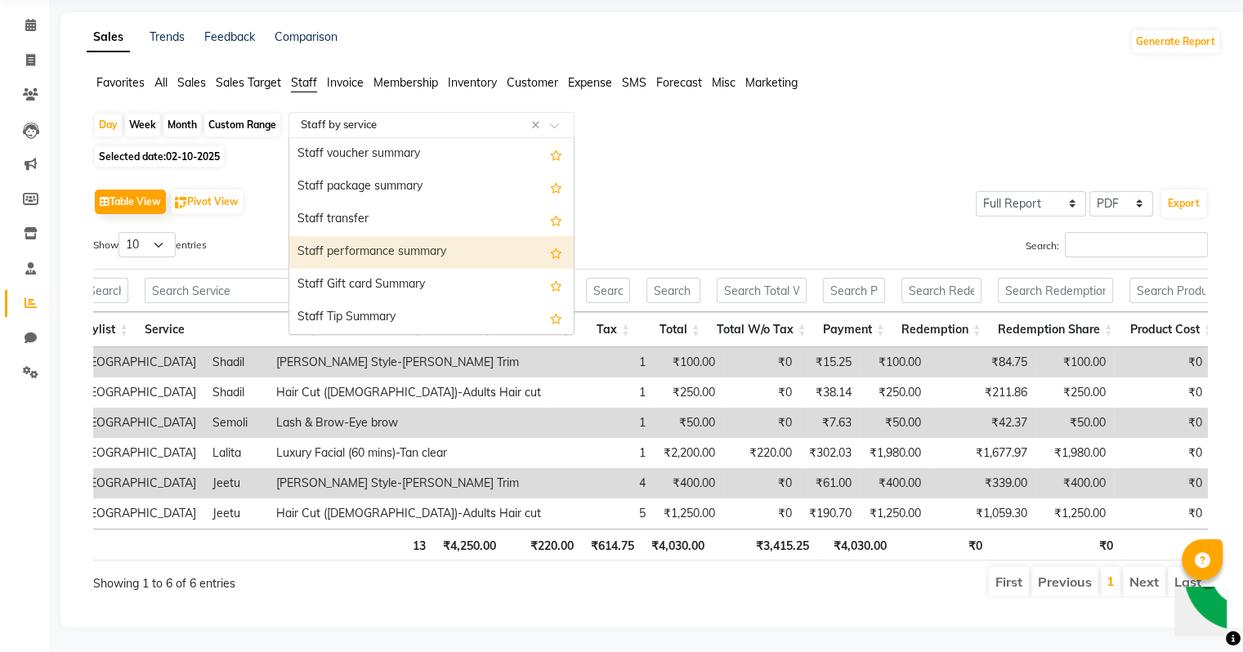
scroll to position [82, 0]
click at [415, 236] on div "Staff performance summary" at bounding box center [431, 252] width 284 height 33
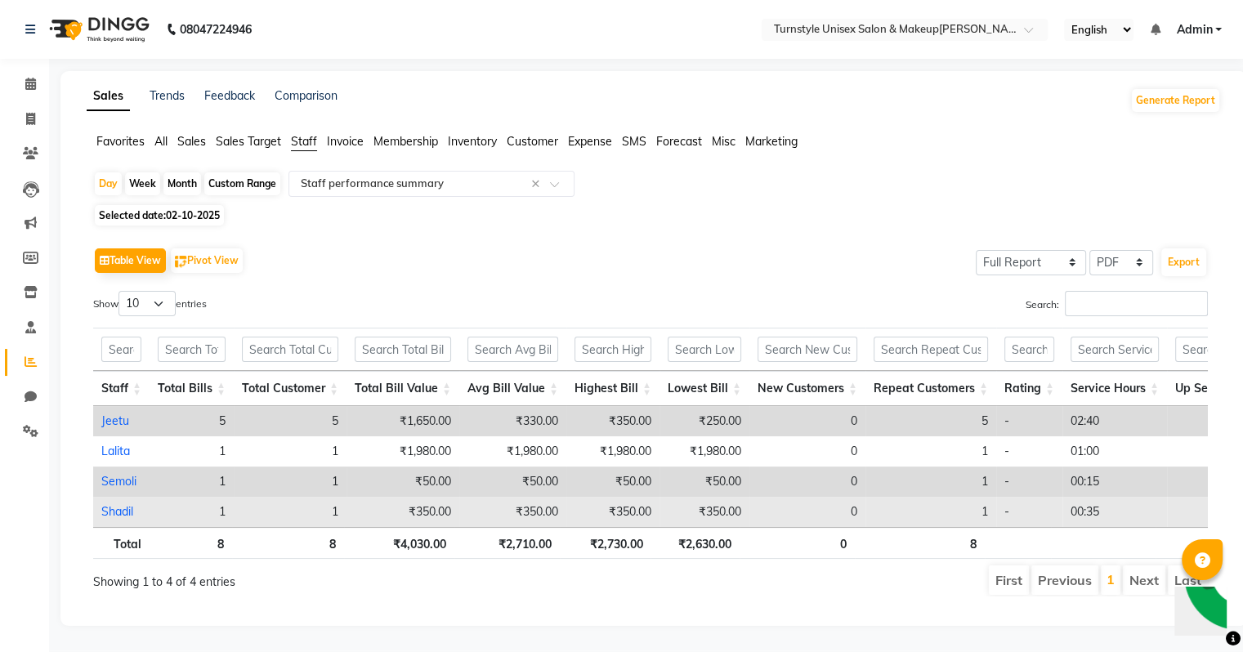
drag, startPoint x: 857, startPoint y: 524, endPoint x: 954, endPoint y: 524, distance: 97.2
click at [954, 524] on td "1" at bounding box center [930, 512] width 131 height 30
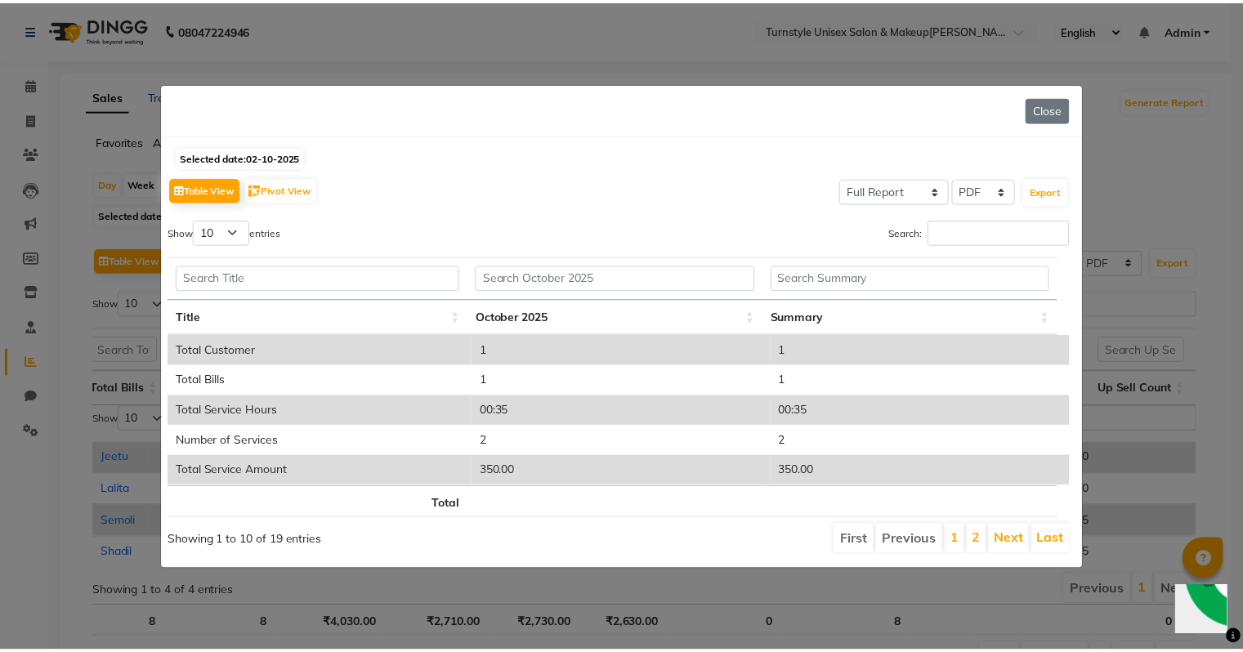
scroll to position [0, 0]
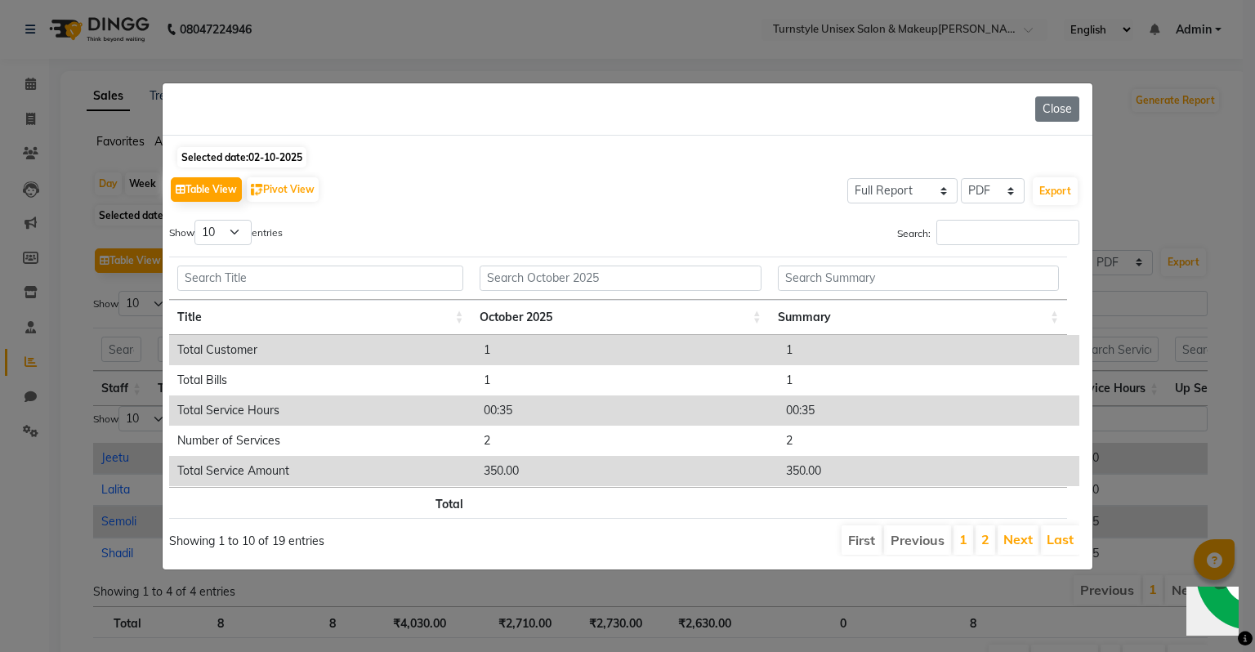
click at [936, 534] on body "08047224946 Select Location × Turnstyle Unisex Salon & Makeup, [PERSON_NAME] En…" at bounding box center [627, 326] width 1255 height 652
click at [1053, 102] on button "Close" at bounding box center [1057, 108] width 44 height 25
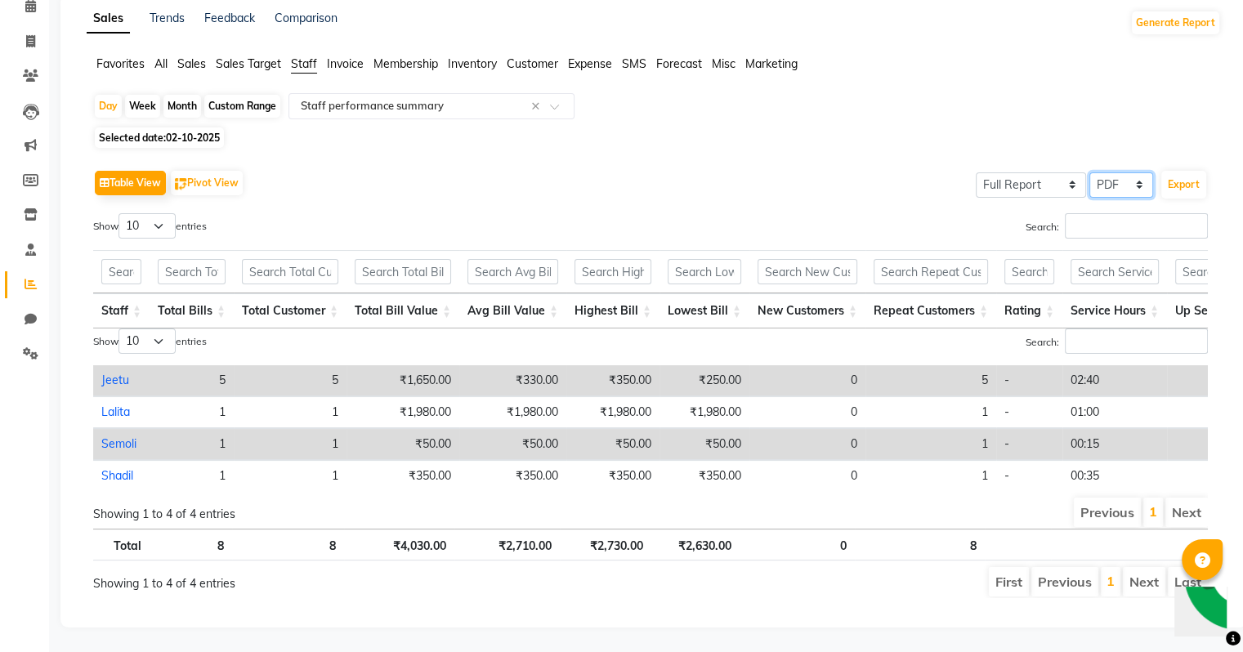
click at [1140, 172] on select "Select CSV PDF" at bounding box center [1121, 184] width 64 height 25
click at [1182, 171] on button "Export" at bounding box center [1183, 185] width 45 height 28
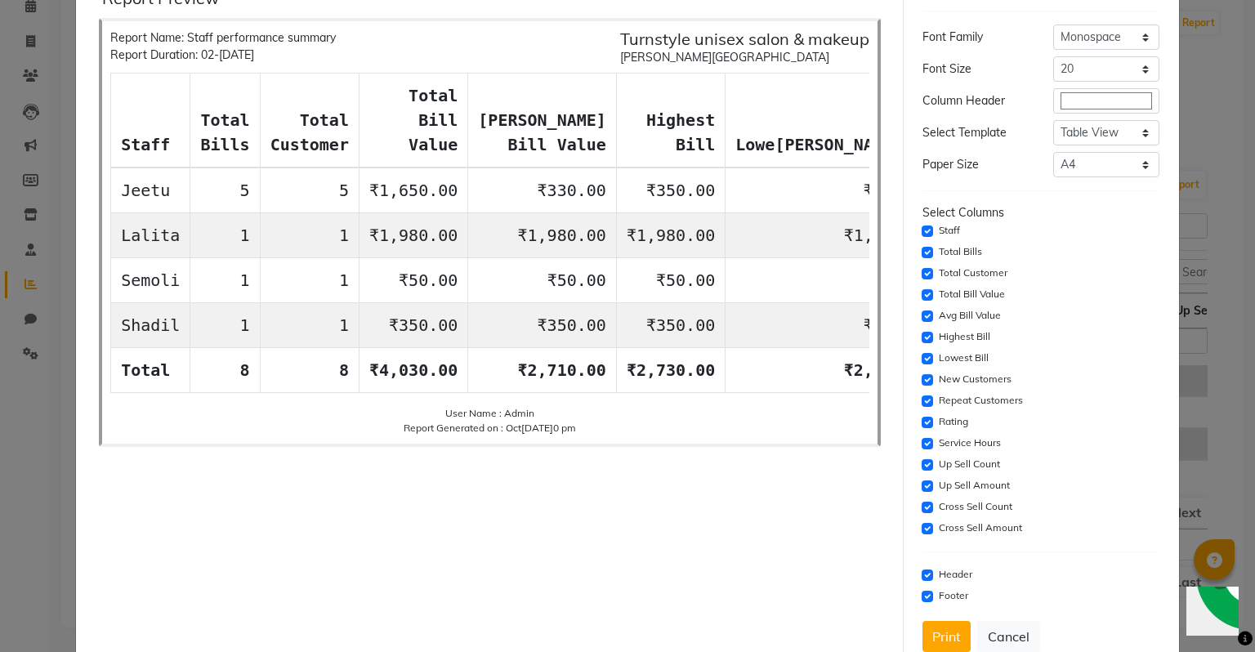
scroll to position [28, 0]
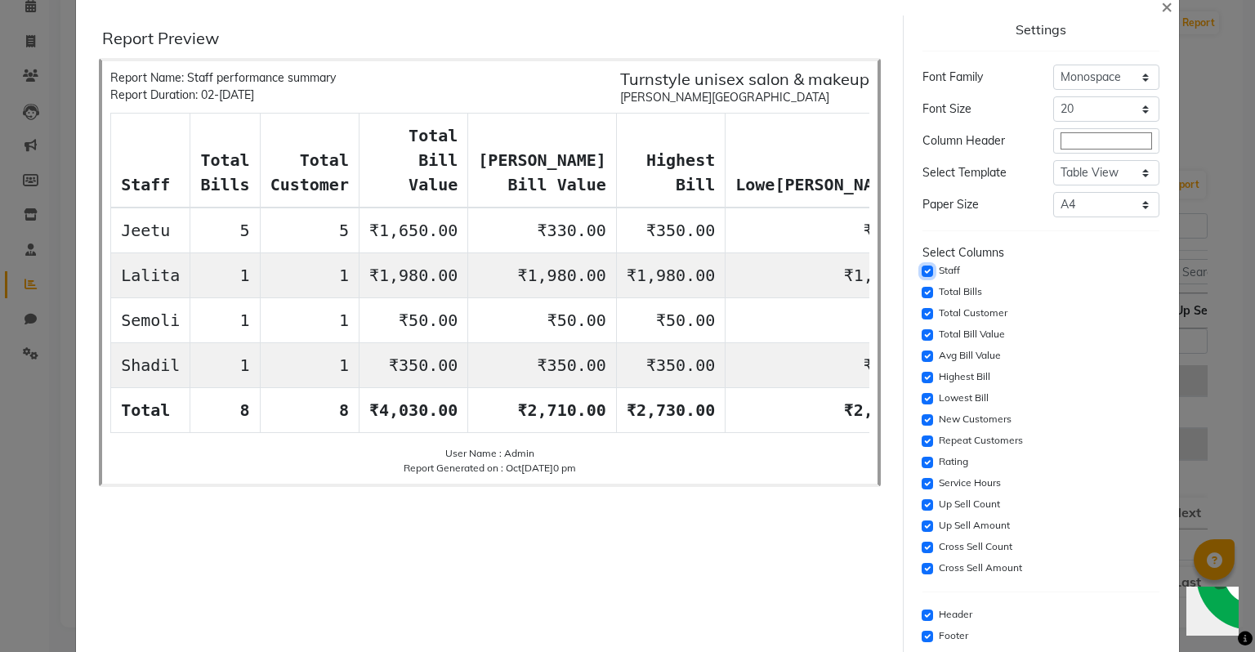
click at [922, 271] on input "checkbox" at bounding box center [927, 271] width 11 height 11
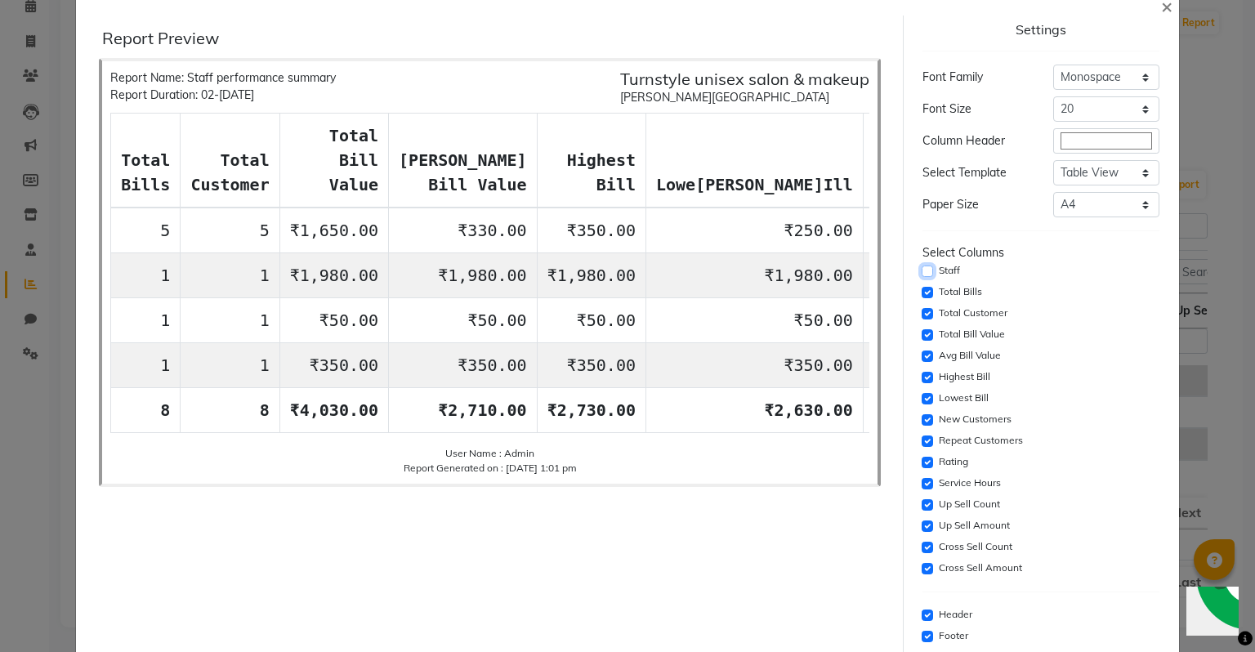
click at [922, 271] on input "checkbox" at bounding box center [927, 271] width 11 height 11
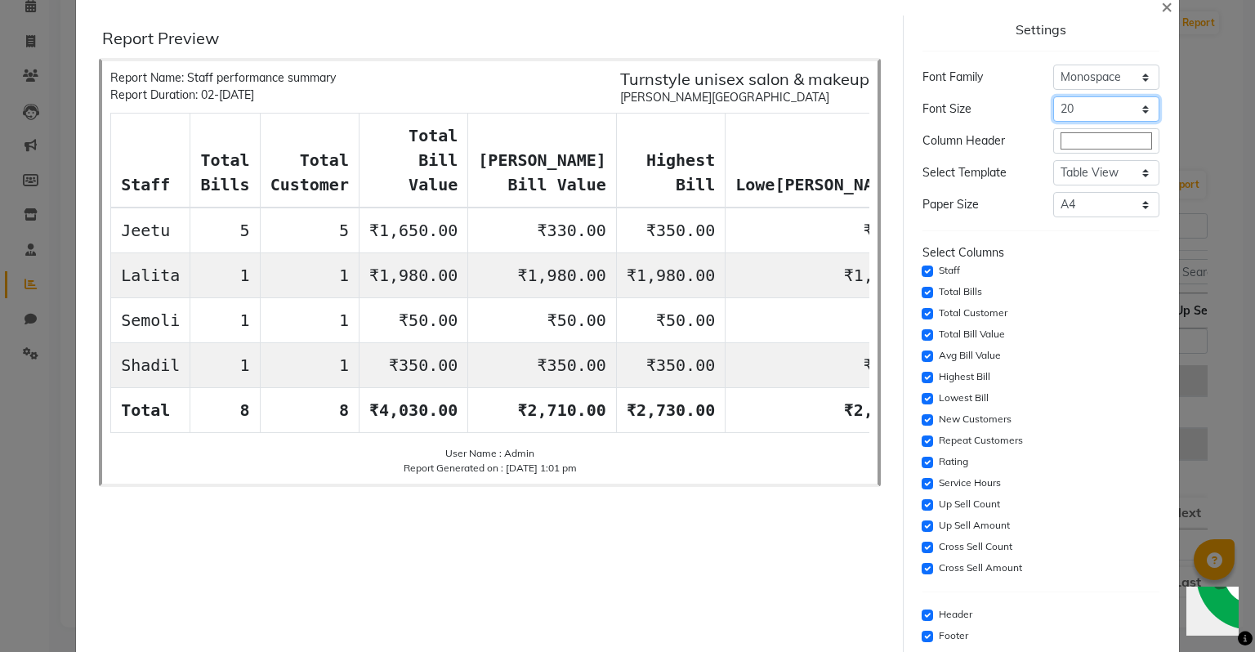
click at [1053, 109] on select "Select 8 9 10 11 12 13 14 15 16 17 18 19 20" at bounding box center [1106, 108] width 106 height 25
click at [1053, 96] on select "Select 8 9 10 11 12 13 14 15 16 17 18 19 20" at bounding box center [1106, 108] width 106 height 25
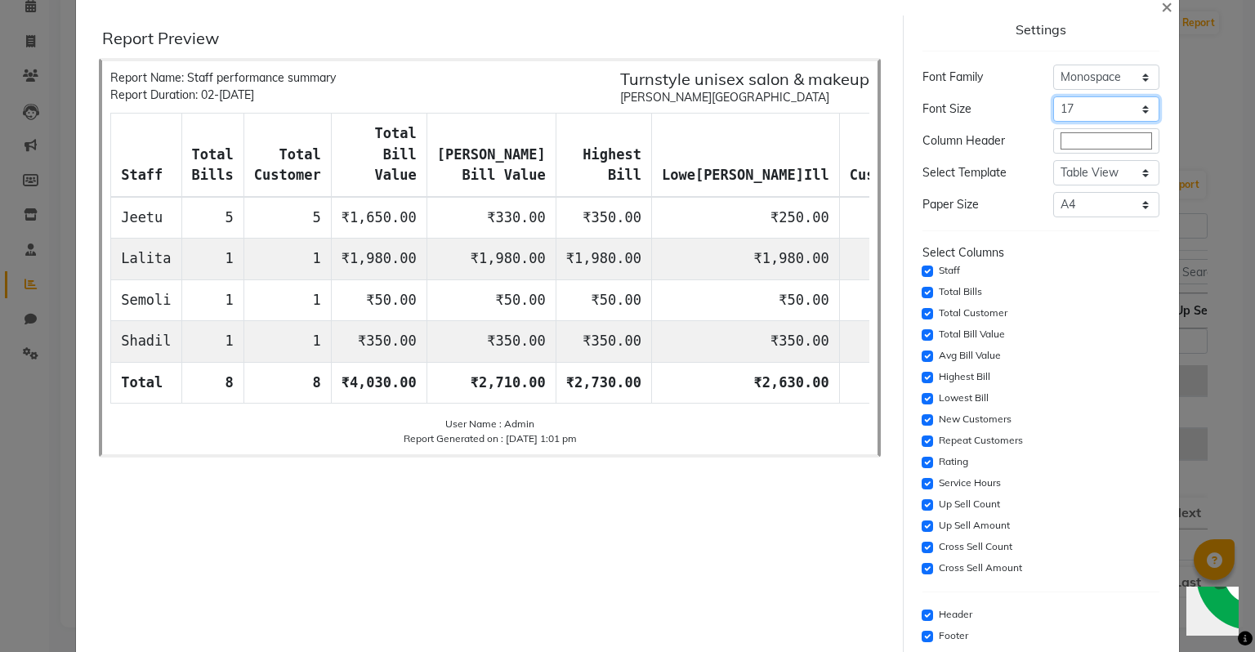
click at [1085, 116] on select "Select 8 9 10 11 12 13 14 15 16 17 18 19 20" at bounding box center [1106, 108] width 106 height 25
click at [1053, 96] on select "Select 8 9 10 11 12 13 14 15 16 17 18 19 20" at bounding box center [1106, 108] width 106 height 25
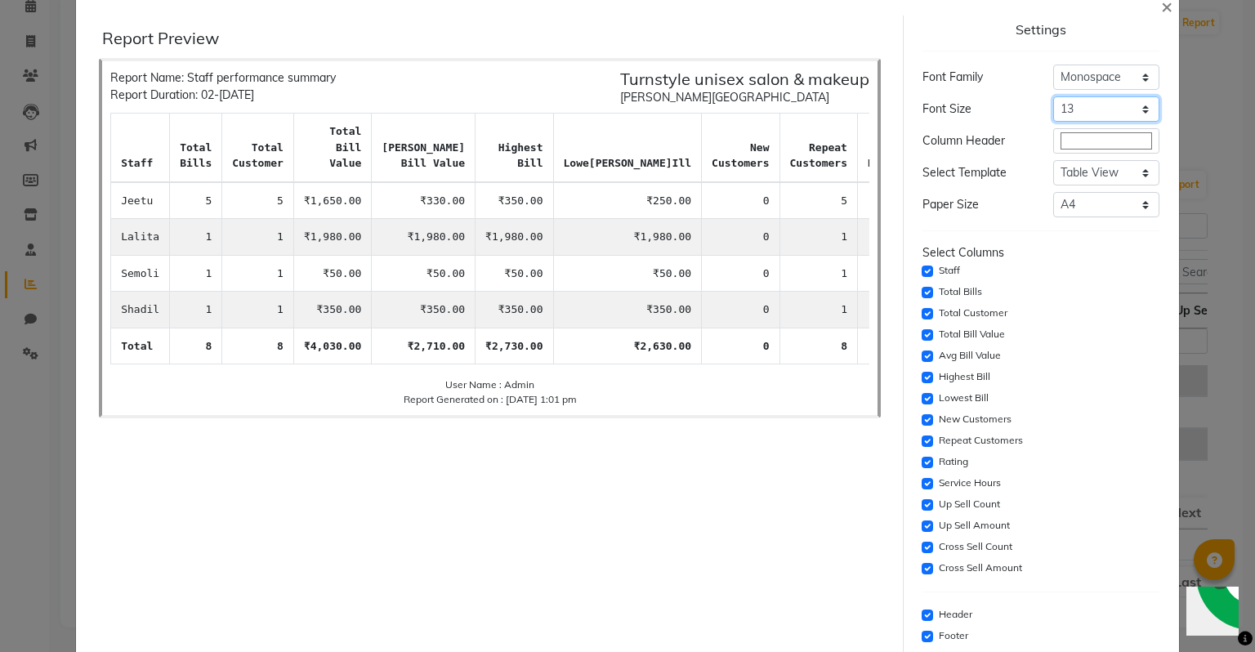
click at [1084, 109] on select "Select 8 9 10 11 12 13 14 15 16 17 18 19 20" at bounding box center [1106, 108] width 106 height 25
click at [1053, 96] on select "Select 8 9 10 11 12 13 14 15 16 17 18 19 20" at bounding box center [1106, 108] width 106 height 25
drag, startPoint x: 1069, startPoint y: 104, endPoint x: 1066, endPoint y: 112, distance: 8.5
click at [1069, 104] on select "Select 8 9 10 11 12 13 14 15 16 17 18 19 20" at bounding box center [1106, 108] width 106 height 25
click at [1053, 96] on select "Select 8 9 10 11 12 13 14 15 16 17 18 19 20" at bounding box center [1106, 108] width 106 height 25
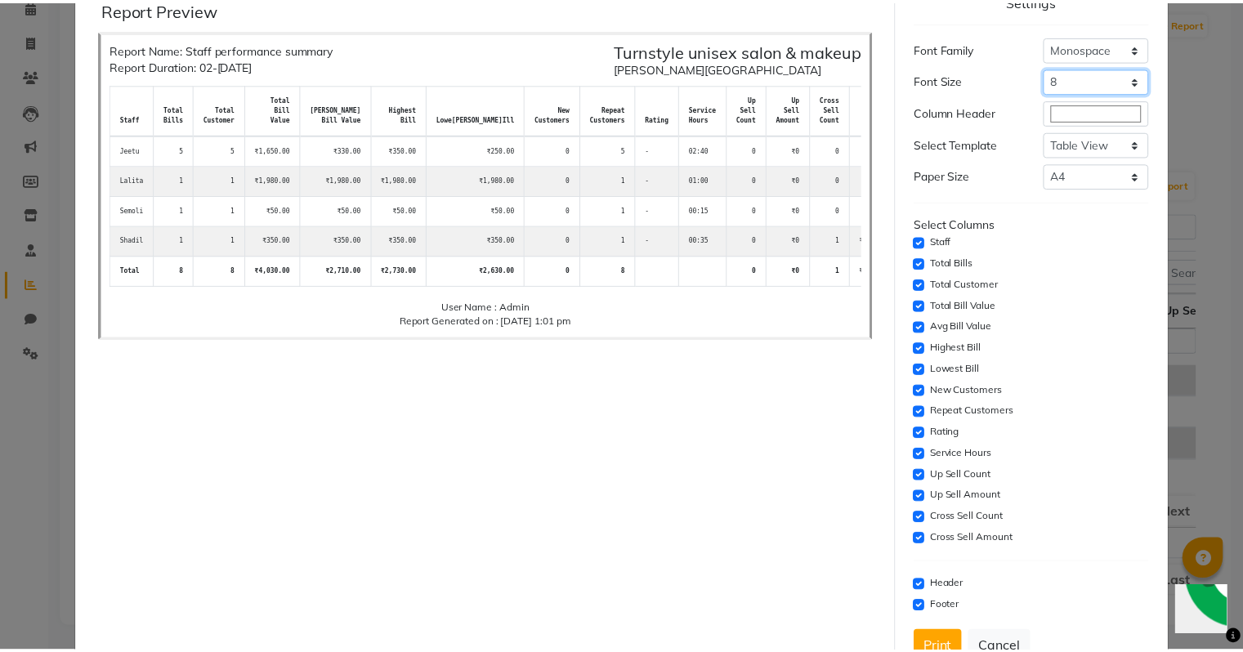
scroll to position [109, 0]
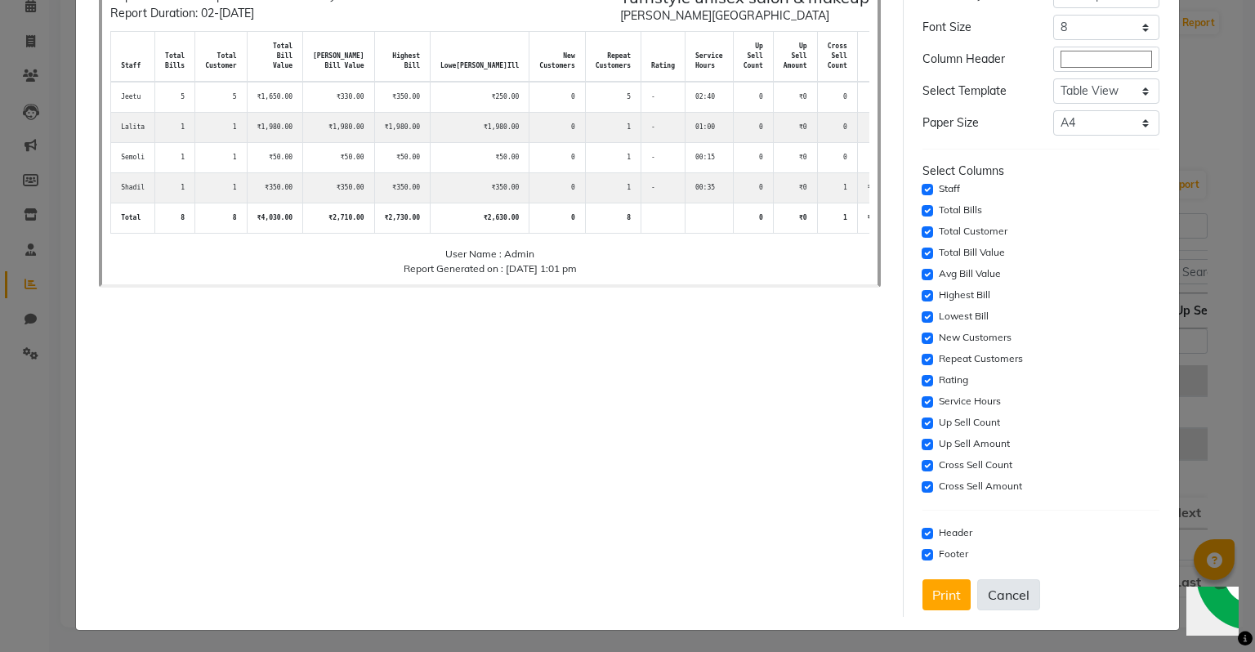
click at [1008, 585] on button "Cancel" at bounding box center [1008, 594] width 63 height 31
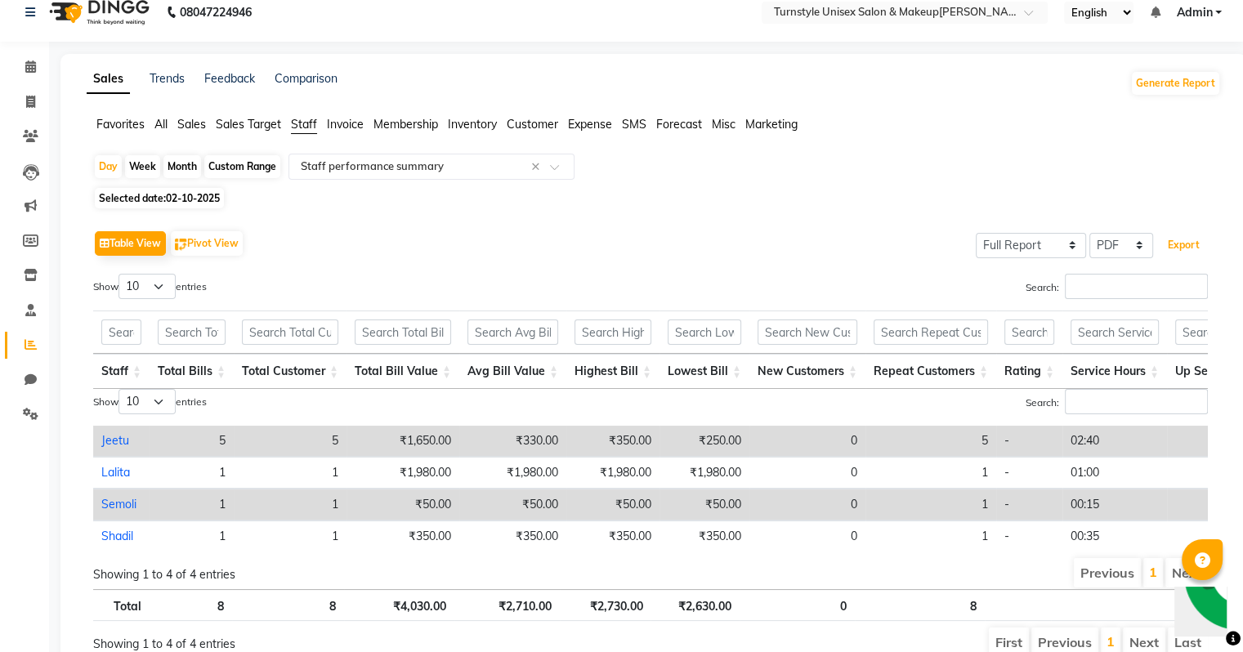
scroll to position [0, 0]
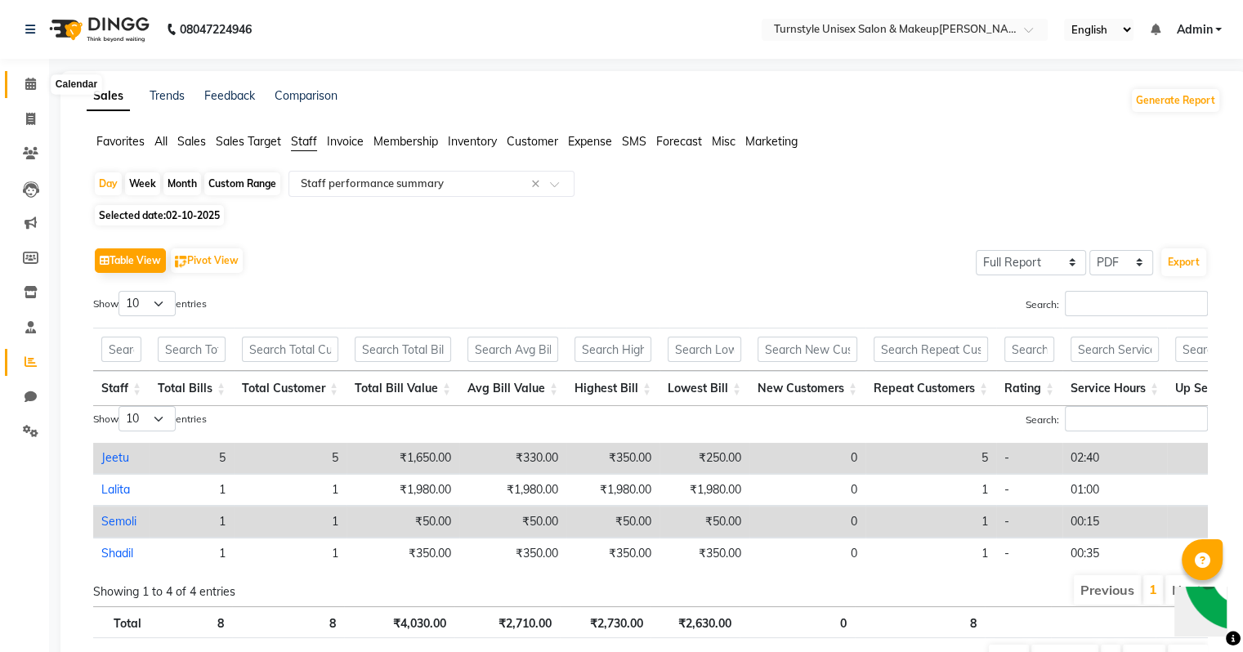
click at [34, 84] on icon at bounding box center [30, 84] width 11 height 12
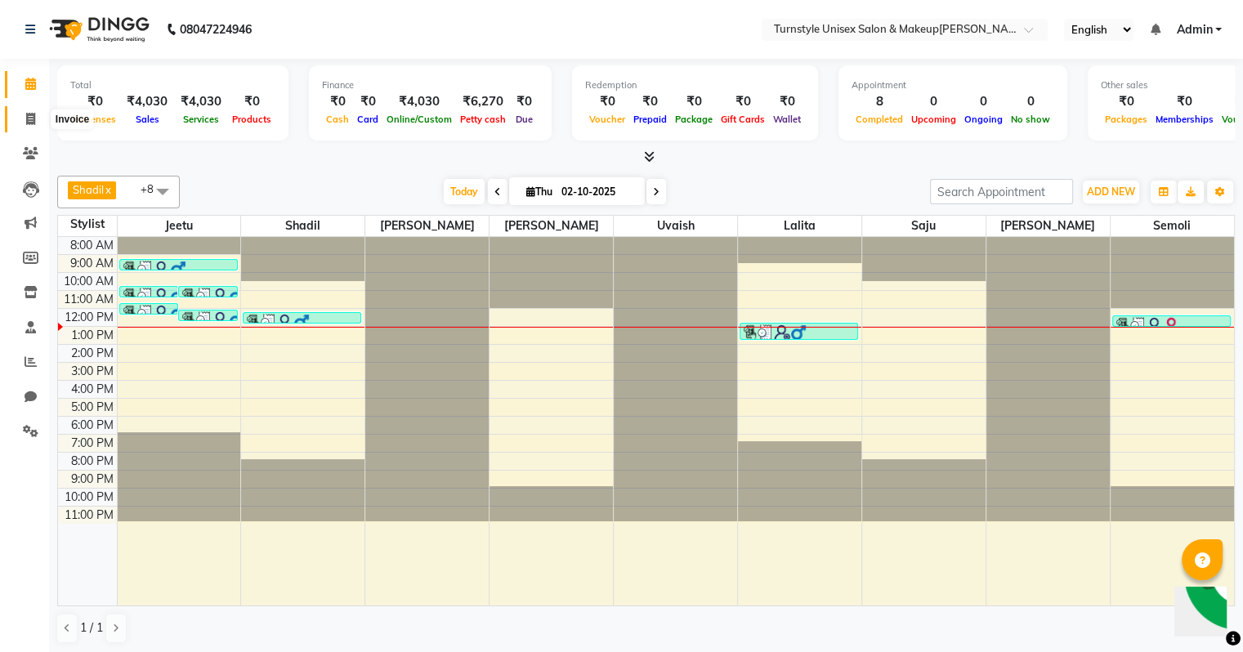
click at [26, 119] on icon at bounding box center [30, 119] width 9 height 12
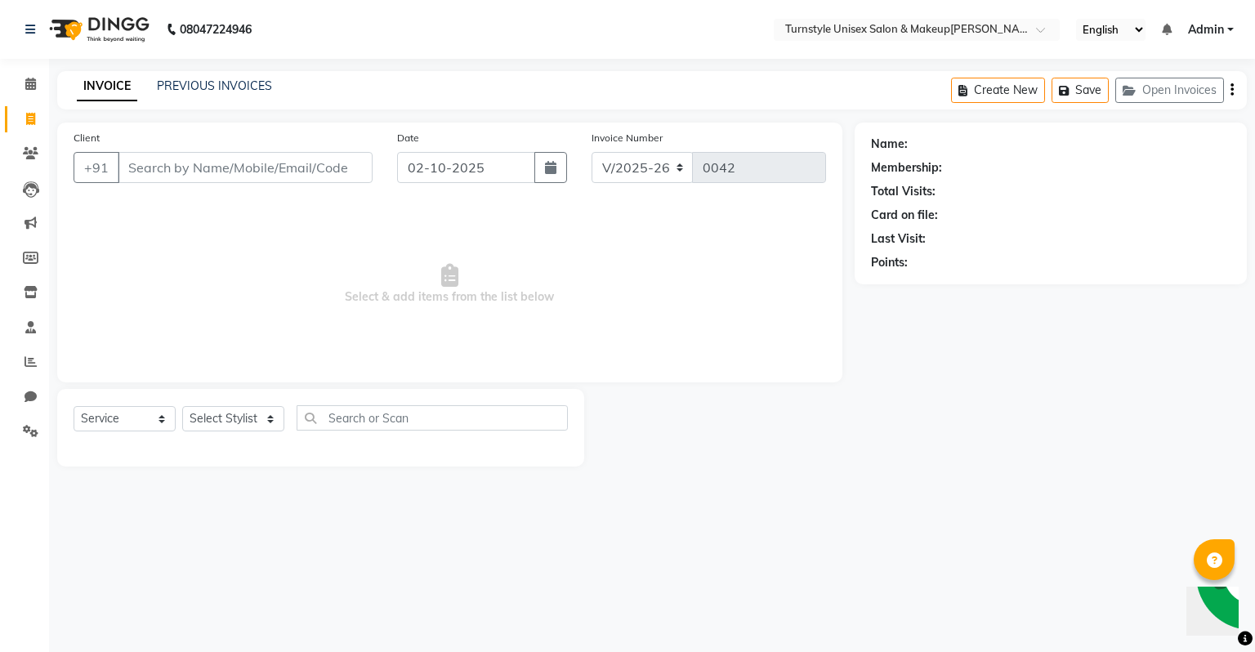
click at [154, 173] on input "Client" at bounding box center [245, 167] width 255 height 31
click at [242, 427] on select "Select Stylist [PERSON_NAME] [PERSON_NAME] [PERSON_NAME] [PERSON_NAME] [PERSON_…" at bounding box center [233, 418] width 102 height 25
click at [109, 234] on span "Select & add items from the list below" at bounding box center [450, 284] width 753 height 163
click at [163, 170] on input "Client" at bounding box center [245, 167] width 255 height 31
click at [305, 168] on span "Add Client" at bounding box center [330, 167] width 65 height 16
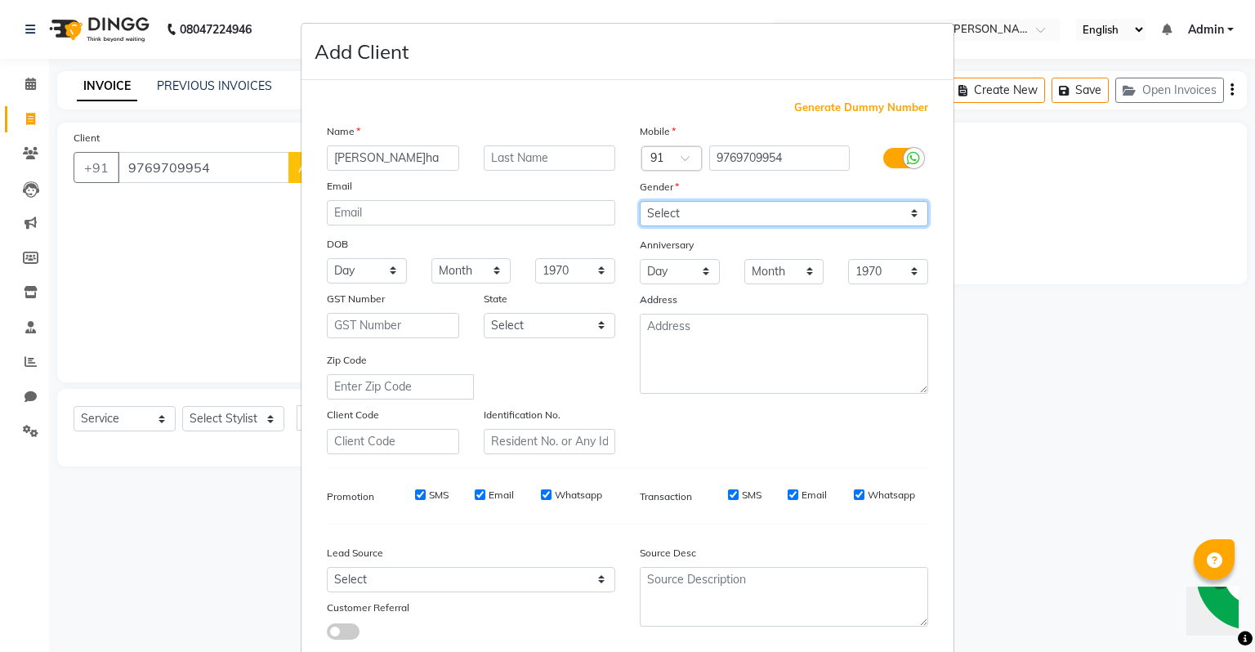
click at [716, 217] on select "Select [DEMOGRAPHIC_DATA] [DEMOGRAPHIC_DATA] Other Prefer Not To Say" at bounding box center [784, 213] width 288 height 25
click at [640, 202] on select "Select [DEMOGRAPHIC_DATA] [DEMOGRAPHIC_DATA] Other Prefer Not To Say" at bounding box center [784, 213] width 288 height 25
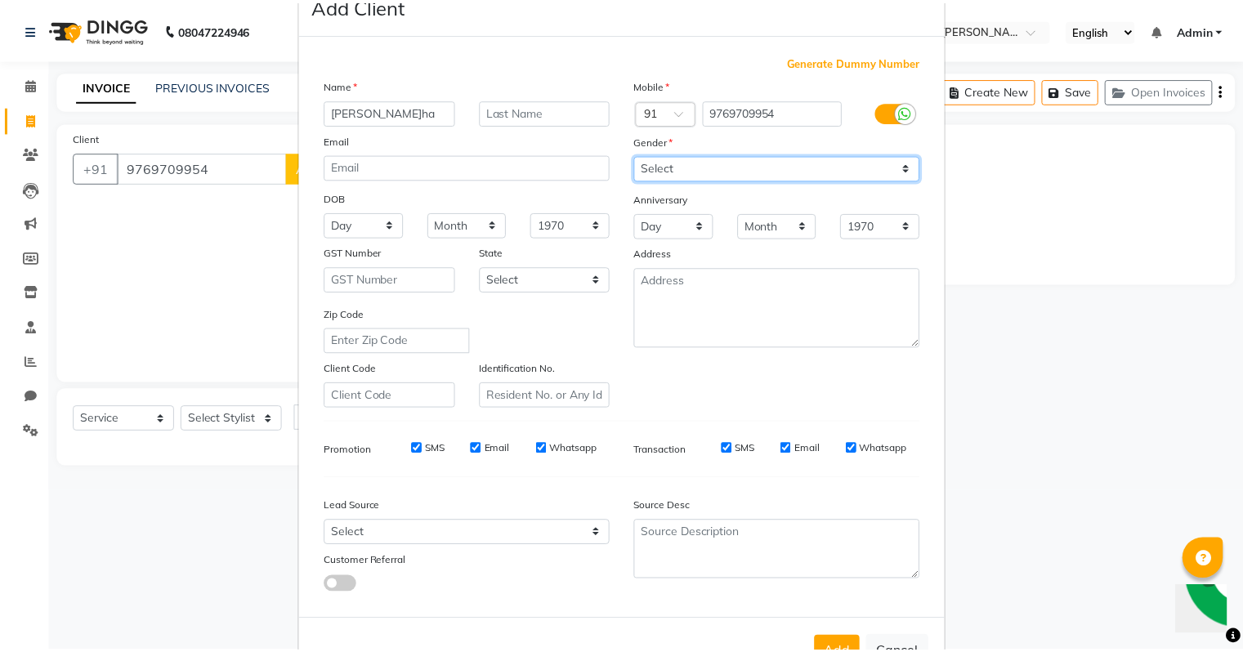
scroll to position [109, 0]
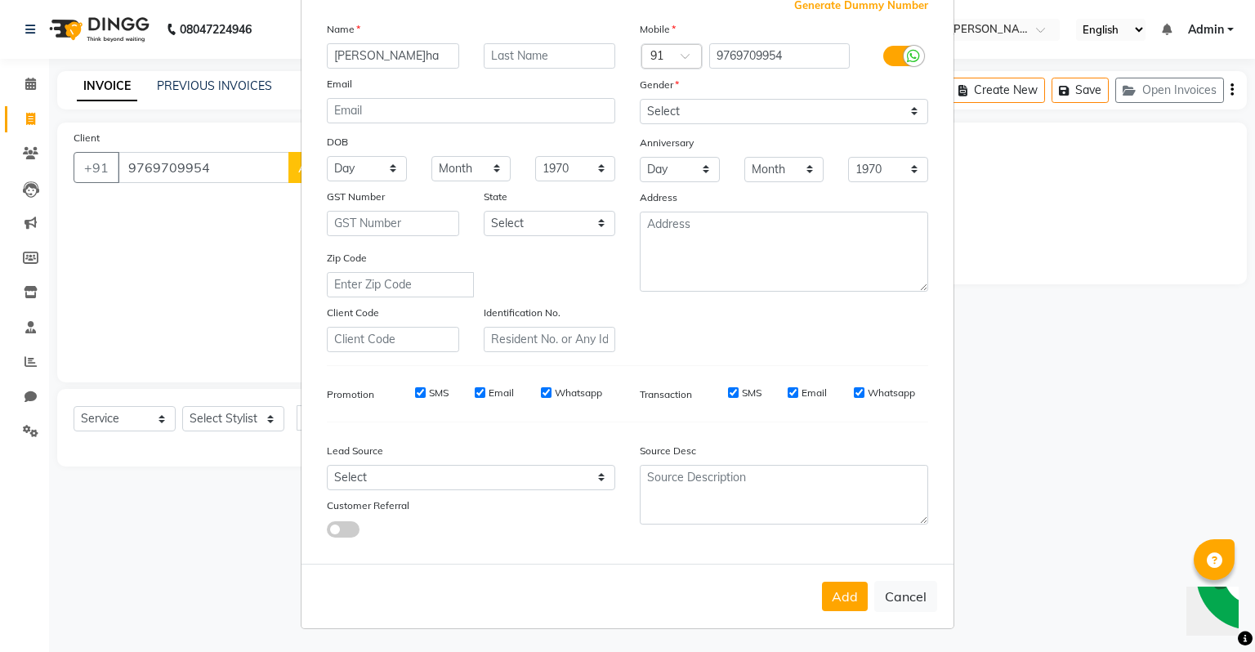
click at [832, 596] on button "Add" at bounding box center [845, 596] width 46 height 29
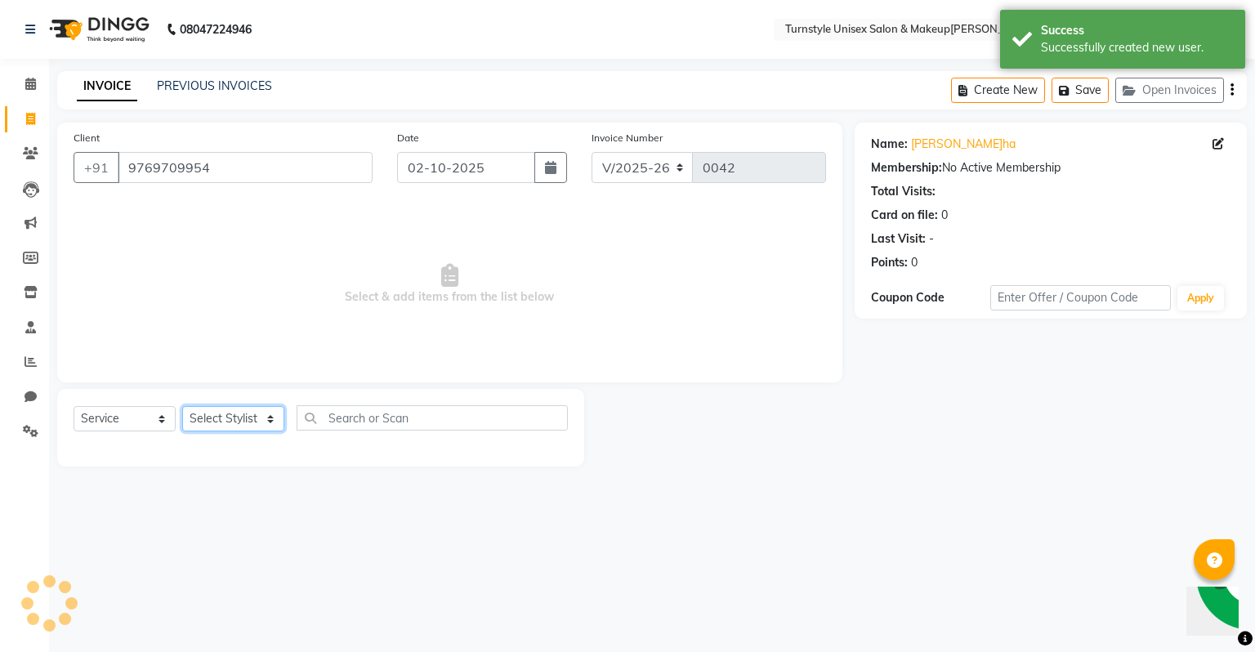
click at [236, 426] on select "Select Stylist [PERSON_NAME] [PERSON_NAME] [PERSON_NAME] [PERSON_NAME] [PERSON_…" at bounding box center [233, 418] width 102 height 25
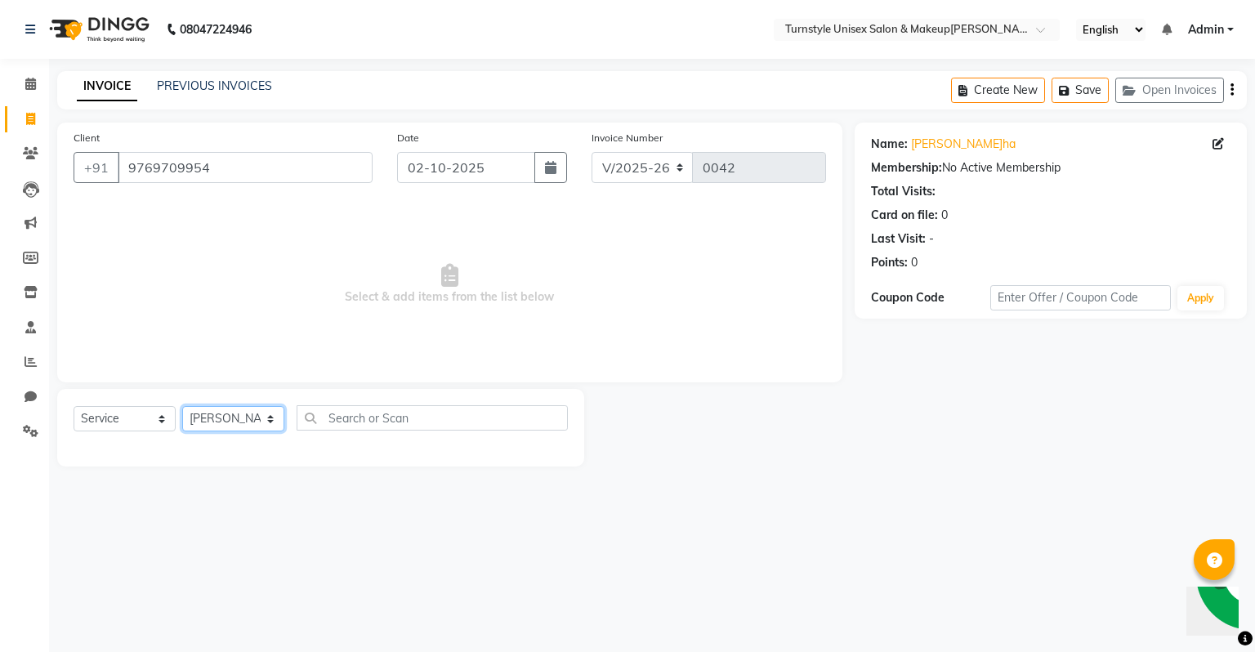
click at [182, 407] on select "Select Stylist [PERSON_NAME] [PERSON_NAME] [PERSON_NAME] [PERSON_NAME] [PERSON_…" at bounding box center [233, 418] width 102 height 25
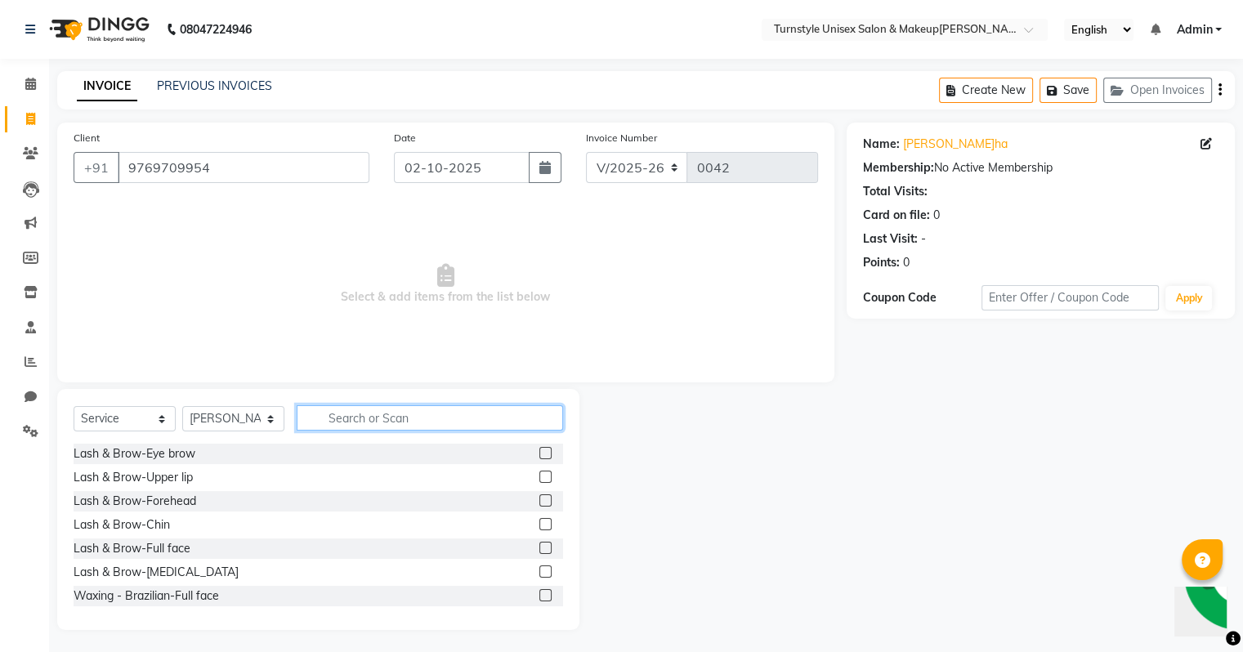
click at [324, 407] on input "text" at bounding box center [430, 417] width 266 height 25
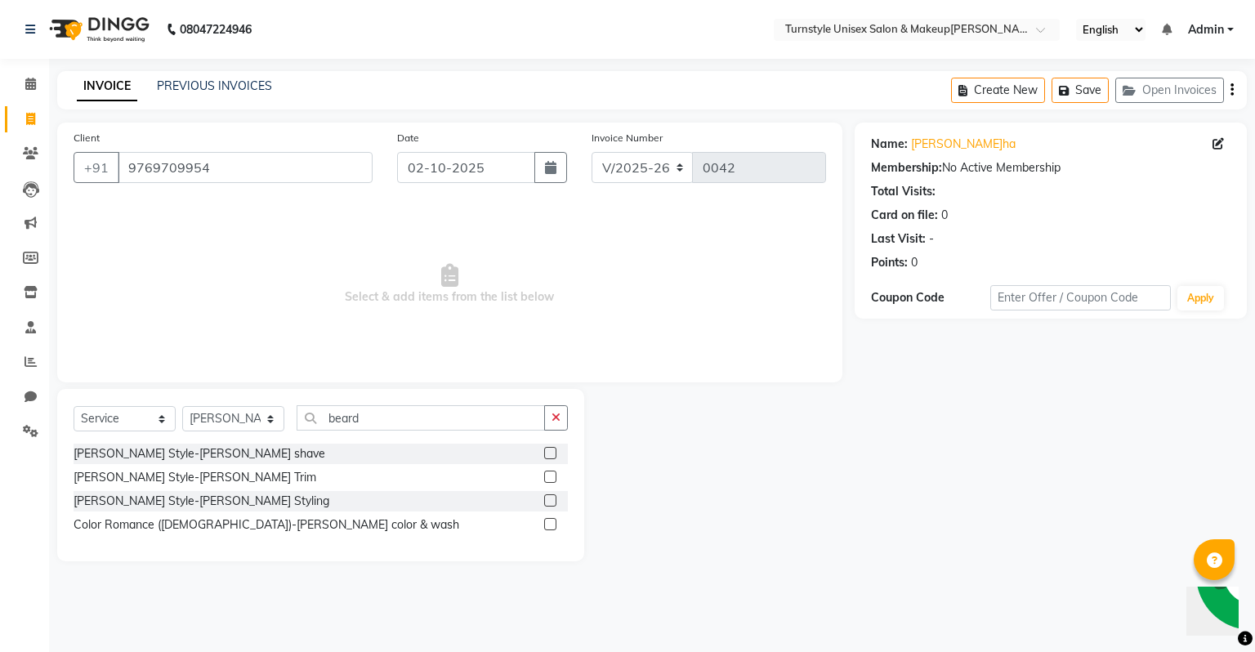
click at [549, 480] on label at bounding box center [550, 477] width 12 height 12
click at [549, 480] on input "checkbox" at bounding box center [549, 477] width 11 height 11
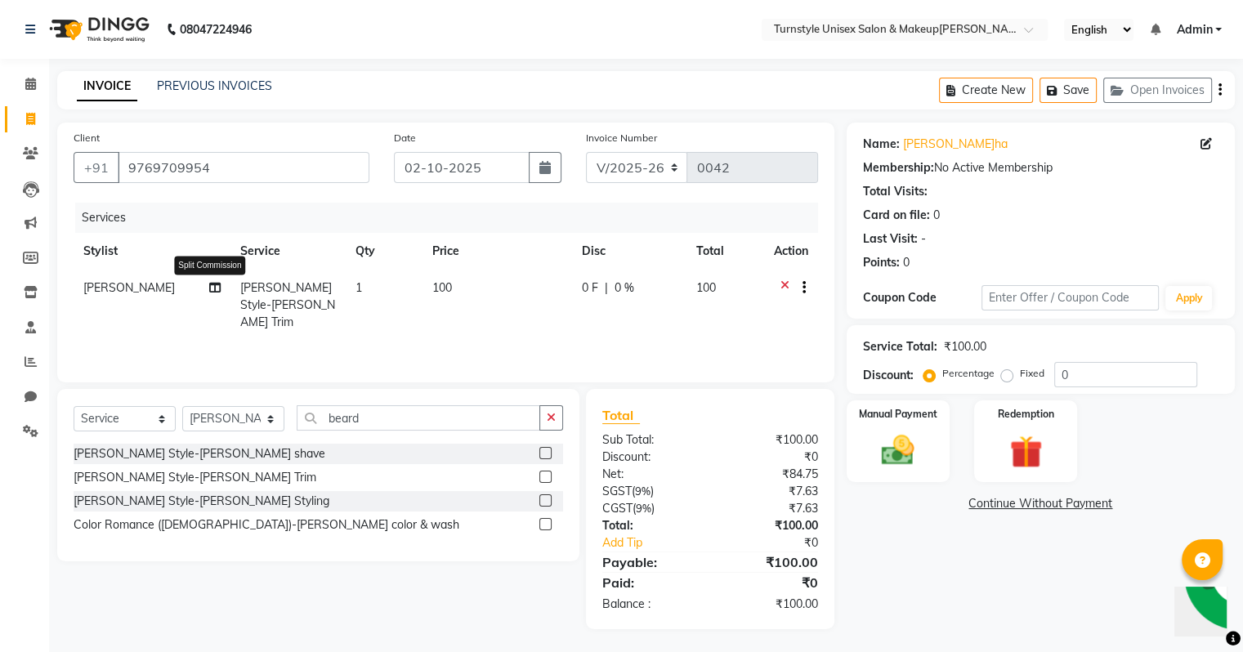
click at [211, 289] on icon at bounding box center [214, 287] width 11 height 11
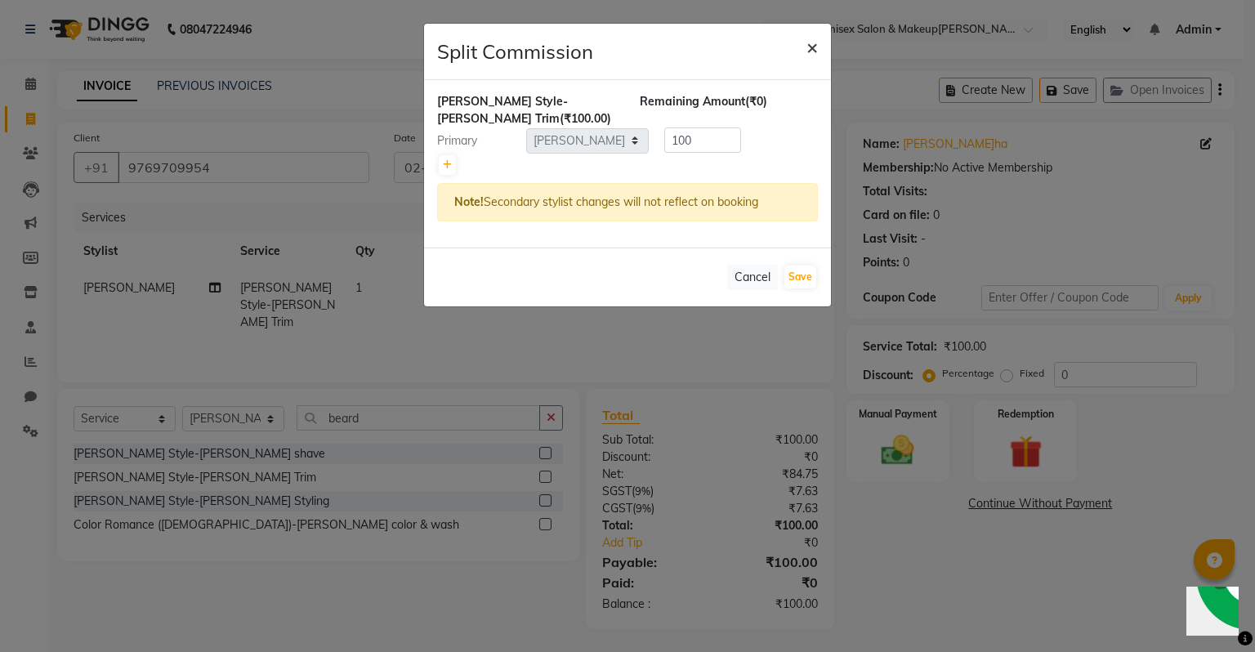
click at [810, 42] on span "×" at bounding box center [811, 46] width 11 height 25
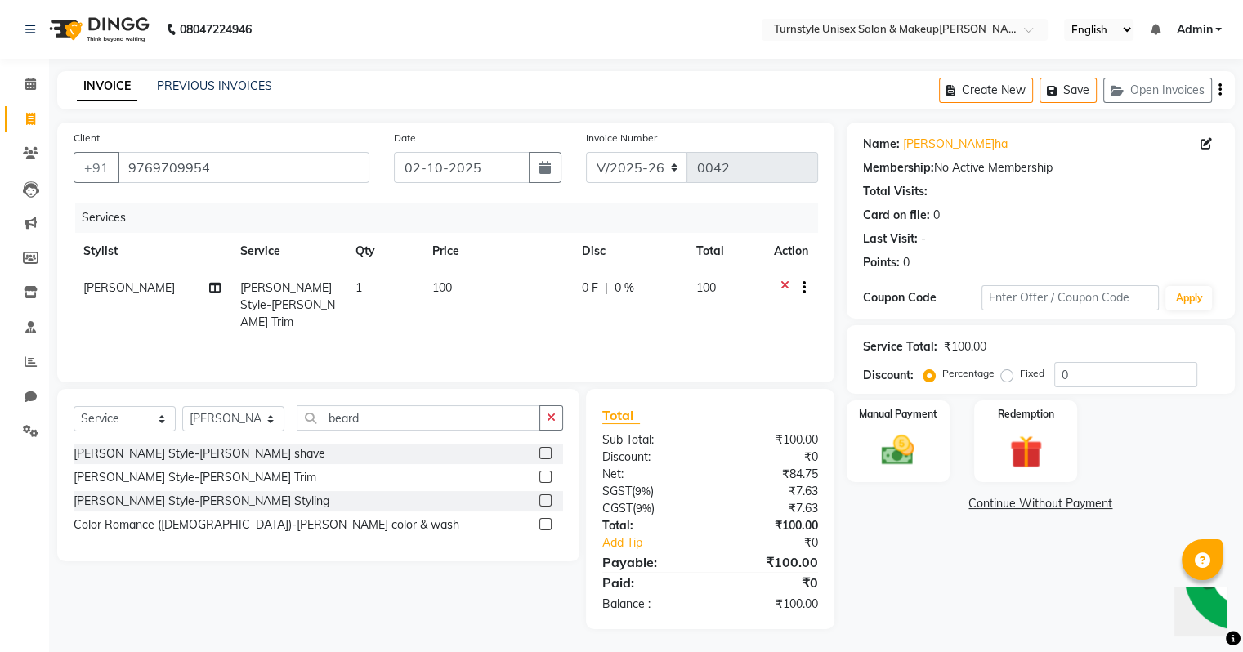
click at [94, 288] on span "[PERSON_NAME]" at bounding box center [129, 287] width 92 height 15
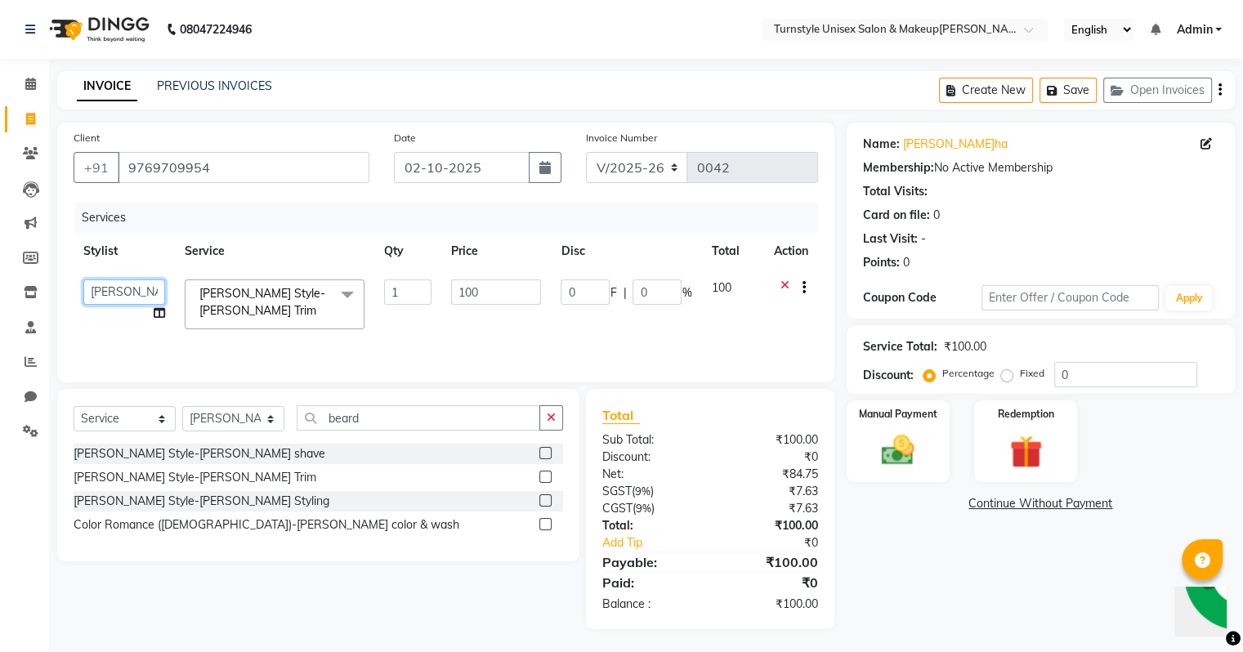
click at [124, 288] on select "[PERSON_NAME] [PERSON_NAME] Saif [PERSON_NAME] [PERSON_NAME] [PERSON_NAME]" at bounding box center [124, 291] width 82 height 25
click at [507, 297] on input "100" at bounding box center [496, 291] width 90 height 25
click at [485, 328] on div "Services Stylist Service Qty Price Disc Total Actio[PERSON_NAME]etu[PERSON_NAME…" at bounding box center [446, 284] width 744 height 163
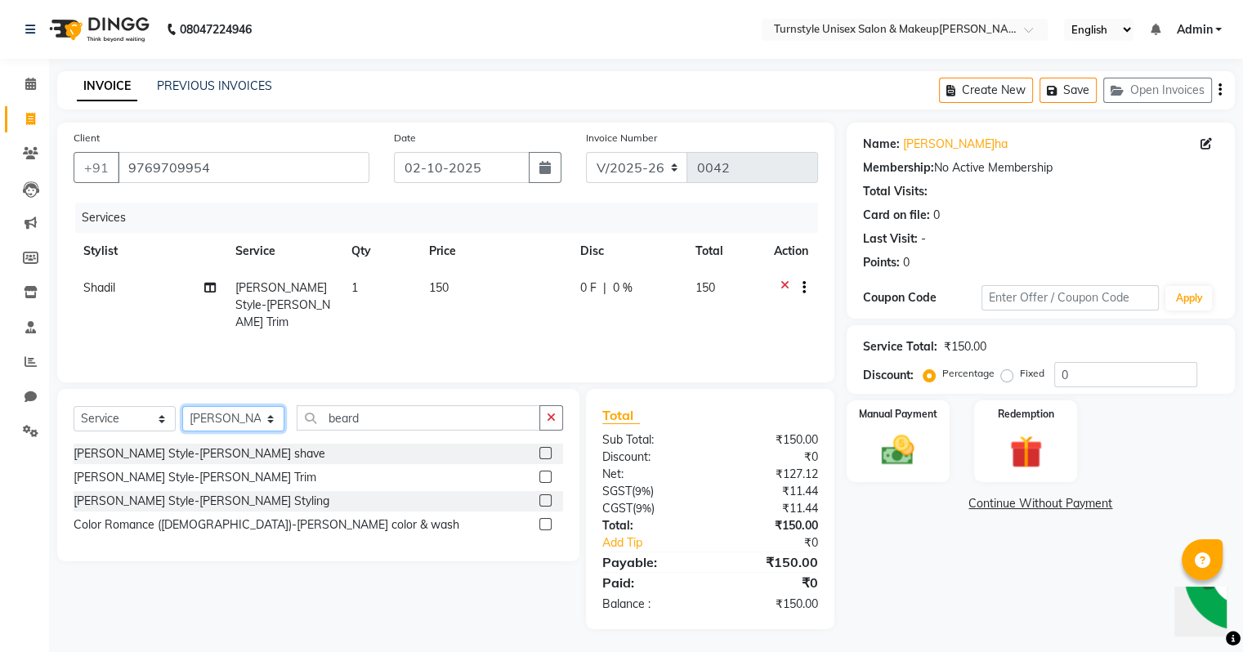
click at [275, 418] on select "Select Stylist [PERSON_NAME] [PERSON_NAME] [PERSON_NAME] [PERSON_NAME] [PERSON_…" at bounding box center [233, 418] width 102 height 25
click at [182, 407] on select "Select Stylist [PERSON_NAME] [PERSON_NAME] [PERSON_NAME] [PERSON_NAME] [PERSON_…" at bounding box center [233, 418] width 102 height 25
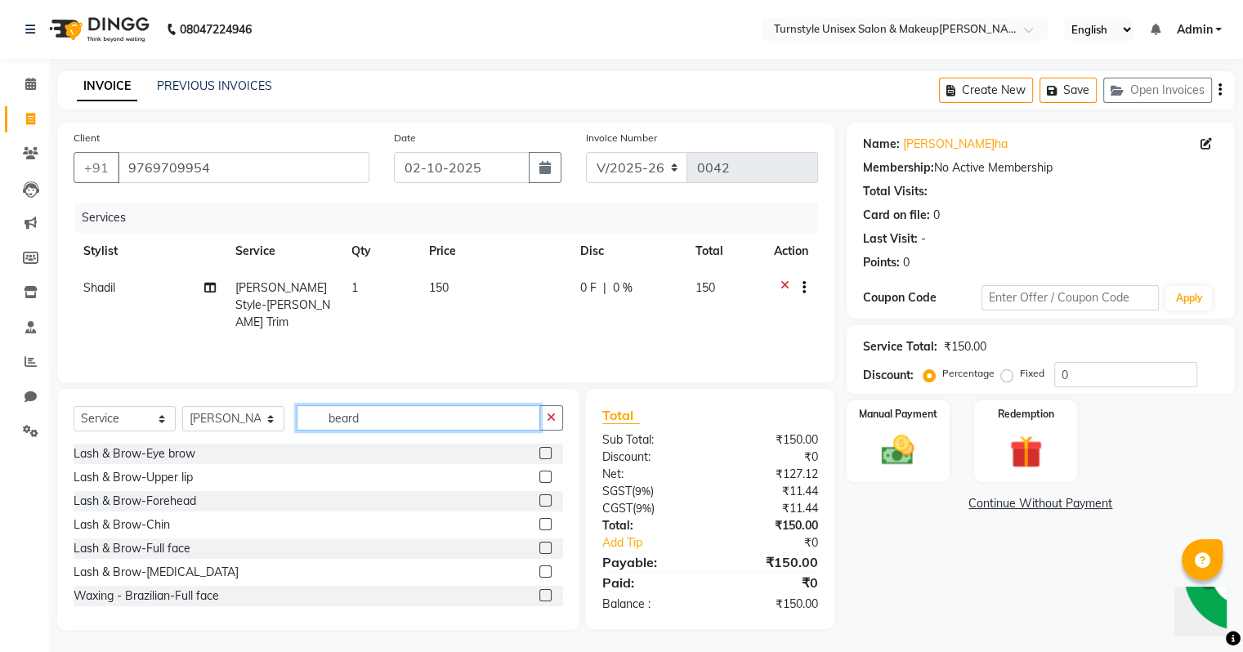
click at [416, 420] on input "beard" at bounding box center [419, 417] width 244 height 25
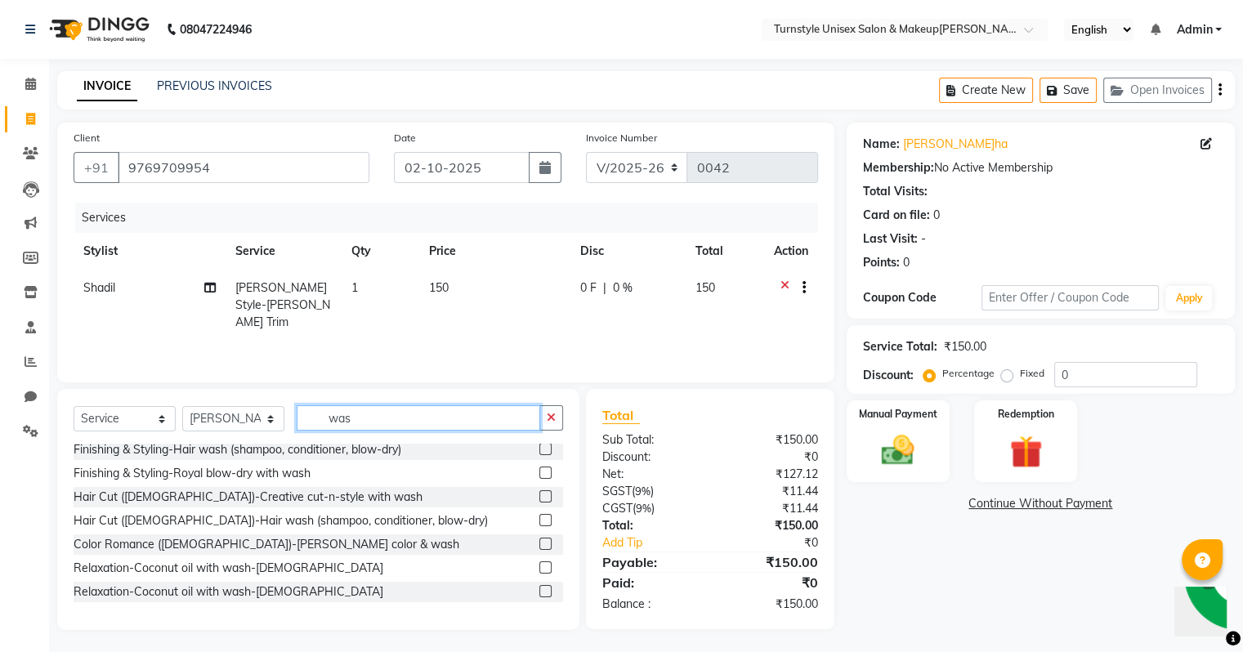
scroll to position [0, 0]
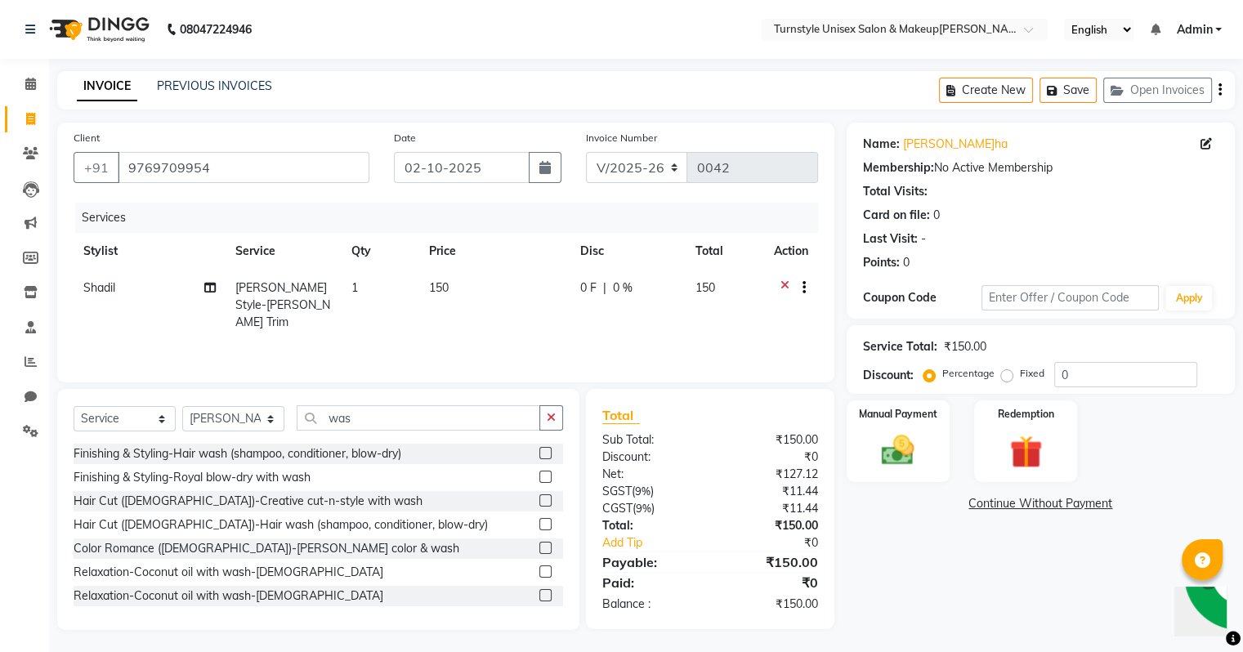
click at [539, 525] on label at bounding box center [545, 524] width 12 height 12
click at [539, 525] on input "checkbox" at bounding box center [544, 525] width 11 height 11
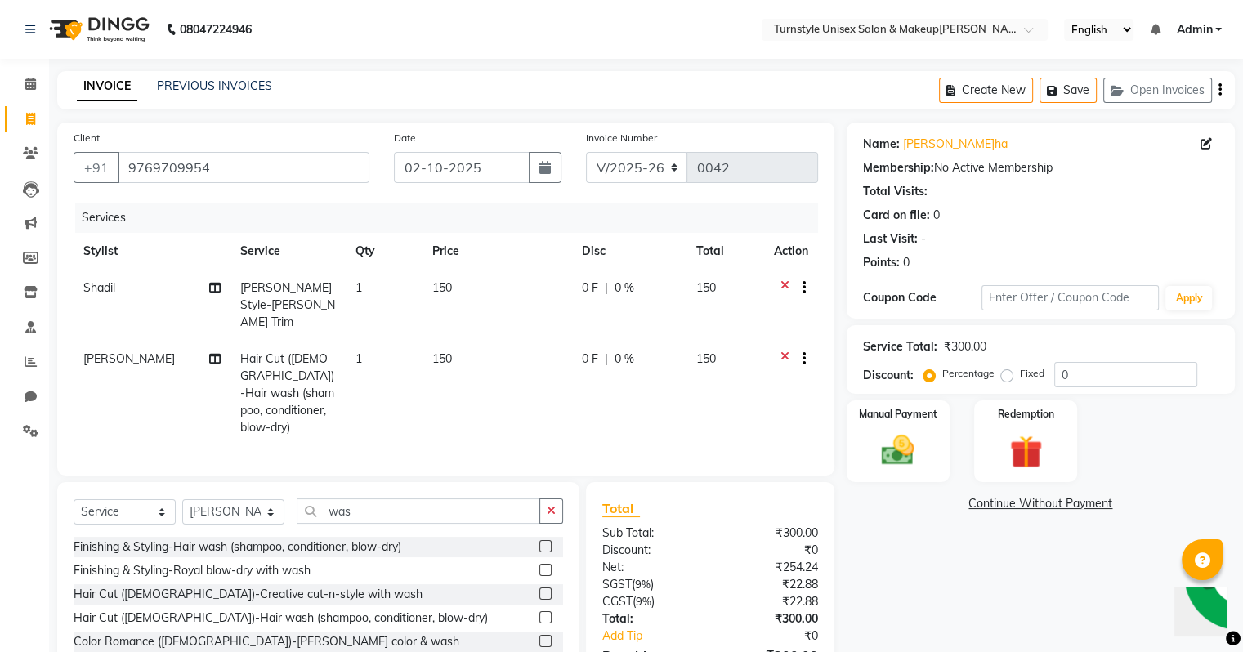
click at [446, 351] on span "150" at bounding box center [442, 358] width 20 height 15
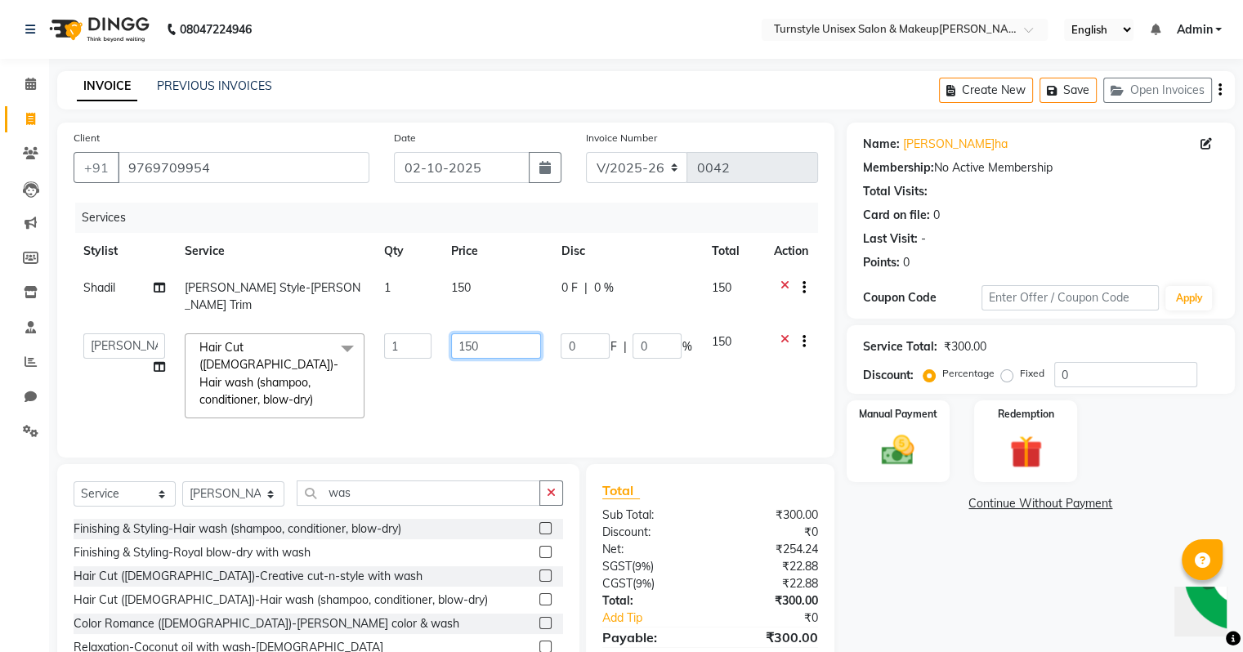
click at [493, 333] on input "150" at bounding box center [496, 345] width 90 height 25
click at [514, 370] on td "100" at bounding box center [495, 376] width 109 height 105
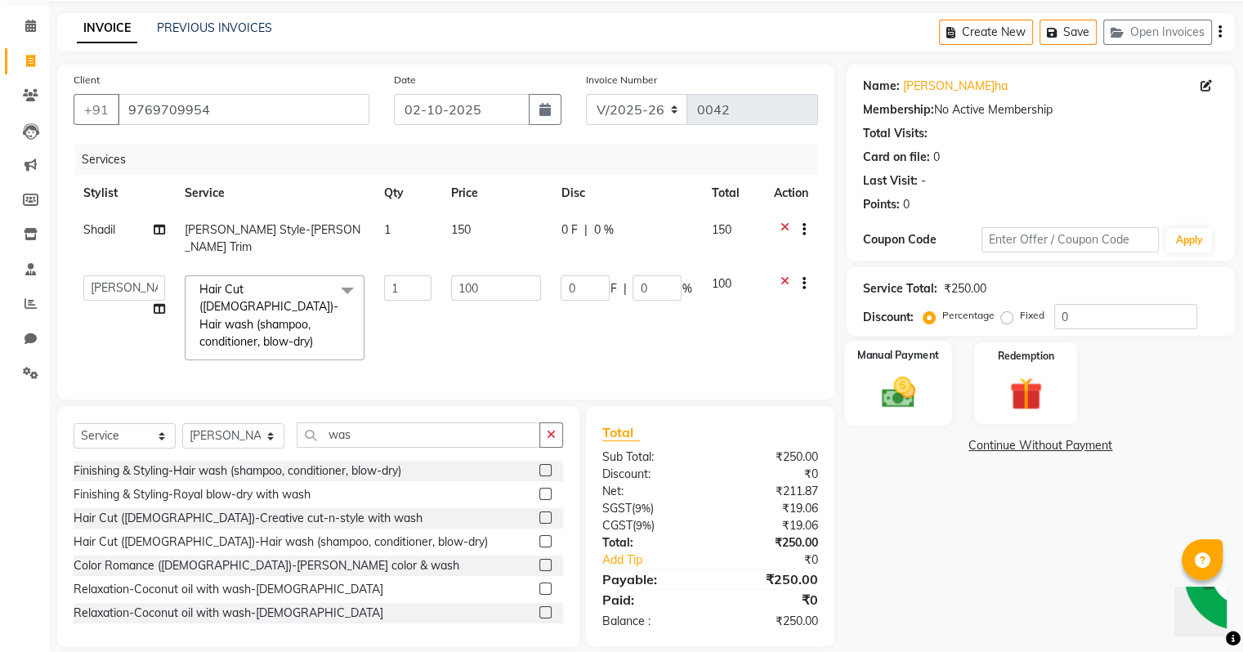
click at [899, 385] on img at bounding box center [897, 392] width 55 height 39
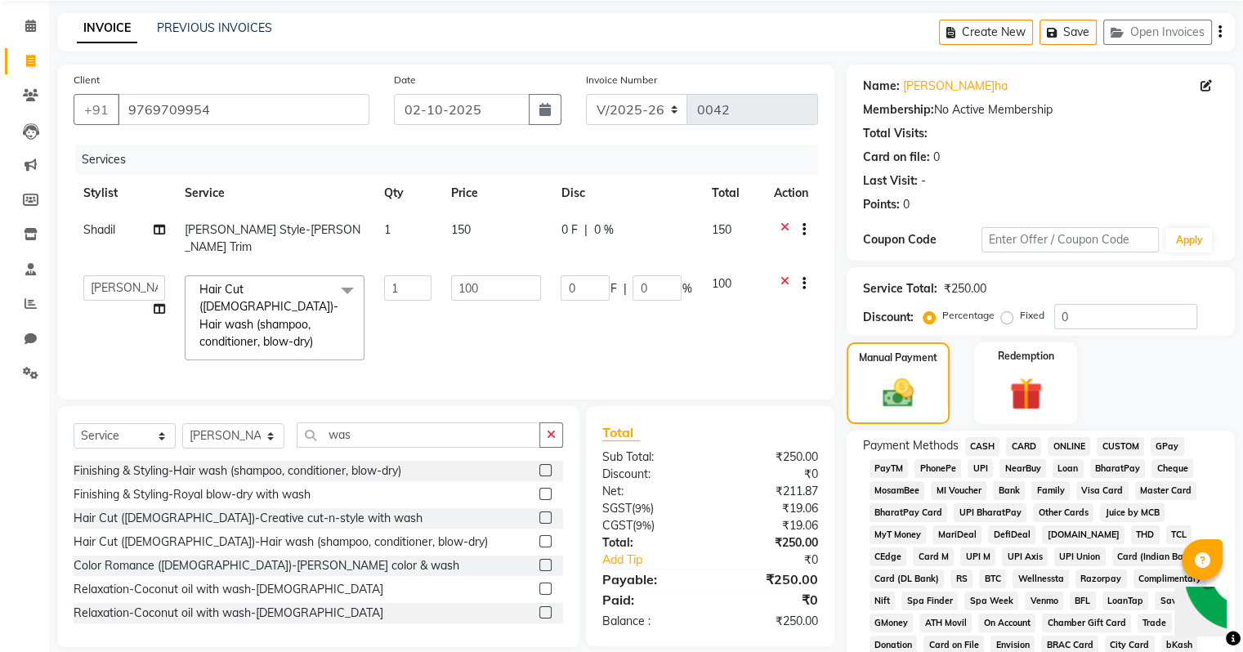
click at [981, 469] on span "UPI" at bounding box center [979, 468] width 25 height 19
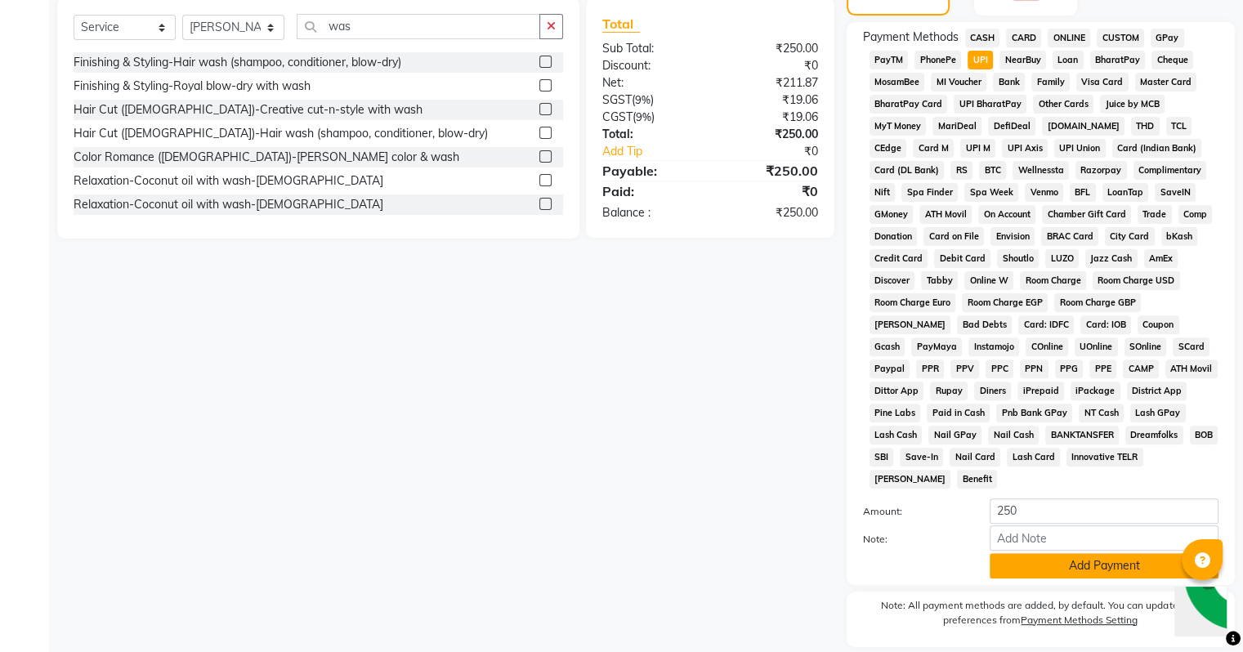
click at [1034, 559] on button "Add Payment" at bounding box center [1104, 565] width 229 height 25
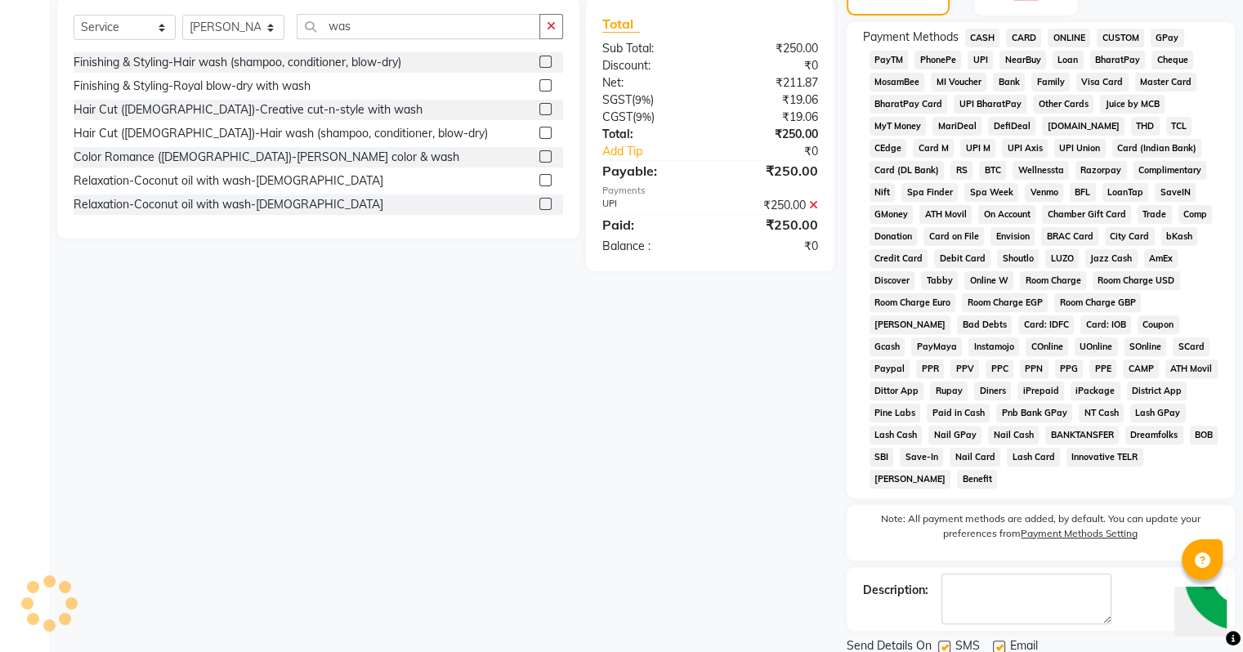
scroll to position [515, 0]
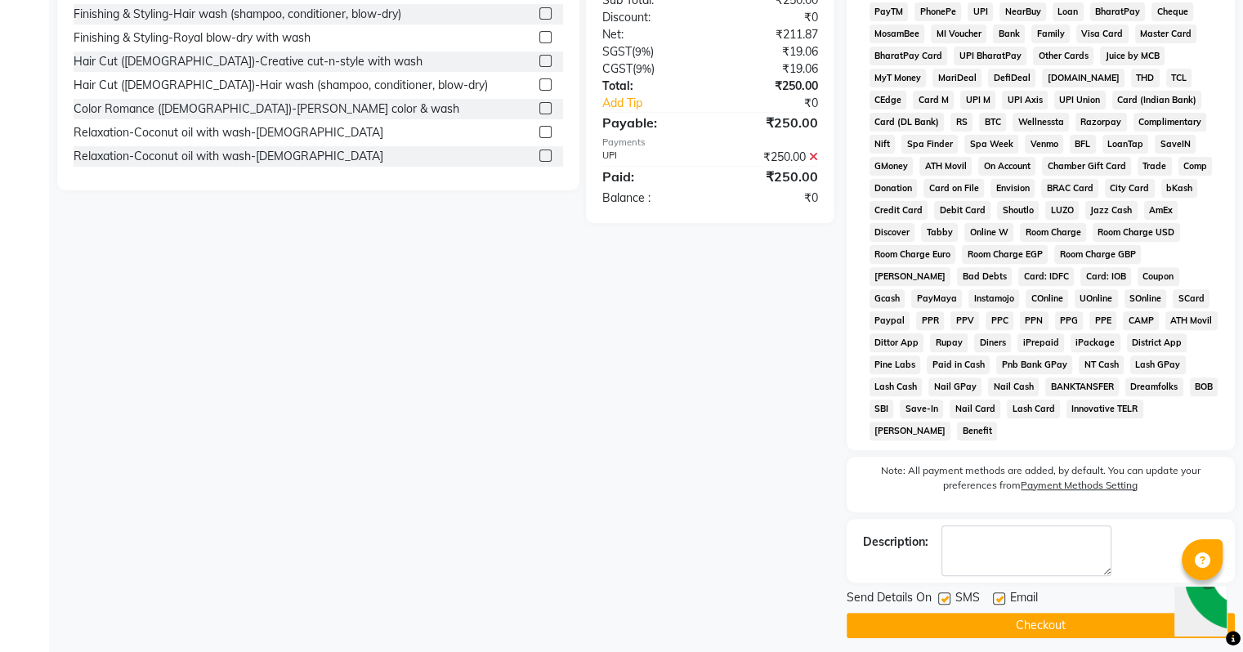
click at [1000, 592] on label at bounding box center [999, 598] width 12 height 12
click at [1000, 594] on input "checkbox" at bounding box center [998, 599] width 11 height 11
click at [951, 613] on button "Checkout" at bounding box center [1041, 625] width 388 height 25
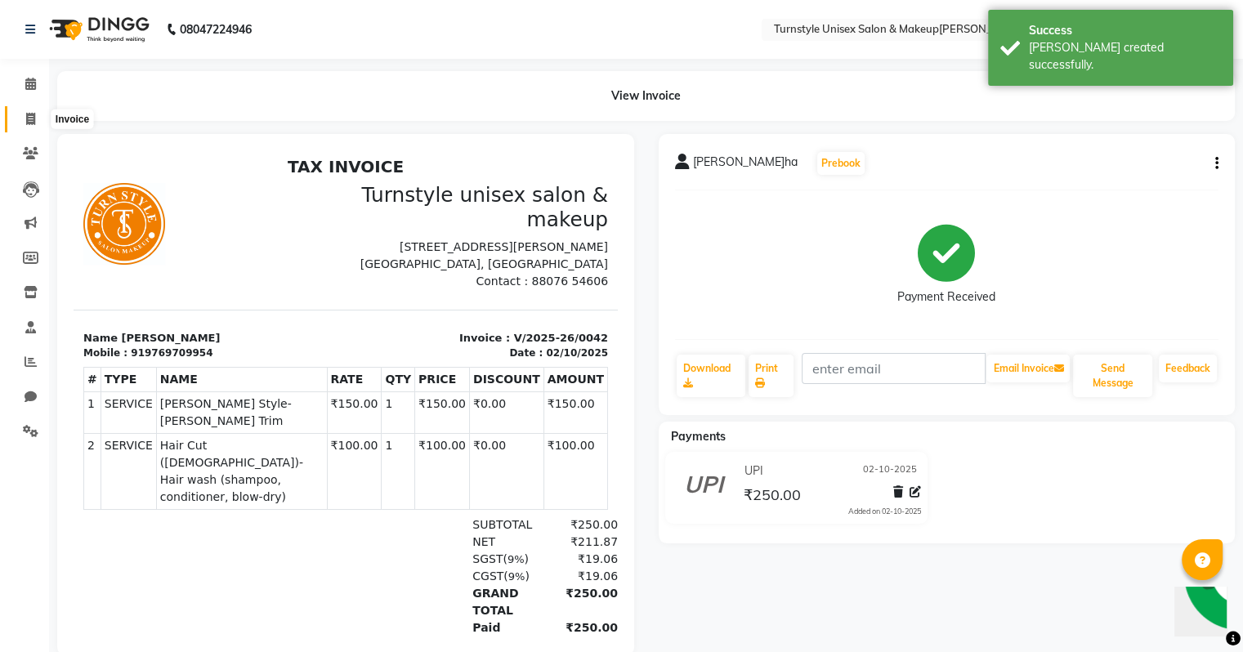
click at [31, 114] on icon at bounding box center [30, 119] width 9 height 12
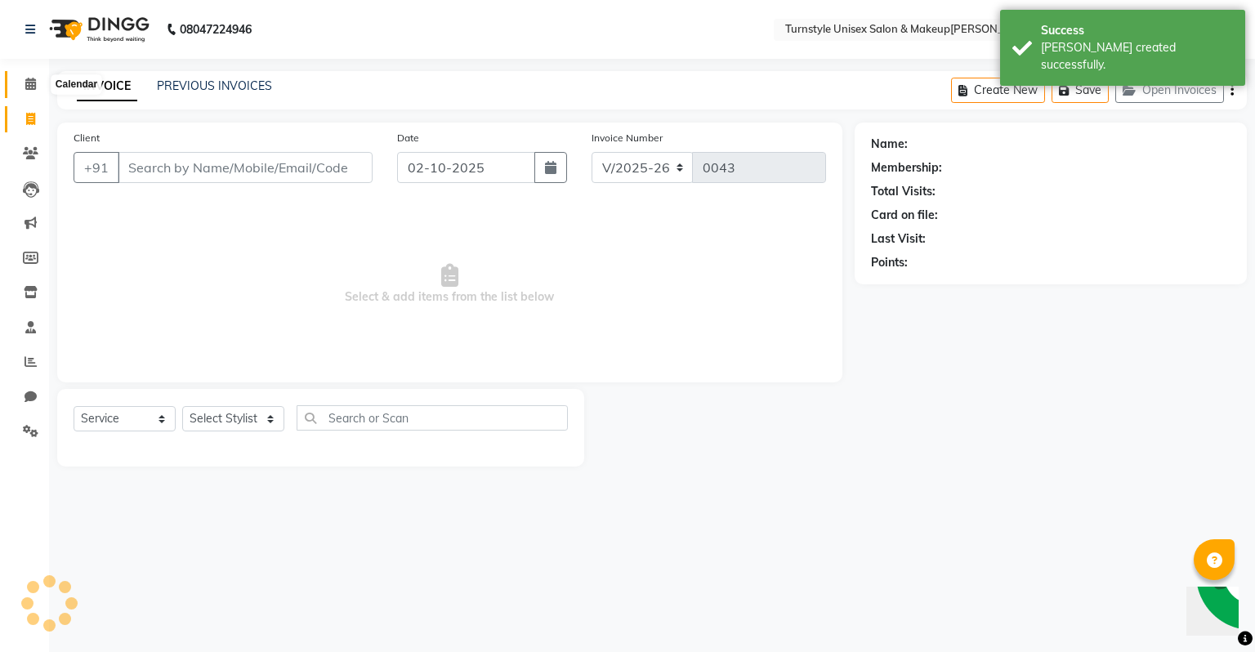
click at [29, 87] on icon at bounding box center [30, 84] width 11 height 12
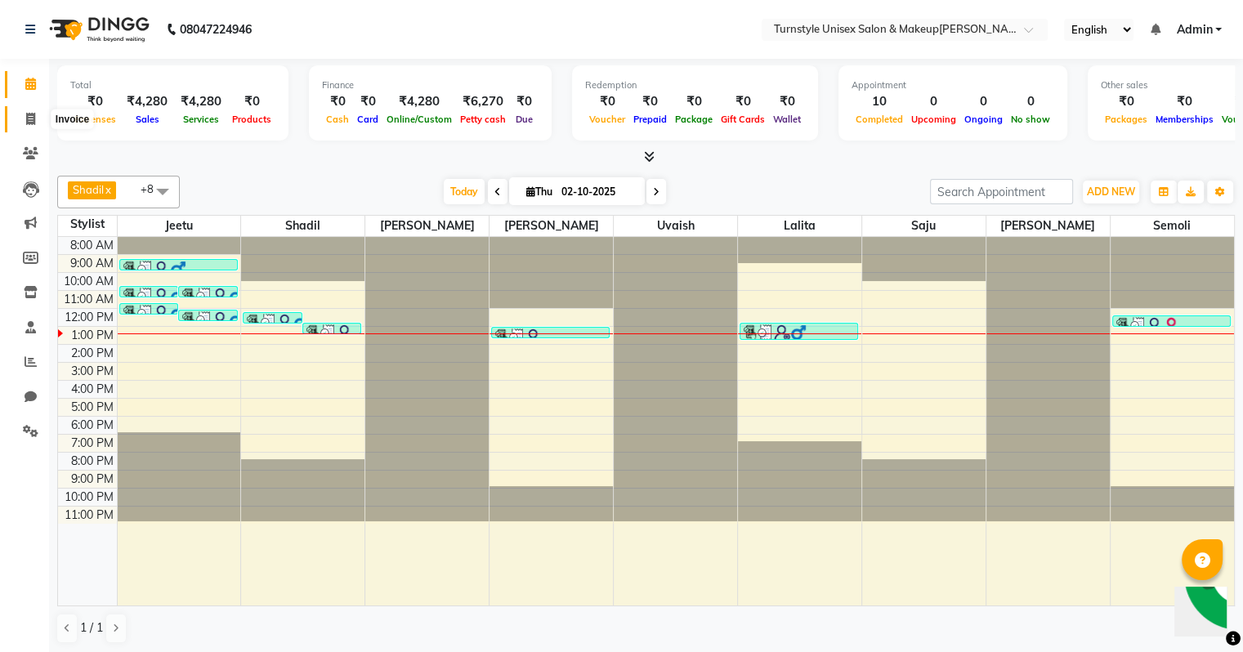
click at [38, 116] on span at bounding box center [30, 119] width 29 height 19
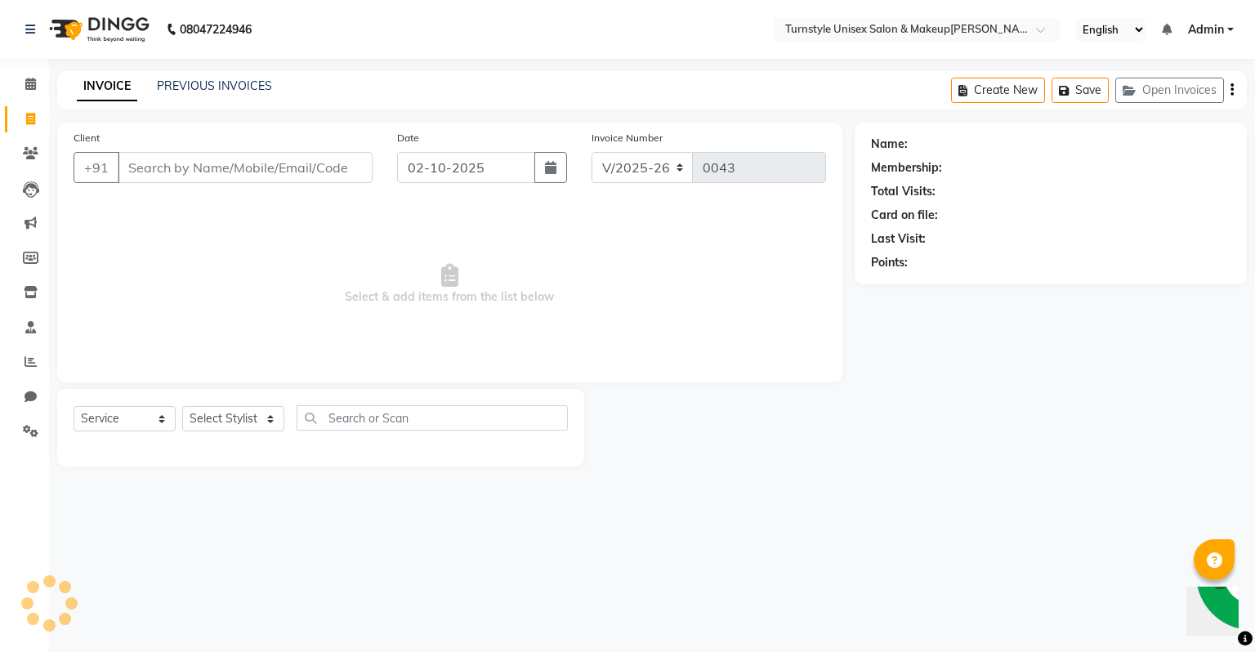
click at [258, 173] on input "Client" at bounding box center [245, 167] width 255 height 31
click at [342, 160] on span "Add Client" at bounding box center [330, 167] width 65 height 16
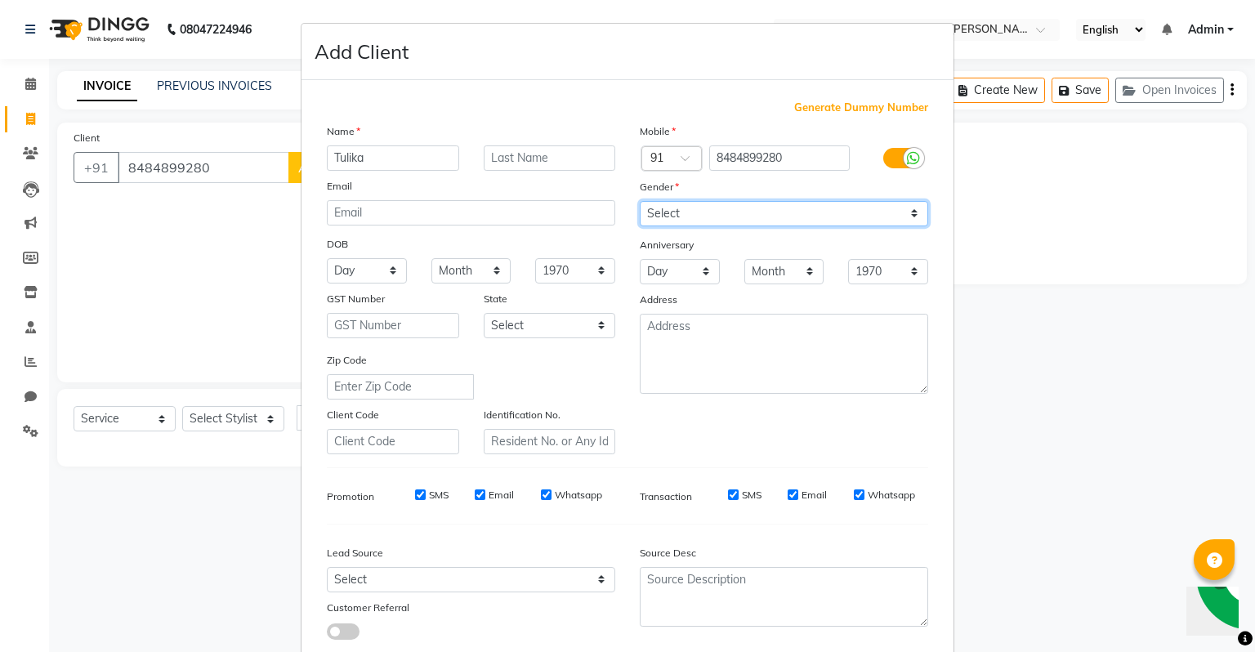
click at [712, 221] on select "Select [DEMOGRAPHIC_DATA] [DEMOGRAPHIC_DATA] Other Prefer Not To Say" at bounding box center [784, 213] width 288 height 25
click at [640, 202] on select "Select [DEMOGRAPHIC_DATA] [DEMOGRAPHIC_DATA] Other Prefer Not To Say" at bounding box center [784, 213] width 288 height 25
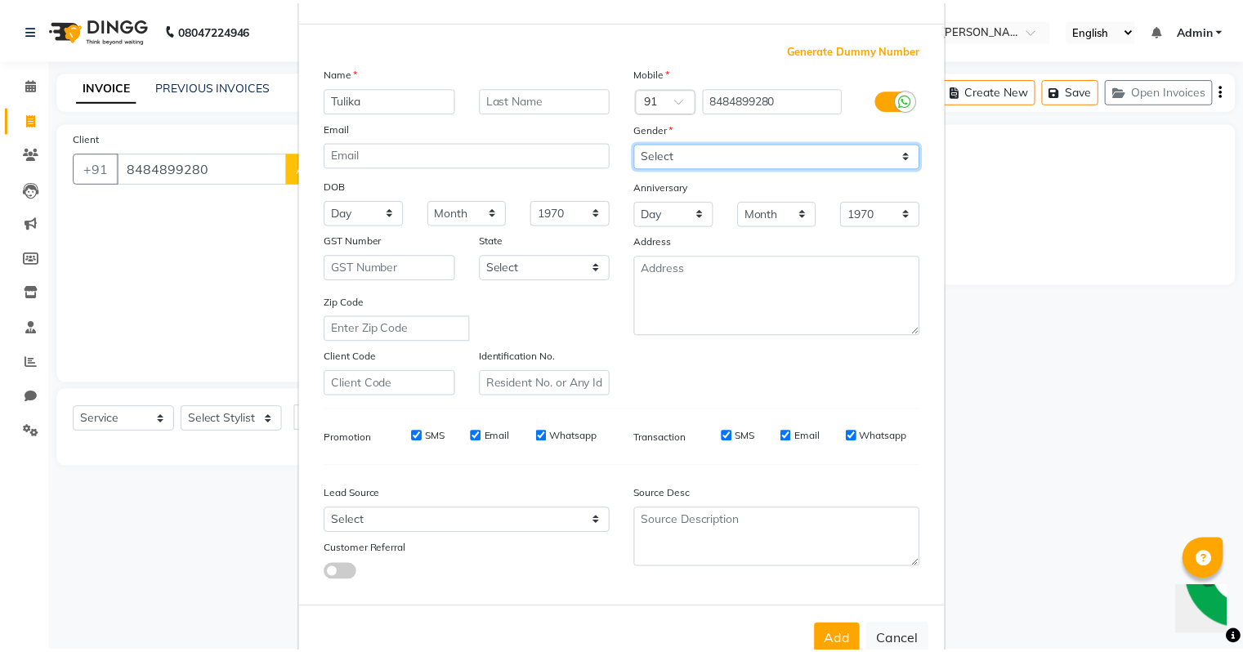
scroll to position [109, 0]
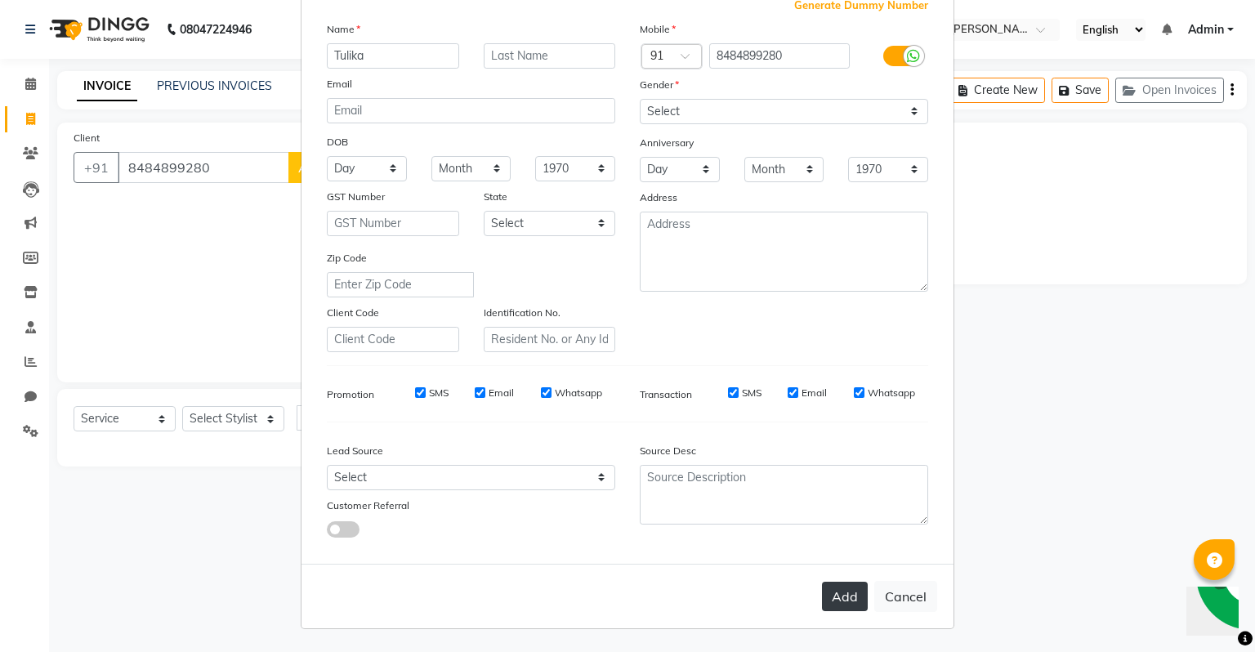
click at [839, 600] on button "Add" at bounding box center [845, 596] width 46 height 29
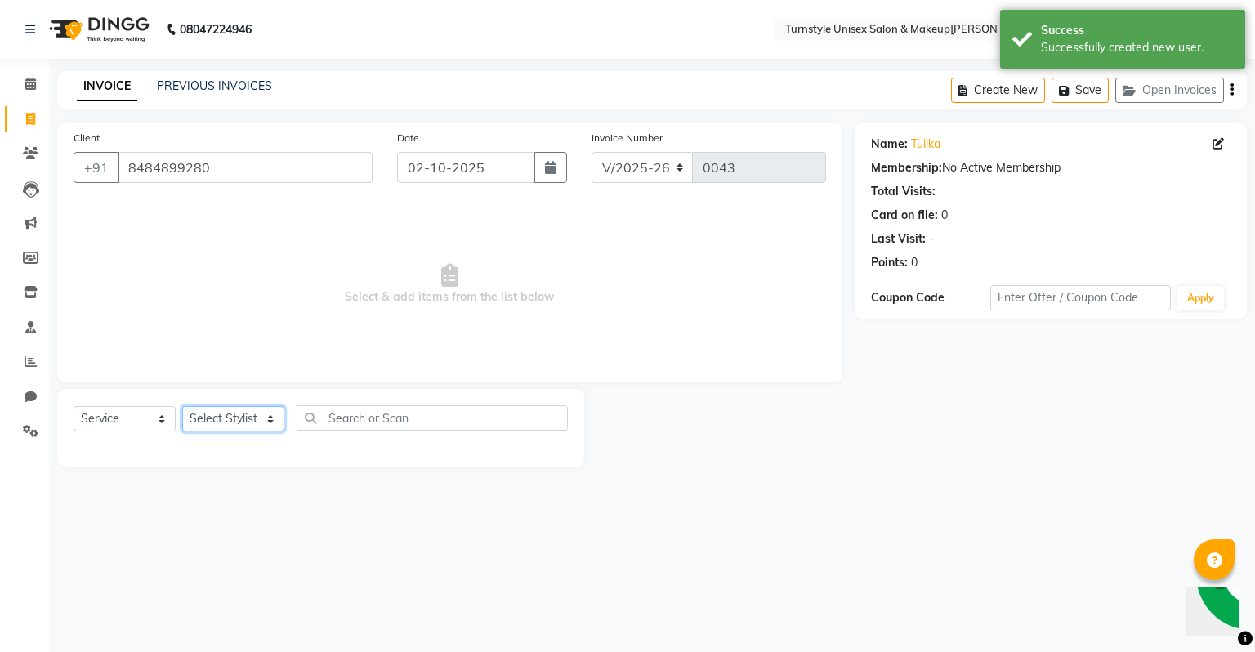
click at [237, 419] on select "Select Stylist [PERSON_NAME] [PERSON_NAME] [PERSON_NAME] [PERSON_NAME] [PERSON_…" at bounding box center [233, 418] width 102 height 25
click at [182, 407] on select "Select Stylist [PERSON_NAME] [PERSON_NAME] [PERSON_NAME] [PERSON_NAME] [PERSON_…" at bounding box center [233, 418] width 102 height 25
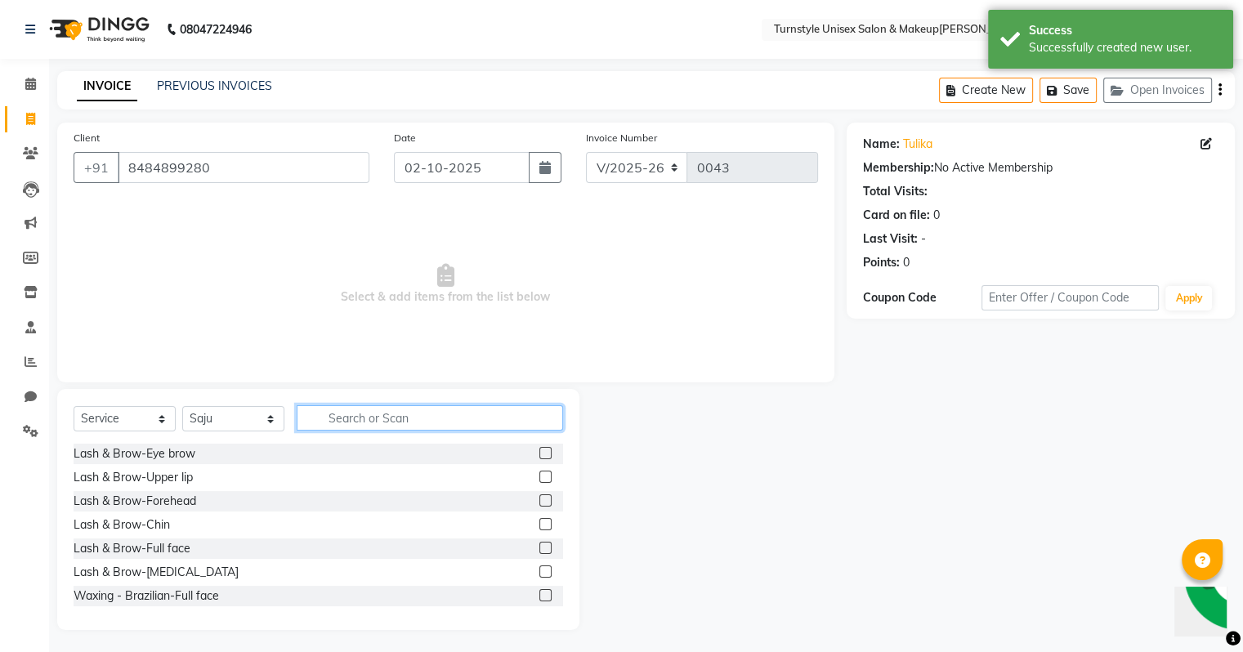
click at [354, 423] on input "text" at bounding box center [430, 417] width 266 height 25
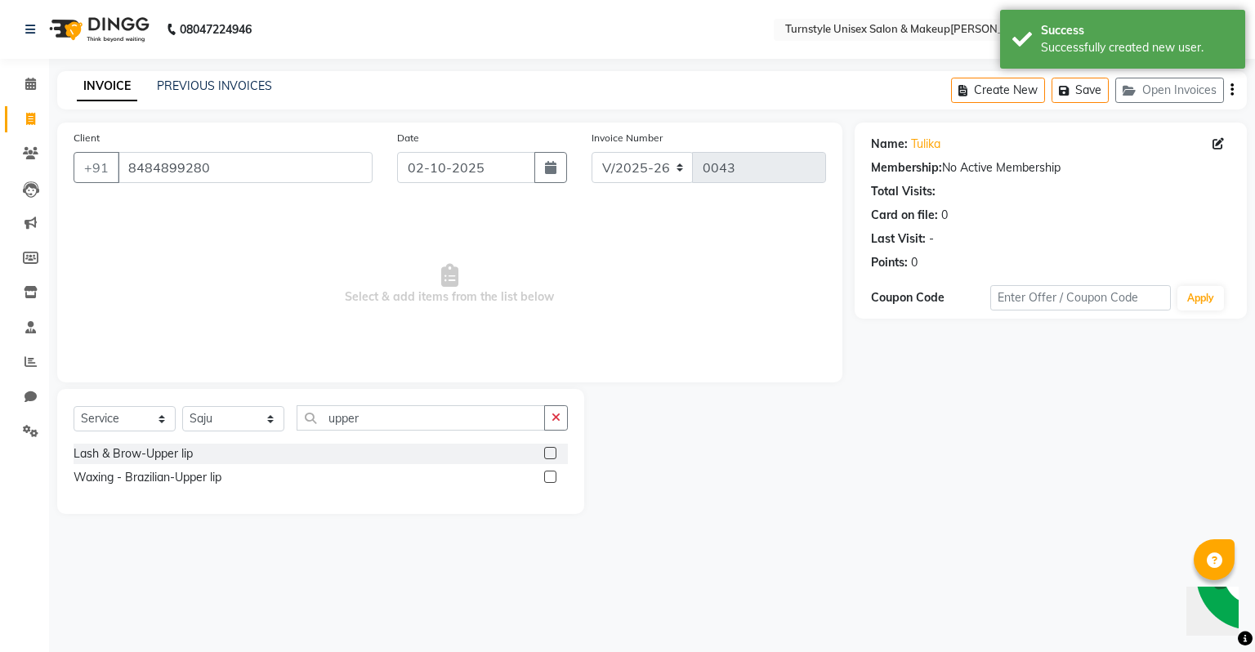
click at [549, 478] on label at bounding box center [550, 477] width 12 height 12
click at [549, 478] on input "checkbox" at bounding box center [549, 477] width 11 height 11
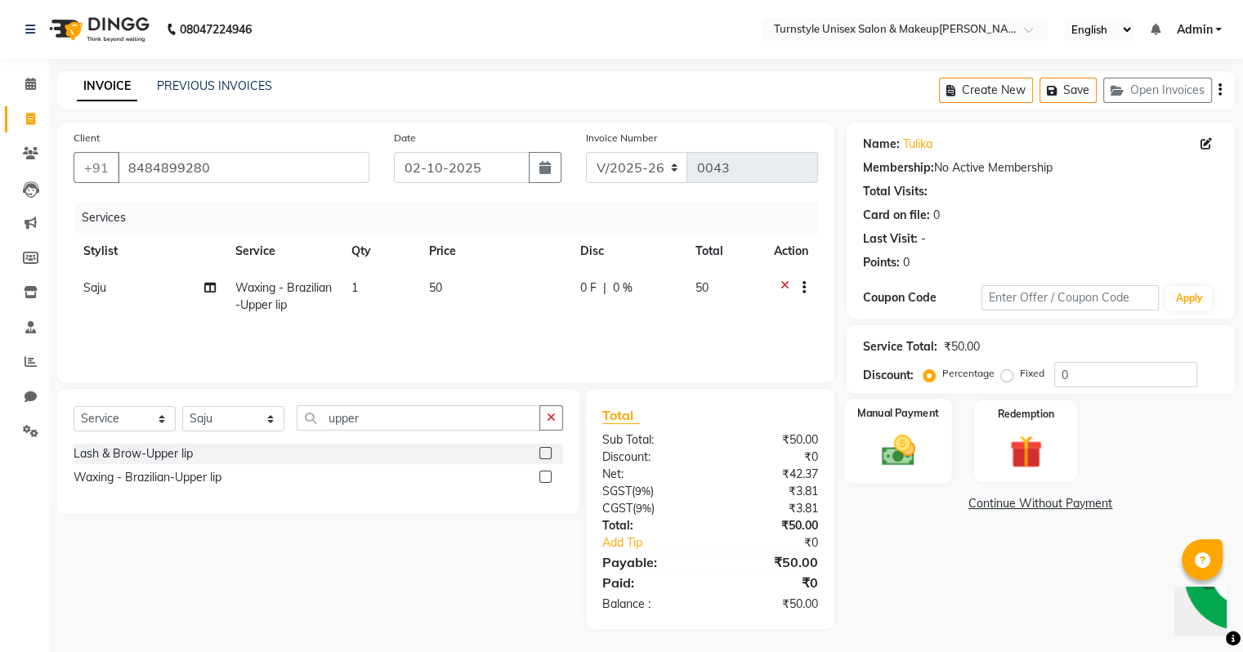
click at [924, 456] on img at bounding box center [897, 450] width 55 height 39
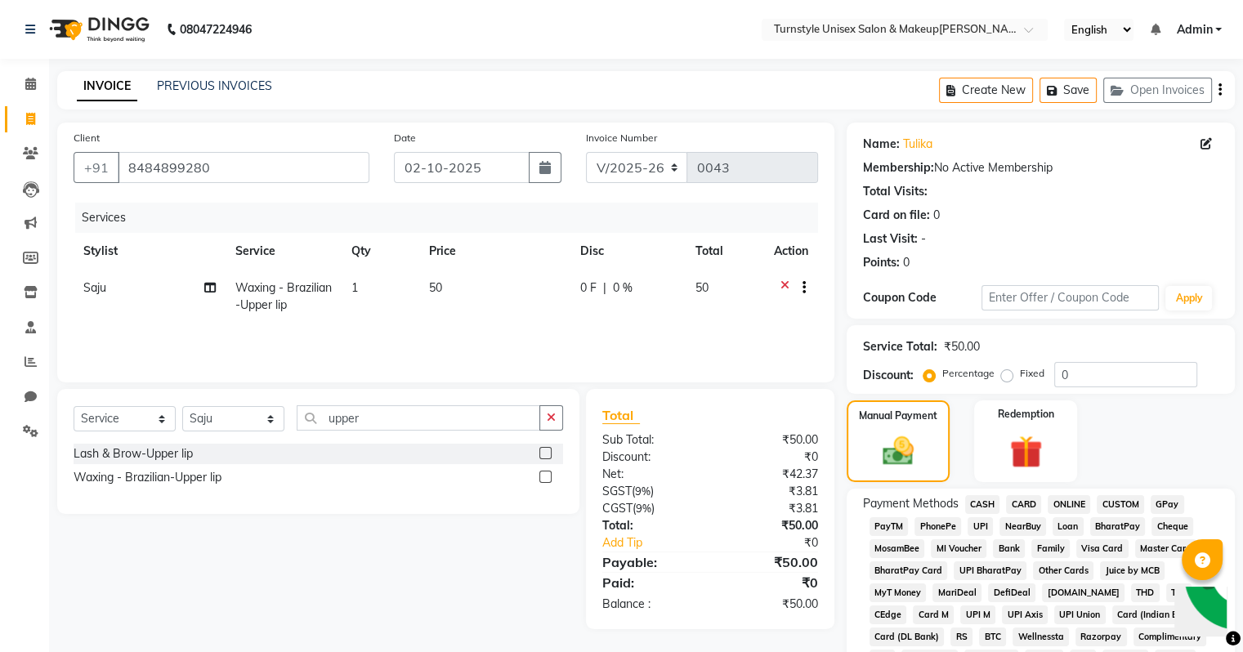
click at [974, 529] on span "UPI" at bounding box center [979, 526] width 25 height 19
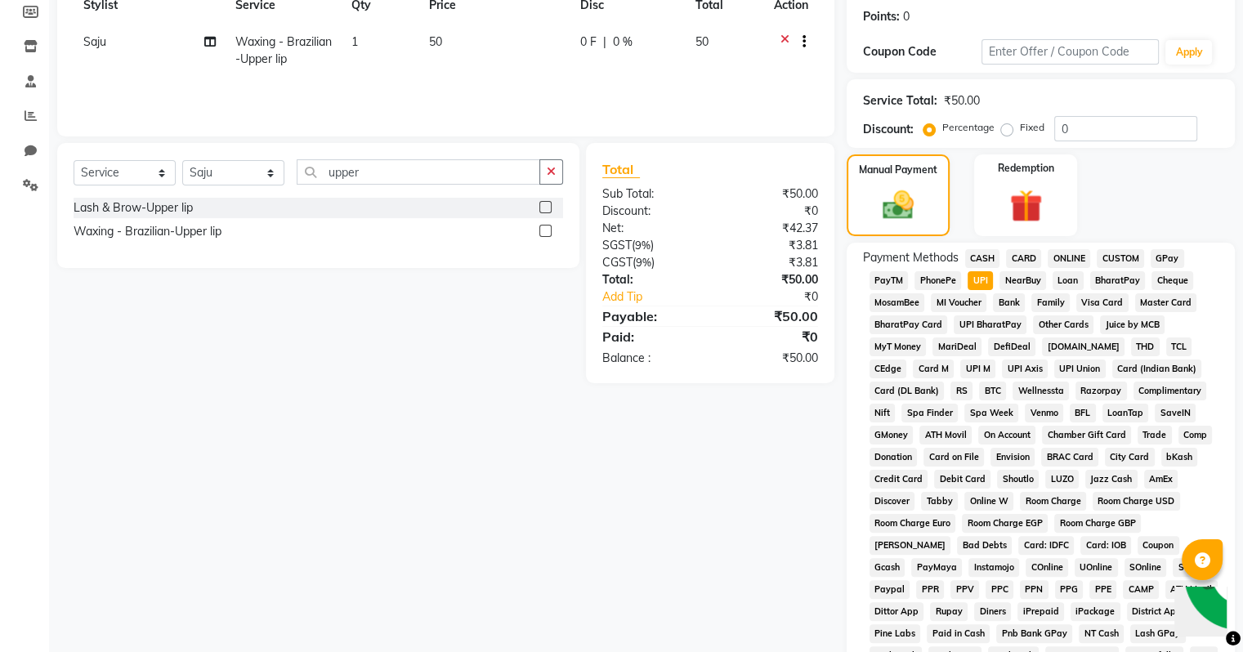
scroll to position [510, 0]
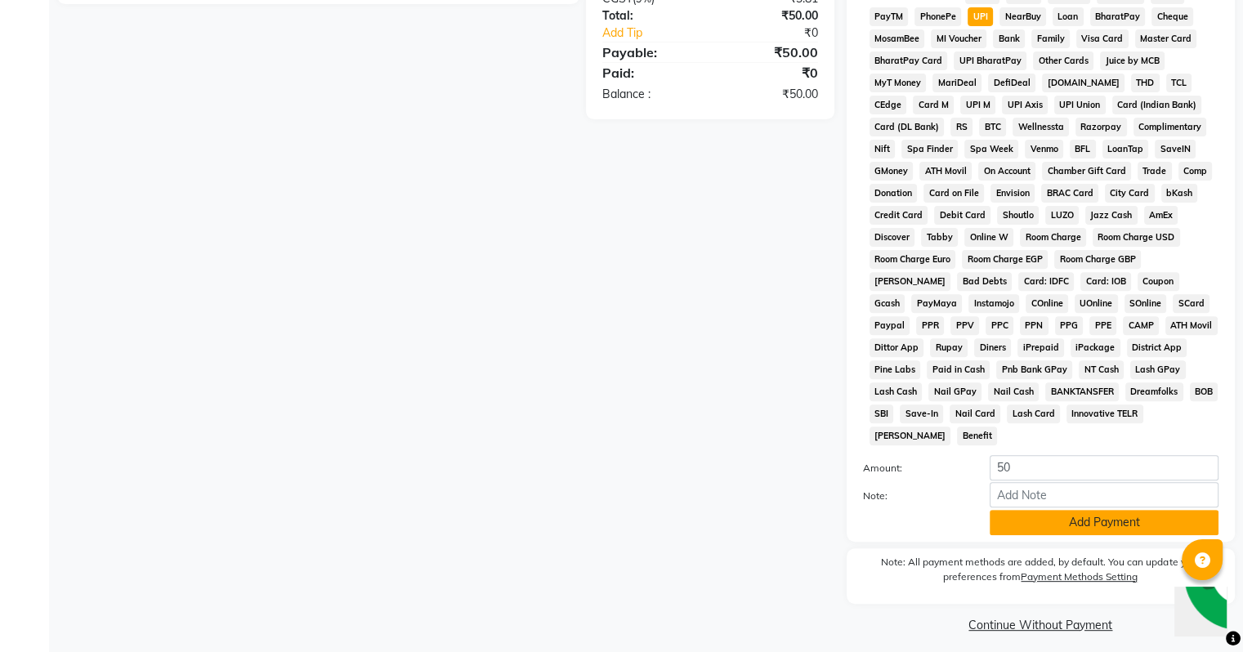
click at [1106, 520] on button "Add Payment" at bounding box center [1104, 522] width 229 height 25
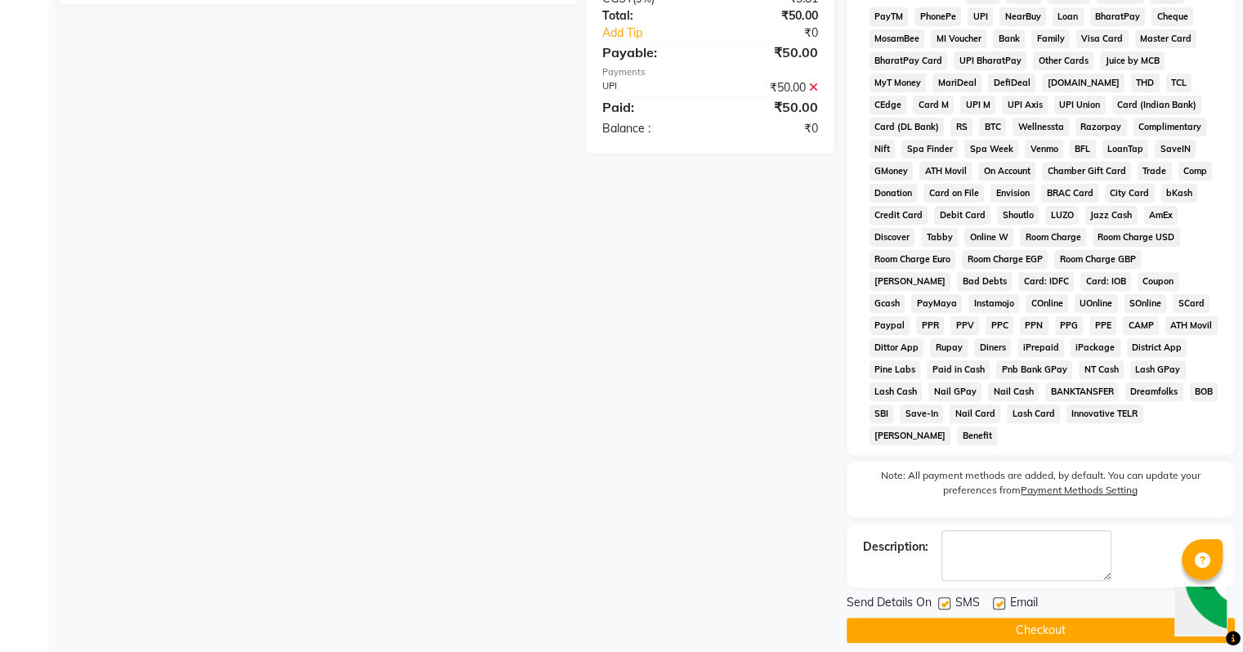
click at [1001, 597] on label at bounding box center [999, 603] width 12 height 12
click at [1001, 599] on input "checkbox" at bounding box center [998, 604] width 11 height 11
click at [1020, 618] on button "Checkout" at bounding box center [1041, 630] width 388 height 25
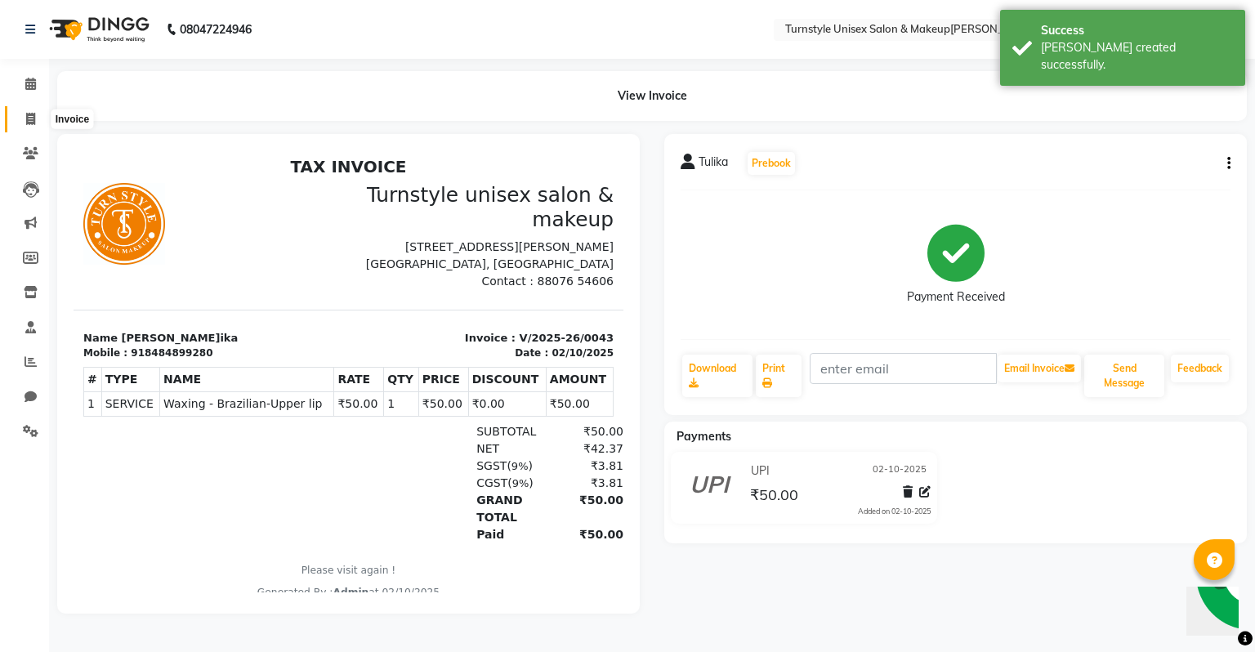
click at [29, 121] on icon at bounding box center [30, 119] width 9 height 12
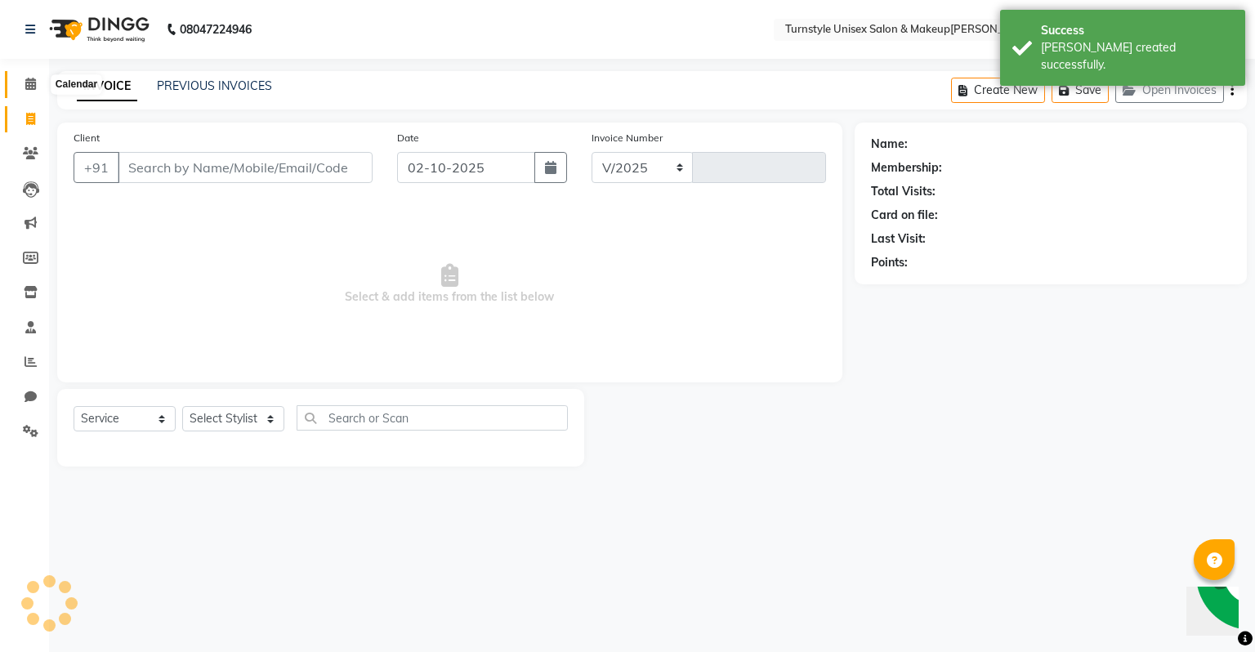
click at [33, 79] on icon at bounding box center [30, 84] width 11 height 12
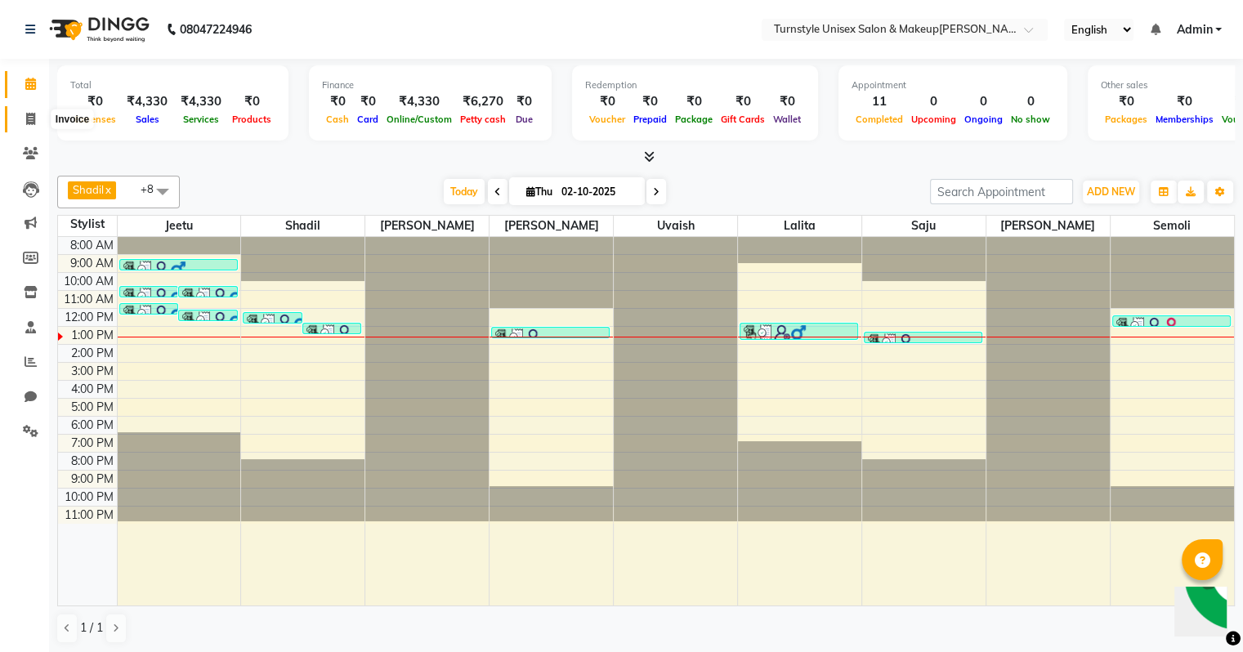
click at [31, 118] on icon at bounding box center [30, 119] width 9 height 12
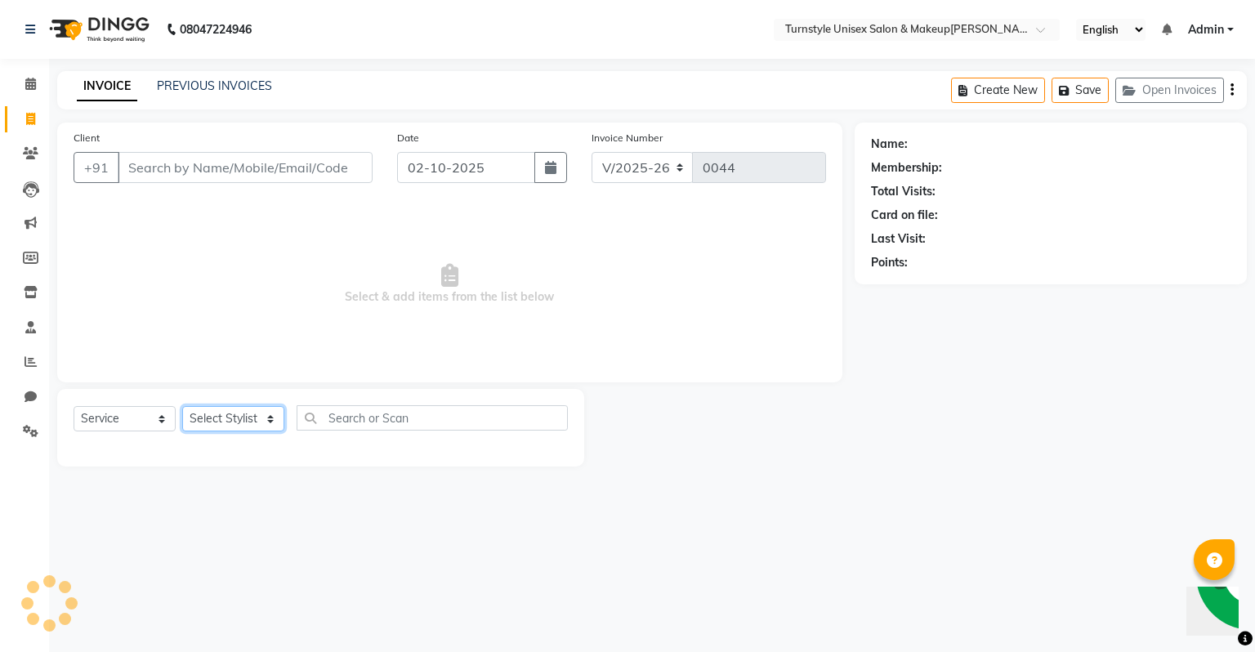
click at [203, 423] on select "Select Stylist" at bounding box center [233, 418] width 102 height 25
click at [182, 407] on select "Select Stylist [PERSON_NAME] [PERSON_NAME] [PERSON_NAME] [PERSON_NAME] [PERSON_…" at bounding box center [233, 418] width 102 height 25
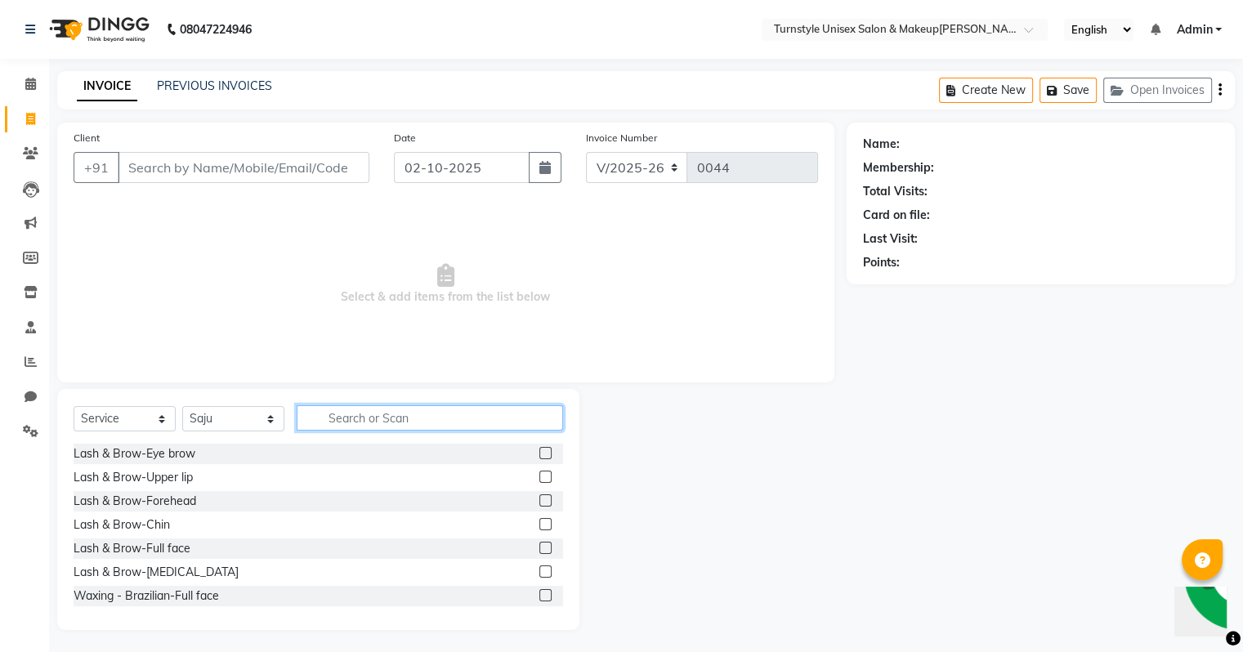
click at [348, 413] on input "text" at bounding box center [430, 417] width 266 height 25
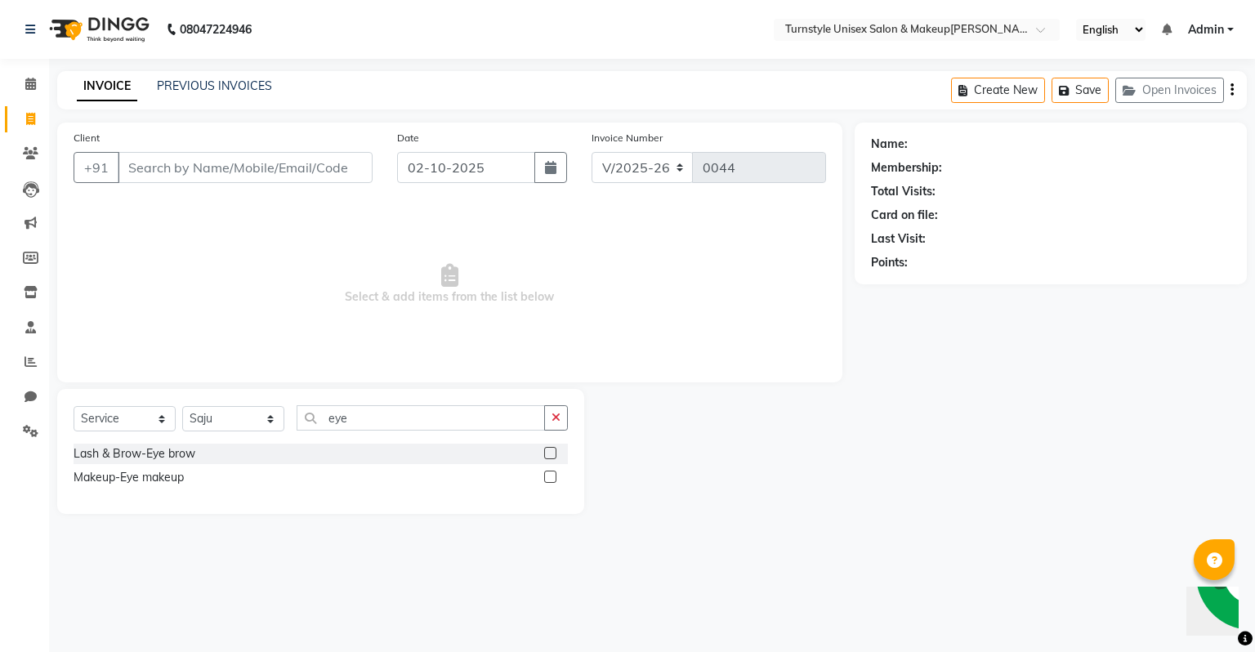
click at [547, 455] on label at bounding box center [550, 453] width 12 height 12
click at [547, 455] on input "checkbox" at bounding box center [549, 454] width 11 height 11
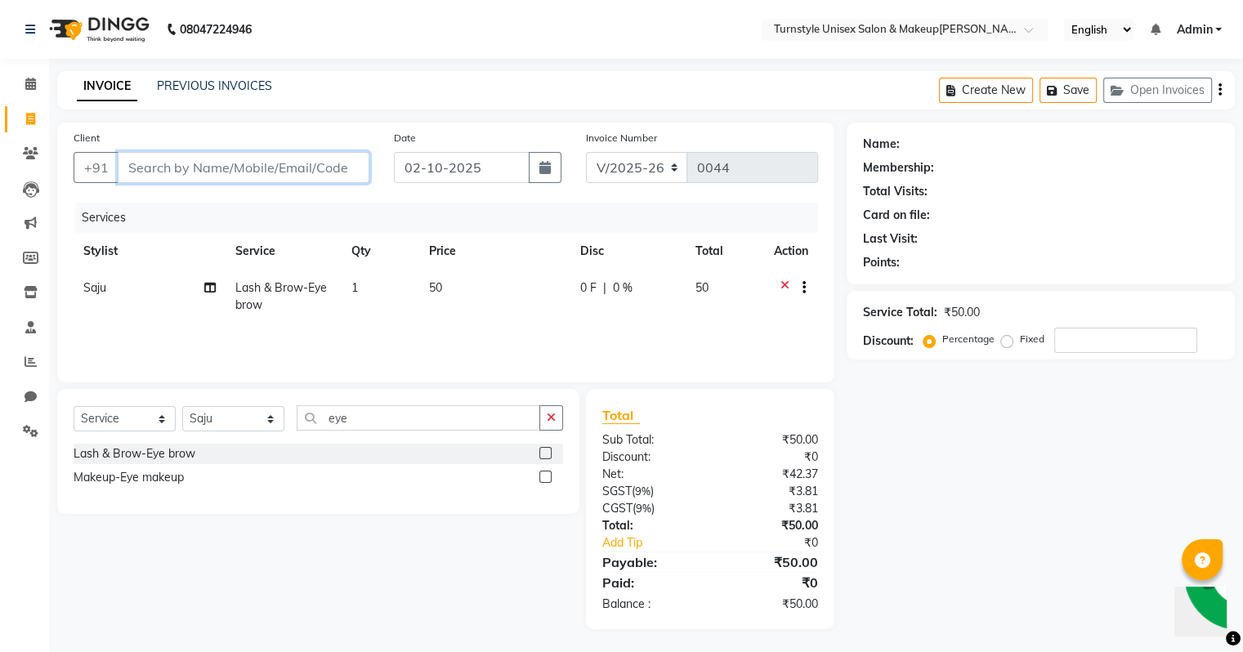
click at [257, 155] on input "Client" at bounding box center [244, 167] width 252 height 31
click at [277, 167] on input "Client" at bounding box center [244, 167] width 252 height 31
click at [320, 172] on span "Add Client" at bounding box center [327, 167] width 65 height 16
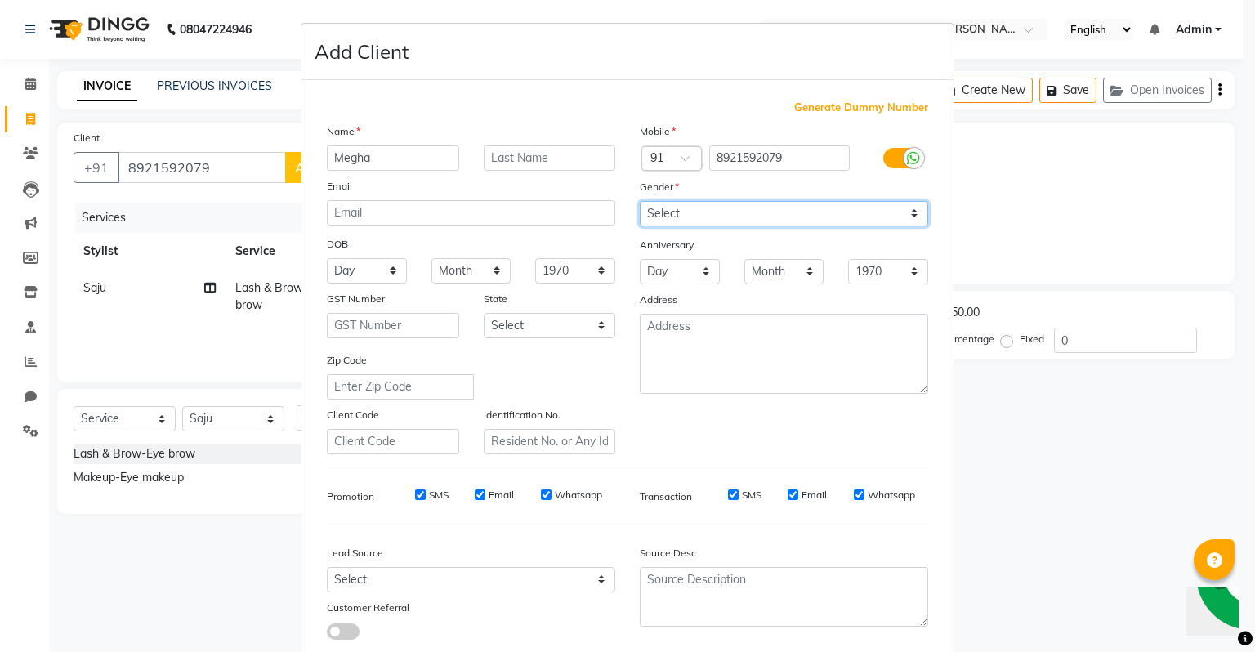
click at [704, 211] on select "Select [DEMOGRAPHIC_DATA] [DEMOGRAPHIC_DATA] Other Prefer Not To Say" at bounding box center [784, 213] width 288 height 25
click at [640, 202] on select "Select [DEMOGRAPHIC_DATA] [DEMOGRAPHIC_DATA] Other Prefer Not To Say" at bounding box center [784, 213] width 288 height 25
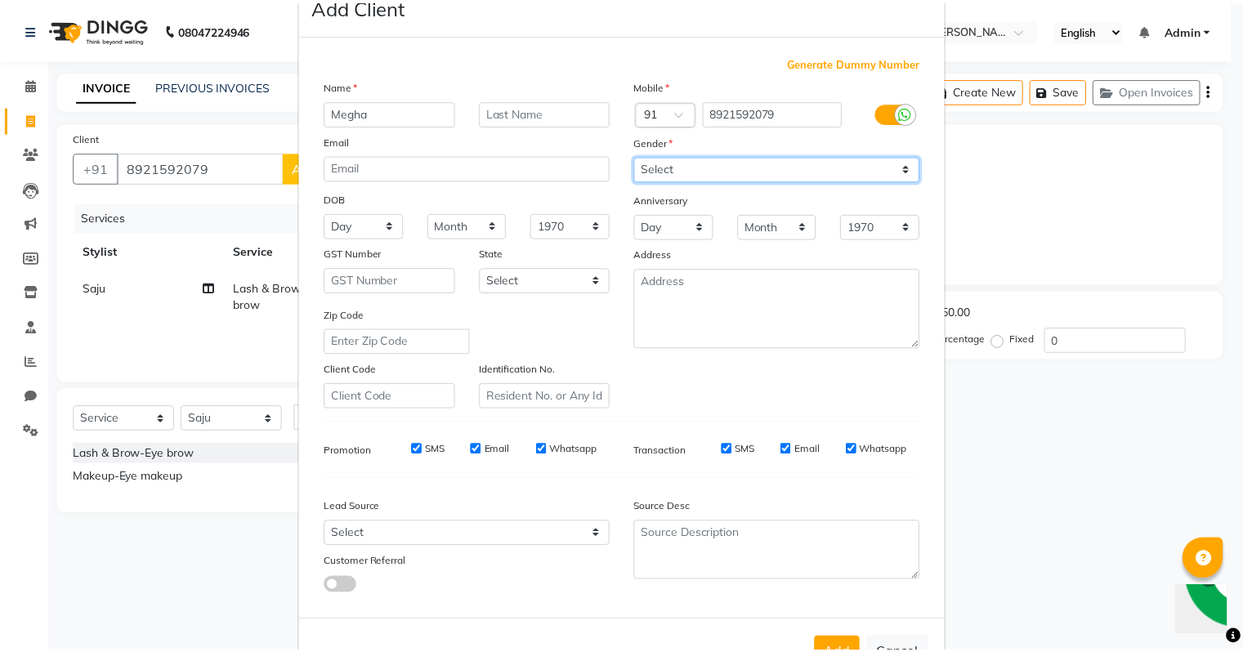
scroll to position [109, 0]
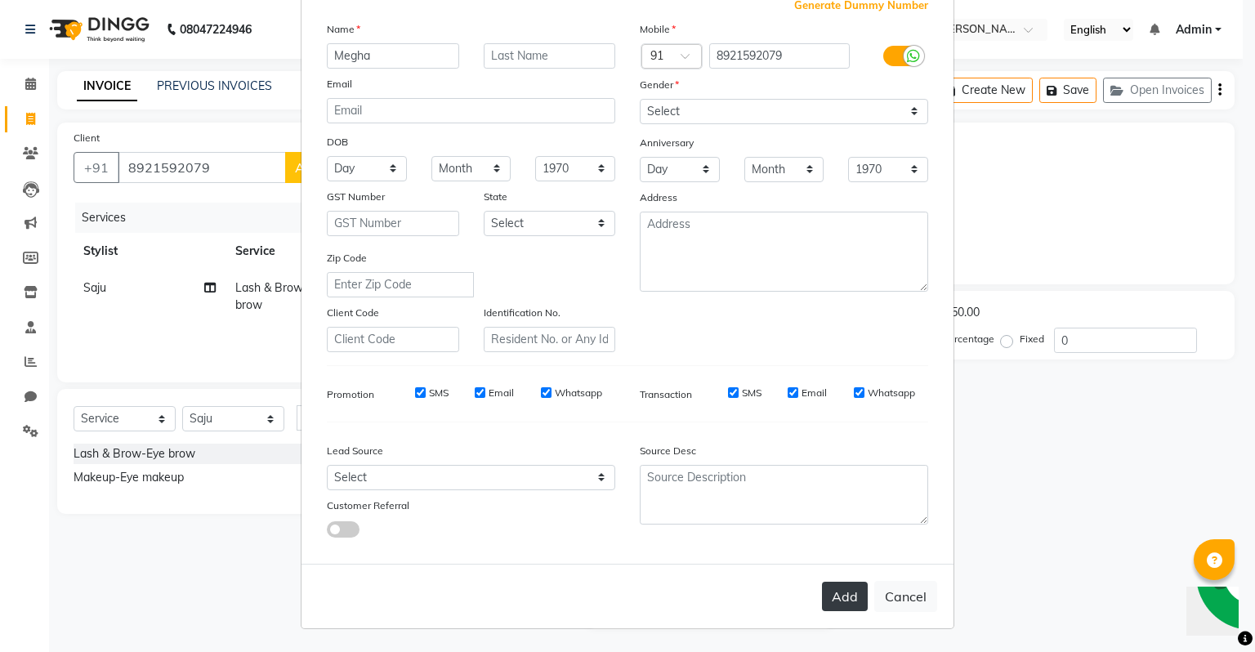
click at [855, 606] on button "Add" at bounding box center [845, 596] width 46 height 29
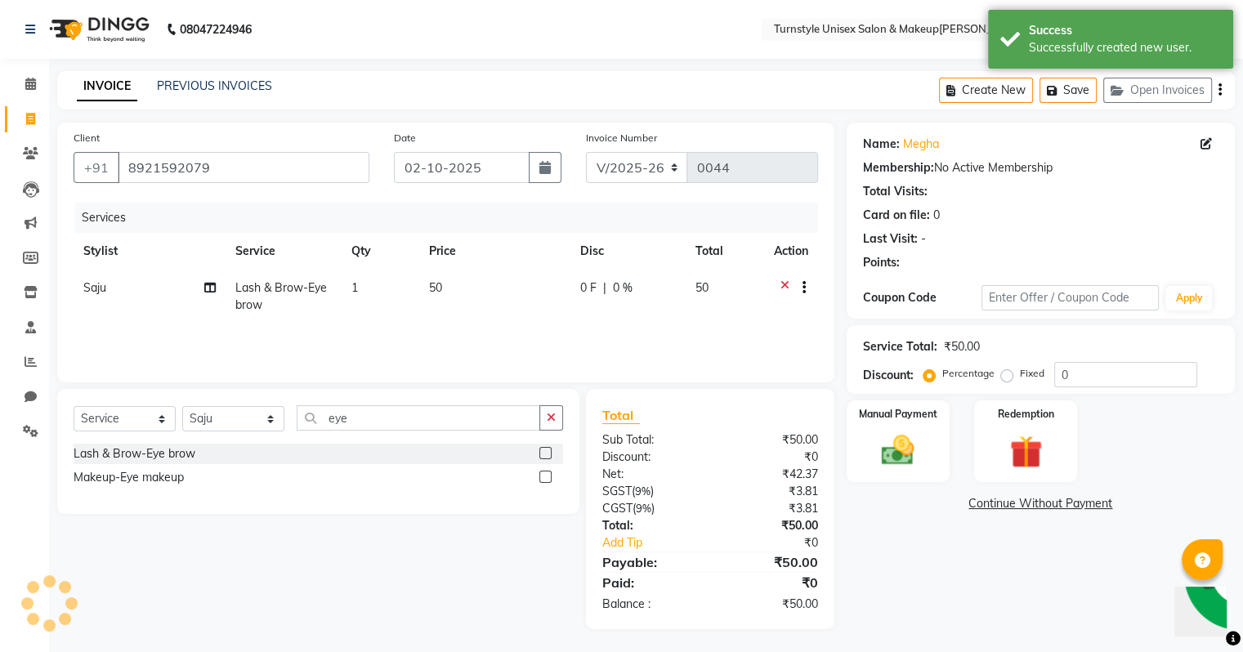
click at [882, 427] on div "Manual Payment" at bounding box center [898, 441] width 103 height 82
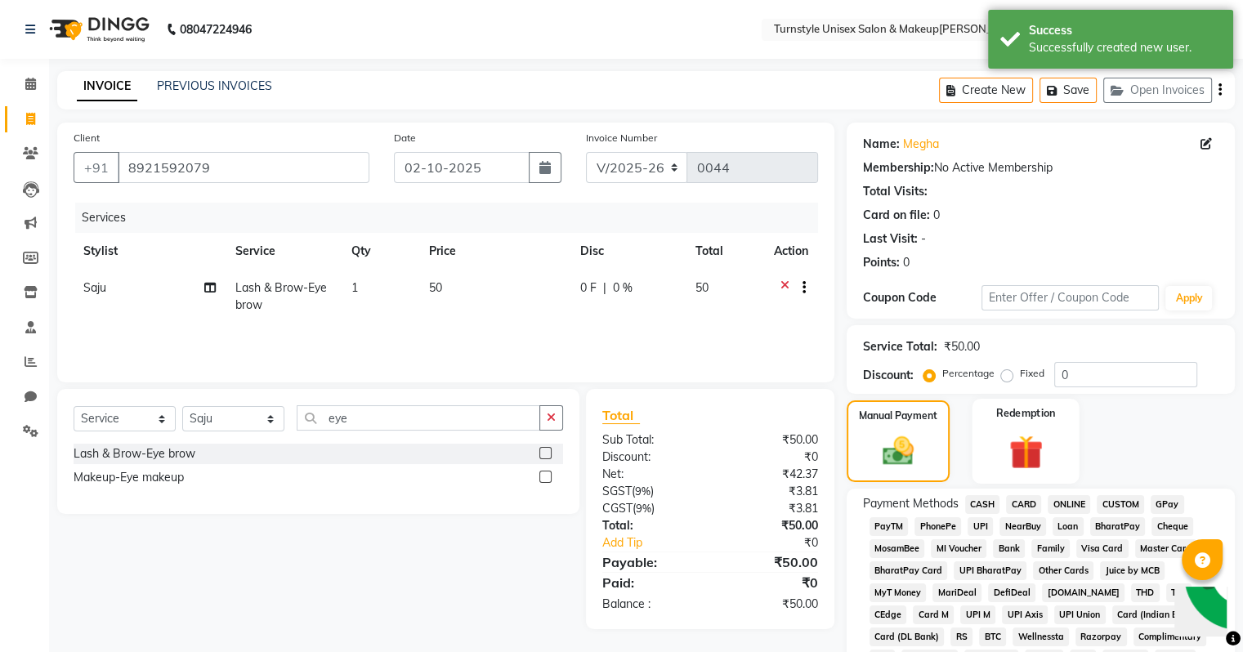
scroll to position [2, 0]
click at [979, 525] on span "UPI" at bounding box center [979, 525] width 25 height 19
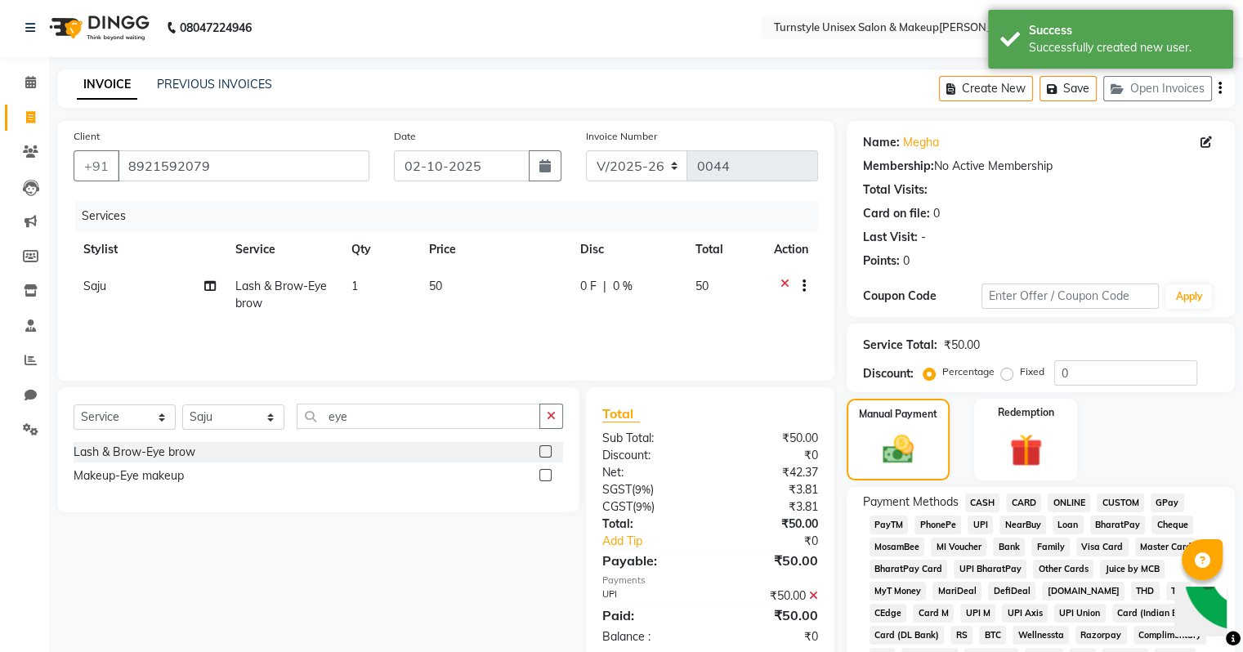
scroll to position [492, 0]
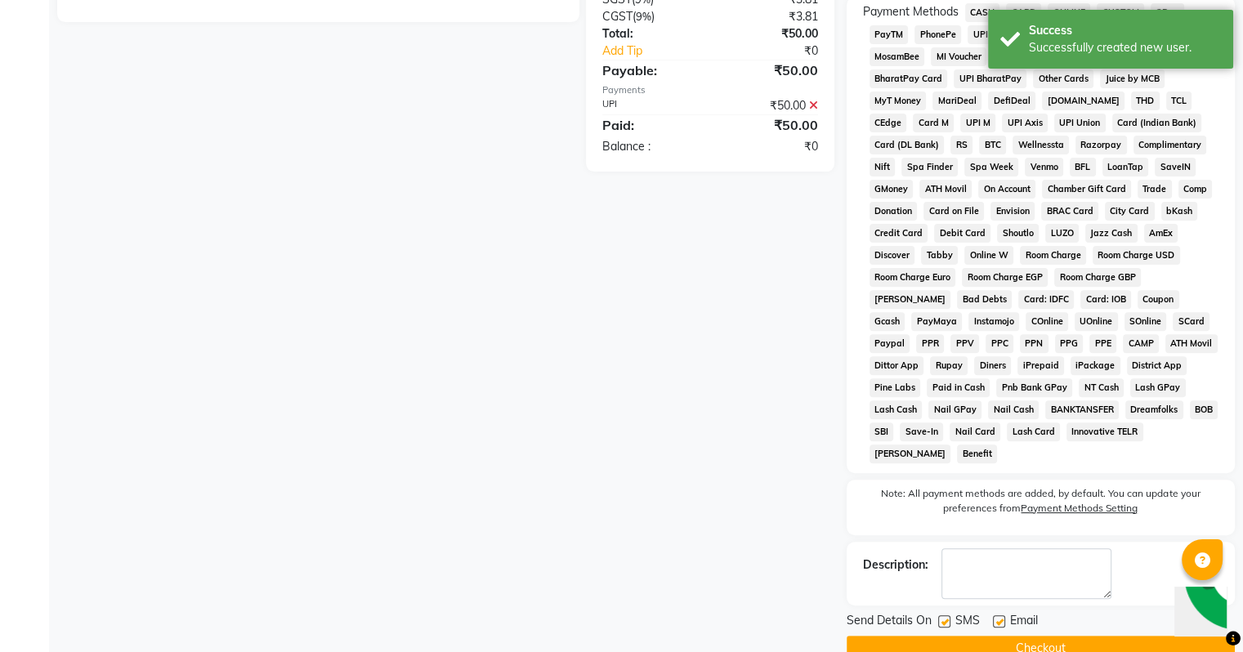
click at [1003, 615] on label at bounding box center [999, 621] width 12 height 12
click at [1003, 617] on input "checkbox" at bounding box center [998, 622] width 11 height 11
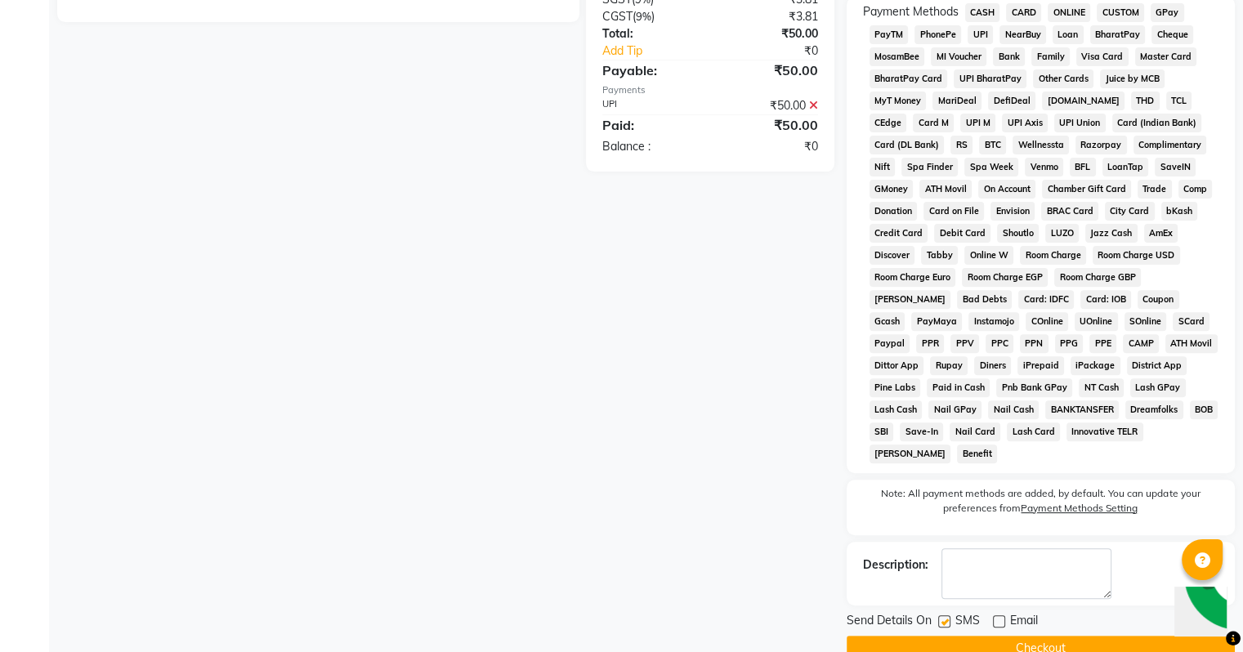
click at [1115, 636] on button "Checkout" at bounding box center [1041, 648] width 388 height 25
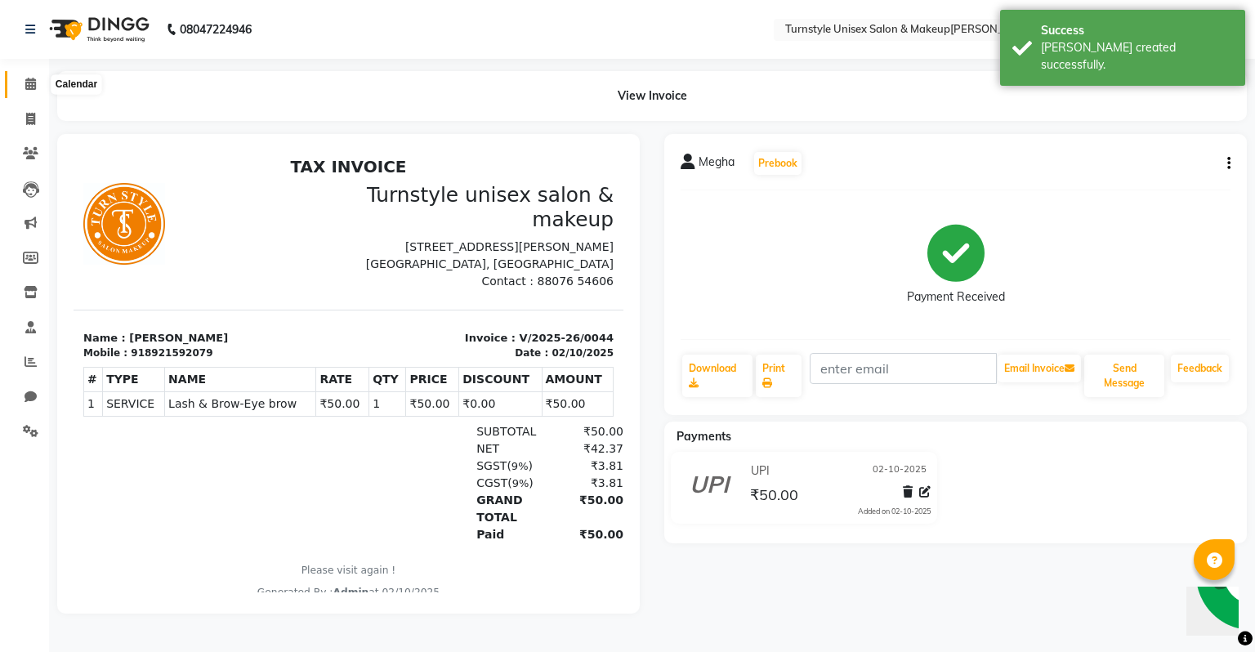
click at [23, 87] on span at bounding box center [30, 84] width 29 height 19
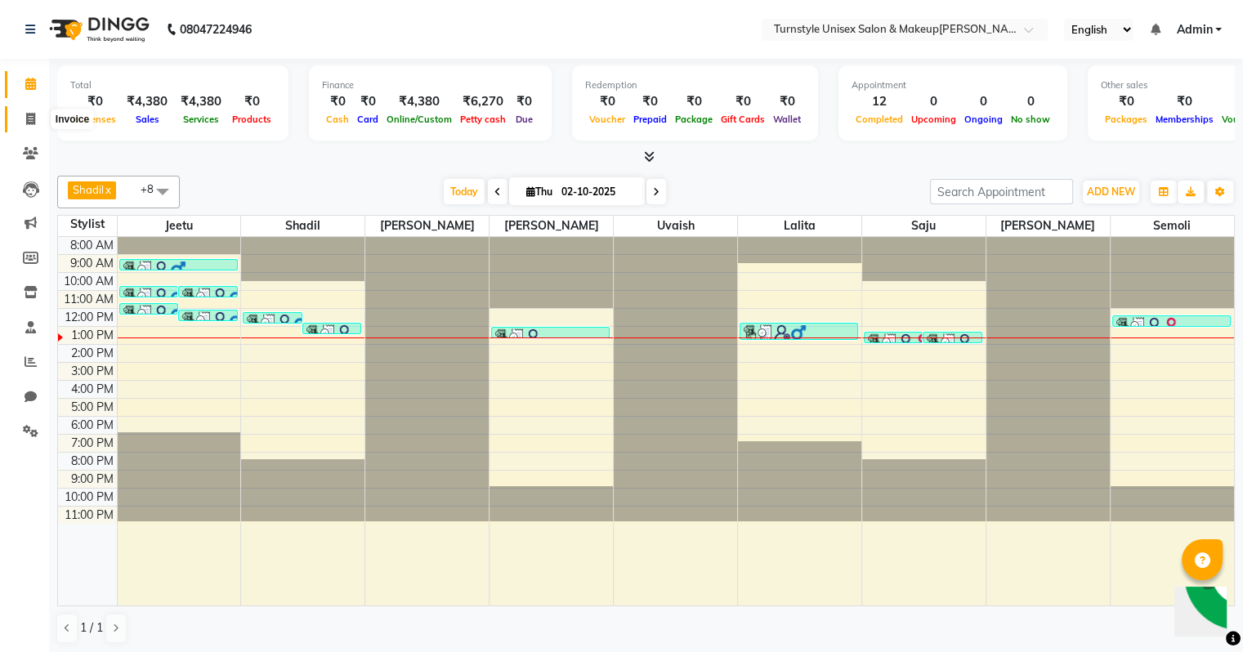
click at [33, 116] on icon at bounding box center [30, 119] width 9 height 12
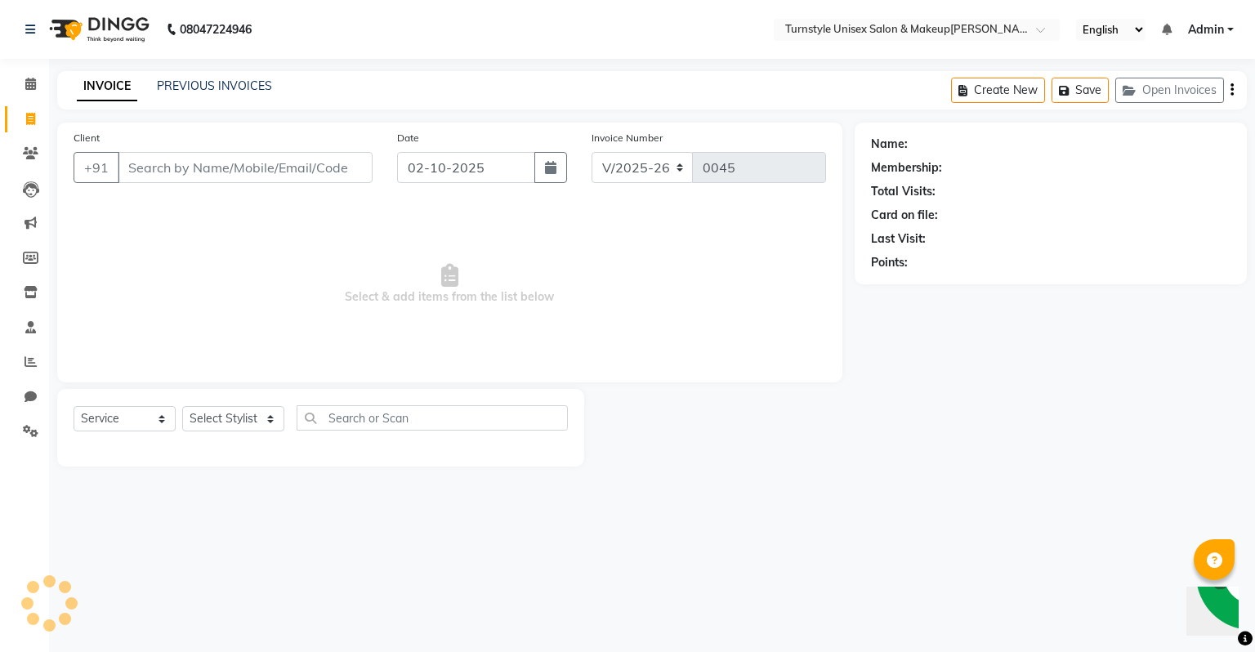
click at [141, 168] on input "Client" at bounding box center [245, 167] width 255 height 31
click at [346, 159] on span "Add Client" at bounding box center [330, 167] width 65 height 16
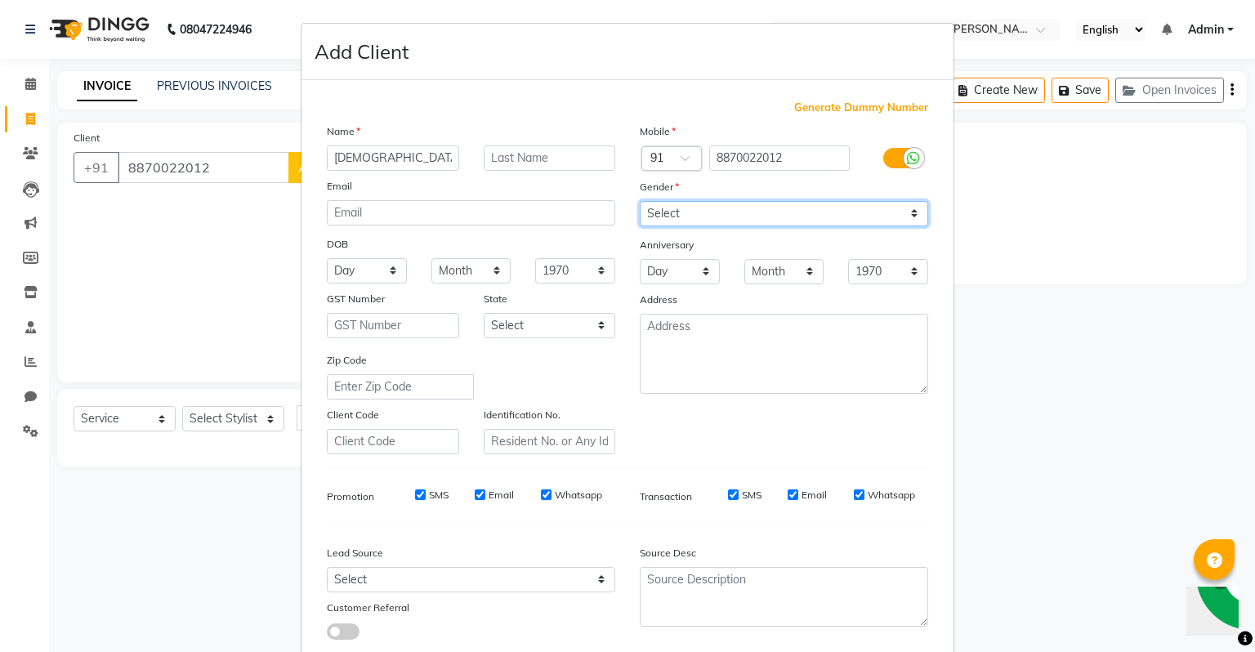
click at [660, 221] on select "Select [DEMOGRAPHIC_DATA] [DEMOGRAPHIC_DATA] Other Prefer Not To Say" at bounding box center [784, 213] width 288 height 25
click at [640, 202] on select "Select [DEMOGRAPHIC_DATA] [DEMOGRAPHIC_DATA] Other Prefer Not To Say" at bounding box center [784, 213] width 288 height 25
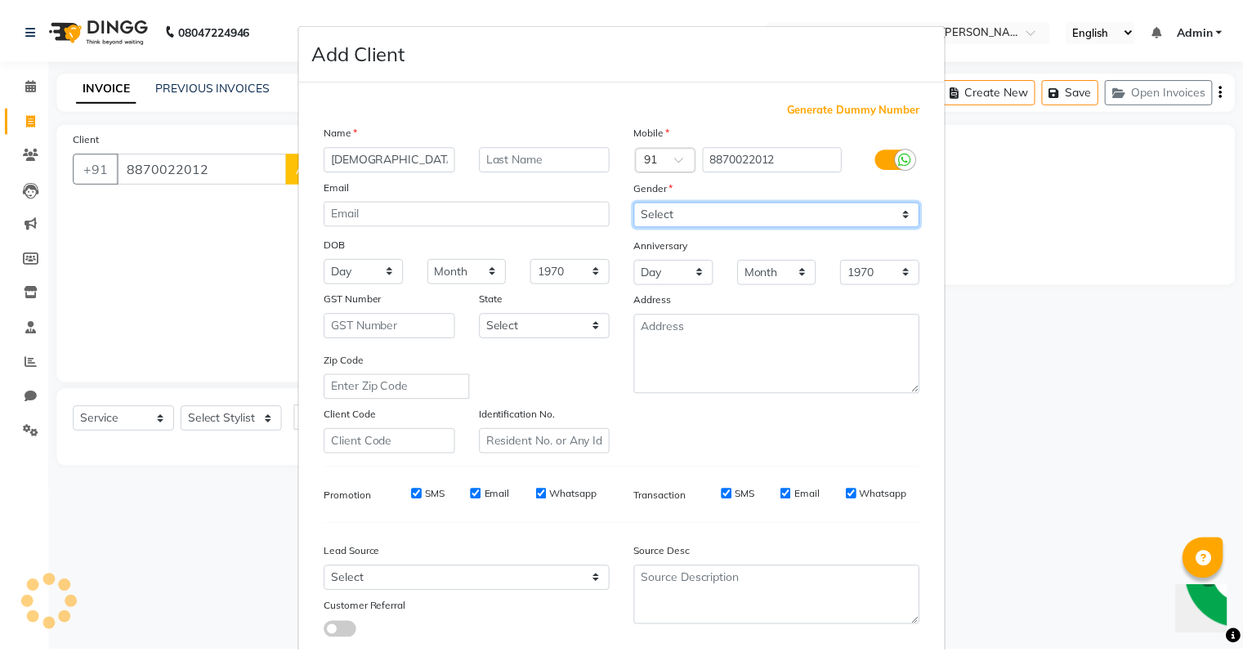
scroll to position [109, 0]
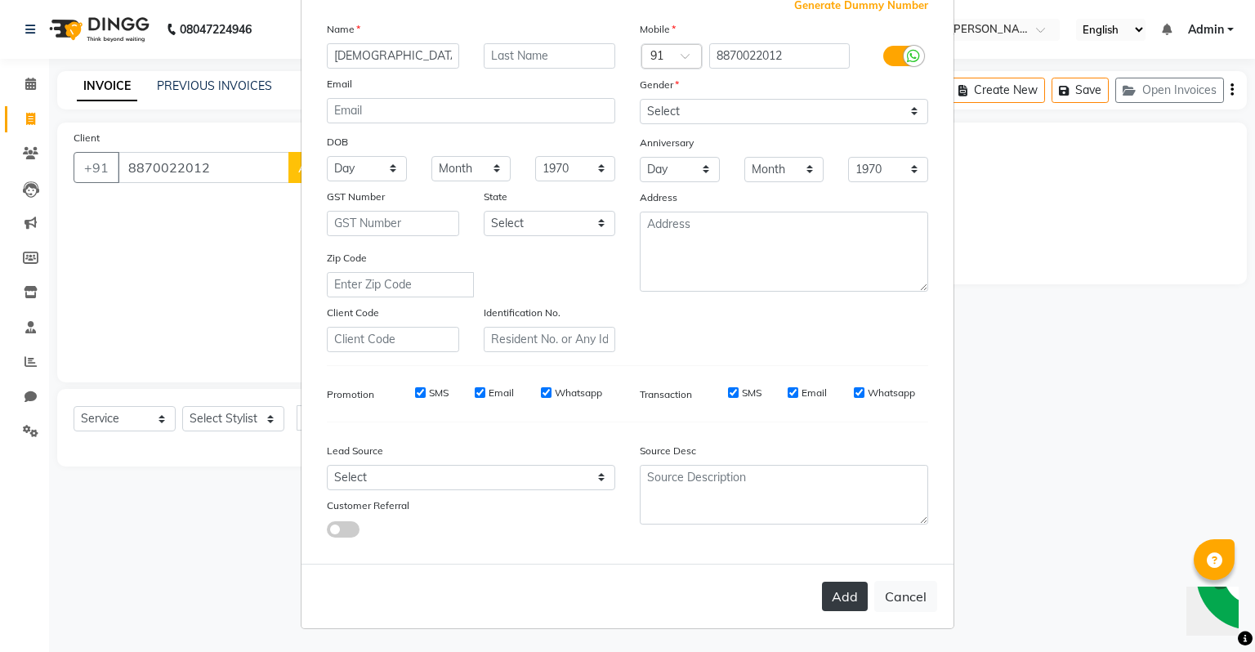
click at [847, 597] on button "Add" at bounding box center [845, 596] width 46 height 29
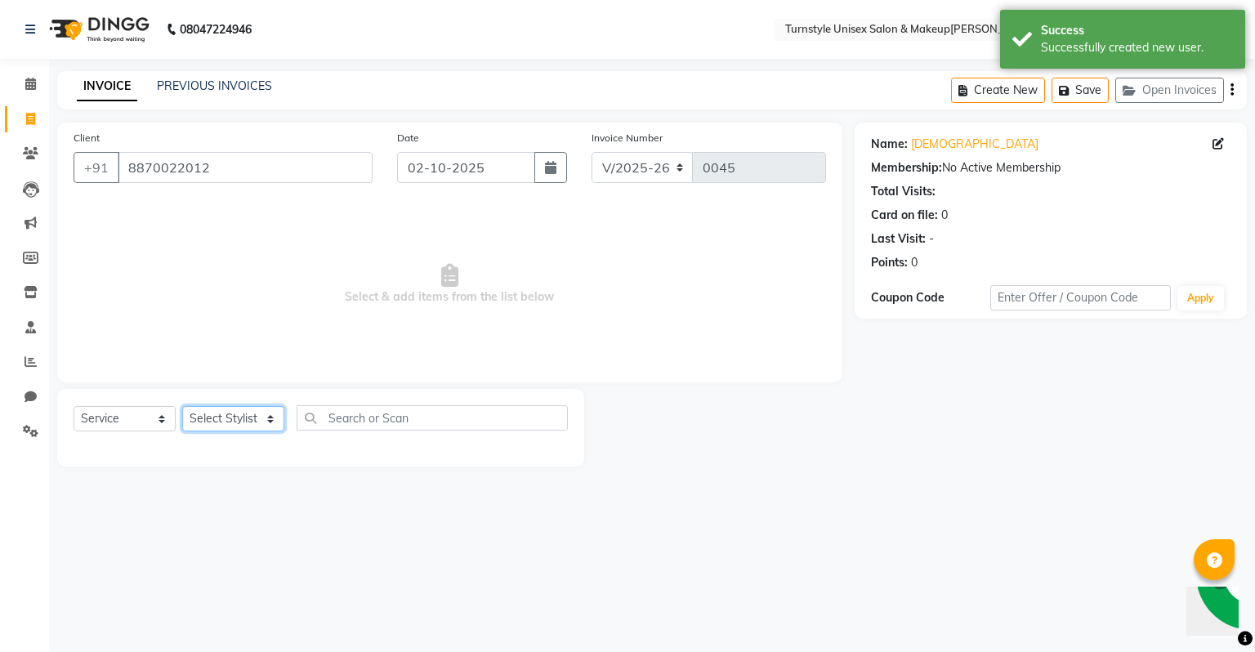
click at [235, 413] on select "Select Stylist [PERSON_NAME] [PERSON_NAME] [PERSON_NAME] [PERSON_NAME] [PERSON_…" at bounding box center [233, 418] width 102 height 25
click at [182, 407] on select "Select Stylist [PERSON_NAME] [PERSON_NAME] [PERSON_NAME] [PERSON_NAME] [PERSON_…" at bounding box center [233, 418] width 102 height 25
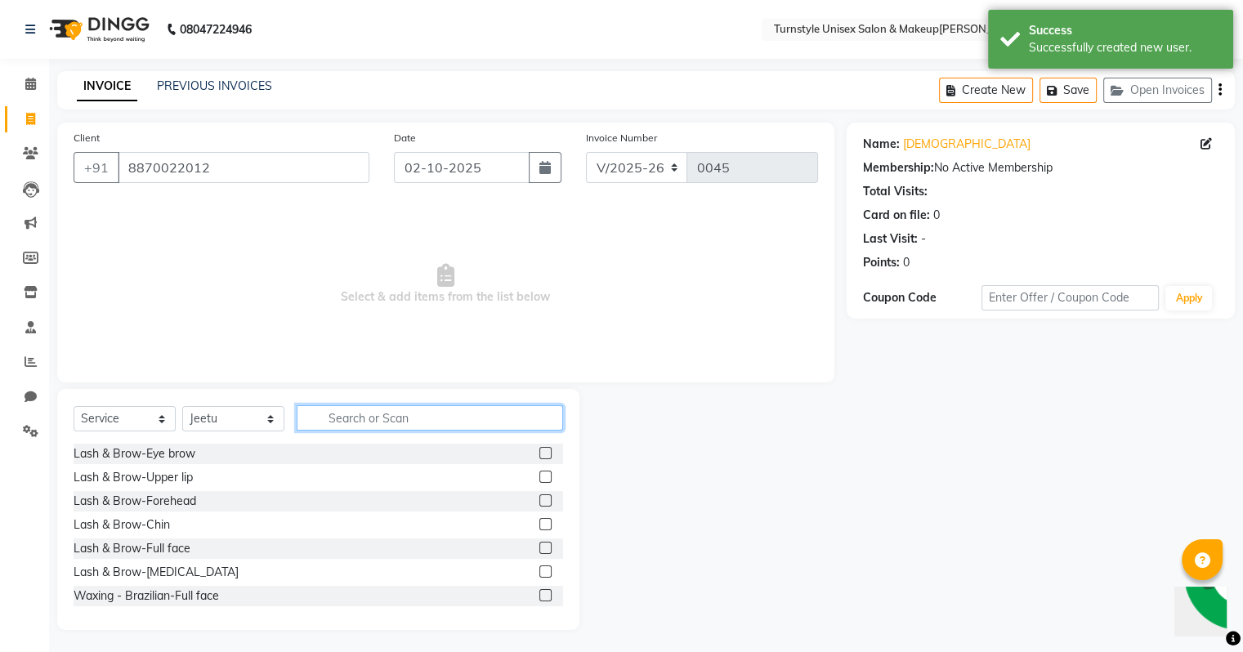
click at [367, 427] on input "text" at bounding box center [430, 417] width 266 height 25
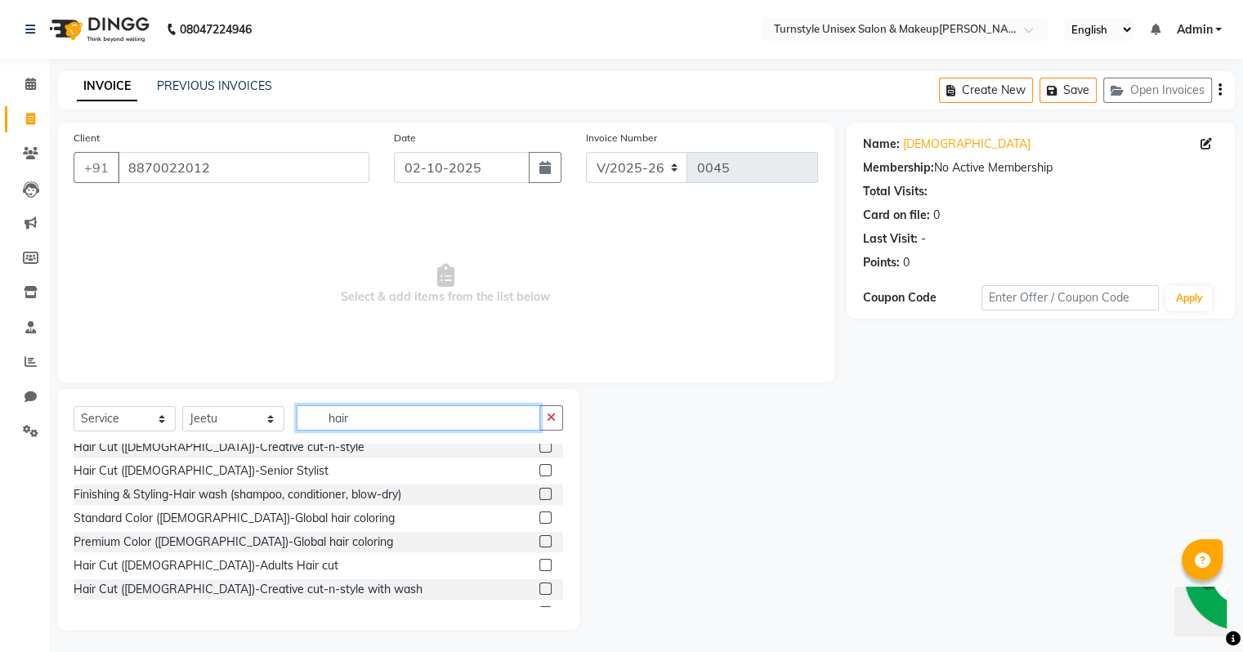
scroll to position [82, 0]
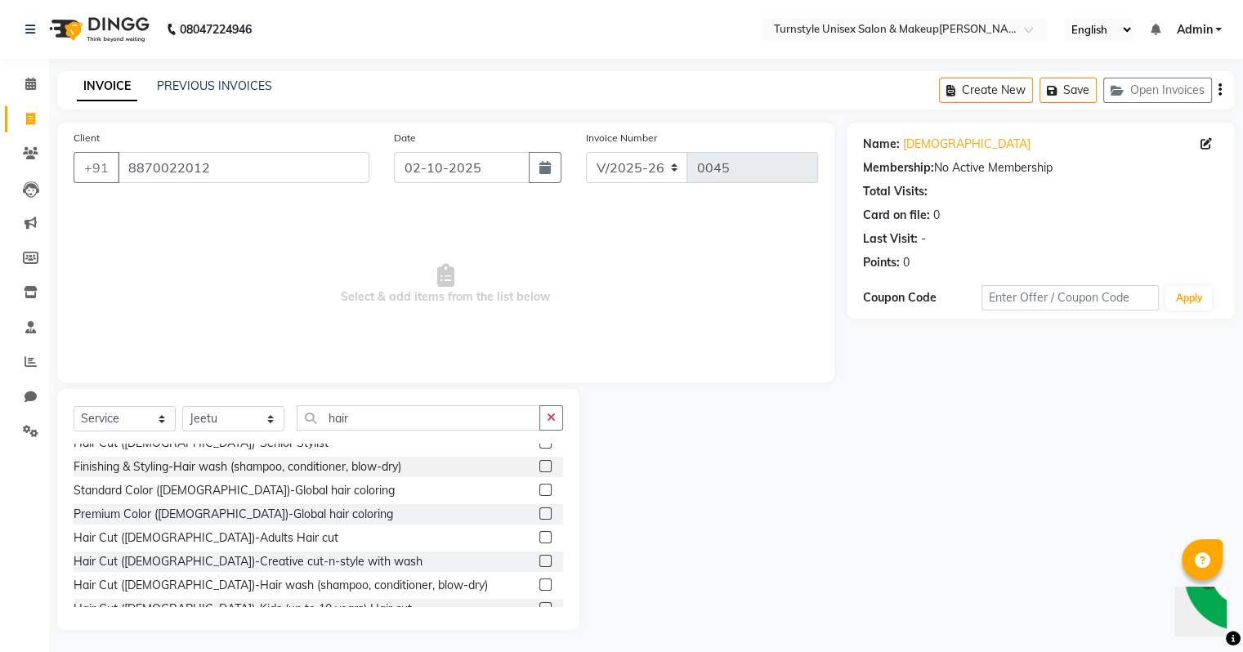
click at [539, 540] on label at bounding box center [545, 537] width 12 height 12
click at [539, 540] on input "checkbox" at bounding box center [544, 538] width 11 height 11
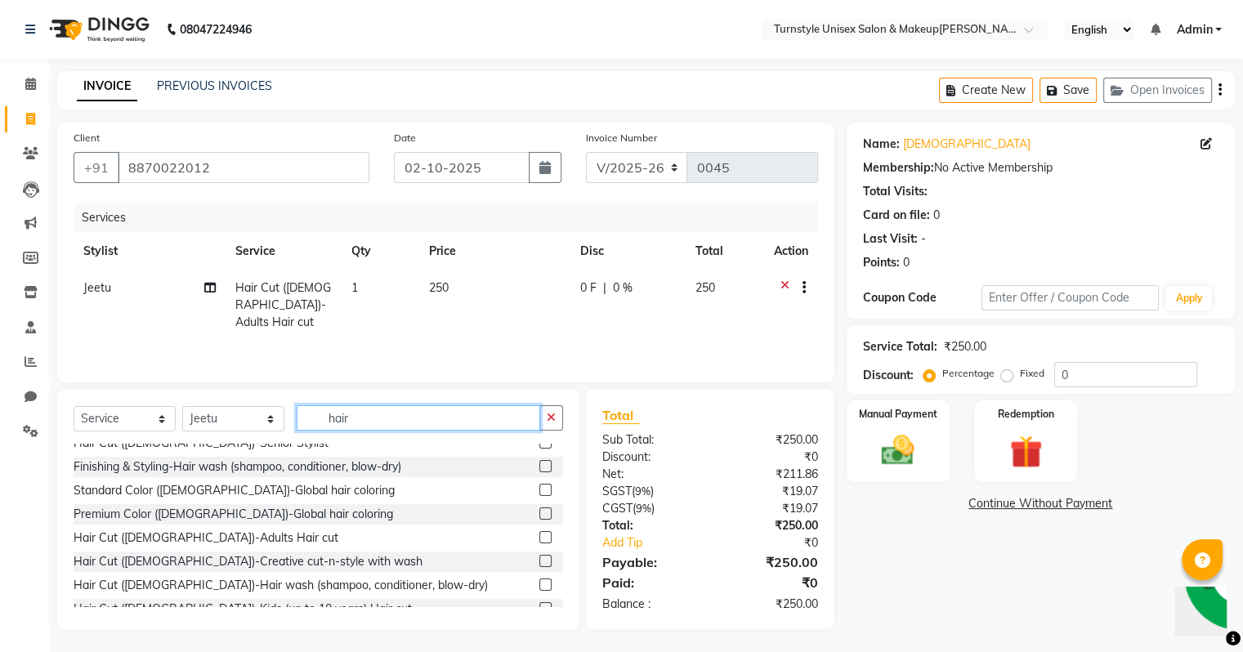
click at [416, 419] on input "hair" at bounding box center [419, 417] width 244 height 25
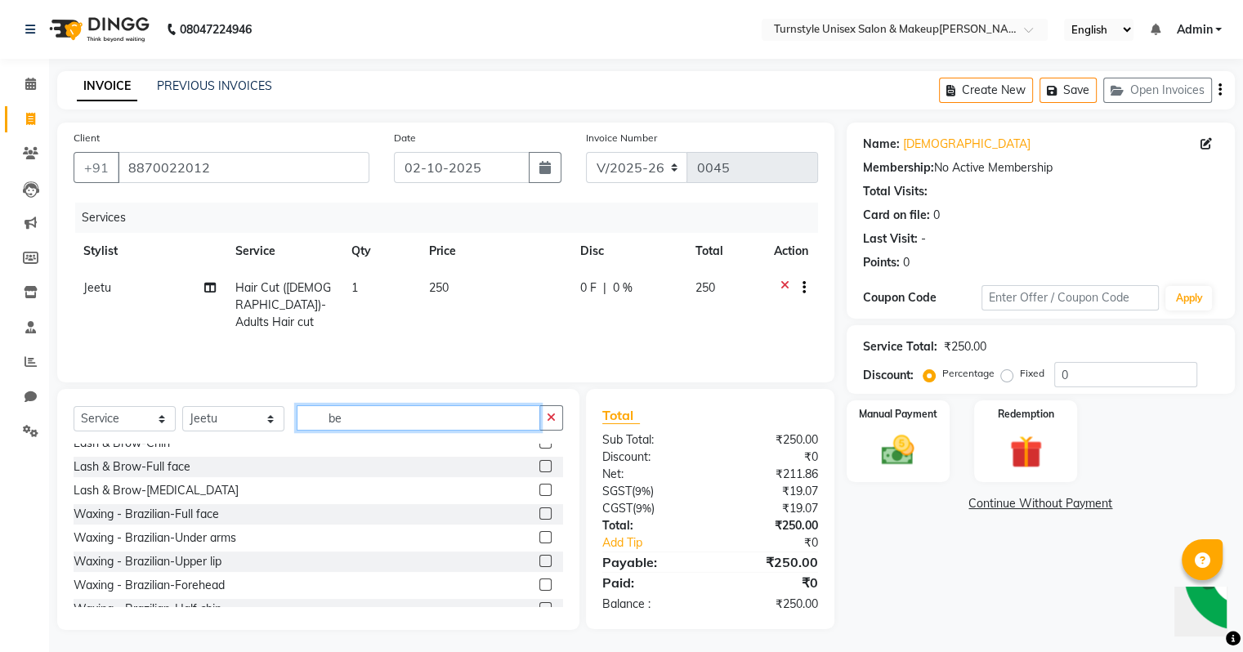
scroll to position [0, 0]
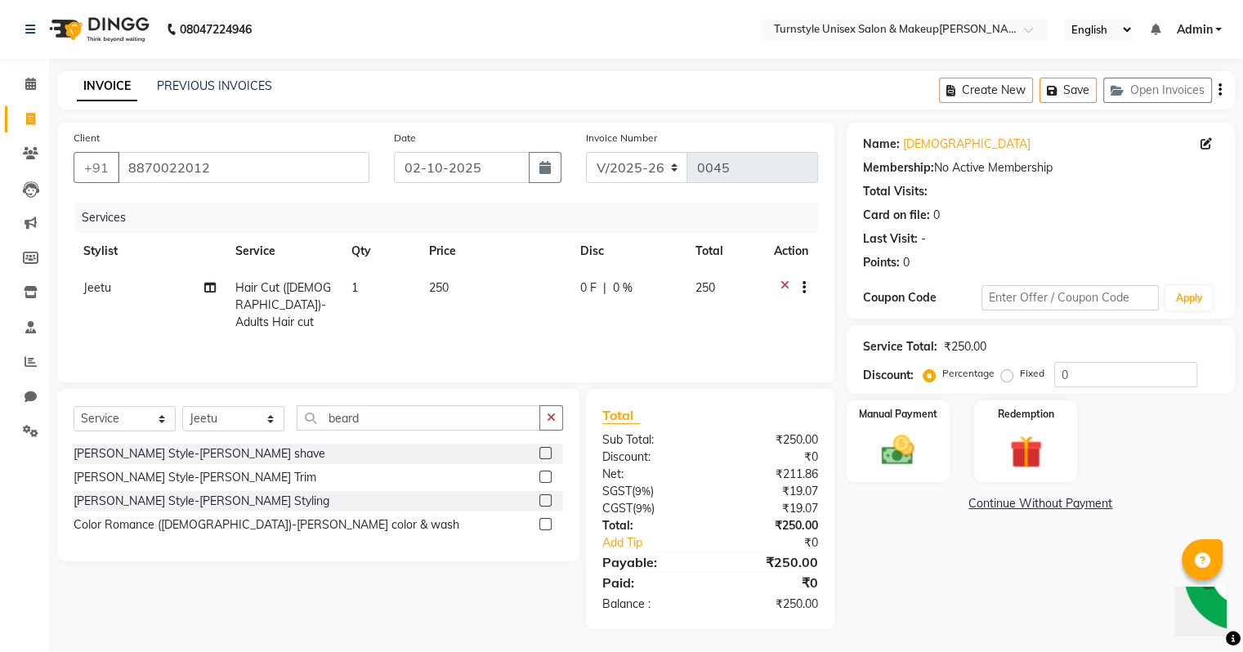
click at [549, 476] on label at bounding box center [545, 477] width 12 height 12
click at [549, 476] on input "checkbox" at bounding box center [544, 477] width 11 height 11
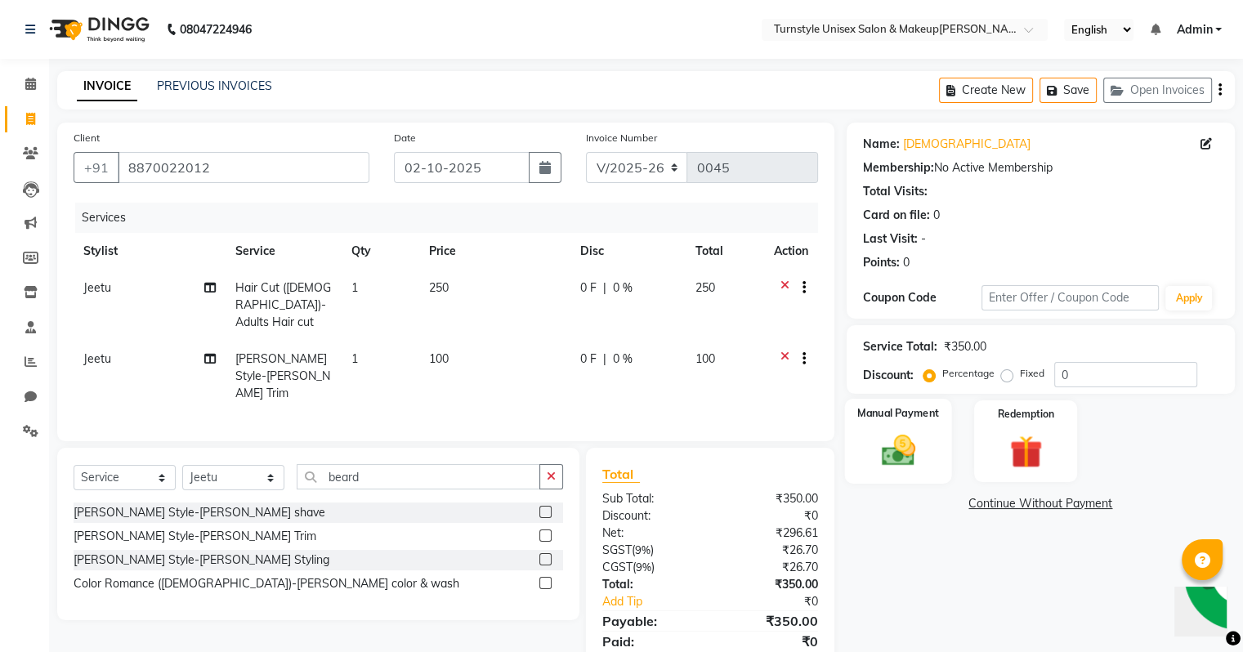
click at [896, 399] on div "Manual Payment" at bounding box center [897, 441] width 107 height 84
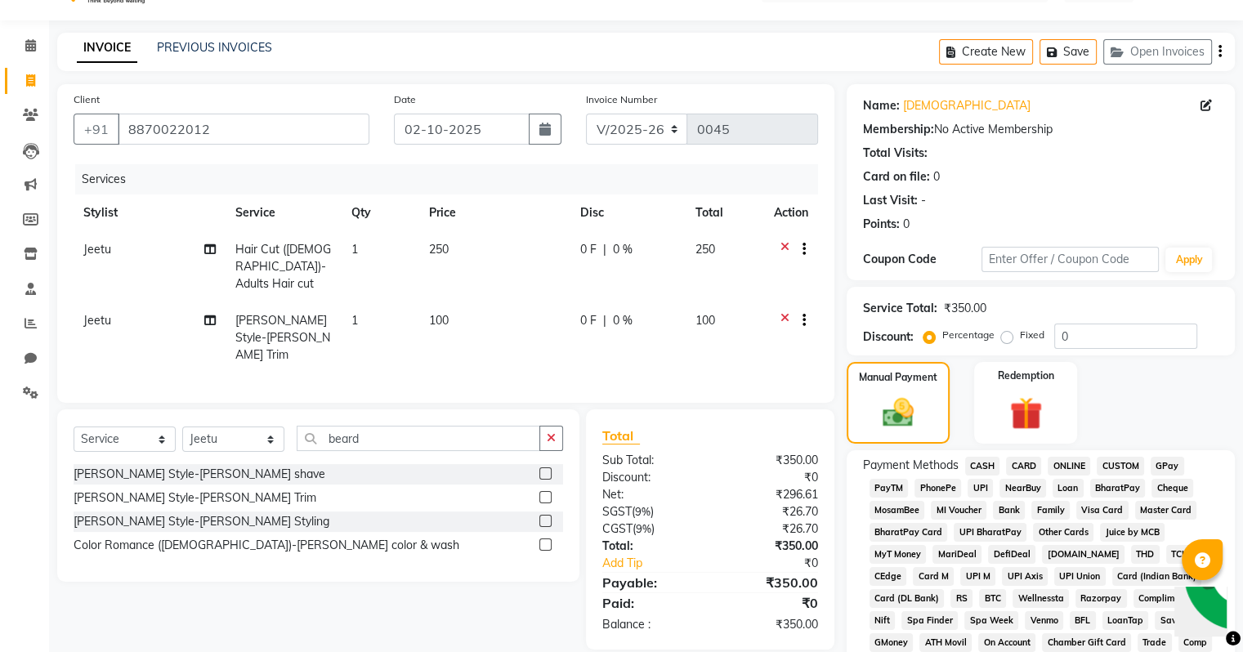
scroll to position [120, 0]
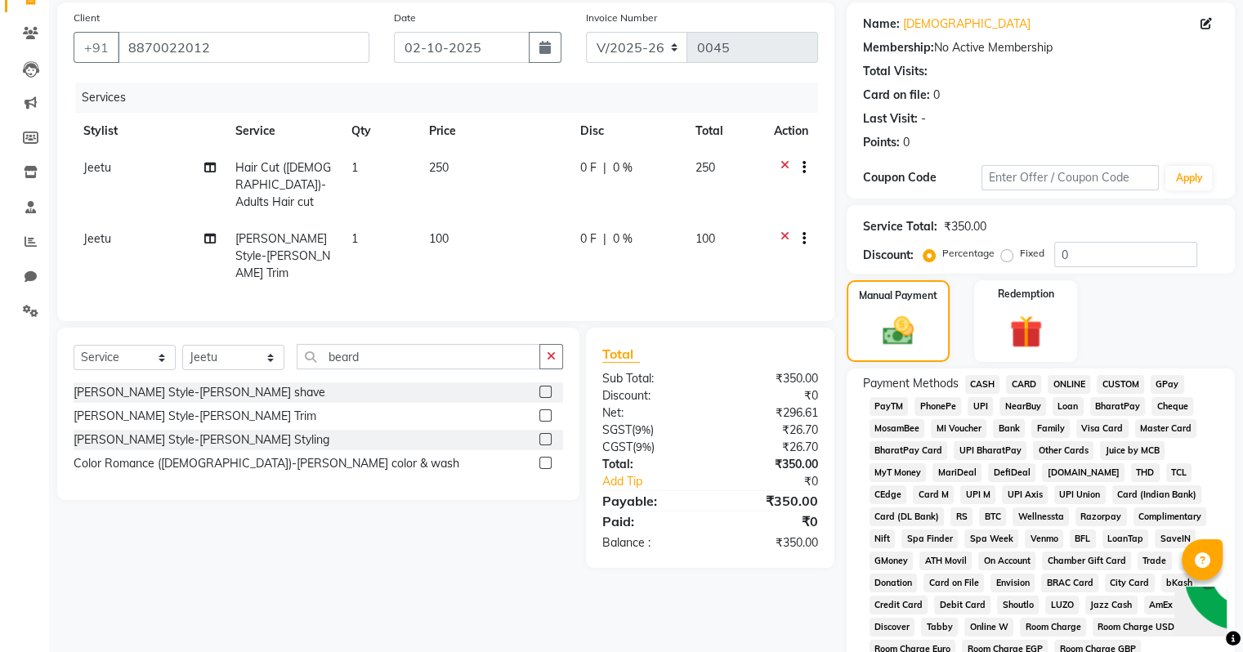
click at [978, 409] on span "UPI" at bounding box center [979, 406] width 25 height 19
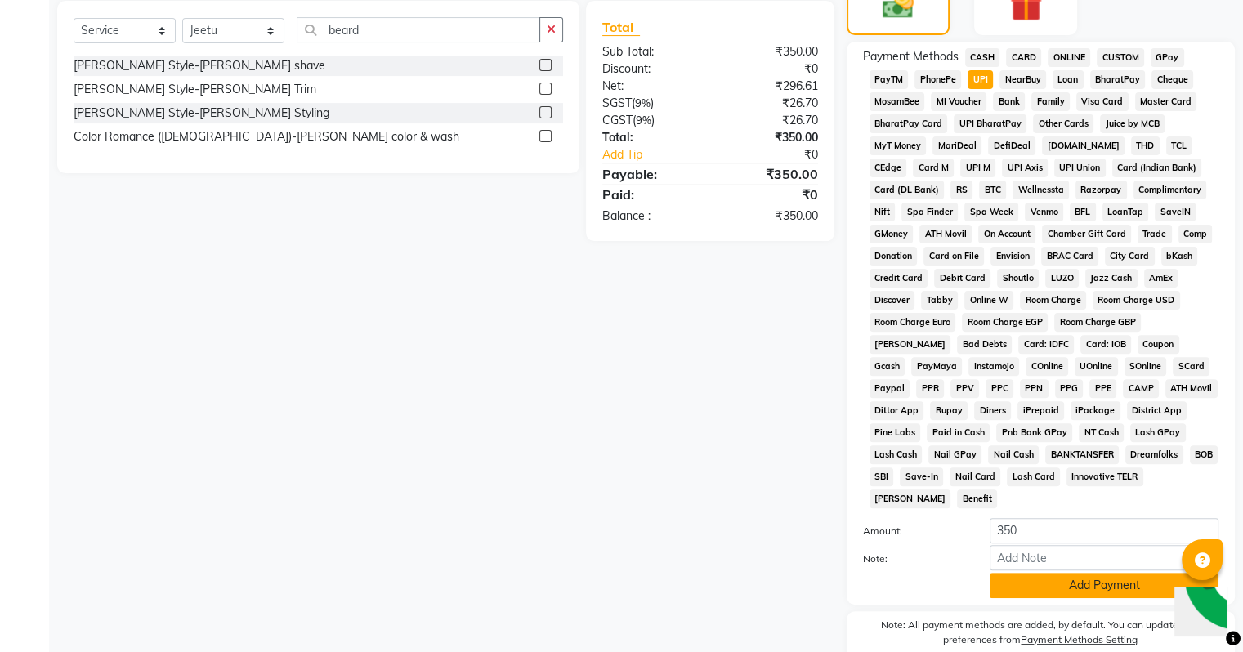
click at [1065, 574] on button "Add Payment" at bounding box center [1104, 585] width 229 height 25
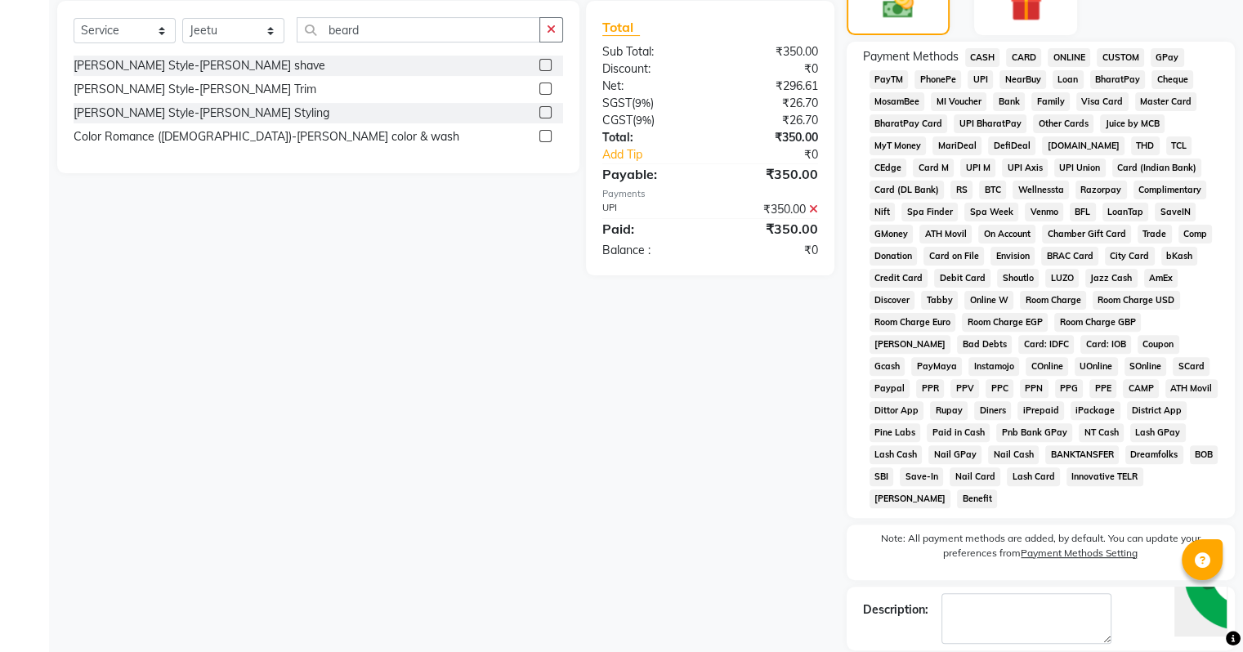
scroll to position [515, 0]
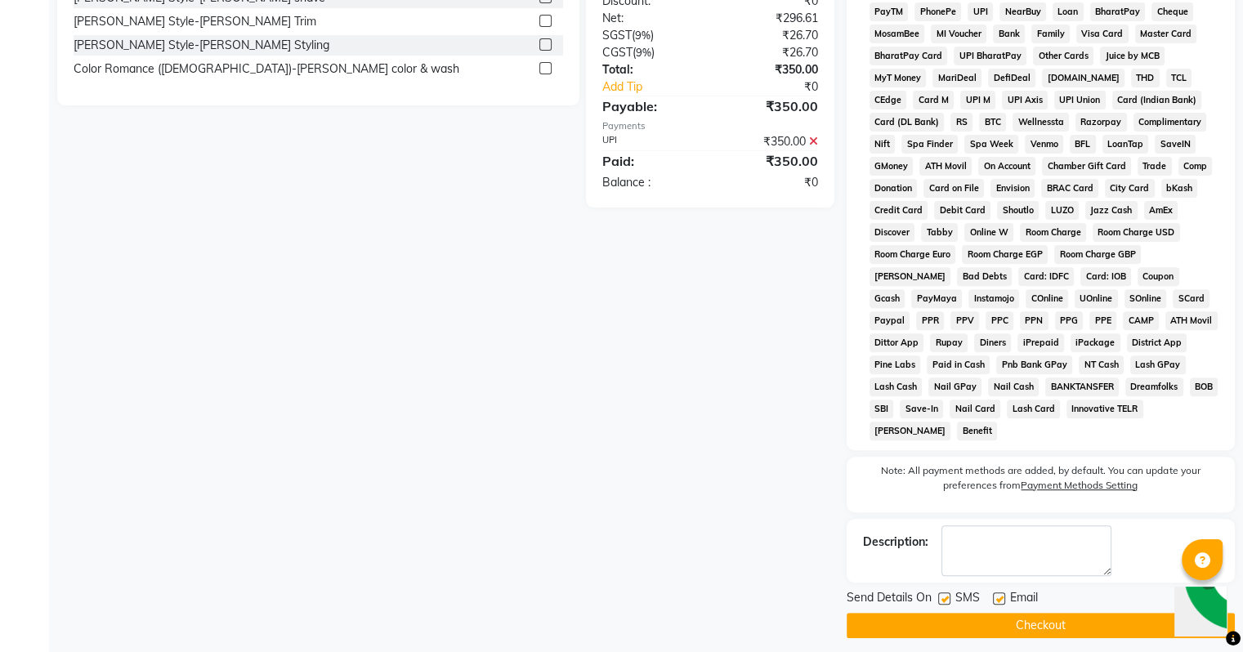
click at [997, 592] on label at bounding box center [999, 598] width 12 height 12
click at [997, 594] on input "checkbox" at bounding box center [998, 599] width 11 height 11
click at [1019, 619] on button "Checkout" at bounding box center [1041, 625] width 388 height 25
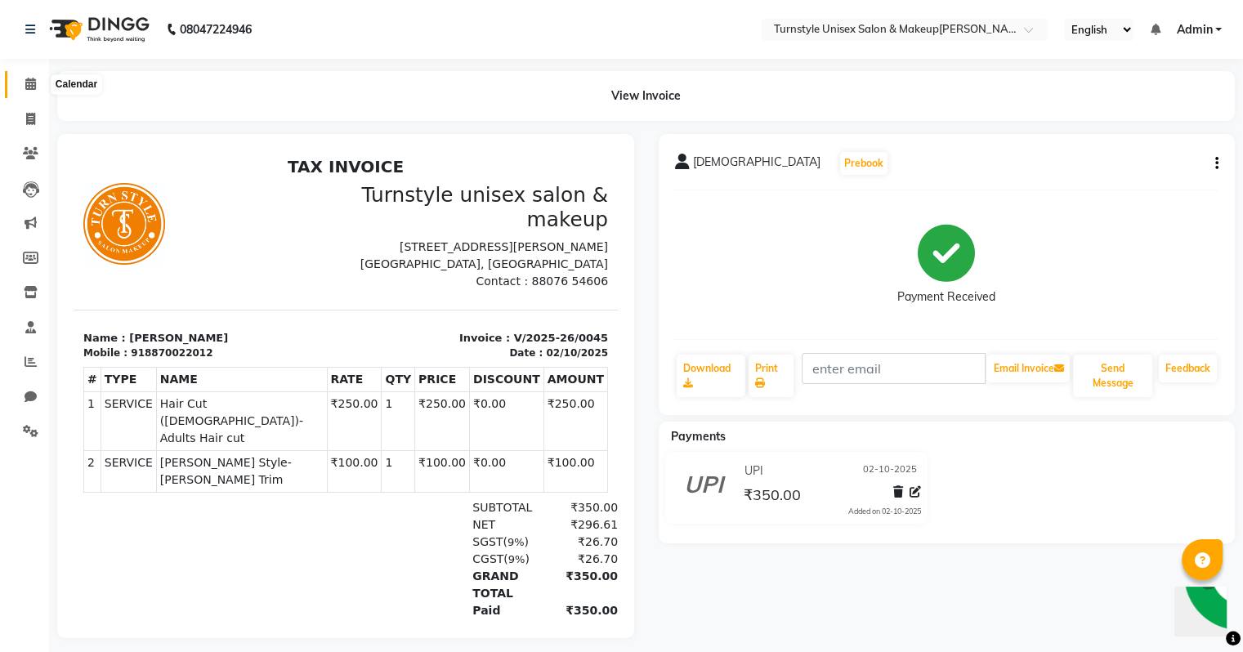
click at [25, 85] on icon at bounding box center [30, 84] width 11 height 12
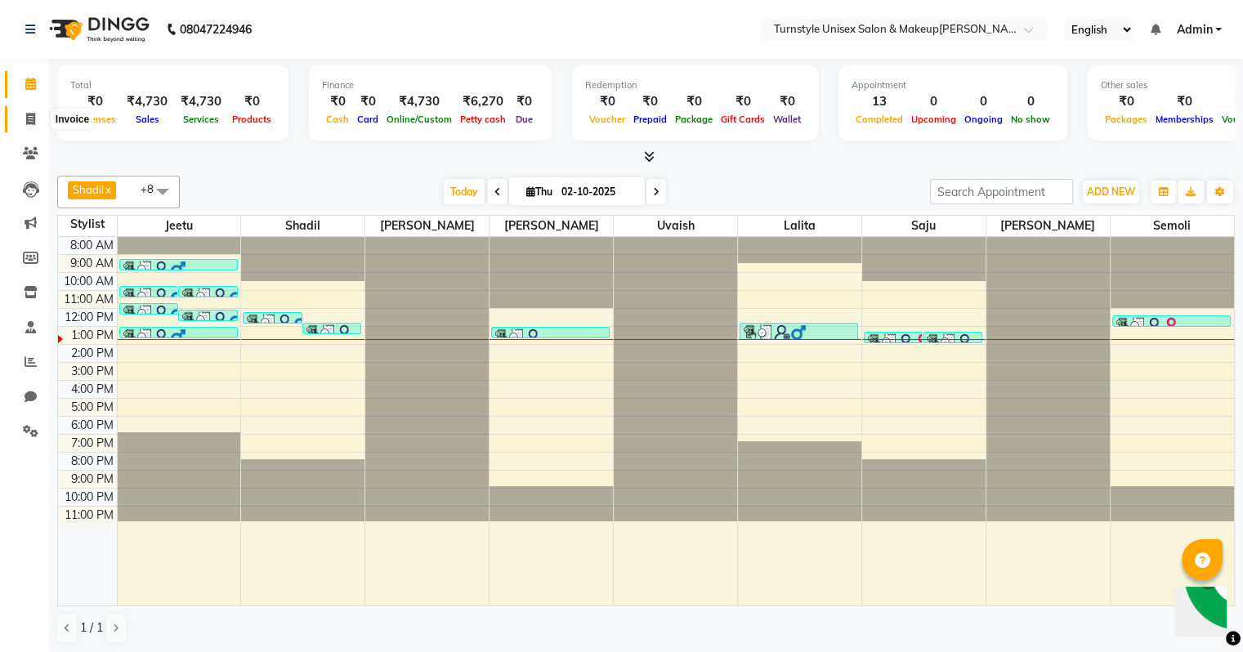
click at [27, 123] on icon at bounding box center [30, 119] width 9 height 12
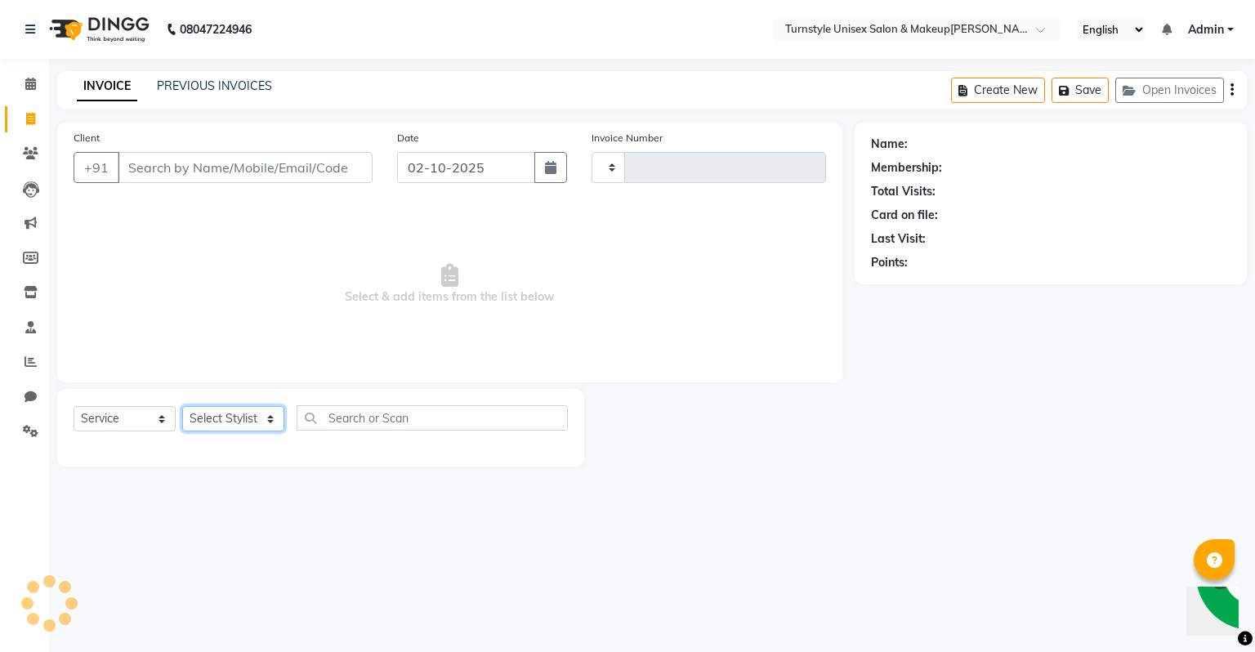
click at [255, 421] on select "Select Stylist [PERSON_NAME] [PERSON_NAME] [PERSON_NAME] [PERSON_NAME] [PERSON_…" at bounding box center [233, 418] width 102 height 25
click at [32, 80] on icon at bounding box center [30, 84] width 11 height 12
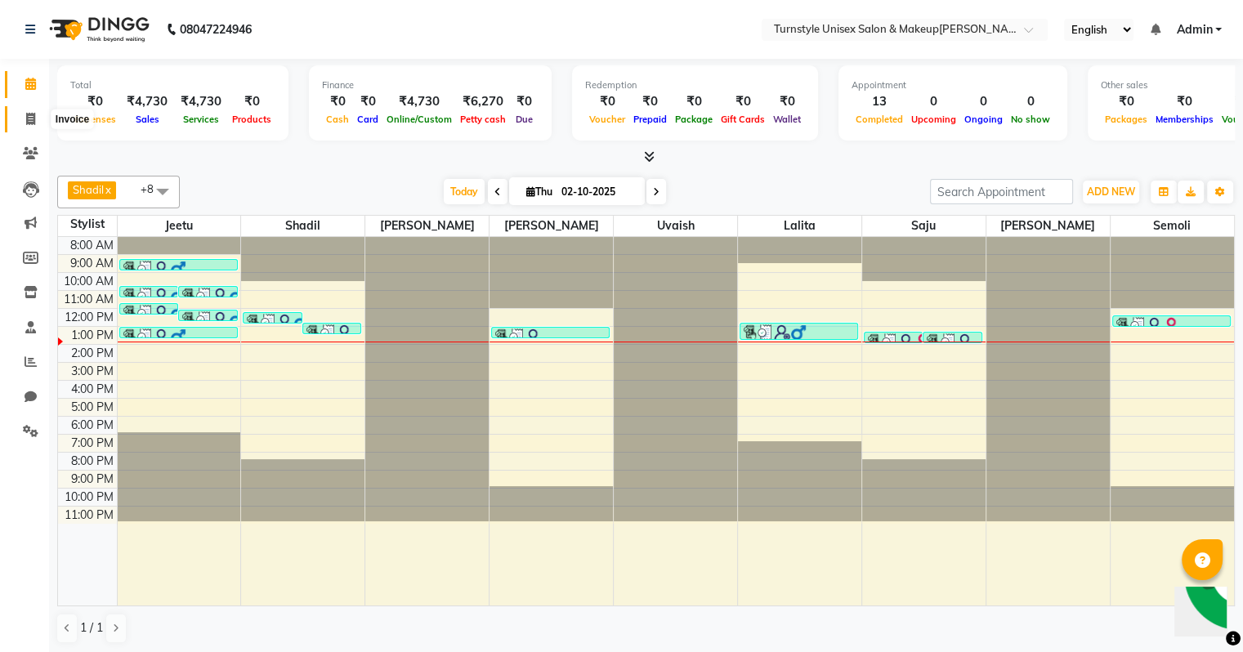
click at [29, 110] on span at bounding box center [30, 119] width 29 height 19
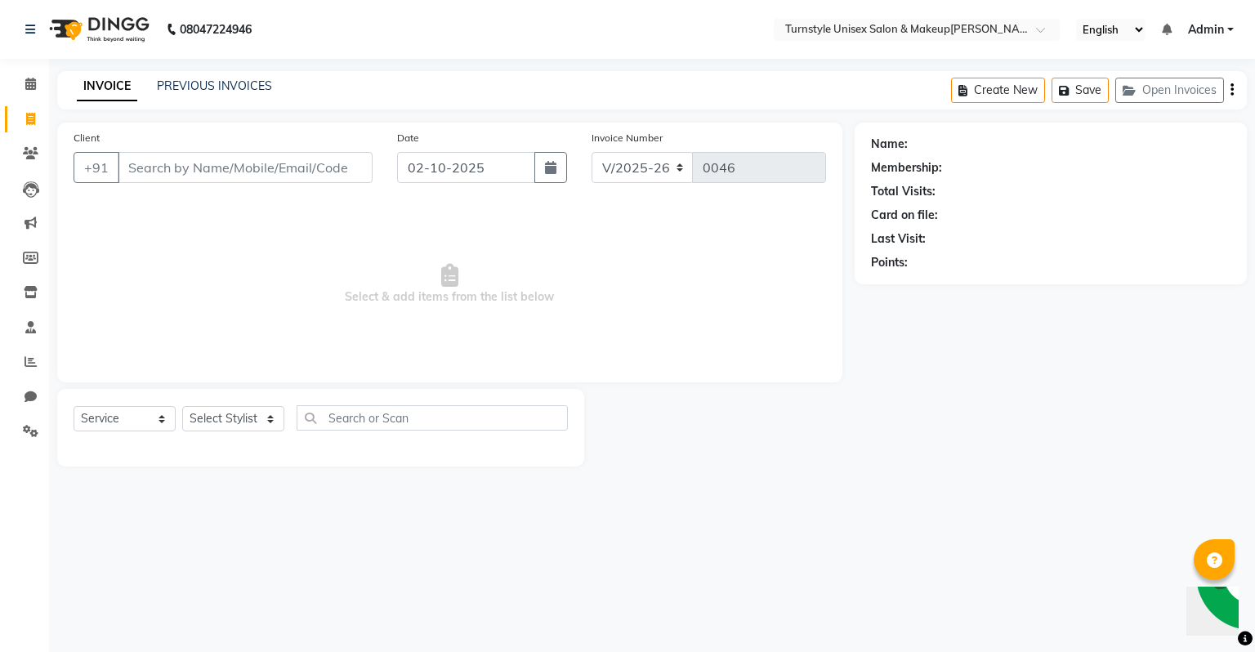
click at [145, 173] on input "Client" at bounding box center [245, 167] width 255 height 31
click at [298, 155] on input "Client" at bounding box center [245, 167] width 255 height 31
click at [342, 165] on span "Add Client" at bounding box center [330, 167] width 65 height 16
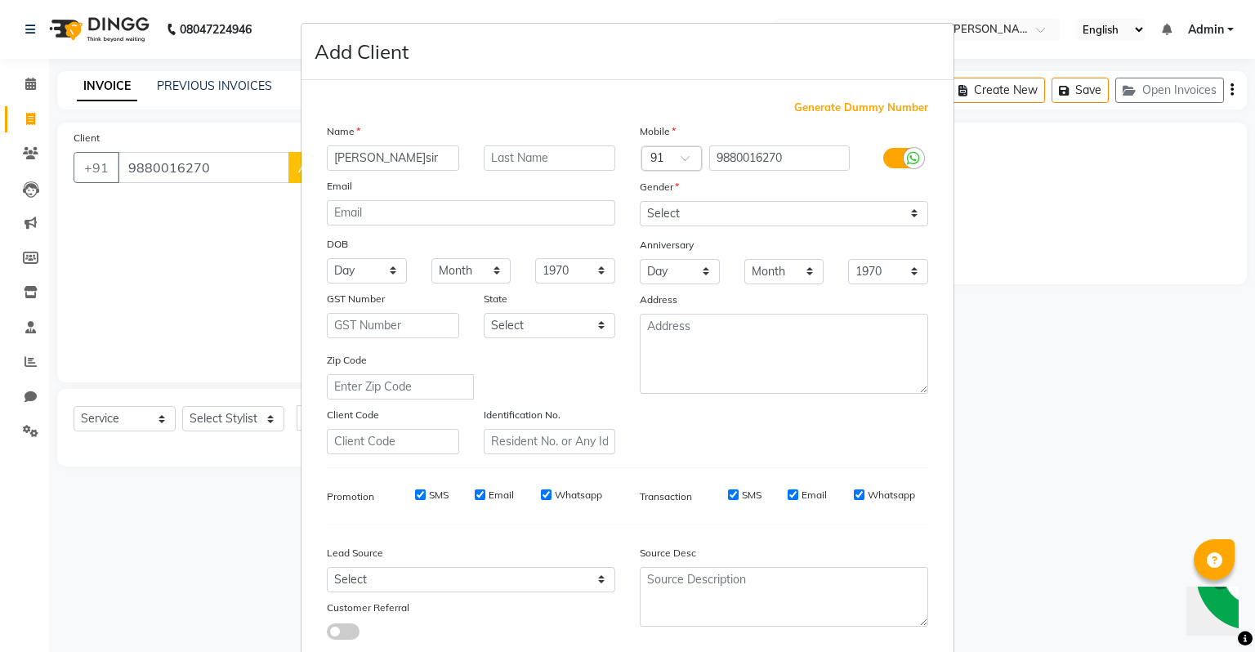
click at [261, 417] on ngb-modal-window "Add Client Generate Dummy Number Nam[PERSON_NAME]ir Email DOB Day 01 02 03 04 0…" at bounding box center [627, 326] width 1255 height 652
click at [273, 423] on ngb-modal-window "Add Client Generate Dummy Number Nam[PERSON_NAME]ir Email DOB Day 01 02 03 04 0…" at bounding box center [627, 326] width 1255 height 652
click at [263, 420] on ngb-modal-window "Add Client Generate Dummy Number Nam[PERSON_NAME]ir Email DOB Day 01 02 03 04 0…" at bounding box center [627, 326] width 1255 height 652
click at [262, 420] on ngb-modal-window "Add Client Generate Dummy Number Nam[PERSON_NAME]ir Email DOB Day 01 02 03 04 0…" at bounding box center [627, 326] width 1255 height 652
click at [262, 422] on ngb-modal-window "Add Client Generate Dummy Number Nam[PERSON_NAME]ir Email DOB Day 01 02 03 04 0…" at bounding box center [627, 326] width 1255 height 652
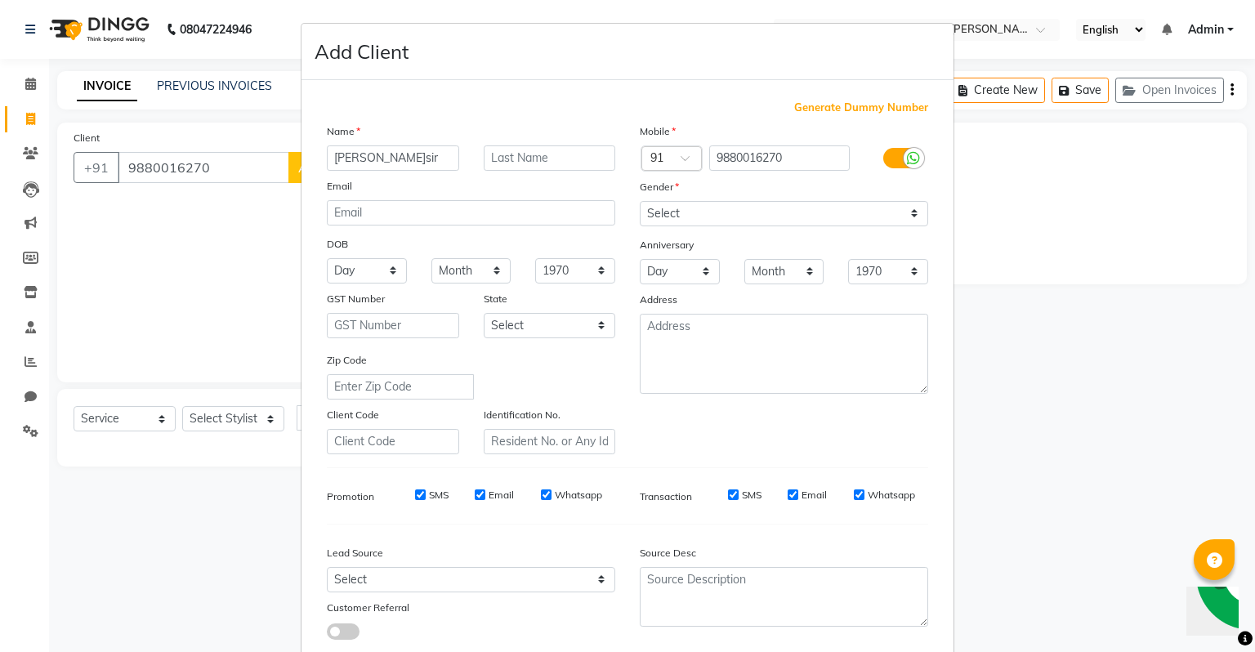
click at [262, 422] on ngb-modal-window "Add Client Generate Dummy Number Nam[PERSON_NAME]ir Email DOB Day 01 02 03 04 0…" at bounding box center [627, 326] width 1255 height 652
click at [163, 422] on ngb-modal-window "Add Client Generate Dummy Number Nam[PERSON_NAME]ir Email DOB Day 01 02 03 04 0…" at bounding box center [627, 326] width 1255 height 652
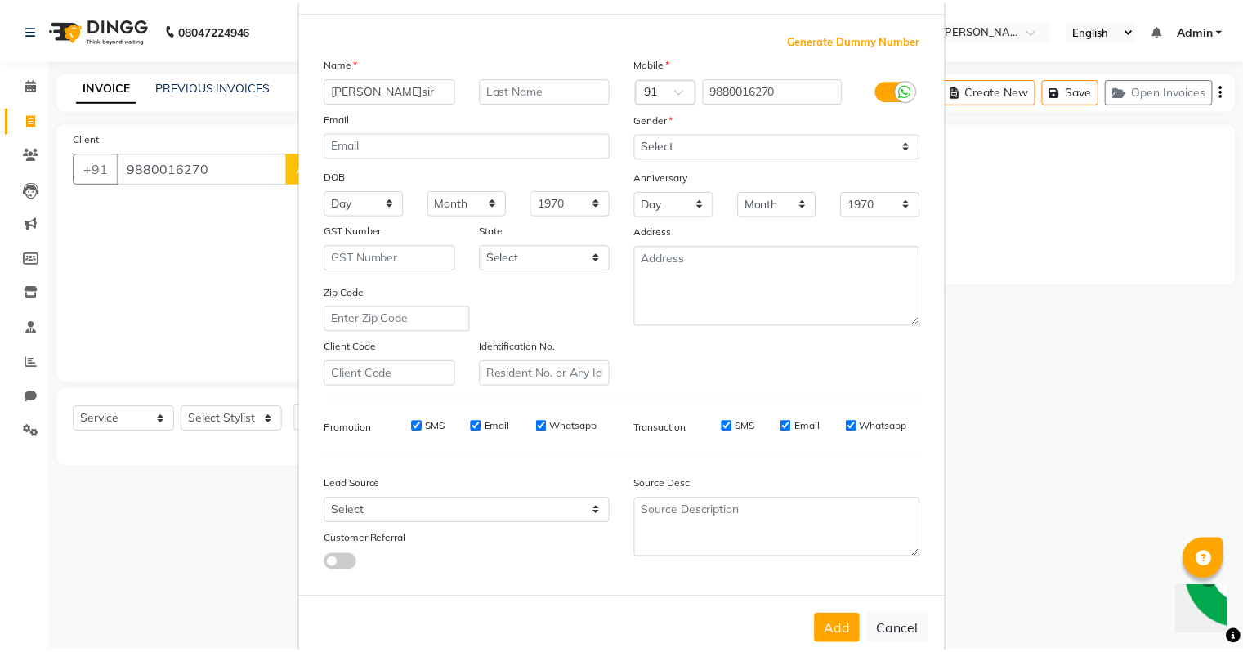
scroll to position [109, 0]
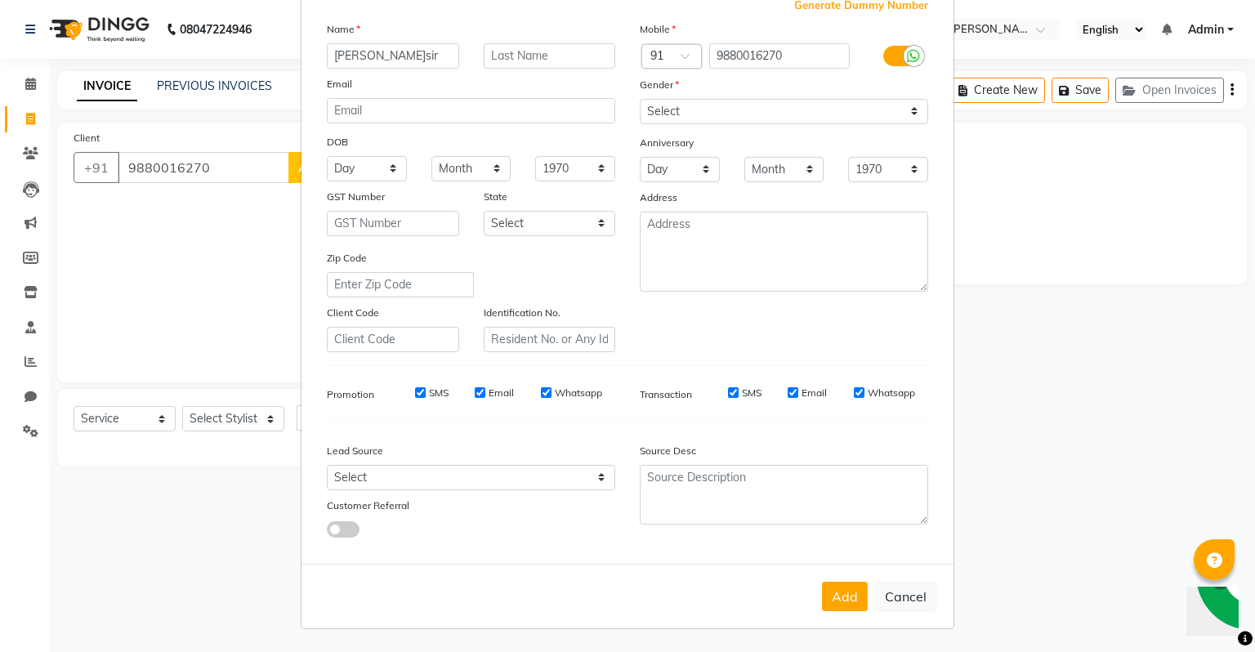
click at [278, 202] on ngb-modal-window "Add Client Generate Dummy Number Nam[PERSON_NAME]ir Email DOB Day 01 02 03 04 0…" at bounding box center [627, 326] width 1255 height 652
click at [832, 605] on button "Add" at bounding box center [845, 596] width 46 height 29
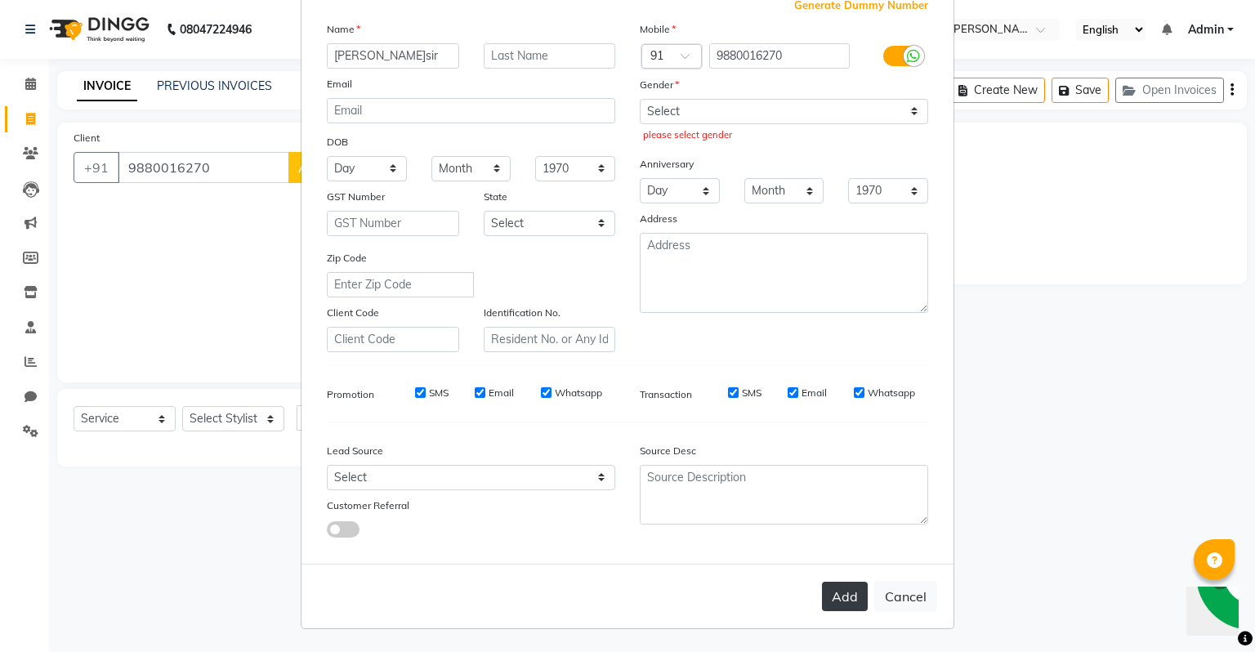
click at [832, 605] on button "Add" at bounding box center [845, 596] width 46 height 29
click at [822, 582] on button "Add" at bounding box center [845, 596] width 46 height 29
click at [925, 592] on button "Cancel" at bounding box center [905, 596] width 63 height 31
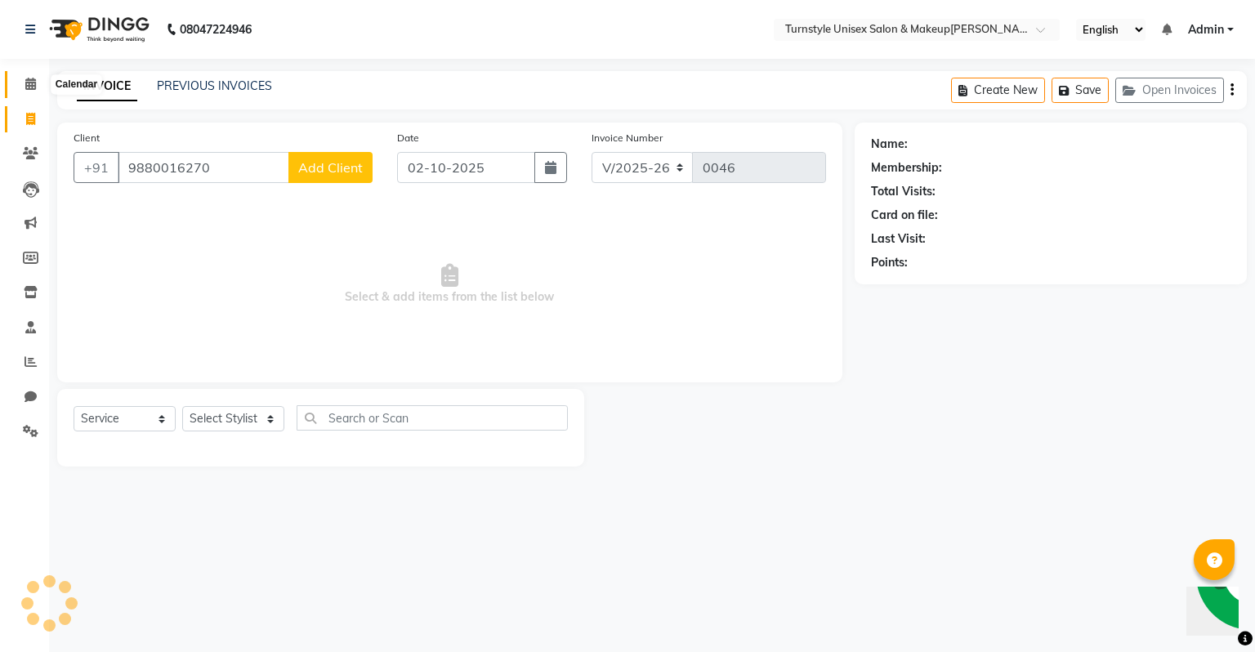
click at [27, 82] on icon at bounding box center [30, 84] width 11 height 12
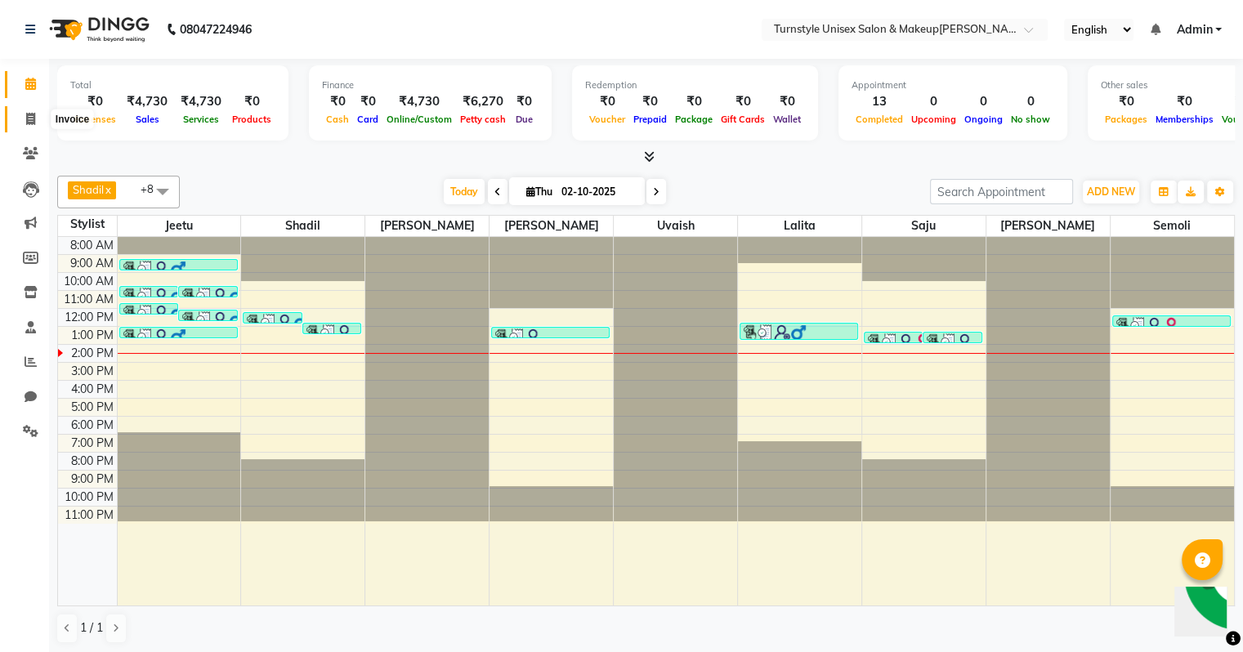
click at [27, 113] on icon at bounding box center [30, 119] width 9 height 12
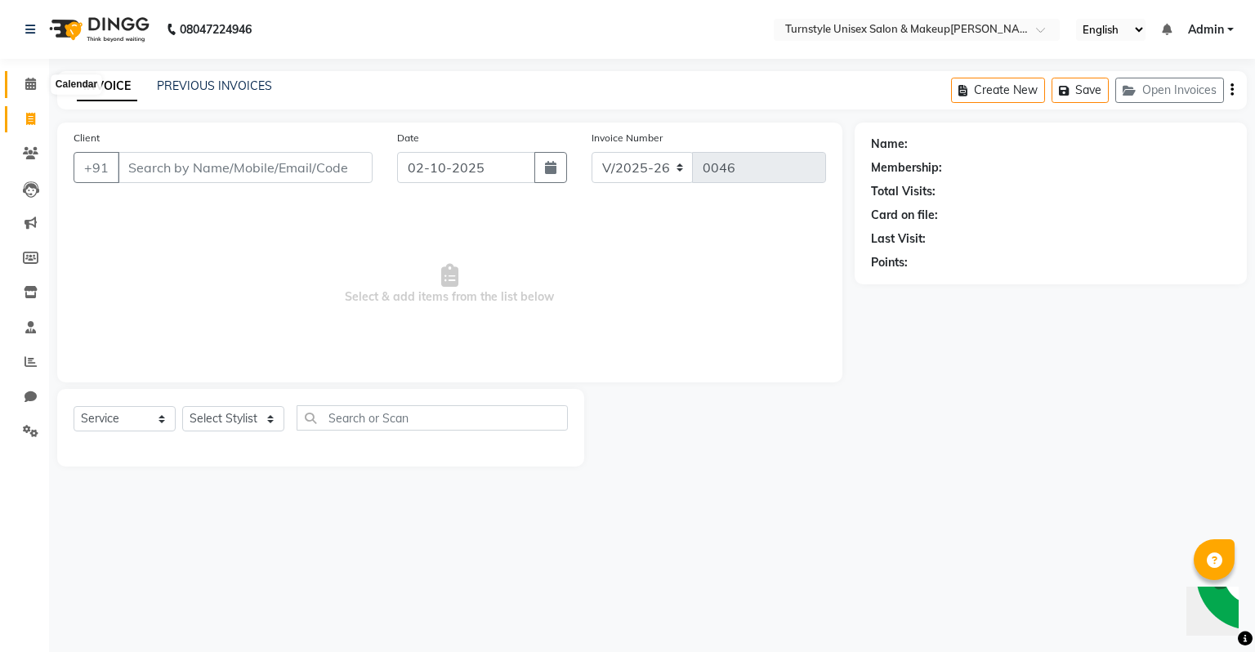
click at [29, 83] on icon at bounding box center [30, 84] width 11 height 12
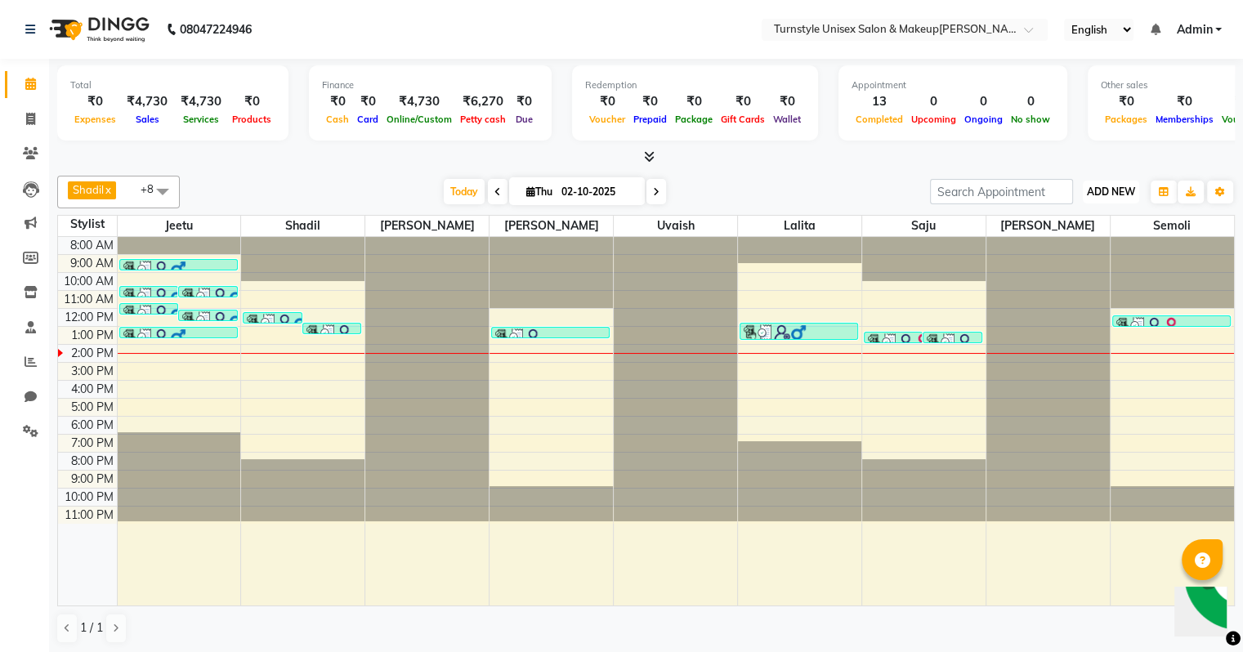
click at [1095, 192] on span "ADD NEW" at bounding box center [1111, 191] width 48 height 12
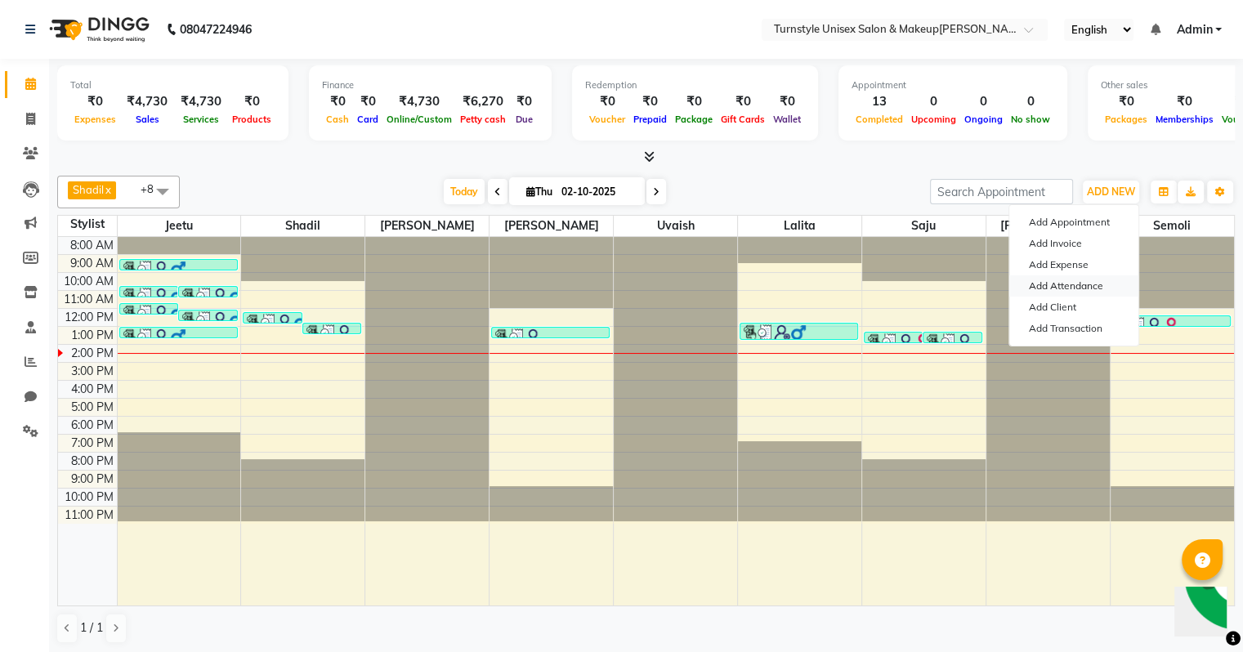
click at [1069, 286] on link "Add Attendance" at bounding box center [1073, 285] width 129 height 21
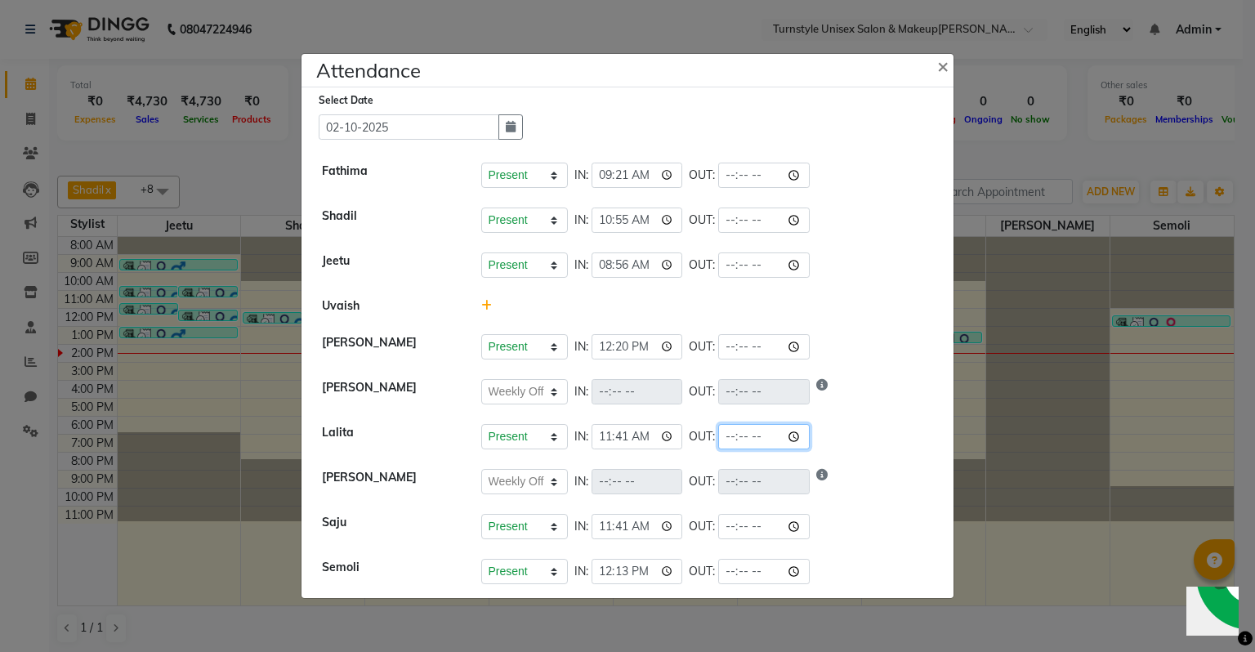
click at [756, 438] on input "time" at bounding box center [764, 436] width 92 height 25
click at [757, 436] on input "13:32" at bounding box center [764, 436] width 92 height 25
click at [798, 430] on div "Present Absent Late Half Day Weekly Off IN: 11:41 OUT: 13:58" at bounding box center [707, 436] width 453 height 25
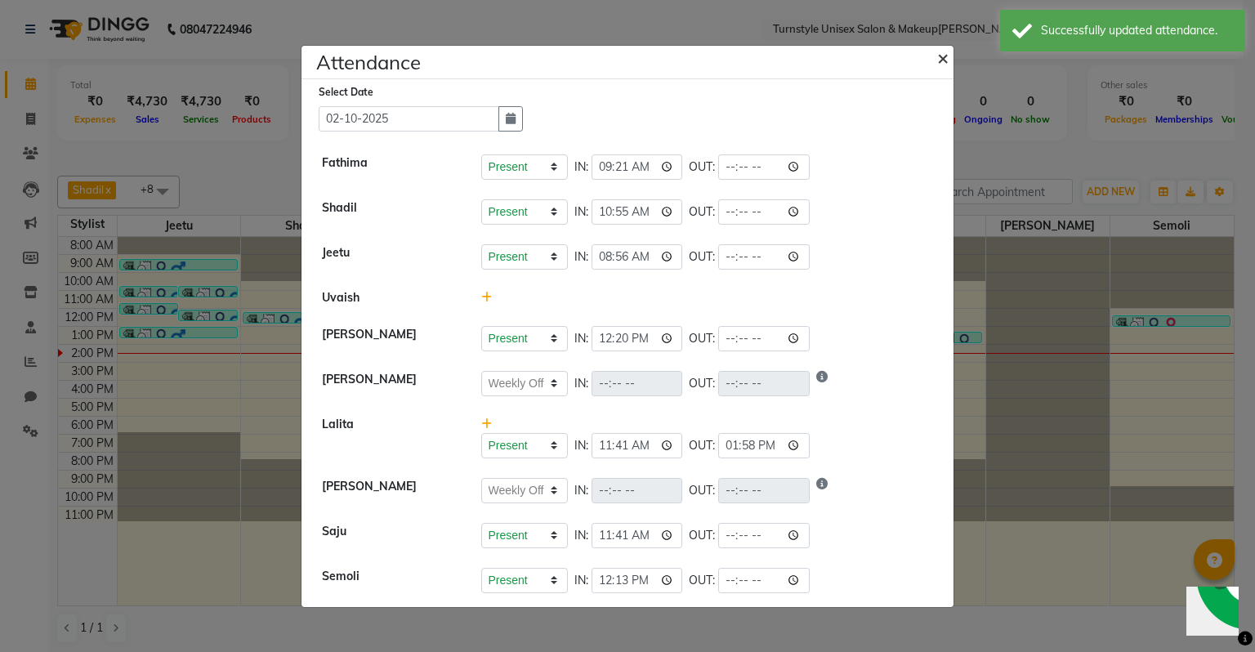
click at [934, 54] on button "×" at bounding box center [944, 57] width 41 height 46
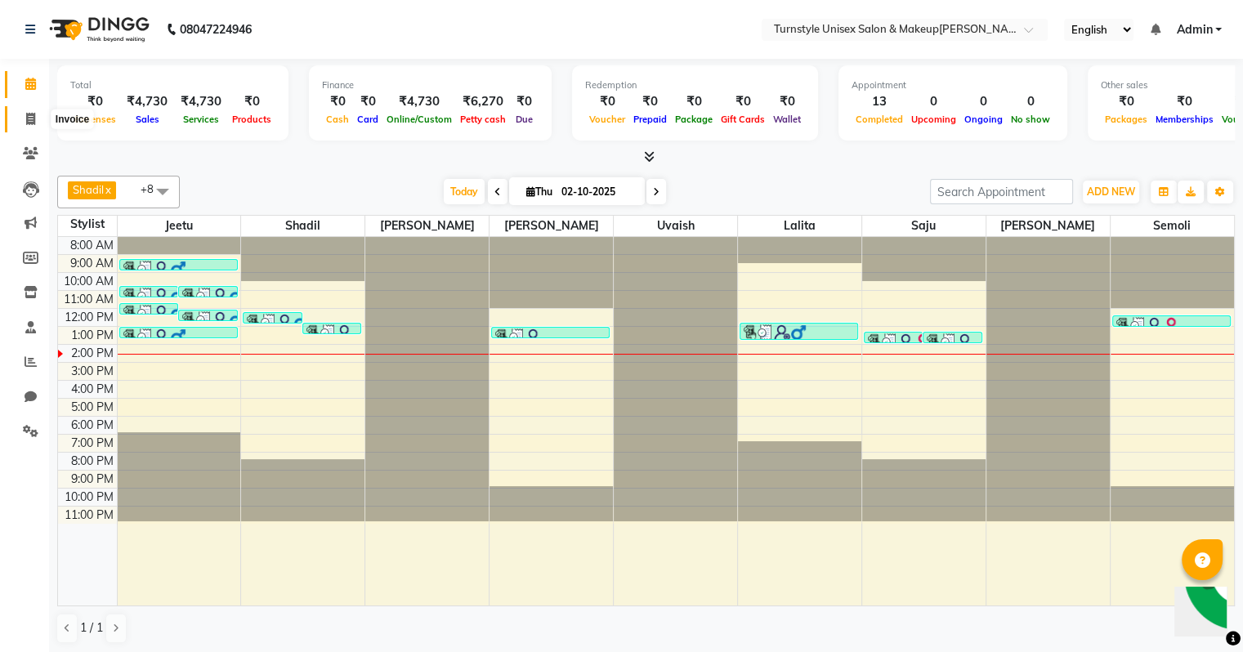
click at [29, 116] on icon at bounding box center [30, 119] width 9 height 12
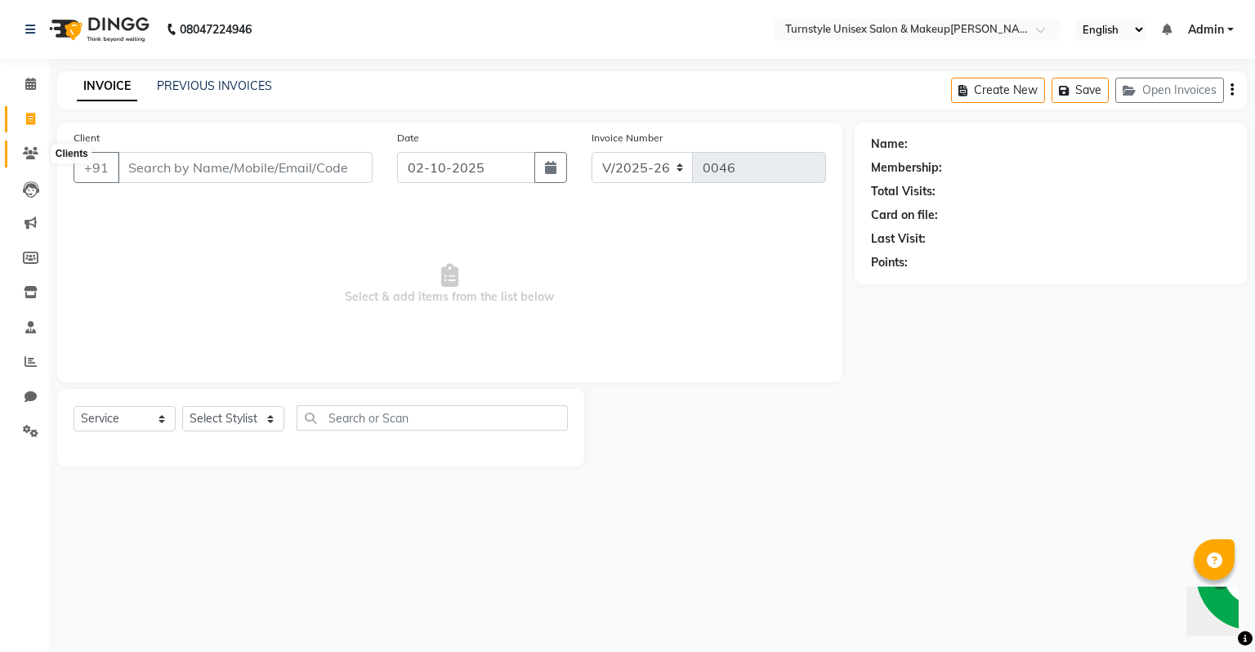
click at [31, 159] on icon at bounding box center [31, 153] width 16 height 12
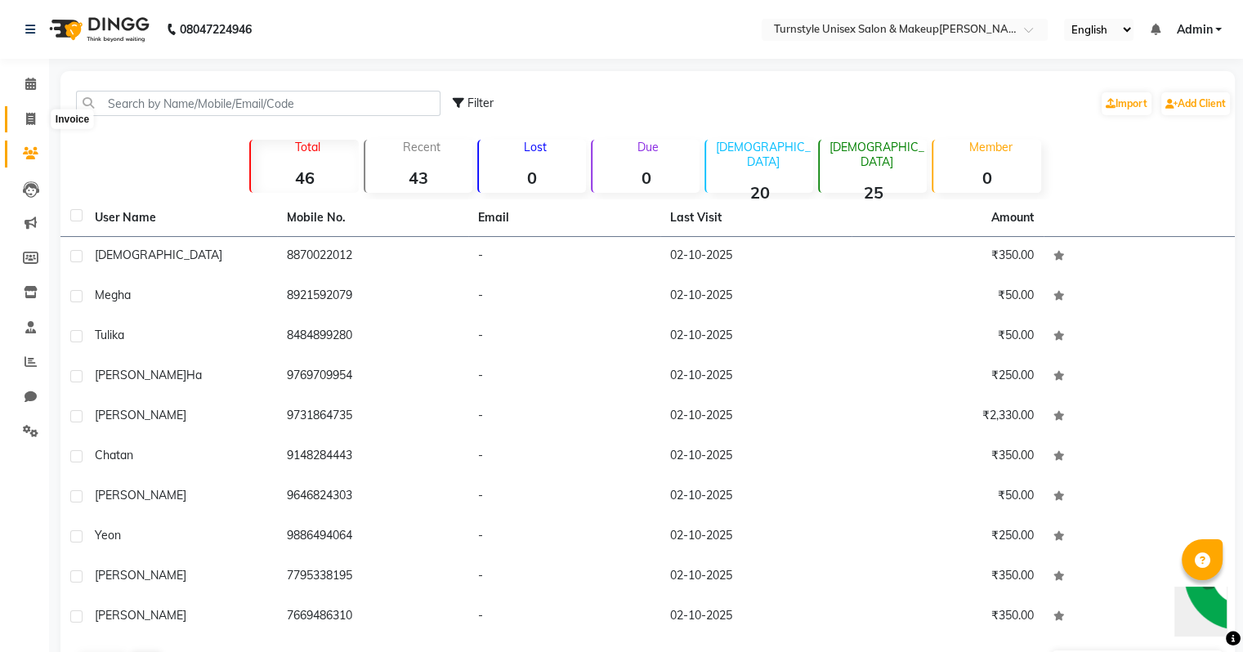
click at [36, 123] on span at bounding box center [30, 119] width 29 height 19
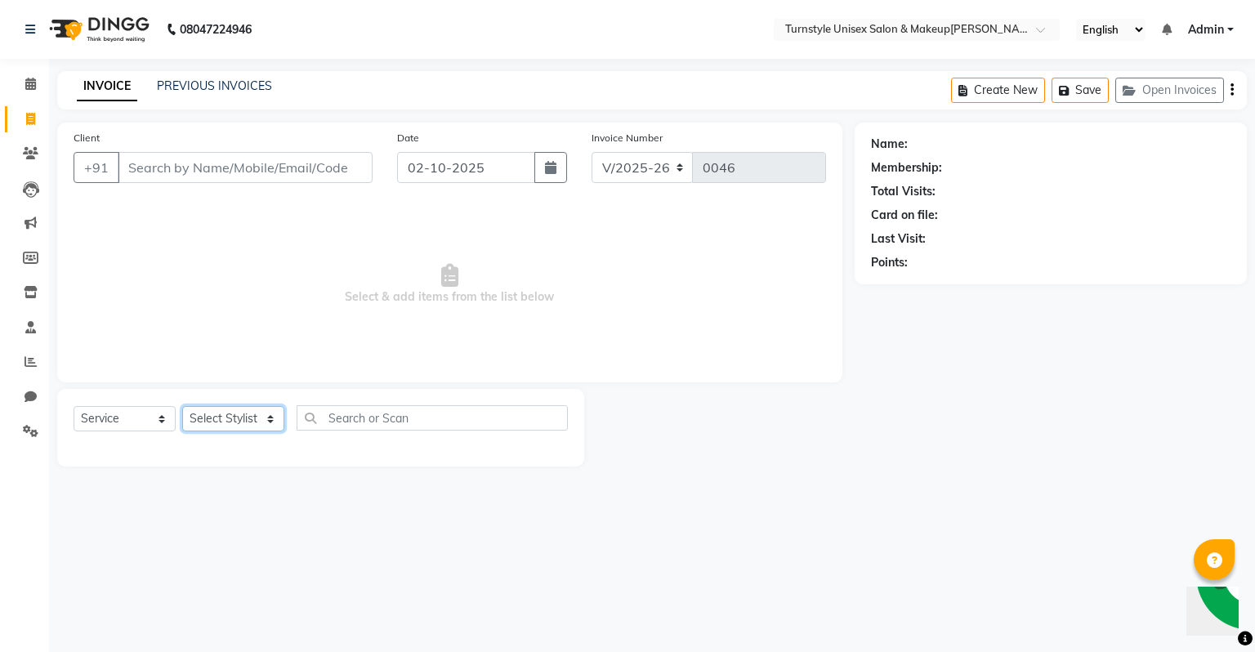
click at [252, 423] on select "Select Stylist [PERSON_NAME] [PERSON_NAME] [PERSON_NAME] [PERSON_NAME] [PERSON_…" at bounding box center [233, 418] width 102 height 25
click at [182, 407] on select "Select Stylist [PERSON_NAME] [PERSON_NAME] [PERSON_NAME] [PERSON_NAME] [PERSON_…" at bounding box center [233, 418] width 102 height 25
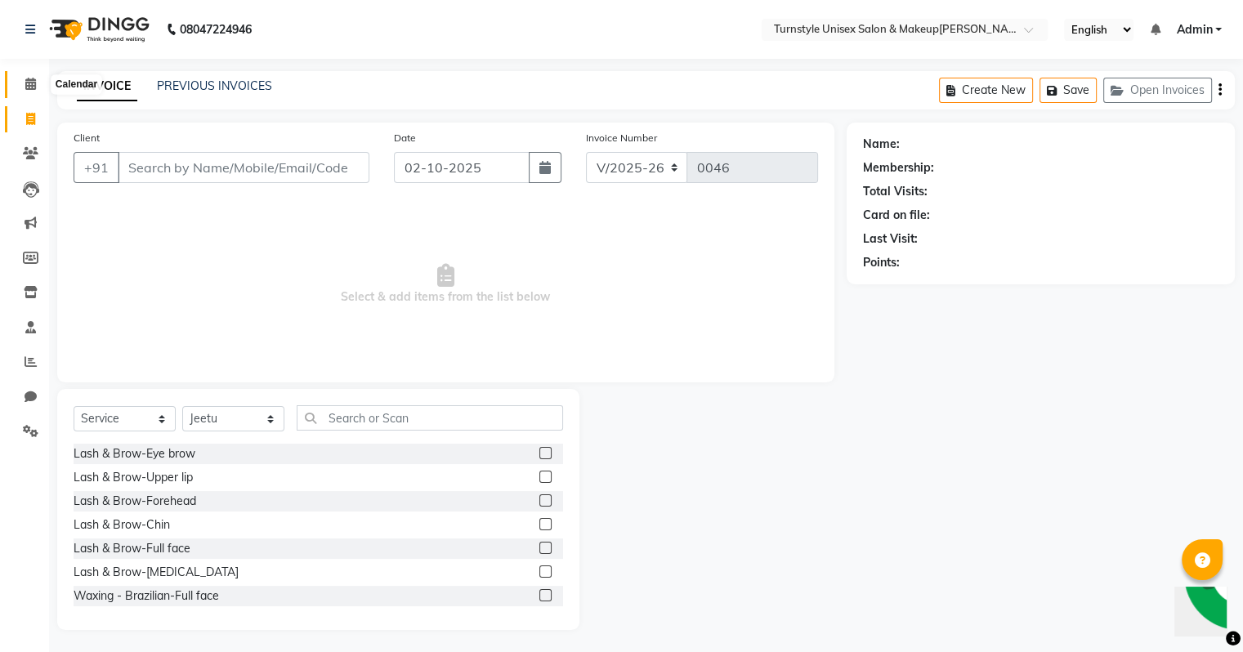
click at [26, 83] on icon at bounding box center [30, 84] width 11 height 12
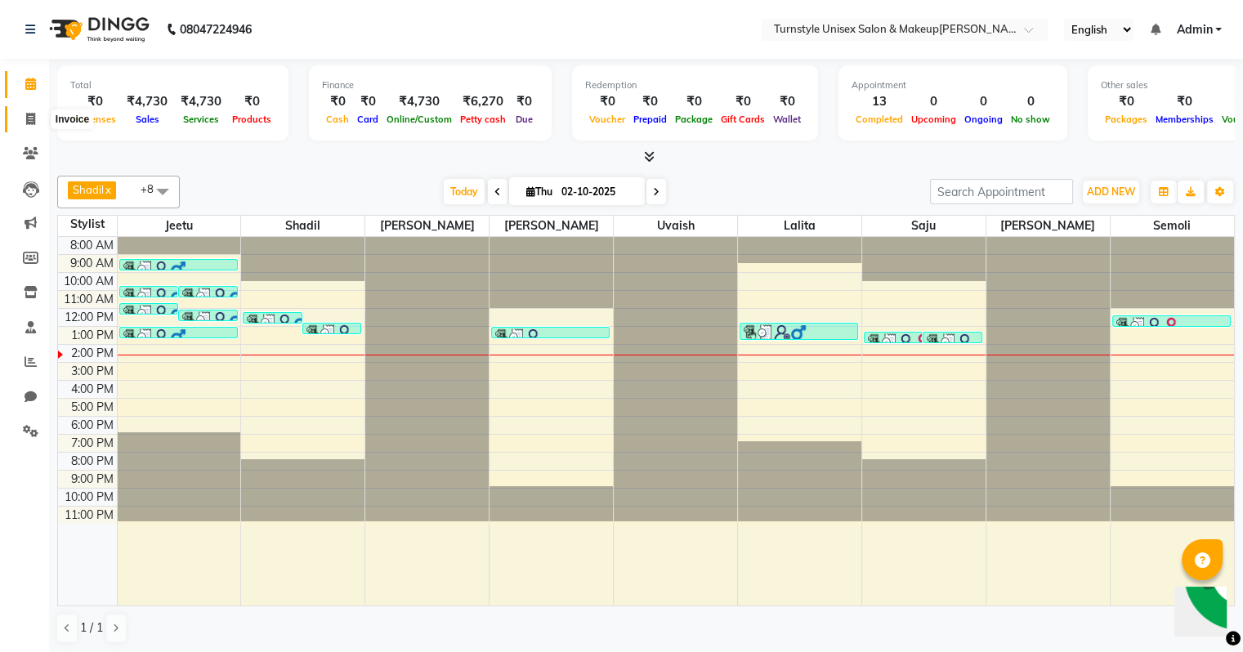
click at [37, 114] on span at bounding box center [30, 119] width 29 height 19
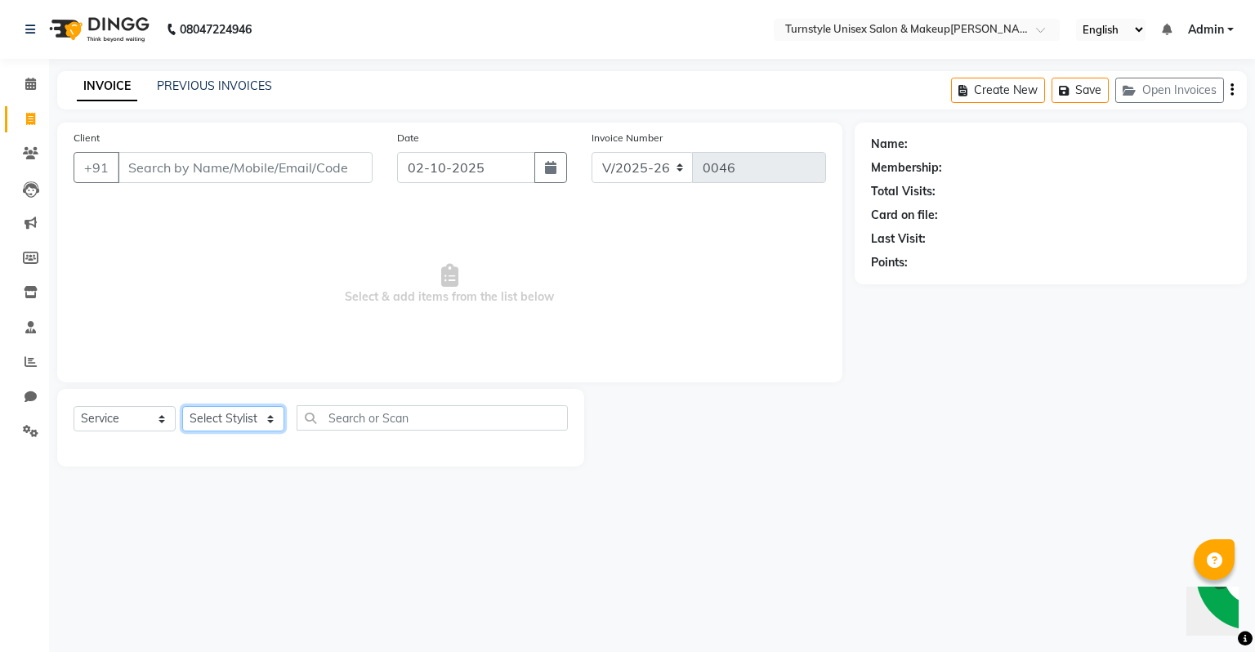
click at [213, 413] on select "Select Stylist [PERSON_NAME] [PERSON_NAME] [PERSON_NAME] [PERSON_NAME] [PERSON_…" at bounding box center [233, 418] width 102 height 25
click at [182, 407] on select "Select Stylist [PERSON_NAME] [PERSON_NAME] [PERSON_NAME] [PERSON_NAME] [PERSON_…" at bounding box center [233, 418] width 102 height 25
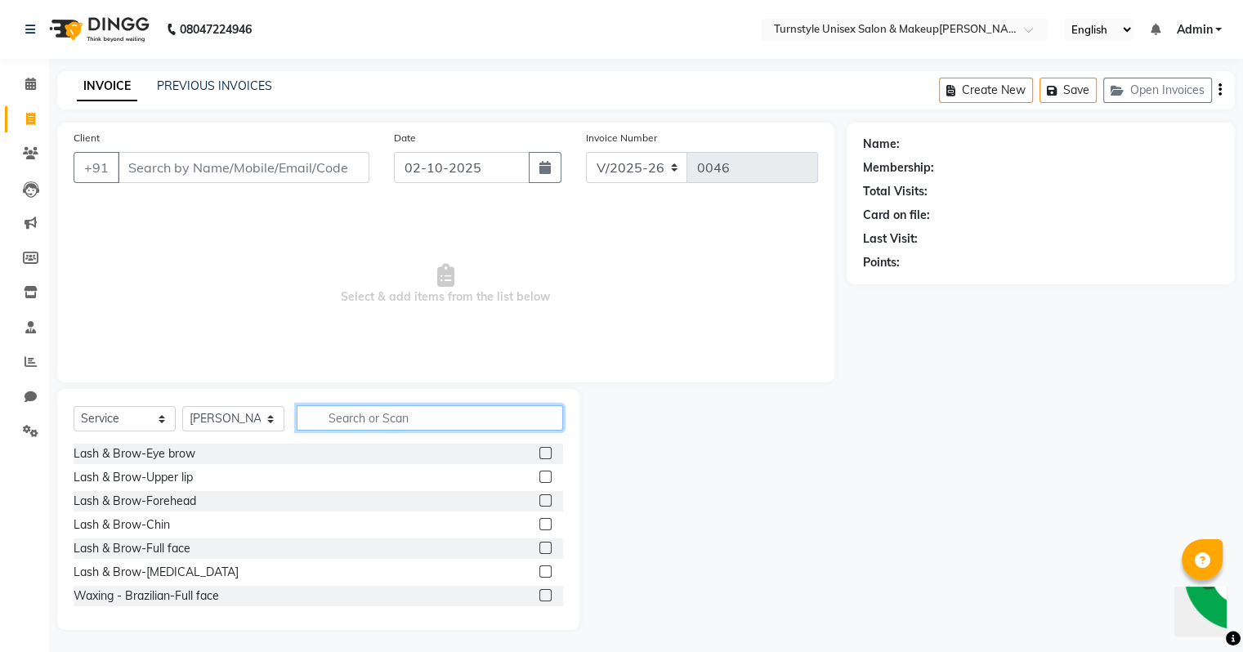
click at [317, 412] on input "text" at bounding box center [430, 417] width 266 height 25
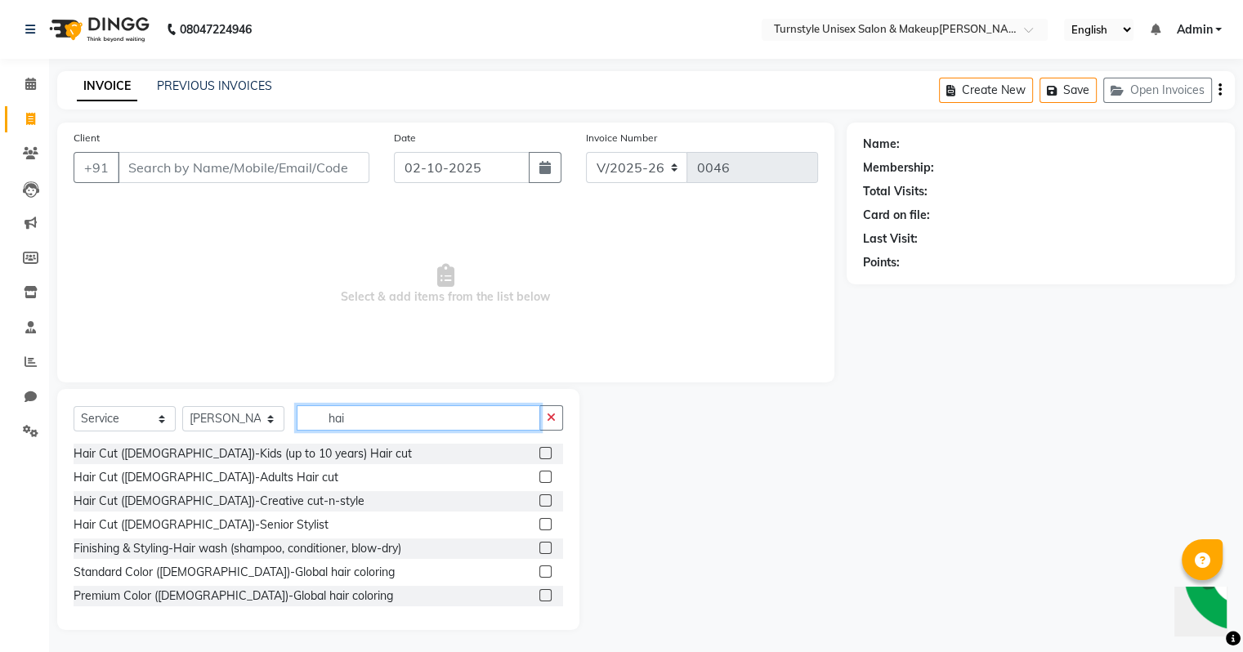
scroll to position [82, 0]
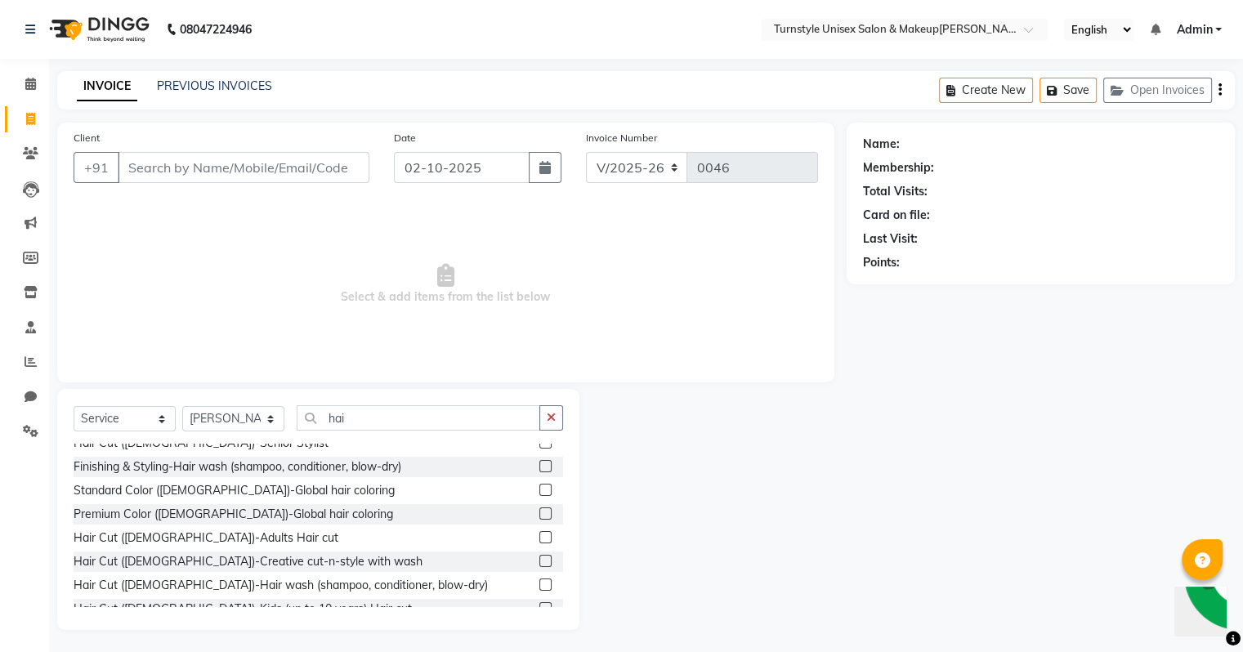
click at [539, 537] on label at bounding box center [545, 537] width 12 height 12
click at [539, 537] on input "checkbox" at bounding box center [544, 538] width 11 height 11
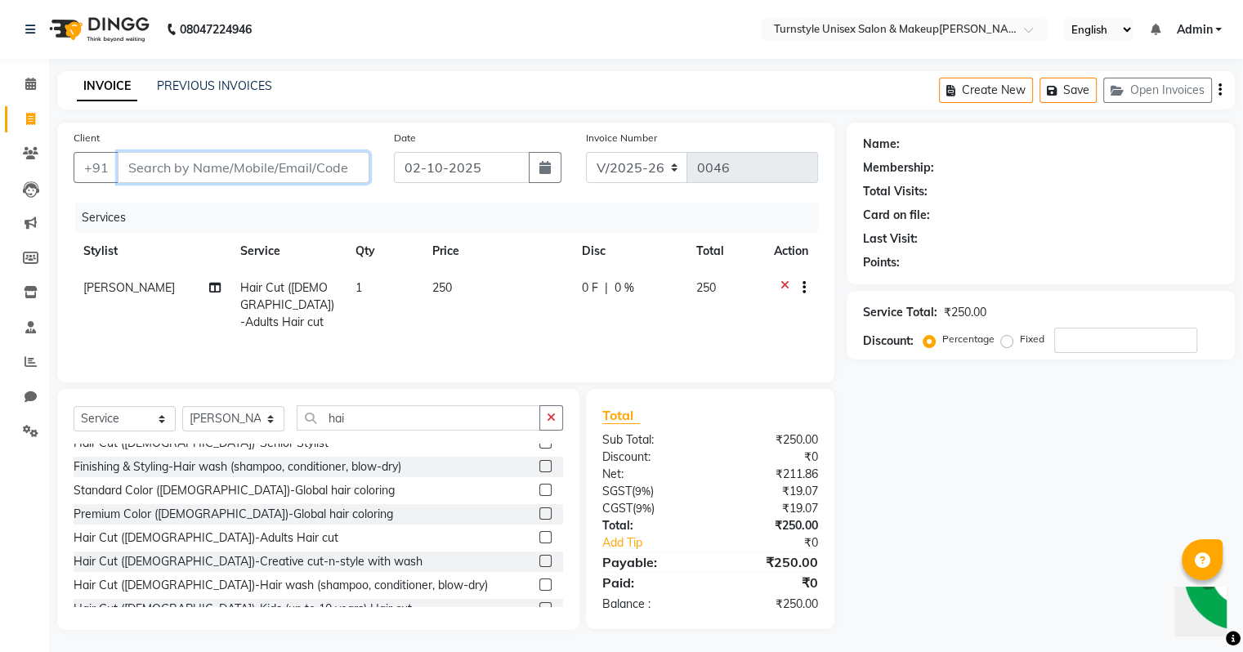
click at [245, 154] on input "Client" at bounding box center [244, 167] width 252 height 31
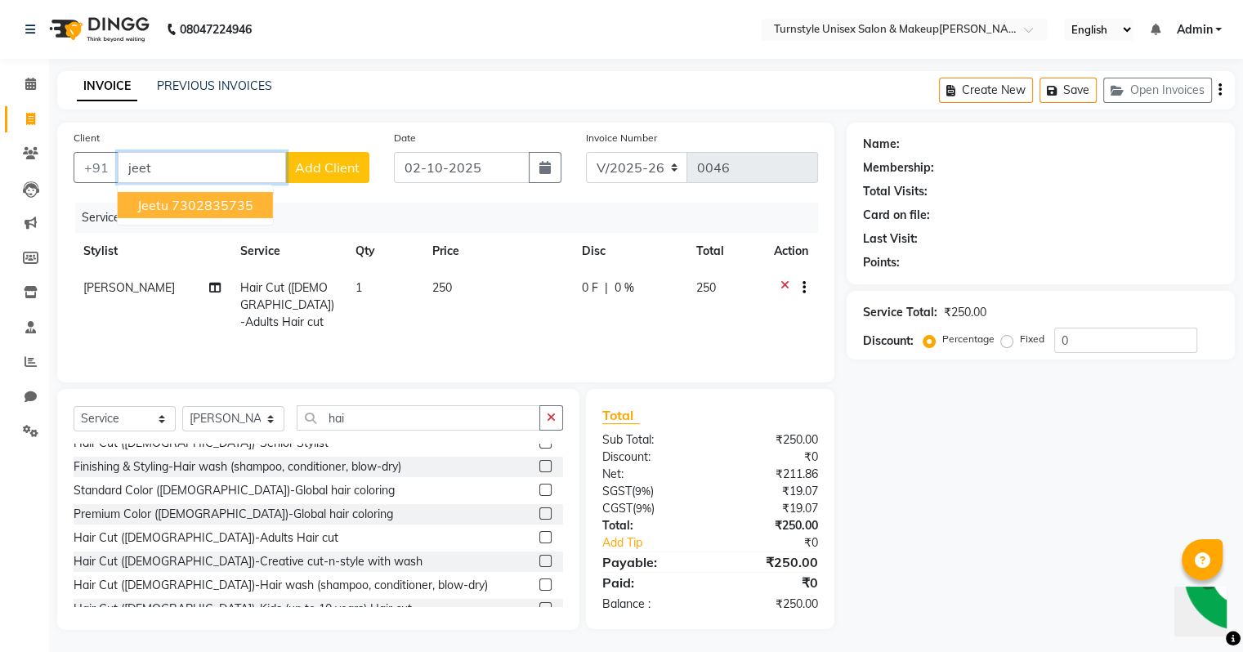
click at [246, 199] on ngb-highlight "7302835735" at bounding box center [213, 205] width 82 height 16
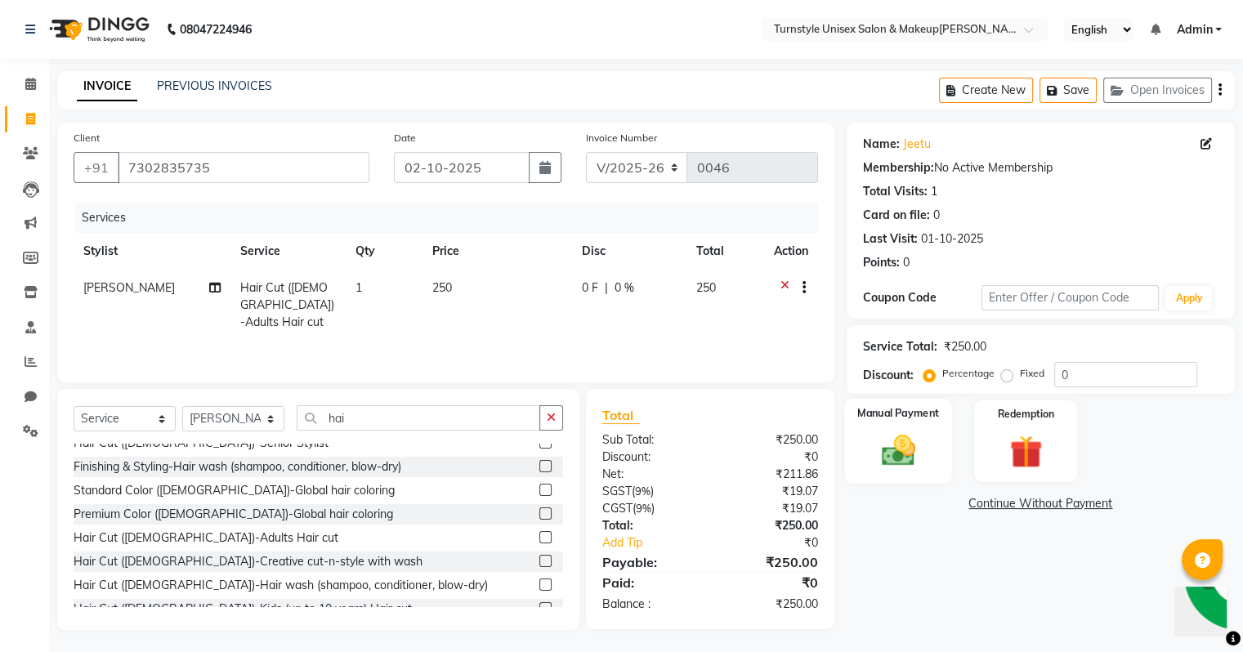
click at [916, 454] on img at bounding box center [897, 450] width 55 height 39
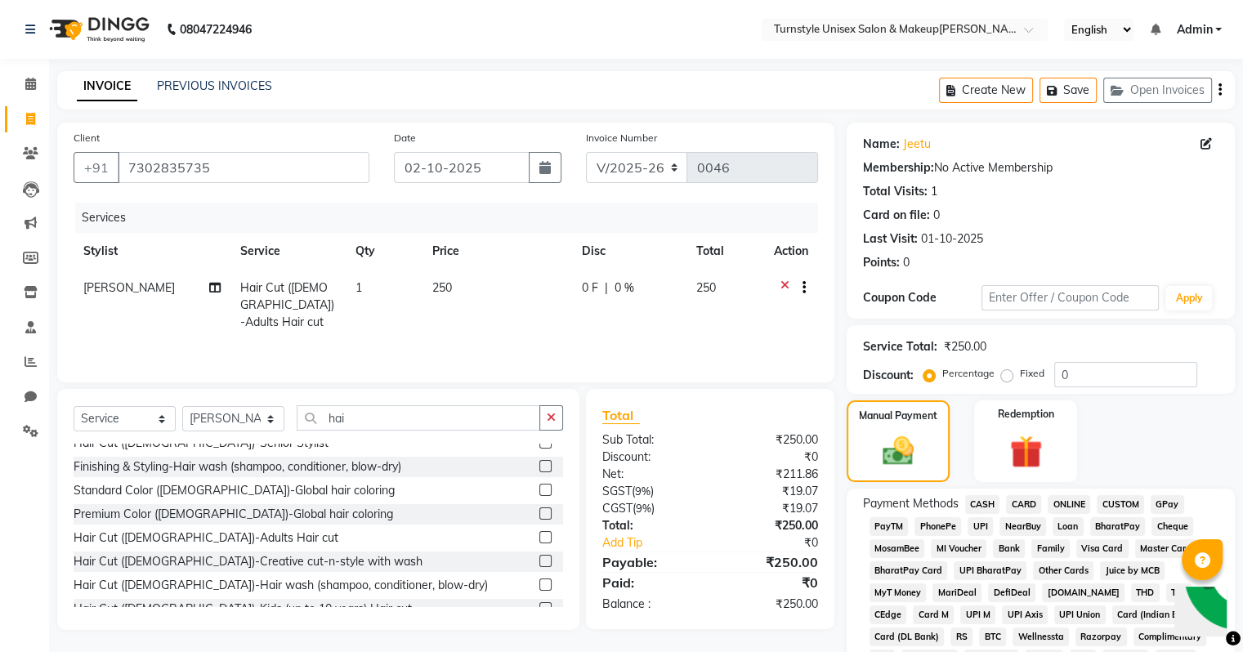
click at [980, 525] on span "UPI" at bounding box center [979, 526] width 25 height 19
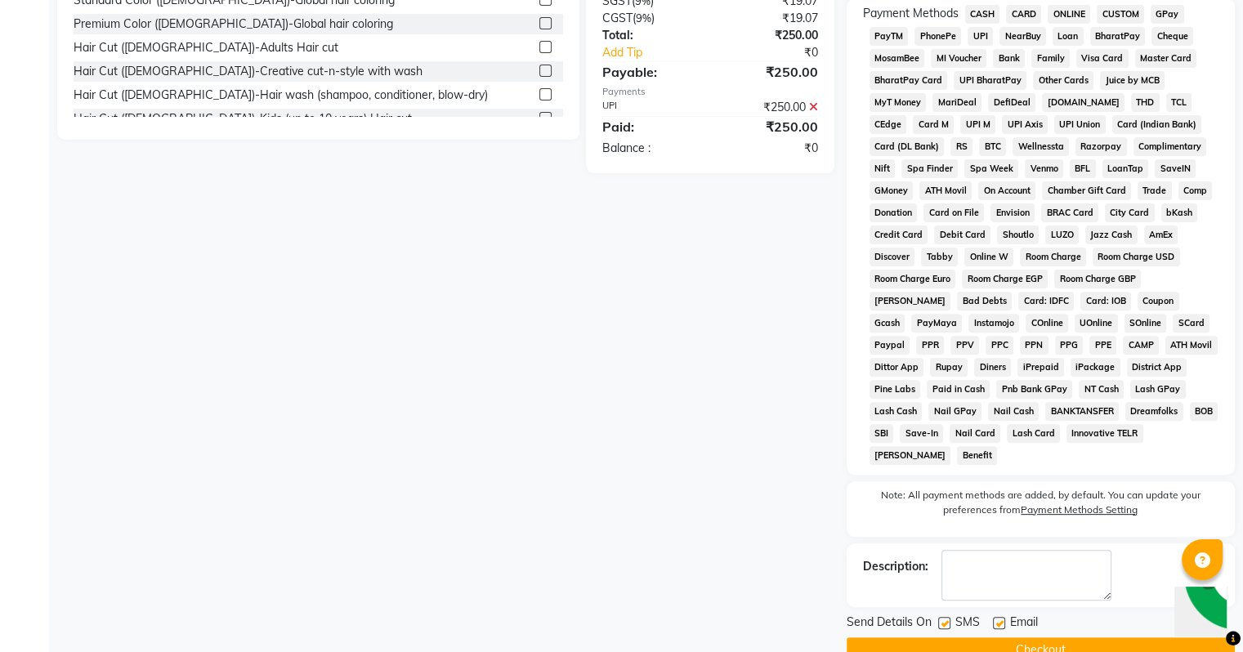
click at [999, 617] on label at bounding box center [999, 623] width 12 height 12
click at [999, 619] on input "checkbox" at bounding box center [998, 624] width 11 height 11
click at [1002, 637] on button "Checkout" at bounding box center [1041, 649] width 388 height 25
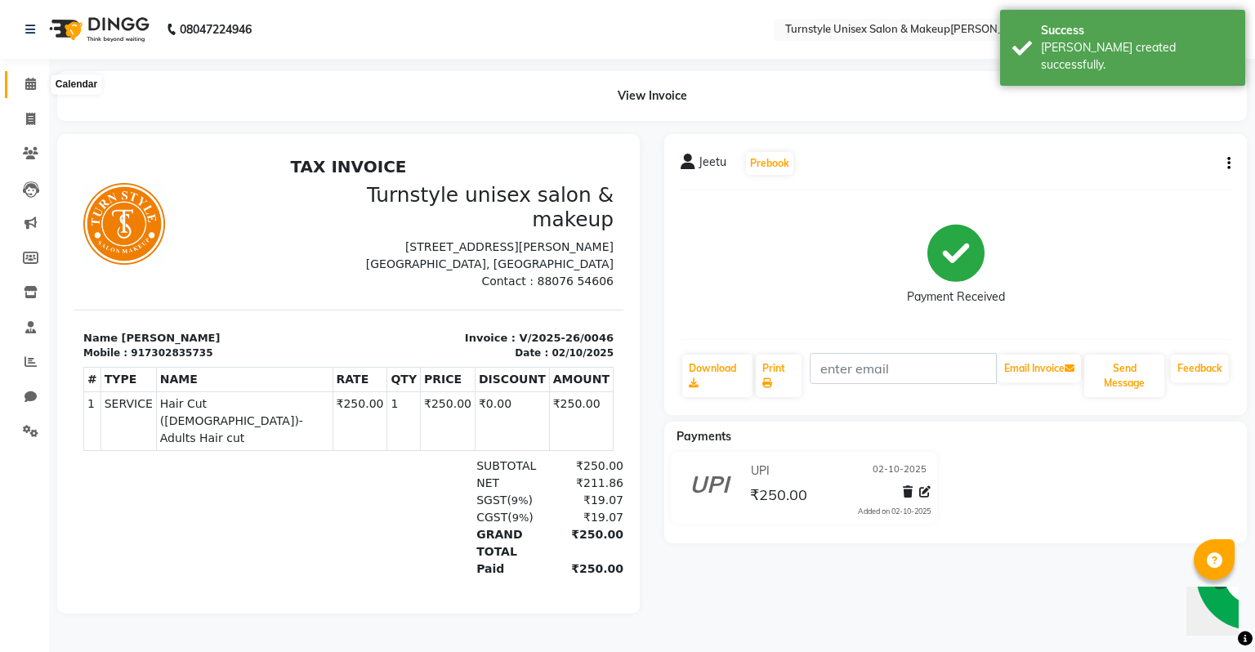
click at [30, 84] on icon at bounding box center [30, 84] width 11 height 12
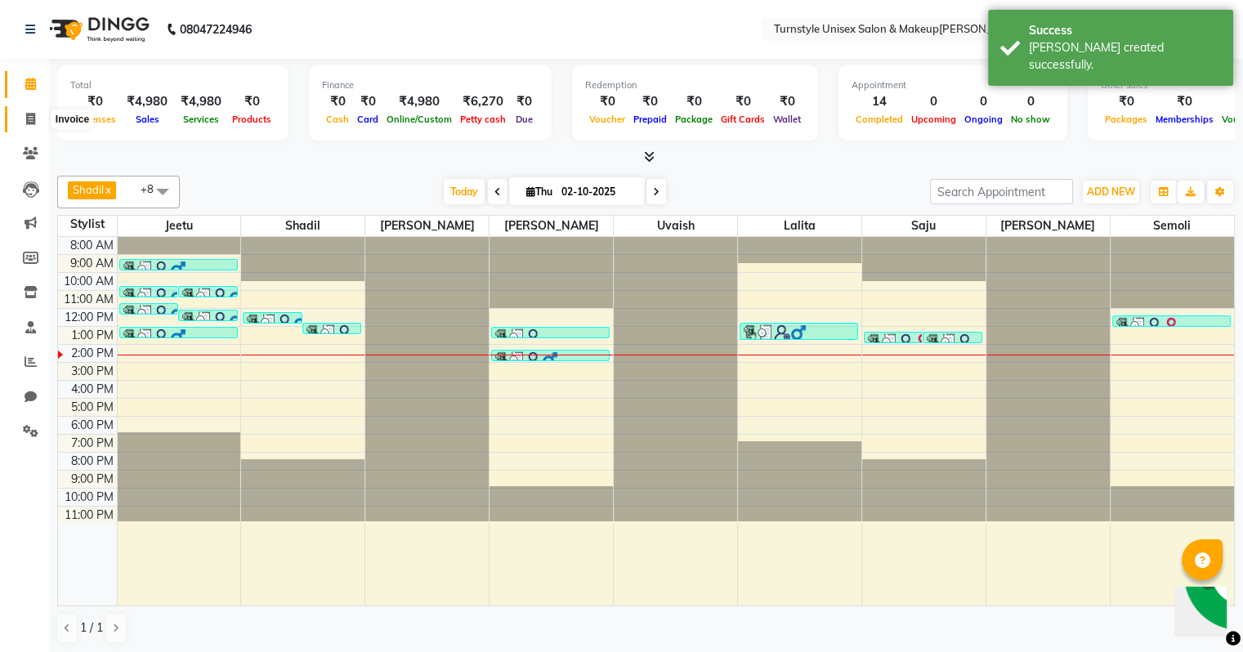
click at [32, 121] on icon at bounding box center [30, 119] width 9 height 12
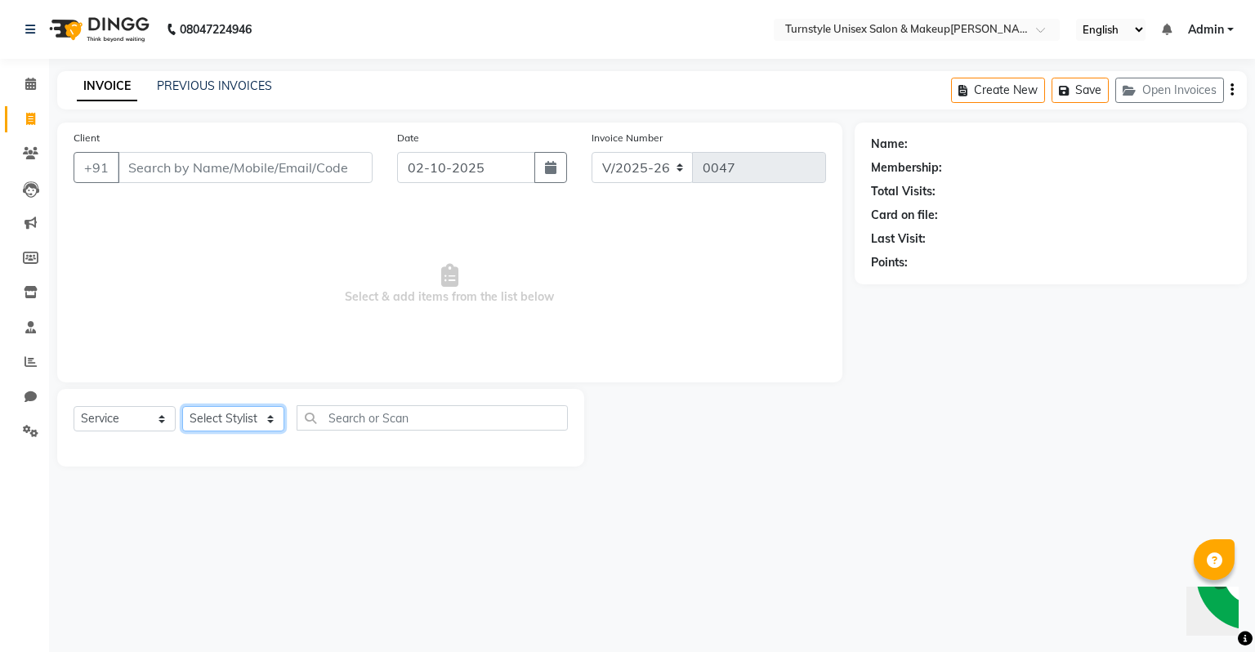
click at [253, 423] on select "Select Stylist [PERSON_NAME] [PERSON_NAME] [PERSON_NAME] [PERSON_NAME] [PERSON_…" at bounding box center [233, 418] width 102 height 25
click at [182, 407] on select "Select Stylist [PERSON_NAME] [PERSON_NAME] [PERSON_NAME] [PERSON_NAME] [PERSON_…" at bounding box center [233, 418] width 102 height 25
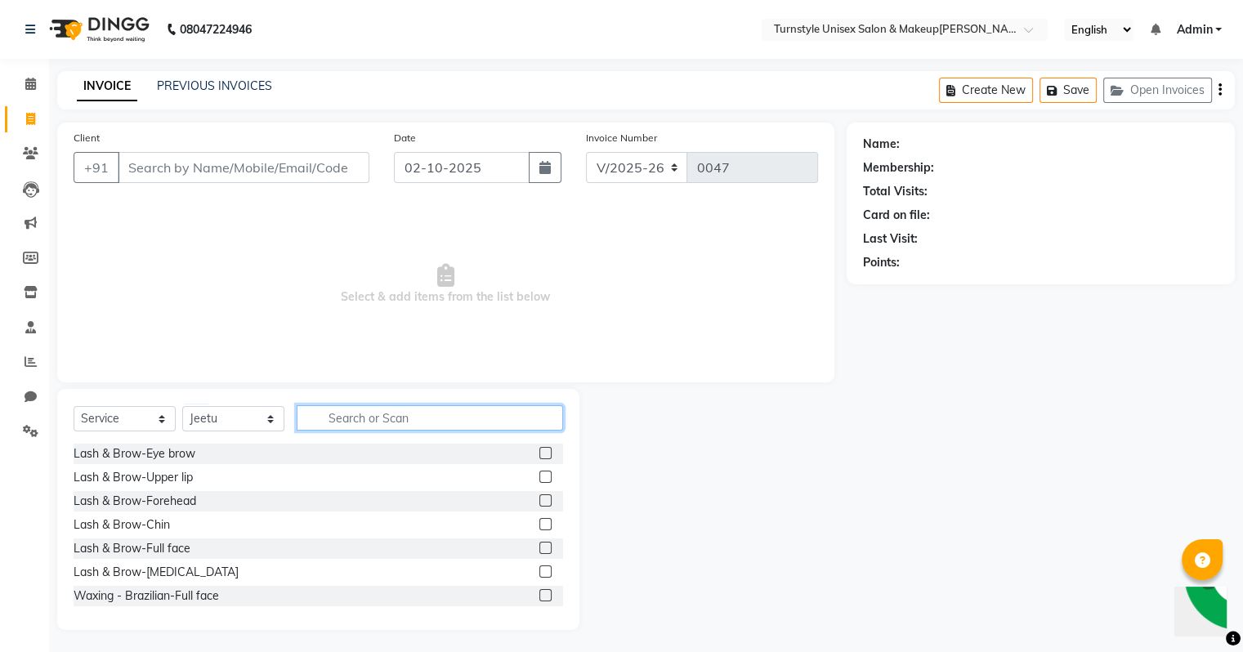
click at [376, 428] on input "text" at bounding box center [430, 417] width 266 height 25
click at [22, 155] on span at bounding box center [30, 154] width 29 height 19
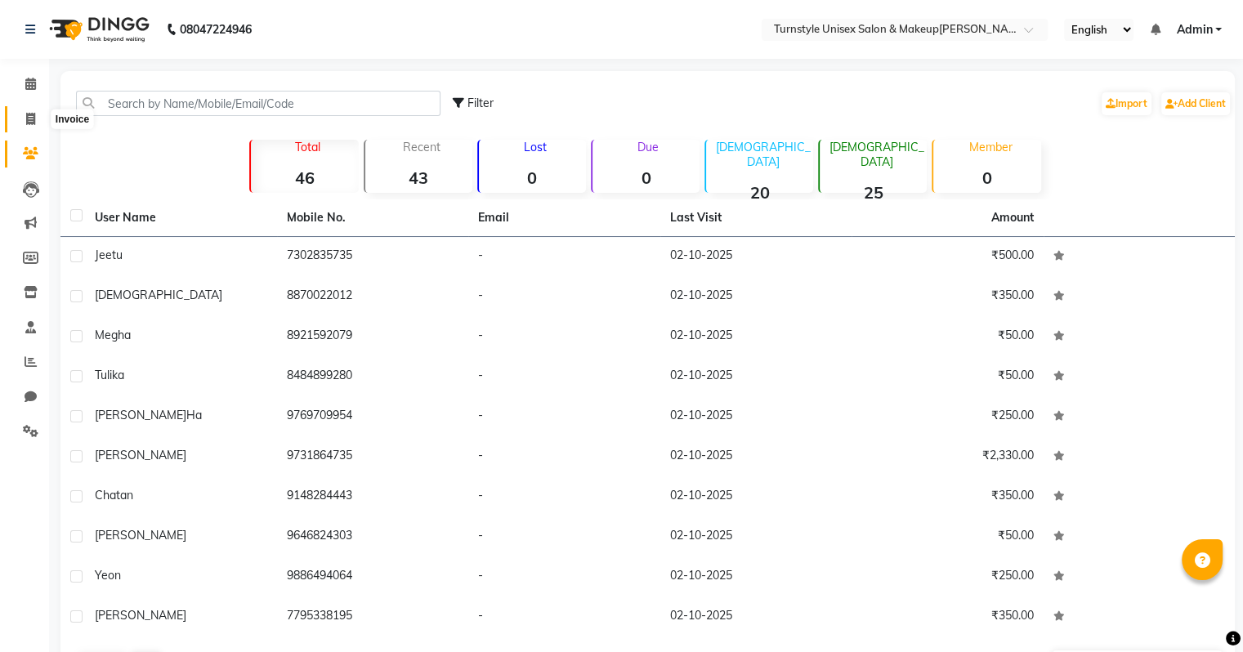
click at [31, 121] on icon at bounding box center [30, 119] width 9 height 12
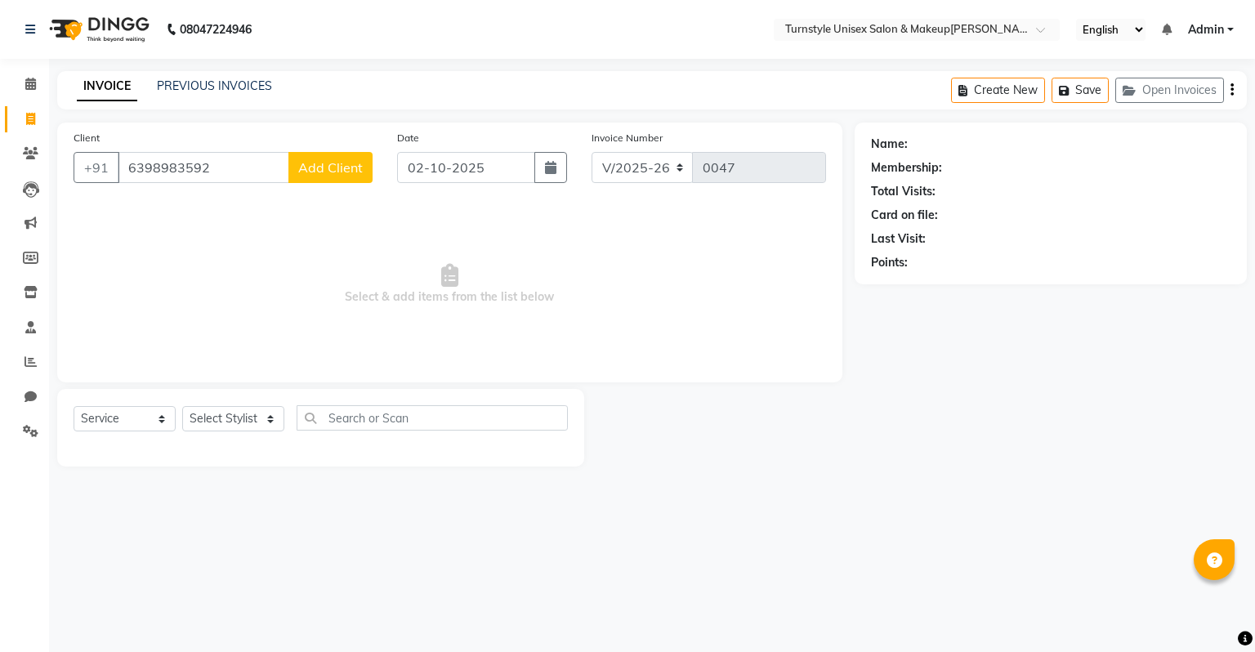
click at [329, 174] on span "Add Client" at bounding box center [330, 167] width 65 height 16
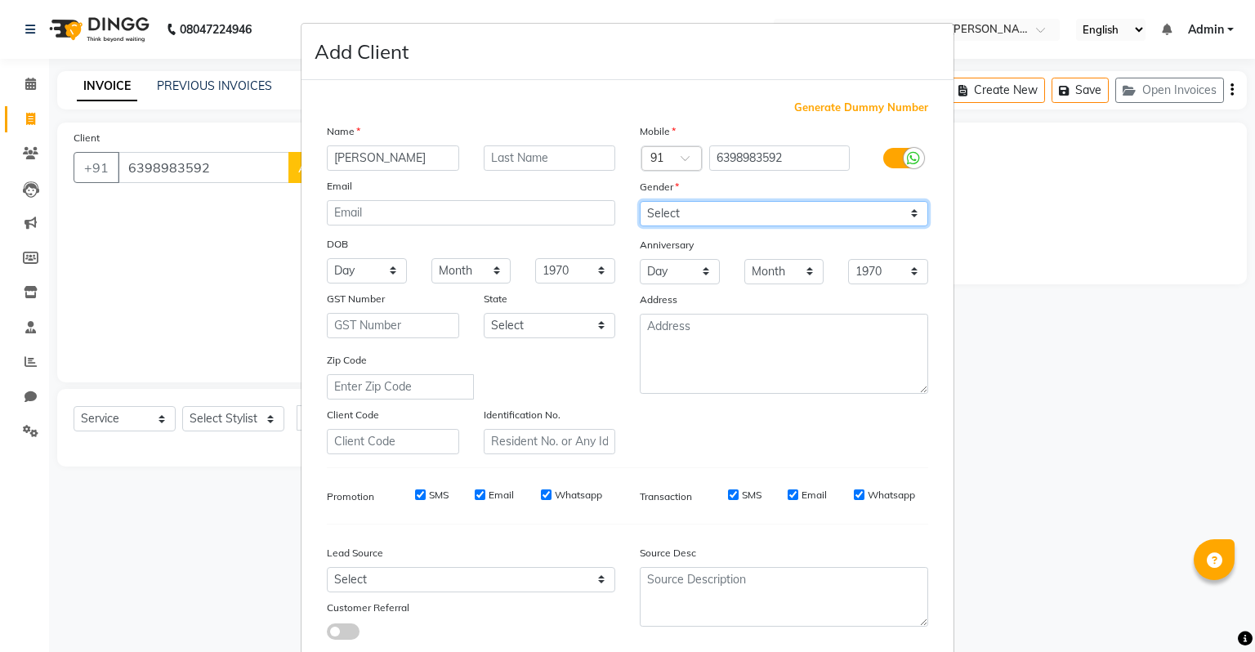
click at [715, 220] on select "Select [DEMOGRAPHIC_DATA] [DEMOGRAPHIC_DATA] Other Prefer Not To Say" at bounding box center [784, 213] width 288 height 25
click at [640, 202] on select "Select [DEMOGRAPHIC_DATA] [DEMOGRAPHIC_DATA] Other Prefer Not To Say" at bounding box center [784, 213] width 288 height 25
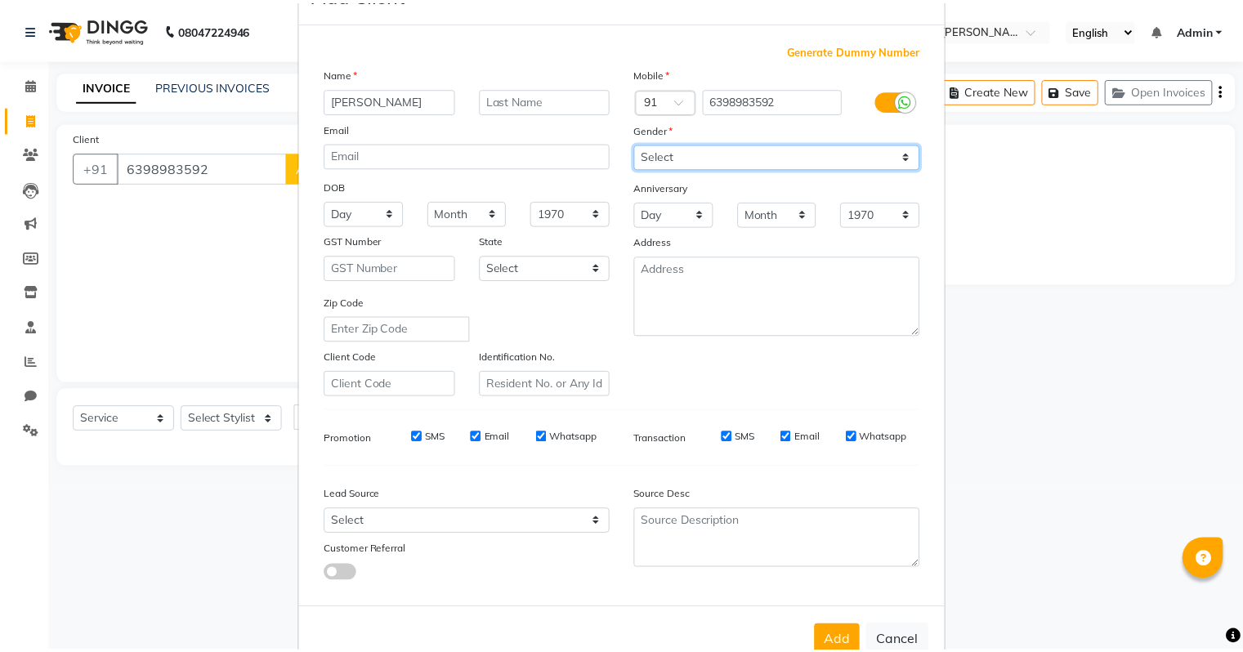
scroll to position [109, 0]
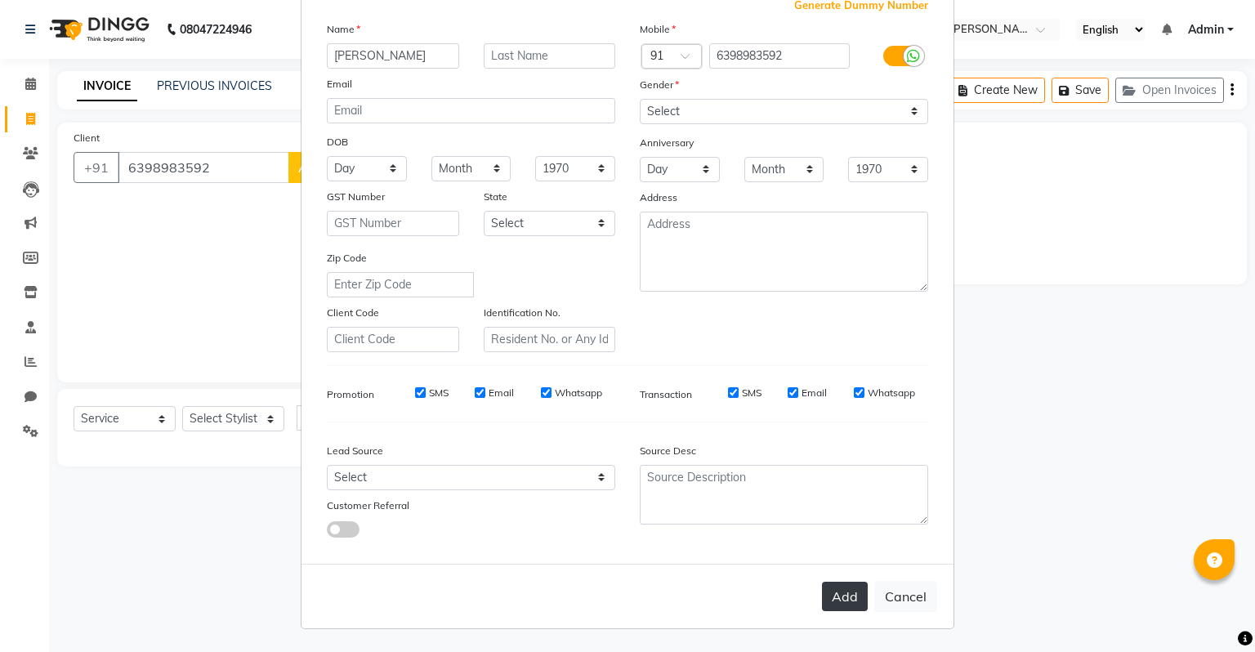
click at [842, 593] on button "Add" at bounding box center [845, 596] width 46 height 29
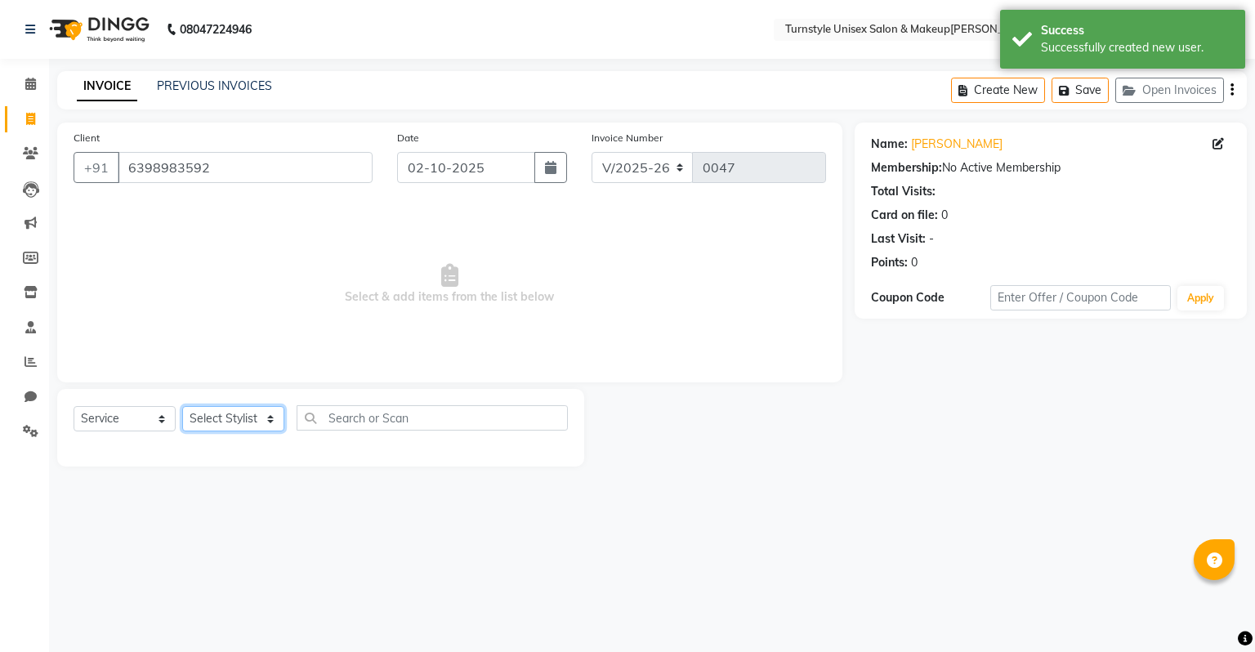
click at [251, 420] on select "Select Stylist [PERSON_NAME] [PERSON_NAME] [PERSON_NAME] [PERSON_NAME] [PERSON_…" at bounding box center [233, 418] width 102 height 25
click at [182, 407] on select "Select Stylist [PERSON_NAME] [PERSON_NAME] [PERSON_NAME] [PERSON_NAME] [PERSON_…" at bounding box center [233, 418] width 102 height 25
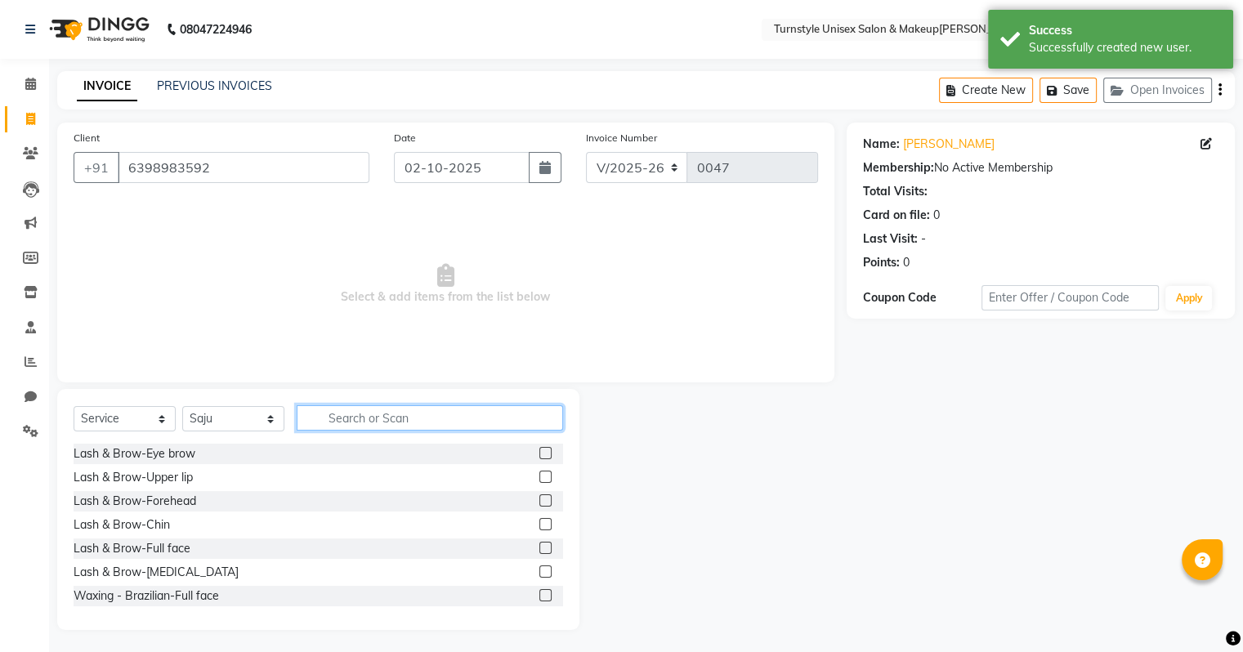
click at [392, 408] on input "text" at bounding box center [430, 417] width 266 height 25
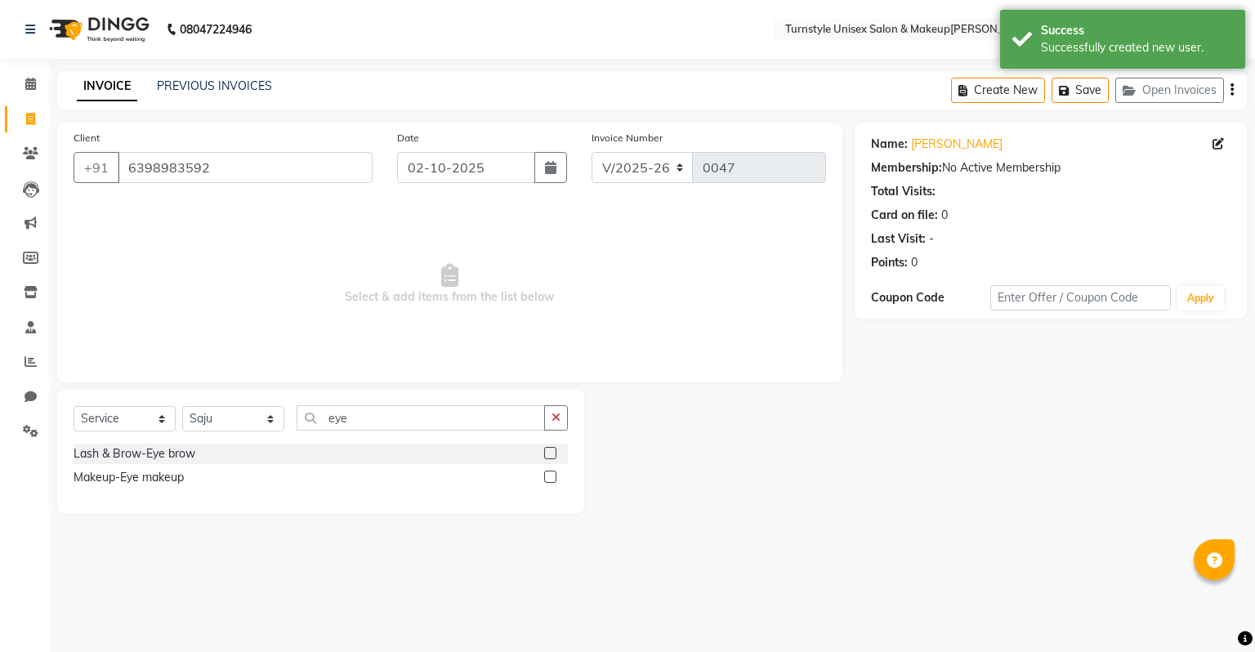
click at [548, 455] on label at bounding box center [550, 453] width 12 height 12
click at [548, 455] on input "checkbox" at bounding box center [549, 454] width 11 height 11
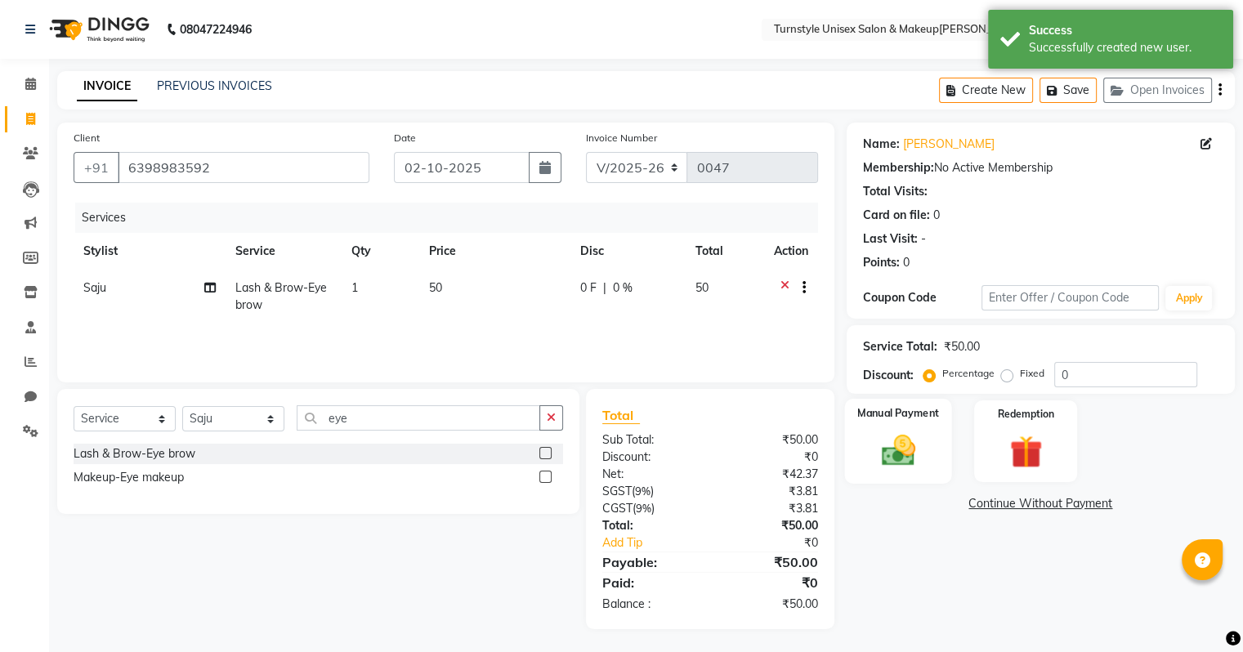
click at [923, 471] on div "Manual Payment" at bounding box center [897, 441] width 107 height 84
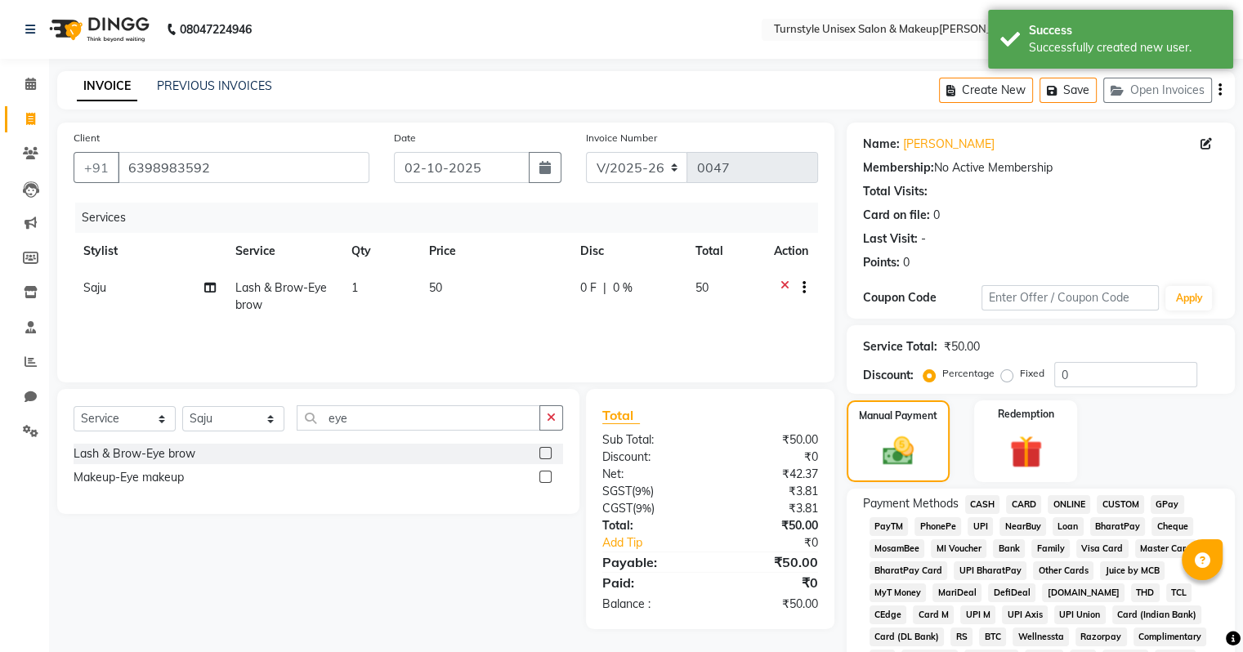
click at [982, 529] on span "UPI" at bounding box center [979, 526] width 25 height 19
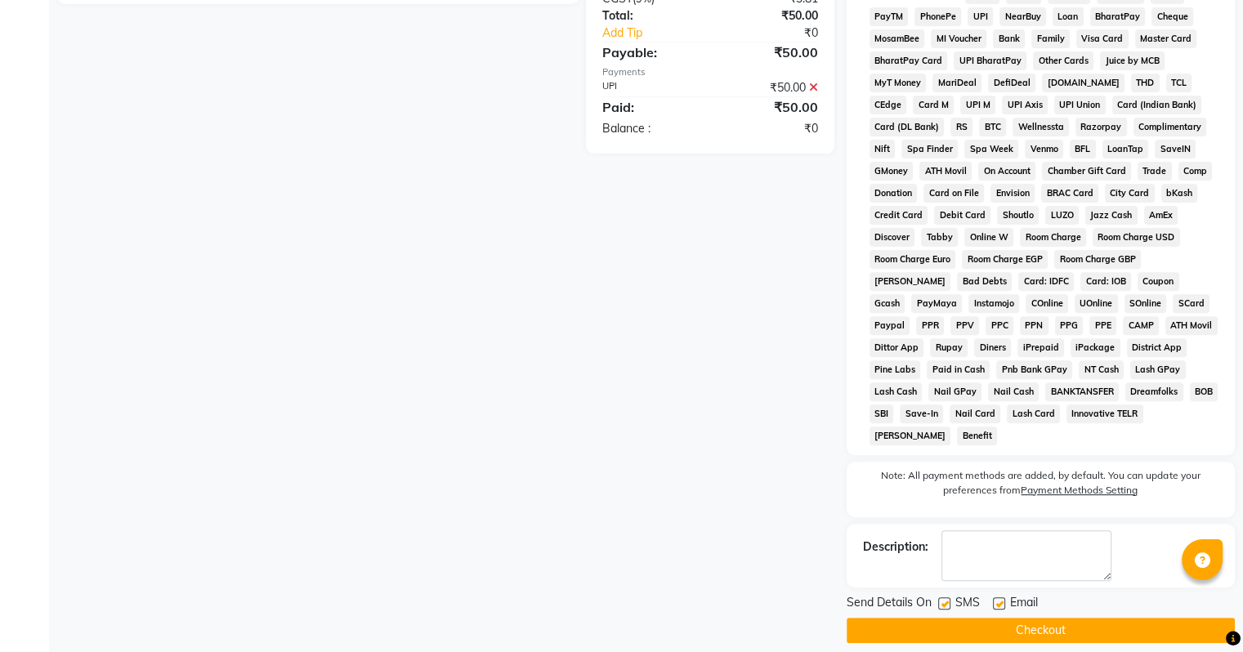
click at [999, 597] on label at bounding box center [999, 603] width 12 height 12
click at [999, 599] on input "checkbox" at bounding box center [998, 604] width 11 height 11
click at [998, 619] on button "Checkout" at bounding box center [1041, 630] width 388 height 25
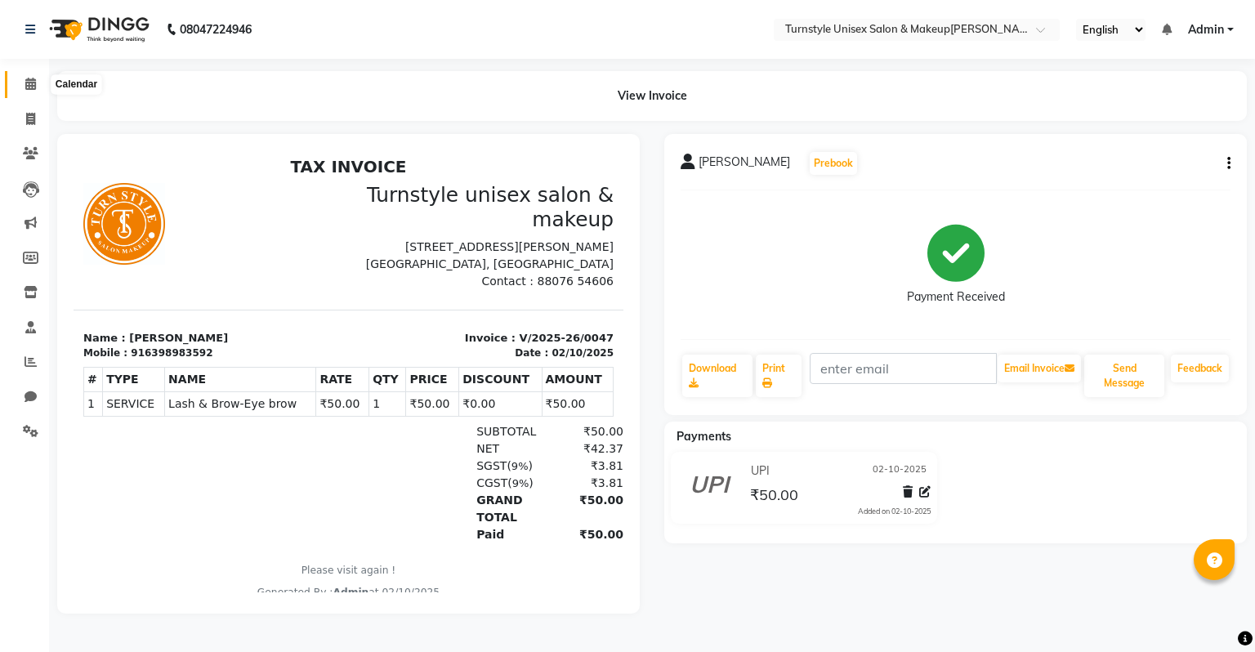
click at [29, 75] on span at bounding box center [30, 84] width 29 height 19
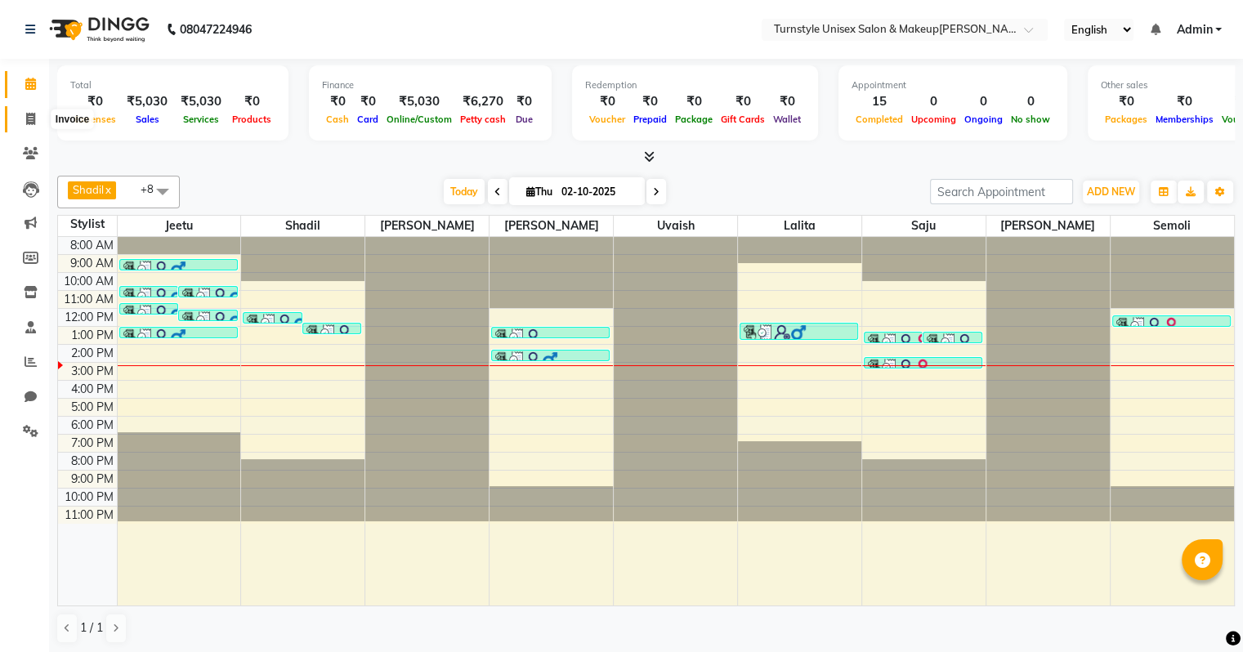
click at [29, 120] on icon at bounding box center [30, 119] width 9 height 12
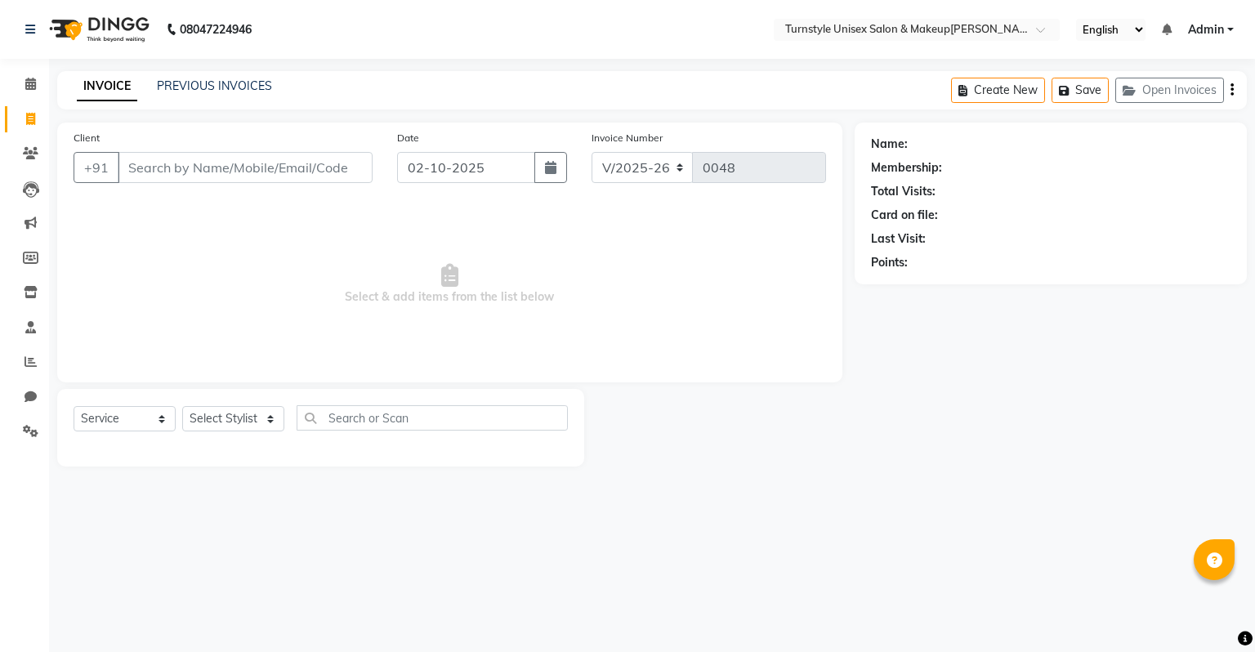
click at [162, 173] on input "Client" at bounding box center [245, 167] width 255 height 31
click at [324, 170] on span "Add Client" at bounding box center [330, 167] width 65 height 16
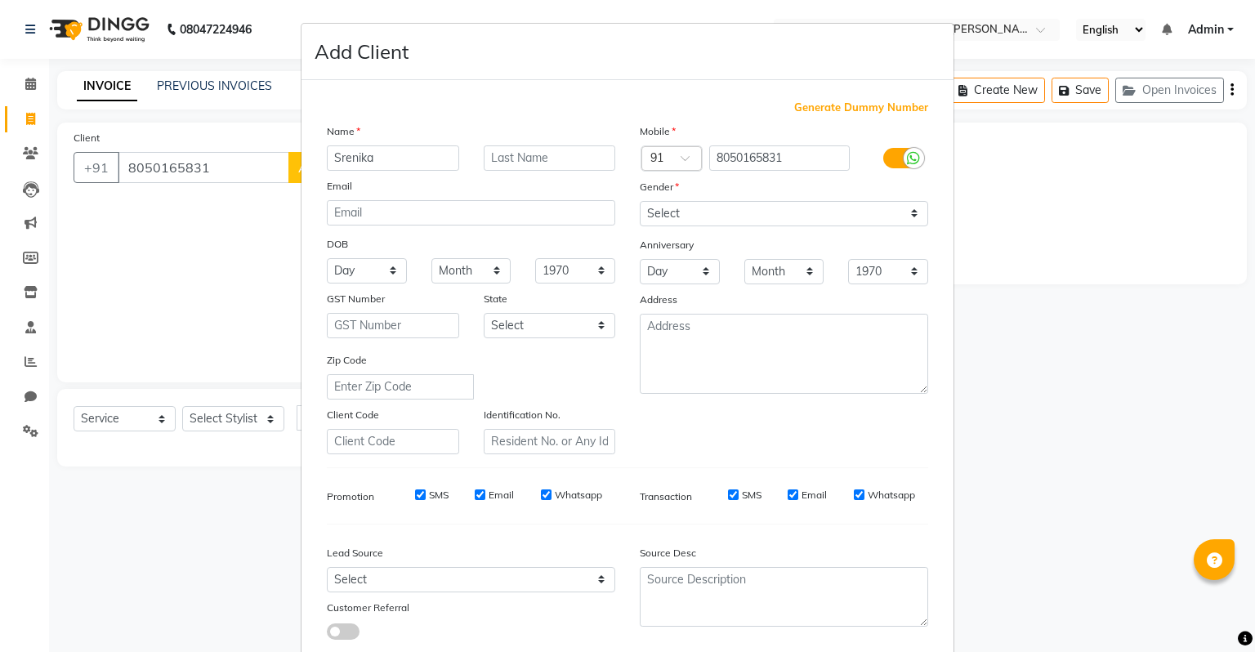
click at [736, 230] on div "Mobile Country Code × 91 8050165831 Gender Select [DEMOGRAPHIC_DATA] [DEMOGRAPH…" at bounding box center [784, 289] width 313 height 332
click at [741, 226] on select "Select [DEMOGRAPHIC_DATA] [DEMOGRAPHIC_DATA] Other Prefer Not To Say" at bounding box center [784, 213] width 288 height 25
click at [640, 202] on select "Select [DEMOGRAPHIC_DATA] [DEMOGRAPHIC_DATA] Other Prefer Not To Say" at bounding box center [784, 213] width 288 height 25
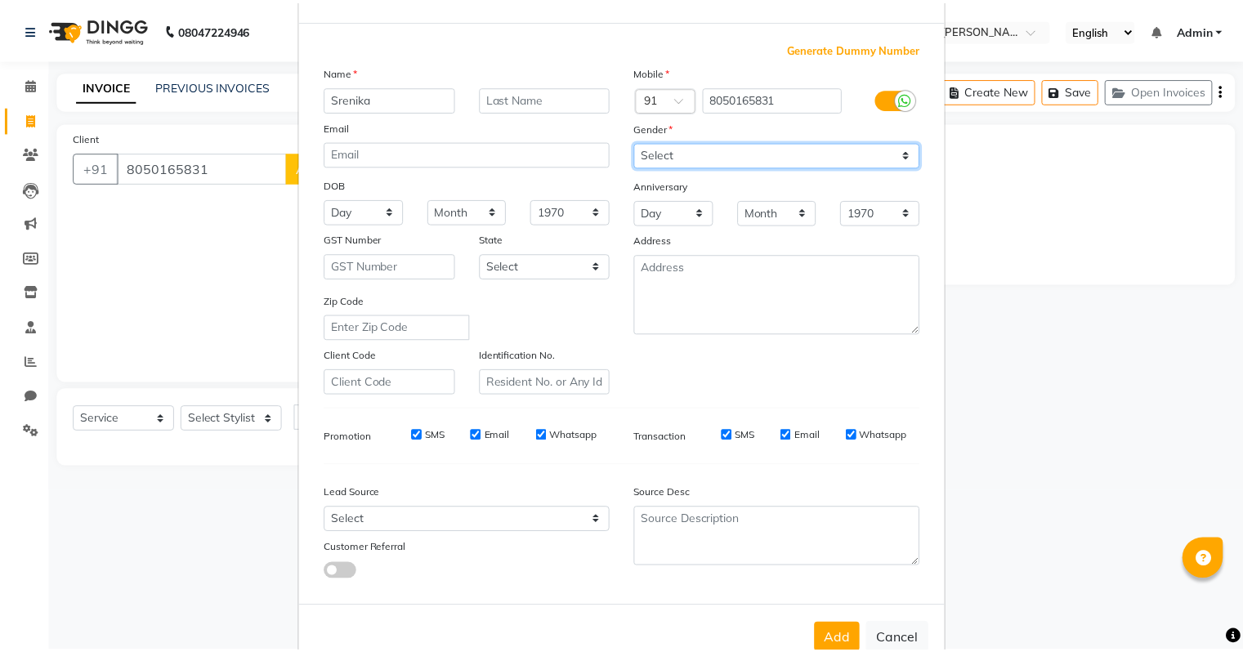
scroll to position [109, 0]
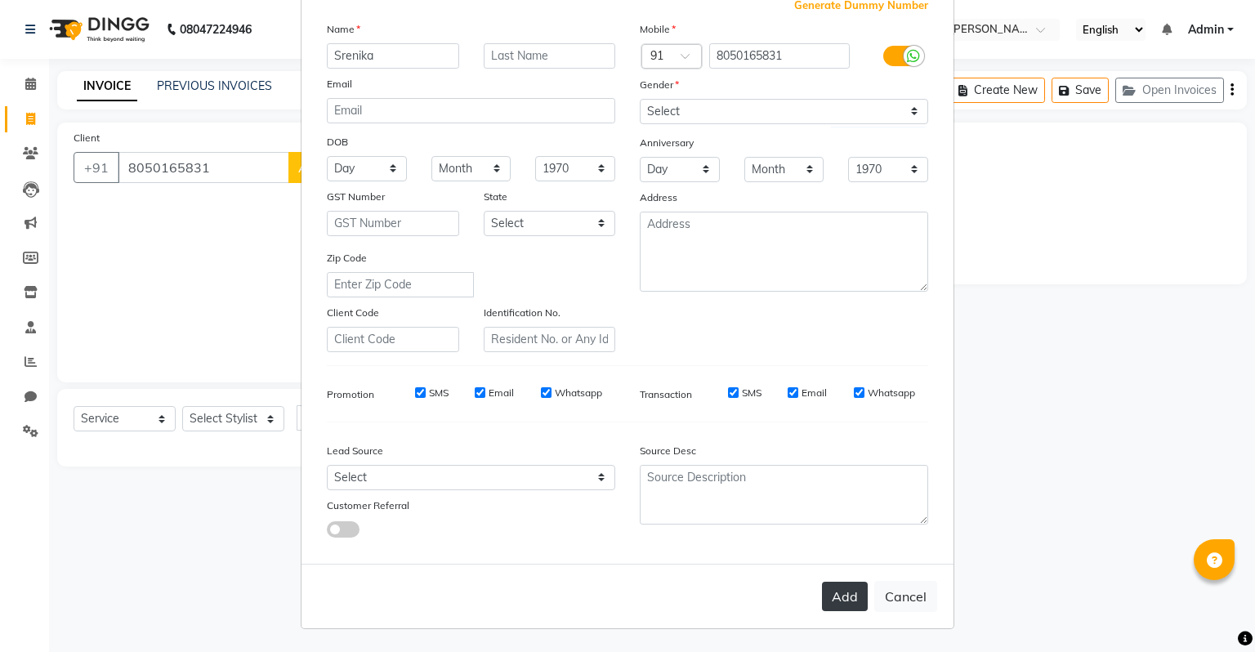
click at [840, 599] on button "Add" at bounding box center [845, 596] width 46 height 29
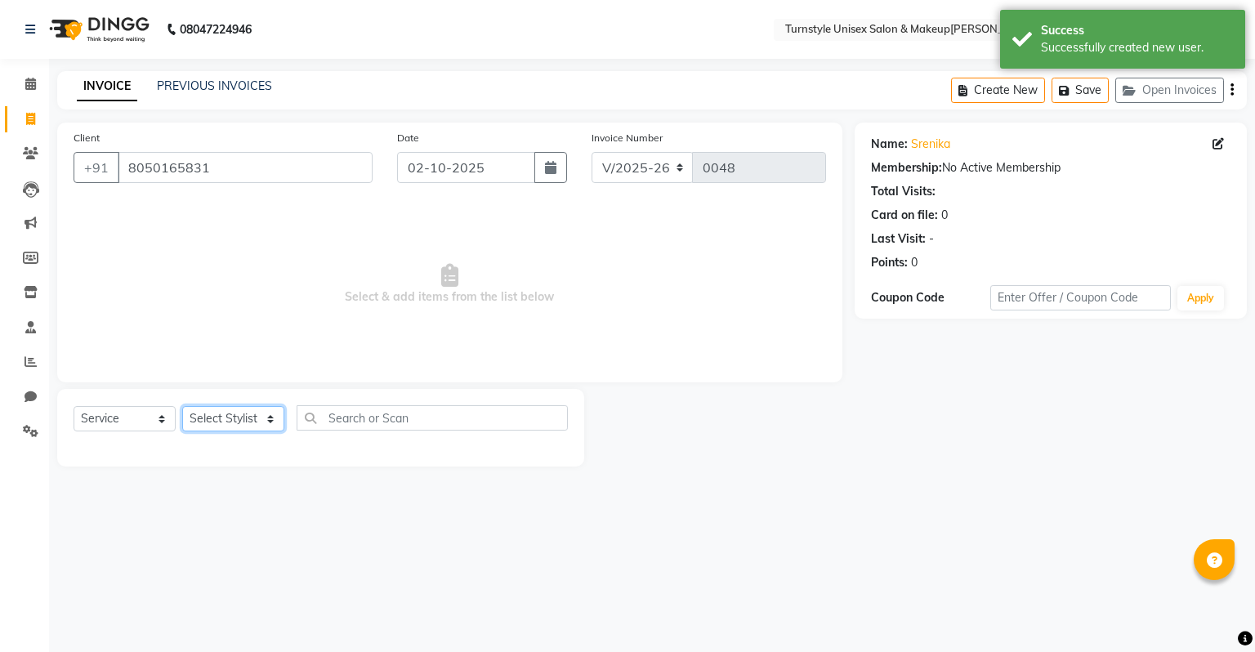
click at [232, 425] on select "Select Stylist [PERSON_NAME] [PERSON_NAME] [PERSON_NAME] [PERSON_NAME] [PERSON_…" at bounding box center [233, 418] width 102 height 25
click at [182, 407] on select "Select Stylist [PERSON_NAME] [PERSON_NAME] [PERSON_NAME] [PERSON_NAME] [PERSON_…" at bounding box center [233, 418] width 102 height 25
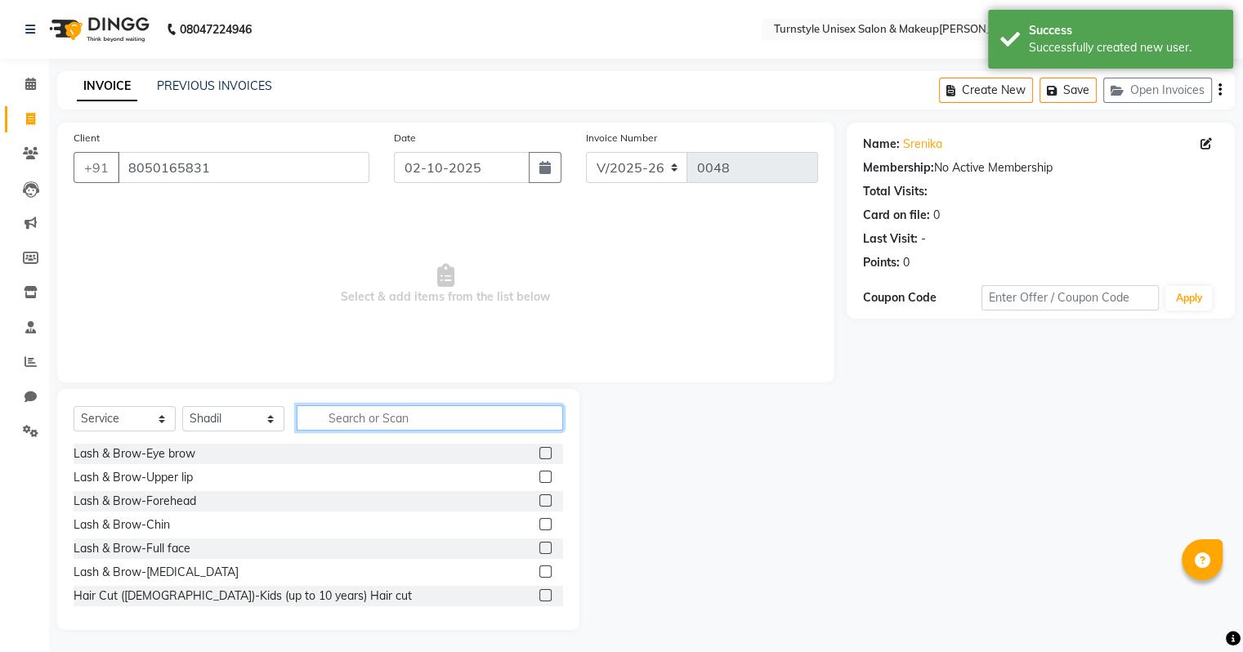
click at [343, 422] on input "text" at bounding box center [430, 417] width 266 height 25
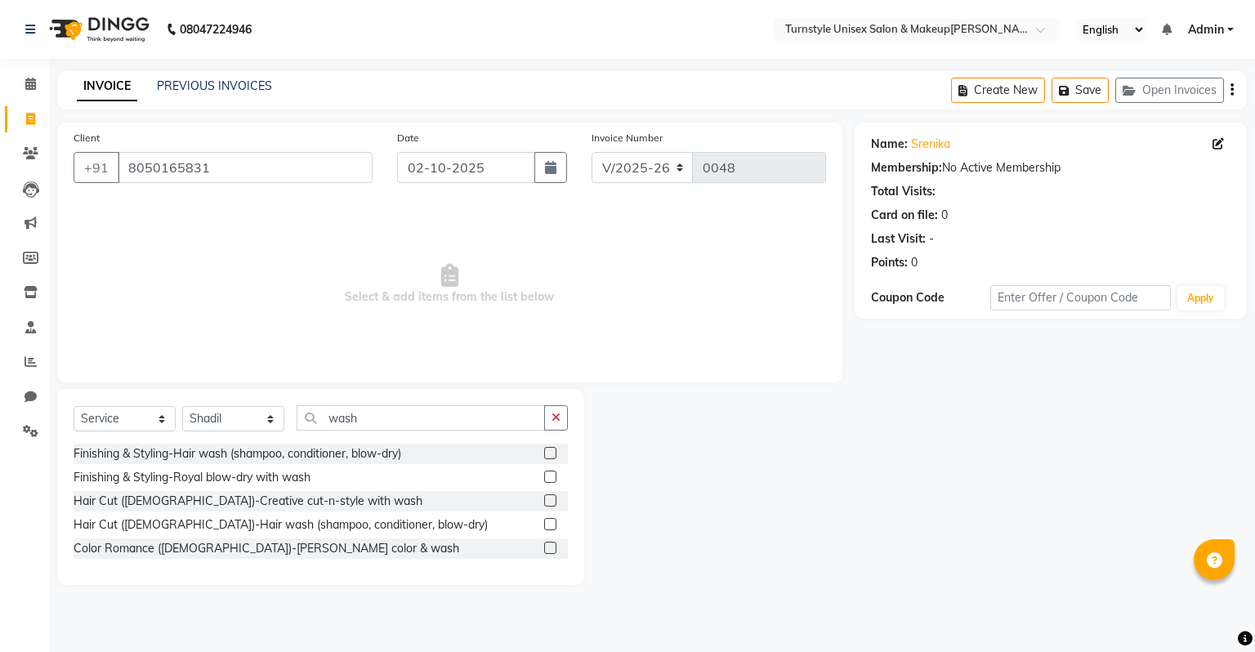
click at [547, 455] on label at bounding box center [550, 453] width 12 height 12
click at [547, 455] on input "checkbox" at bounding box center [549, 454] width 11 height 11
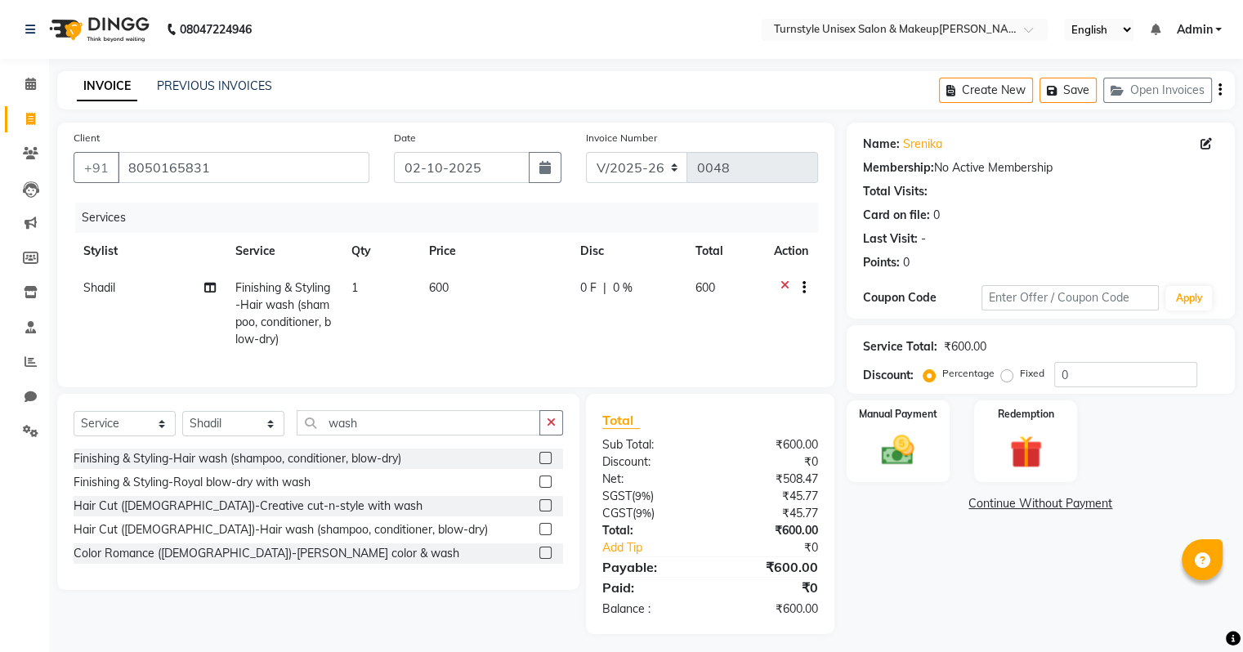
click at [452, 288] on td "600" at bounding box center [494, 314] width 151 height 88
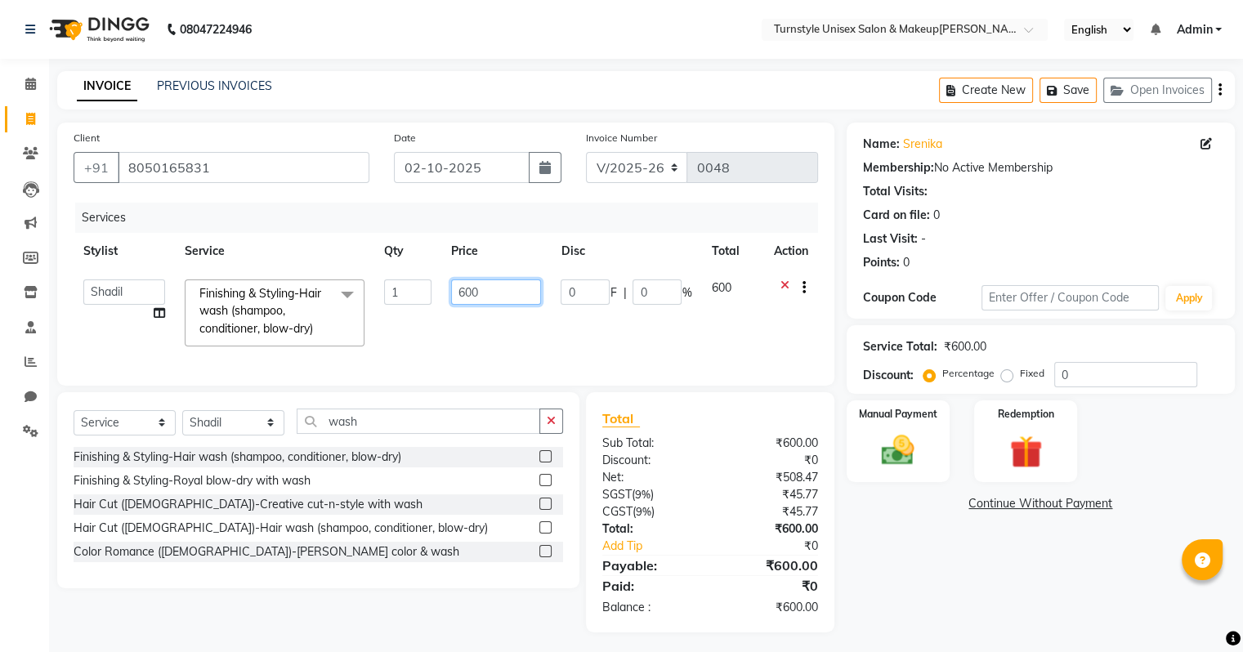
click at [495, 289] on input "600" at bounding box center [496, 291] width 90 height 25
click at [541, 351] on td "300" at bounding box center [495, 313] width 109 height 87
click at [886, 436] on img at bounding box center [897, 450] width 55 height 39
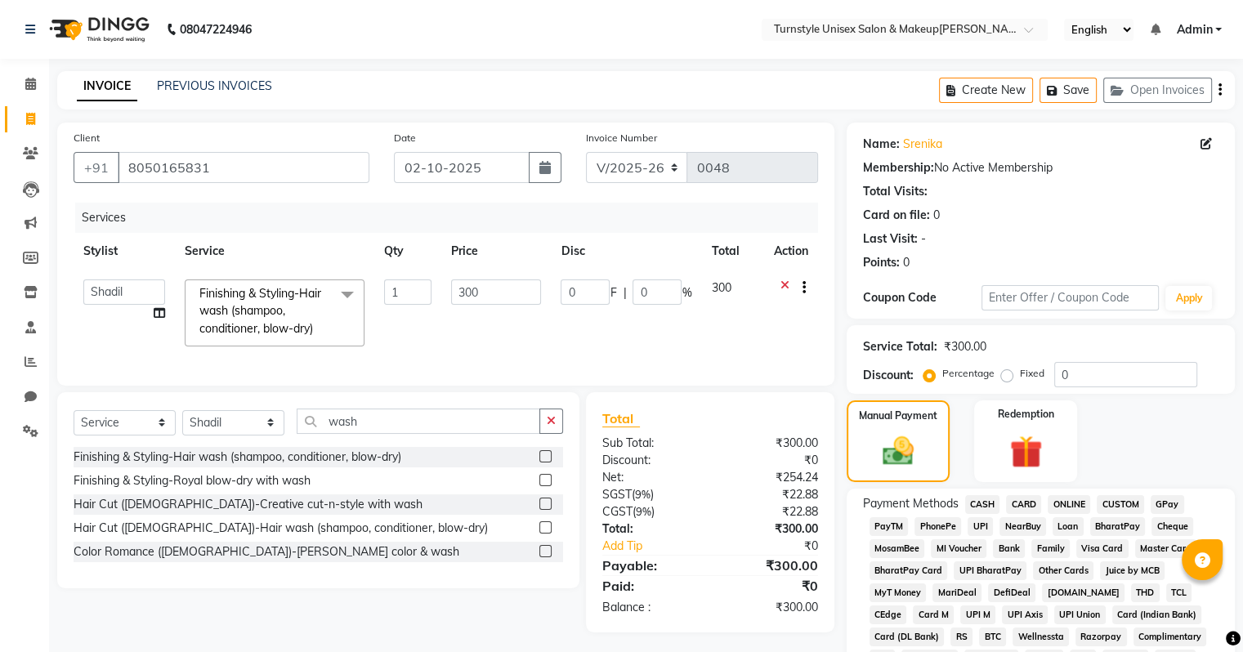
click at [985, 525] on span "UPI" at bounding box center [979, 526] width 25 height 19
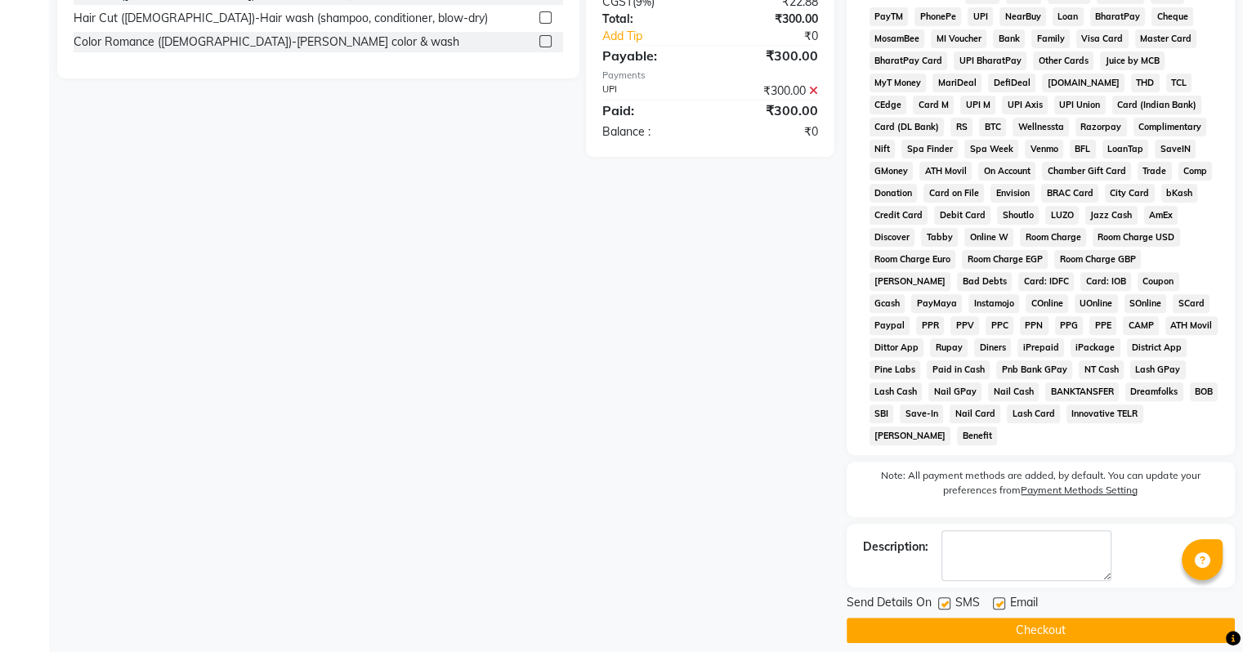
click at [995, 597] on label at bounding box center [999, 603] width 12 height 12
click at [995, 599] on input "checkbox" at bounding box center [998, 604] width 11 height 11
click at [1004, 618] on button "Checkout" at bounding box center [1041, 630] width 388 height 25
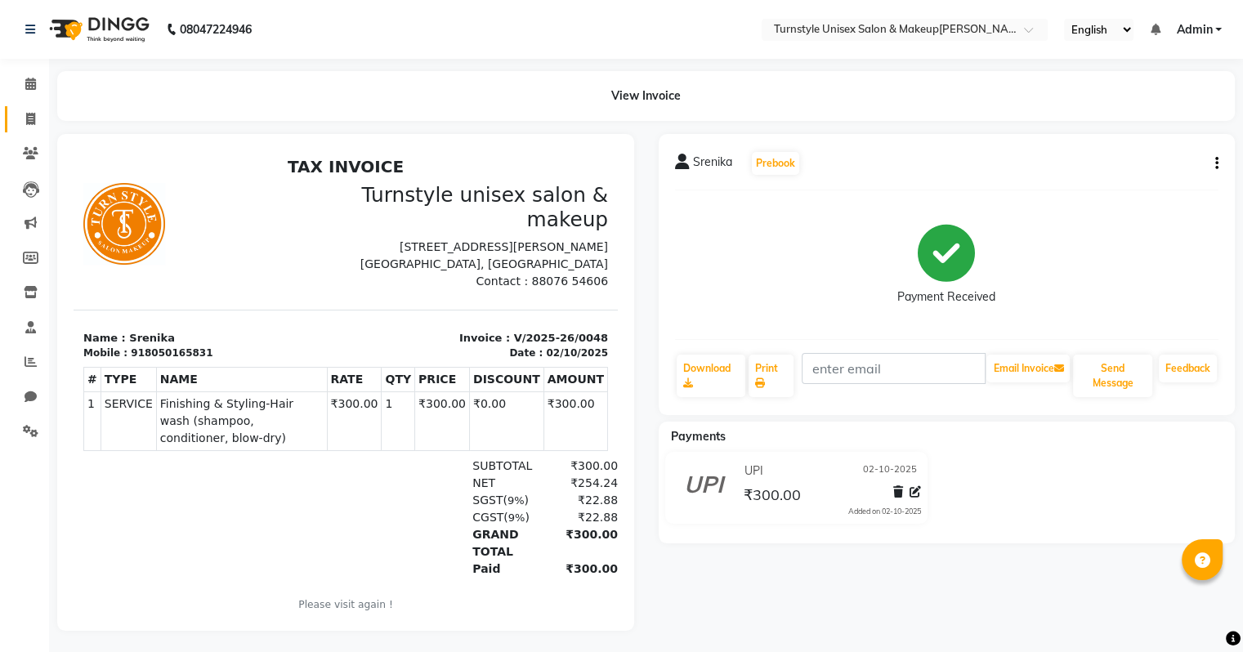
click at [25, 109] on link "Invoice" at bounding box center [24, 119] width 39 height 27
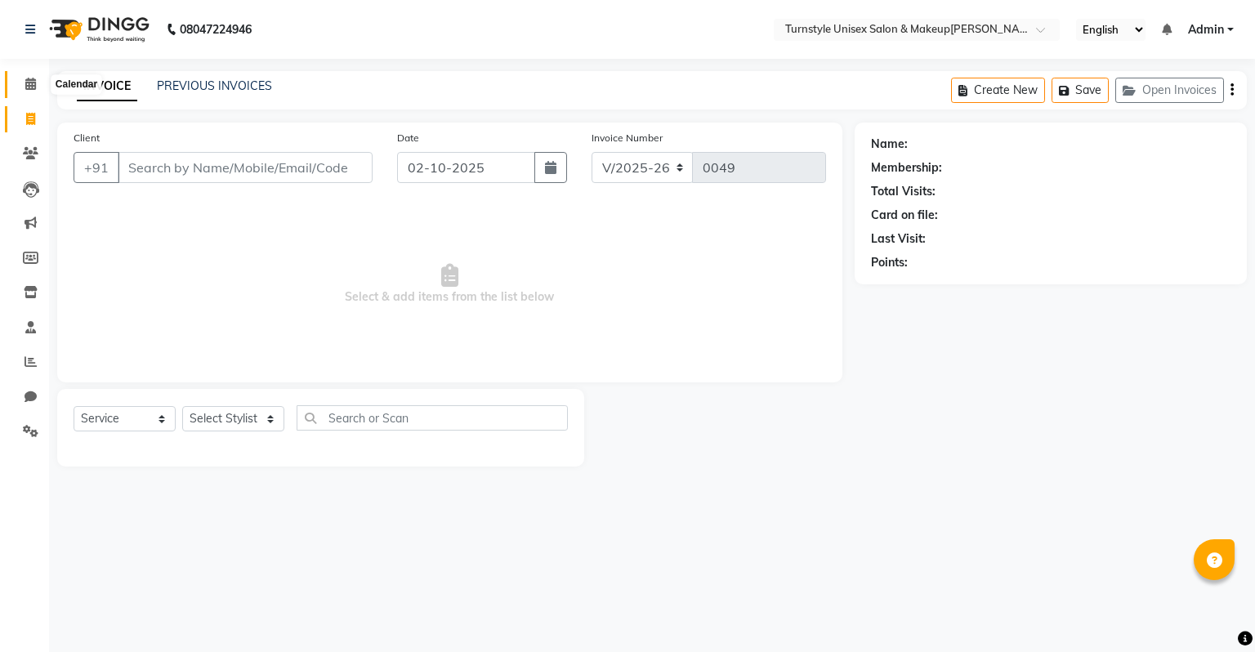
click at [32, 79] on icon at bounding box center [30, 84] width 11 height 12
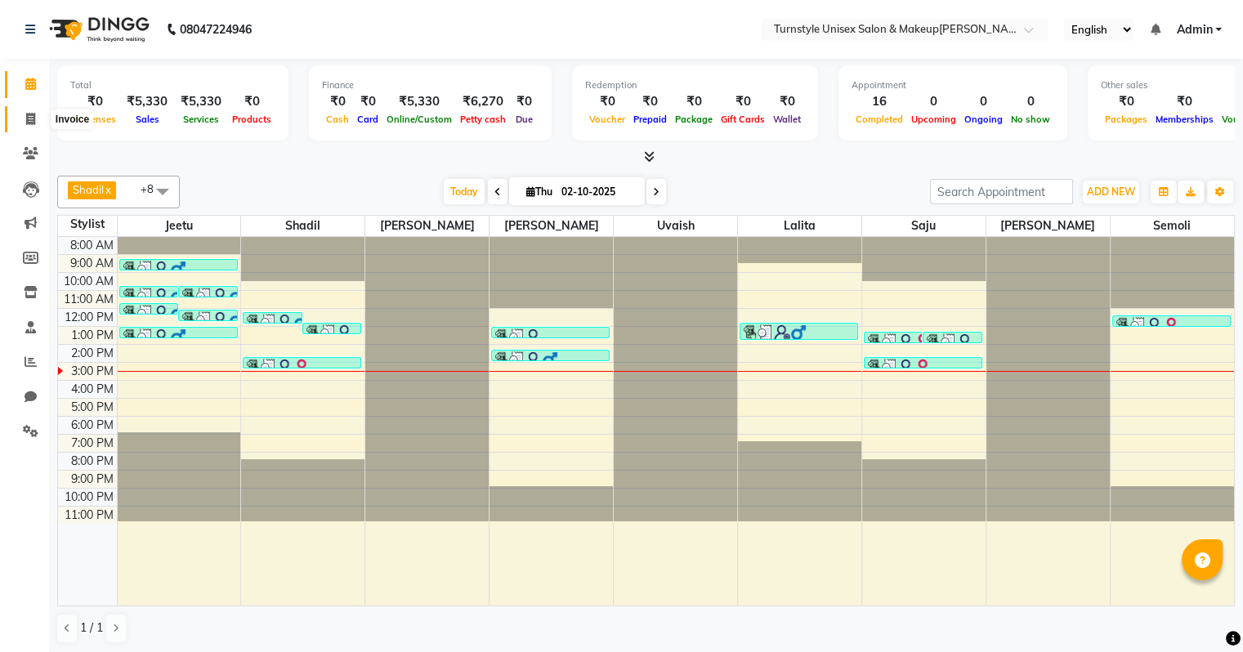
click at [29, 116] on icon at bounding box center [30, 119] width 9 height 12
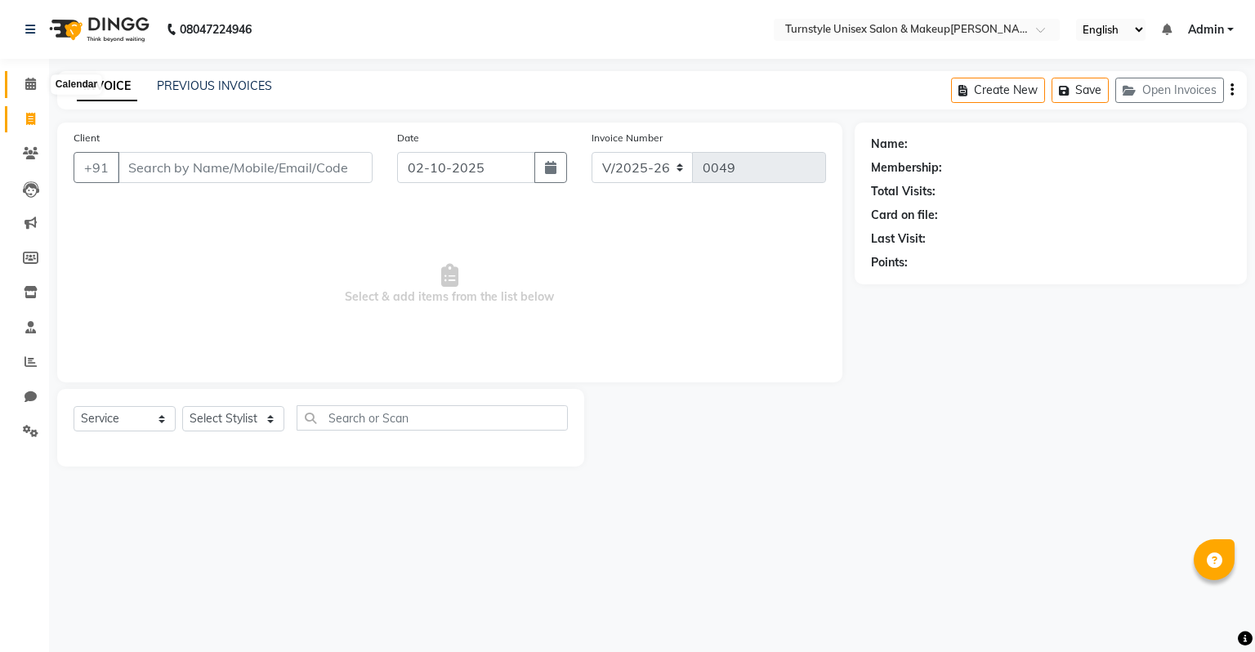
click at [33, 83] on icon at bounding box center [30, 84] width 11 height 12
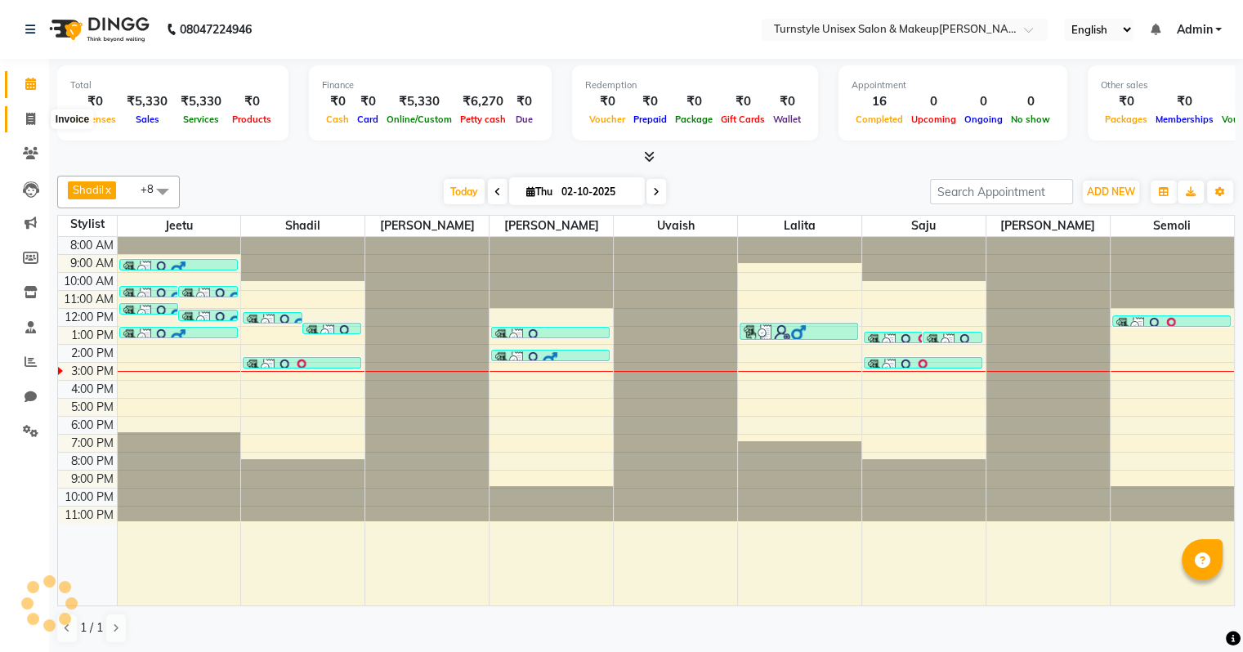
click at [30, 119] on icon at bounding box center [30, 119] width 9 height 12
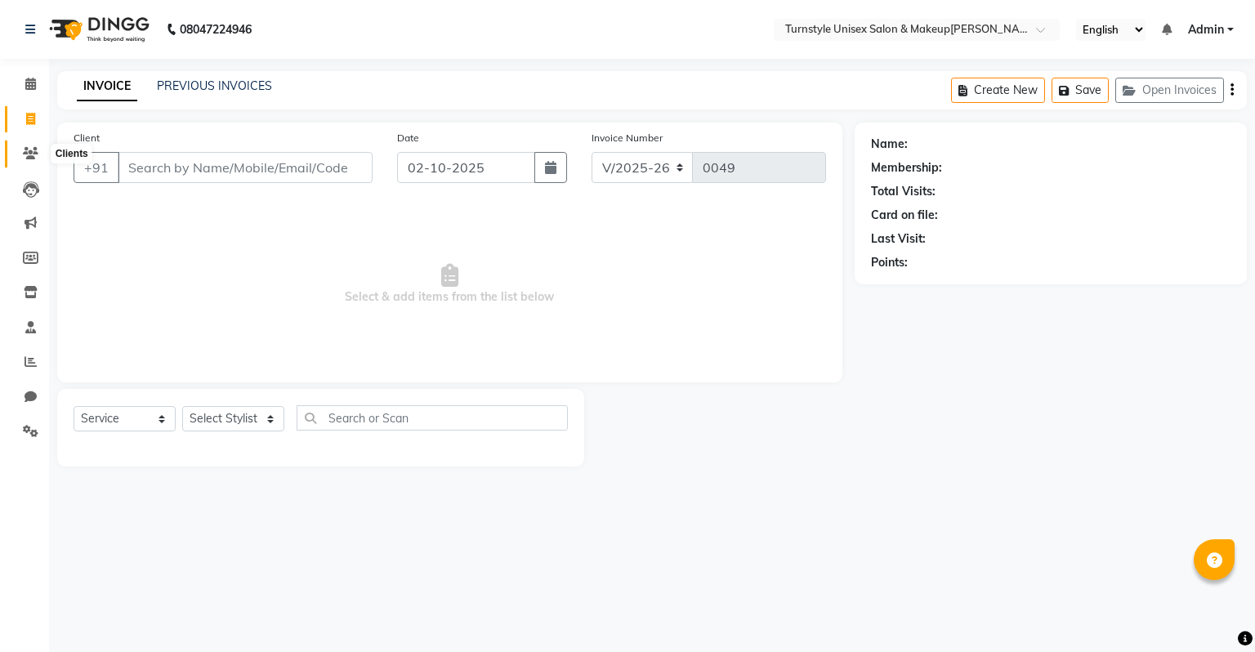
click at [33, 157] on icon at bounding box center [31, 153] width 16 height 12
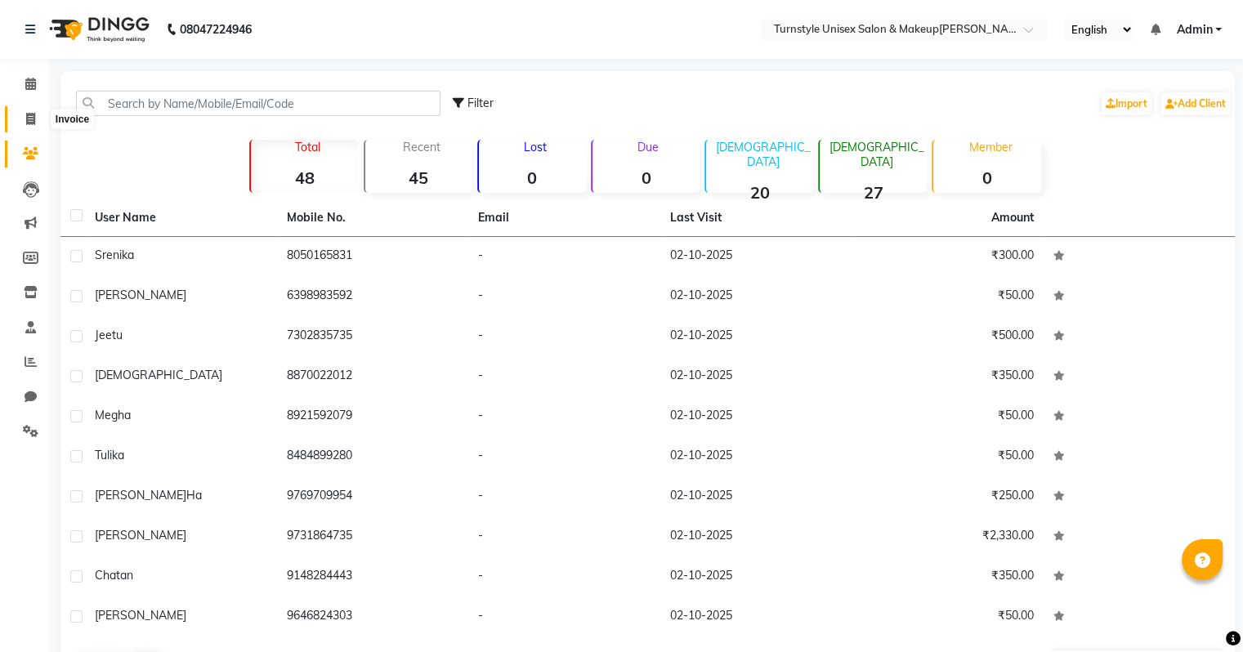
click at [34, 120] on icon at bounding box center [30, 119] width 9 height 12
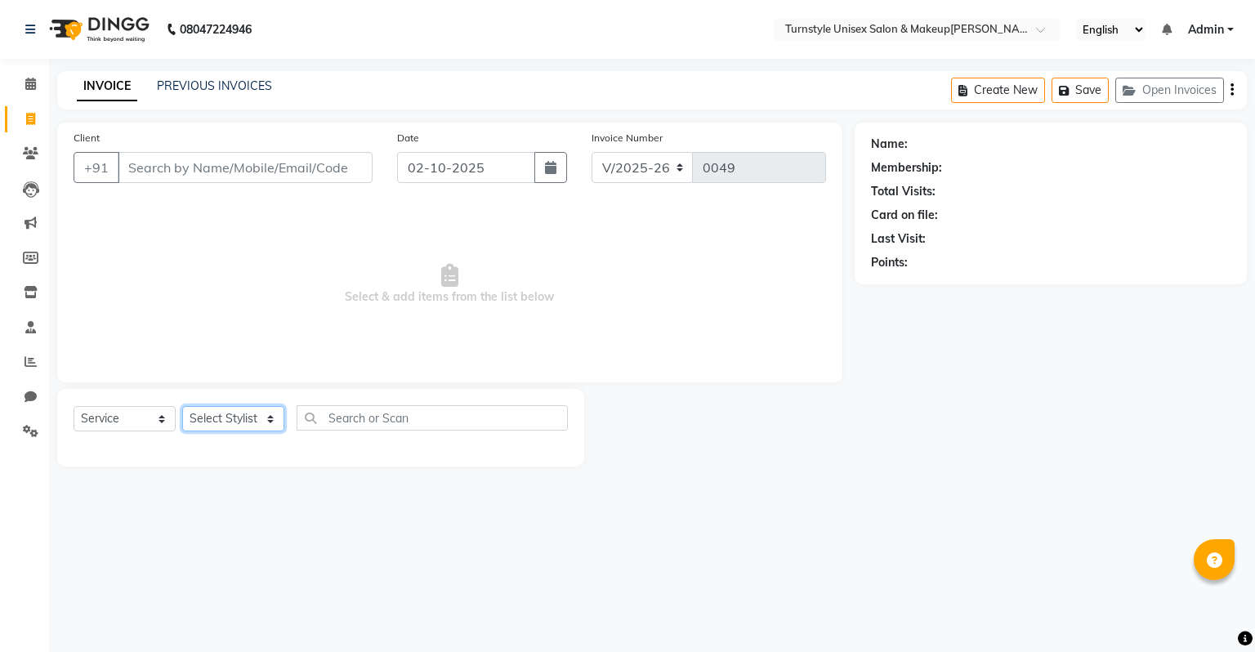
click at [247, 424] on select "Select Stylist" at bounding box center [233, 418] width 102 height 25
click at [182, 407] on select "Select Stylist [PERSON_NAME] [PERSON_NAME] [PERSON_NAME] [PERSON_NAME] [PERSON_…" at bounding box center [233, 418] width 102 height 25
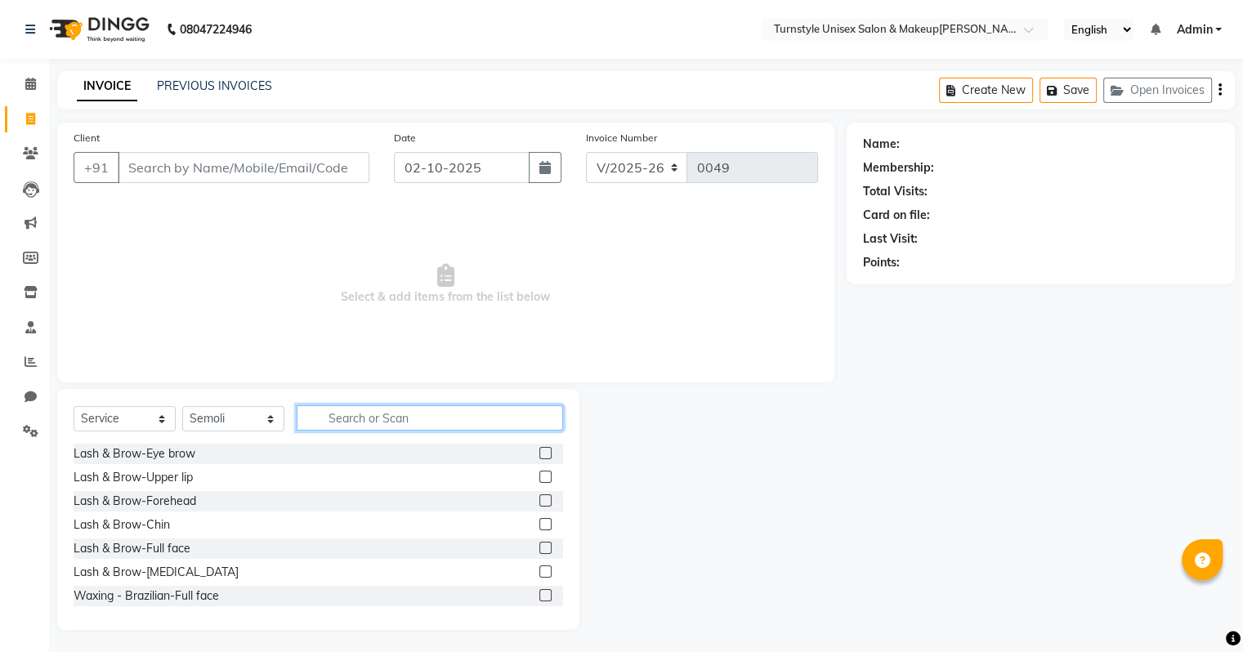
click at [376, 423] on input "text" at bounding box center [430, 417] width 266 height 25
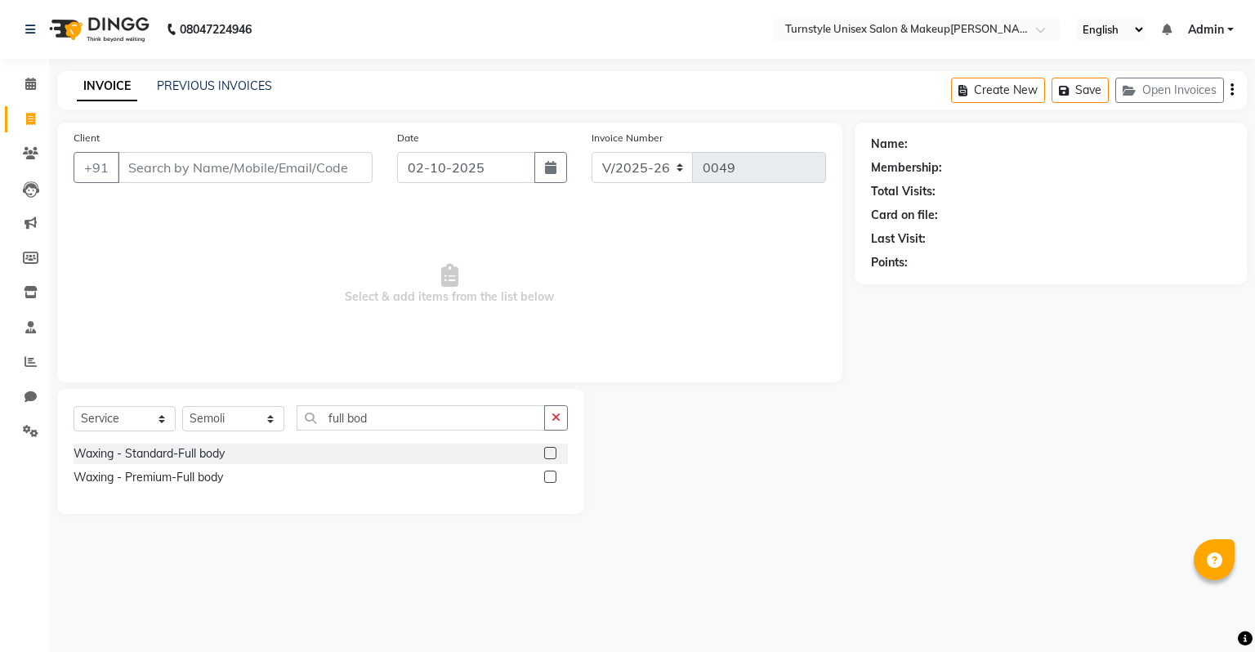
click at [553, 475] on label at bounding box center [550, 477] width 12 height 12
click at [553, 475] on input "checkbox" at bounding box center [549, 477] width 11 height 11
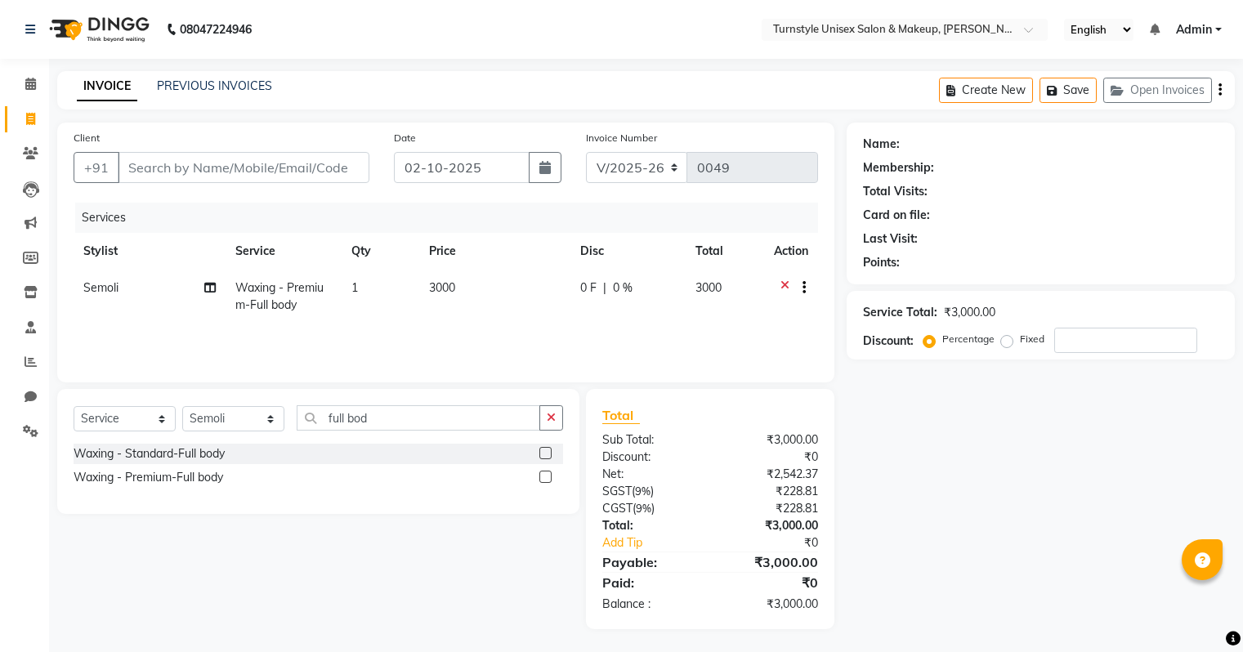
select select "9091"
select select "service"
click at [781, 286] on icon at bounding box center [784, 289] width 9 height 20
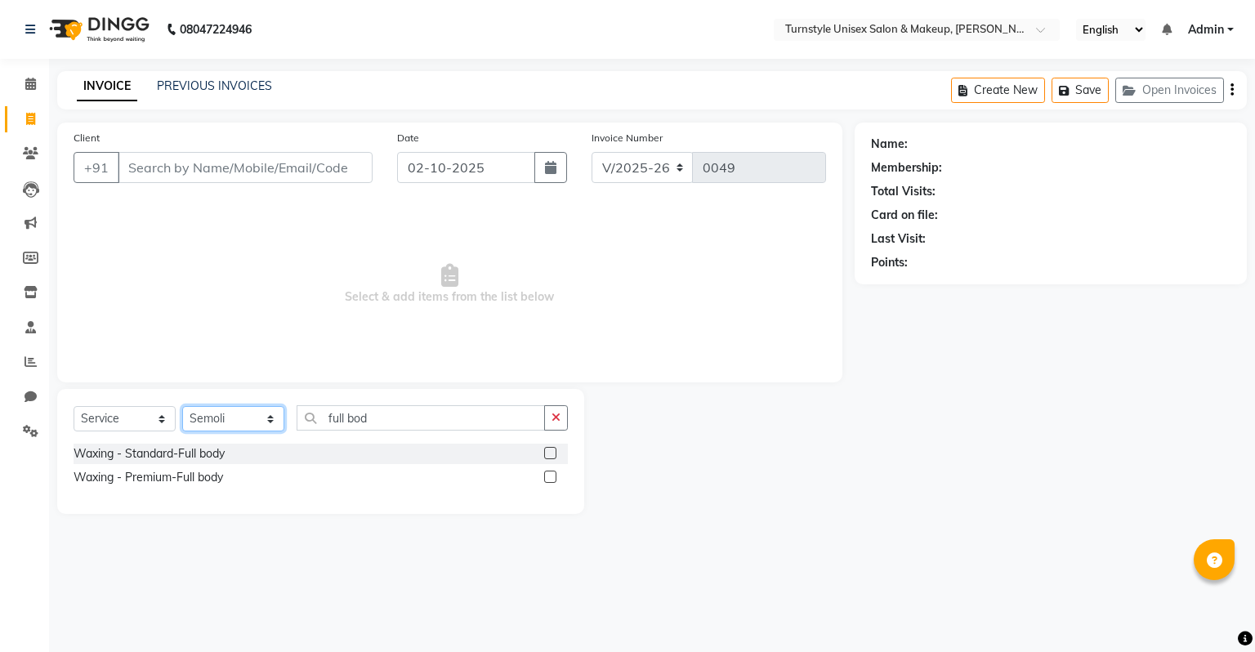
click at [243, 420] on select "Select Stylist [PERSON_NAME] [PERSON_NAME] [PERSON_NAME] [PERSON_NAME] [PERSON_…" at bounding box center [233, 418] width 102 height 25
select select "93343"
click at [182, 407] on select "Select Stylist [PERSON_NAME] [PERSON_NAME] [PERSON_NAME] [PERSON_NAME] [PERSON_…" at bounding box center [233, 418] width 102 height 25
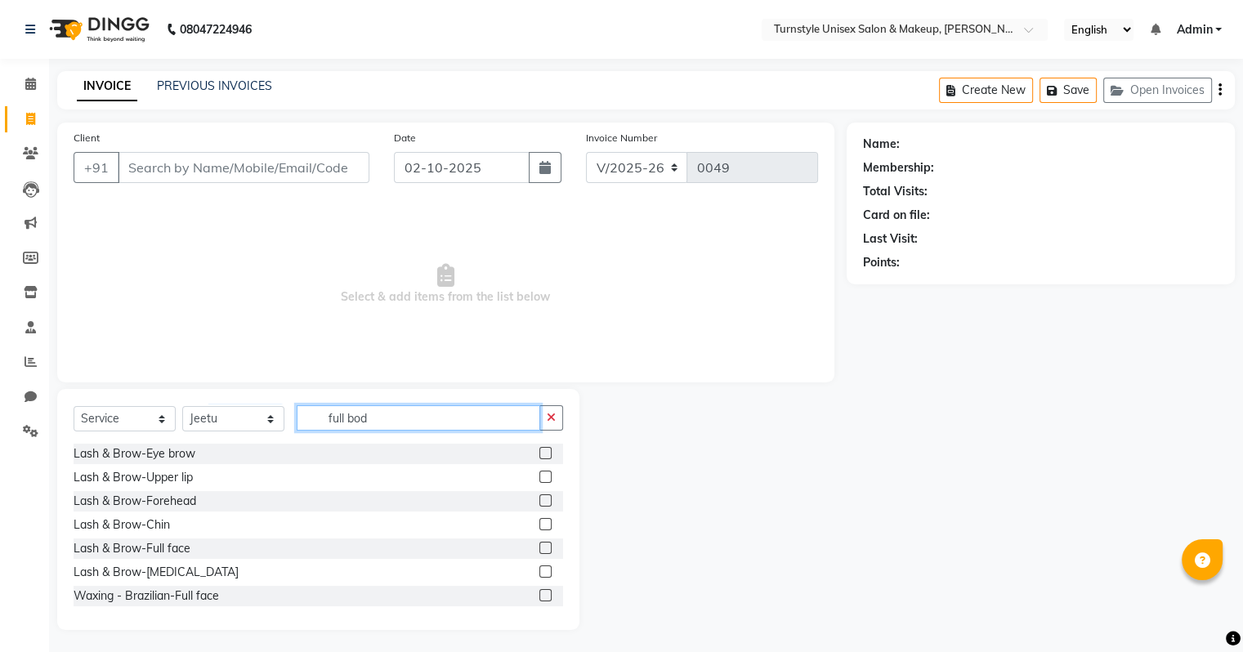
click at [424, 427] on input "full bod" at bounding box center [419, 417] width 244 height 25
type input "f"
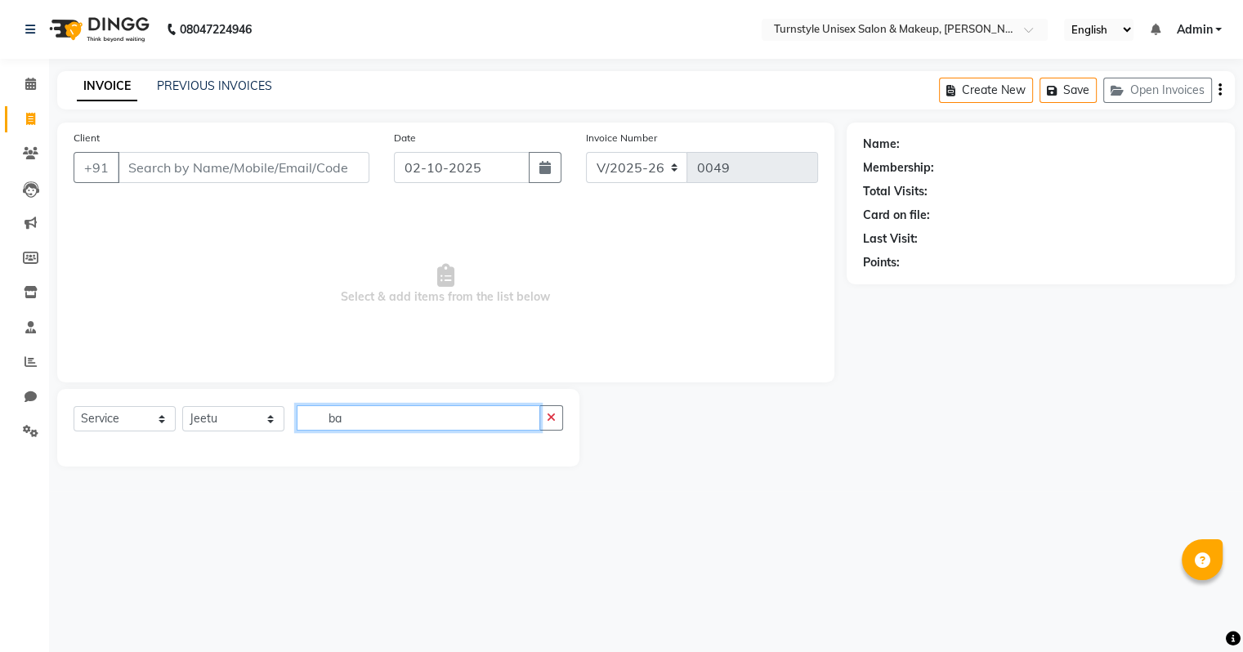
type input "b"
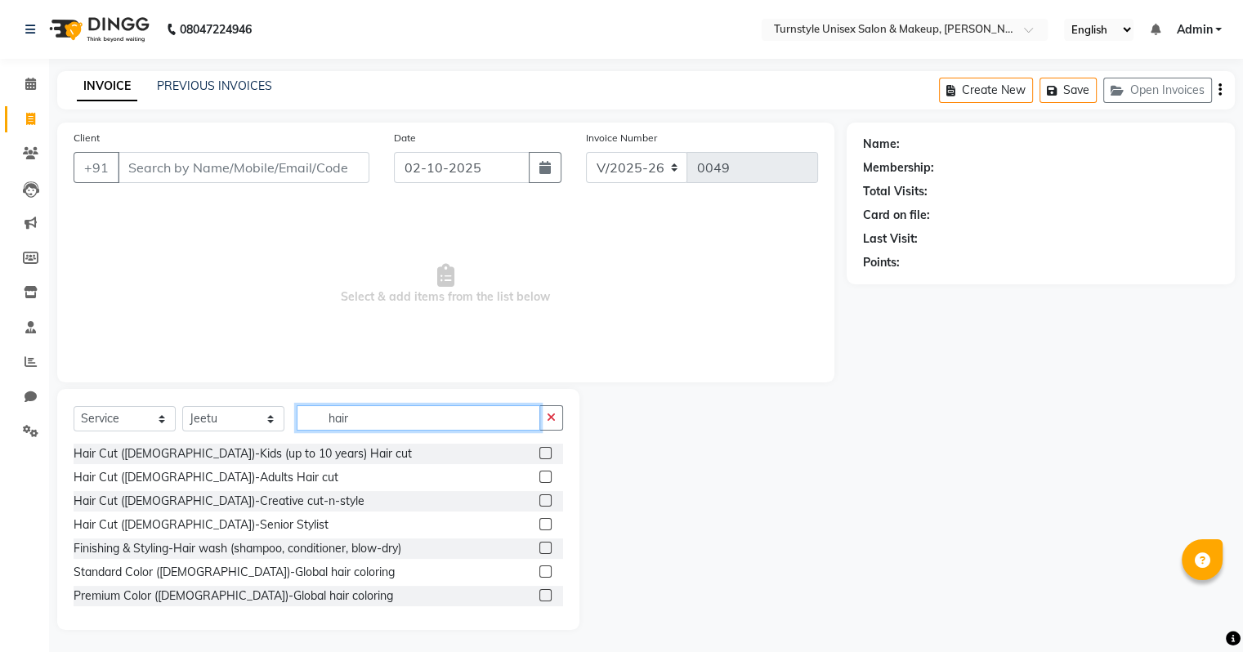
type input "hair"
click at [539, 478] on label at bounding box center [545, 477] width 12 height 12
click at [539, 478] on input "checkbox" at bounding box center [544, 477] width 11 height 11
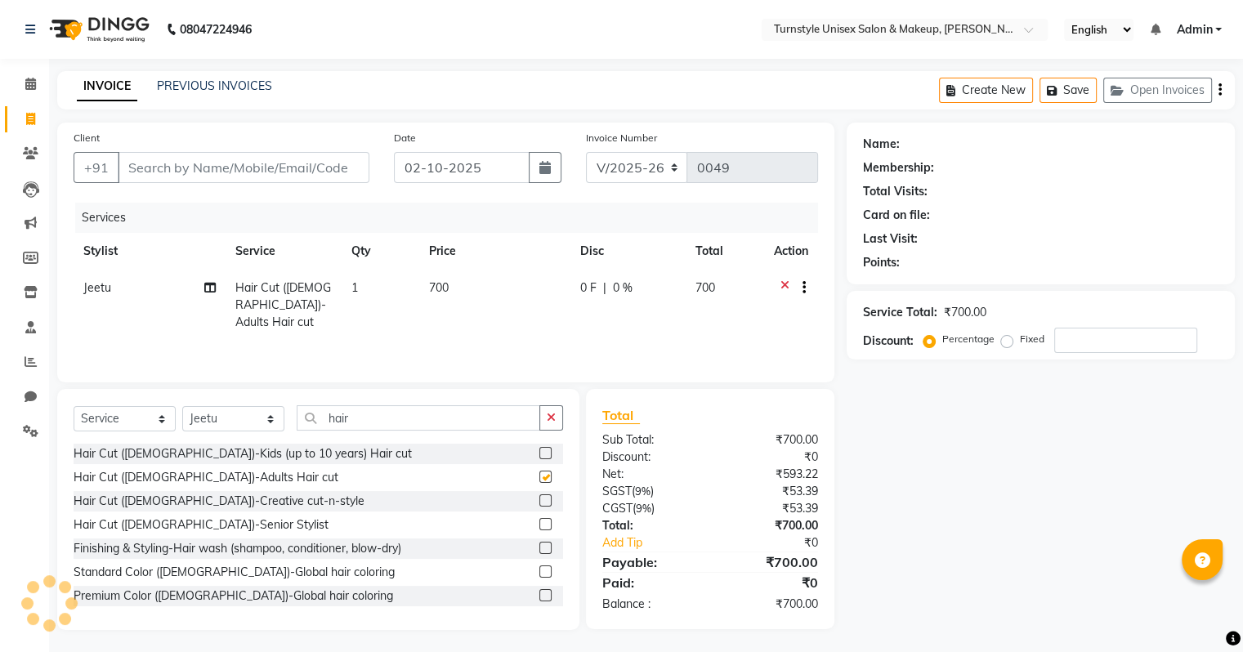
checkbox input "false"
click at [447, 286] on span "700" at bounding box center [439, 287] width 20 height 15
select select "93343"
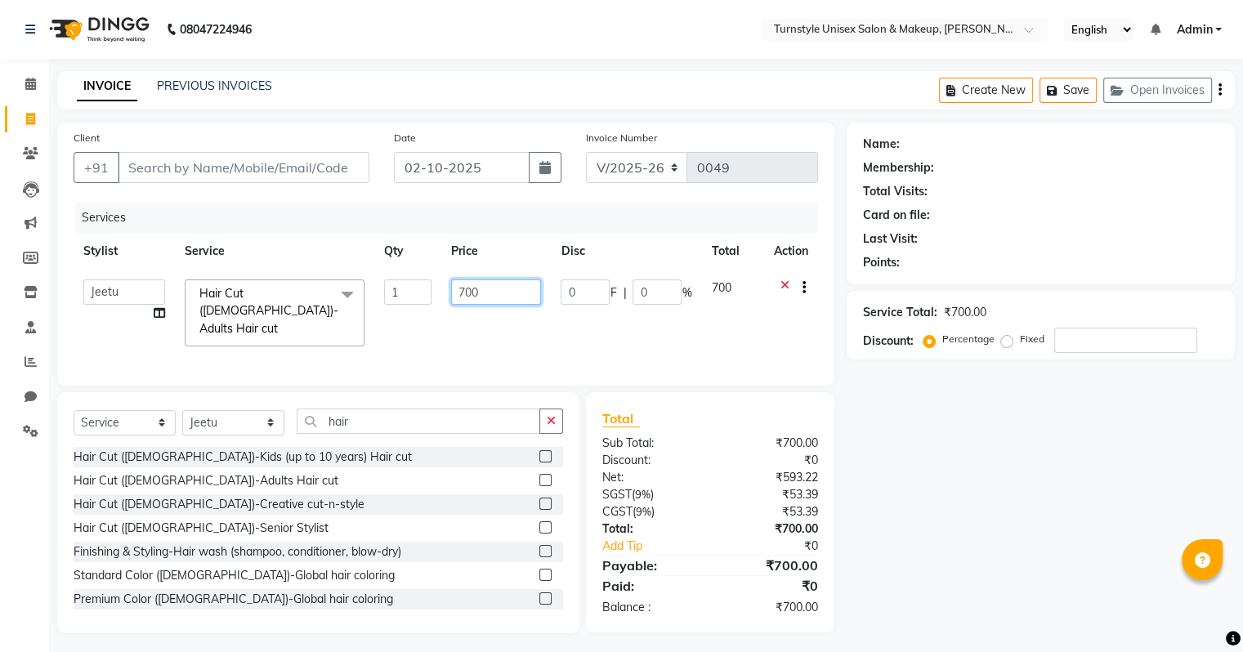
click at [494, 300] on input "700" at bounding box center [496, 291] width 90 height 25
type input "7"
type input "300"
click at [202, 416] on select "Select Stylist [PERSON_NAME] [PERSON_NAME] [PERSON_NAME] [PERSON_NAME] [PERSON_…" at bounding box center [233, 422] width 102 height 25
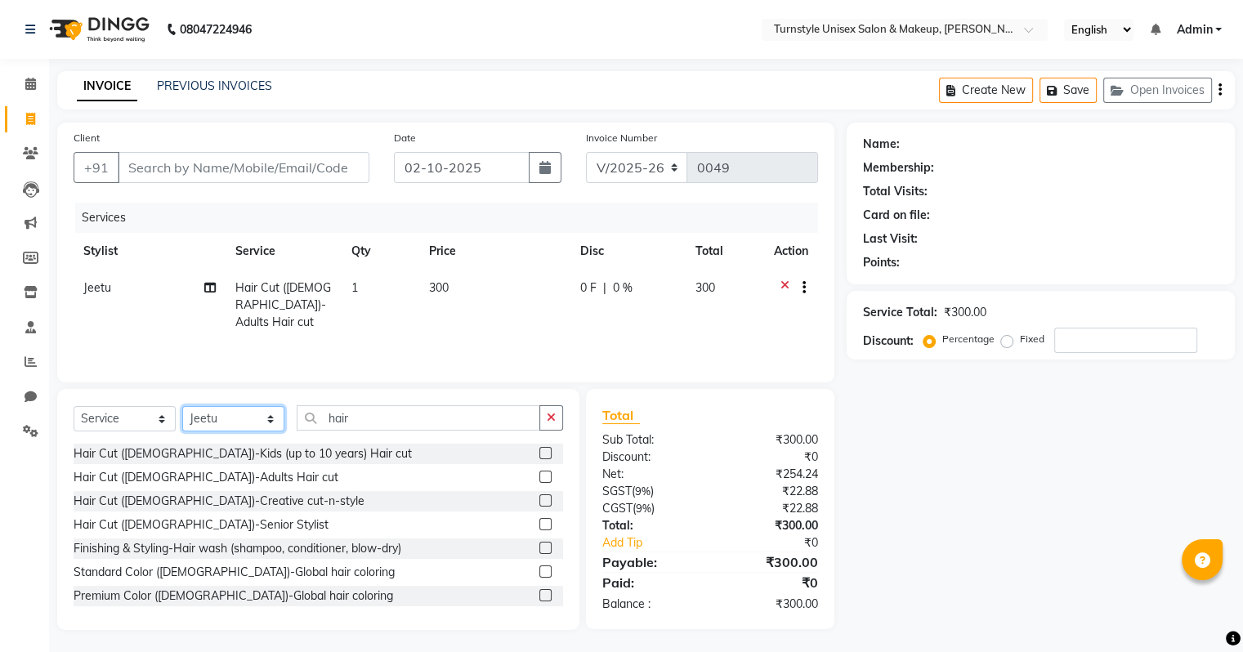
select select "93345"
click at [182, 407] on select "Select Stylist [PERSON_NAME] [PERSON_NAME] [PERSON_NAME] [PERSON_NAME] [PERSON_…" at bounding box center [233, 418] width 102 height 25
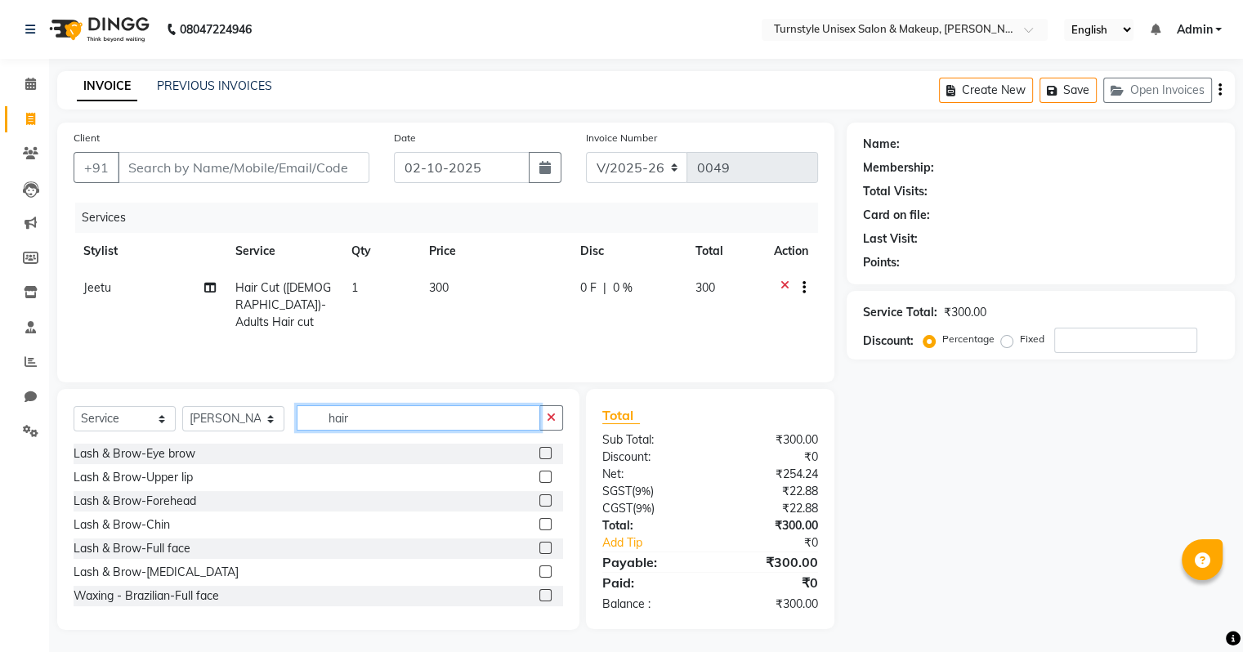
click at [364, 425] on input "hair" at bounding box center [419, 417] width 244 height 25
type input "h"
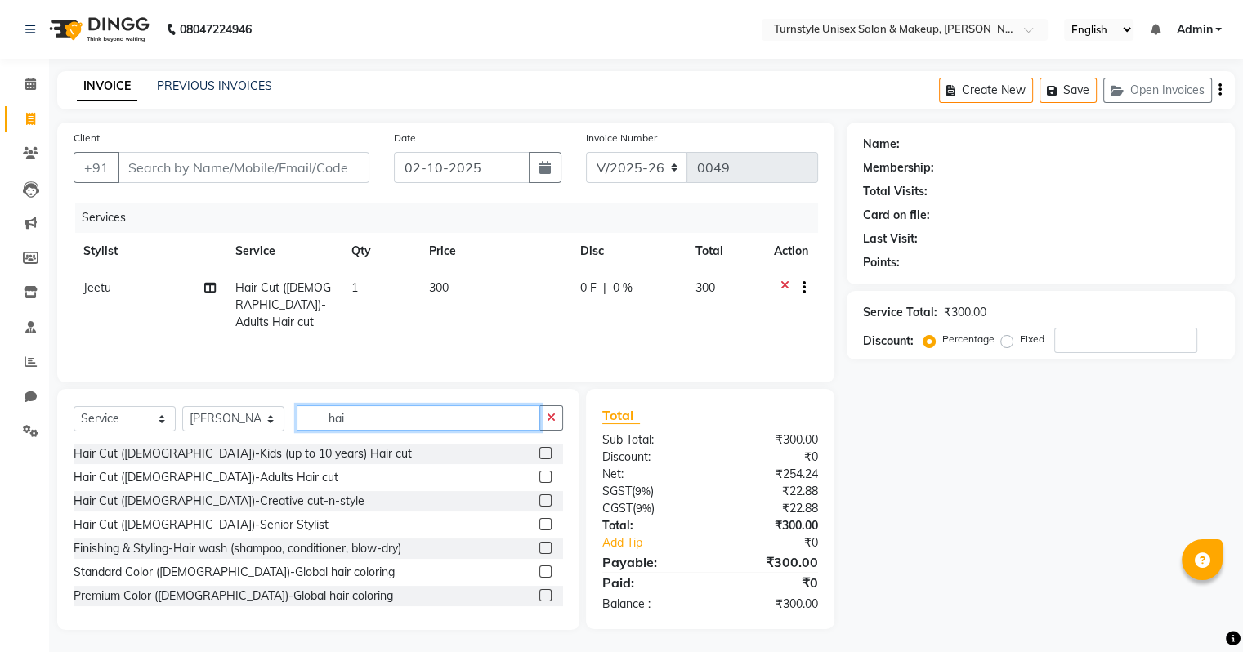
type input "hair"
click at [539, 502] on label at bounding box center [545, 500] width 12 height 12
click at [539, 502] on input "checkbox" at bounding box center [544, 501] width 11 height 11
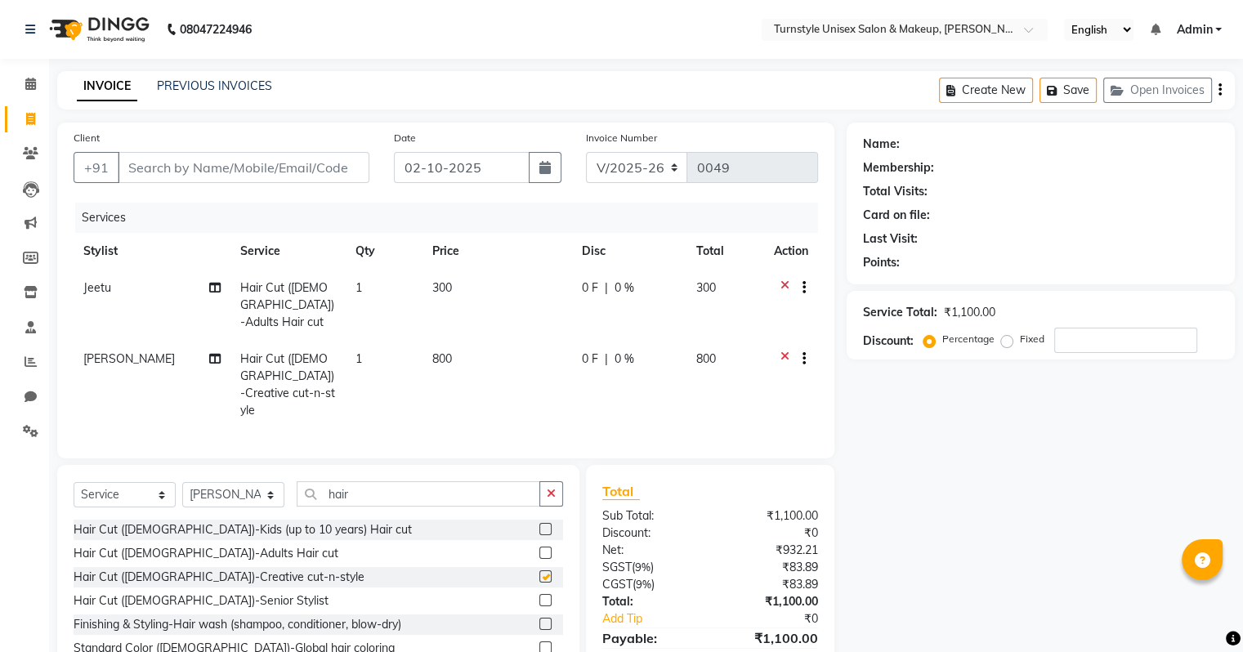
checkbox input "false"
click at [270, 482] on select "Select Stylist [PERSON_NAME] [PERSON_NAME] [PERSON_NAME] [PERSON_NAME] [PERSON_…" at bounding box center [233, 494] width 102 height 25
select select "93349"
click at [182, 482] on select "Select Stylist [PERSON_NAME] [PERSON_NAME] [PERSON_NAME] [PERSON_NAME] [PERSON_…" at bounding box center [233, 494] width 102 height 25
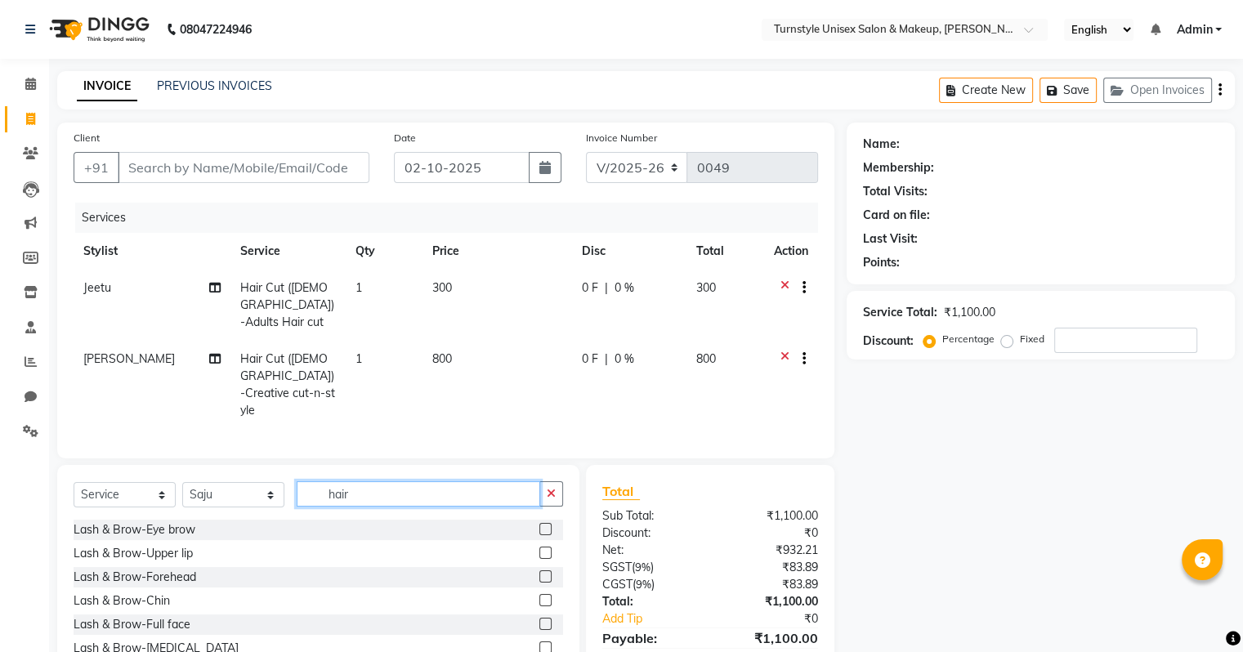
click at [369, 481] on input "hair" at bounding box center [419, 493] width 244 height 25
type input "h"
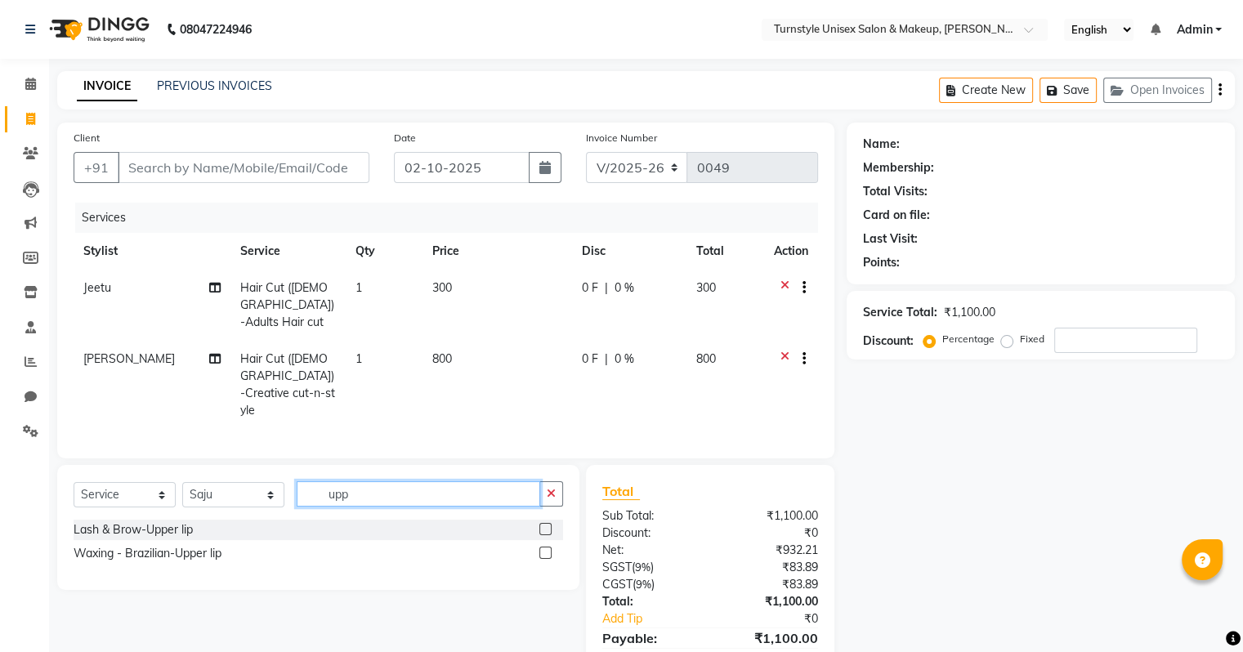
type input "upp"
click at [547, 523] on label at bounding box center [545, 529] width 12 height 12
click at [547, 525] on input "checkbox" at bounding box center [544, 530] width 11 height 11
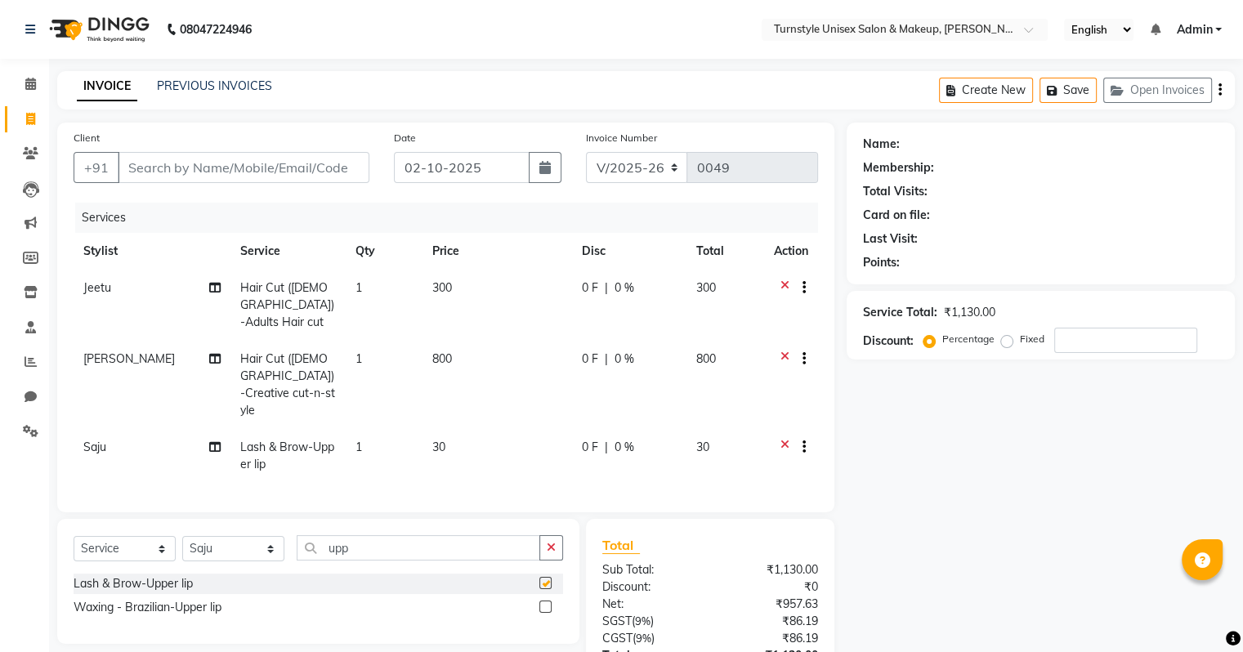
checkbox input "false"
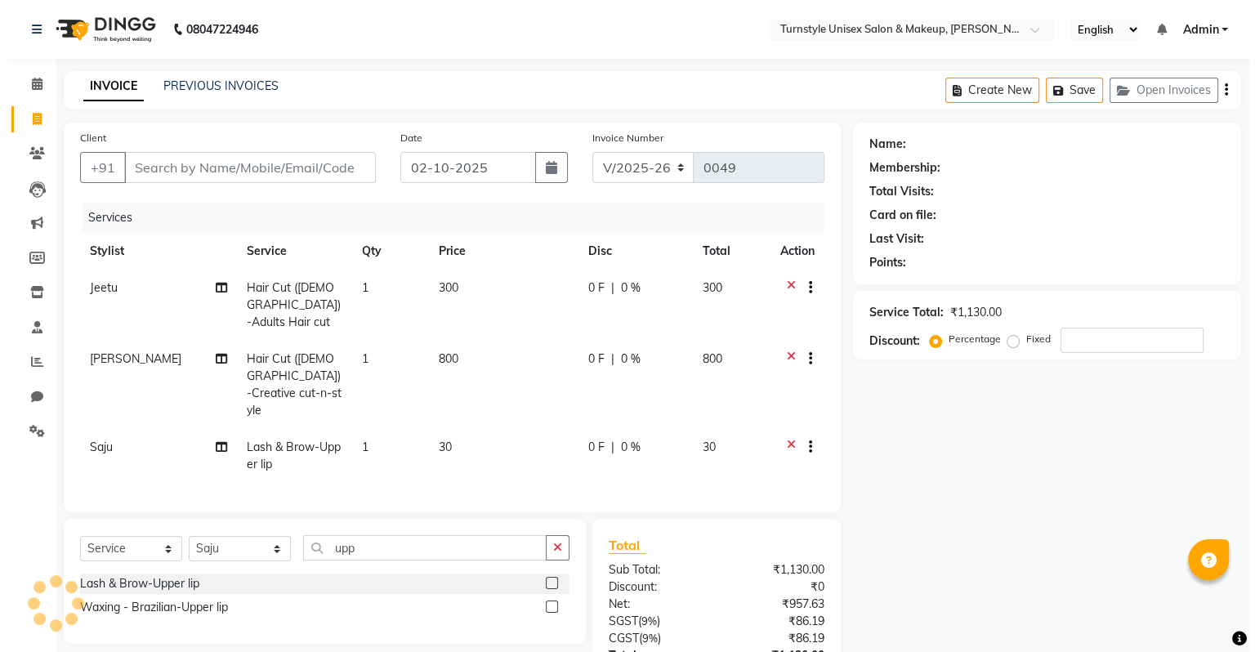
scroll to position [109, 0]
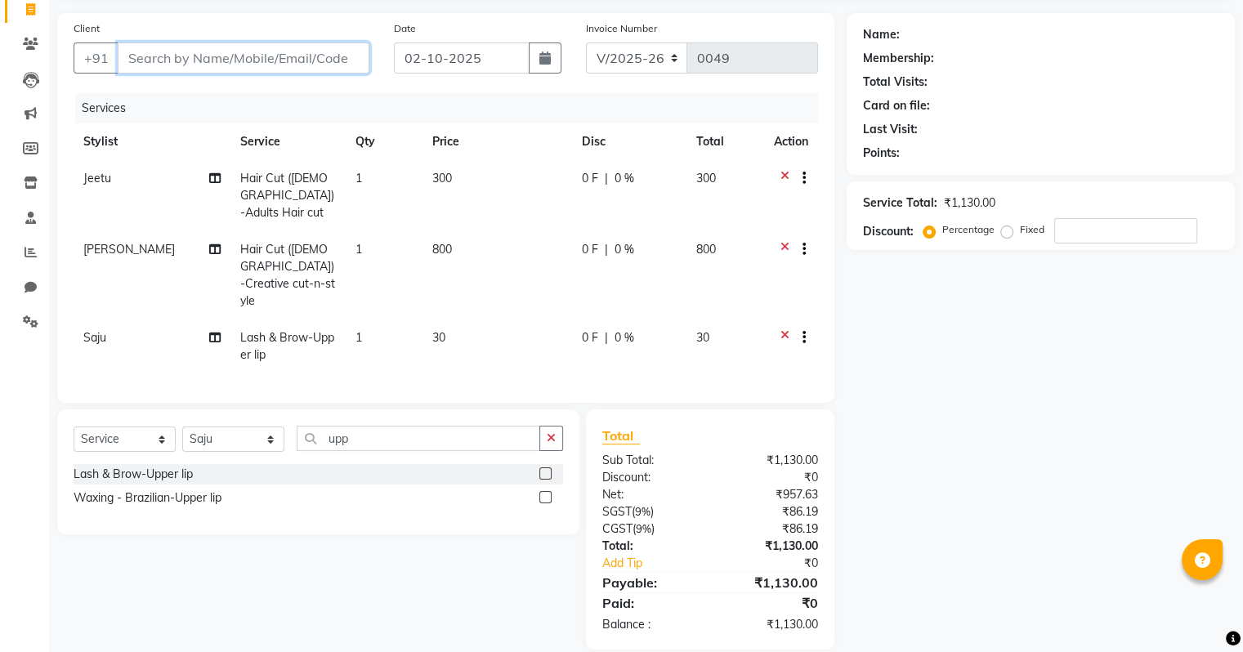
click at [182, 60] on input "Client" at bounding box center [244, 57] width 252 height 31
type input "9"
type input "0"
type input "9916145030"
click at [288, 62] on button "Add Client" at bounding box center [327, 57] width 84 height 31
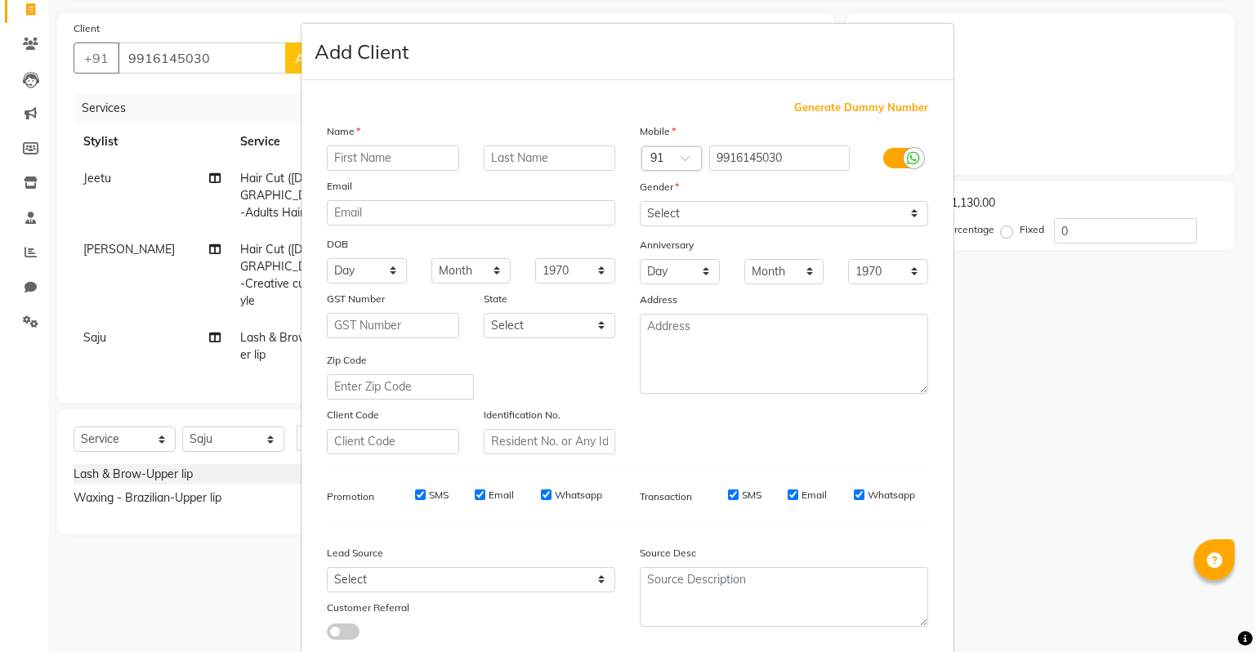
click at [384, 155] on input "text" at bounding box center [393, 157] width 132 height 25
click at [333, 154] on input "zUBAIR" at bounding box center [393, 157] width 132 height 25
type input "ZUBAIR"
click at [683, 205] on select "Select [DEMOGRAPHIC_DATA] [DEMOGRAPHIC_DATA] Other Prefer Not To Say" at bounding box center [784, 213] width 288 height 25
select select "[DEMOGRAPHIC_DATA]"
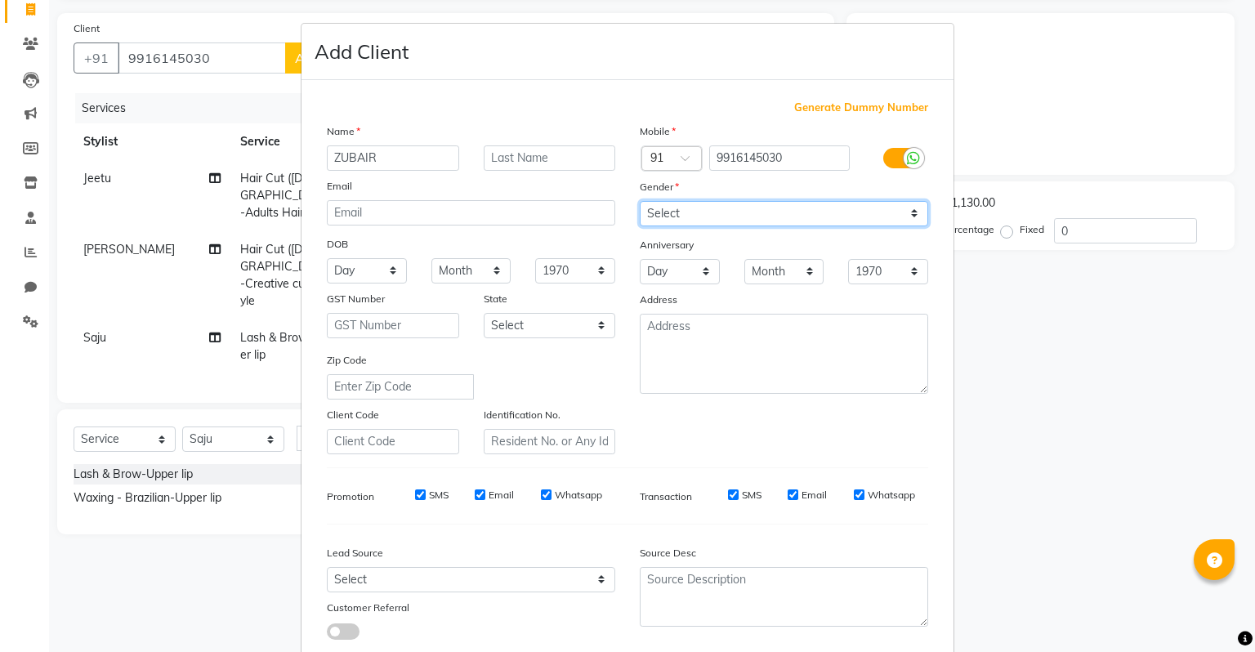
click at [640, 202] on select "Select [DEMOGRAPHIC_DATA] [DEMOGRAPHIC_DATA] Other Prefer Not To Say" at bounding box center [784, 213] width 288 height 25
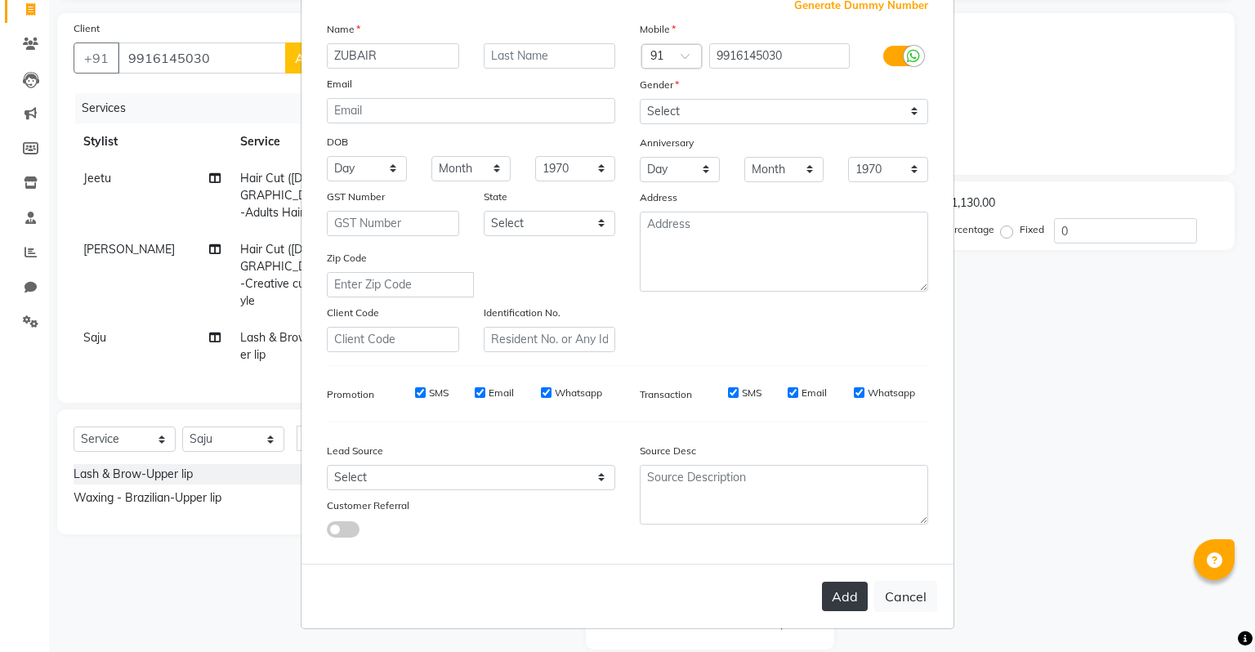
click at [824, 598] on button "Add" at bounding box center [845, 596] width 46 height 29
select select
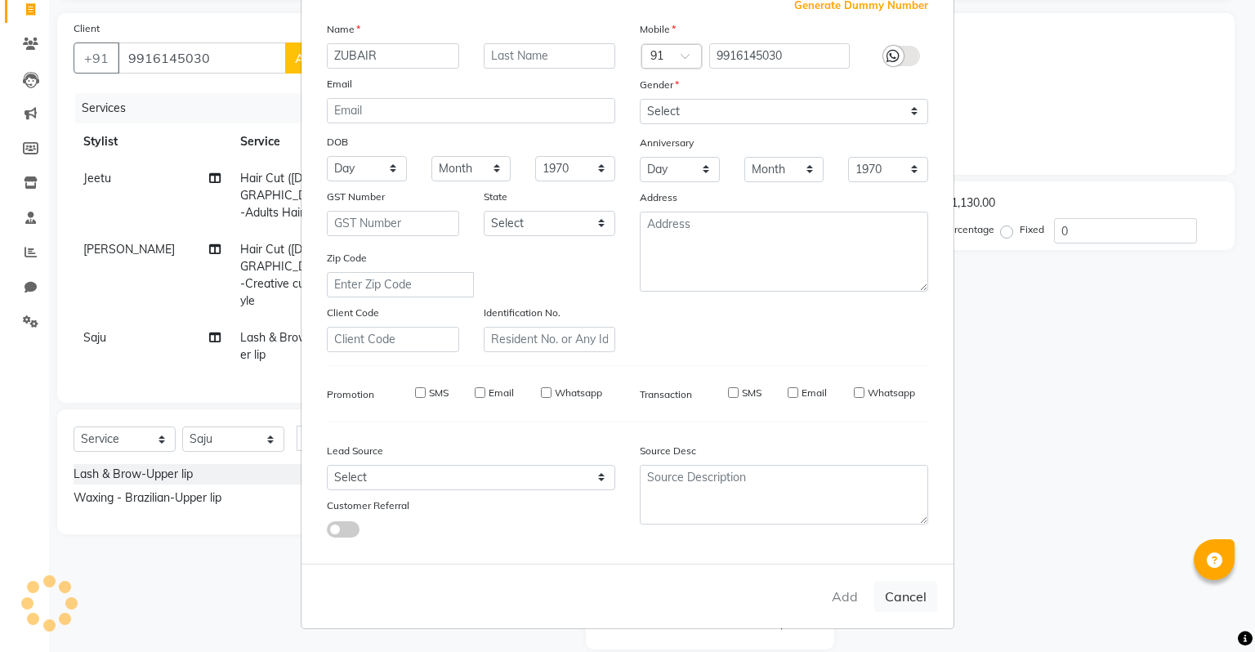
select select
checkbox input "false"
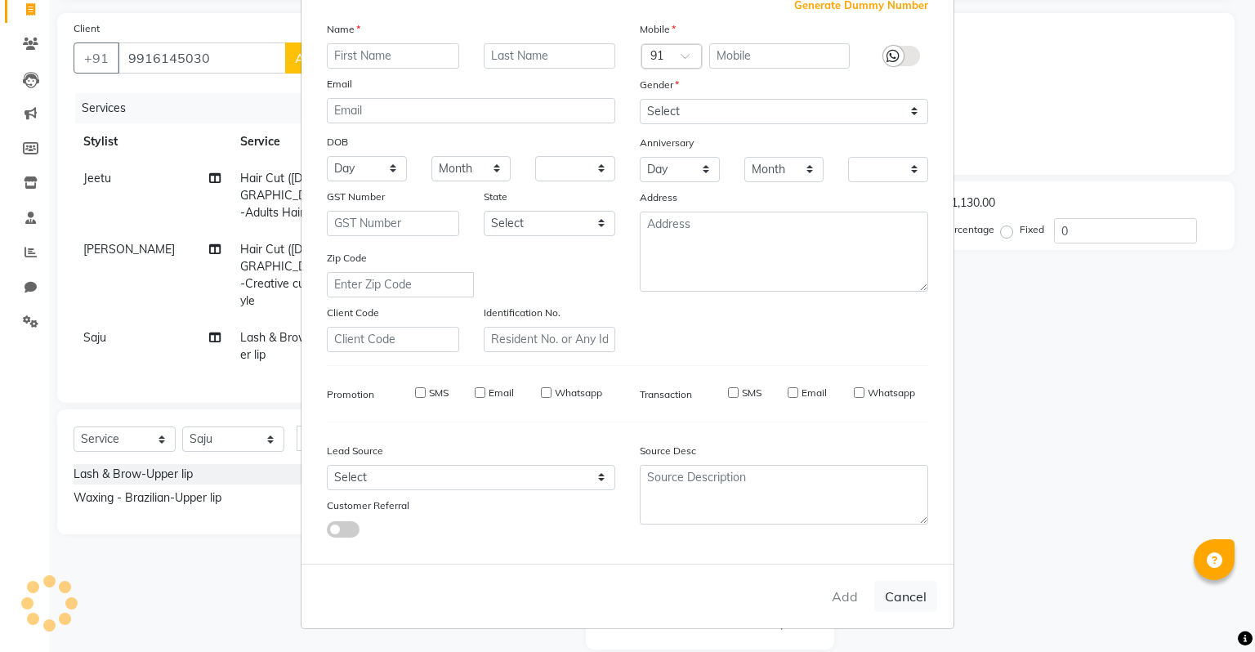
checkbox input "false"
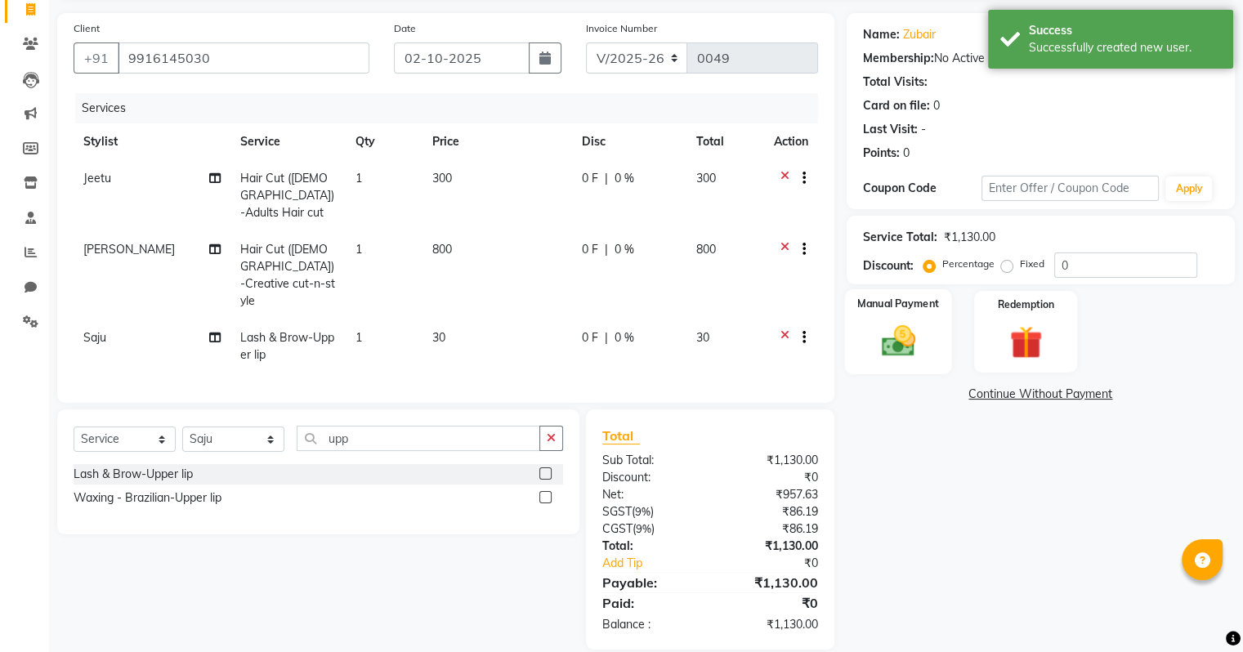
click at [907, 346] on img at bounding box center [897, 341] width 55 height 39
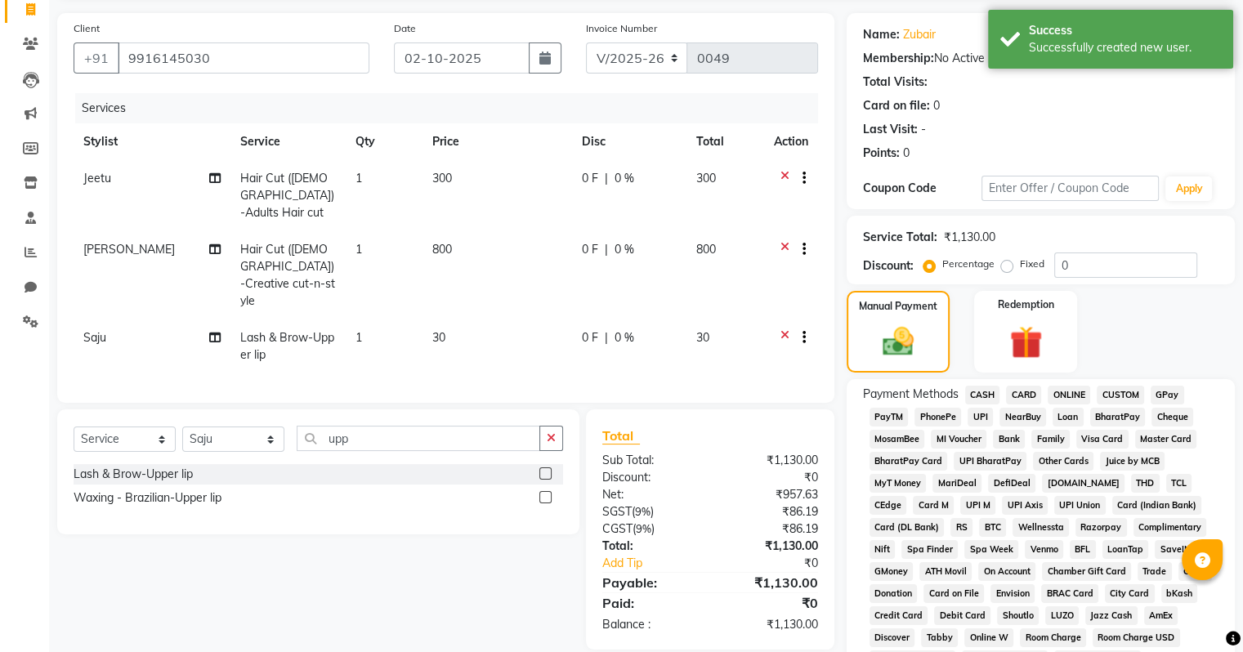
click at [785, 176] on icon at bounding box center [784, 180] width 9 height 20
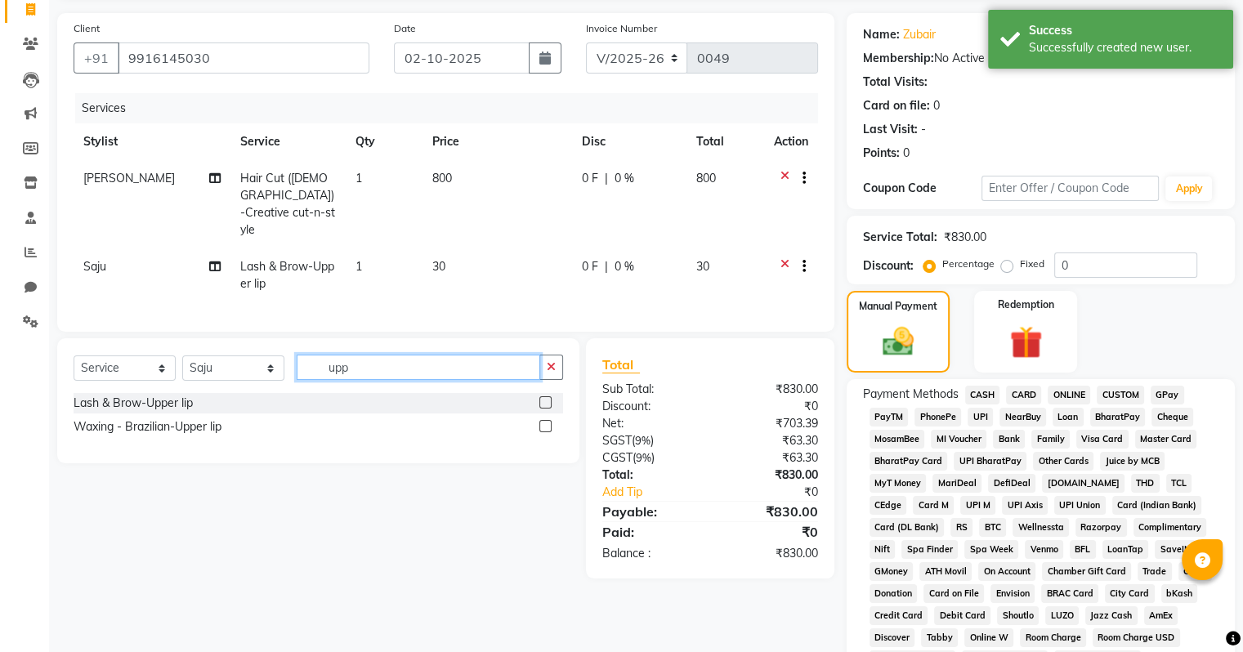
click at [369, 372] on input "upp" at bounding box center [419, 367] width 244 height 25
type input "u"
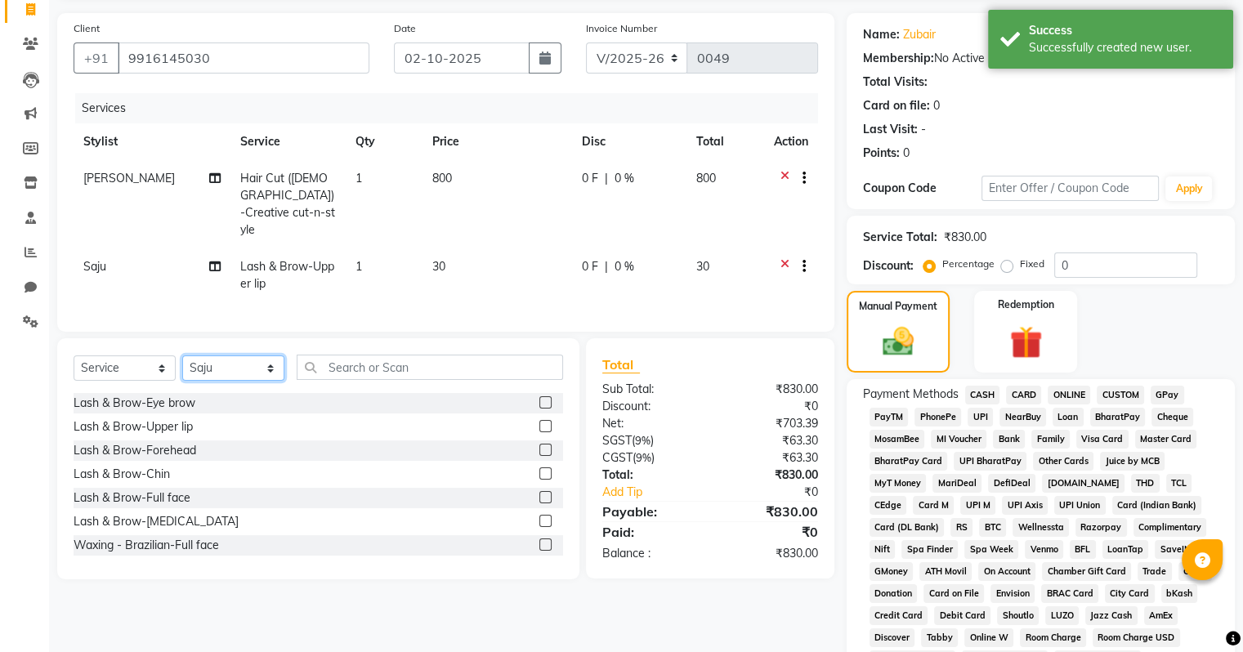
click at [245, 362] on select "Select Stylist [PERSON_NAME] [PERSON_NAME] [PERSON_NAME] [PERSON_NAME] [PERSON_…" at bounding box center [233, 367] width 102 height 25
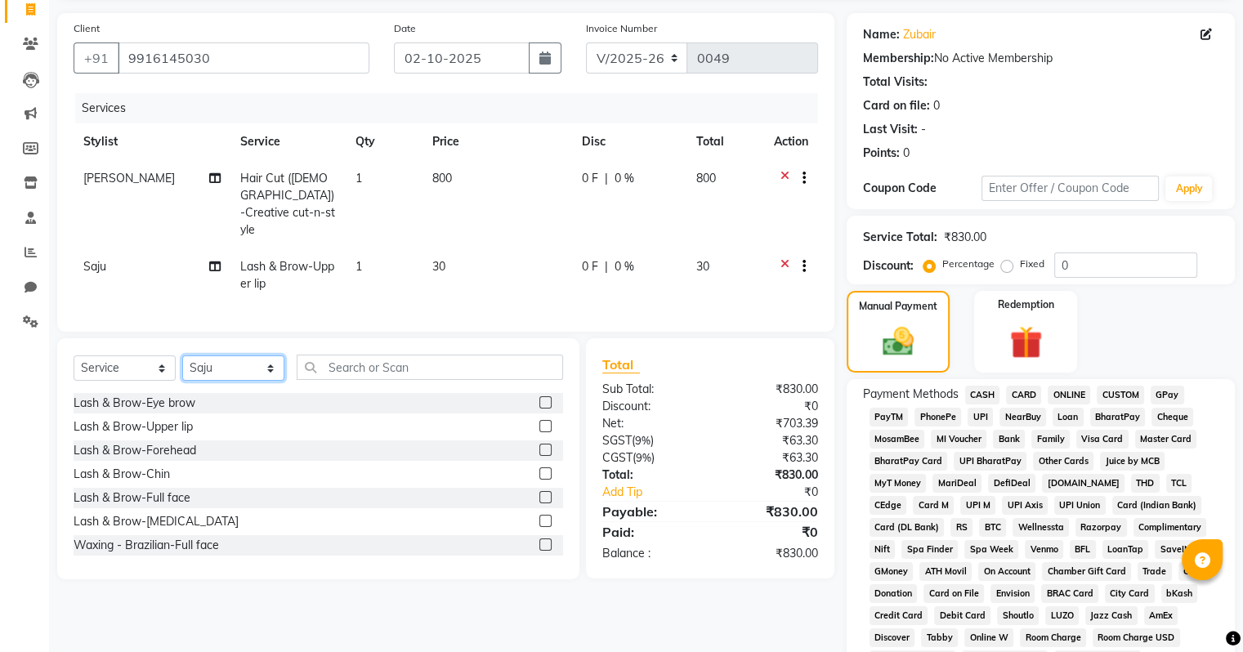
select select "93343"
click at [182, 355] on select "Select Stylist [PERSON_NAME] [PERSON_NAME] [PERSON_NAME] [PERSON_NAME] [PERSON_…" at bounding box center [233, 367] width 102 height 25
click at [383, 364] on input "text" at bounding box center [430, 367] width 266 height 25
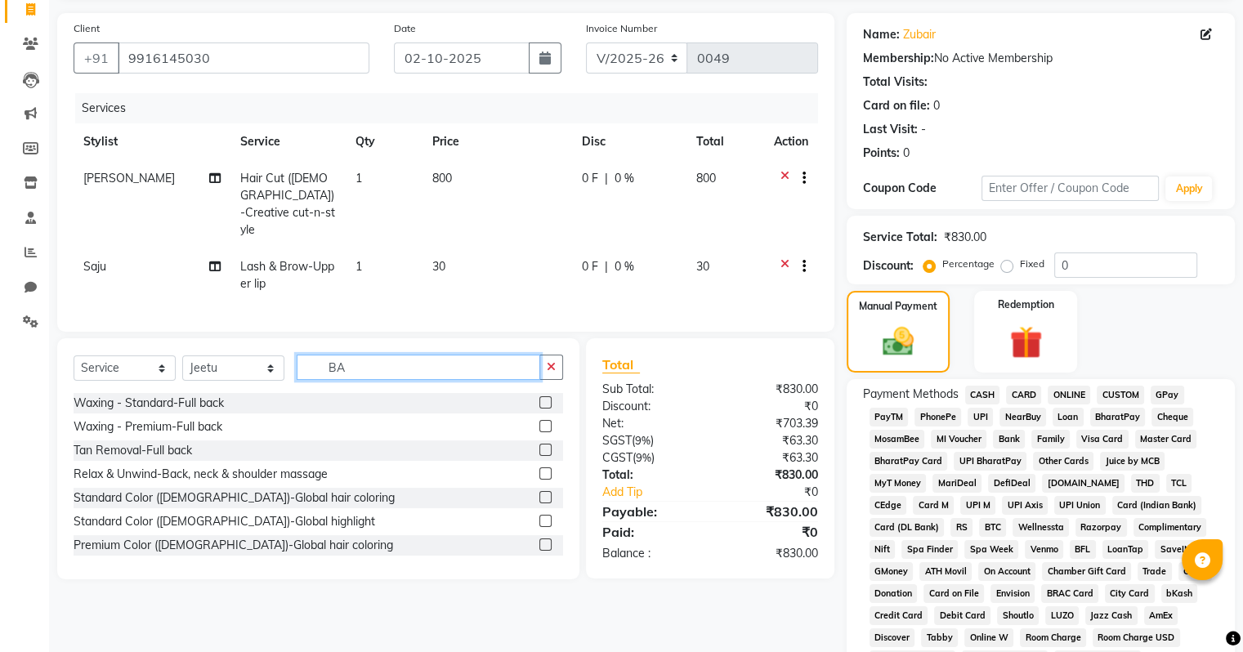
type input "B"
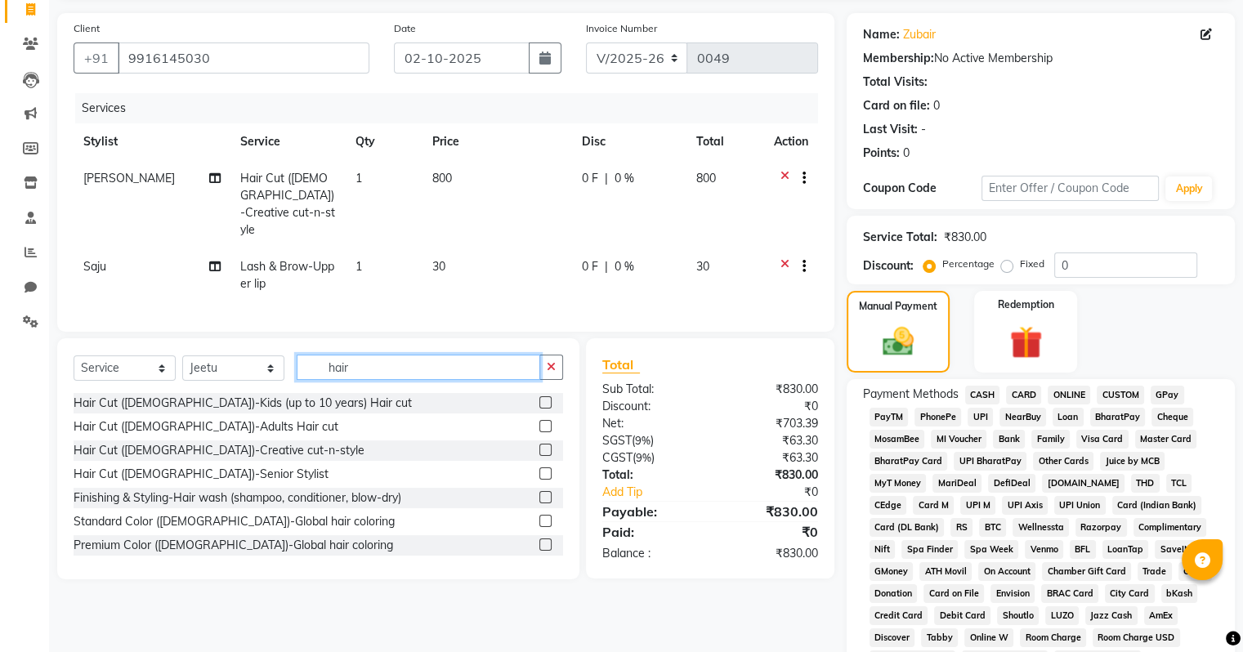
type input "hair"
click at [539, 397] on label at bounding box center [545, 402] width 12 height 12
click at [539, 398] on input "checkbox" at bounding box center [544, 403] width 11 height 11
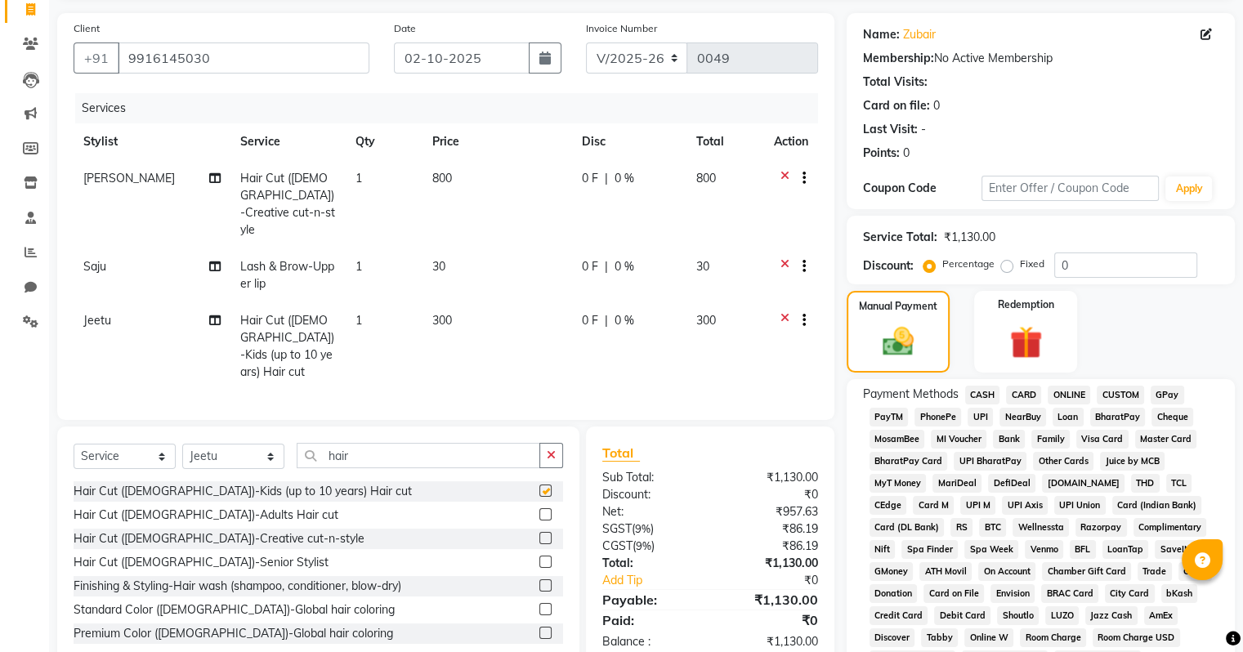
checkbox input "false"
click at [454, 302] on td "300" at bounding box center [497, 346] width 150 height 88
select select "93343"
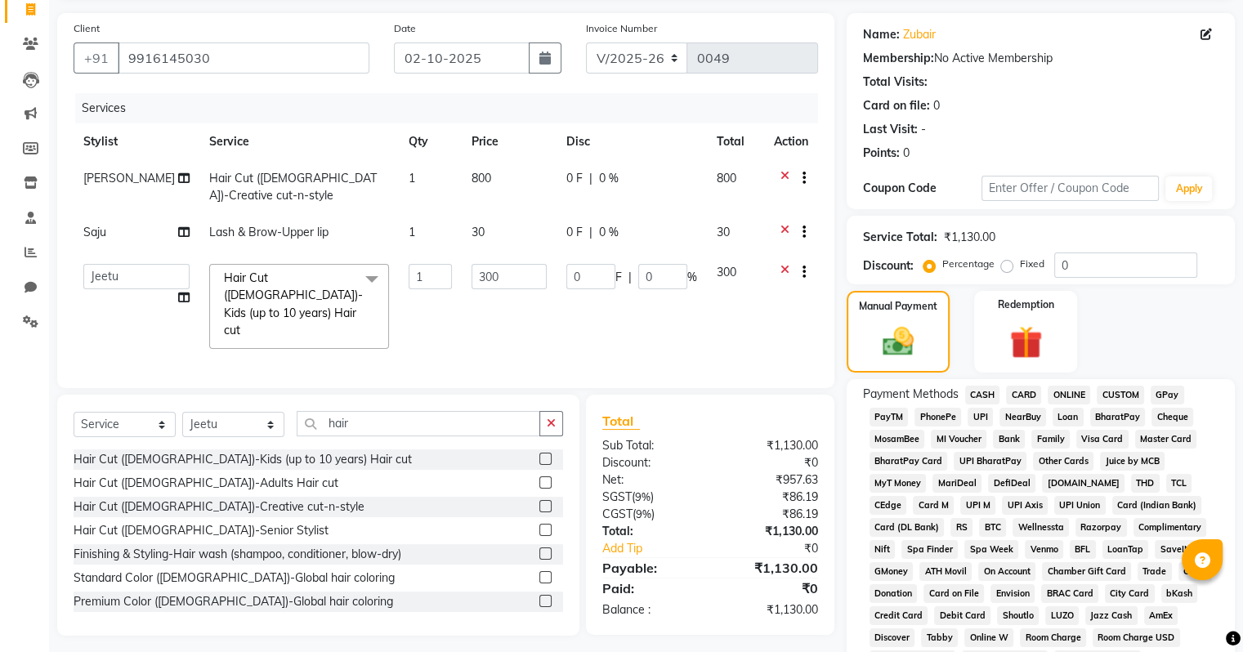
click at [517, 327] on td "300" at bounding box center [509, 306] width 95 height 105
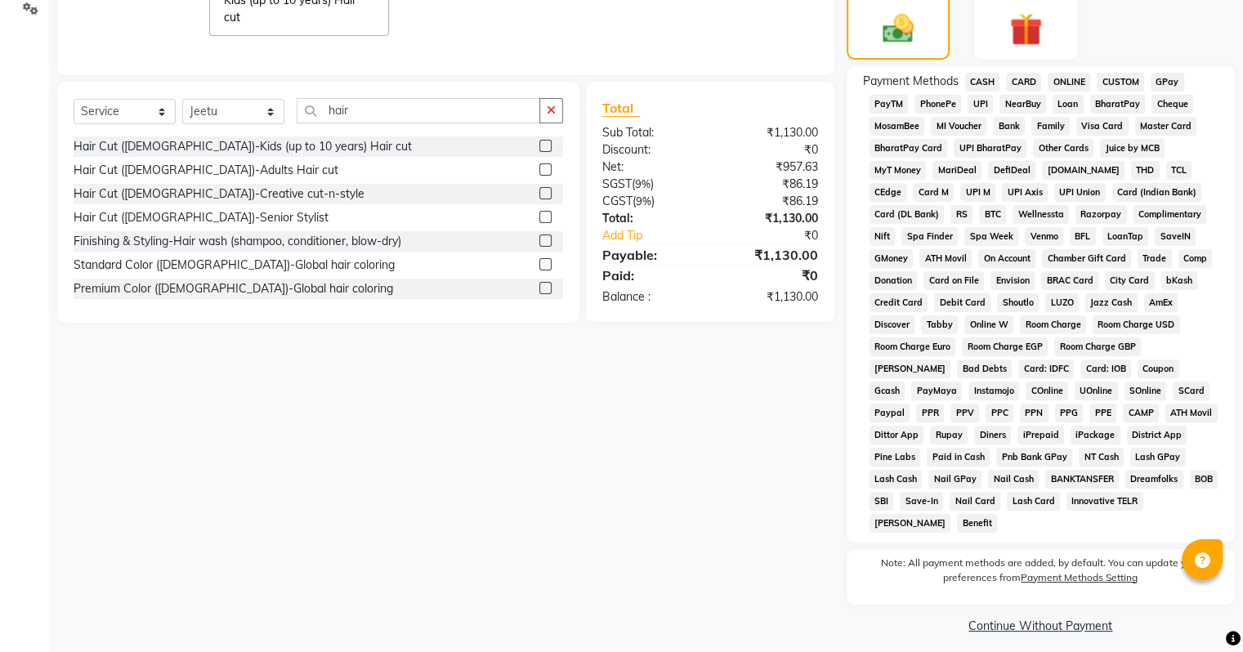
scroll to position [259, 0]
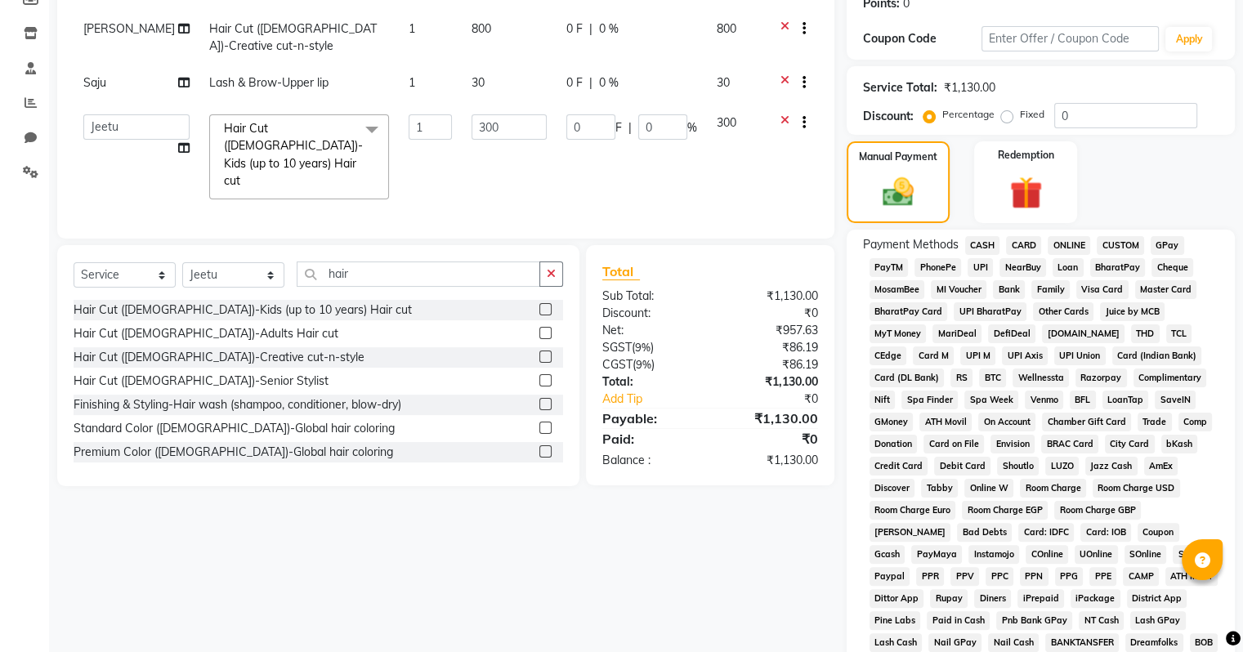
click at [1017, 245] on span "CARD" at bounding box center [1023, 245] width 35 height 19
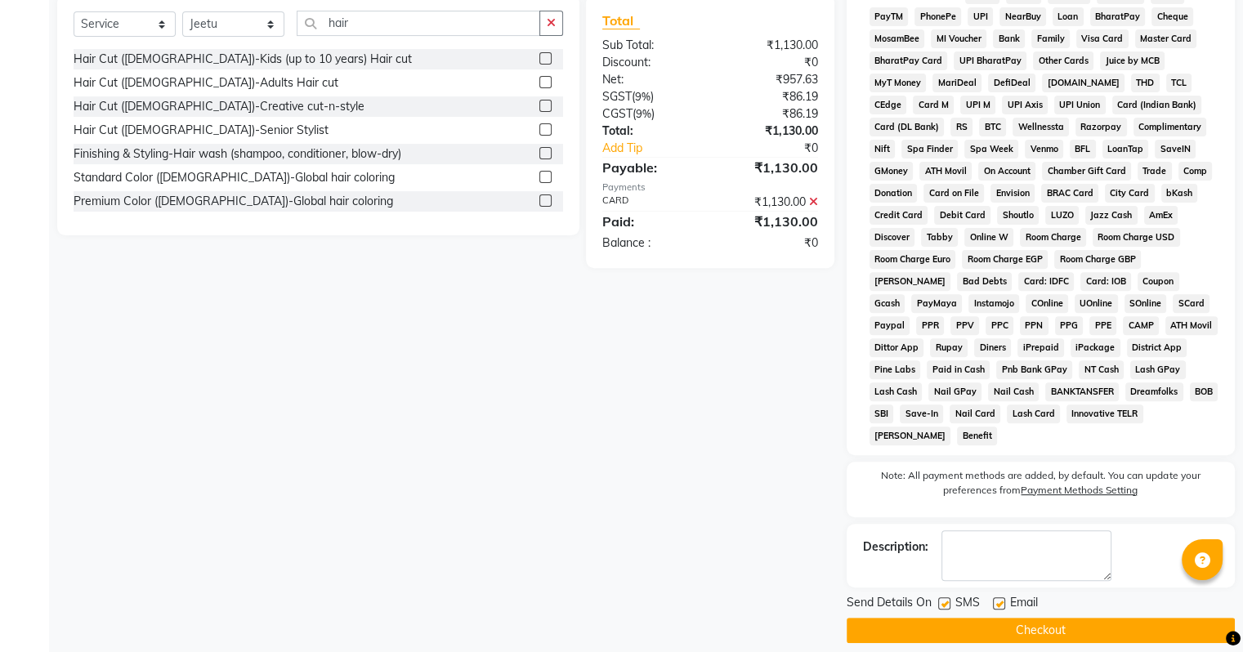
click at [996, 597] on label at bounding box center [999, 603] width 12 height 12
click at [996, 599] on input "checkbox" at bounding box center [998, 604] width 11 height 11
checkbox input "false"
click at [998, 624] on button "Checkout" at bounding box center [1041, 630] width 388 height 25
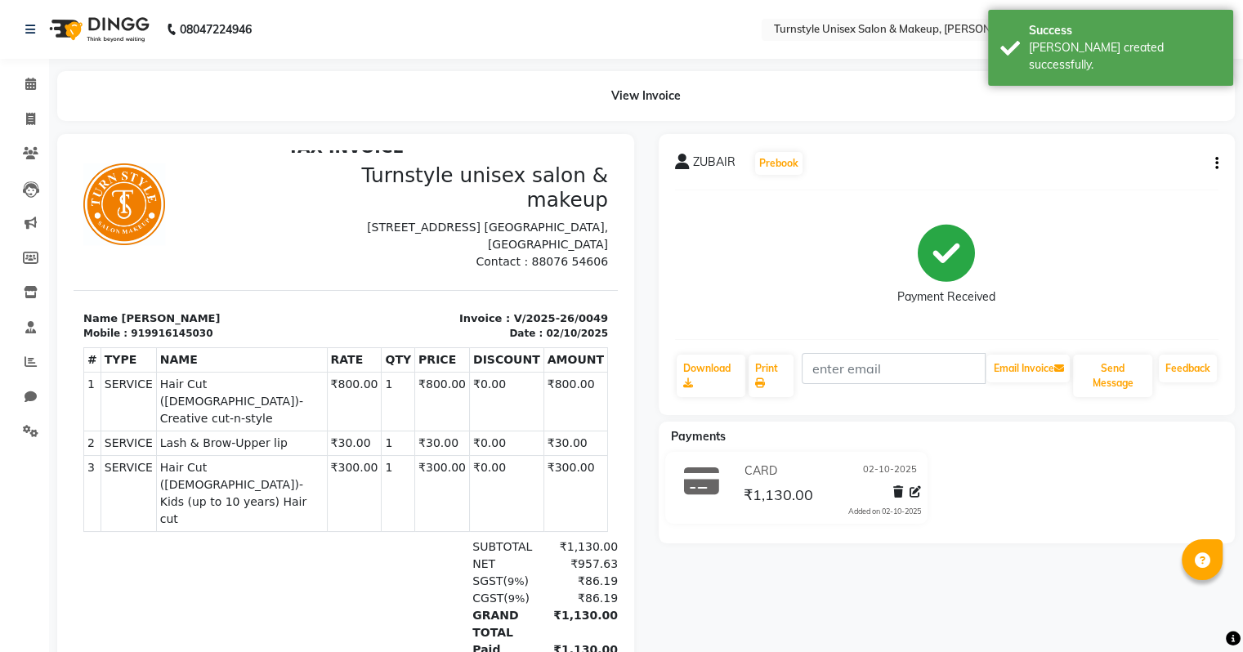
scroll to position [29, 0]
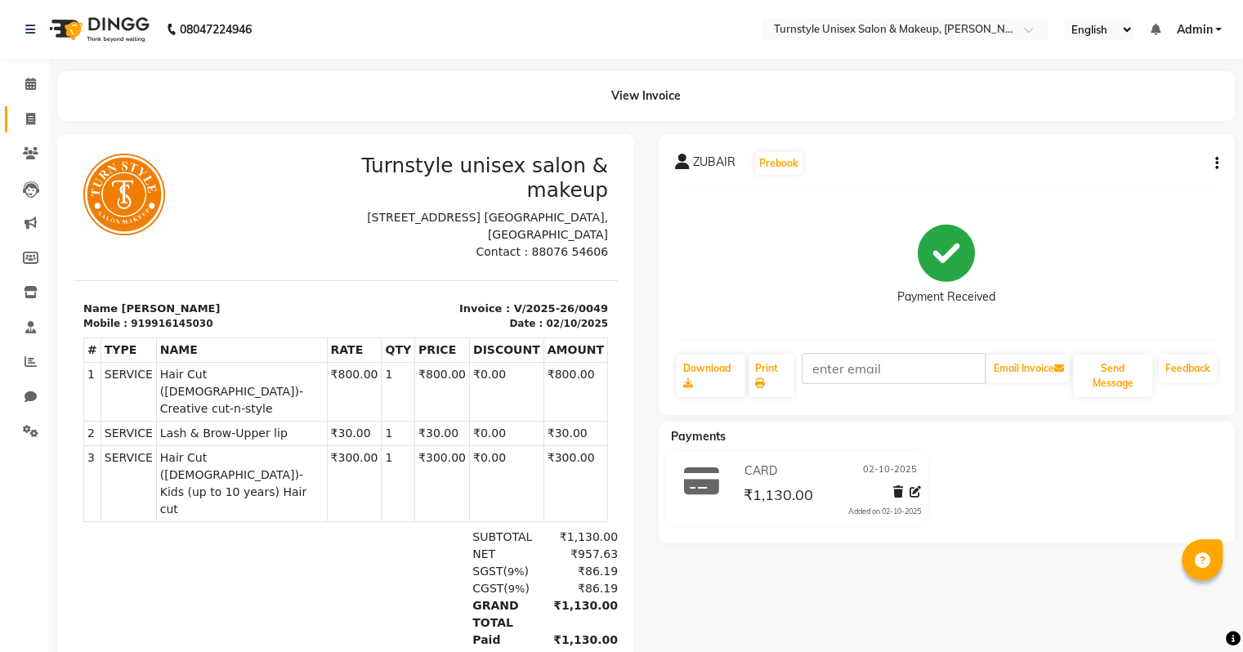
drag, startPoint x: 0, startPoint y: 140, endPoint x: 11, endPoint y: 105, distance: 36.2
click at [1, 106] on ul "Calendar Invoice Clients Leads Marketing Members Inventory Staff Reports Chat S…" at bounding box center [24, 262] width 49 height 391
click at [30, 118] on icon at bounding box center [30, 119] width 9 height 12
select select "service"
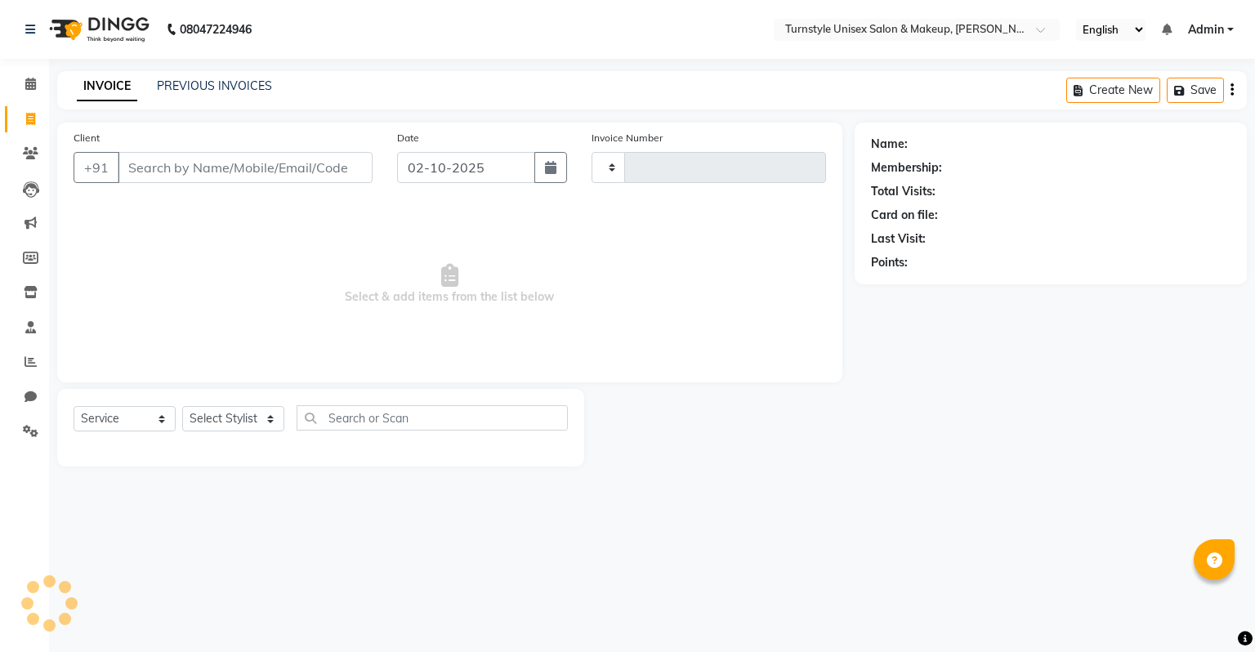
type input "0050"
select select "9091"
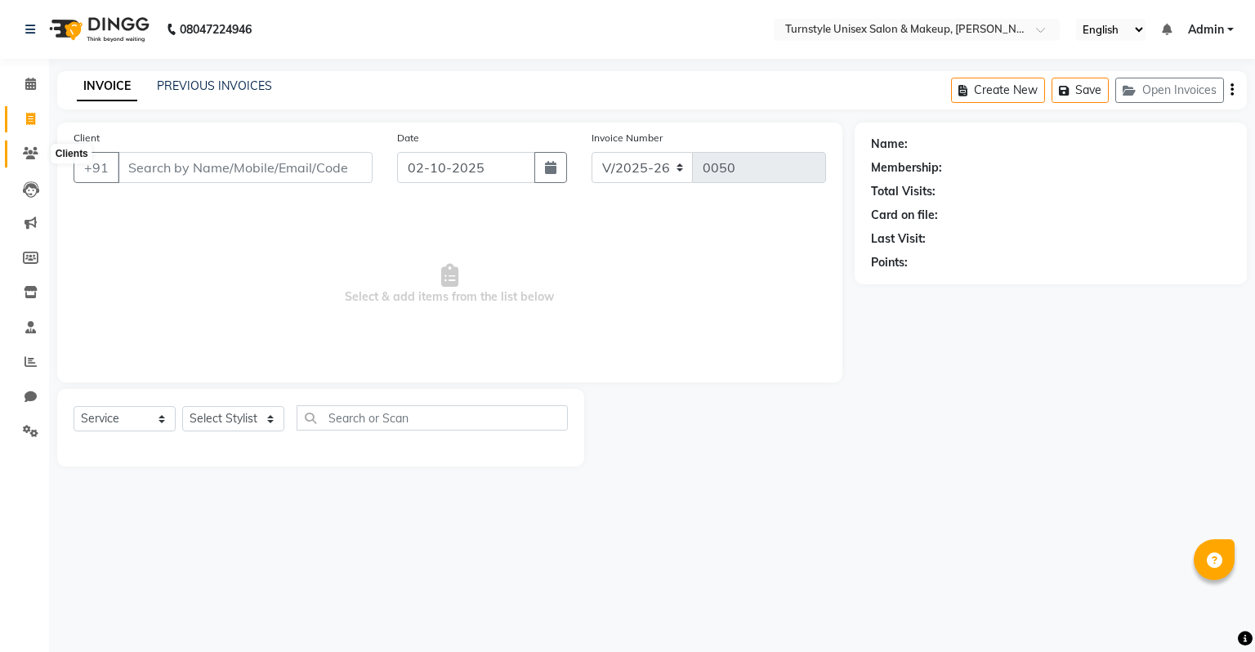
click at [34, 151] on icon at bounding box center [31, 153] width 16 height 12
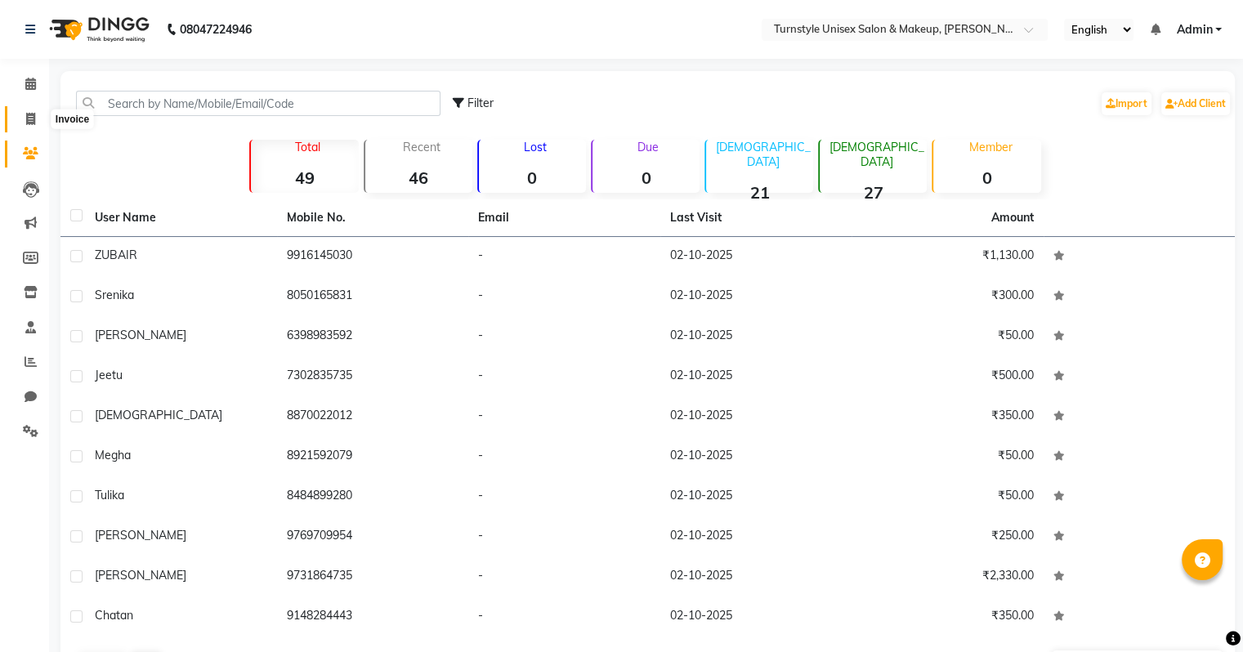
click at [35, 113] on span at bounding box center [30, 119] width 29 height 19
select select "service"
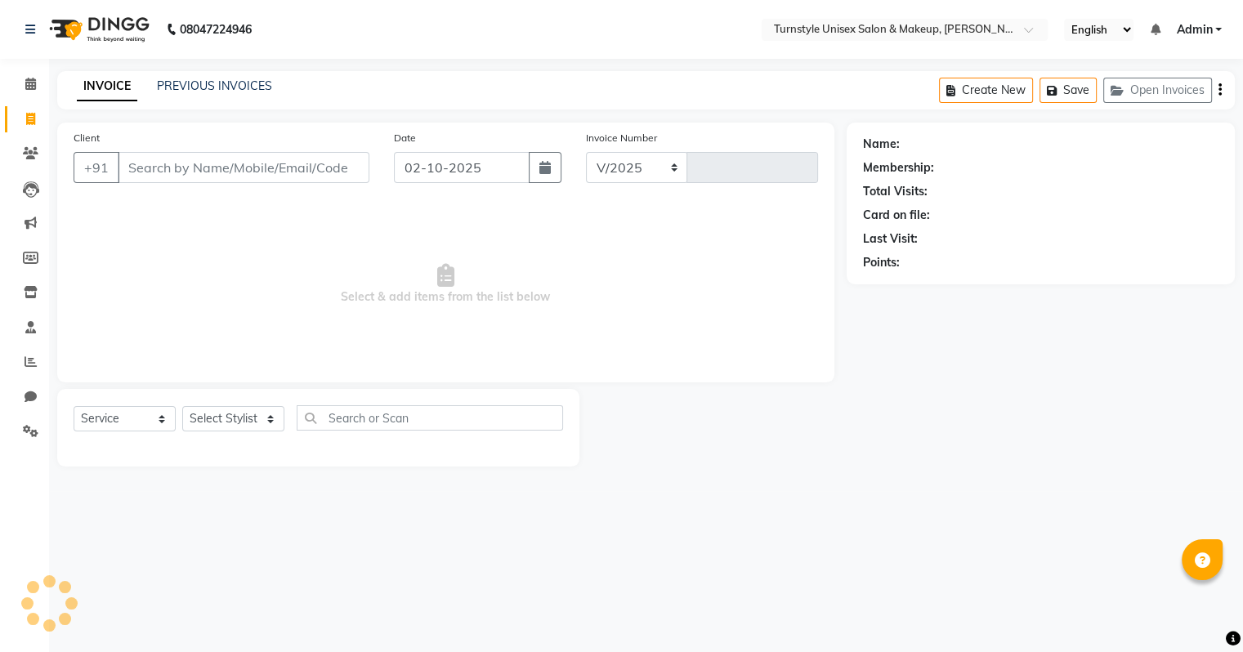
select select "9091"
type input "0050"
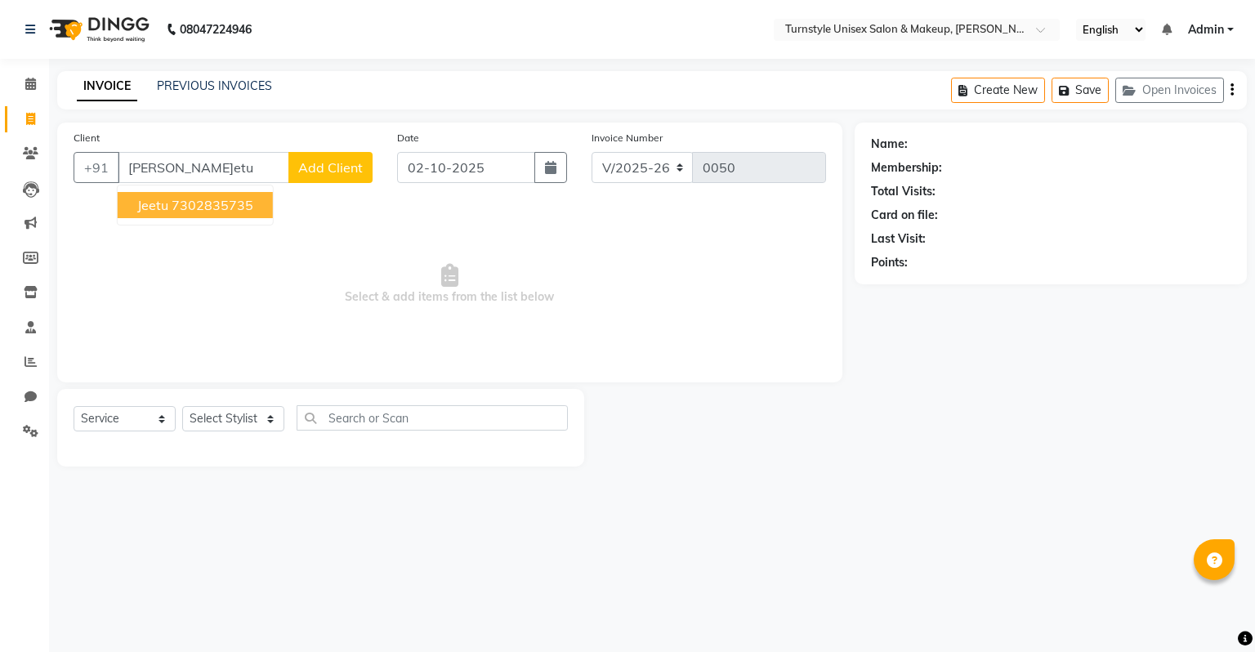
click at [176, 208] on ngb-highlight "7302835735" at bounding box center [213, 205] width 82 height 16
type input "7302835735"
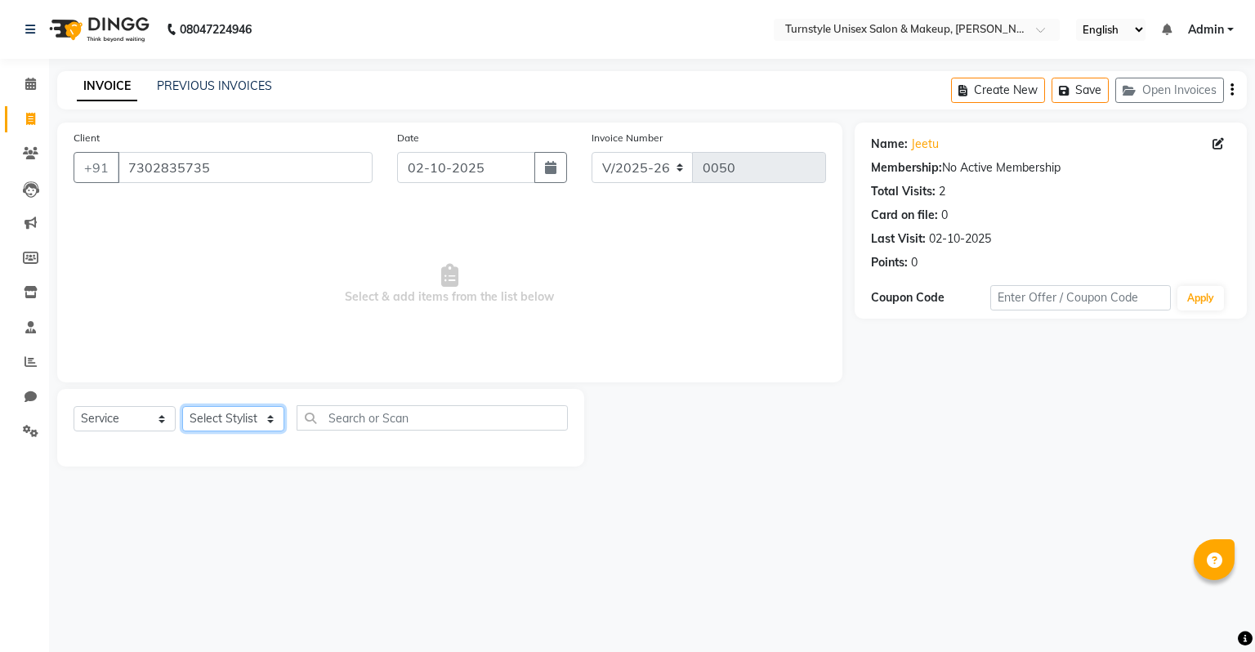
click at [252, 420] on select "Select Stylist [PERSON_NAME] [PERSON_NAME] [PERSON_NAME] [PERSON_NAME] [PERSON_…" at bounding box center [233, 418] width 102 height 25
select select "93343"
click at [182, 407] on select "Select Stylist [PERSON_NAME] [PERSON_NAME] [PERSON_NAME] [PERSON_NAME] [PERSON_…" at bounding box center [233, 418] width 102 height 25
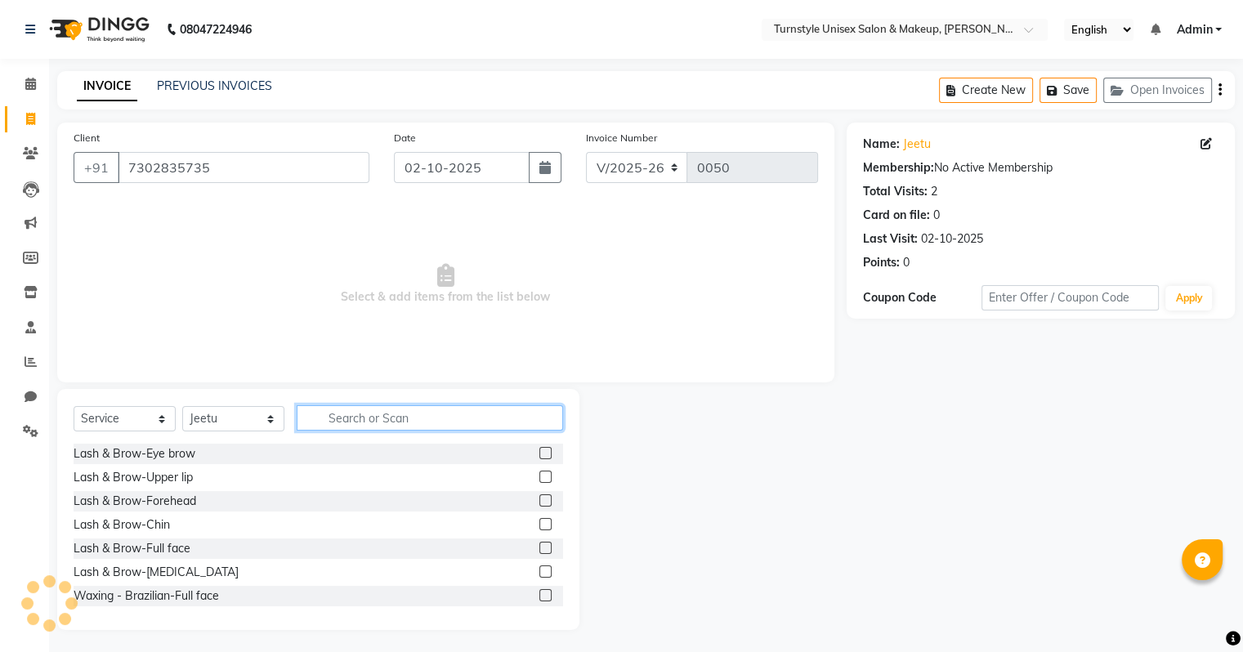
click at [341, 418] on input "text" at bounding box center [430, 417] width 266 height 25
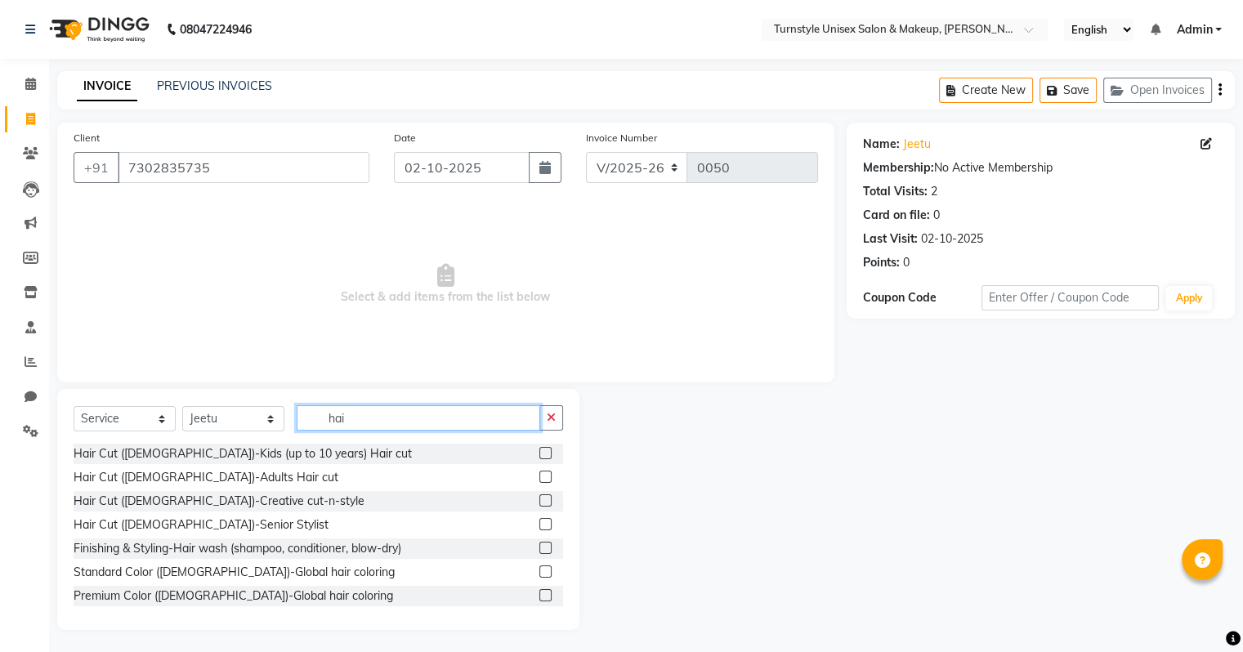
type input "hai"
click at [539, 452] on label at bounding box center [545, 453] width 12 height 12
click at [539, 452] on input "checkbox" at bounding box center [544, 454] width 11 height 11
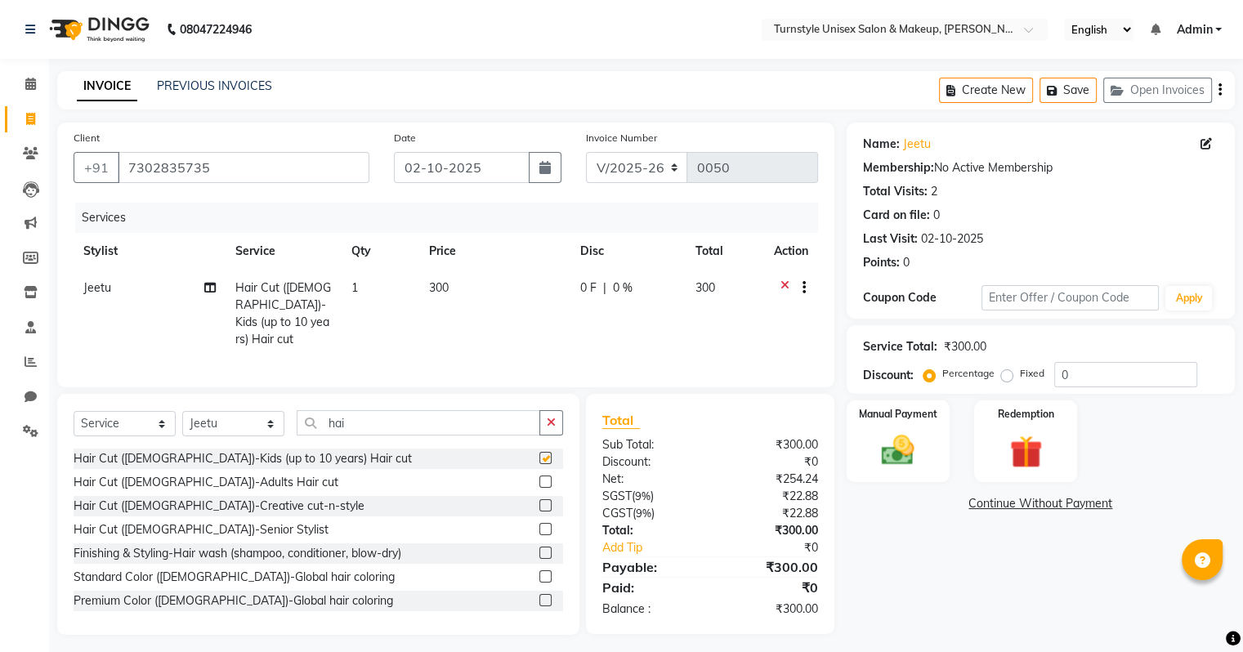
checkbox input "false"
click at [454, 279] on td "300" at bounding box center [494, 314] width 151 height 88
select select "93343"
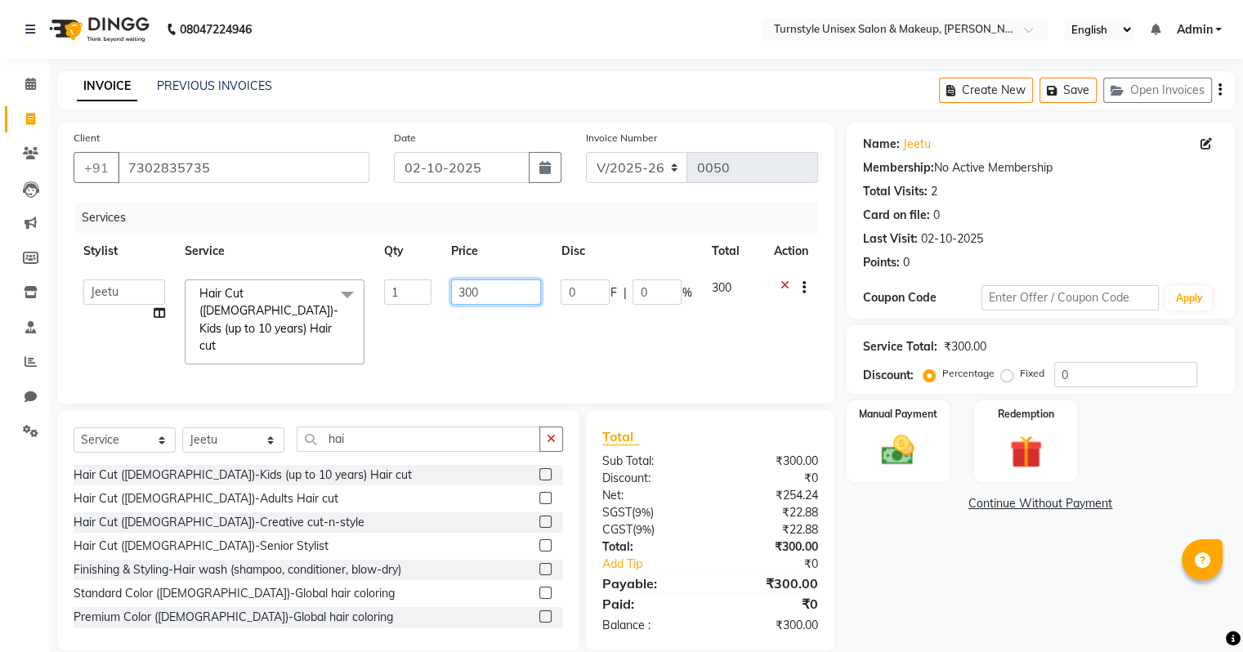
click at [481, 289] on input "300" at bounding box center [496, 291] width 90 height 25
type input "3"
type input "200"
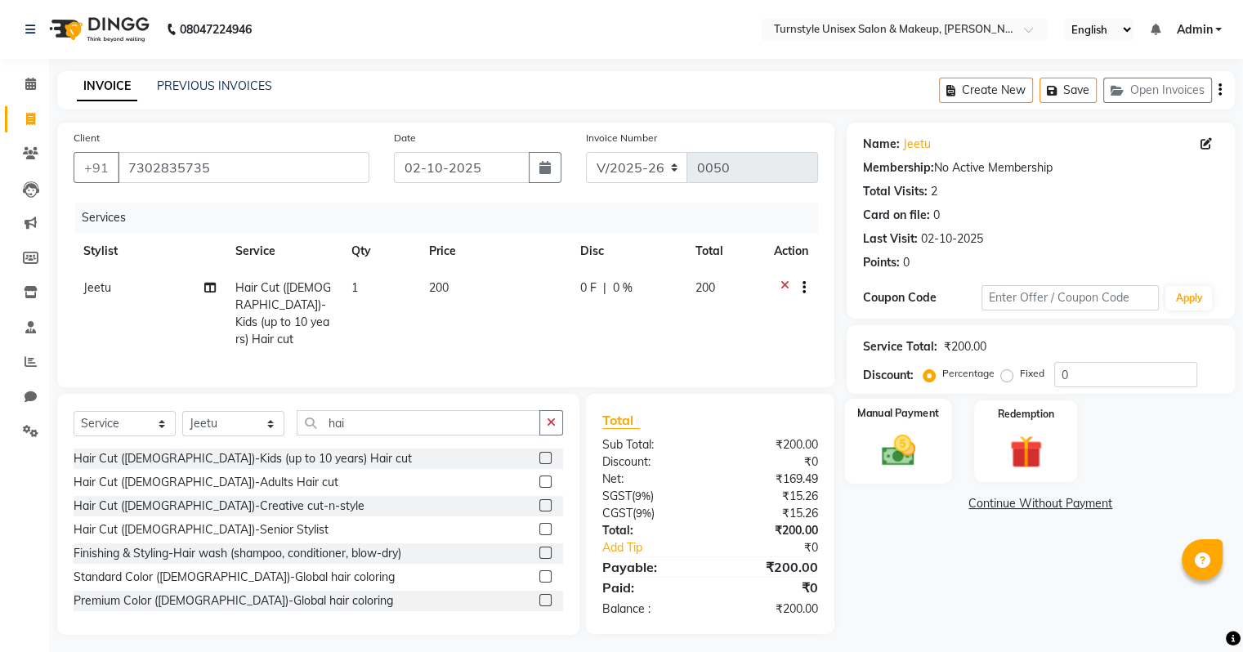
click at [931, 444] on div "Manual Payment" at bounding box center [897, 441] width 107 height 84
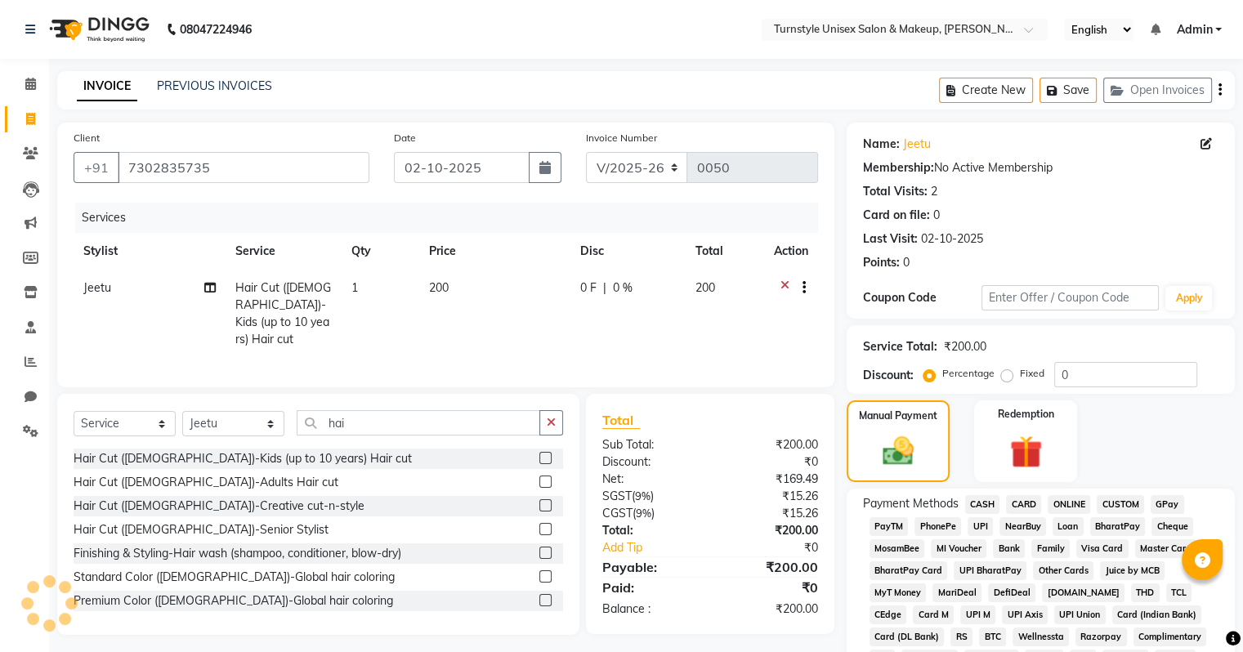
click at [982, 529] on span "UPI" at bounding box center [979, 526] width 25 height 19
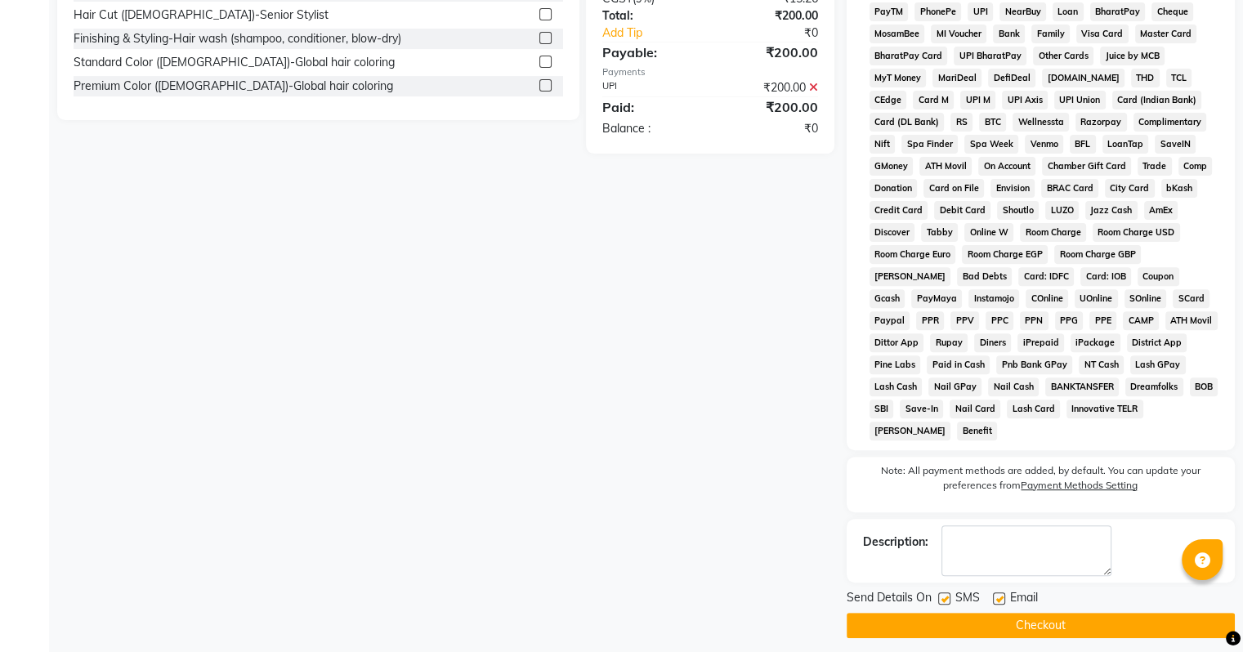
click at [999, 593] on label at bounding box center [999, 598] width 12 height 12
click at [999, 594] on input "checkbox" at bounding box center [998, 599] width 11 height 11
checkbox input "false"
click at [995, 618] on button "Checkout" at bounding box center [1041, 625] width 388 height 25
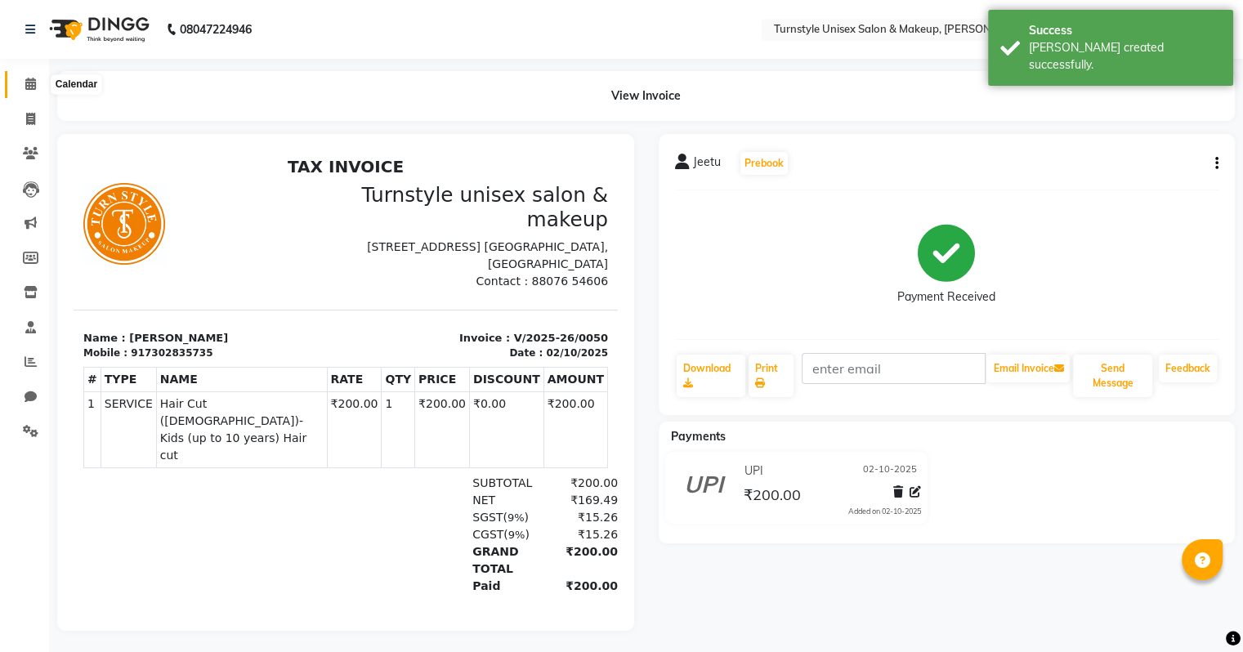
click at [29, 85] on icon at bounding box center [30, 84] width 11 height 12
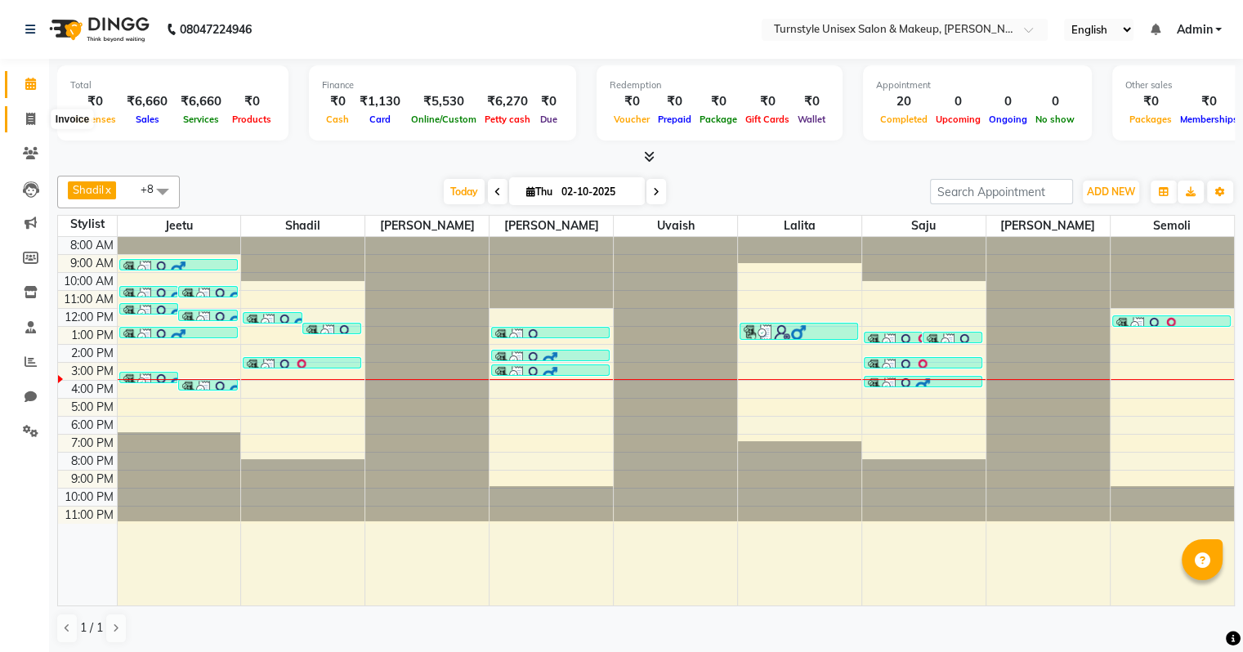
click at [21, 124] on span at bounding box center [30, 119] width 29 height 19
select select "service"
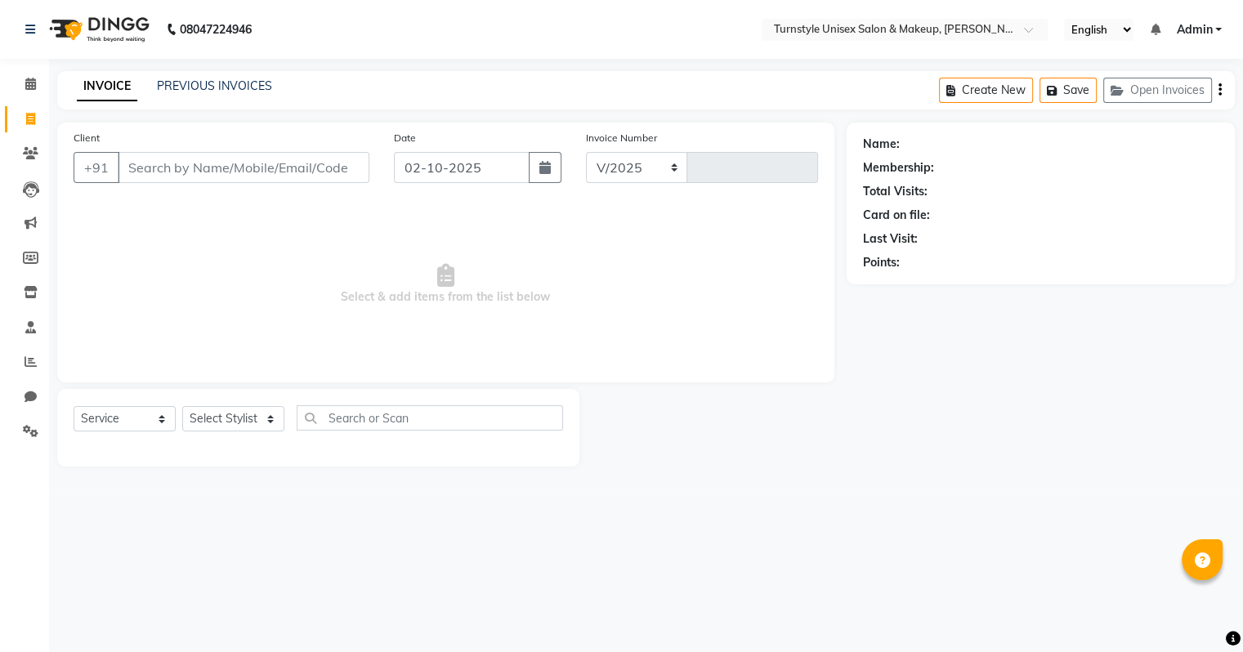
select select "9091"
type input "0051"
click at [25, 87] on icon at bounding box center [30, 84] width 11 height 12
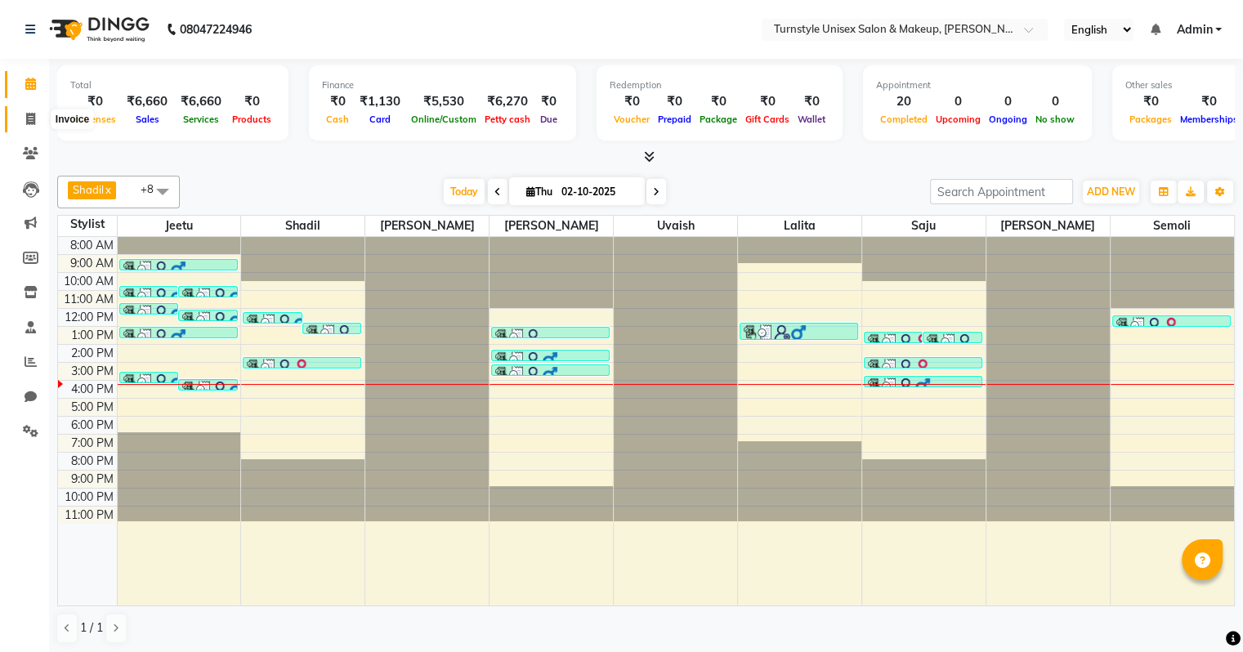
click at [31, 123] on icon at bounding box center [30, 119] width 9 height 12
select select "9091"
select select "service"
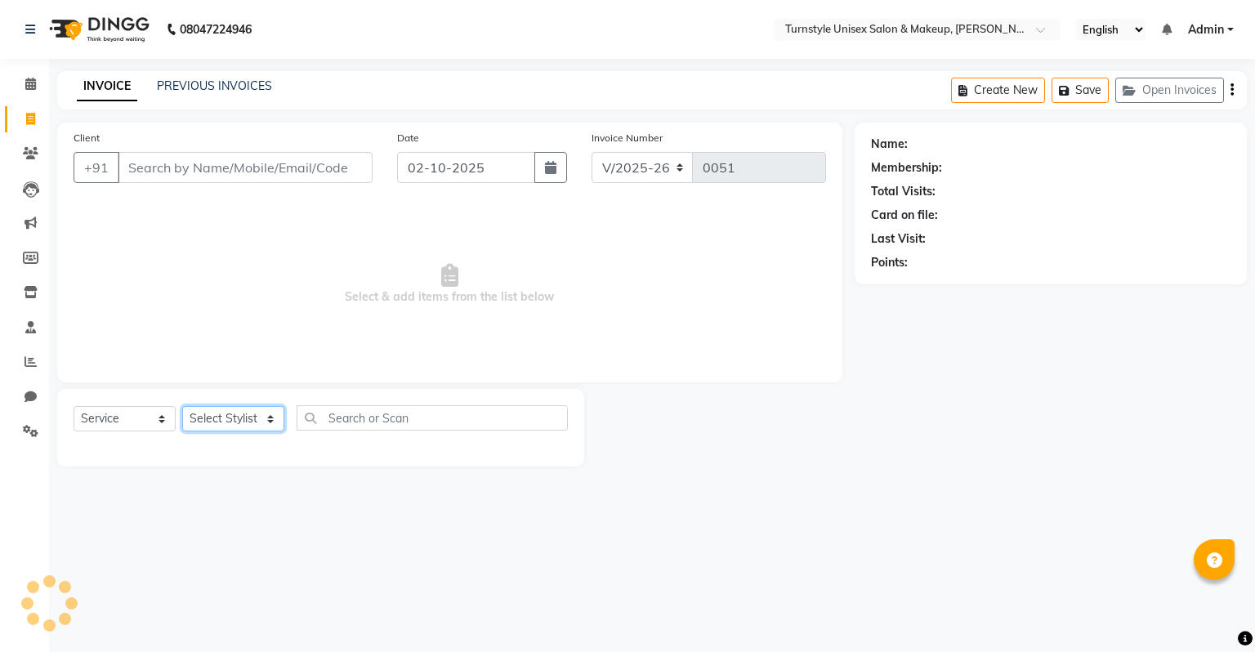
click at [215, 427] on select "Select Stylist" at bounding box center [233, 418] width 102 height 25
select select "93350"
click at [182, 407] on select "Select Stylist [PERSON_NAME] [PERSON_NAME] [PERSON_NAME] [PERSON_NAME] [PERSON_…" at bounding box center [233, 418] width 102 height 25
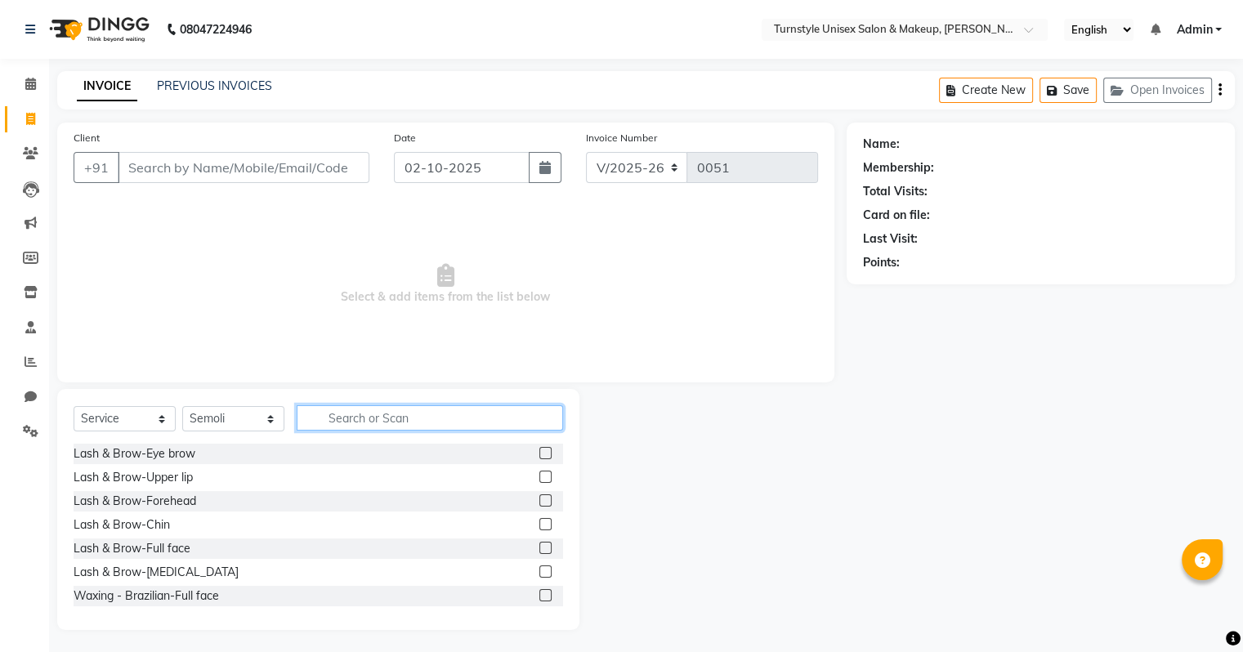
click at [346, 423] on input "text" at bounding box center [430, 417] width 266 height 25
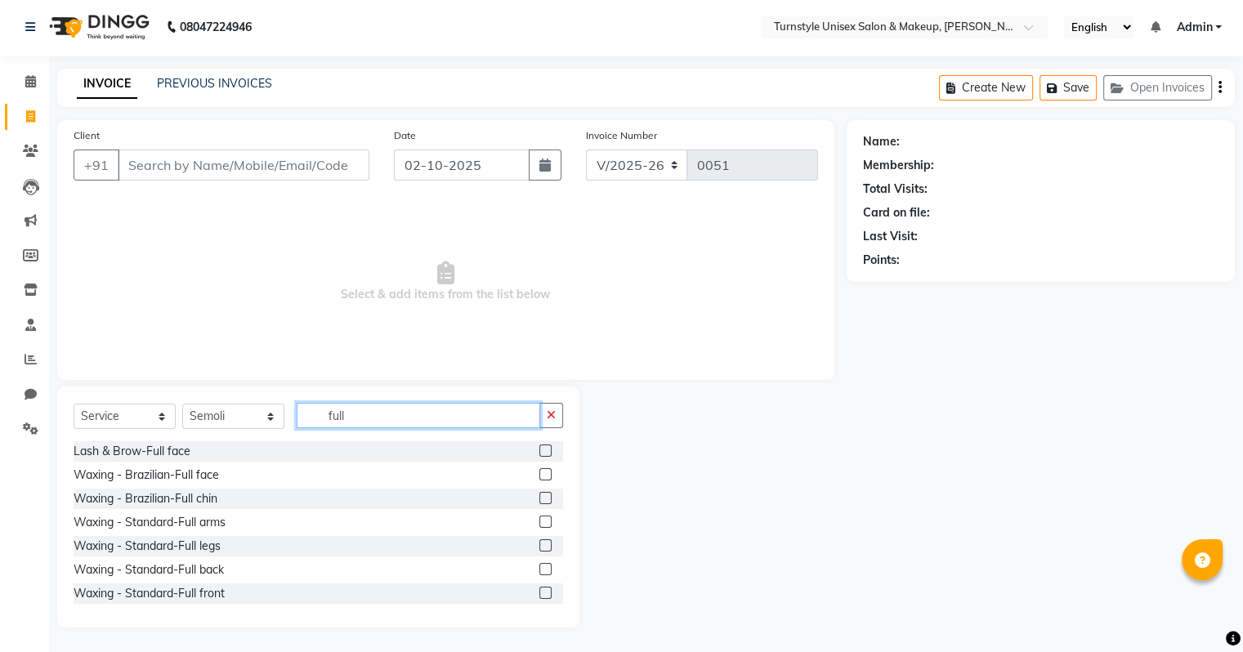
type input "full"
click at [539, 476] on label at bounding box center [545, 474] width 12 height 12
click at [539, 476] on input "checkbox" at bounding box center [544, 475] width 11 height 11
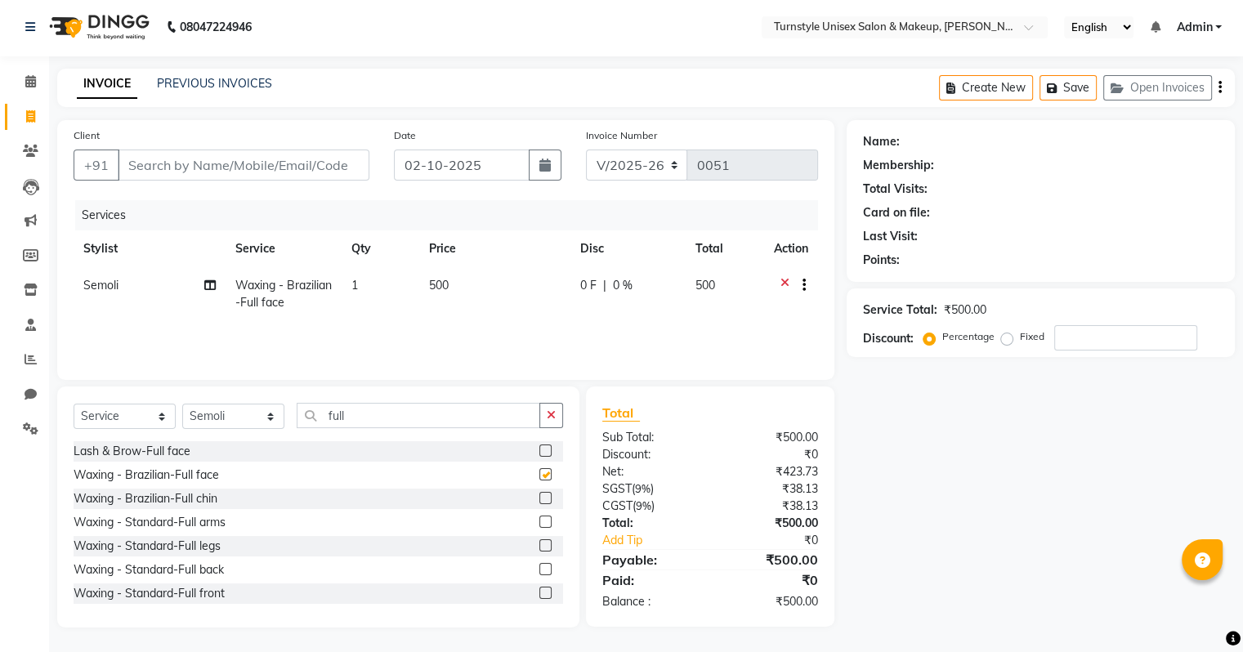
checkbox input "false"
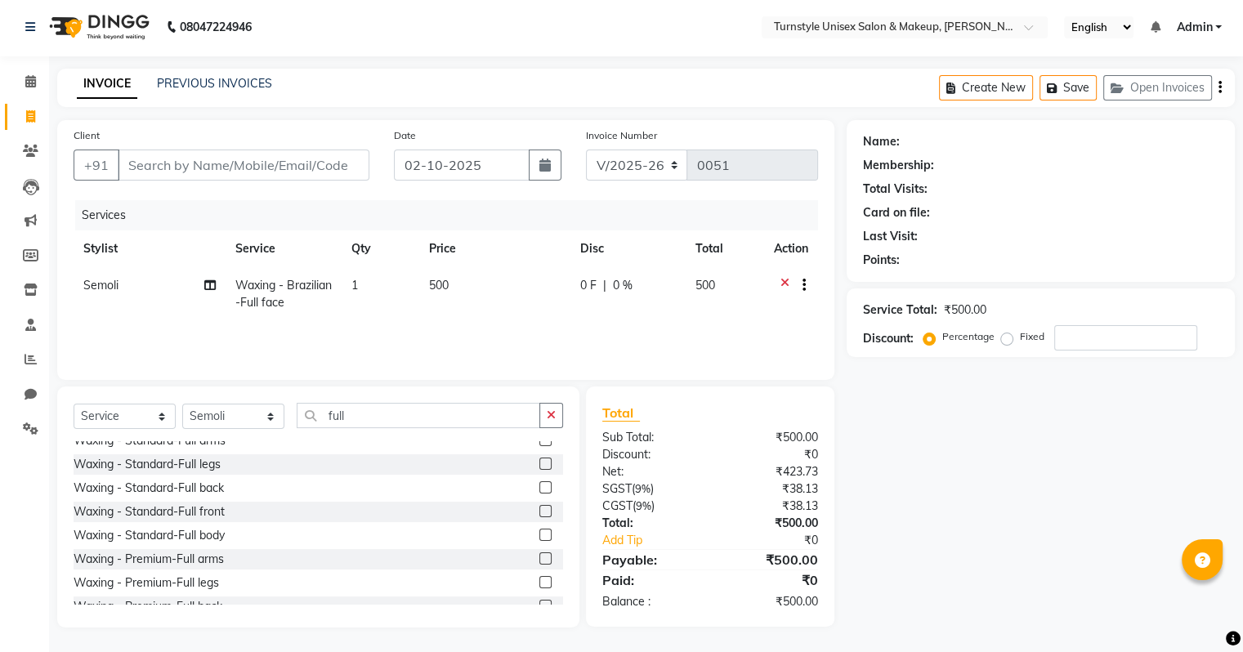
click at [539, 536] on label at bounding box center [545, 535] width 12 height 12
click at [539, 536] on input "checkbox" at bounding box center [544, 535] width 11 height 11
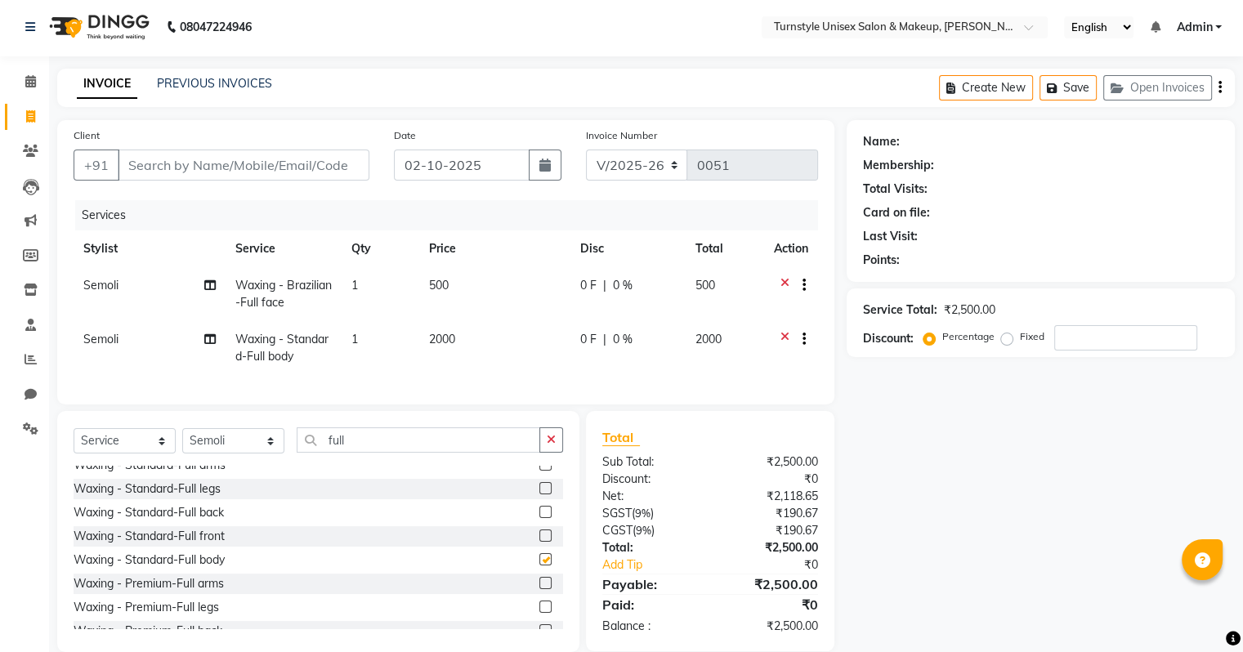
checkbox input "false"
click at [783, 338] on icon at bounding box center [784, 341] width 9 height 20
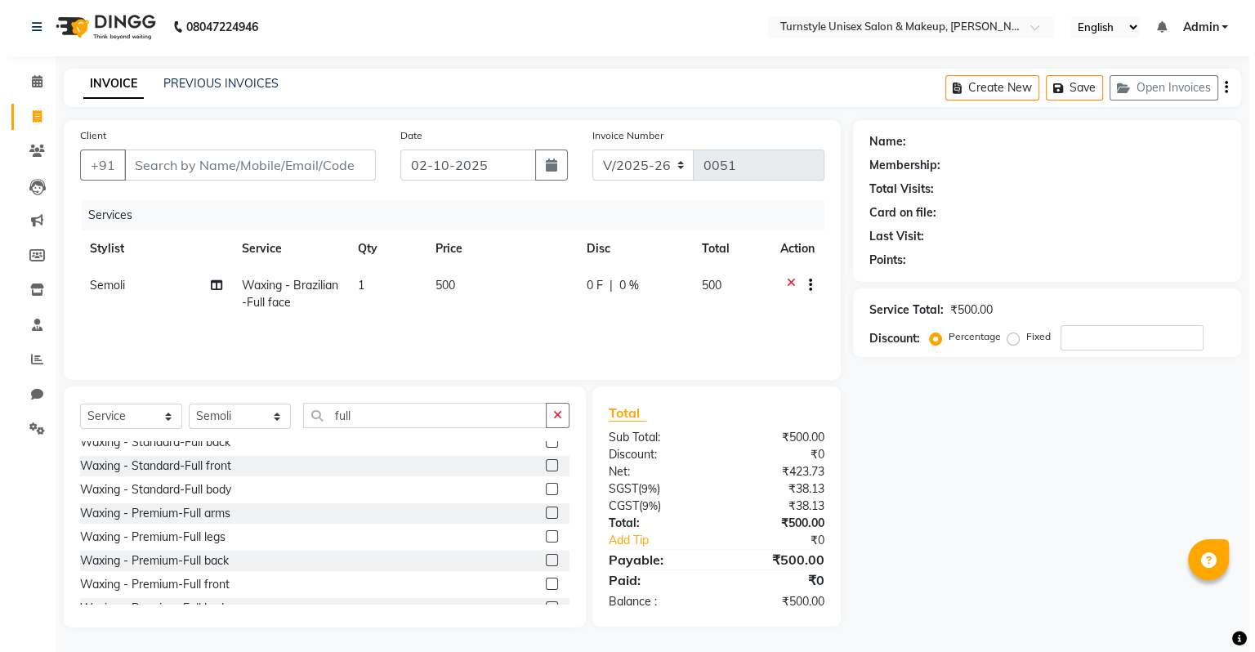
scroll to position [163, 0]
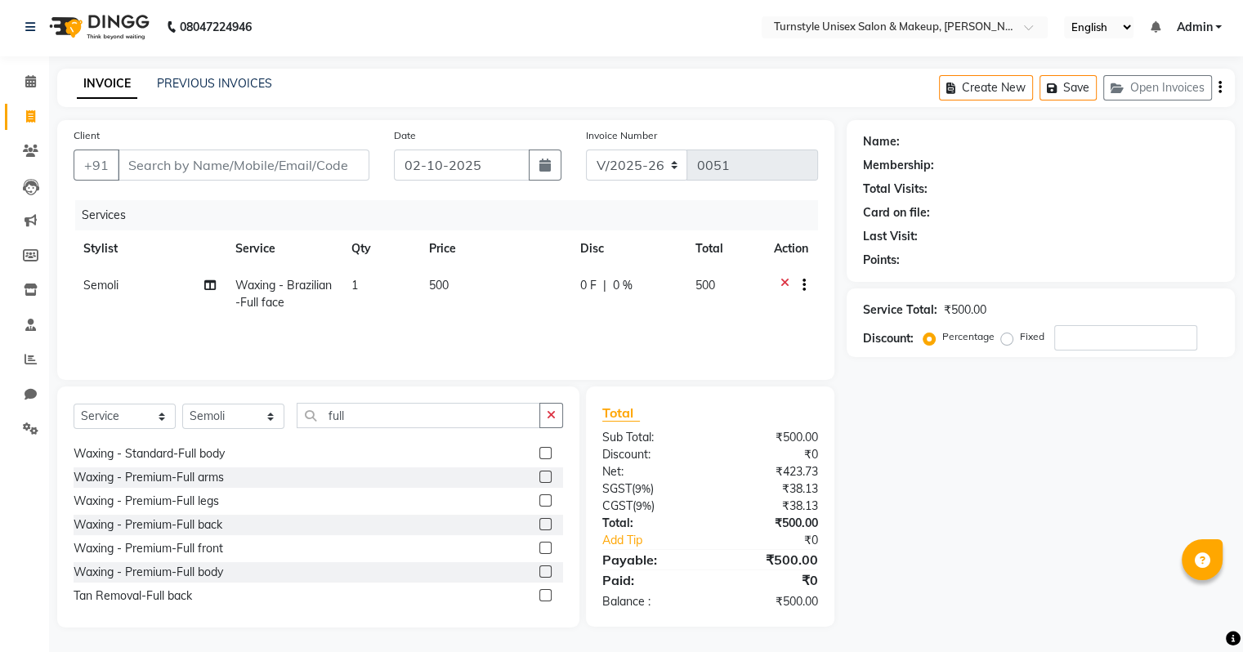
click at [539, 570] on label at bounding box center [545, 571] width 12 height 12
click at [539, 570] on input "checkbox" at bounding box center [544, 572] width 11 height 11
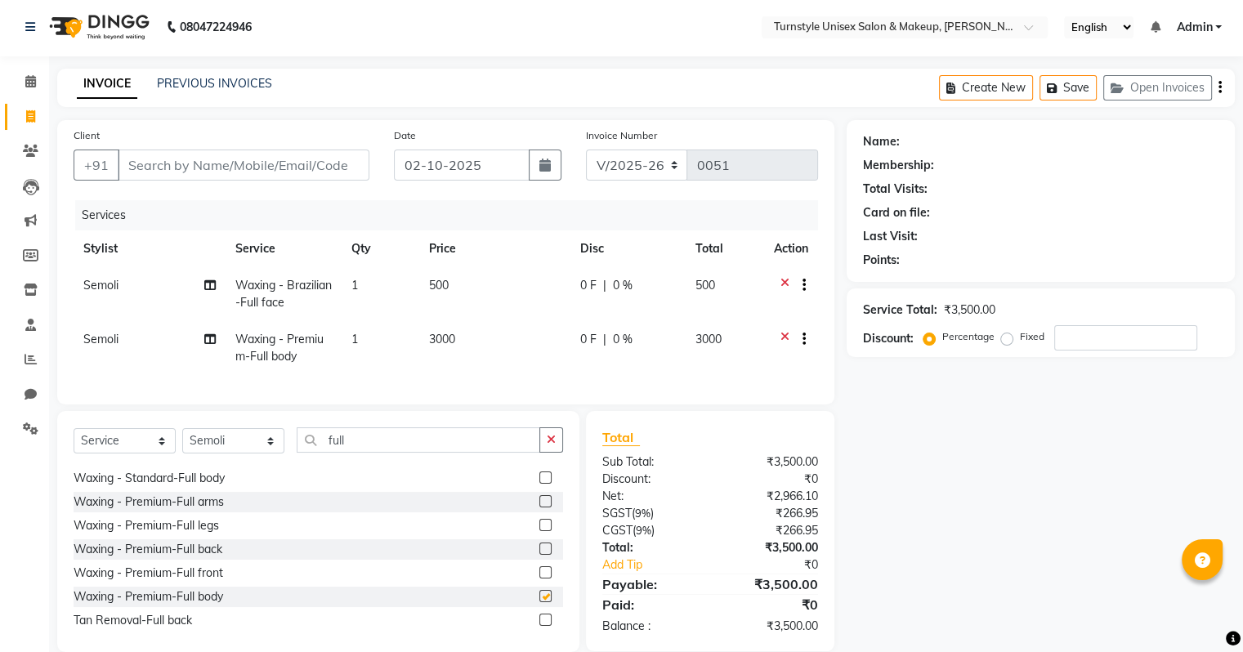
checkbox input "false"
click at [216, 168] on input "Client" at bounding box center [244, 165] width 252 height 31
type input "6"
type input "0"
type input "6300291677"
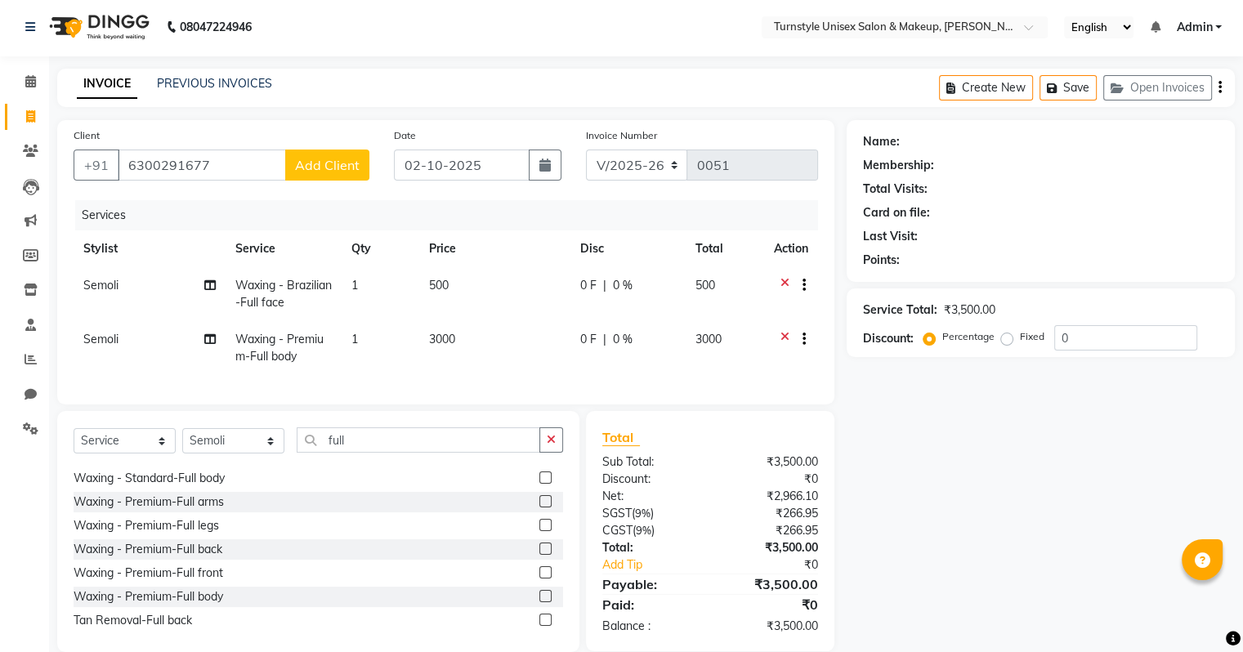
click at [299, 158] on span "Add Client" at bounding box center [327, 165] width 65 height 16
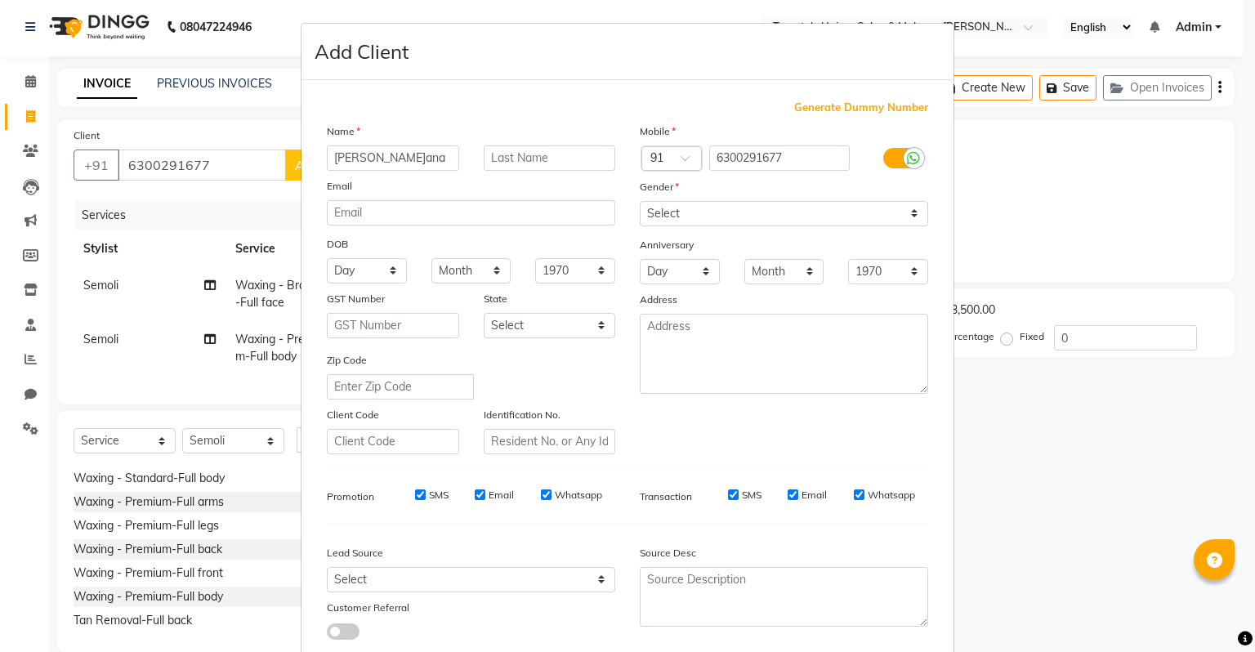
type input "Keerthana"
click at [694, 215] on select "Select [DEMOGRAPHIC_DATA] [DEMOGRAPHIC_DATA] Other Prefer Not To Say" at bounding box center [784, 213] width 288 height 25
select select "[DEMOGRAPHIC_DATA]"
click at [640, 202] on select "Select [DEMOGRAPHIC_DATA] [DEMOGRAPHIC_DATA] Other Prefer Not To Say" at bounding box center [784, 213] width 288 height 25
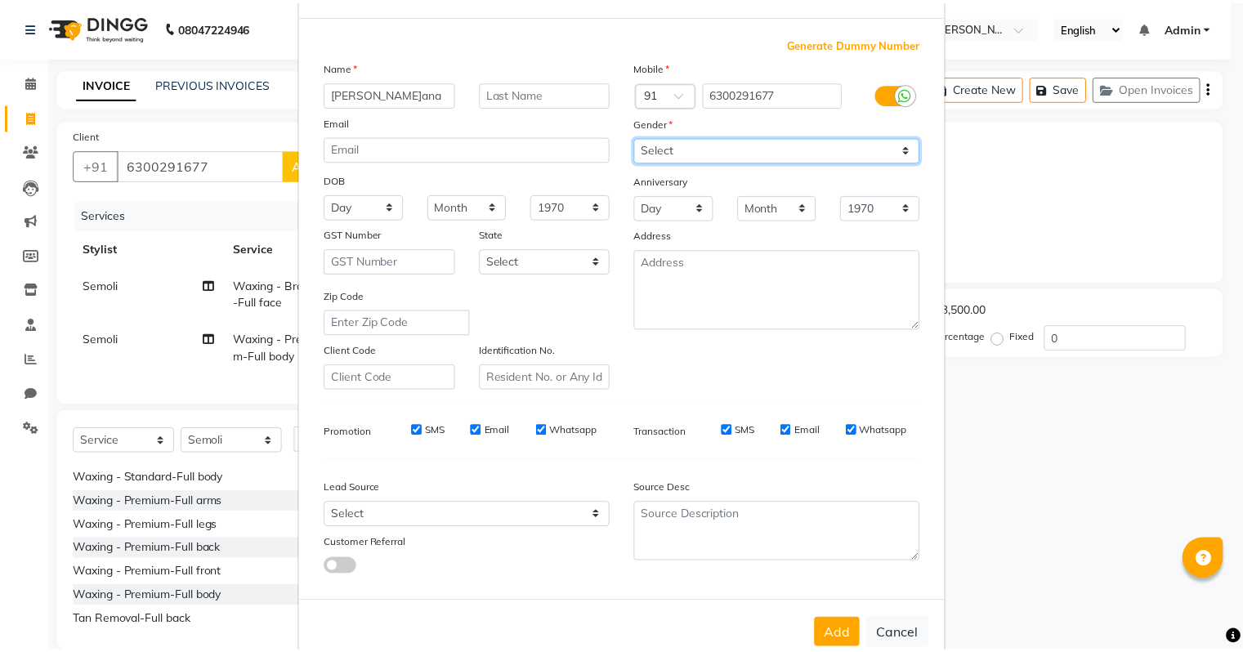
scroll to position [109, 0]
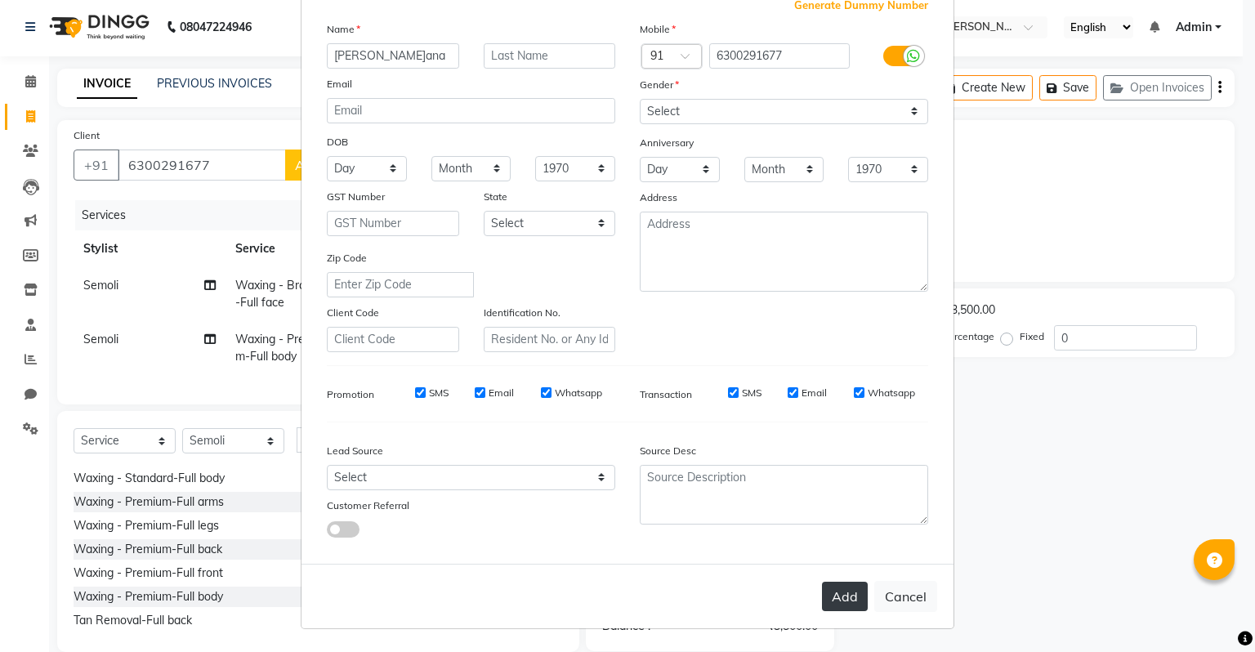
click at [847, 604] on button "Add" at bounding box center [845, 596] width 46 height 29
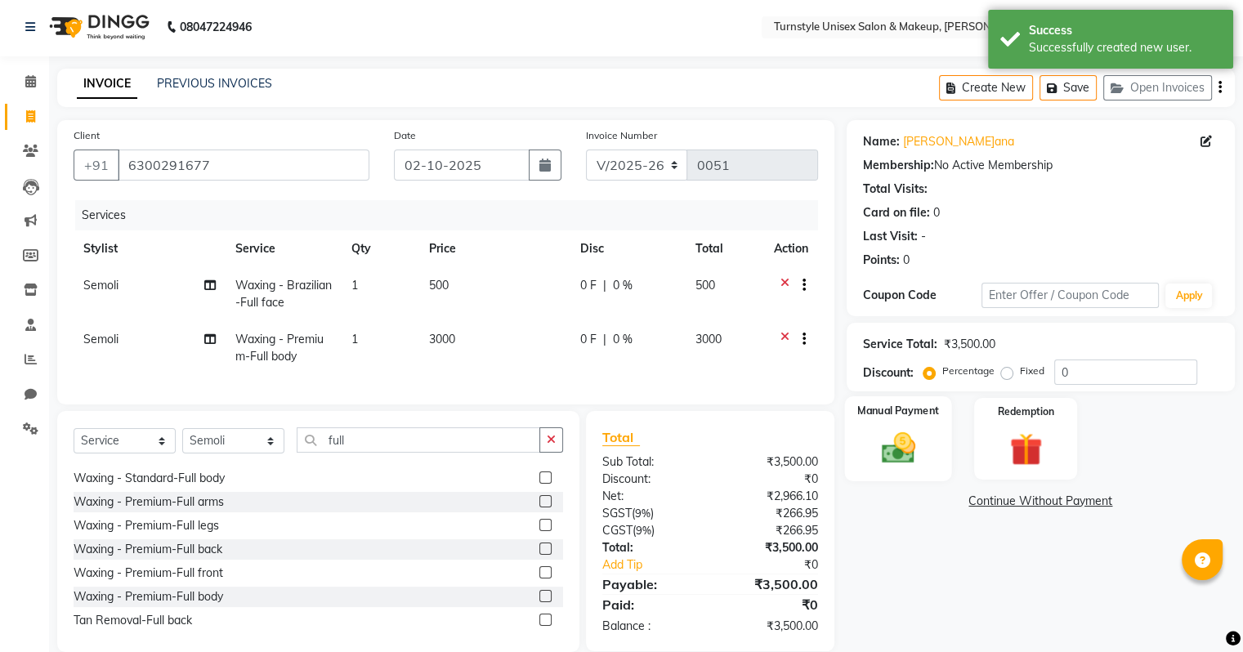
click at [909, 429] on img at bounding box center [897, 448] width 55 height 39
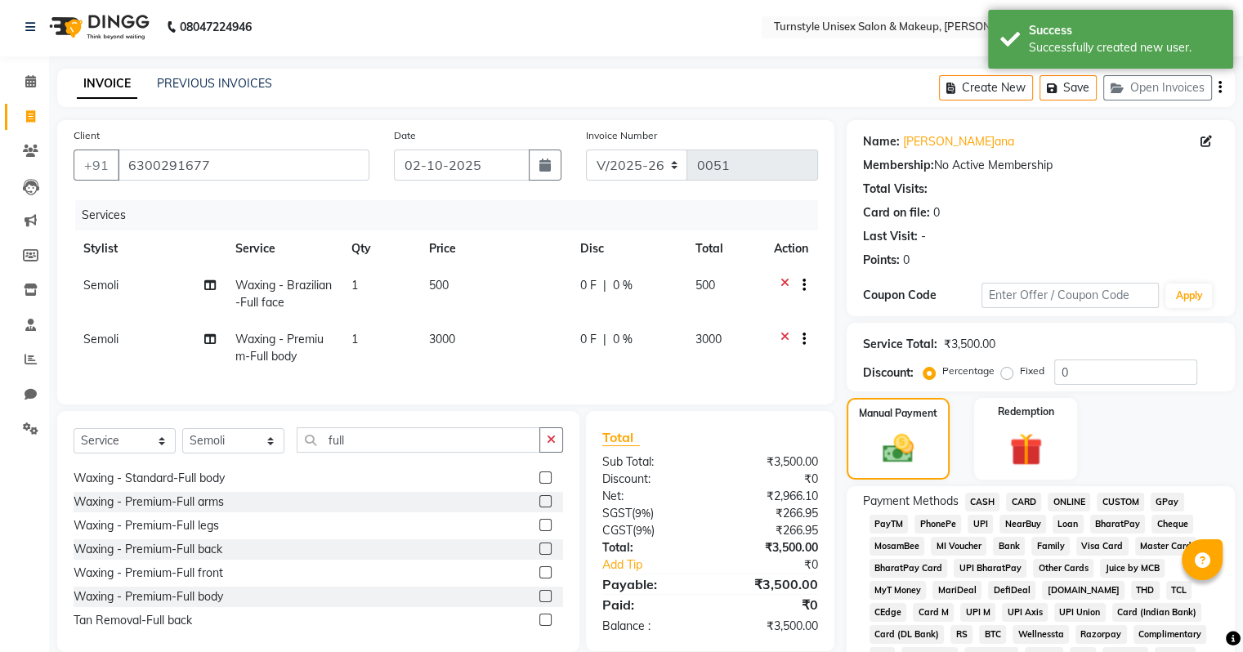
scroll to position [39, 0]
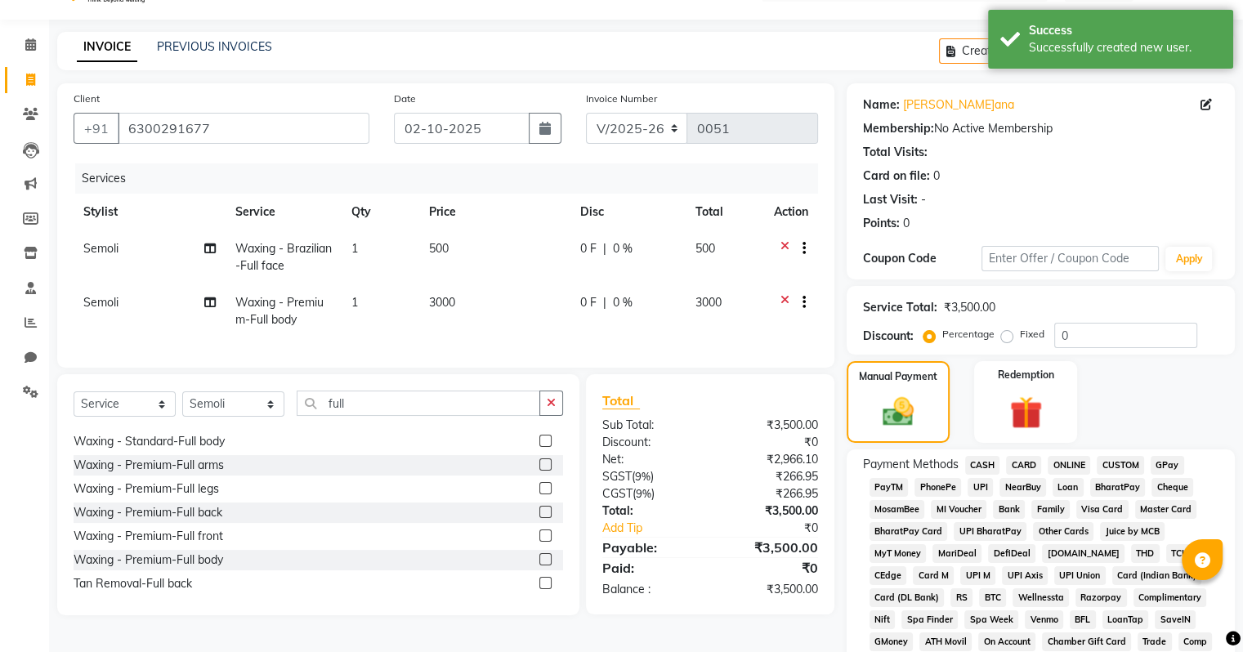
click at [974, 489] on span "UPI" at bounding box center [979, 487] width 25 height 19
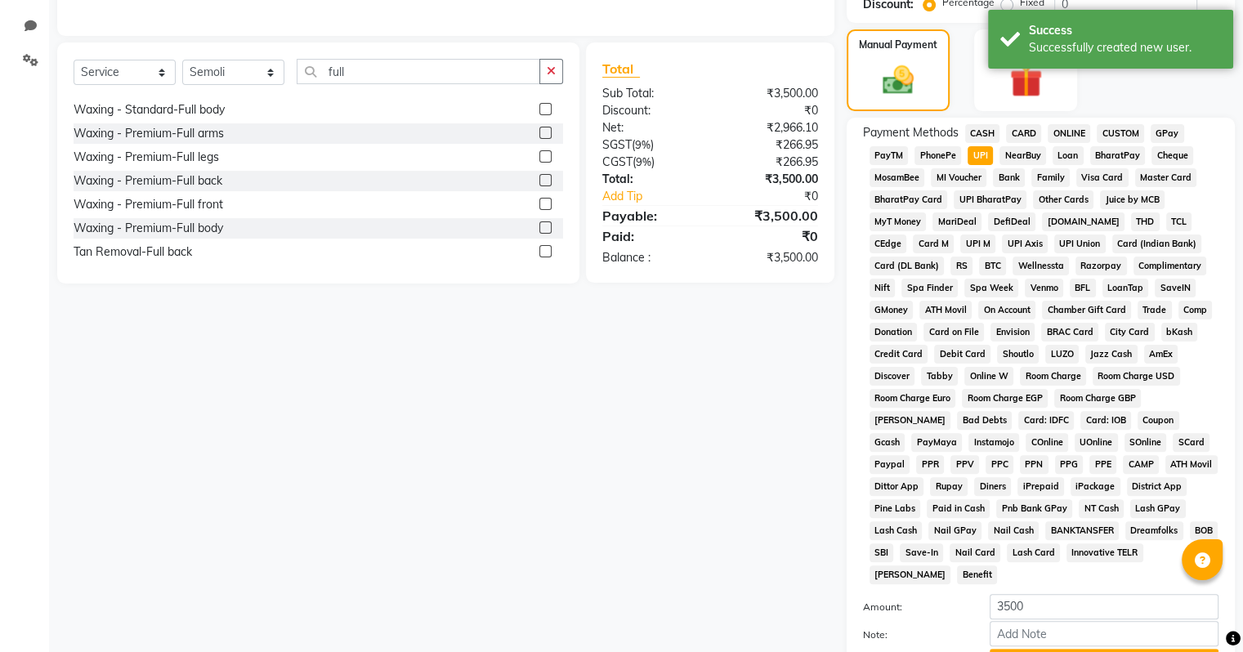
click at [1043, 526] on div "Payment Methods CASH CARD ONLINE CUSTOM GPay PayTM PhonePe UPI NearBuy Loan Bha…" at bounding box center [1041, 399] width 388 height 563
click at [1047, 649] on button "Add Payment" at bounding box center [1104, 661] width 229 height 25
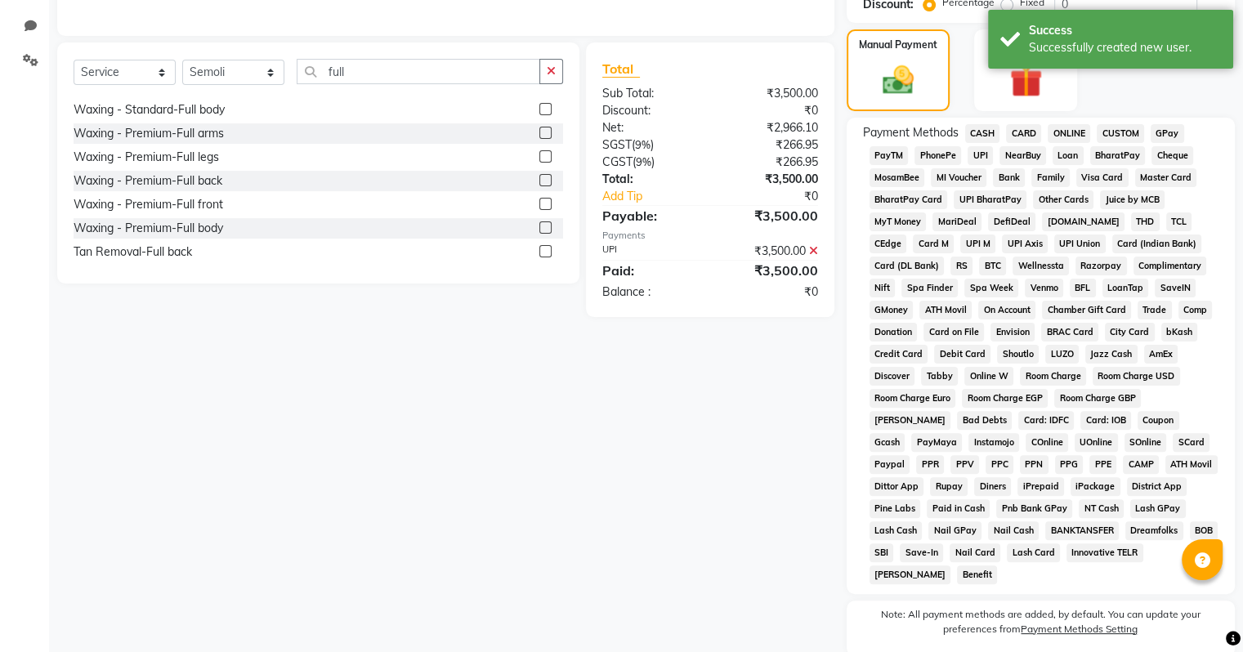
scroll to position [510, 0]
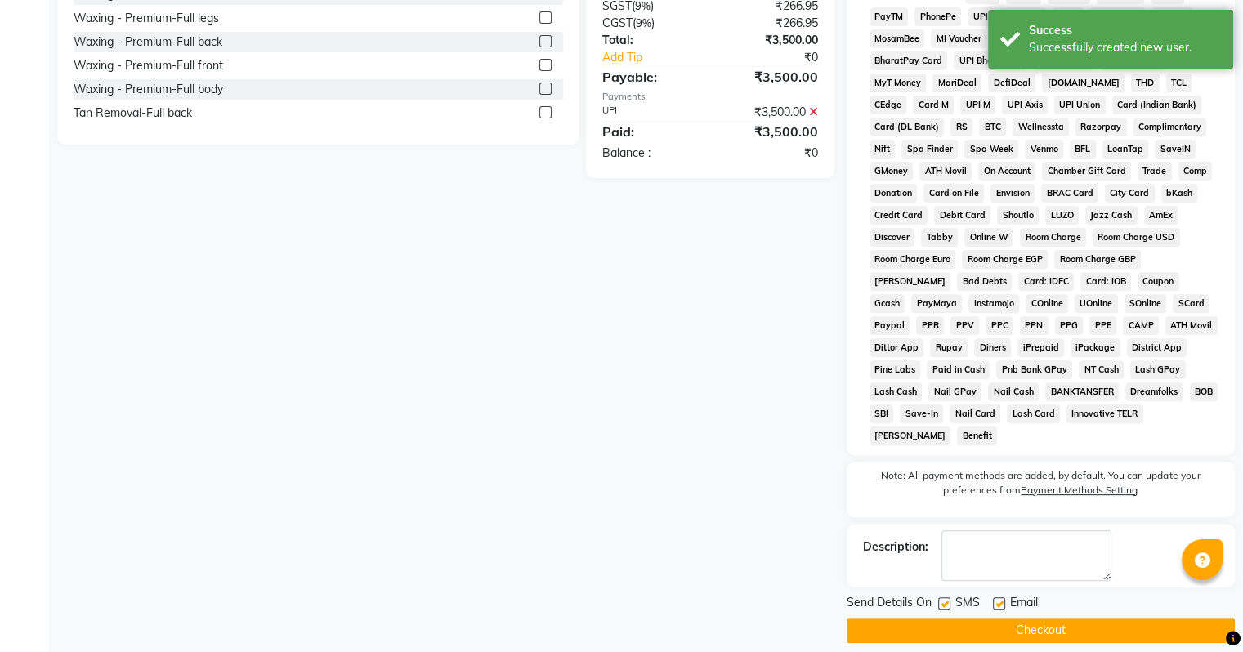
click at [999, 597] on label at bounding box center [999, 603] width 12 height 12
click at [999, 599] on input "checkbox" at bounding box center [998, 604] width 11 height 11
checkbox input "false"
click at [999, 618] on button "Checkout" at bounding box center [1041, 630] width 388 height 25
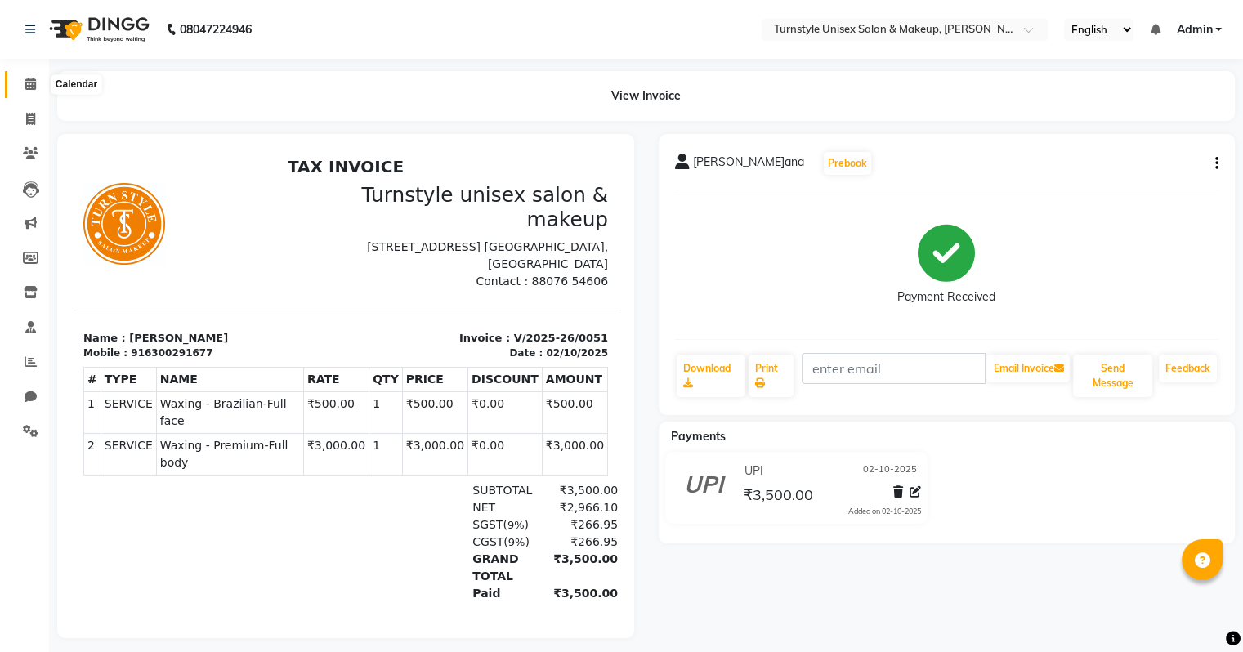
click at [17, 92] on span at bounding box center [30, 84] width 29 height 19
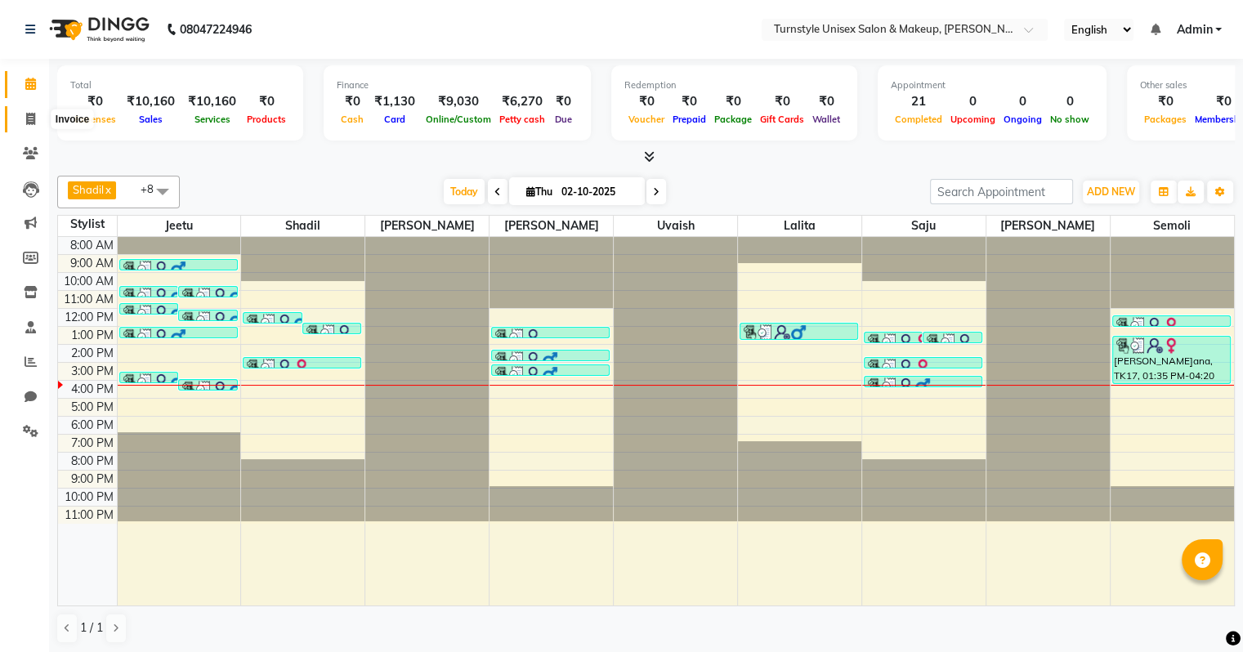
click at [30, 110] on span at bounding box center [30, 119] width 29 height 19
select select "service"
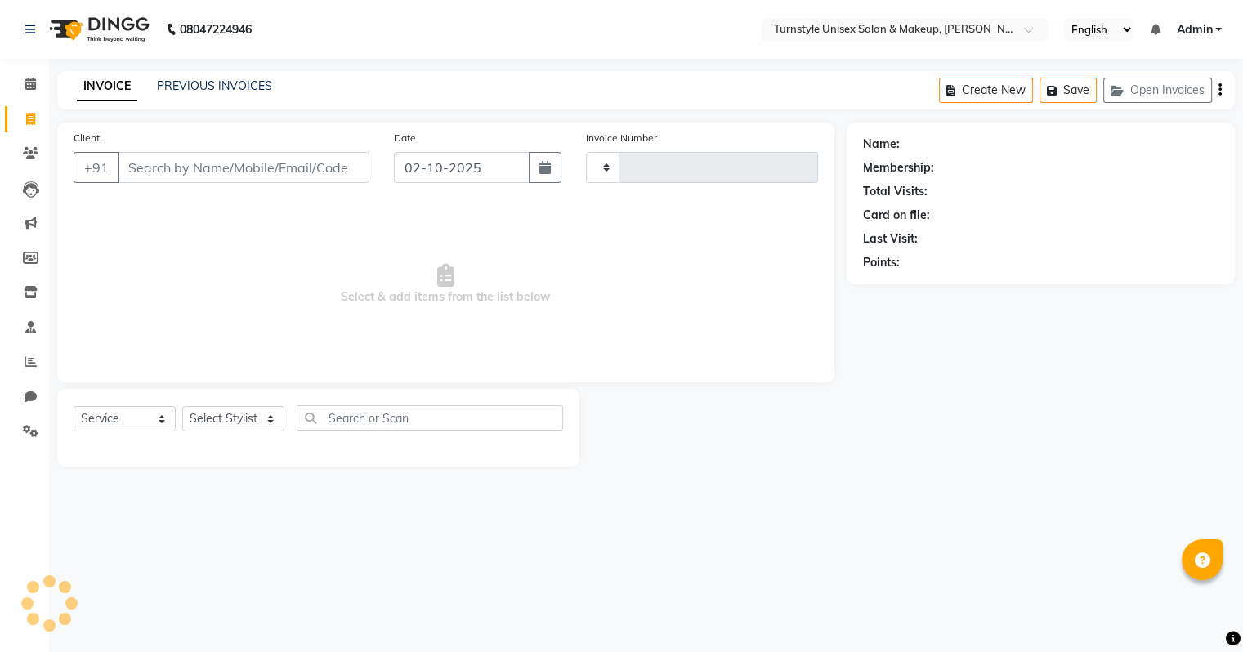
type input "0052"
select select "9091"
click at [37, 362] on span at bounding box center [30, 362] width 29 height 19
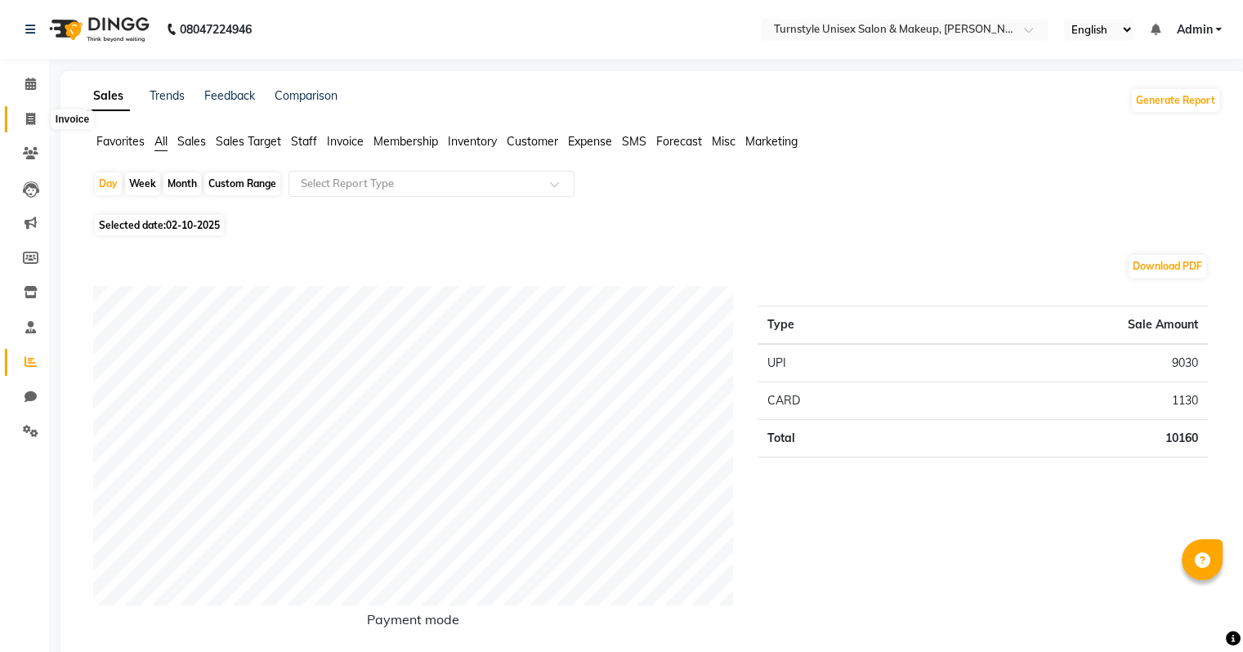
click at [36, 123] on span at bounding box center [30, 119] width 29 height 19
select select "9091"
select select "service"
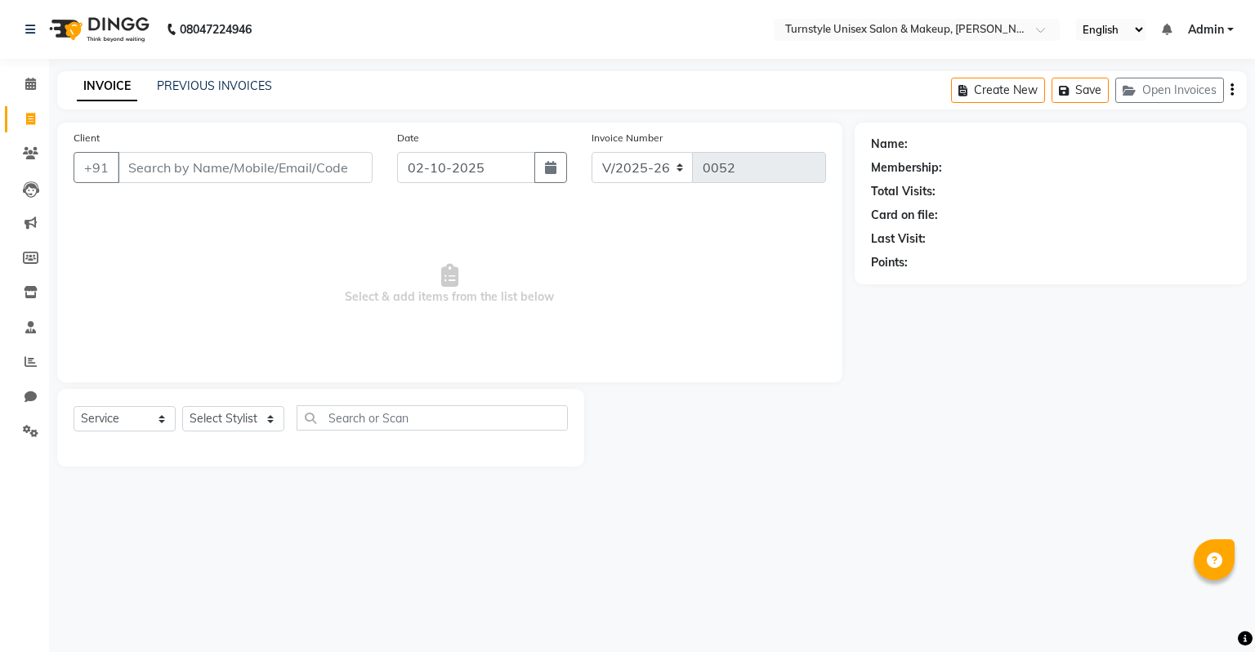
click at [199, 173] on input "Client" at bounding box center [245, 167] width 255 height 31
click at [289, 170] on input "8078910133" at bounding box center [204, 167] width 172 height 31
type input "8078910133"
click at [311, 165] on span "Add Client" at bounding box center [330, 167] width 65 height 16
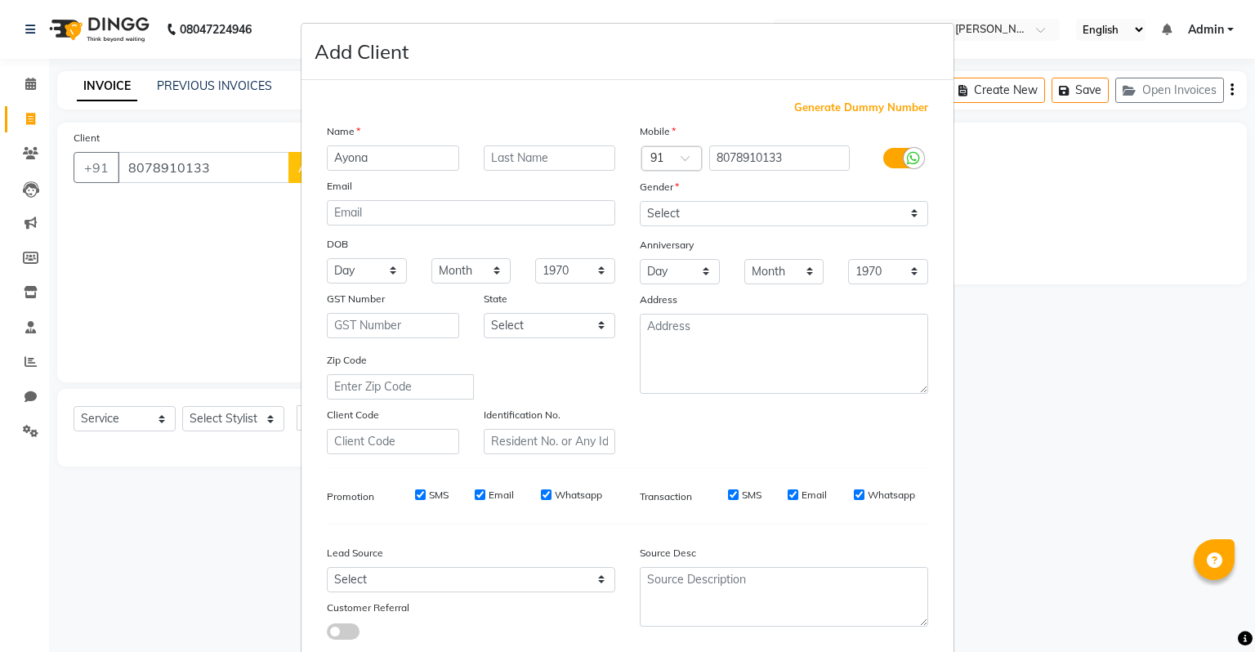
type input "Ayona"
click at [752, 212] on select "Select [DEMOGRAPHIC_DATA] [DEMOGRAPHIC_DATA] Other Prefer Not To Say" at bounding box center [784, 213] width 288 height 25
select select "[DEMOGRAPHIC_DATA]"
click at [640, 202] on select "Select [DEMOGRAPHIC_DATA] [DEMOGRAPHIC_DATA] Other Prefer Not To Say" at bounding box center [784, 213] width 288 height 25
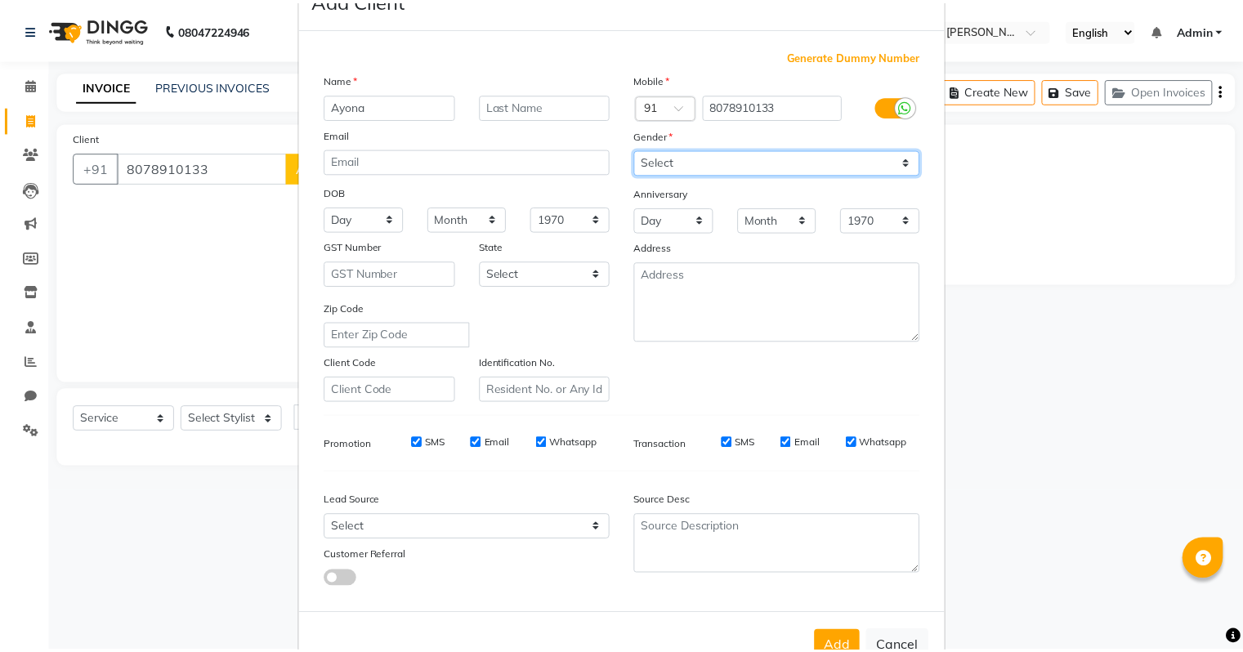
scroll to position [109, 0]
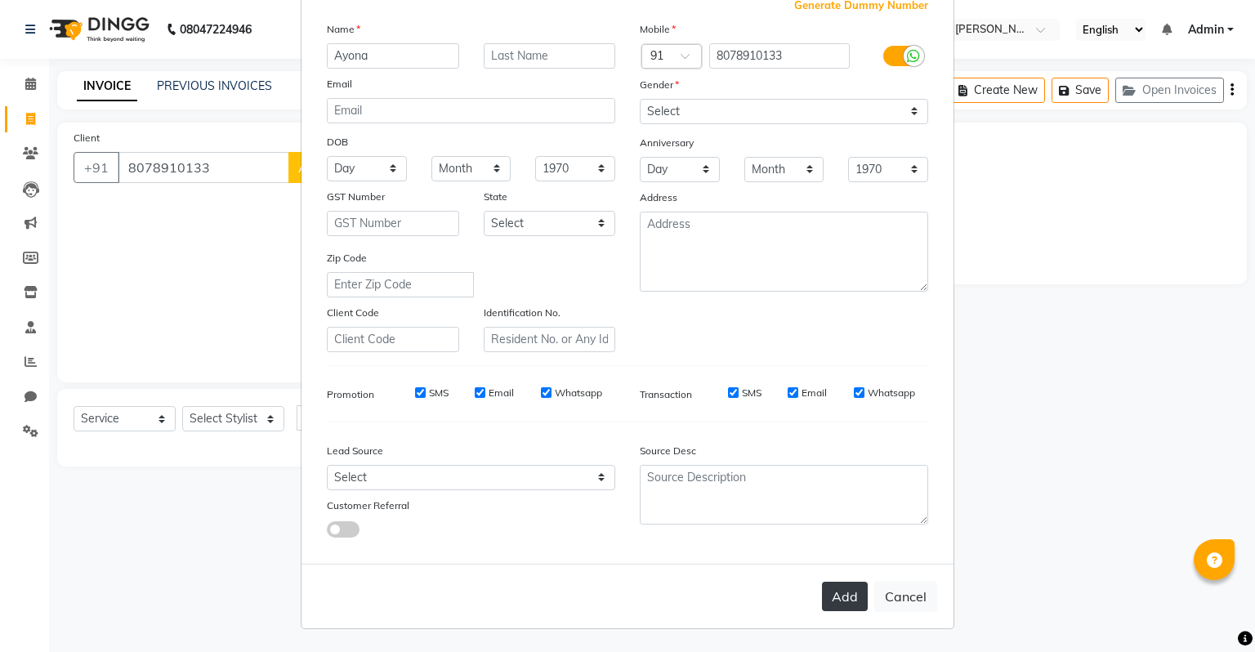
click at [840, 602] on button "Add" at bounding box center [845, 596] width 46 height 29
select select
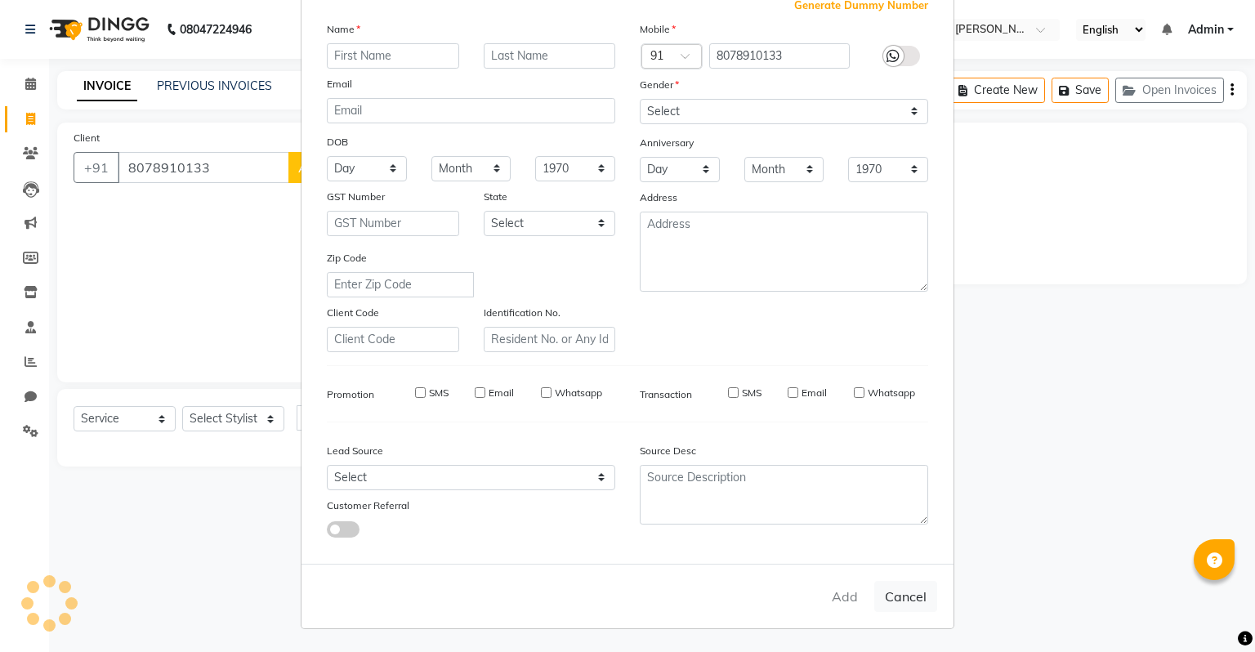
select select
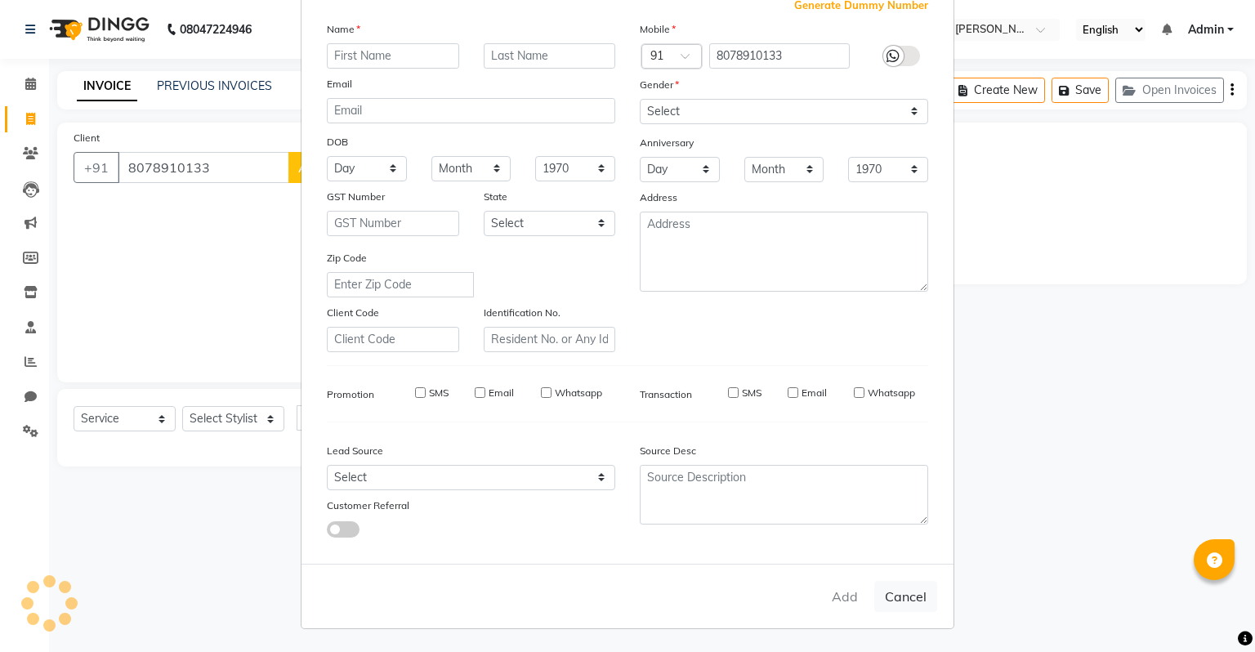
checkbox input "false"
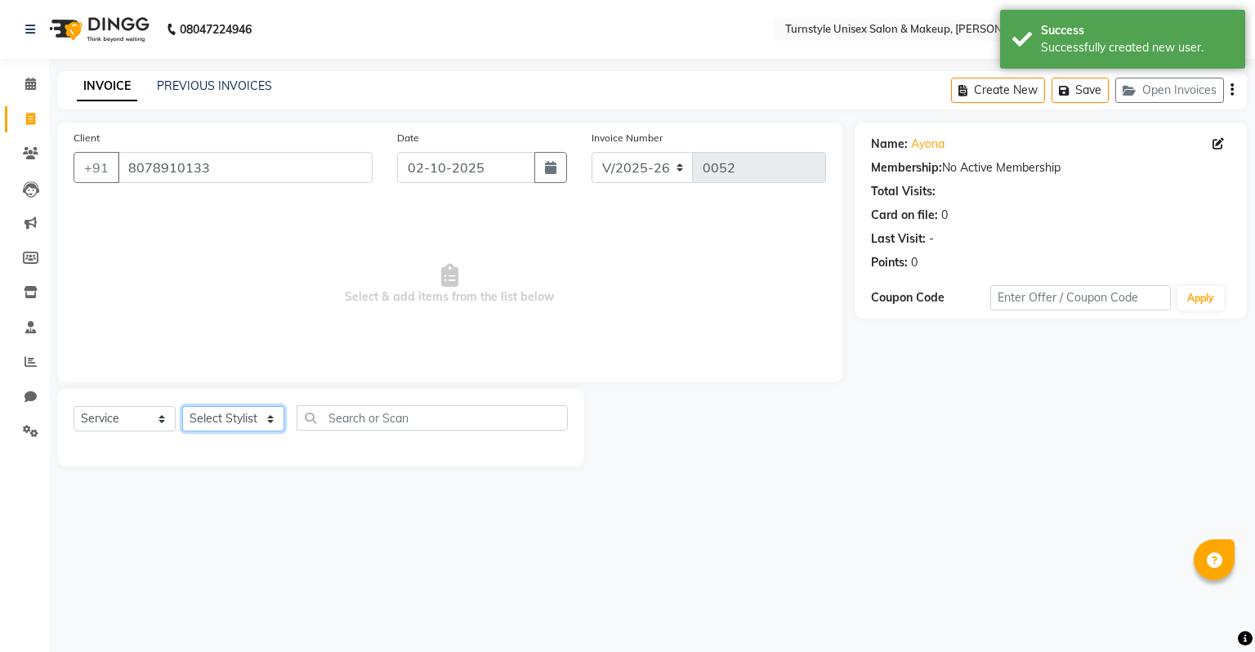
click at [255, 419] on select "Select Stylist [PERSON_NAME] [PERSON_NAME] [PERSON_NAME] [PERSON_NAME] [PERSON_…" at bounding box center [233, 418] width 102 height 25
select select "93349"
click at [182, 407] on select "Select Stylist [PERSON_NAME] [PERSON_NAME] [PERSON_NAME] [PERSON_NAME] [PERSON_…" at bounding box center [233, 418] width 102 height 25
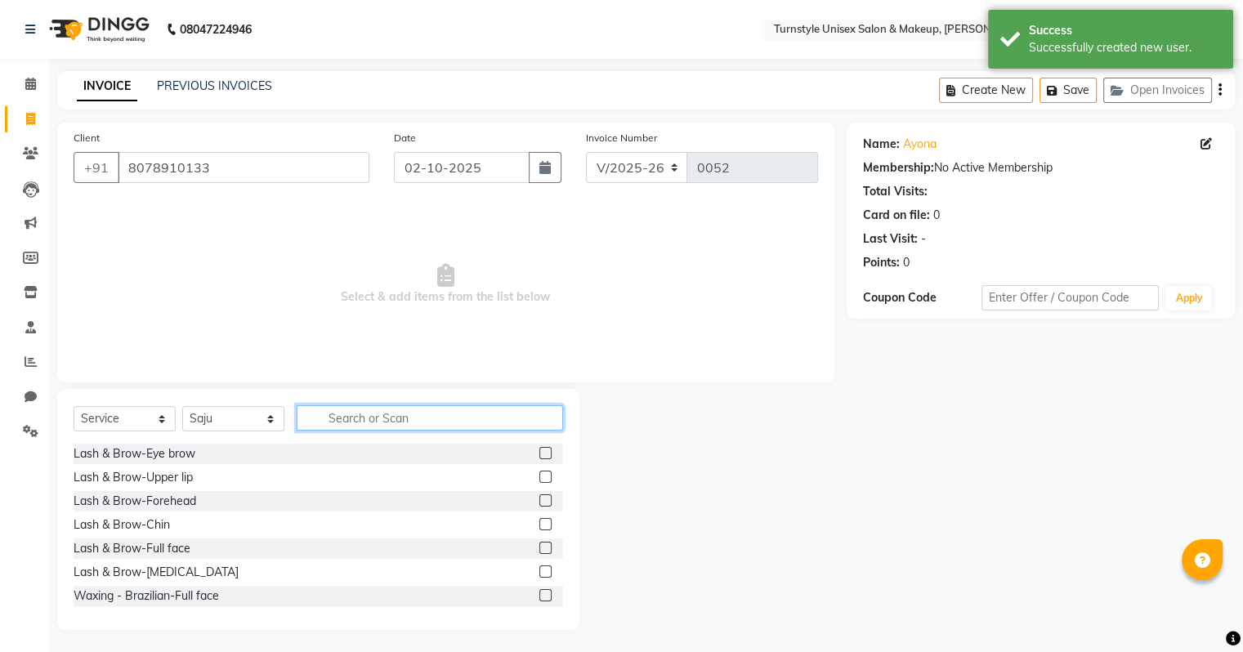
click at [391, 418] on input "text" at bounding box center [430, 417] width 266 height 25
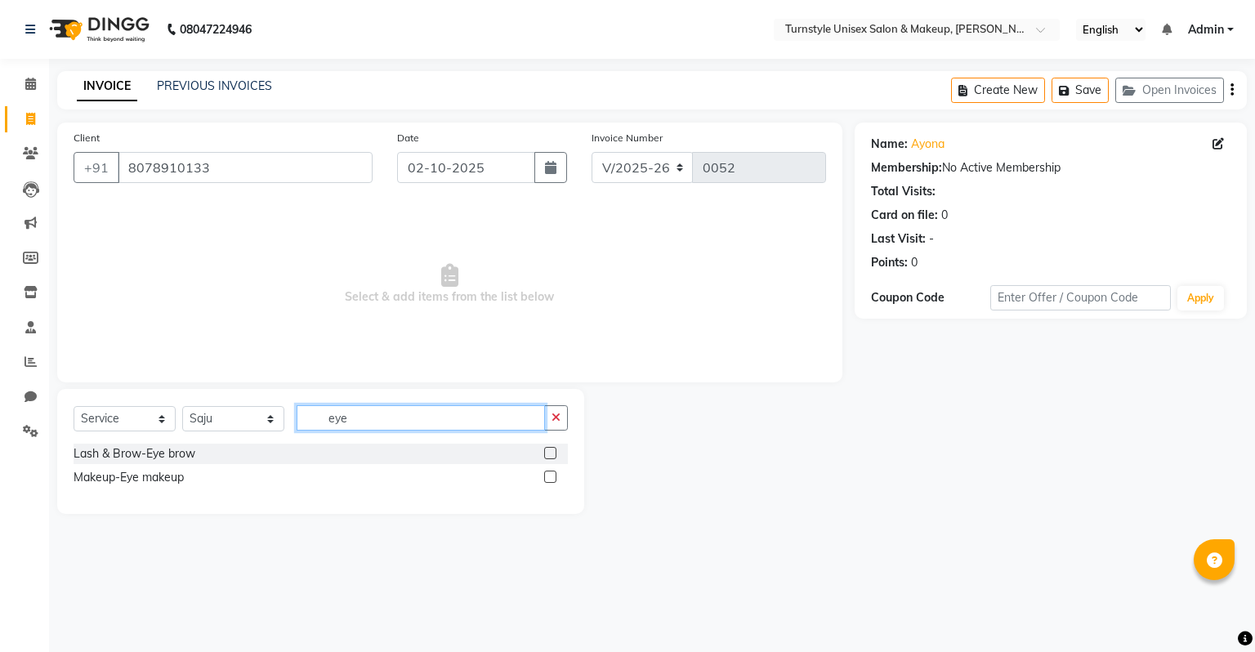
type input "eye"
click at [548, 453] on label at bounding box center [550, 453] width 12 height 12
click at [548, 453] on input "checkbox" at bounding box center [549, 454] width 11 height 11
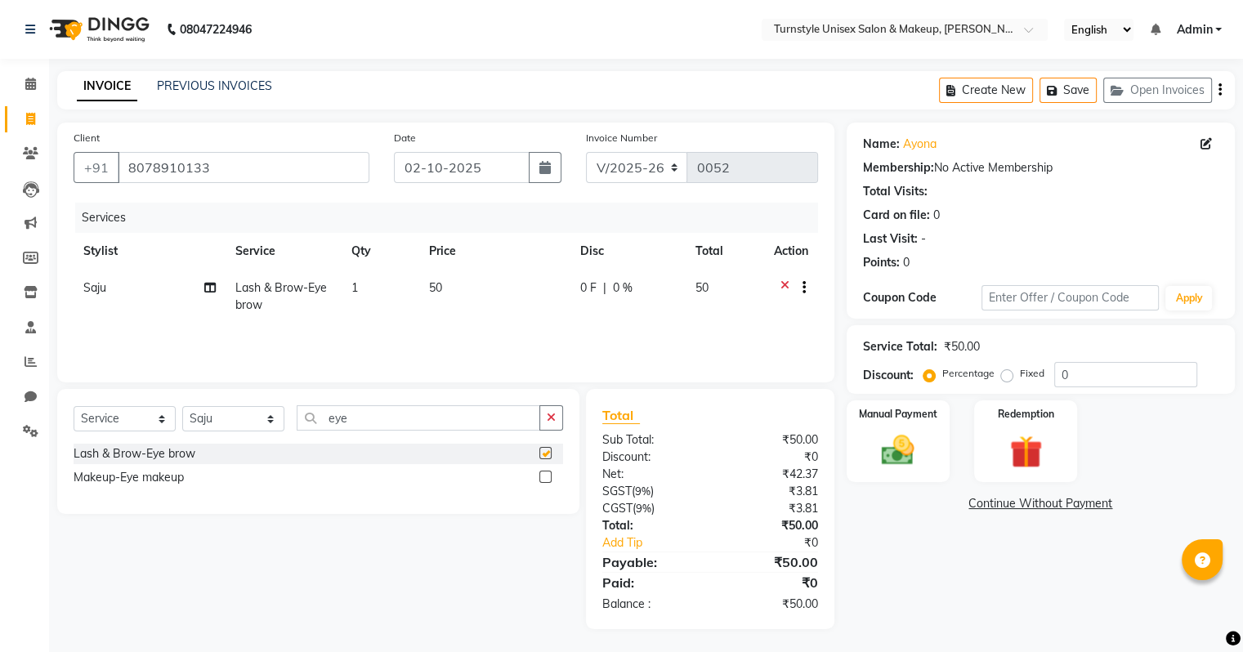
checkbox input "false"
click at [890, 453] on img at bounding box center [897, 450] width 55 height 39
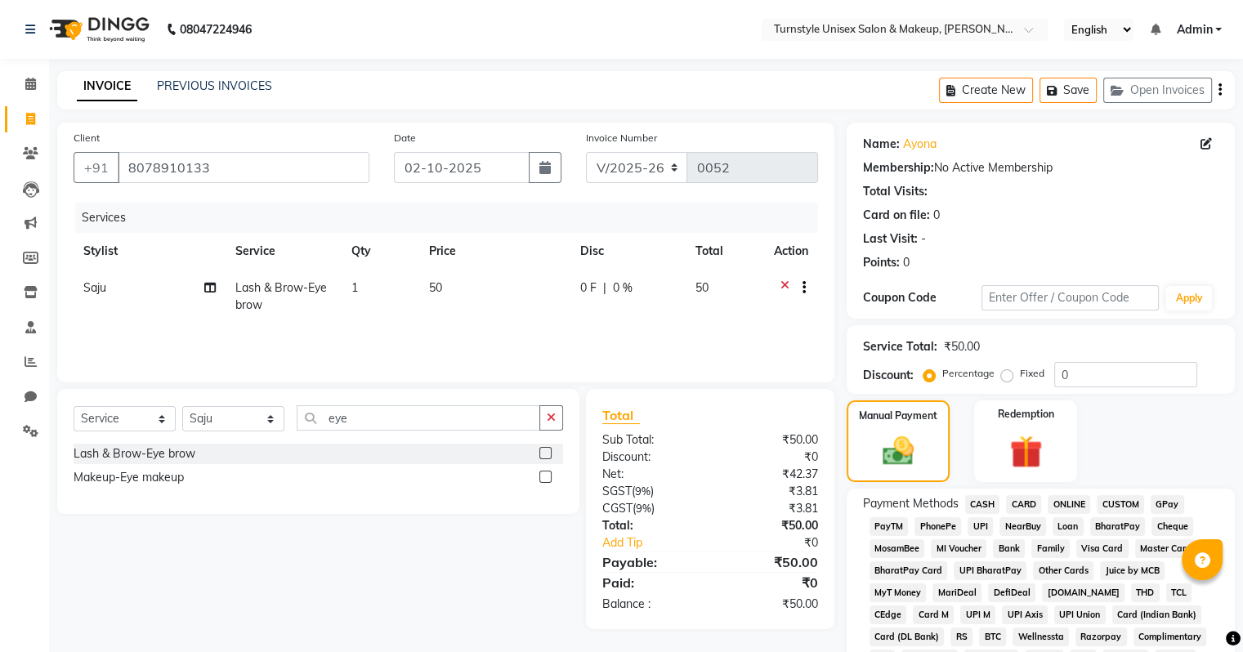
click at [984, 525] on span "UPI" at bounding box center [979, 526] width 25 height 19
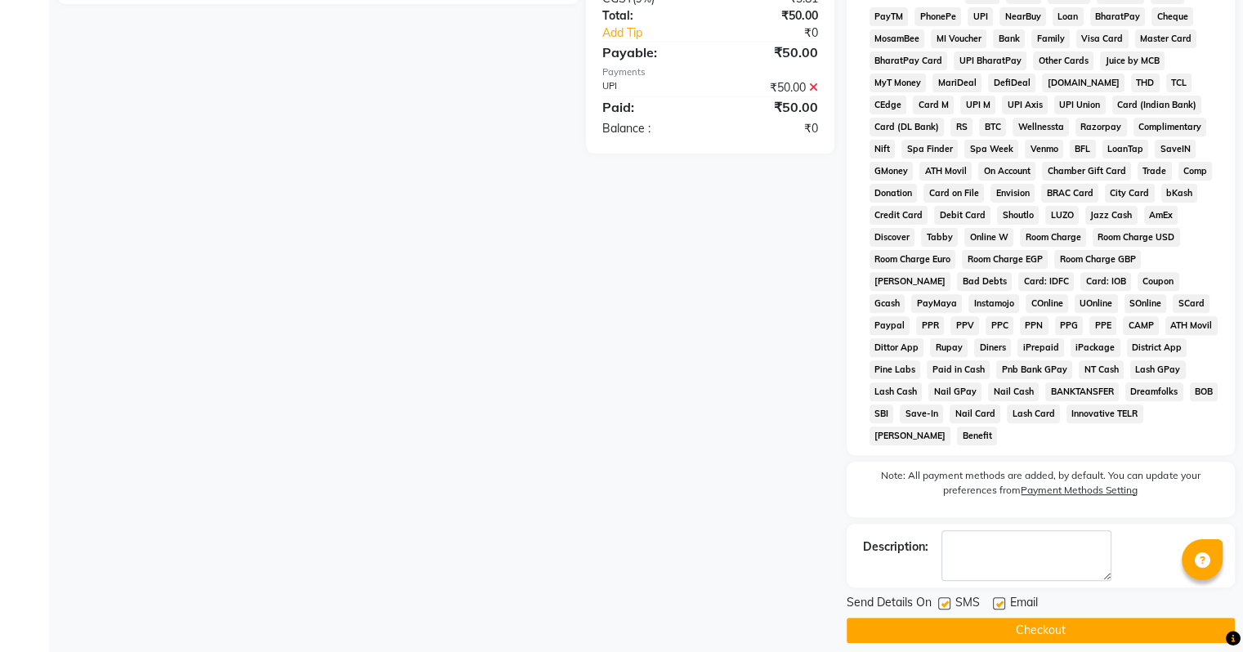
click at [1000, 597] on label at bounding box center [999, 603] width 12 height 12
click at [1000, 599] on input "checkbox" at bounding box center [998, 604] width 11 height 11
checkbox input "false"
click at [1000, 618] on button "Checkout" at bounding box center [1041, 630] width 388 height 25
